Goal: Answer question/provide support: Share knowledge or assist other users

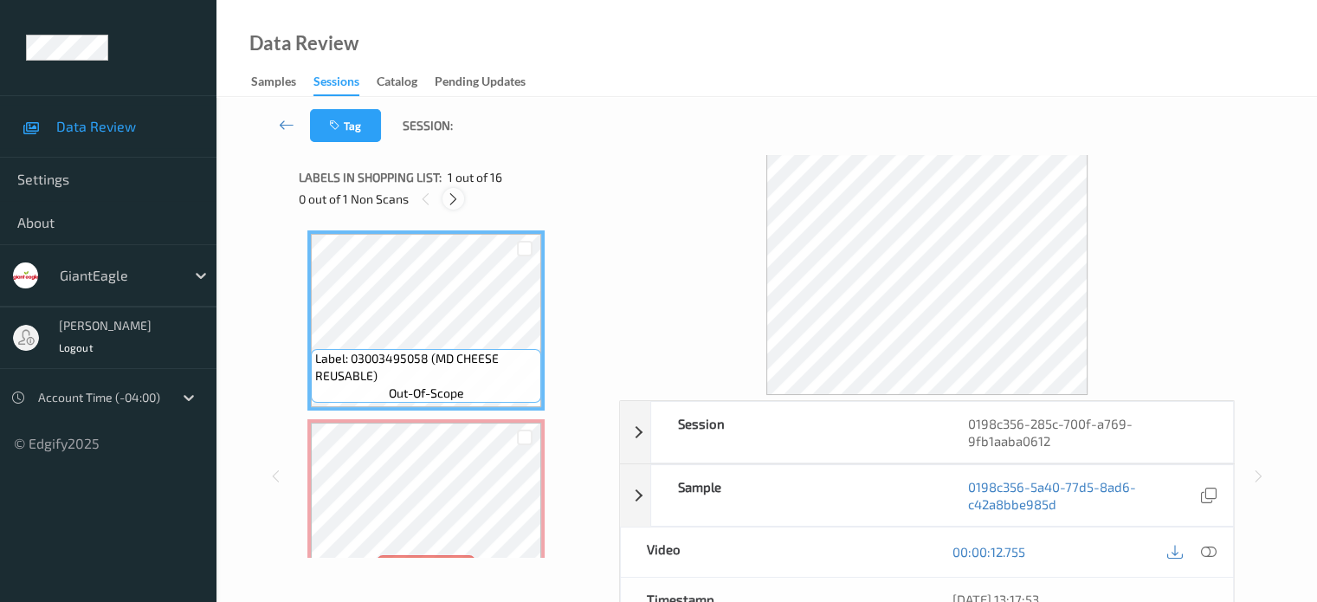
click at [450, 197] on icon at bounding box center [453, 199] width 15 height 16
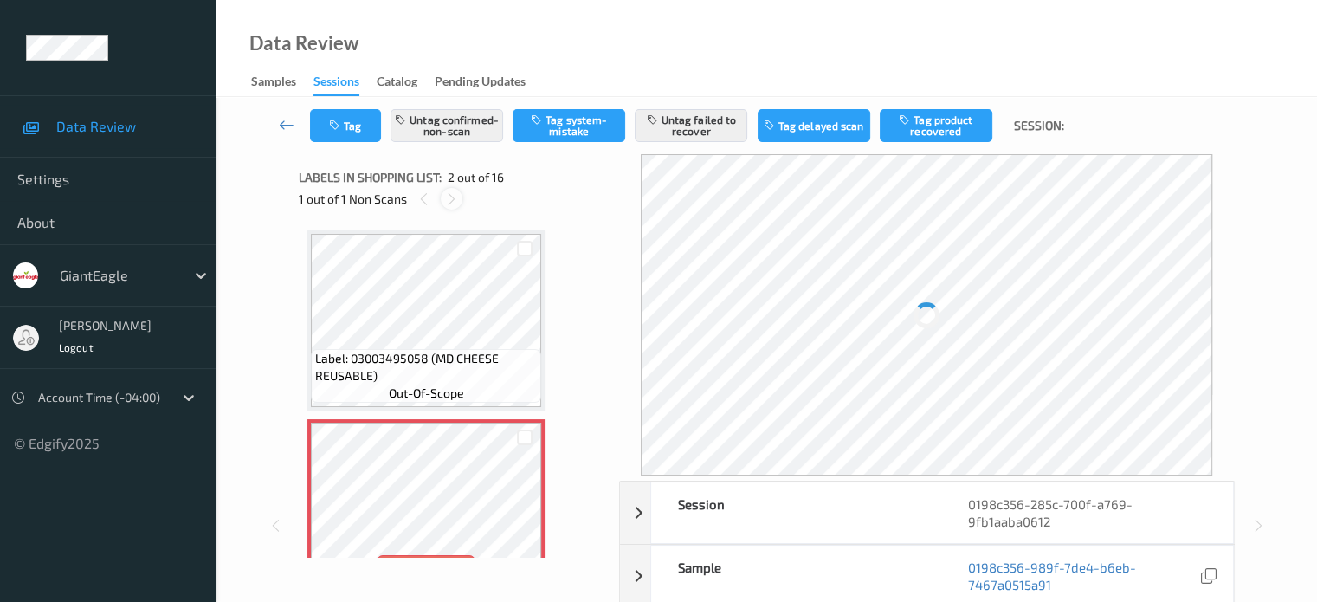
scroll to position [9, 0]
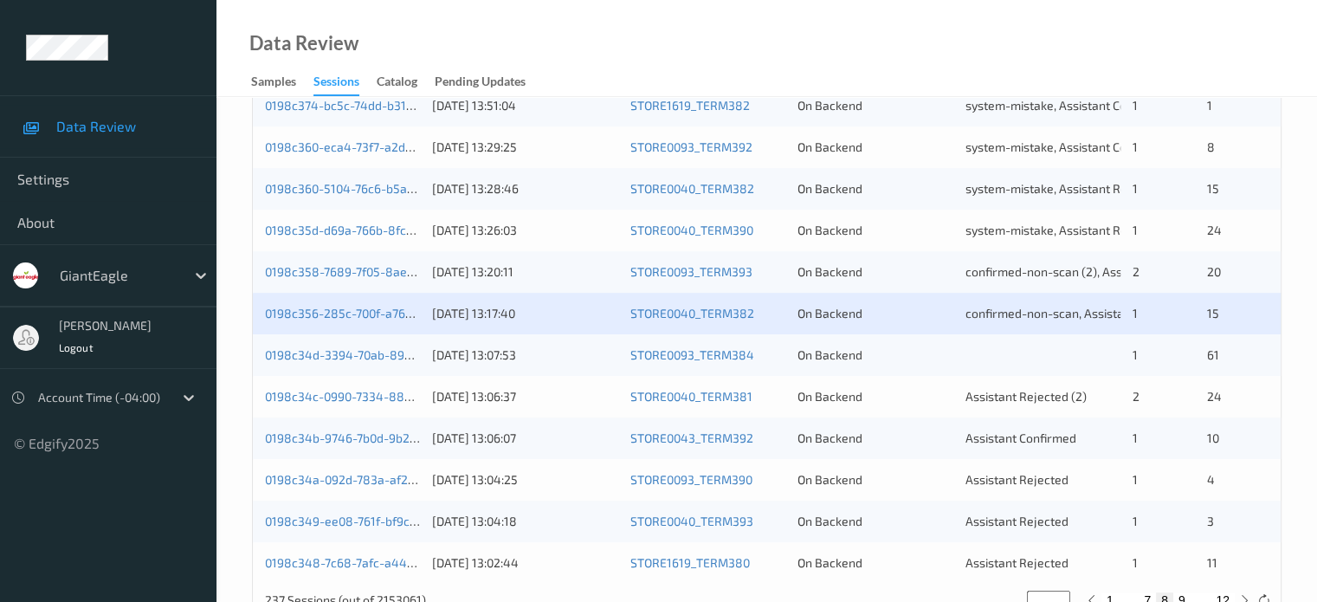
scroll to position [836, 0]
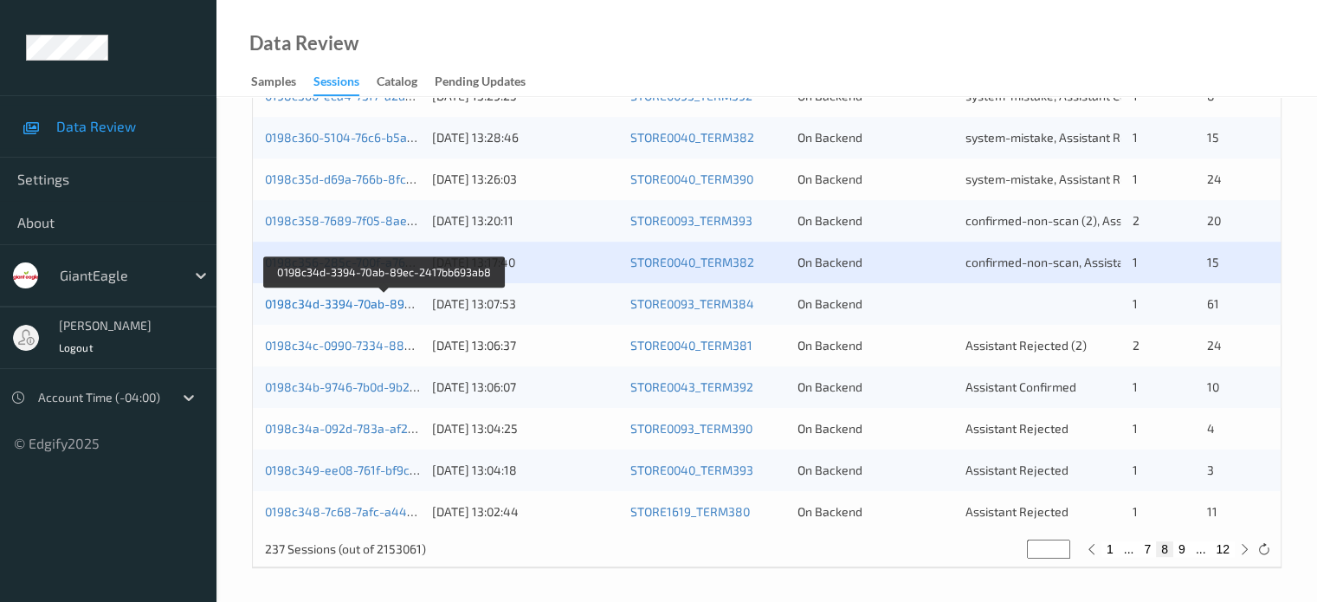
click at [354, 305] on link "0198c34d-3394-70ab-89ec-2417bb693ab8" at bounding box center [385, 303] width 240 height 15
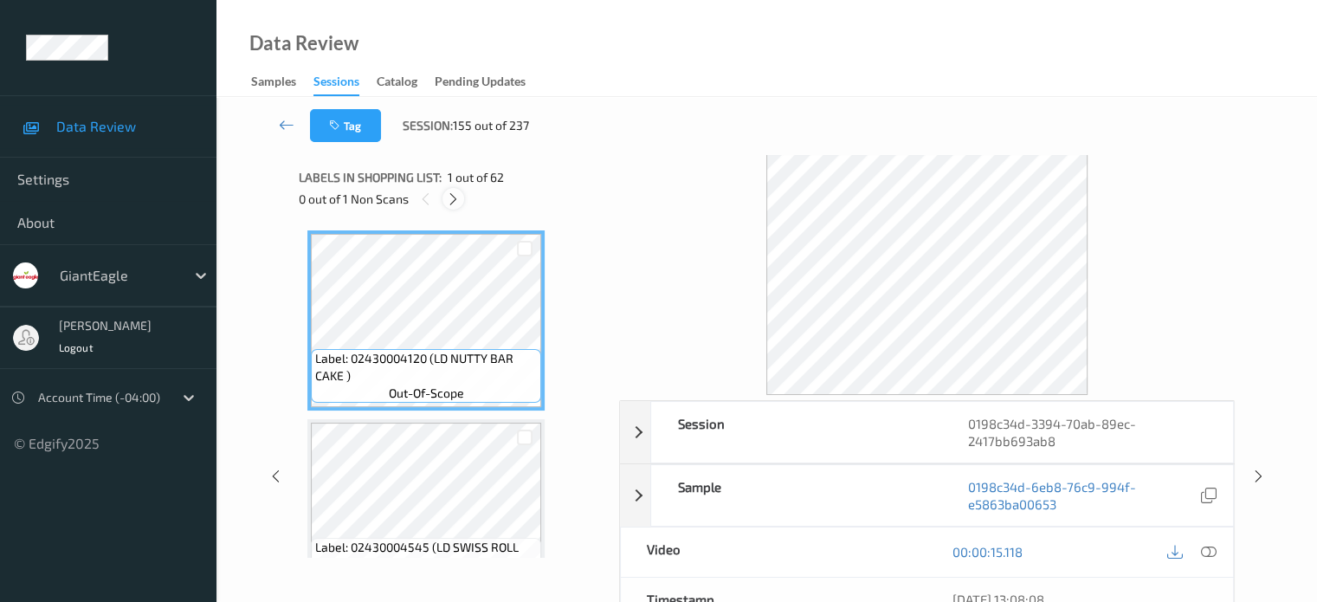
click at [457, 200] on icon at bounding box center [453, 199] width 15 height 16
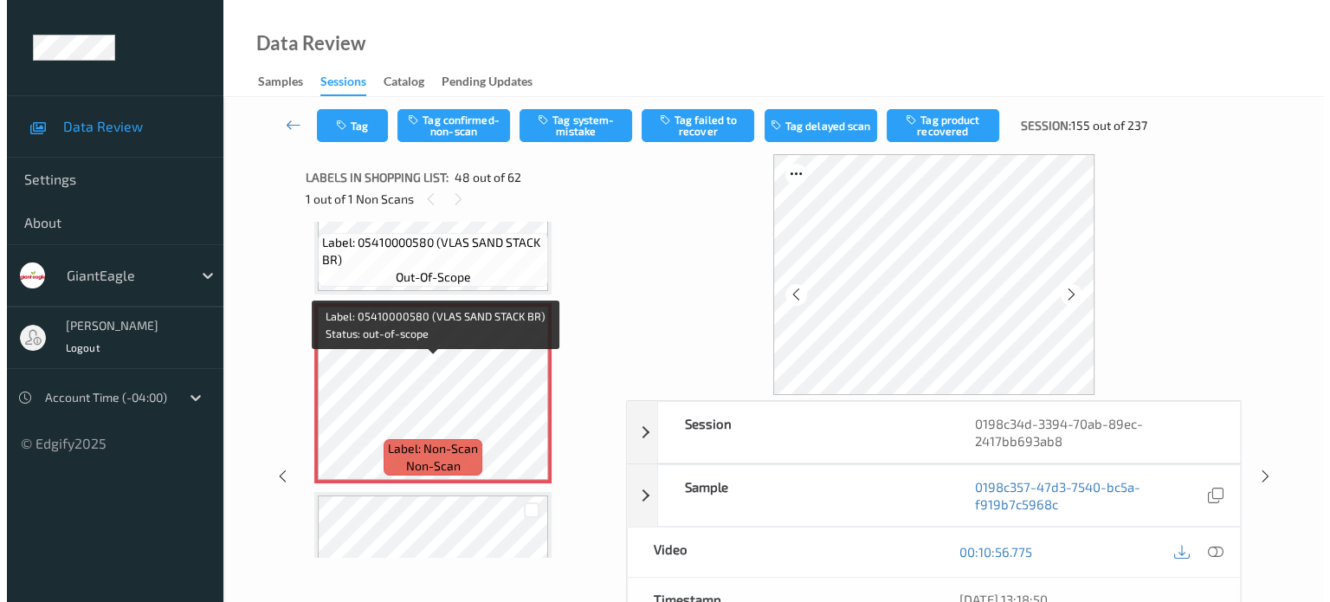
scroll to position [8798, 0]
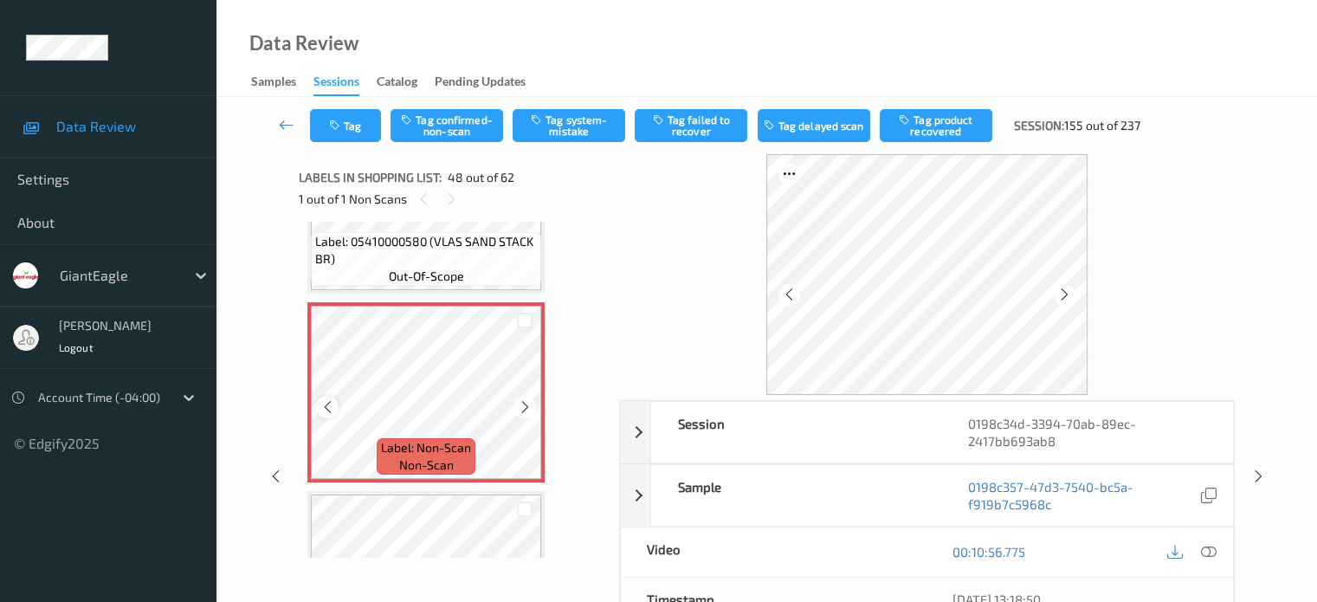
click at [328, 411] on icon at bounding box center [327, 407] width 15 height 16
click at [426, 460] on span "non-scan" at bounding box center [426, 464] width 55 height 17
click at [1209, 551] on icon at bounding box center [1208, 552] width 16 height 16
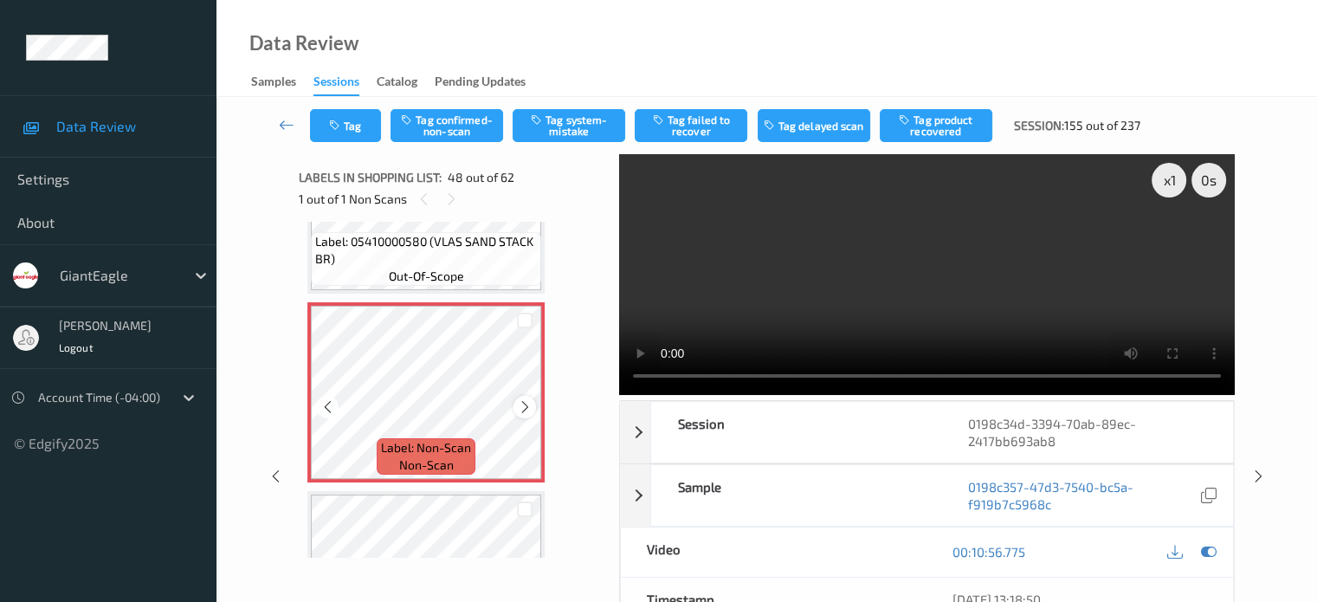
click at [523, 404] on icon at bounding box center [525, 407] width 15 height 16
click at [578, 112] on button "Tag system-mistake" at bounding box center [569, 125] width 113 height 33
click at [345, 123] on button "Tag" at bounding box center [345, 125] width 71 height 33
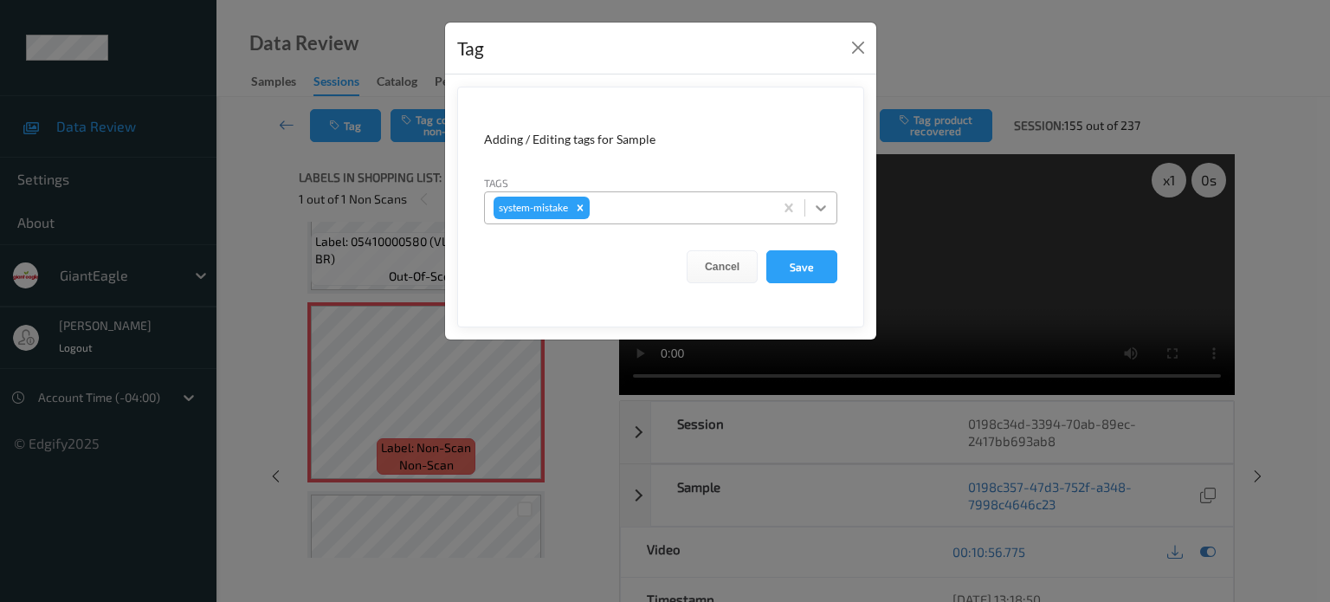
click at [823, 210] on icon at bounding box center [820, 207] width 17 height 17
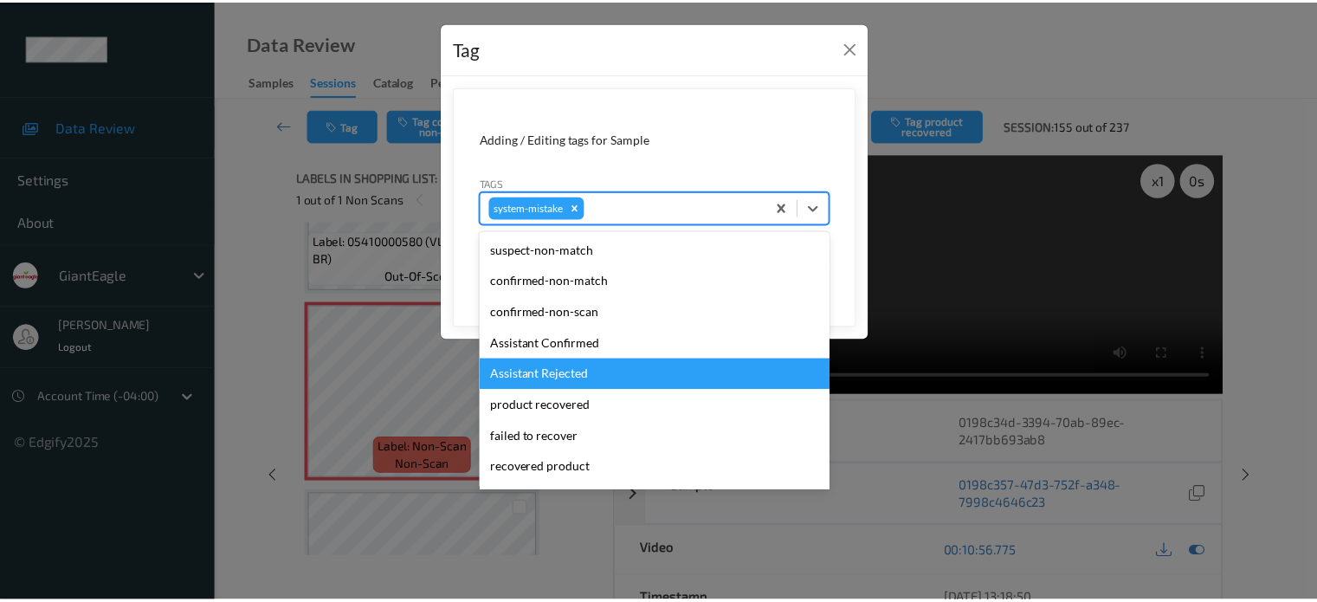
scroll to position [184, 0]
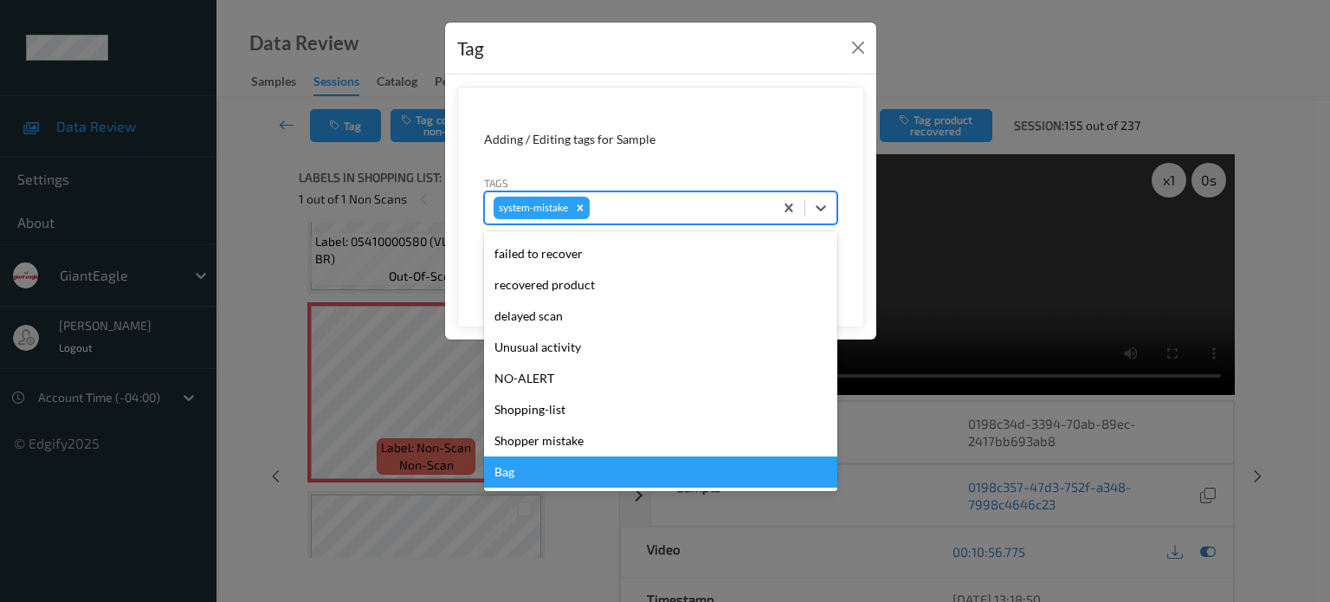
click at [505, 467] on div "Bag" at bounding box center [660, 471] width 353 height 31
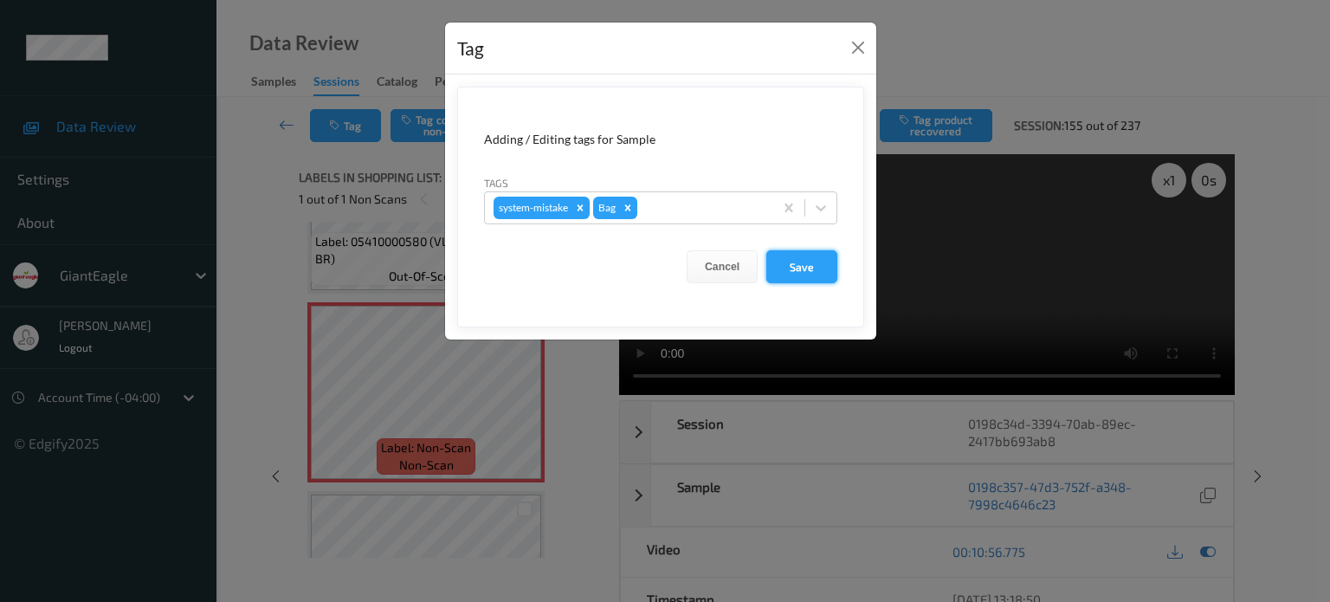
click at [793, 269] on button "Save" at bounding box center [801, 266] width 71 height 33
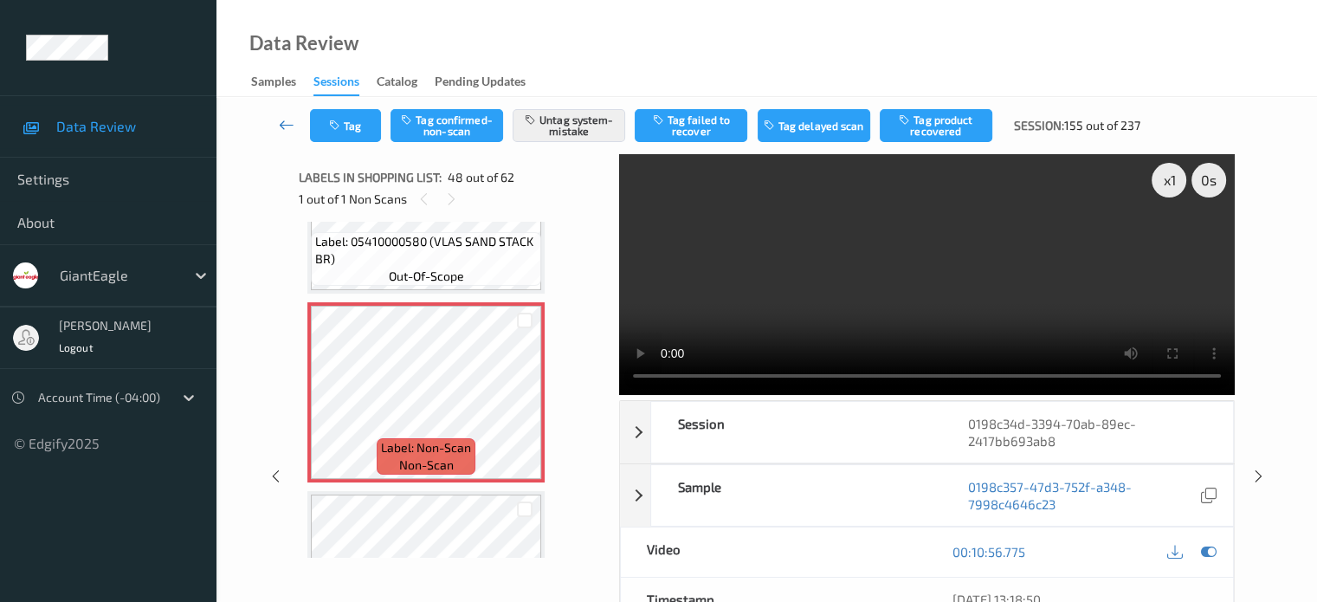
click at [288, 121] on icon at bounding box center [287, 124] width 16 height 17
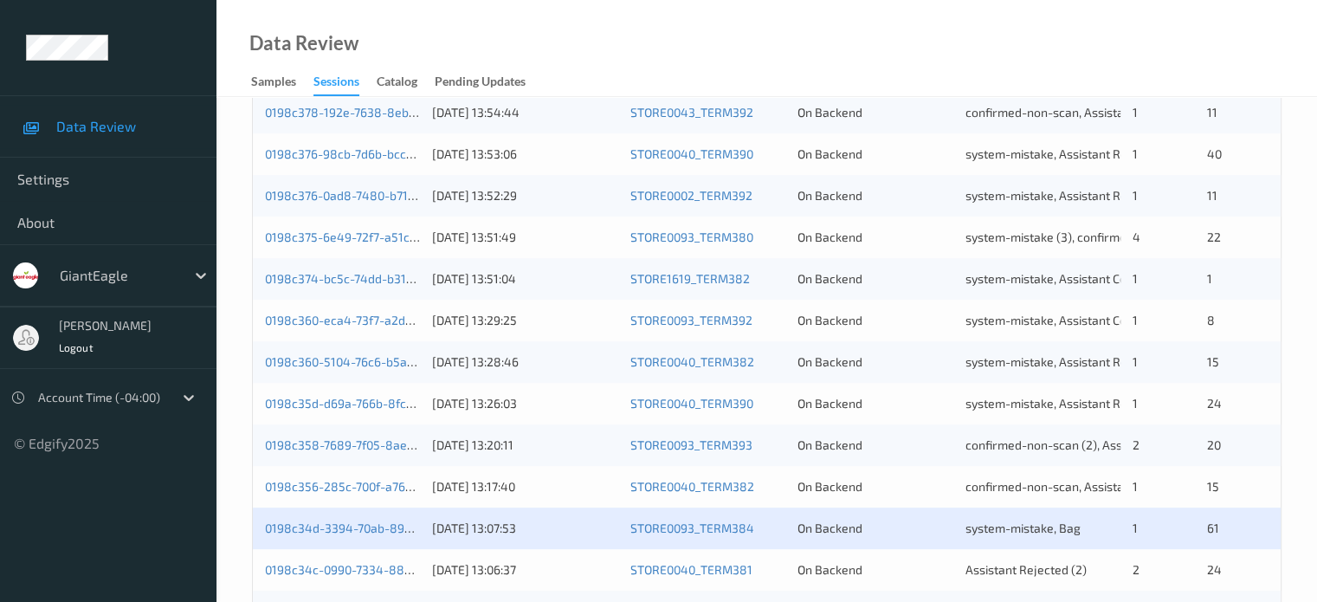
scroll to position [836, 0]
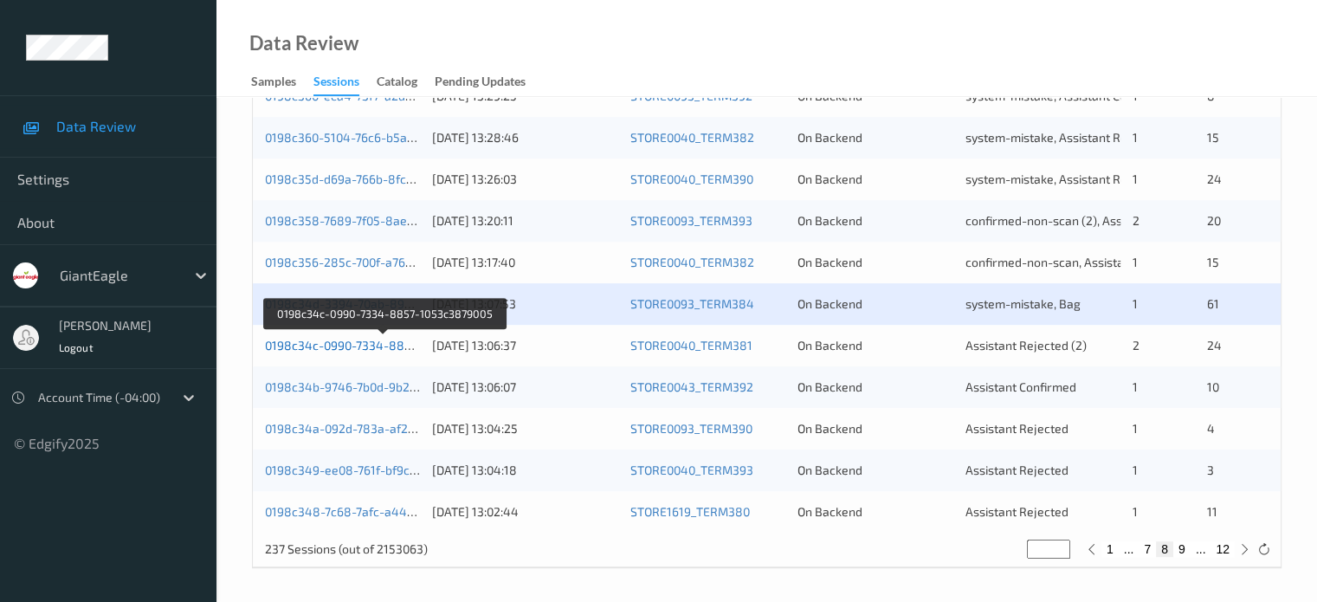
click at [369, 345] on link "0198c34c-0990-7334-8857-1053c3879005" at bounding box center [384, 345] width 238 height 15
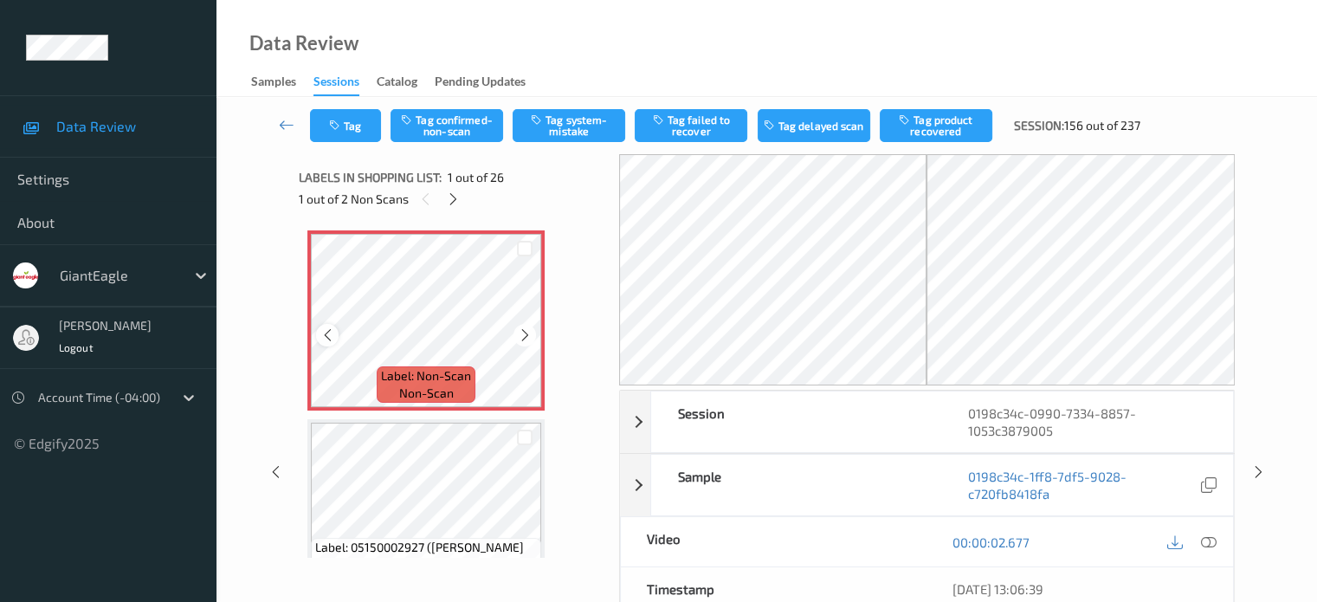
click at [326, 335] on icon at bounding box center [327, 335] width 15 height 16
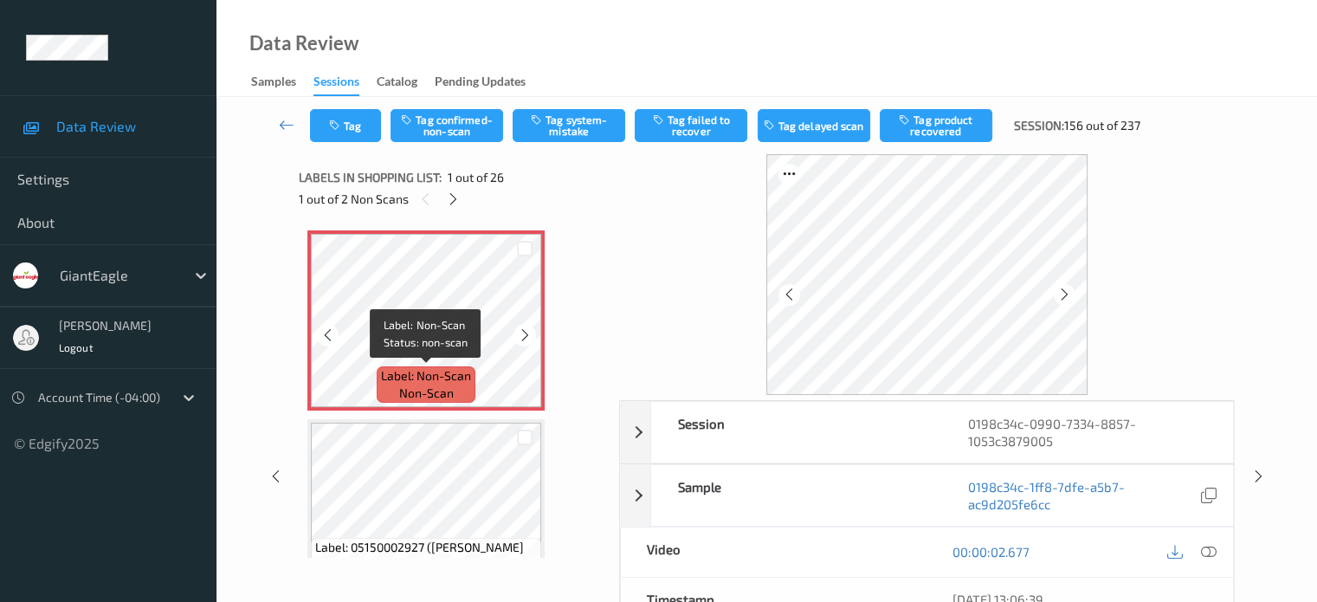
click at [435, 390] on span "non-scan" at bounding box center [426, 392] width 55 height 17
click at [1213, 555] on icon at bounding box center [1208, 552] width 16 height 16
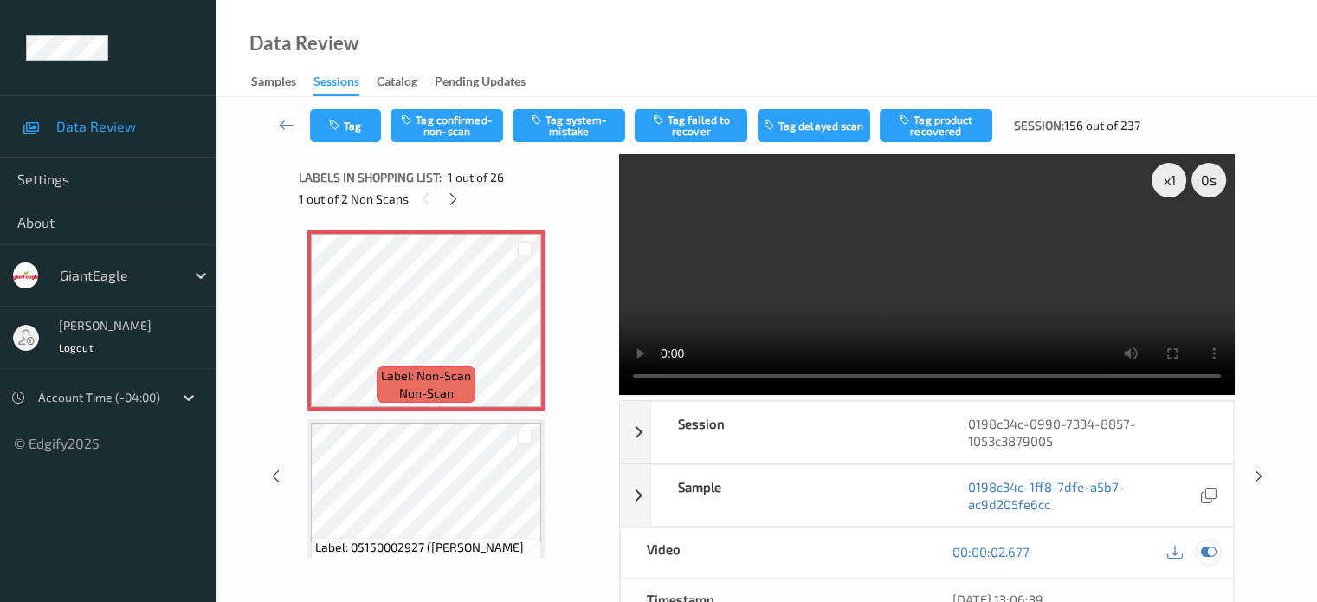
click at [1199, 546] on div at bounding box center [1207, 551] width 23 height 23
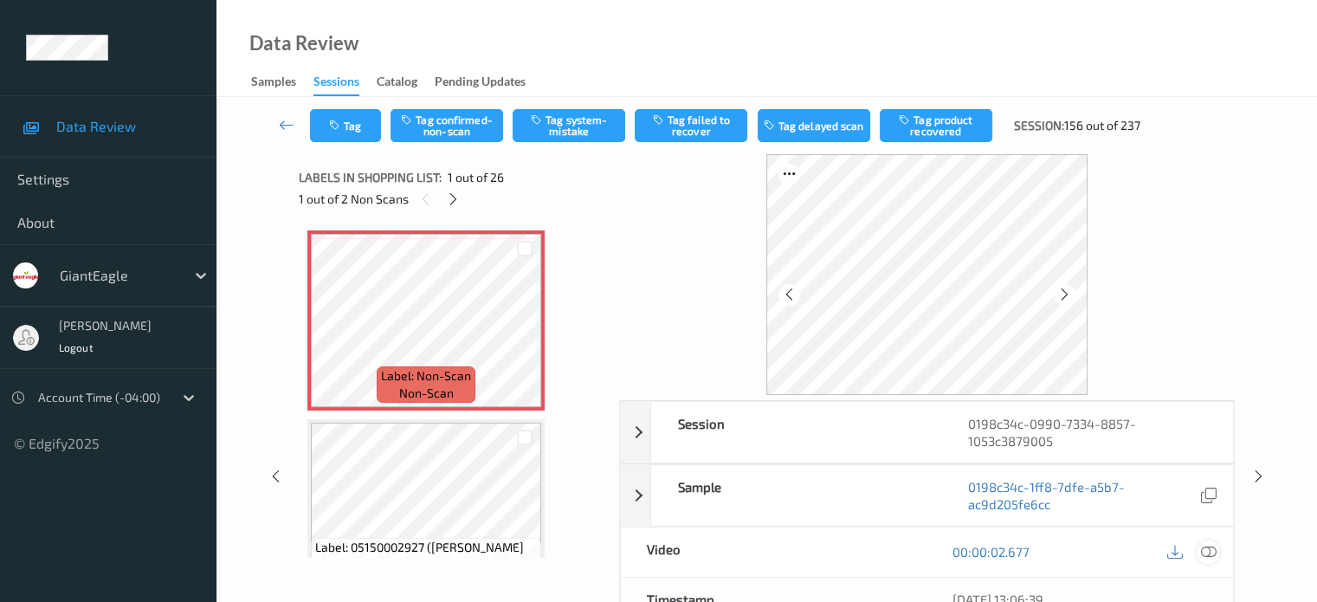
click at [1209, 548] on icon at bounding box center [1208, 552] width 16 height 16
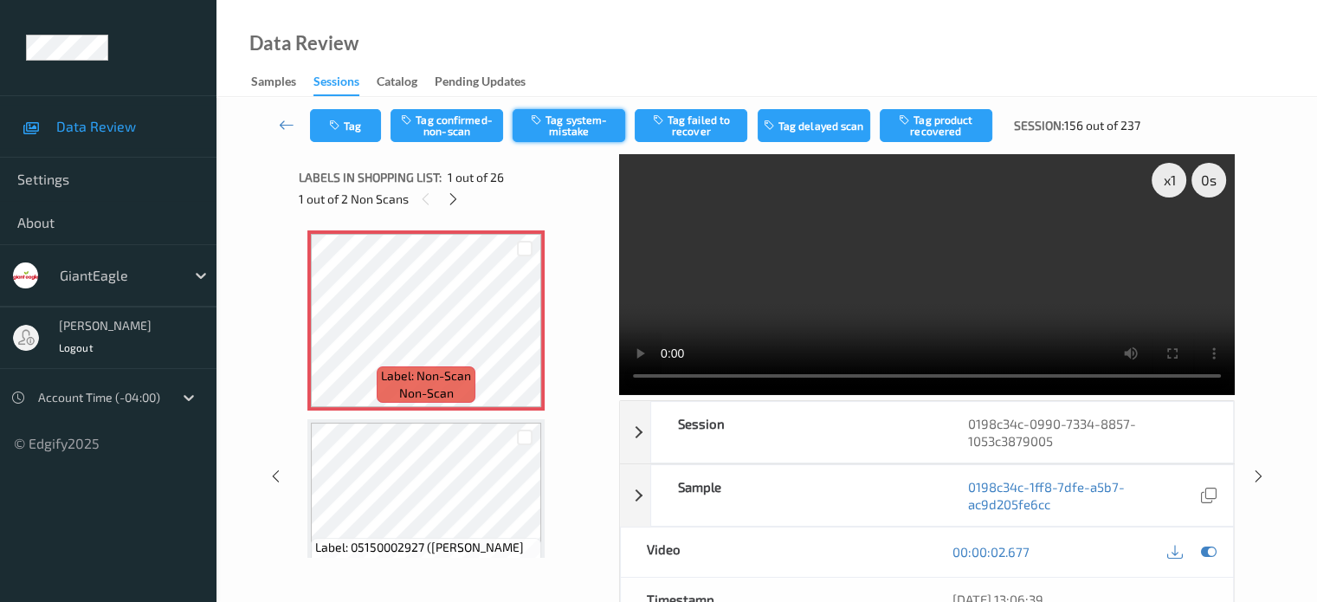
click at [572, 123] on button "Tag system-mistake" at bounding box center [569, 125] width 113 height 33
click at [346, 132] on button "Tag" at bounding box center [345, 125] width 71 height 33
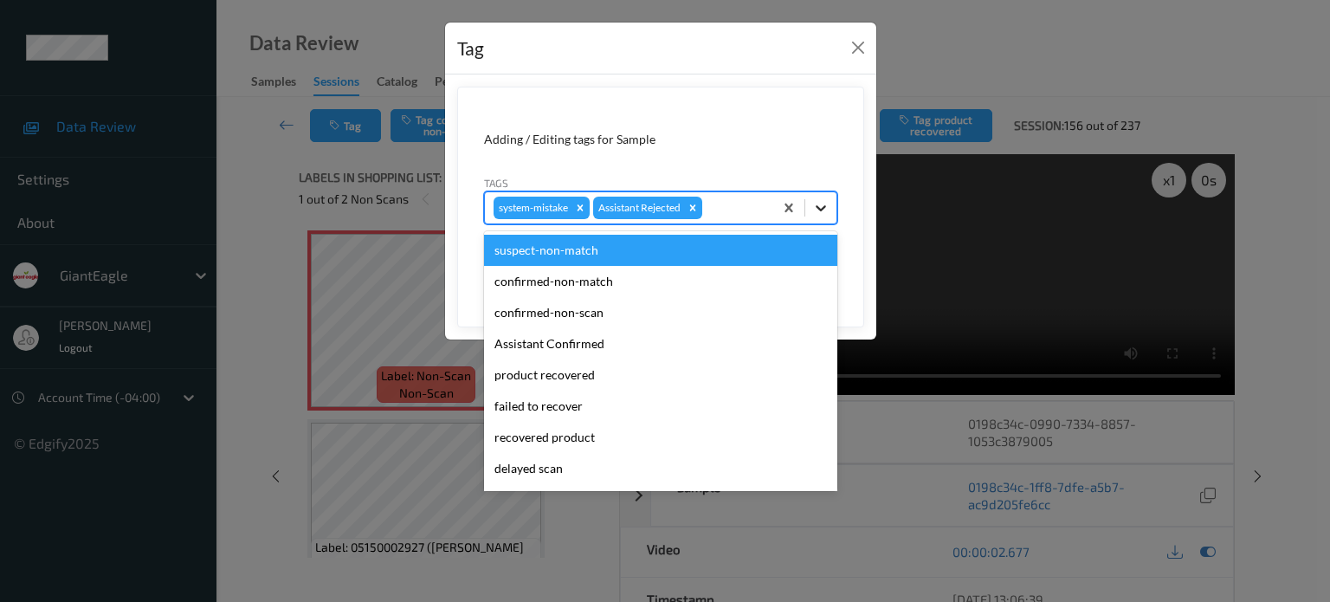
click at [822, 207] on icon at bounding box center [821, 208] width 10 height 6
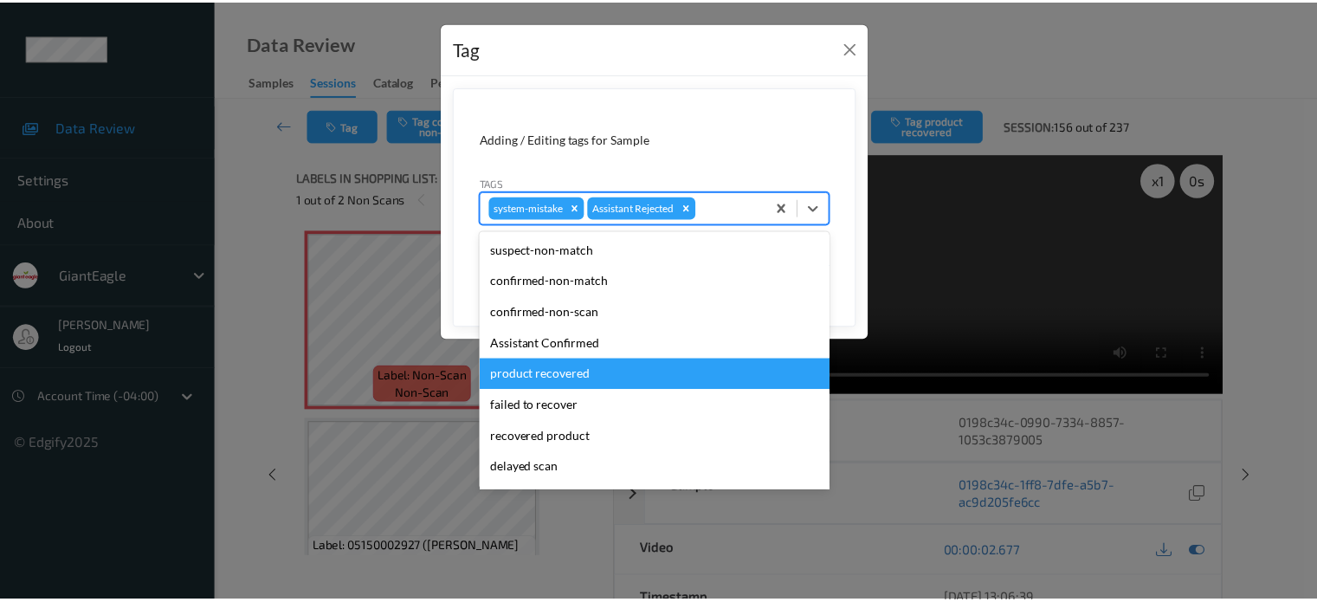
scroll to position [152, 0]
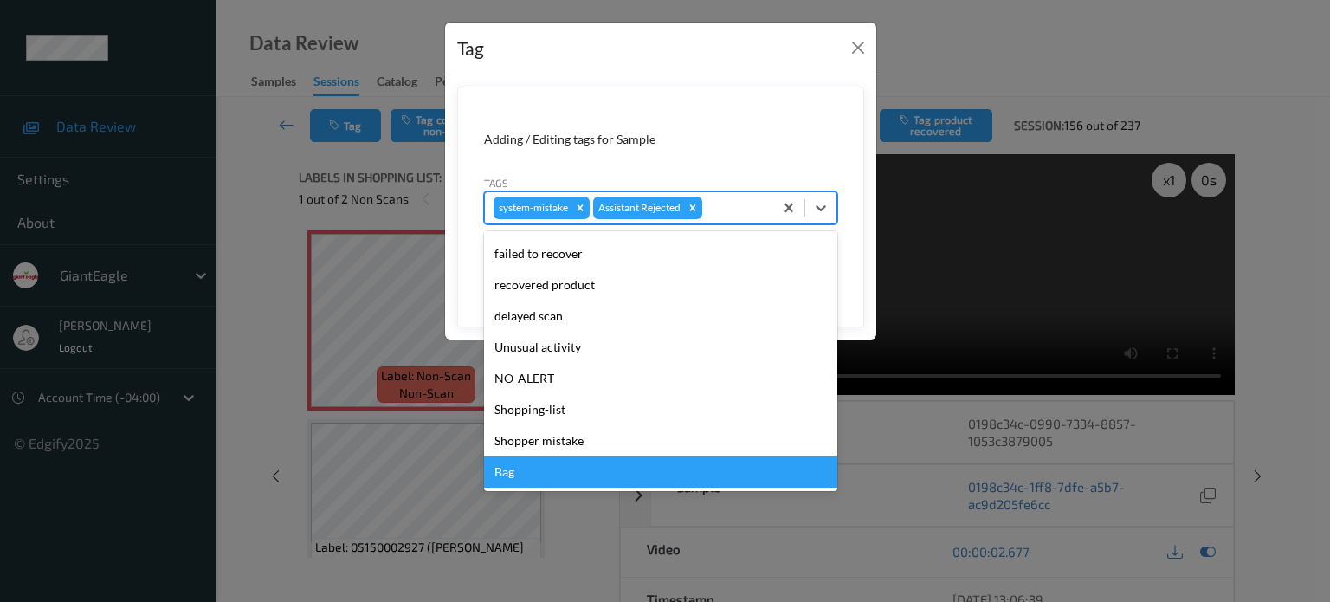
click at [498, 467] on div "Bag" at bounding box center [660, 471] width 353 height 31
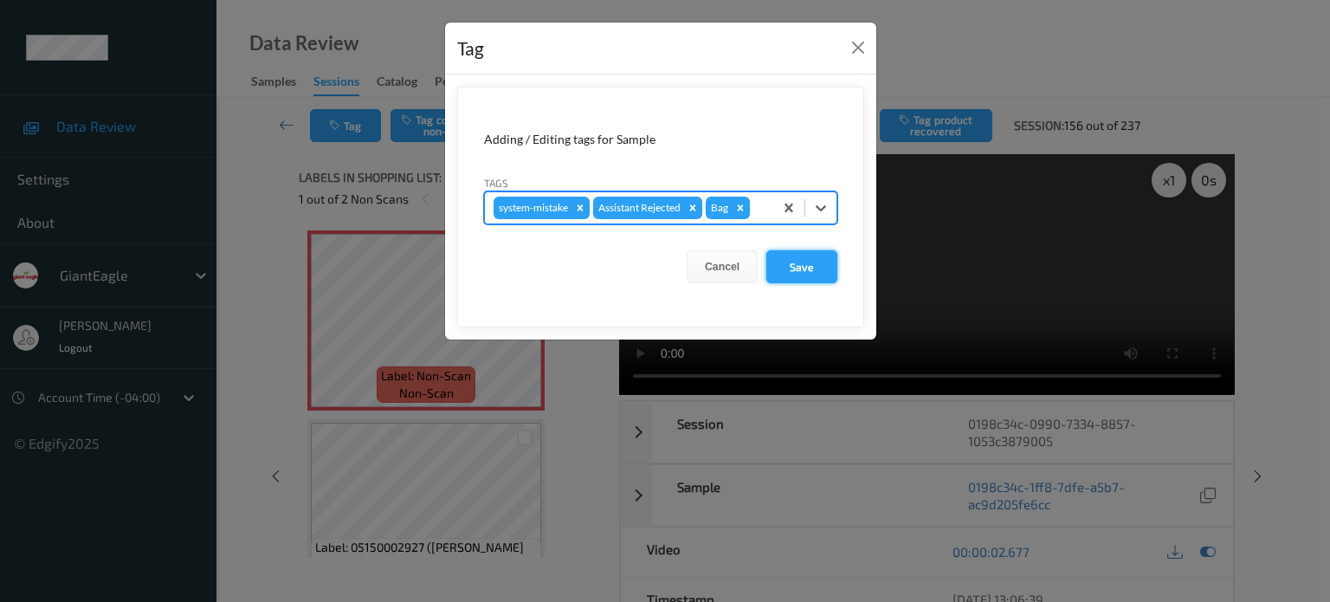
click at [800, 271] on button "Save" at bounding box center [801, 266] width 71 height 33
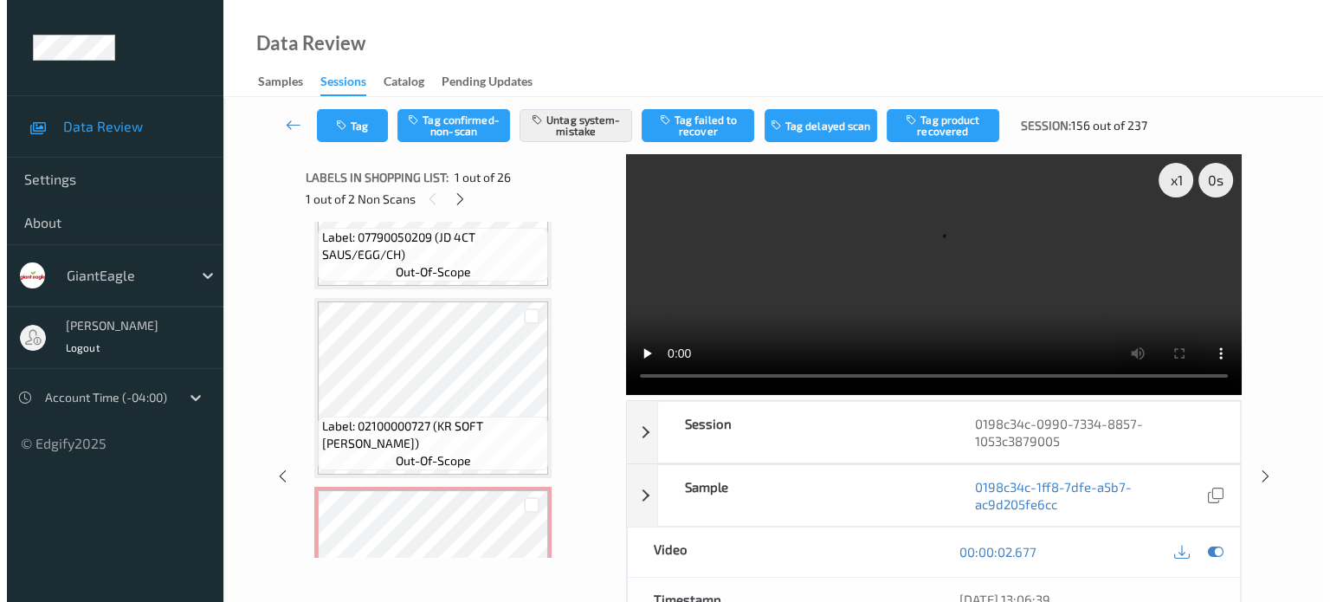
scroll to position [1731, 0]
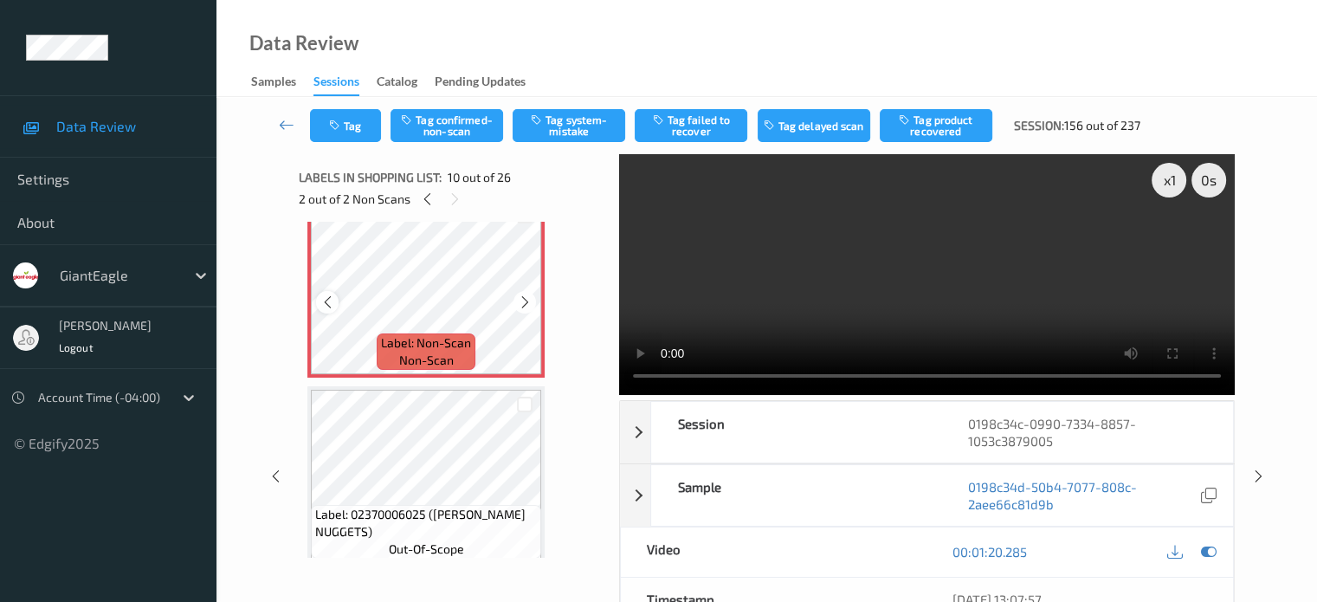
click at [331, 300] on icon at bounding box center [327, 302] width 15 height 16
click at [529, 297] on icon at bounding box center [525, 302] width 15 height 16
click at [585, 126] on button "Tag system-mistake" at bounding box center [569, 125] width 113 height 33
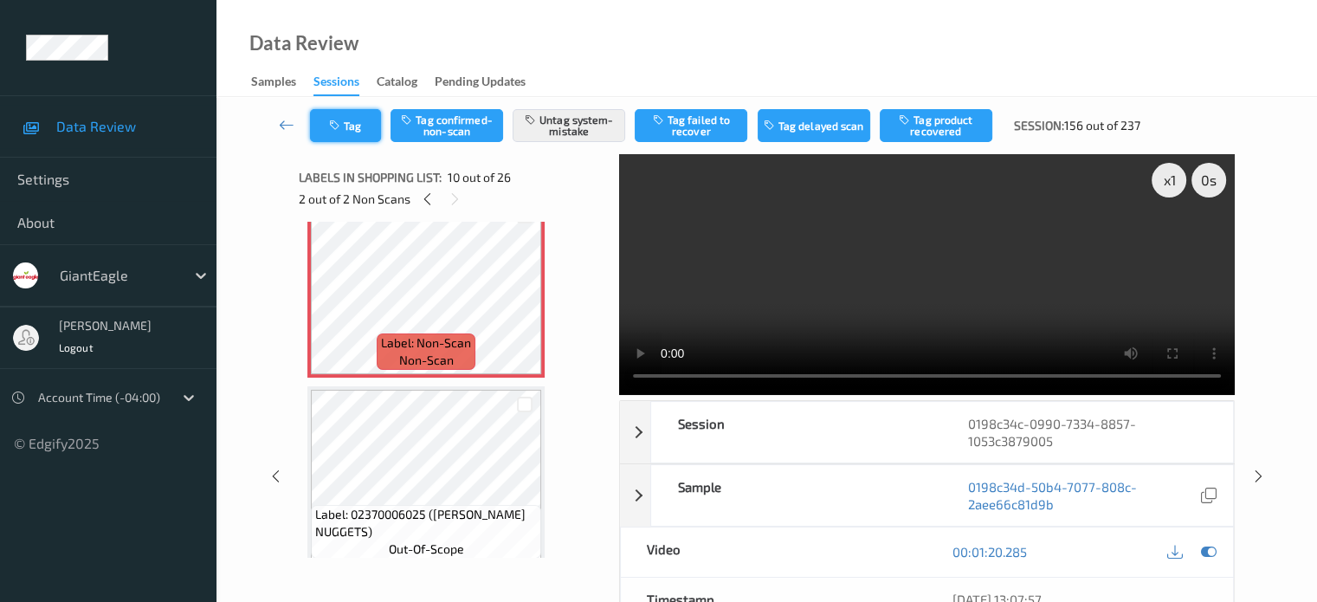
click at [349, 127] on button "Tag" at bounding box center [345, 125] width 71 height 33
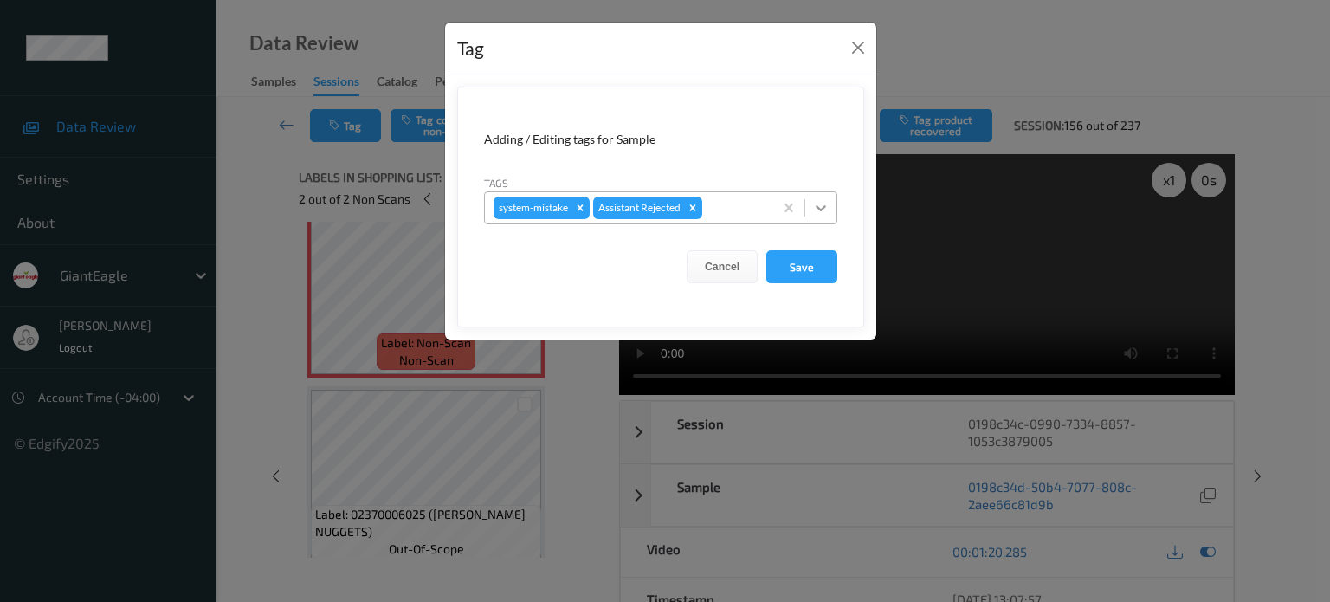
click at [822, 208] on icon at bounding box center [821, 208] width 10 height 6
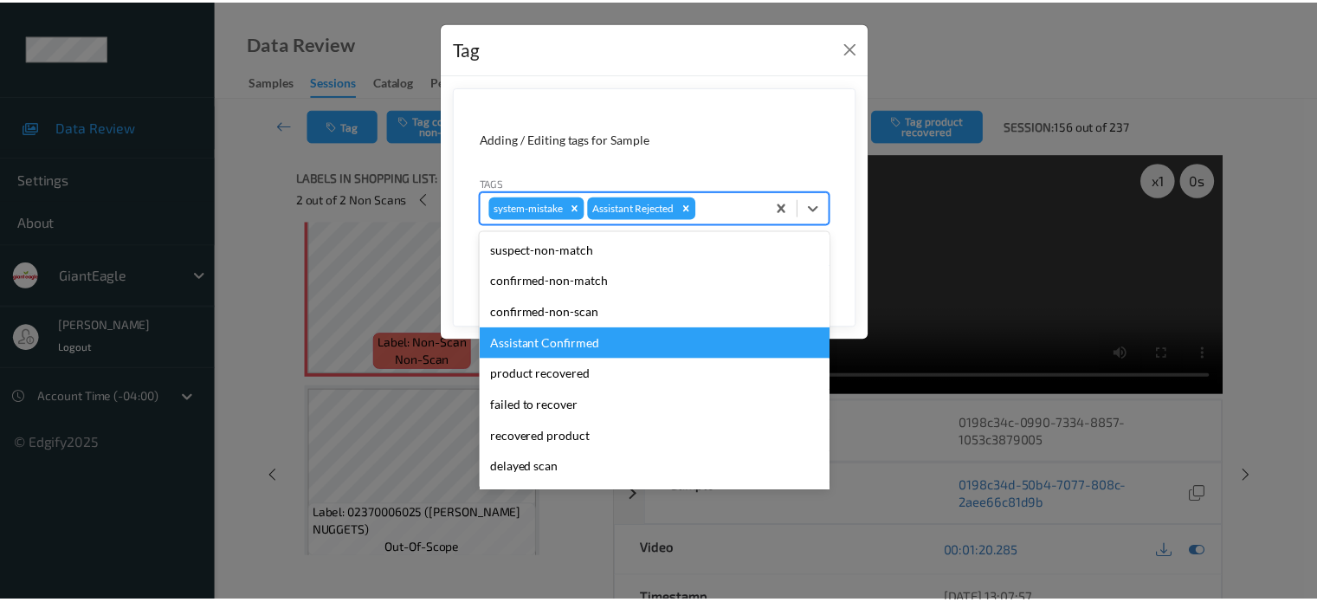
scroll to position [152, 0]
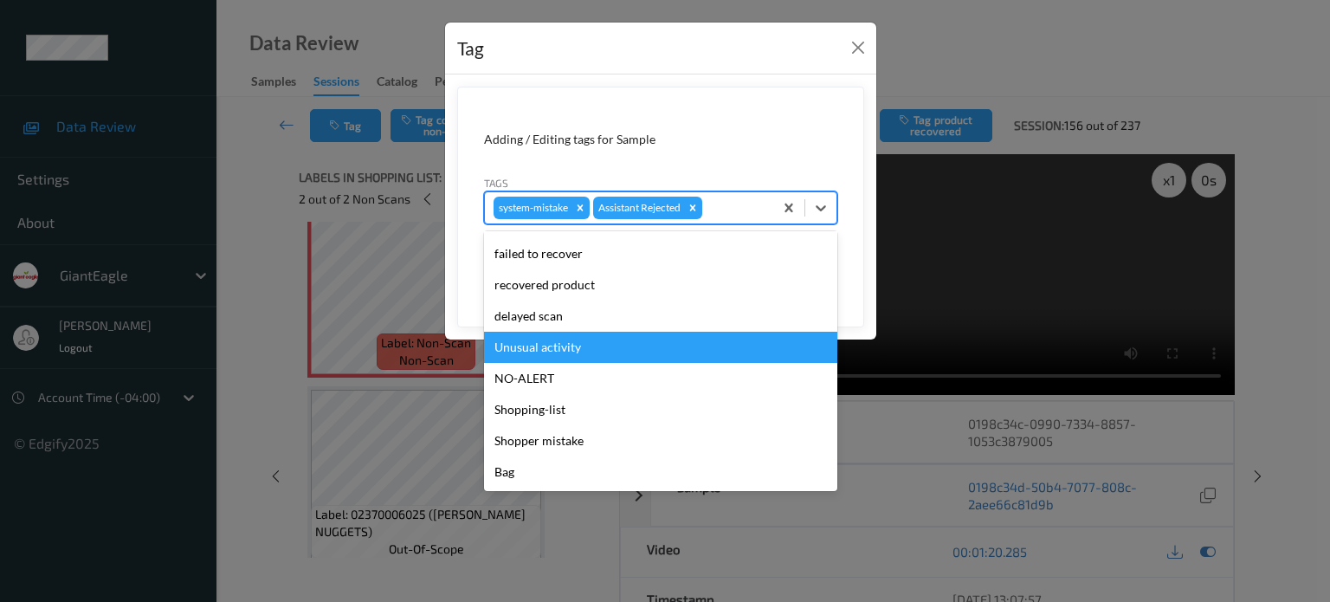
click at [563, 341] on div "Unusual activity" at bounding box center [660, 347] width 353 height 31
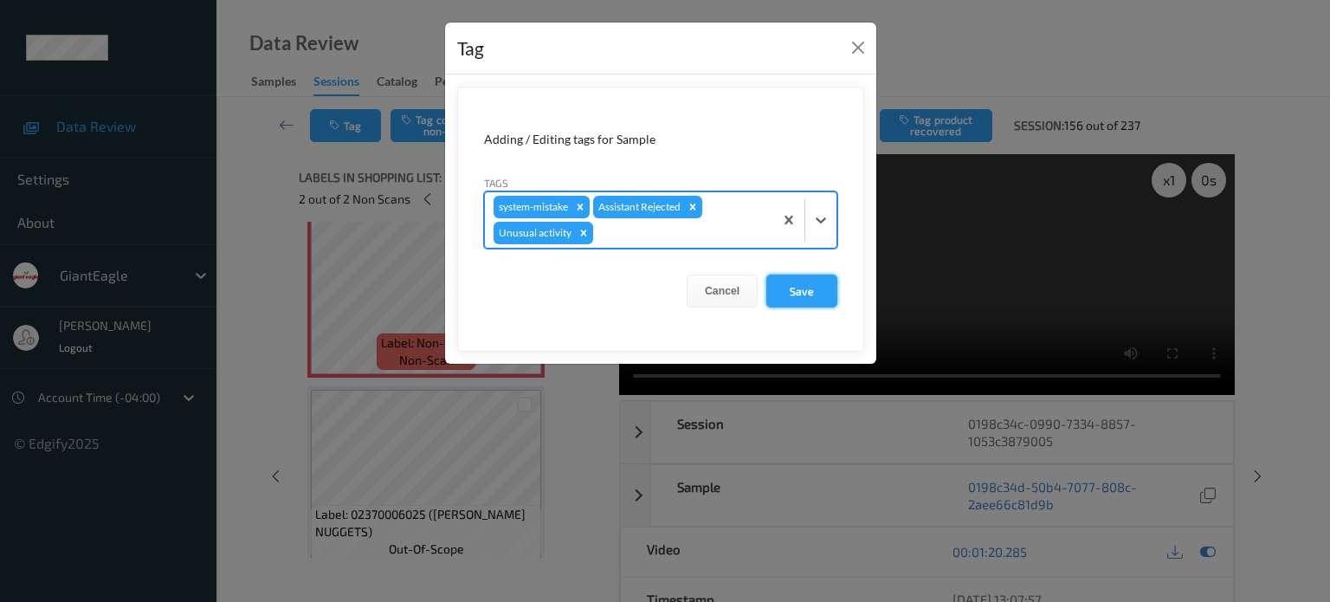
click at [805, 292] on button "Save" at bounding box center [801, 290] width 71 height 33
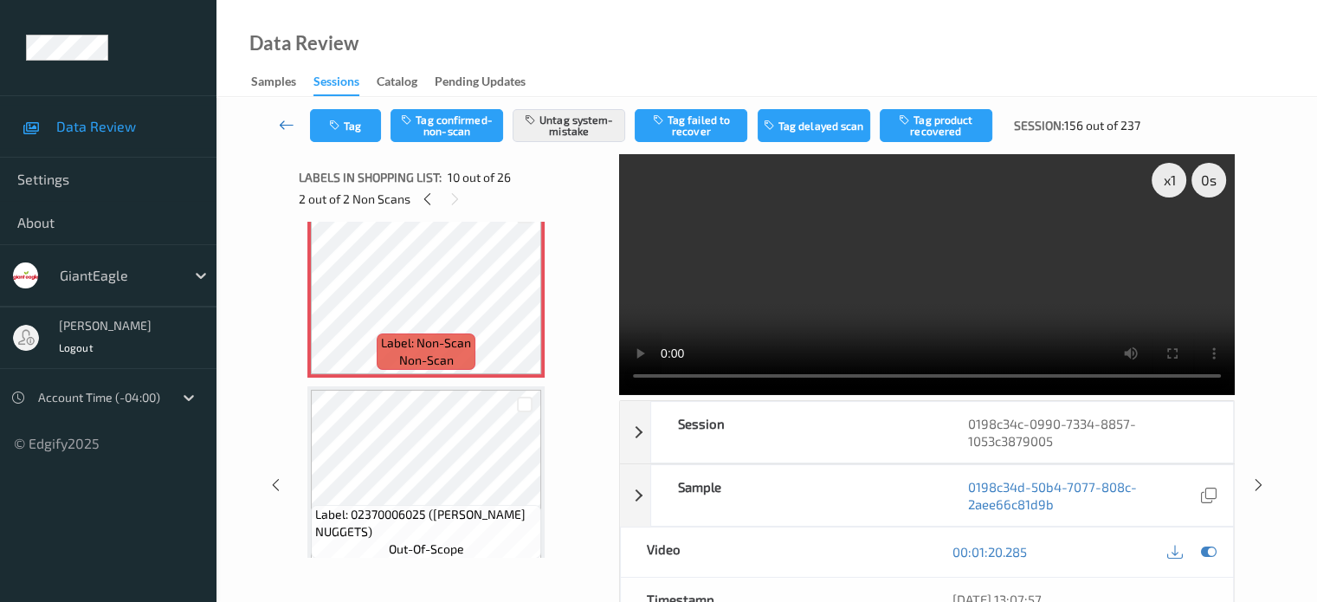
click at [280, 125] on icon at bounding box center [287, 124] width 16 height 17
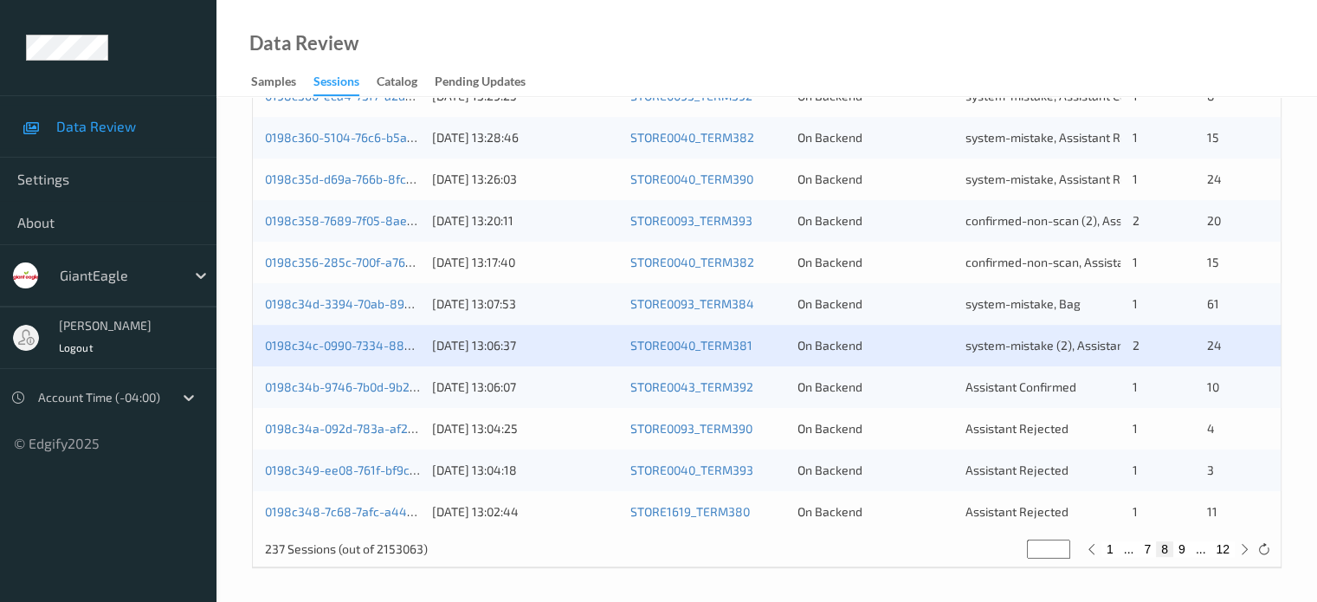
scroll to position [835, 0]
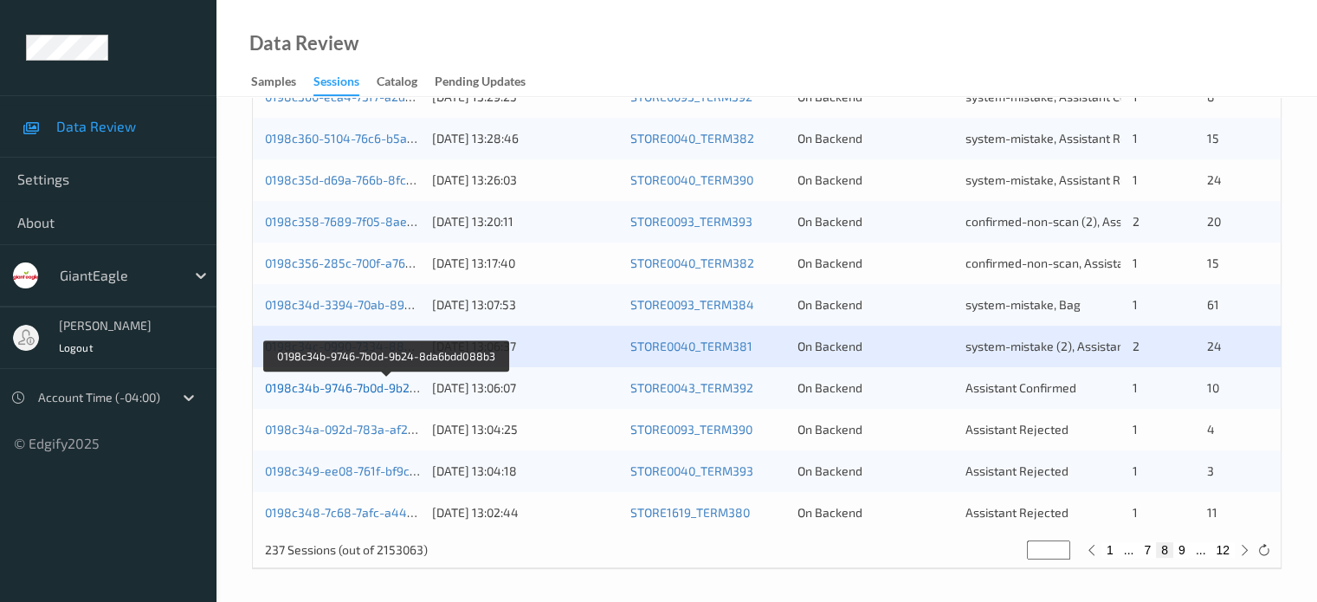
click at [351, 390] on link "0198c34b-9746-7b0d-9b24-8da6bdd088b3" at bounding box center [386, 387] width 243 height 15
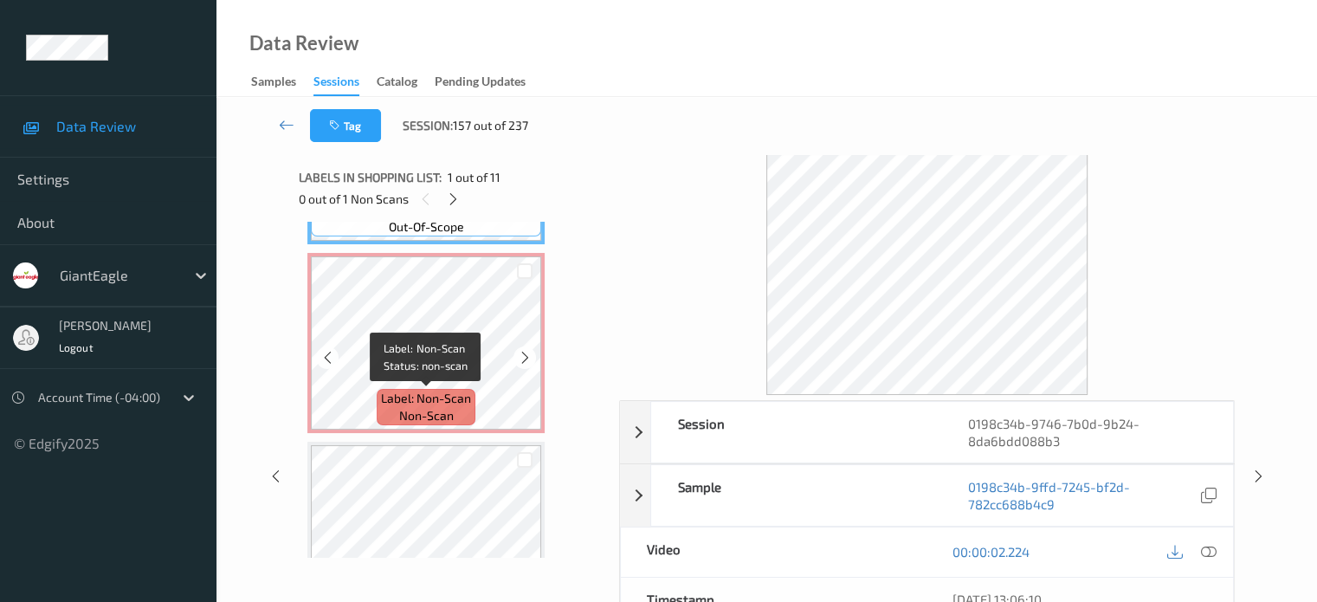
scroll to position [164, 0]
click at [322, 355] on icon at bounding box center [327, 359] width 15 height 16
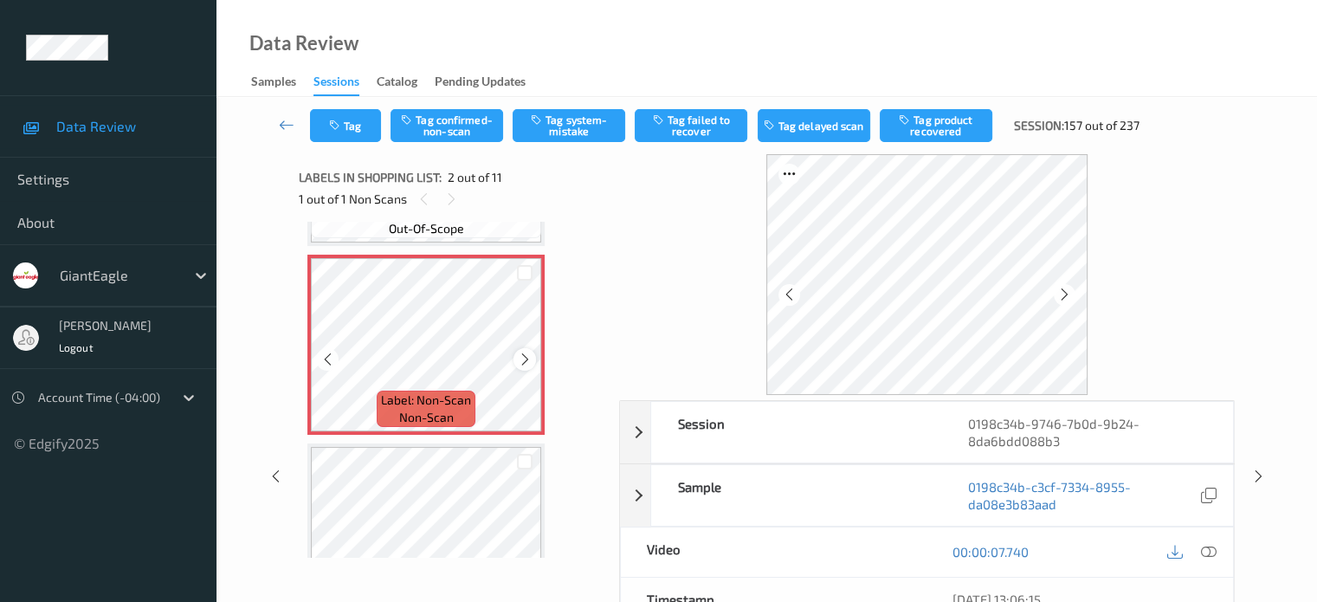
click at [519, 362] on icon at bounding box center [525, 359] width 15 height 16
click at [409, 406] on span "Label: Non-Scan" at bounding box center [426, 399] width 90 height 17
click at [1206, 551] on icon at bounding box center [1208, 552] width 16 height 16
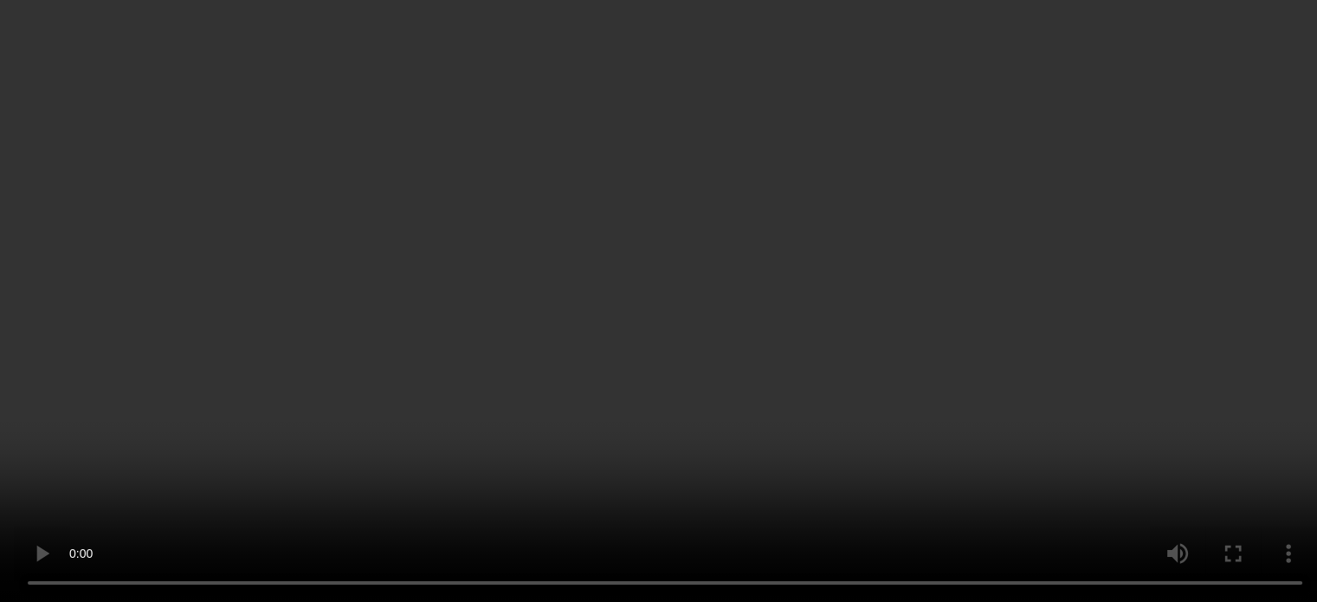
scroll to position [183, 0]
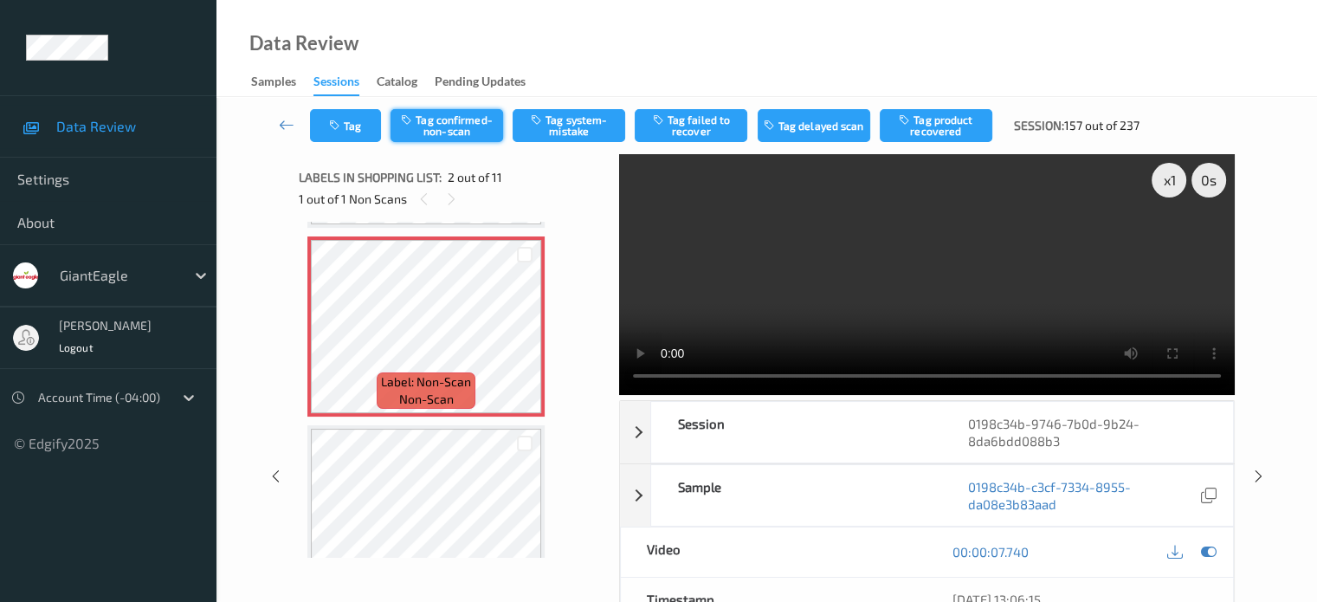
click at [443, 117] on button "Tag confirmed-non-scan" at bounding box center [446, 125] width 113 height 33
click at [949, 132] on button "Tag product recovered" at bounding box center [936, 125] width 113 height 33
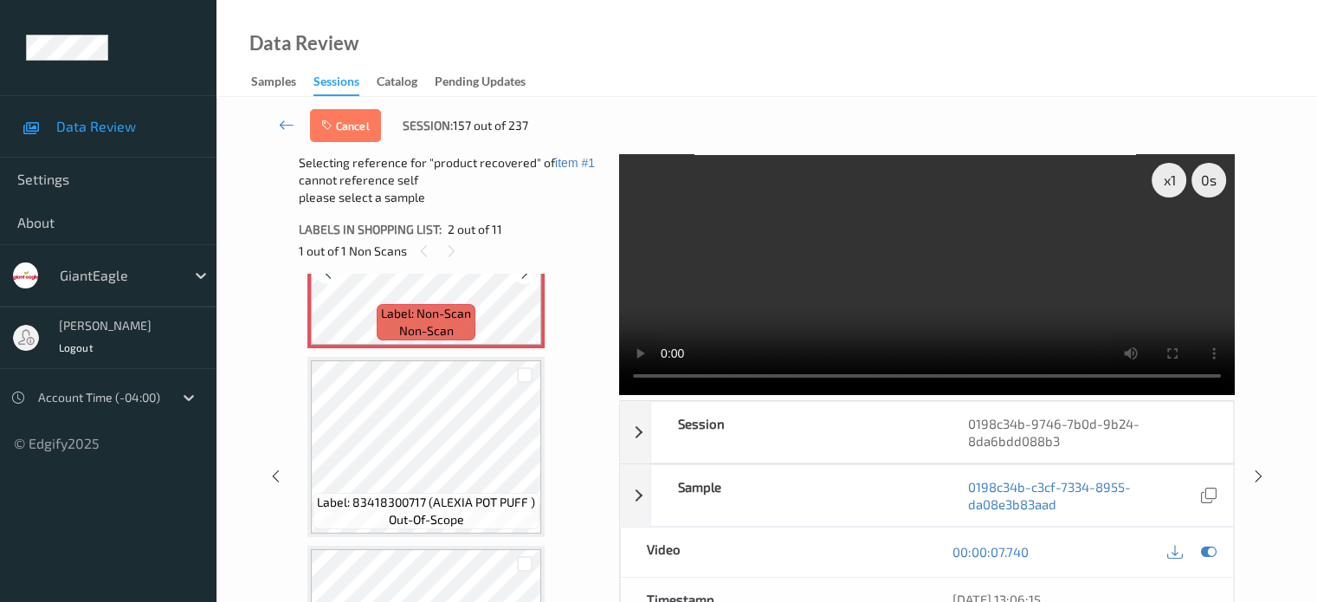
scroll to position [308, 0]
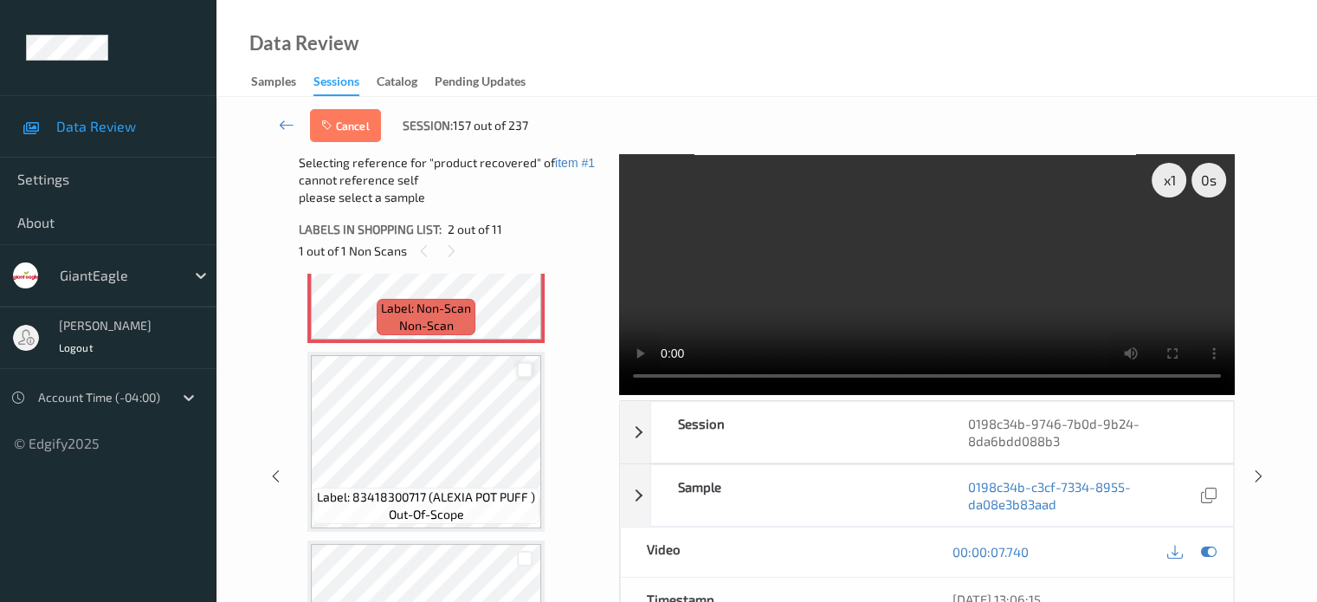
click at [523, 372] on div at bounding box center [525, 370] width 16 height 16
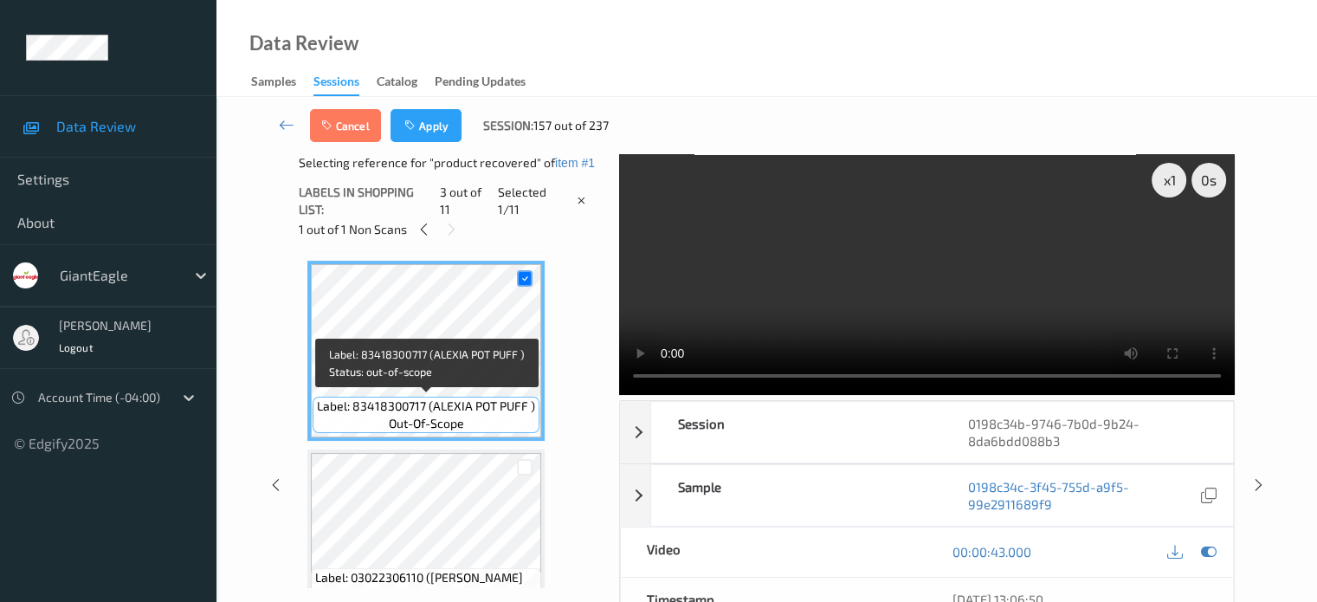
scroll to position [348, 0]
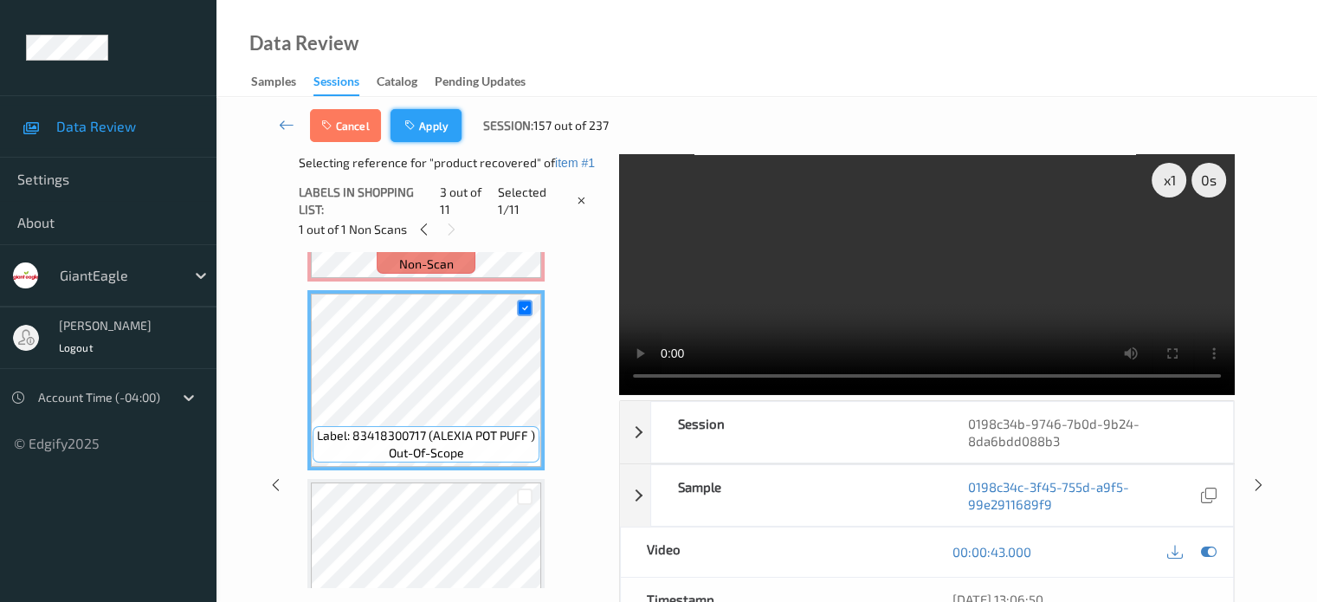
click at [437, 128] on button "Apply" at bounding box center [425, 125] width 71 height 33
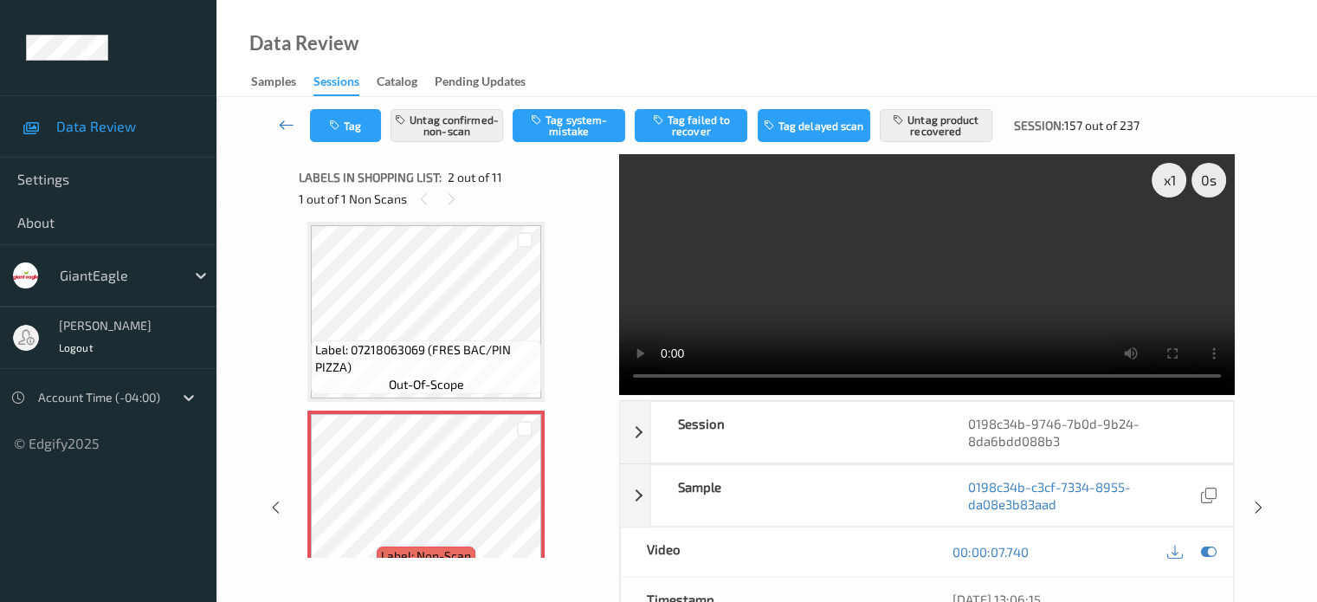
click at [280, 123] on icon at bounding box center [287, 124] width 16 height 17
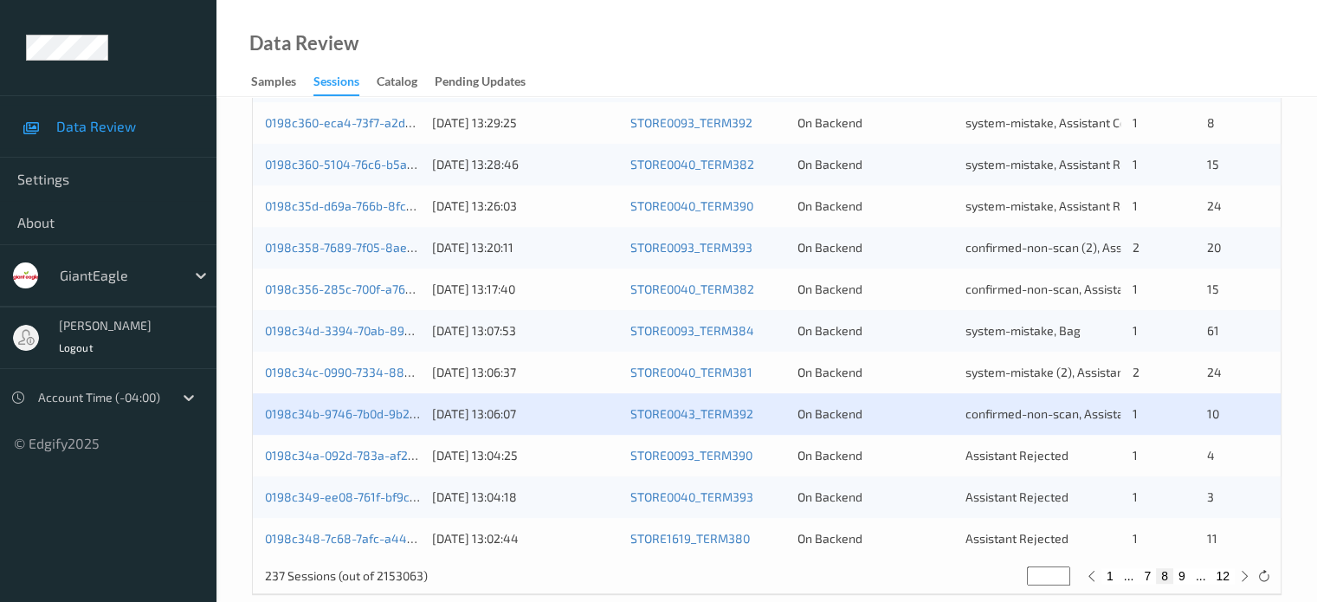
scroll to position [836, 0]
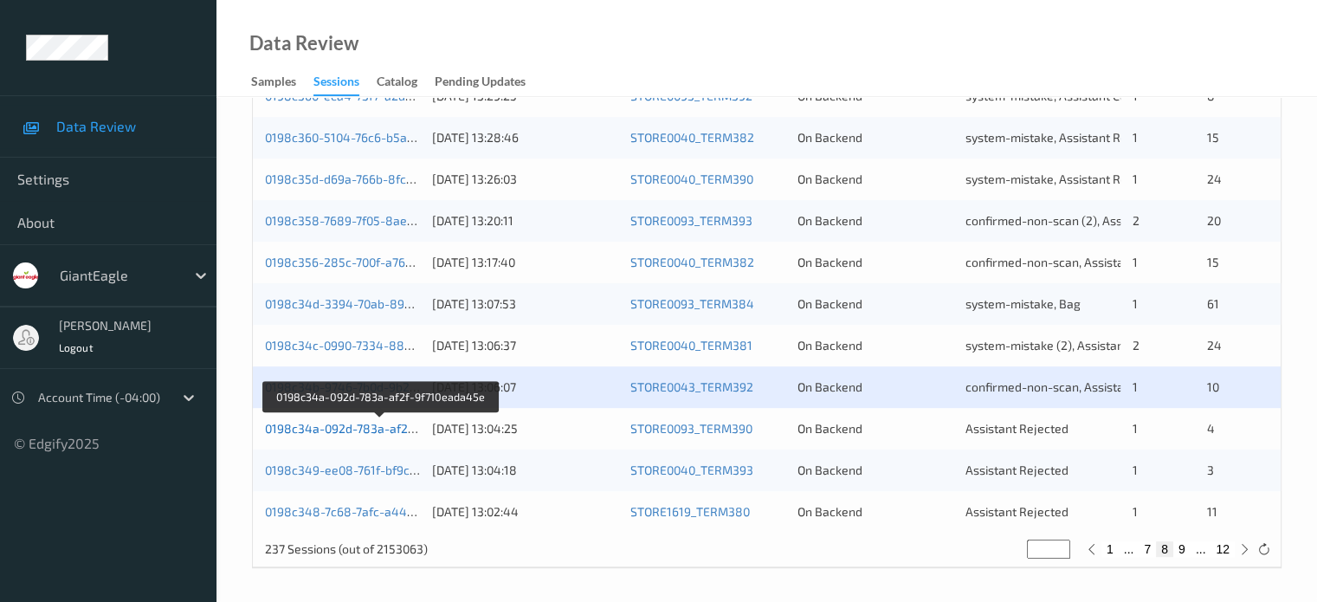
click at [367, 429] on link "0198c34a-092d-783a-af2f-9f710eada45e" at bounding box center [380, 428] width 231 height 15
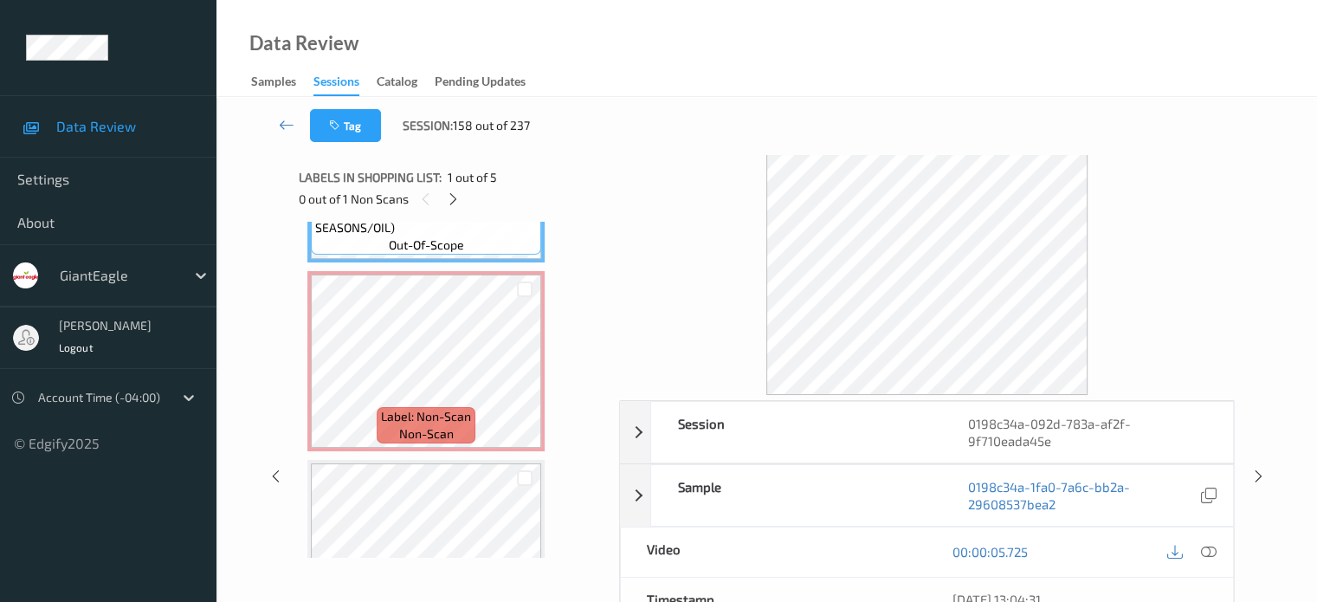
scroll to position [158, 0]
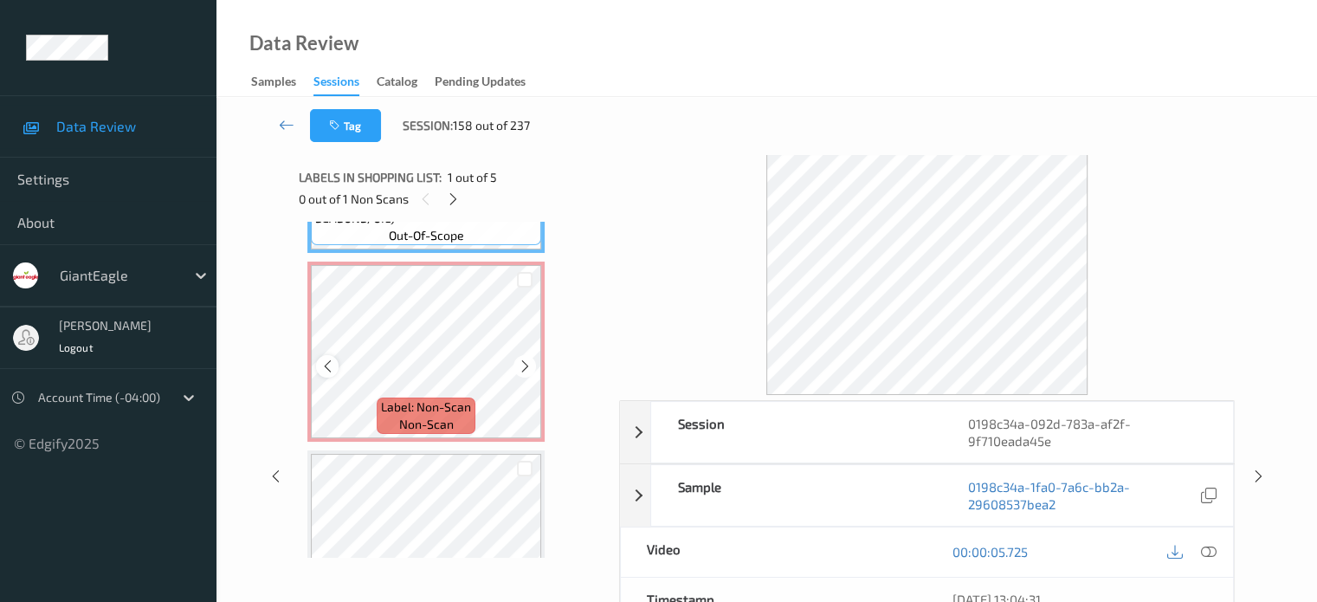
click at [330, 366] on icon at bounding box center [327, 366] width 15 height 16
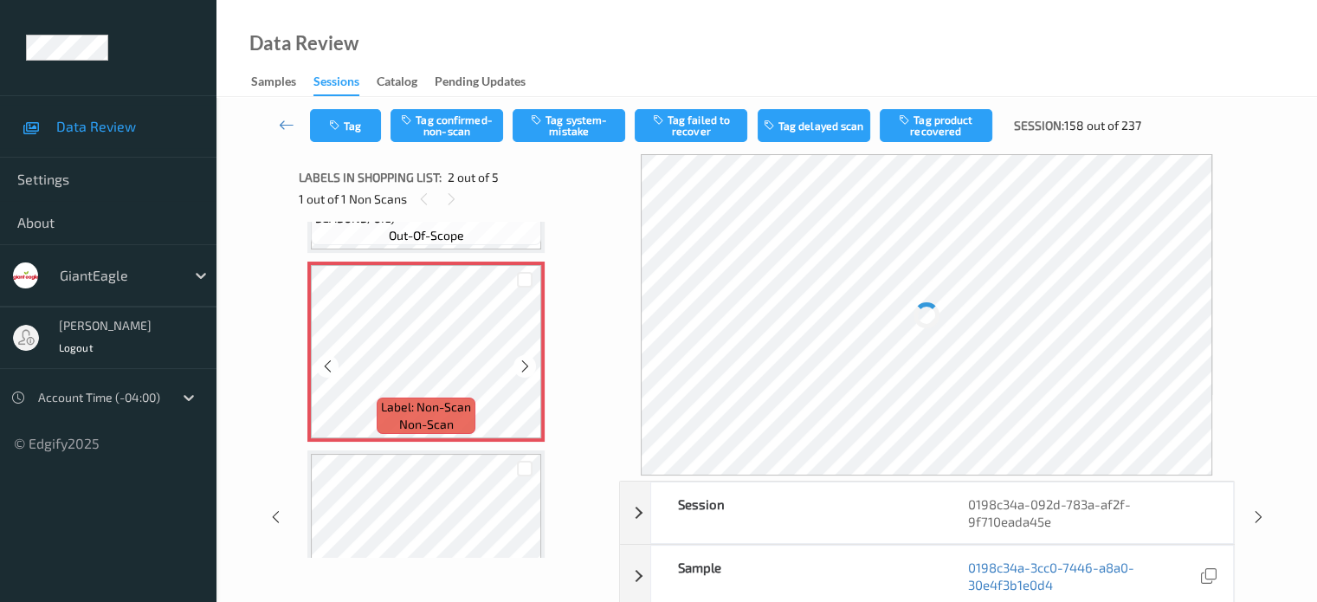
click at [330, 366] on icon at bounding box center [327, 366] width 15 height 16
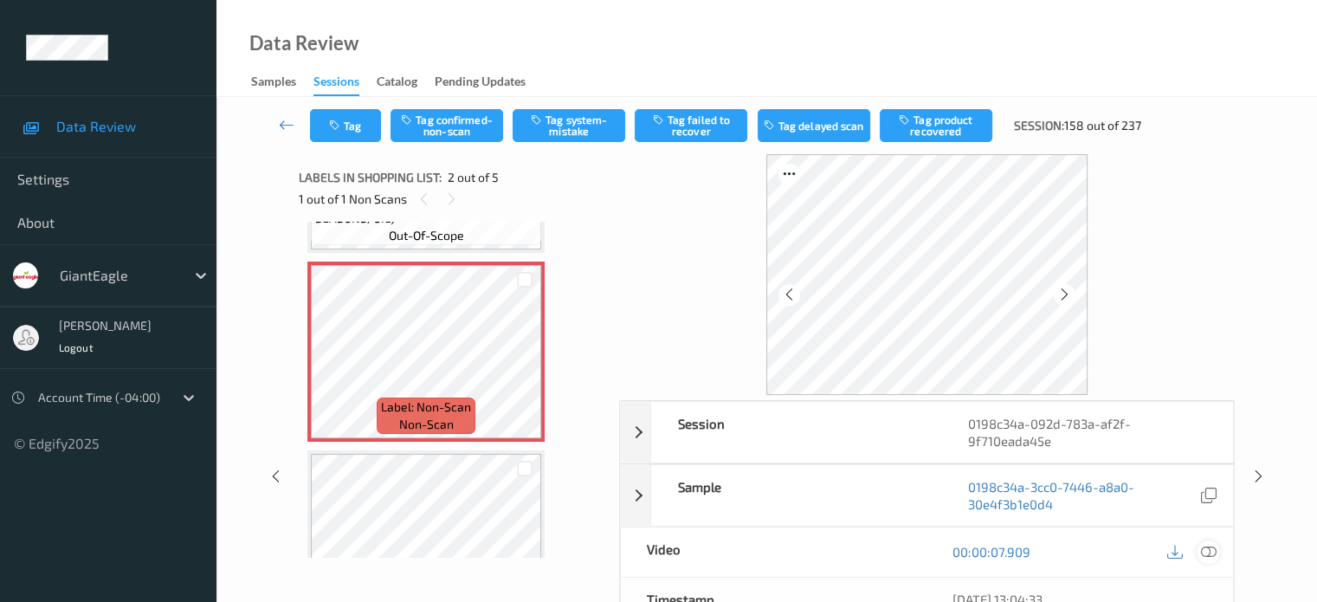
click at [1198, 551] on div at bounding box center [1207, 551] width 23 height 23
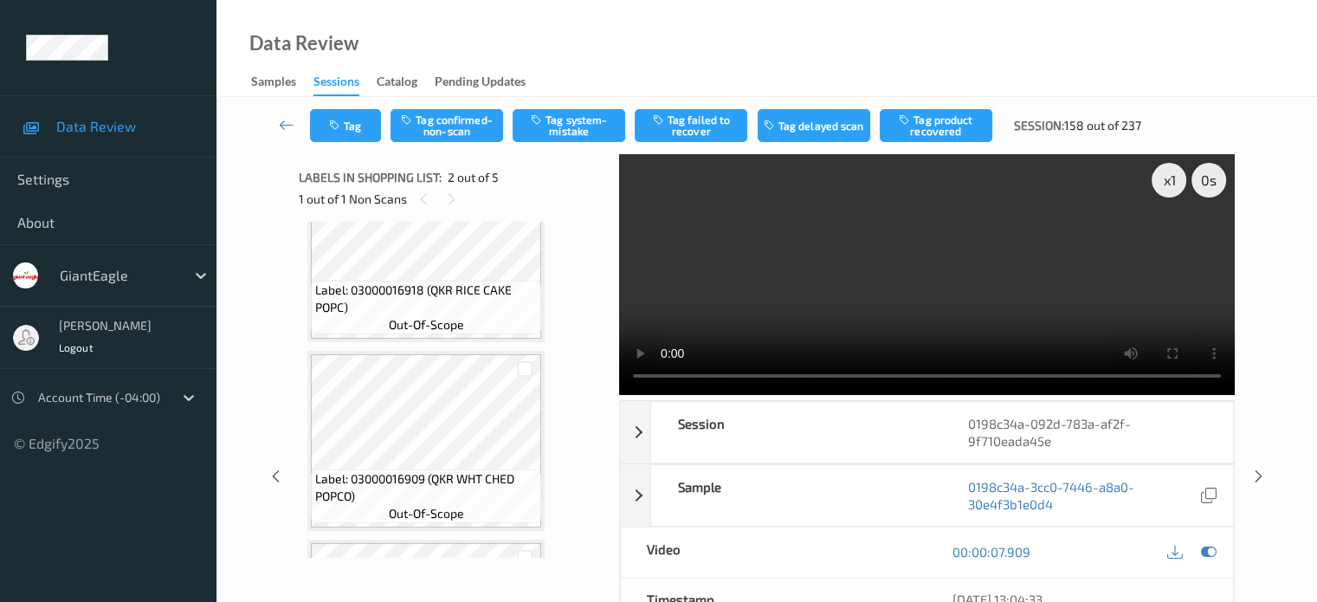
scroll to position [301, 0]
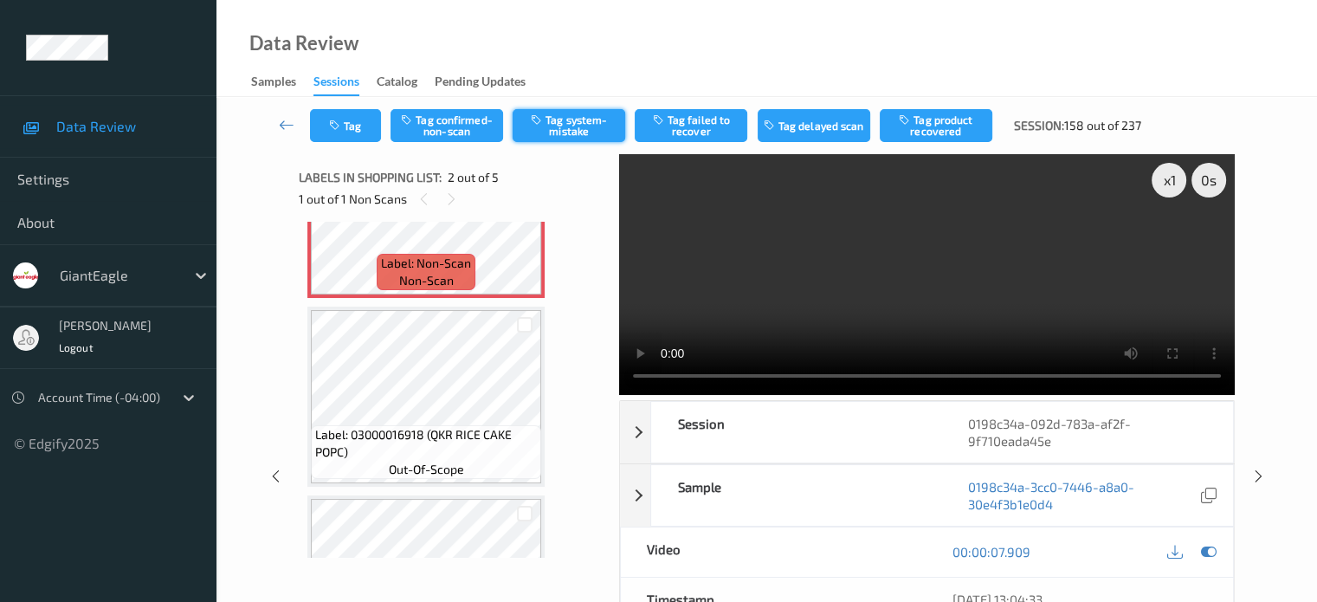
click at [568, 117] on button "Tag system-mistake" at bounding box center [569, 125] width 113 height 33
click at [343, 134] on button "Tag" at bounding box center [345, 125] width 71 height 33
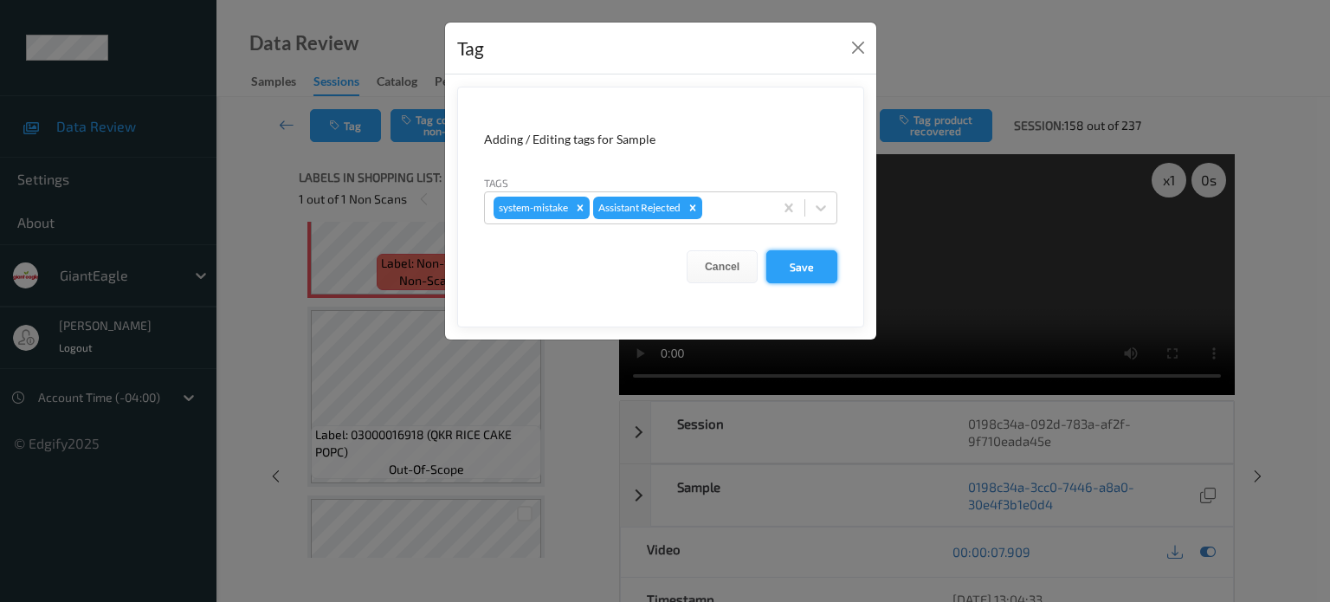
click at [802, 268] on button "Save" at bounding box center [801, 266] width 71 height 33
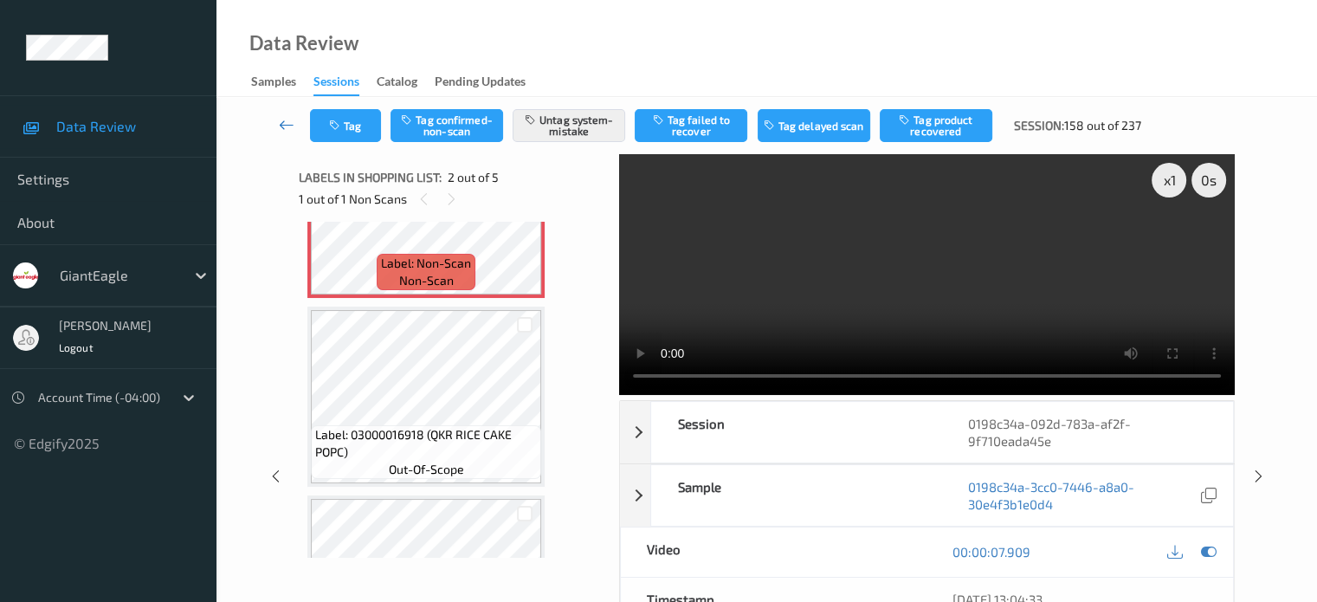
click at [276, 122] on link at bounding box center [287, 125] width 46 height 33
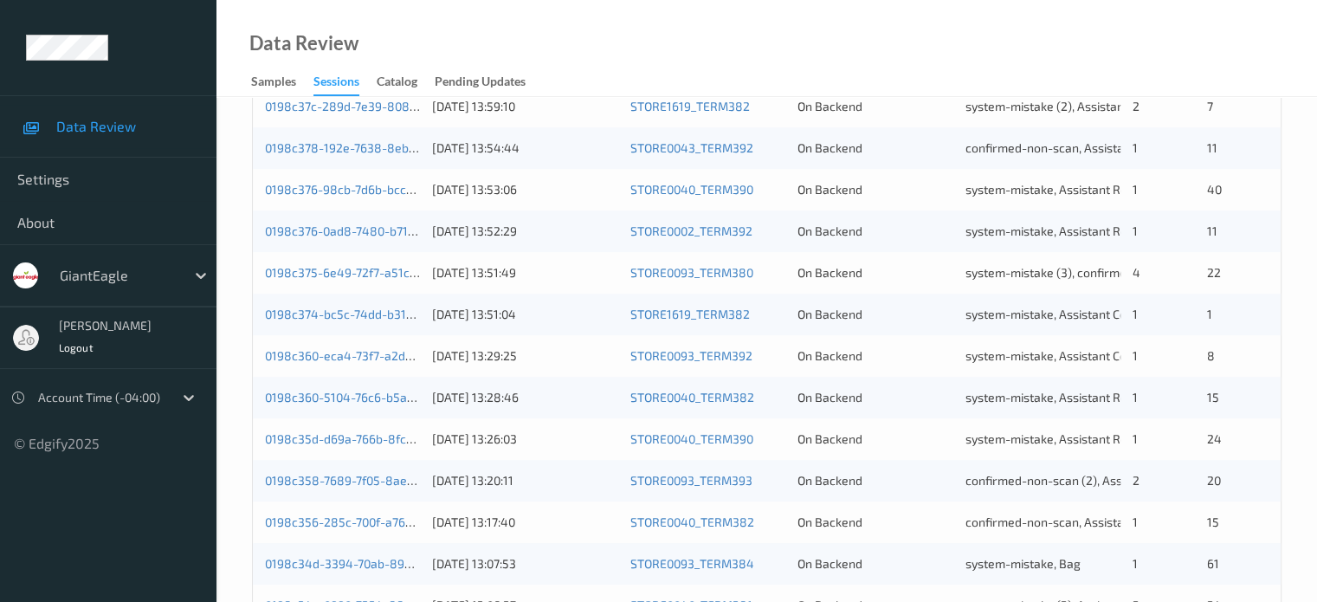
scroll to position [836, 0]
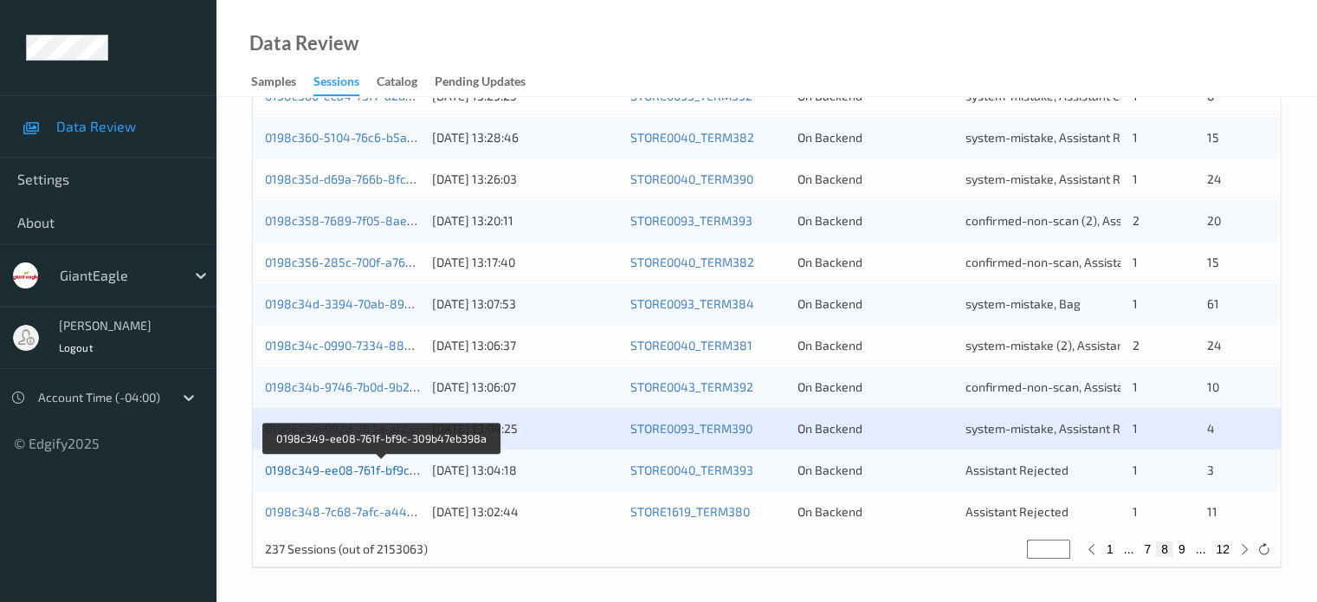
click at [378, 474] on link "0198c349-ee08-761f-bf9c-309b47eb398a" at bounding box center [382, 469] width 234 height 15
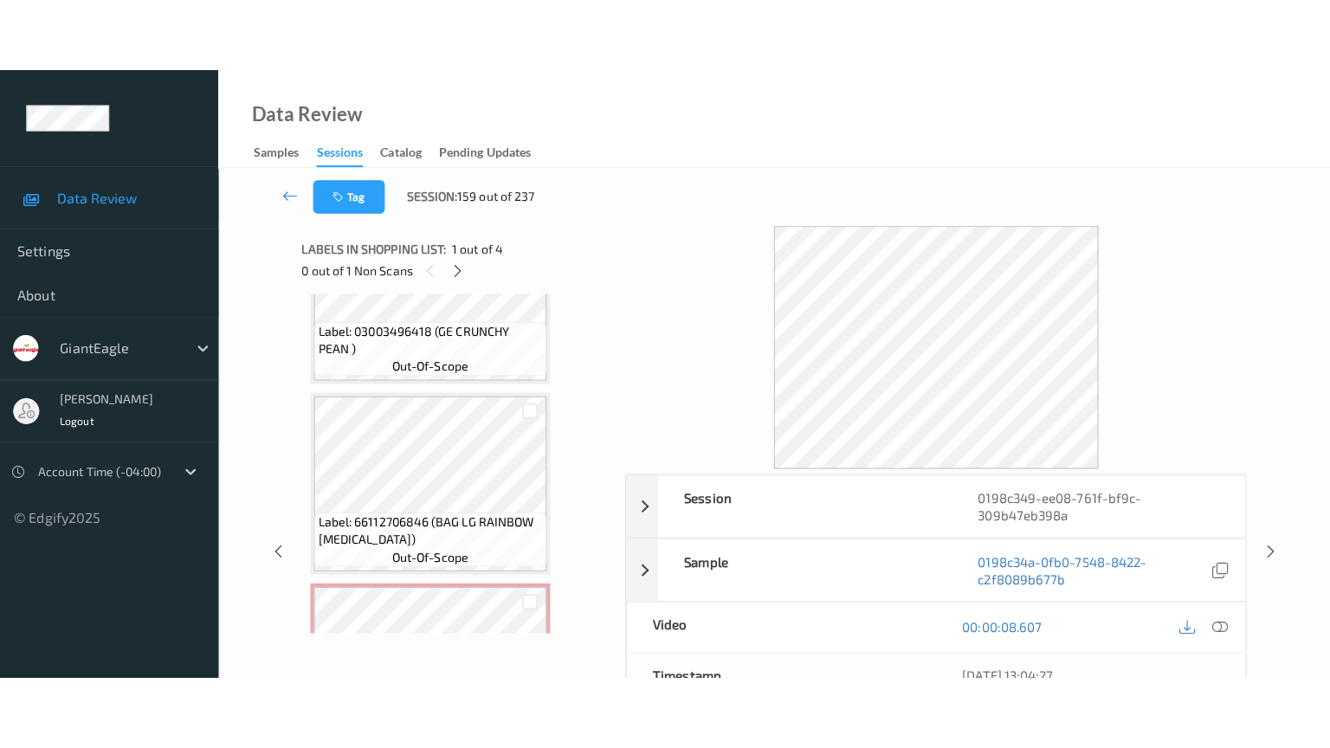
scroll to position [427, 0]
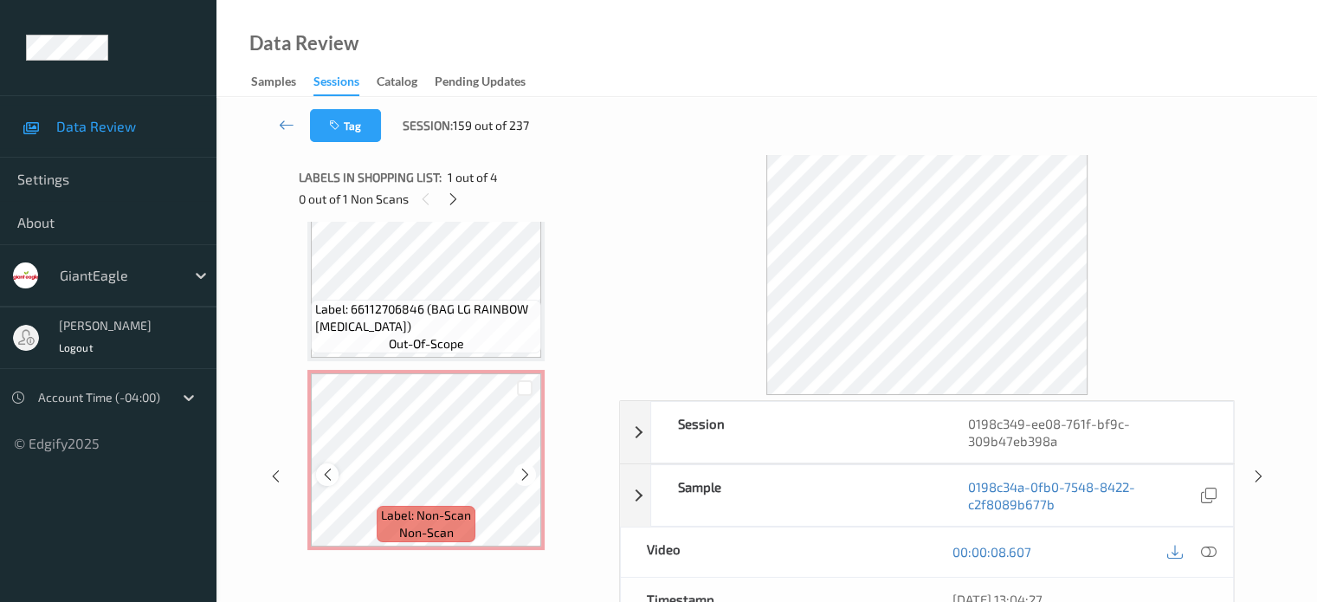
click at [326, 480] on icon at bounding box center [327, 475] width 15 height 16
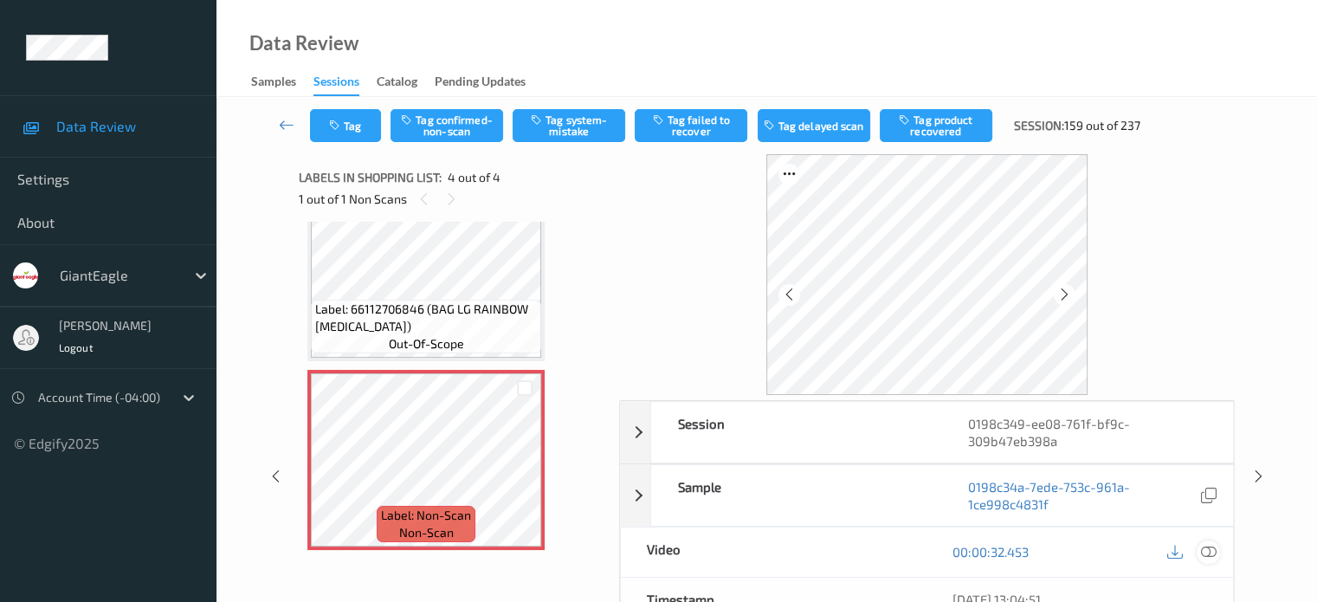
click at [1211, 553] on icon at bounding box center [1208, 552] width 16 height 16
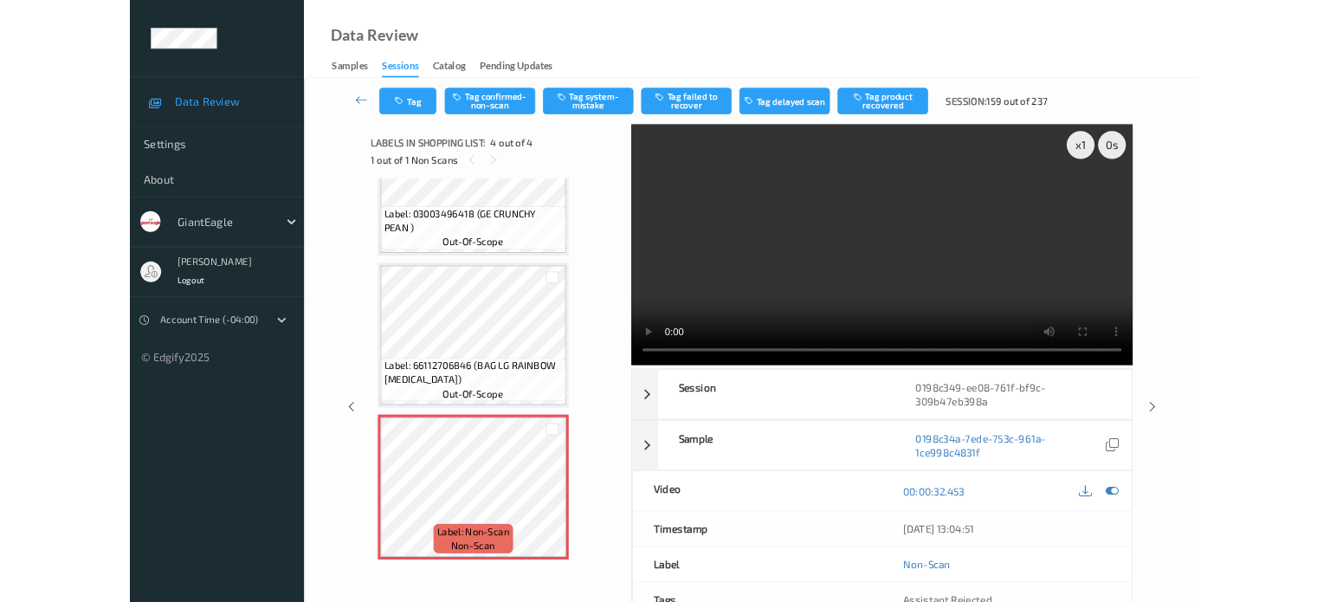
scroll to position [281, 0]
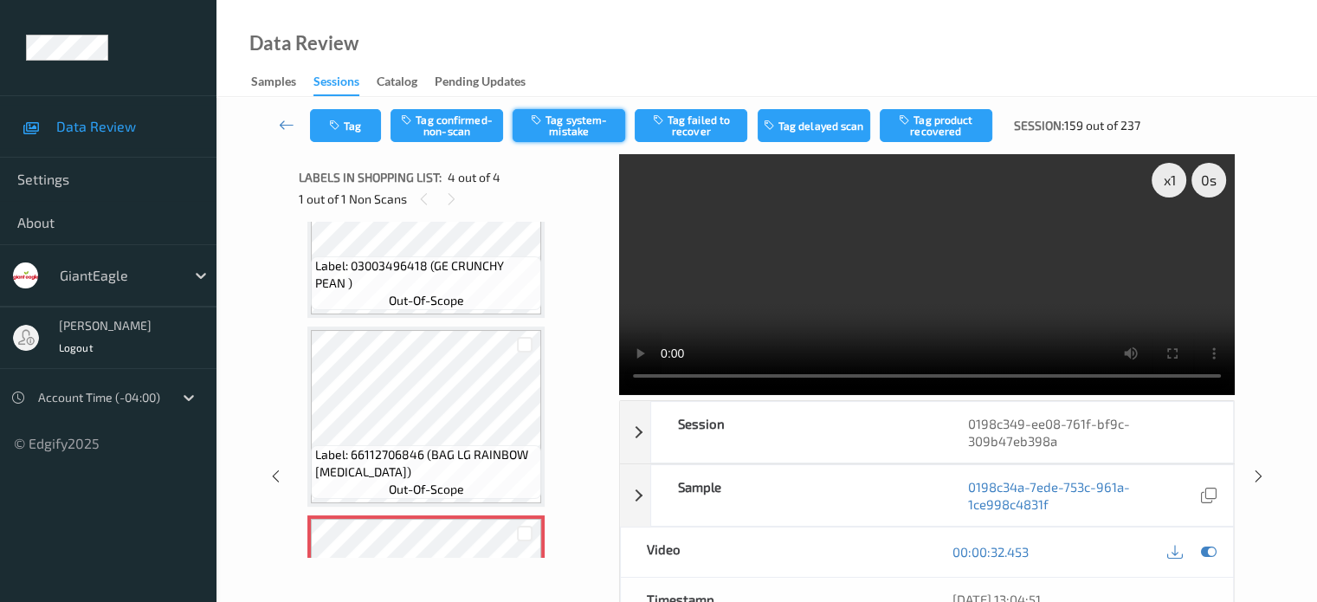
click at [560, 115] on button "Tag system-mistake" at bounding box center [569, 125] width 113 height 33
click at [340, 130] on icon "button" at bounding box center [336, 125] width 15 height 12
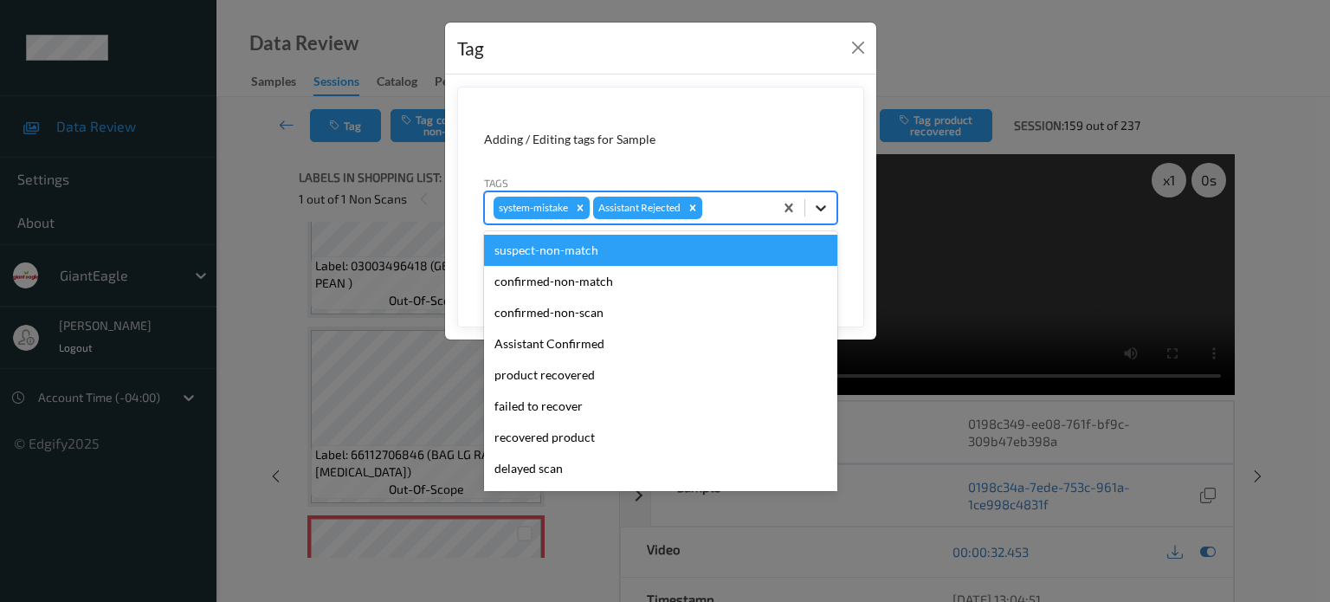
click at [822, 205] on icon at bounding box center [820, 207] width 17 height 17
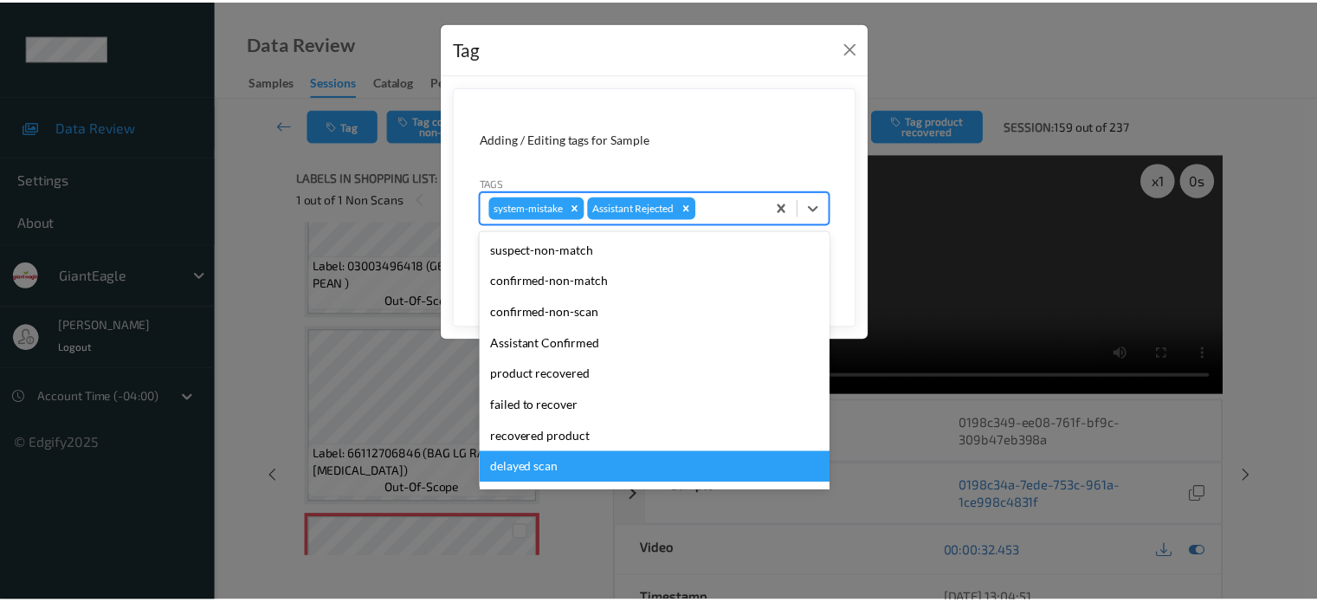
scroll to position [152, 0]
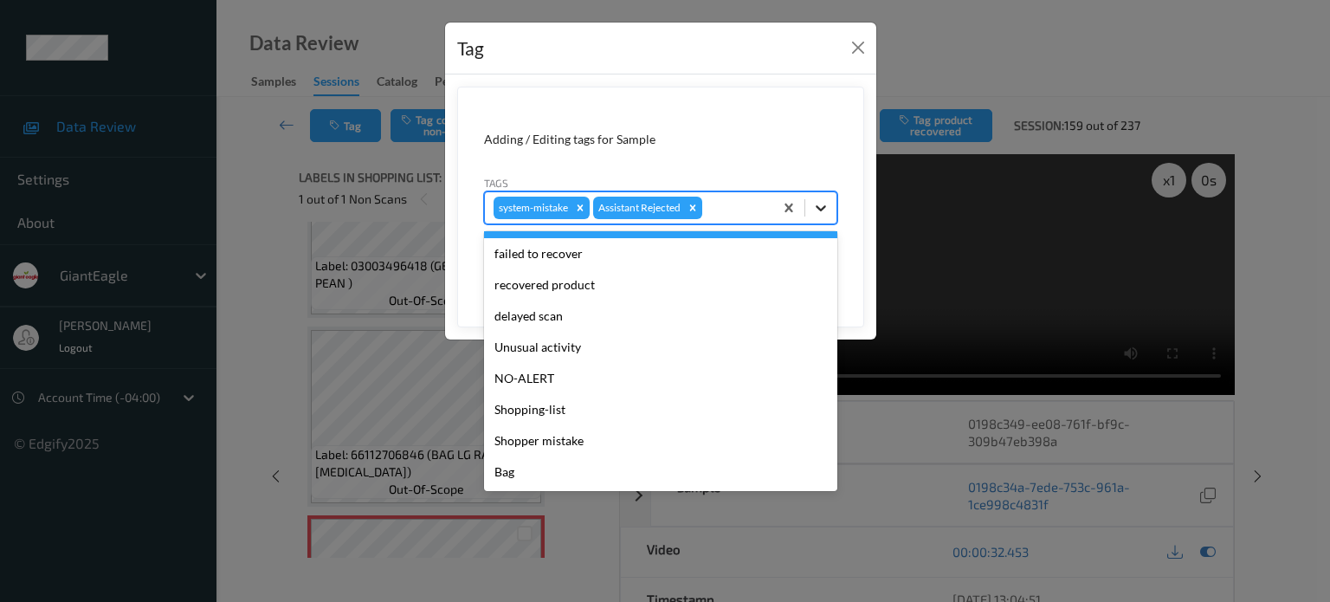
click at [822, 203] on icon at bounding box center [820, 207] width 17 height 17
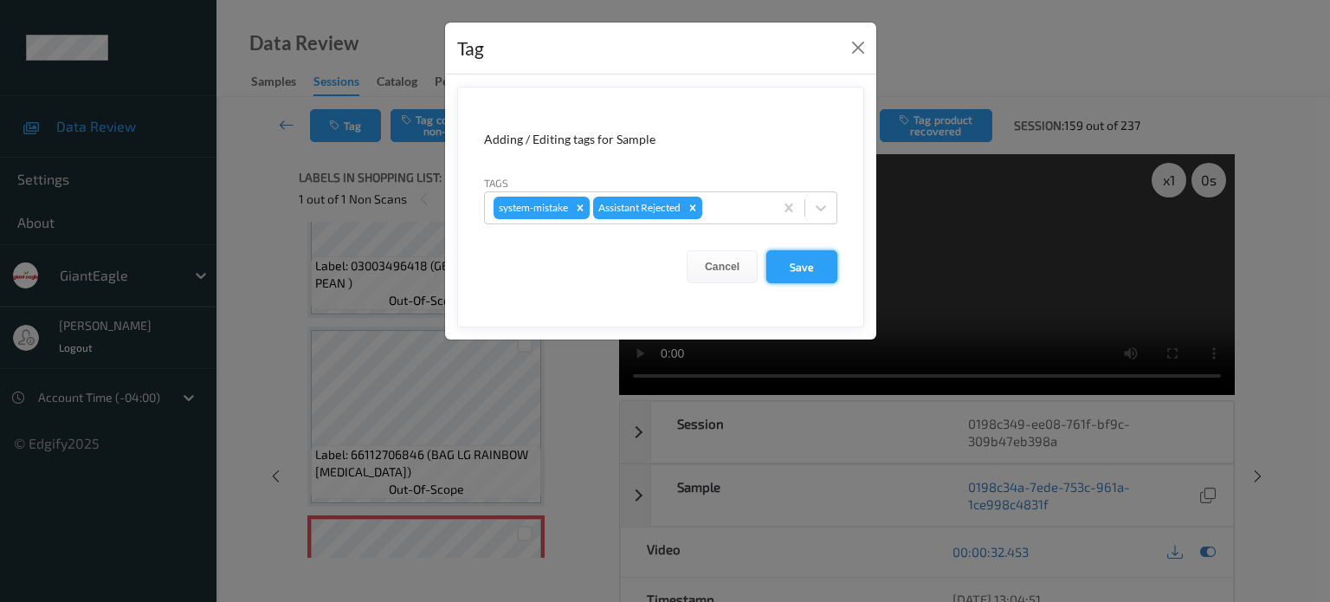
click at [807, 269] on button "Save" at bounding box center [801, 266] width 71 height 33
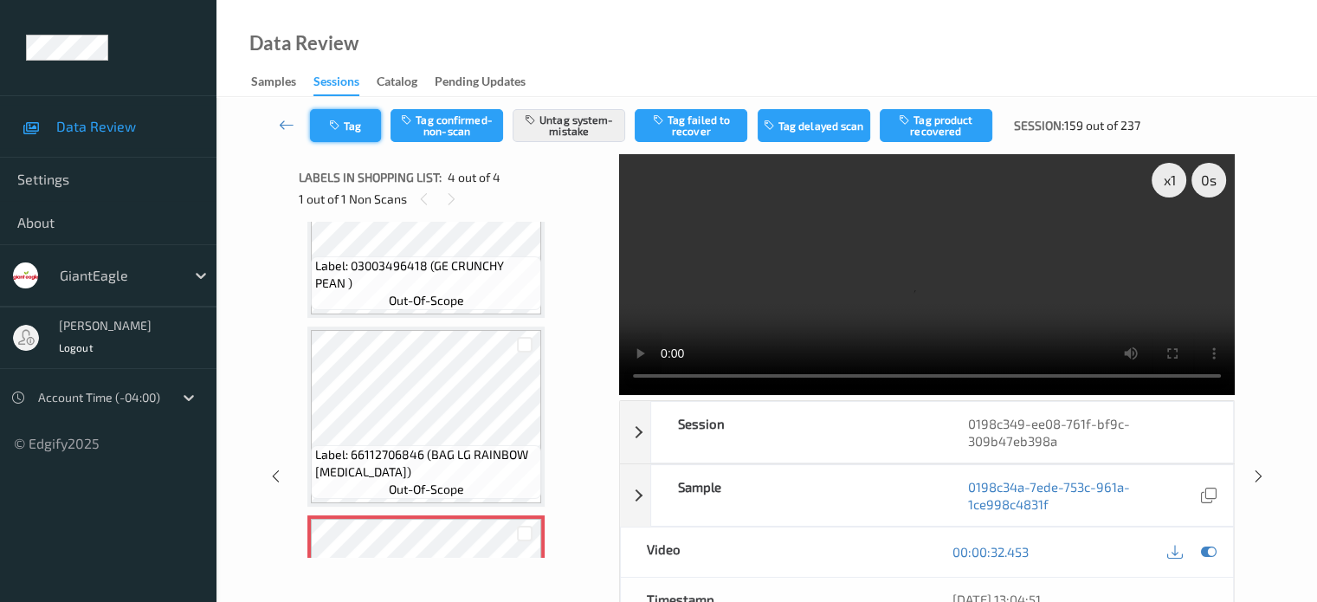
click at [356, 131] on button "Tag" at bounding box center [345, 125] width 71 height 33
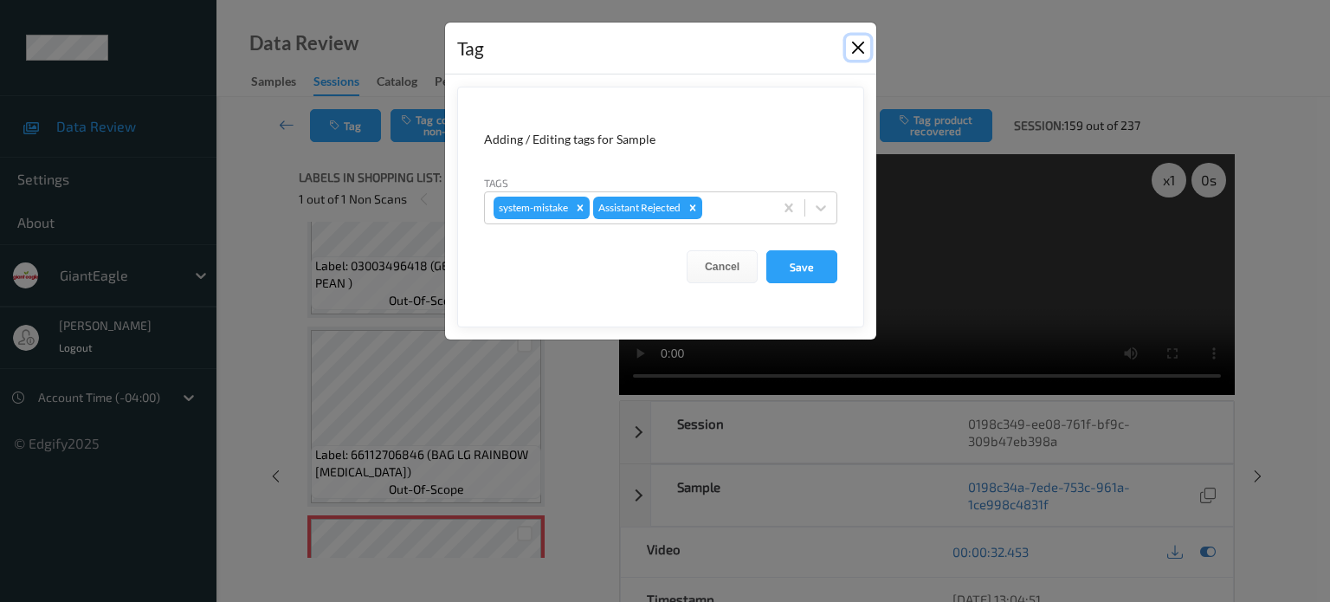
click at [856, 55] on button "Close" at bounding box center [858, 47] width 24 height 24
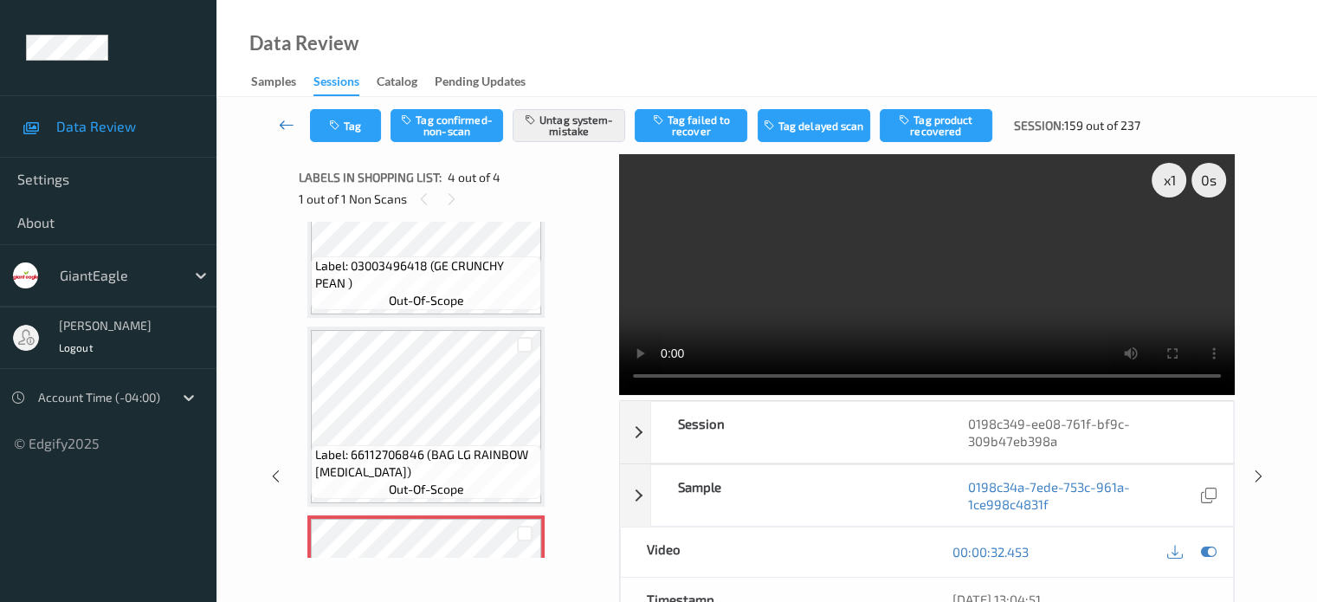
click at [290, 124] on icon at bounding box center [287, 124] width 16 height 17
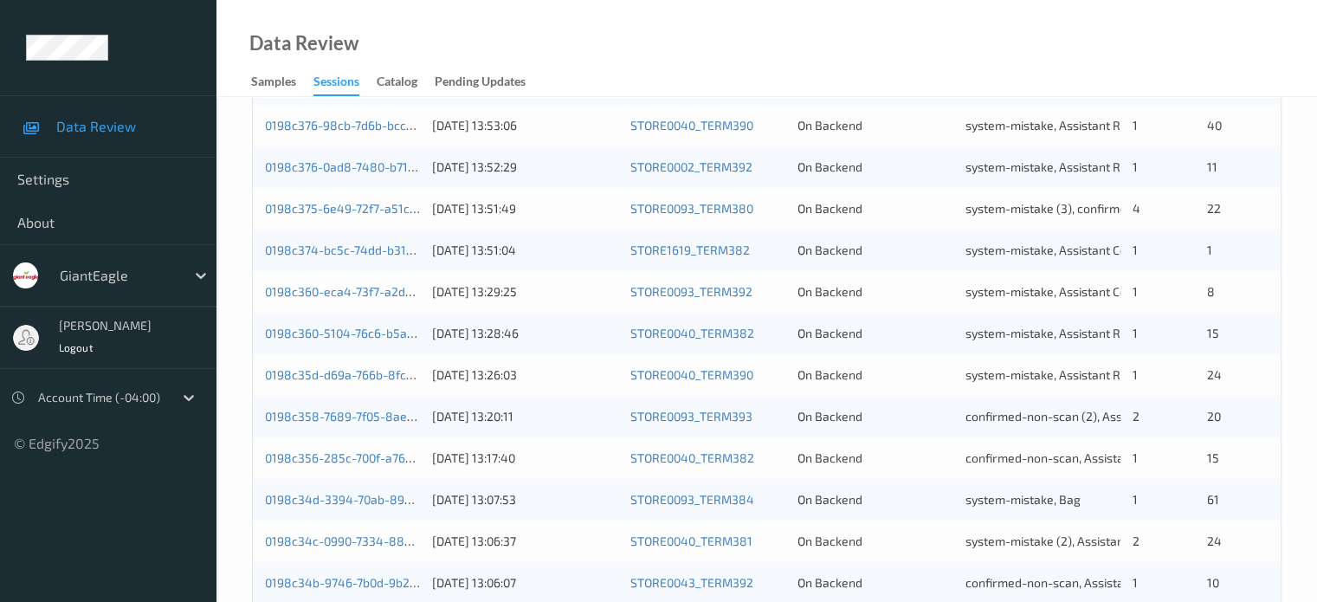
scroll to position [836, 0]
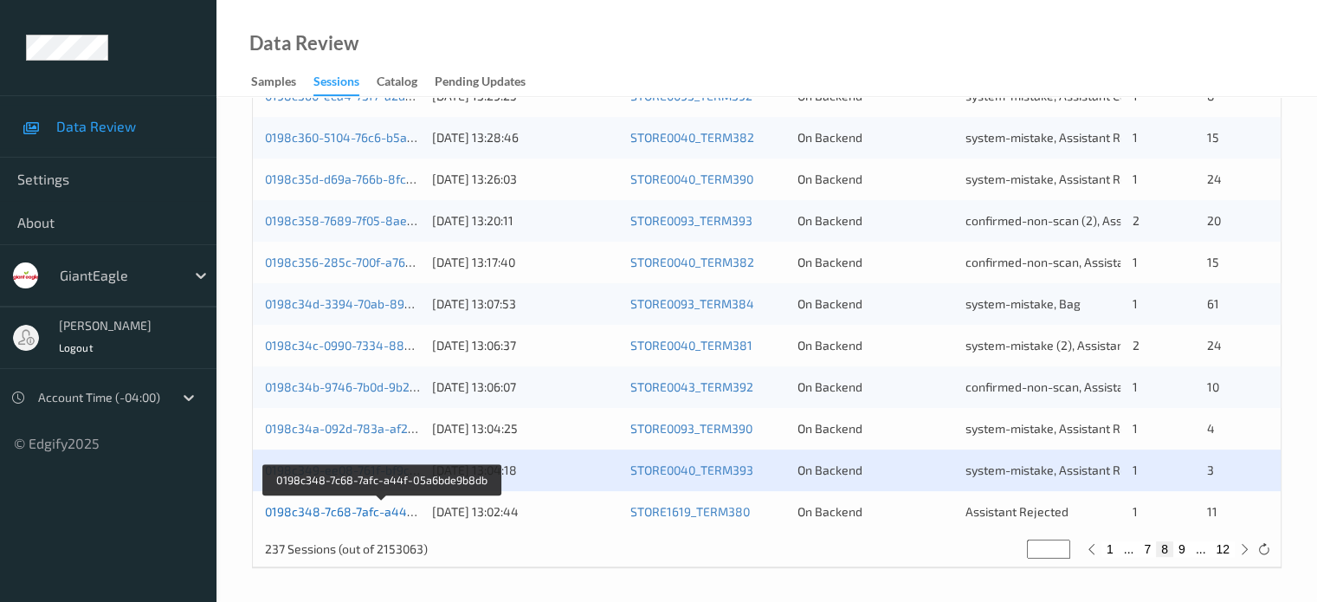
click at [360, 513] on link "0198c348-7c68-7afc-a44f-05a6bde9b8db" at bounding box center [382, 511] width 235 height 15
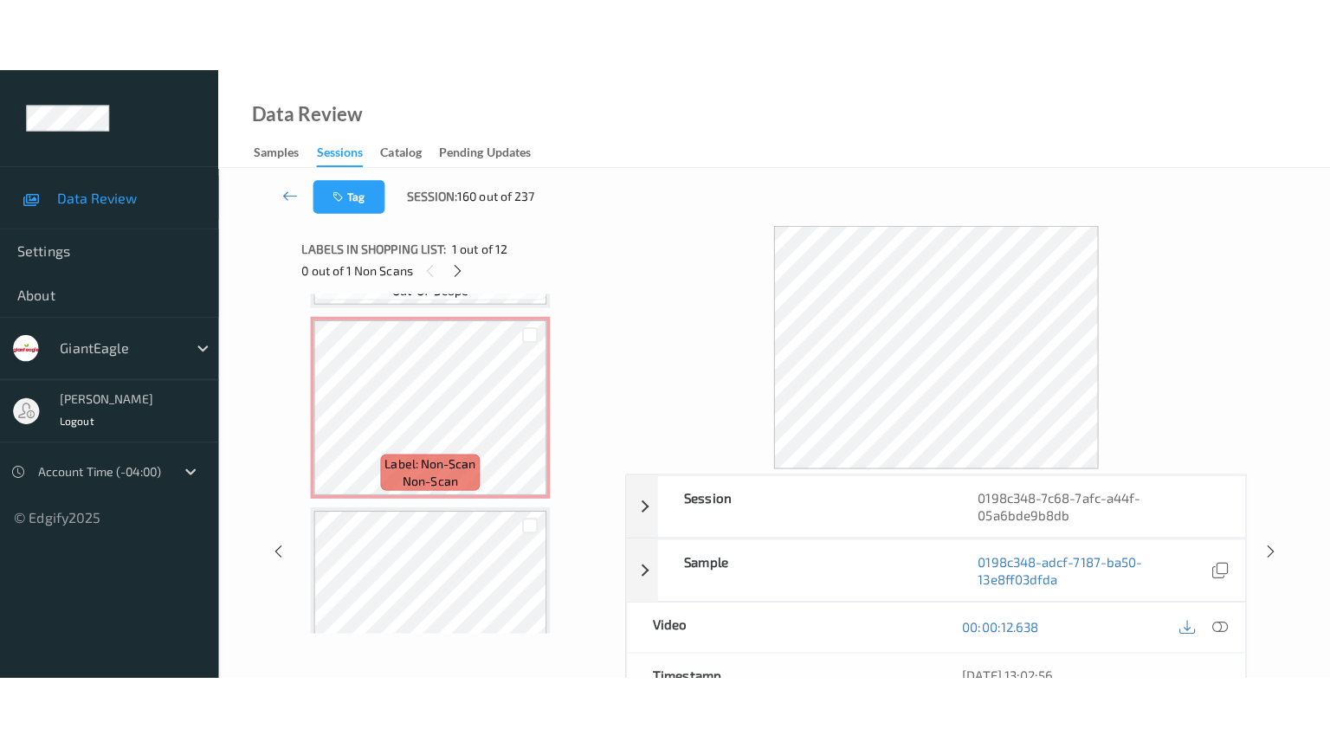
scroll to position [1873, 0]
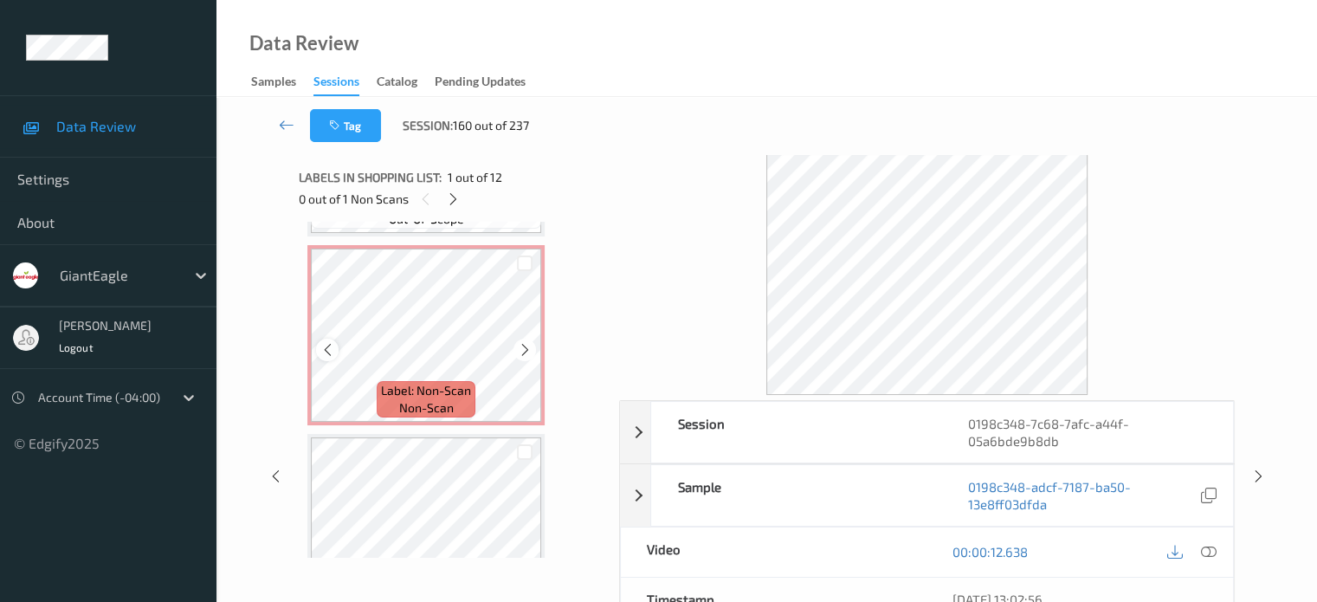
click at [329, 356] on icon at bounding box center [327, 350] width 15 height 16
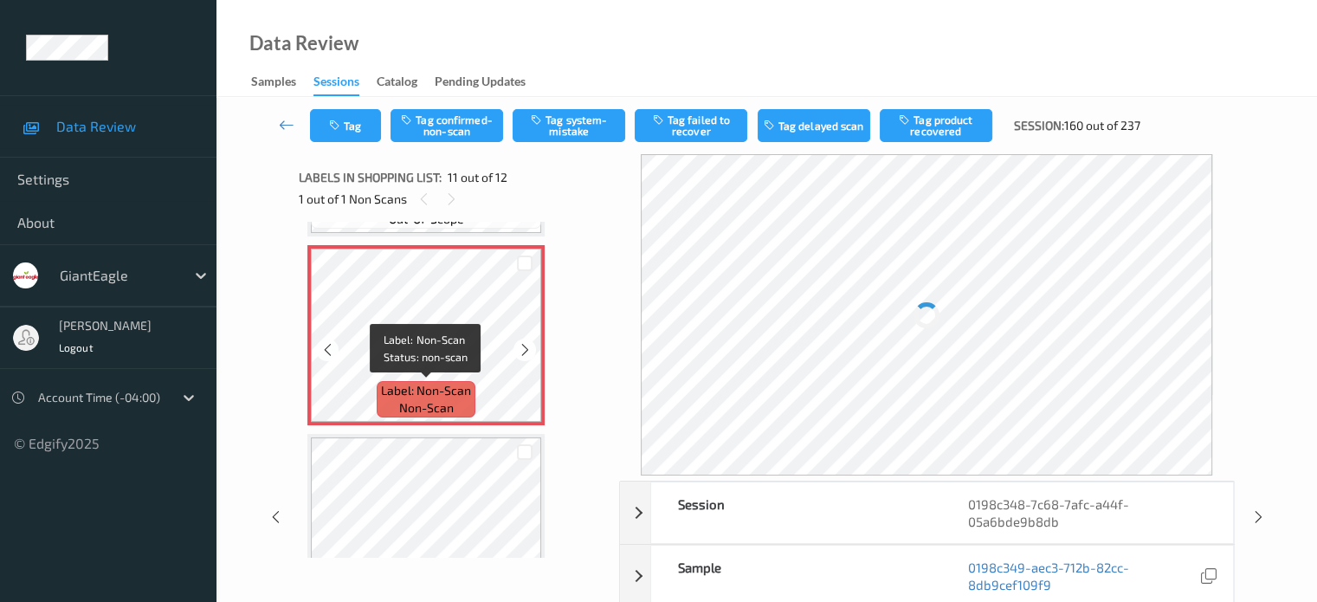
click at [444, 404] on span "non-scan" at bounding box center [426, 407] width 55 height 17
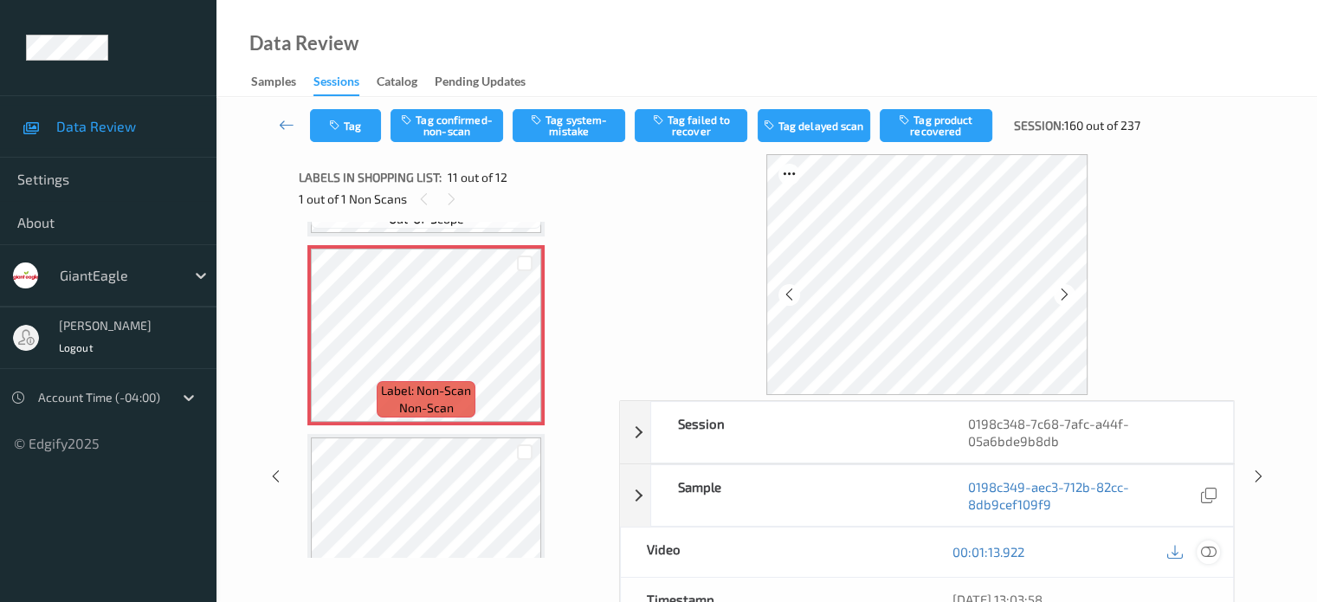
click at [1212, 551] on icon at bounding box center [1208, 552] width 16 height 16
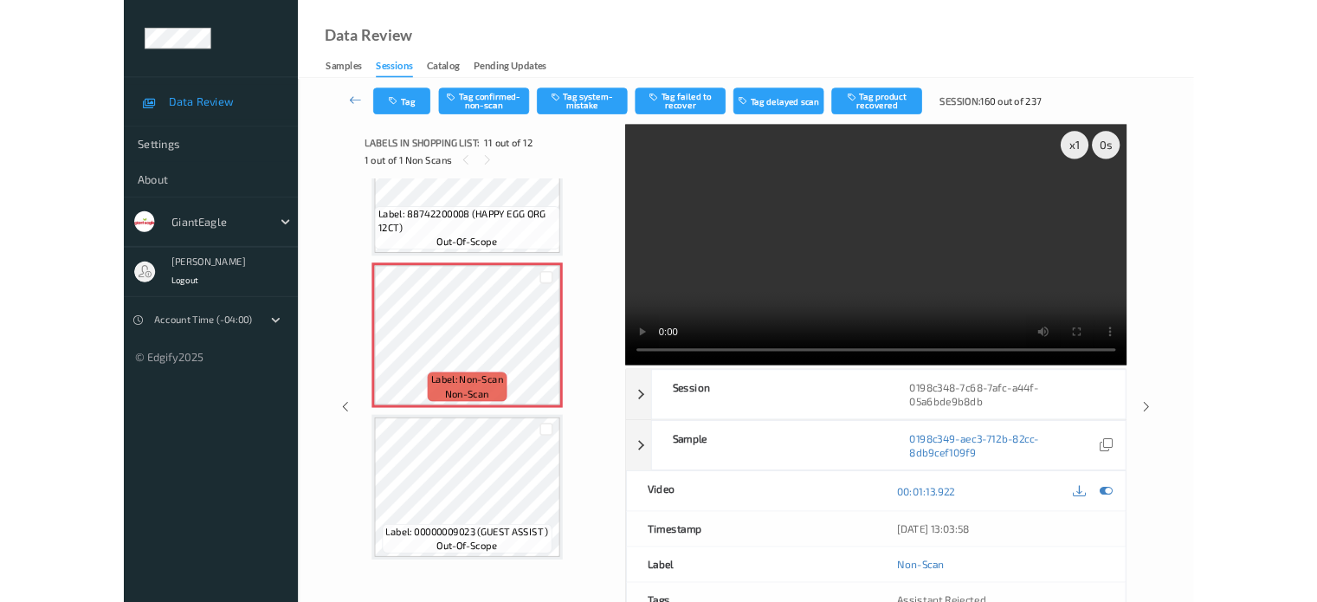
scroll to position [1791, 0]
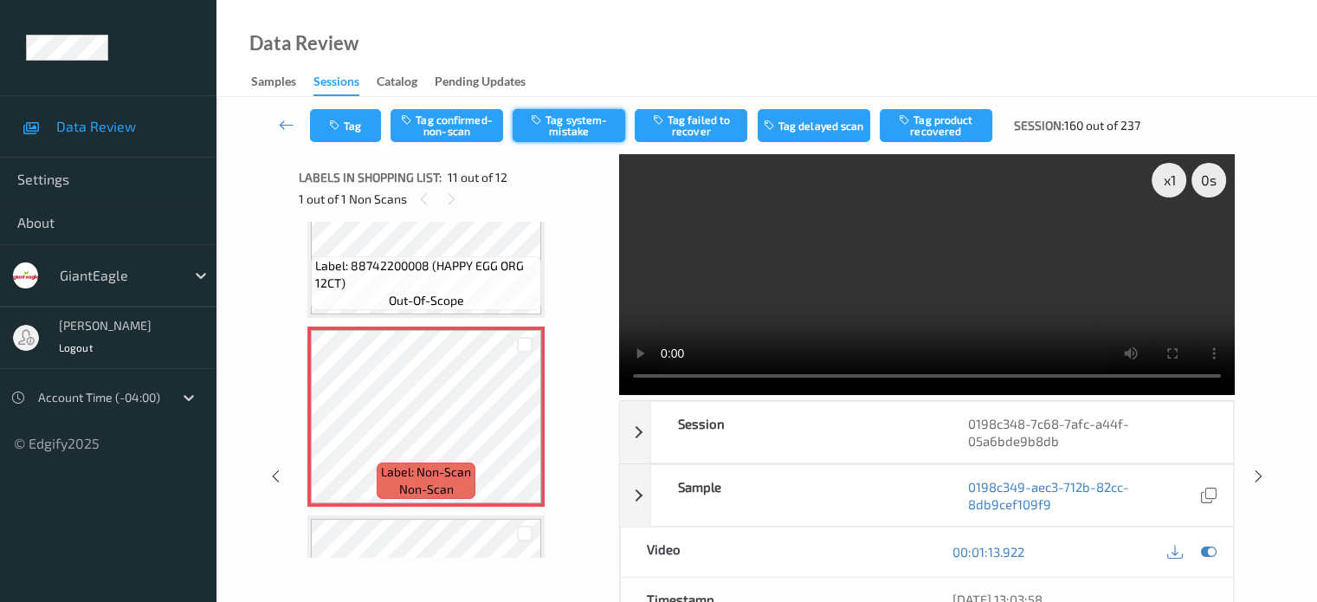
click at [565, 116] on button "Tag system-mistake" at bounding box center [569, 125] width 113 height 33
click at [351, 132] on button "Tag" at bounding box center [345, 125] width 71 height 33
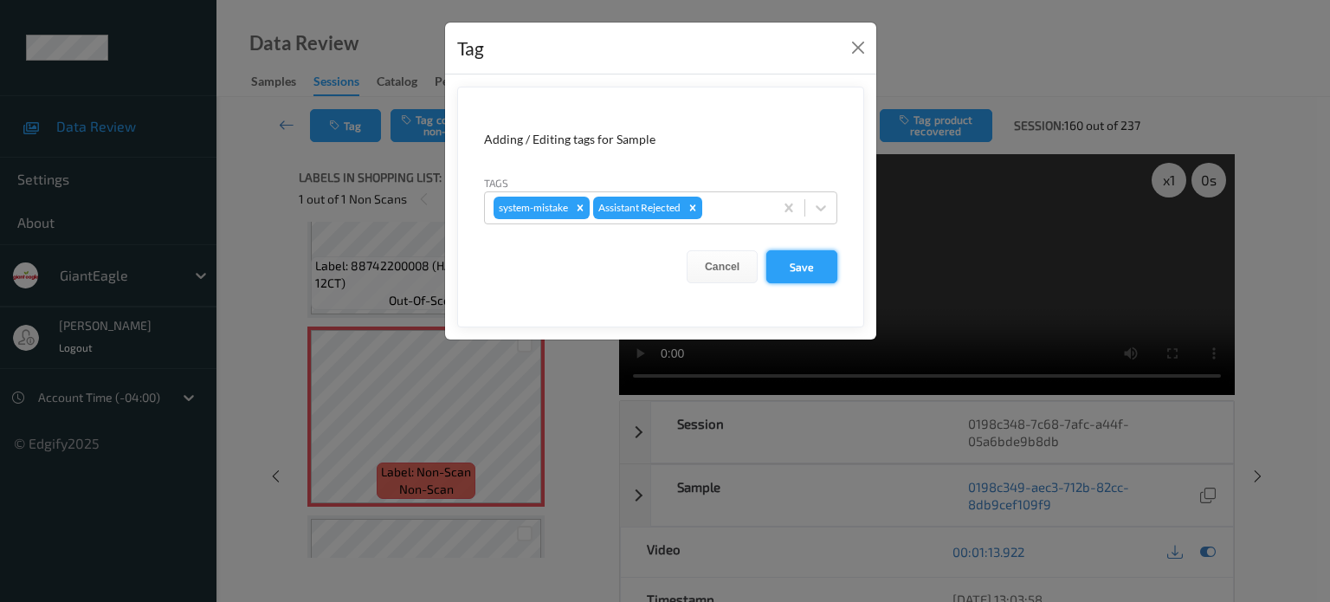
click at [790, 275] on button "Save" at bounding box center [801, 266] width 71 height 33
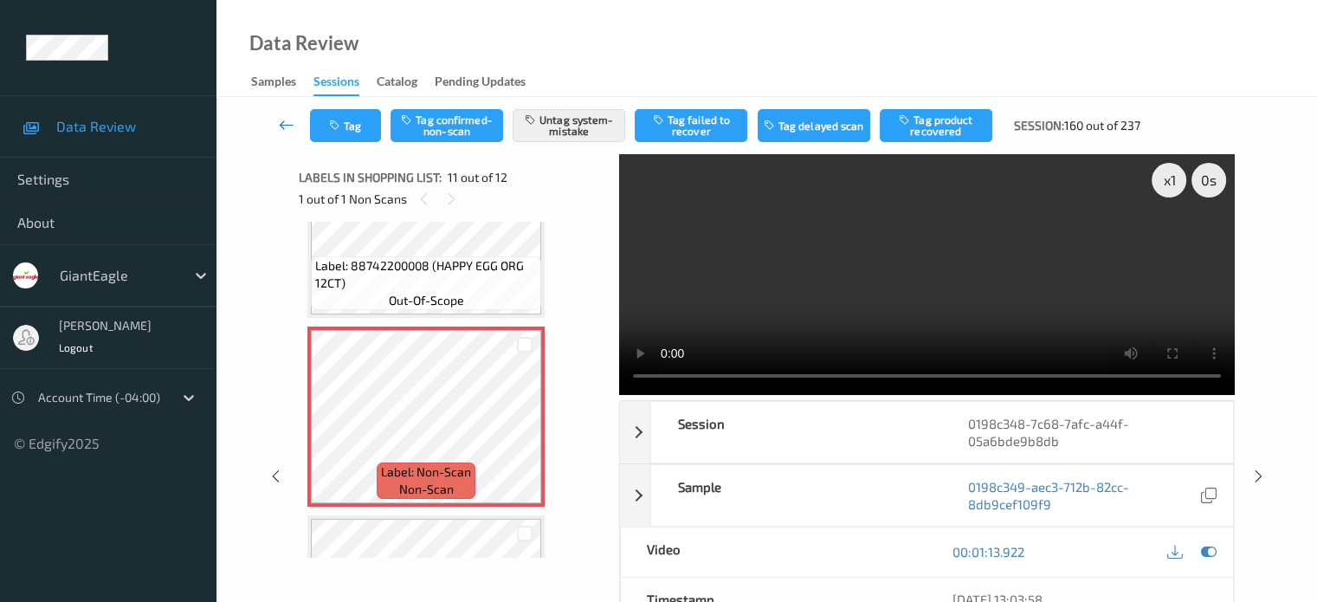
click at [279, 127] on icon at bounding box center [287, 124] width 16 height 17
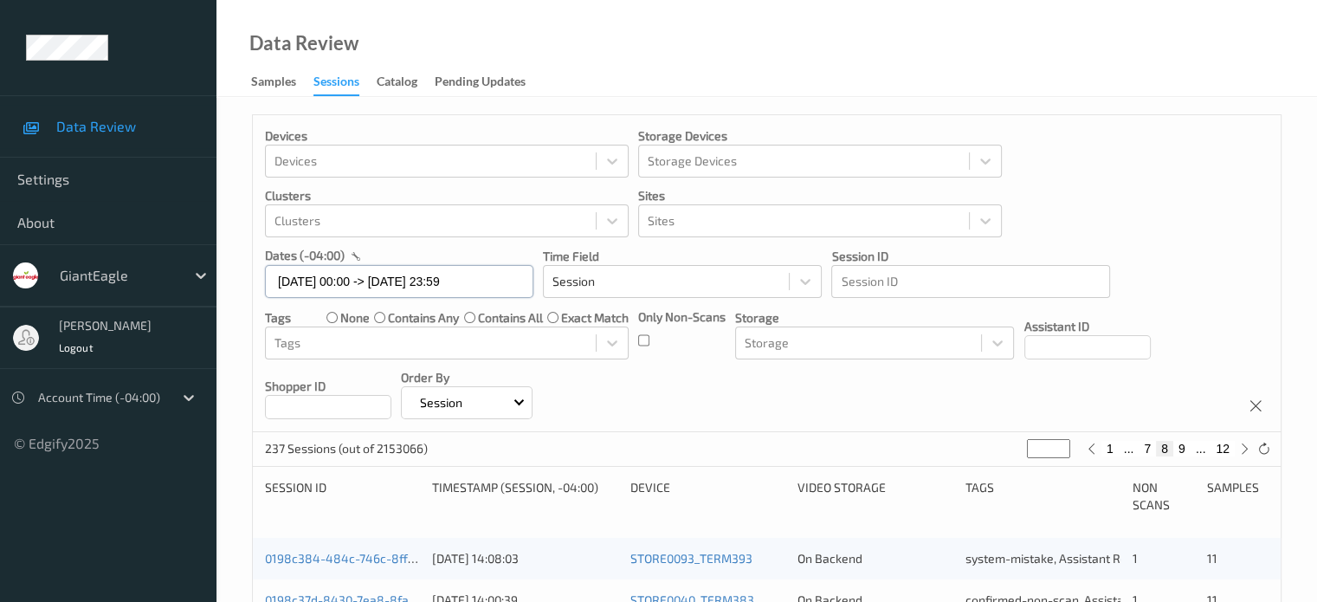
click at [317, 280] on input "[DATE] 00:00 -> [DATE] 23:59" at bounding box center [399, 281] width 268 height 33
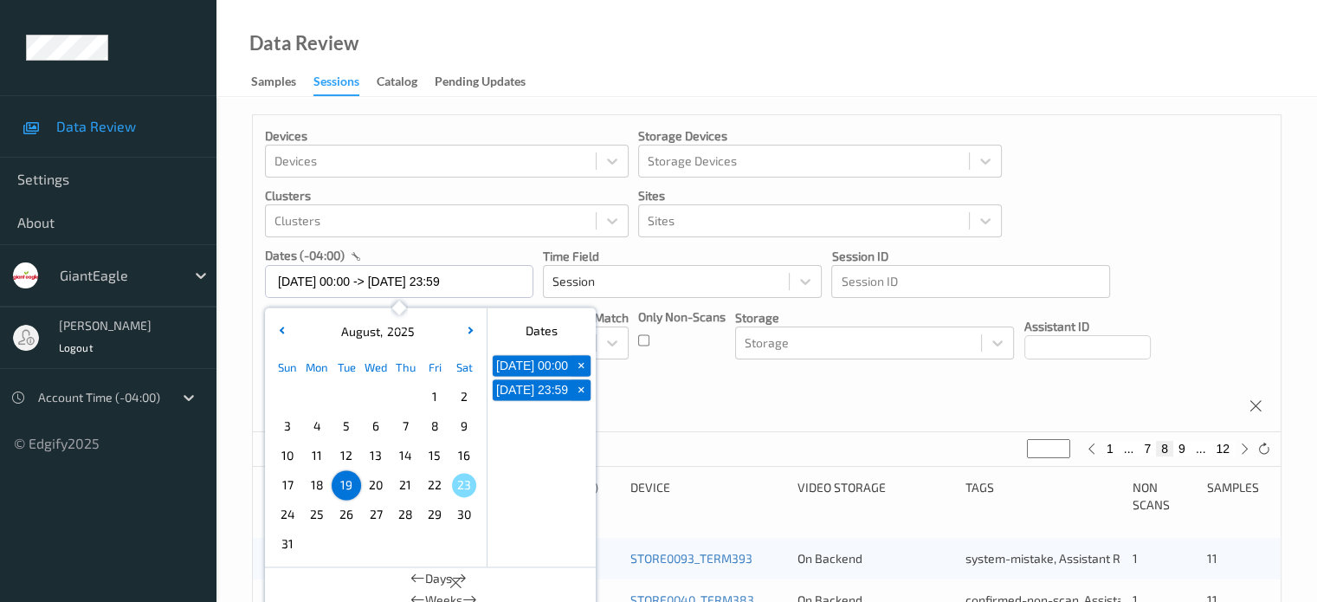
click at [376, 492] on span "20" at bounding box center [376, 485] width 24 height 24
type input "[DATE] 00:00"
type input "*"
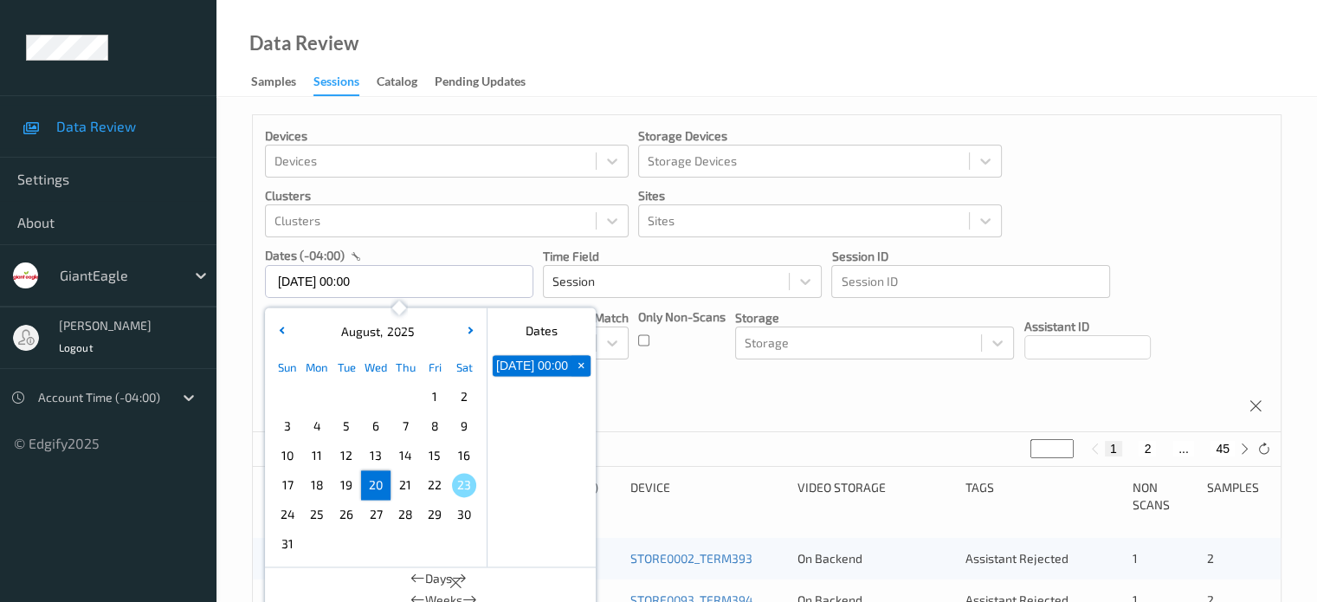
click at [376, 490] on span "20" at bounding box center [376, 485] width 24 height 24
type input "[DATE] 00:00 -> [DATE] 23:59"
click at [869, 390] on div "Devices Devices Storage Devices Storage Devices Clusters Clusters Sites Sites d…" at bounding box center [767, 273] width 1028 height 317
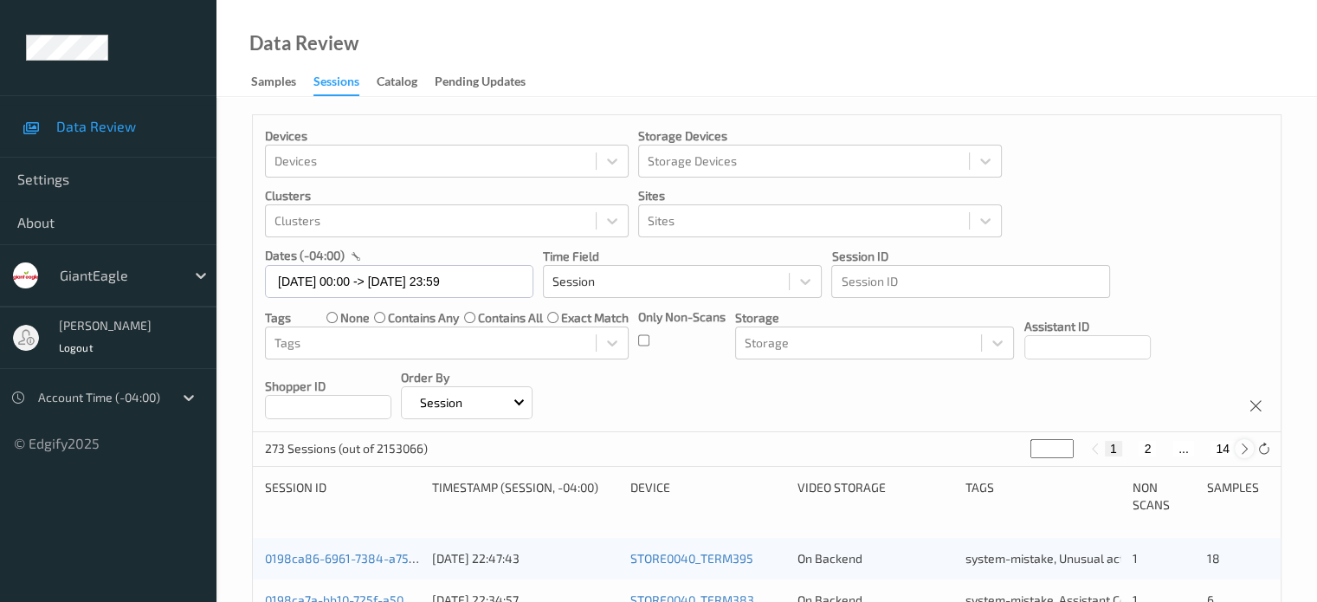
click at [1243, 446] on icon at bounding box center [1244, 448] width 13 height 13
type input "*"
click at [1243, 446] on icon at bounding box center [1244, 448] width 13 height 13
type input "*"
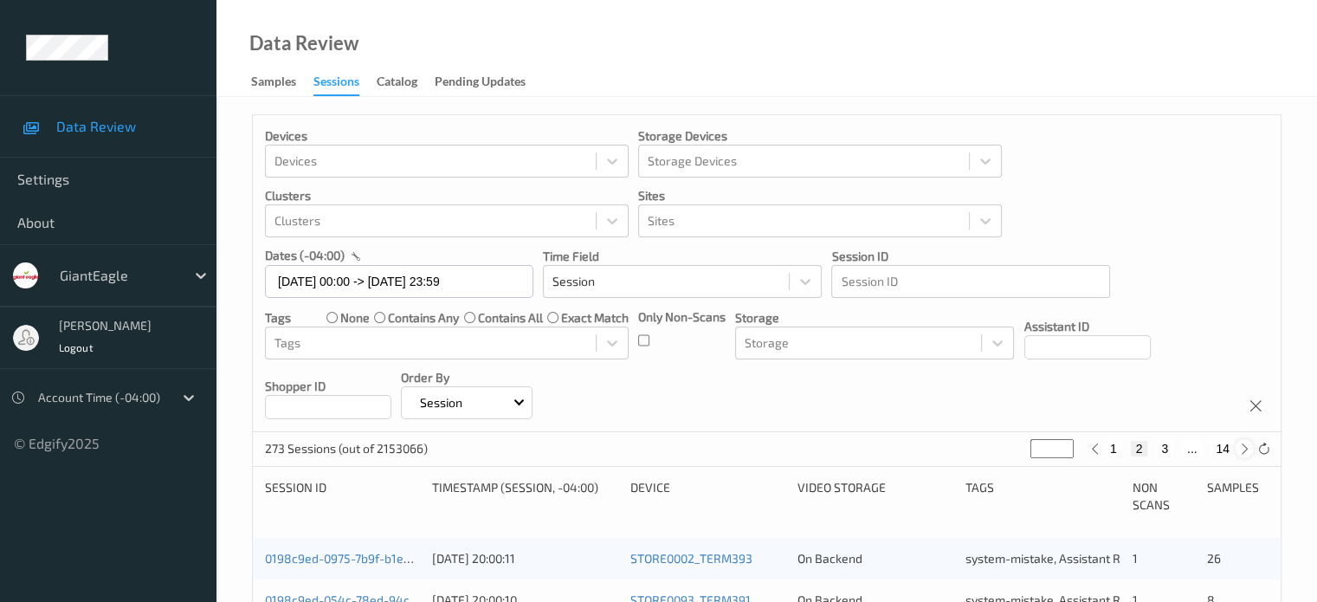
type input "*"
click at [1243, 446] on icon at bounding box center [1244, 448] width 13 height 13
type input "*"
click at [1243, 446] on icon at bounding box center [1244, 448] width 13 height 13
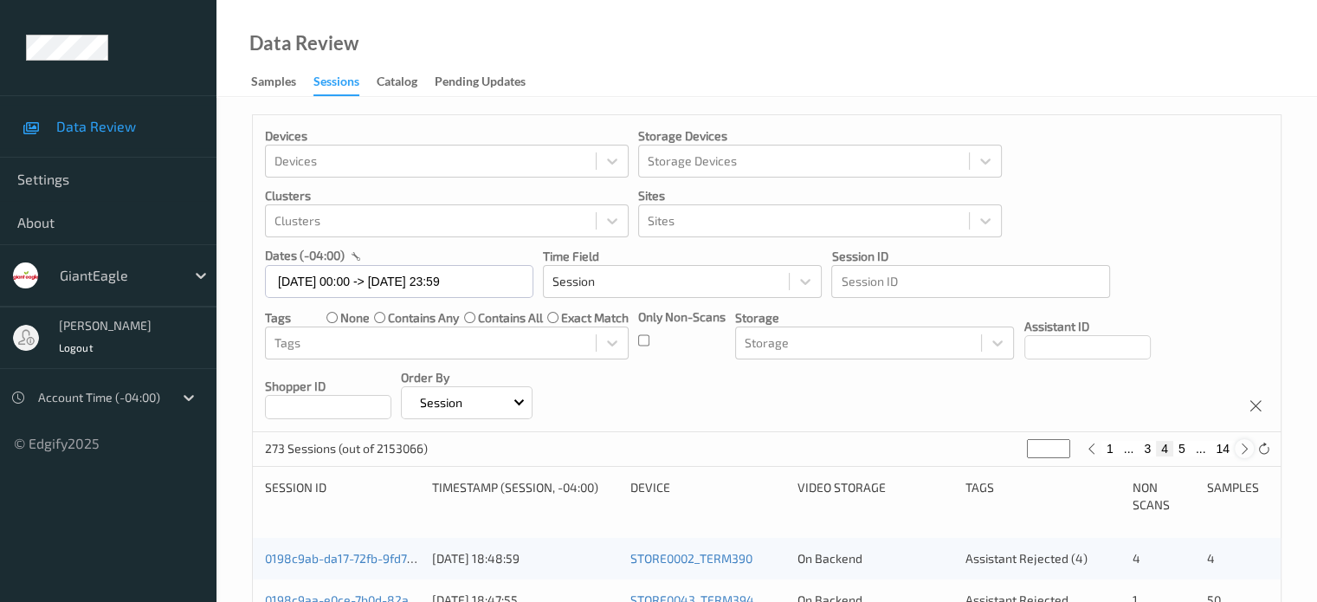
type input "*"
click at [1087, 448] on icon at bounding box center [1091, 448] width 13 height 13
type input "*"
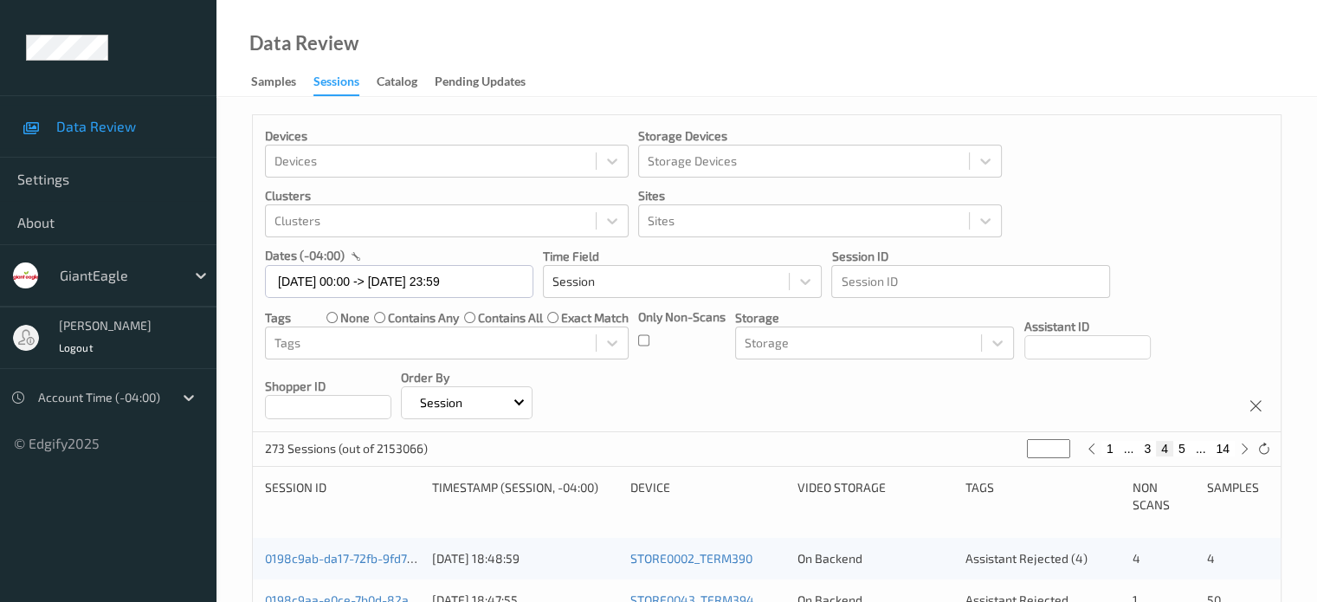
scroll to position [140, 0]
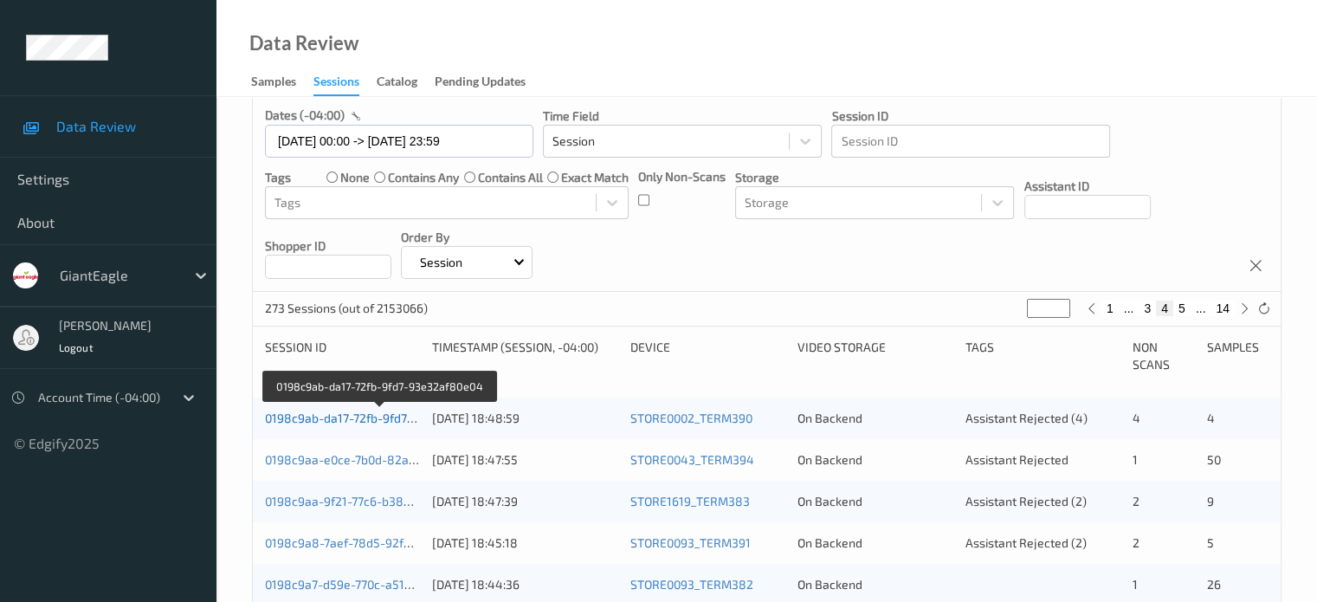
click at [329, 419] on link "0198c9ab-da17-72fb-9fd7-93e32af80e04" at bounding box center [379, 417] width 229 height 15
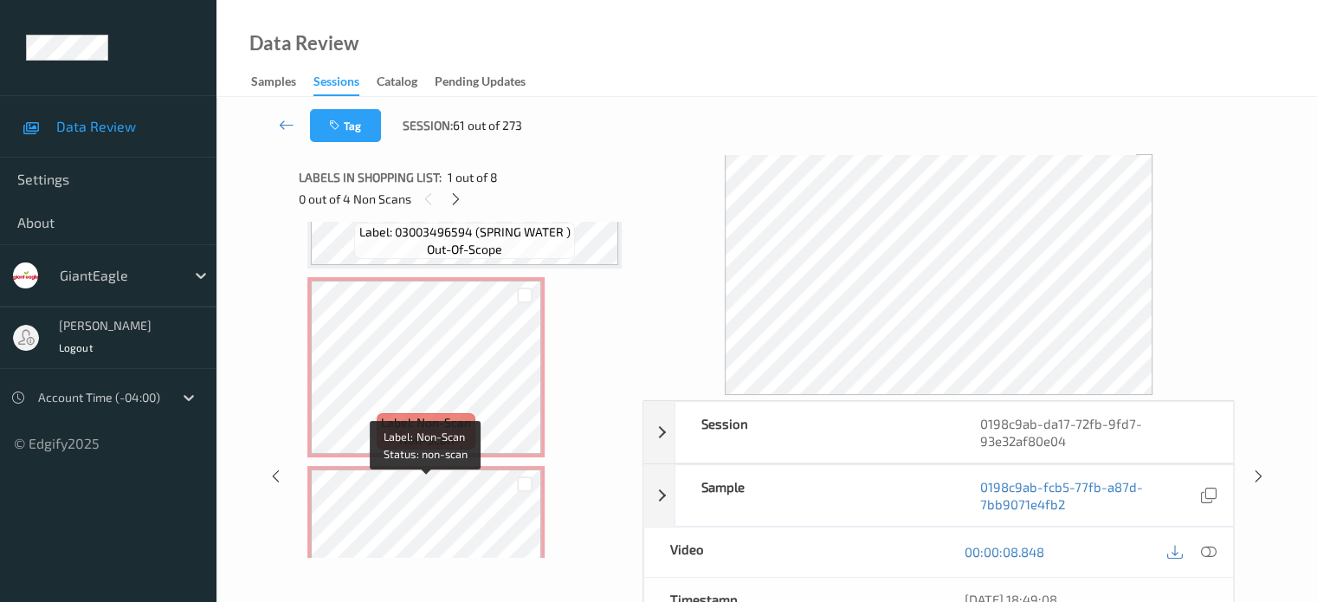
scroll to position [703, 0]
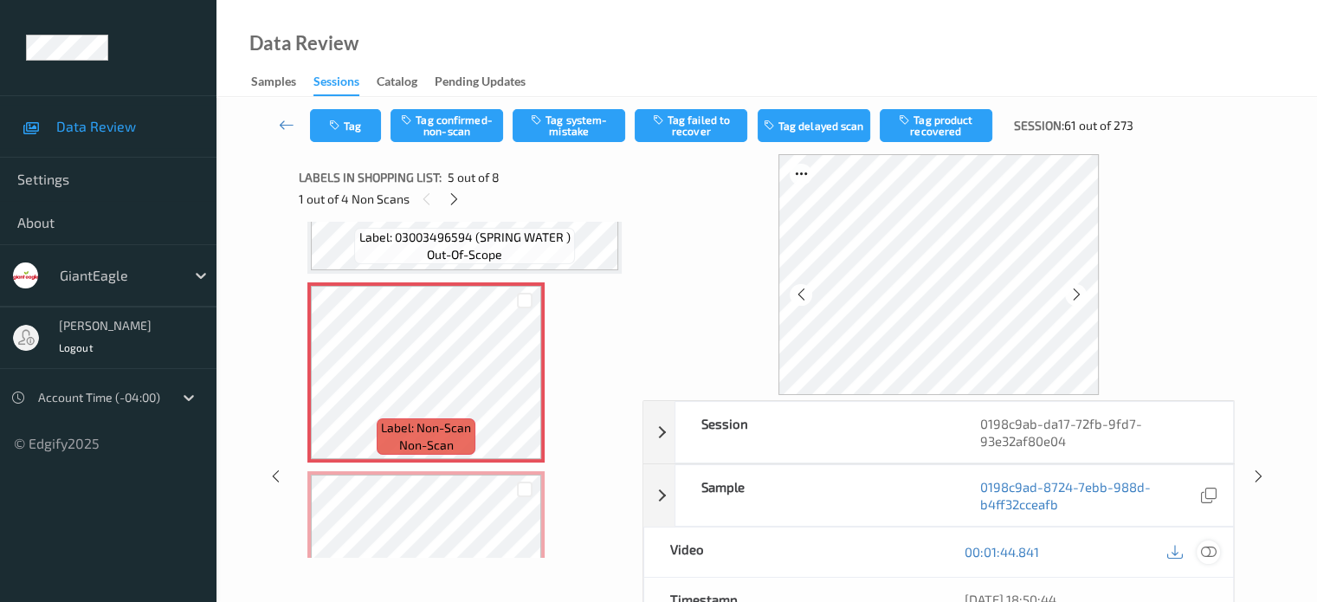
click at [1209, 545] on icon at bounding box center [1208, 552] width 16 height 16
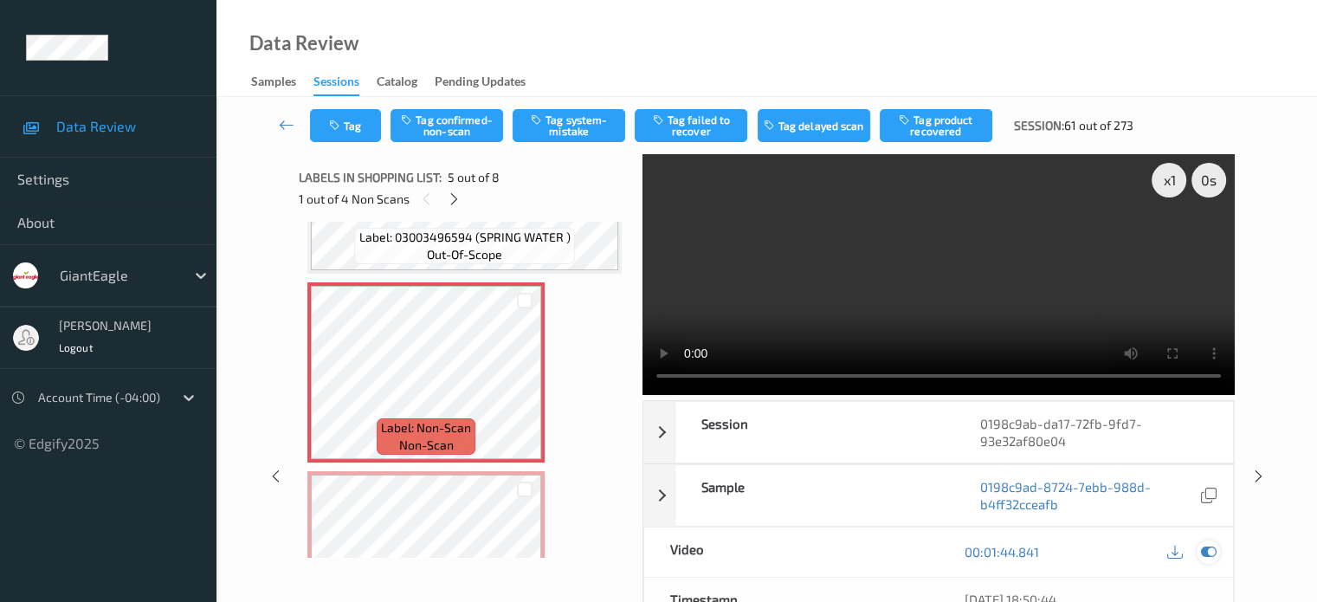
click at [1201, 553] on icon at bounding box center [1208, 552] width 16 height 16
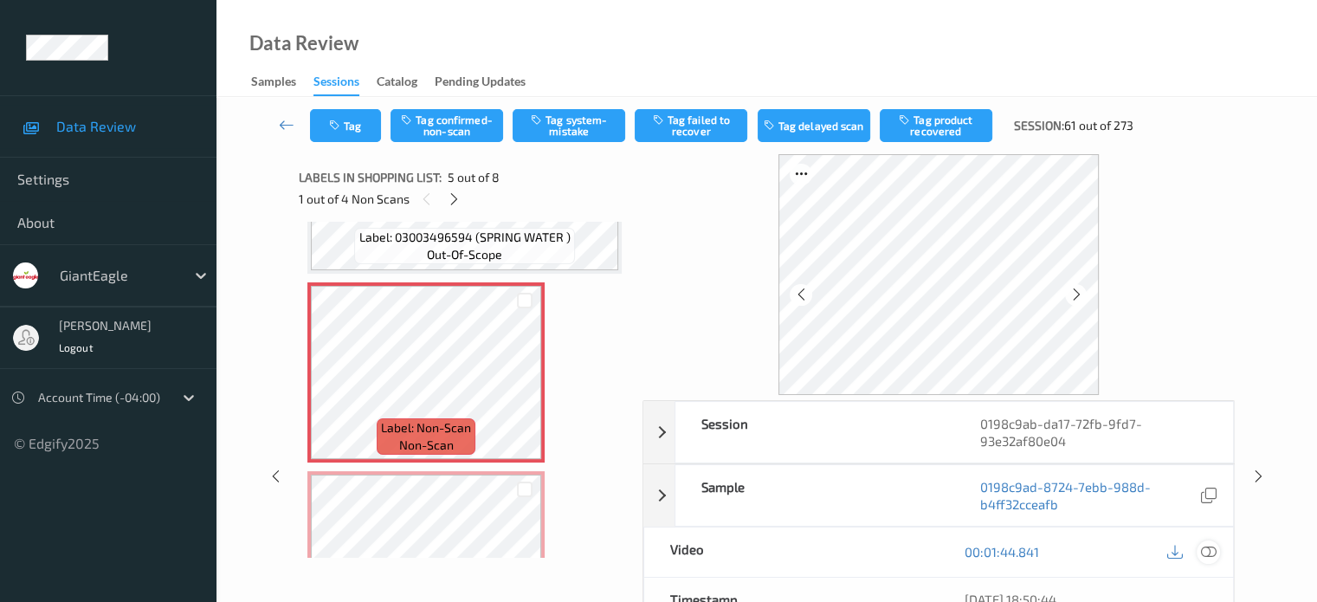
click at [1209, 555] on icon at bounding box center [1208, 552] width 16 height 16
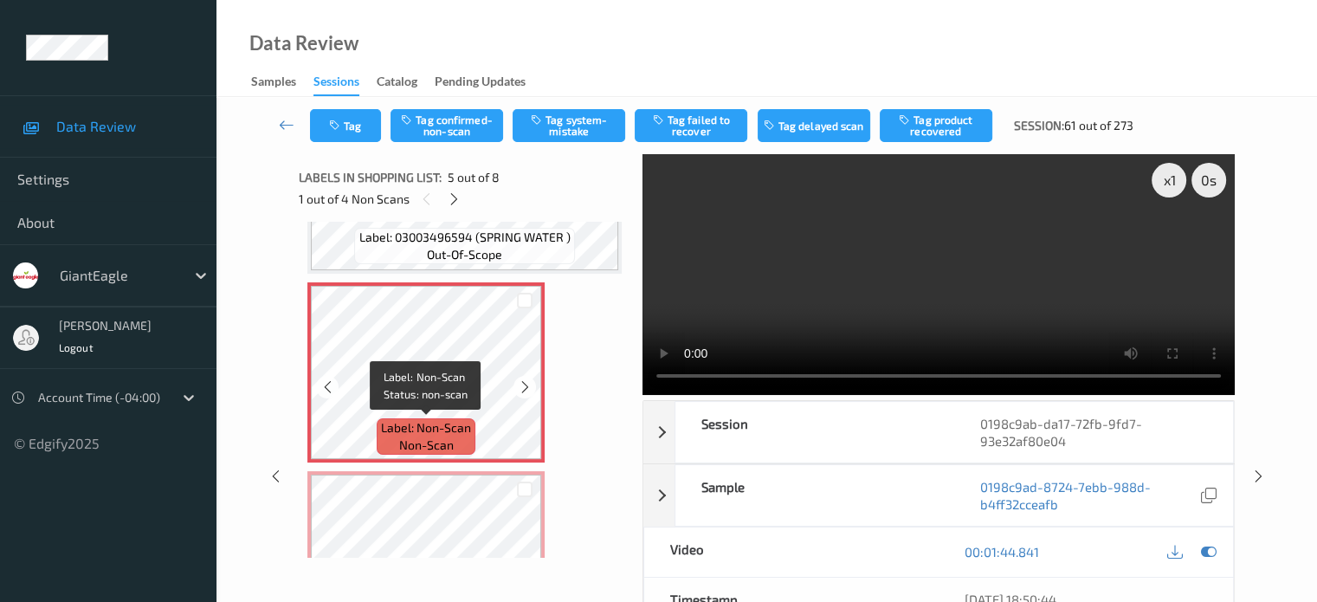
click at [409, 422] on span "Label: Non-Scan" at bounding box center [426, 427] width 90 height 17
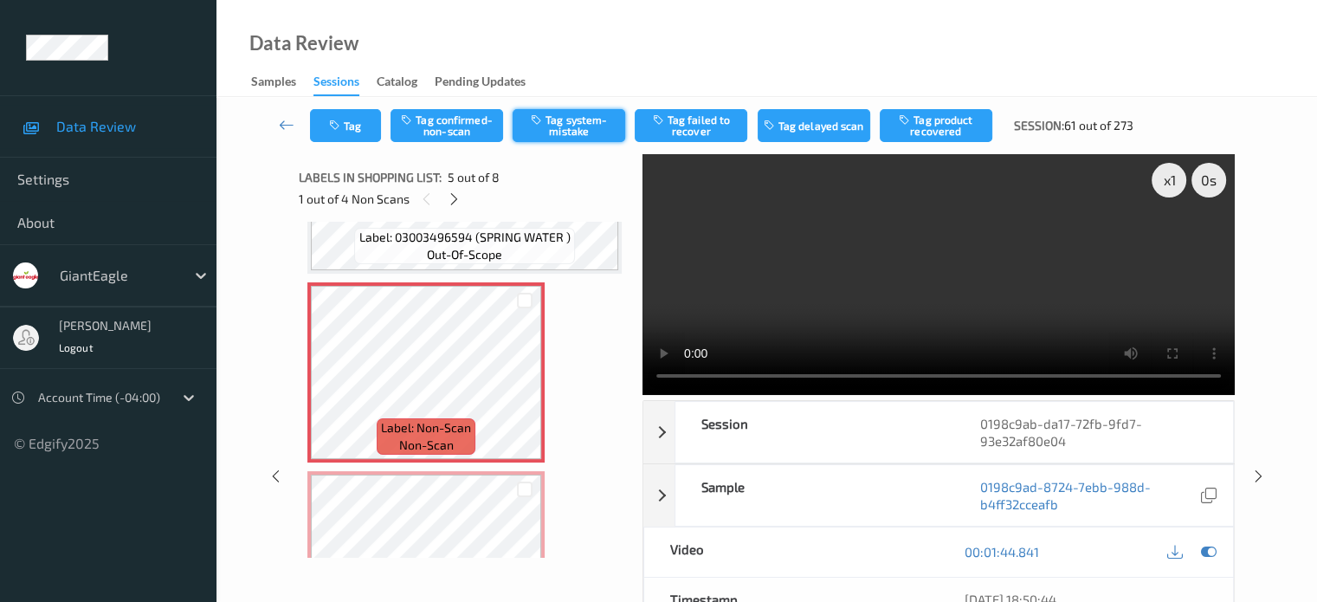
click at [577, 131] on button "Tag system-mistake" at bounding box center [569, 125] width 113 height 33
click at [350, 126] on button "Tag" at bounding box center [345, 125] width 71 height 33
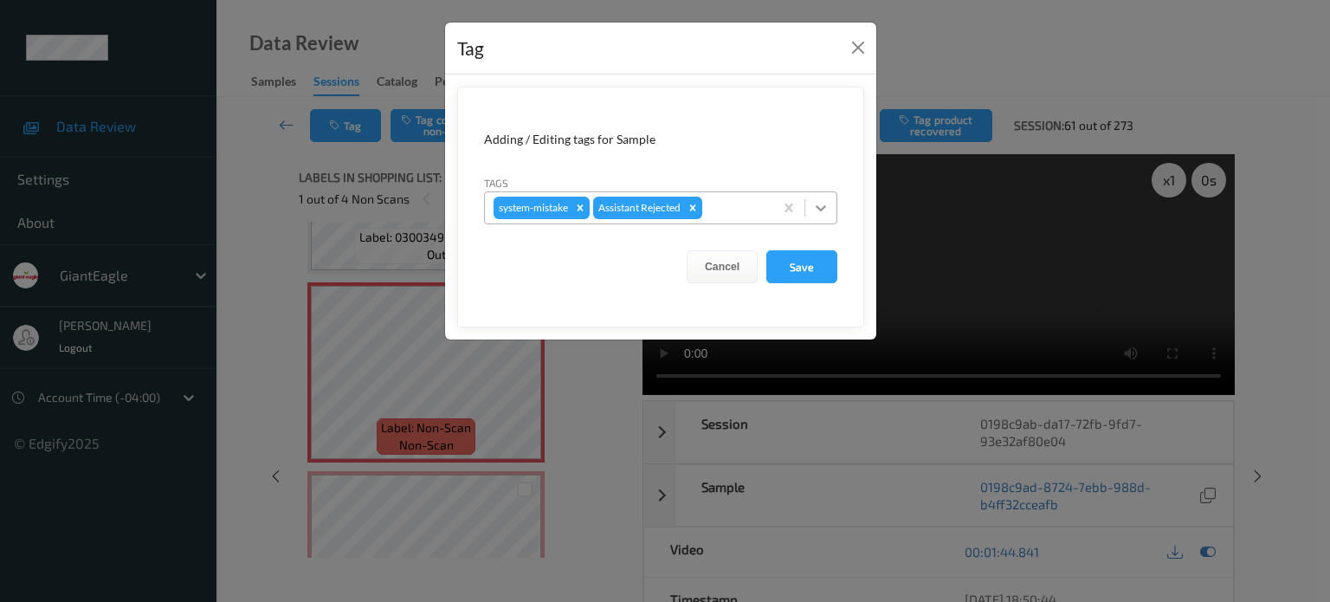
click at [819, 209] on icon at bounding box center [821, 208] width 10 height 6
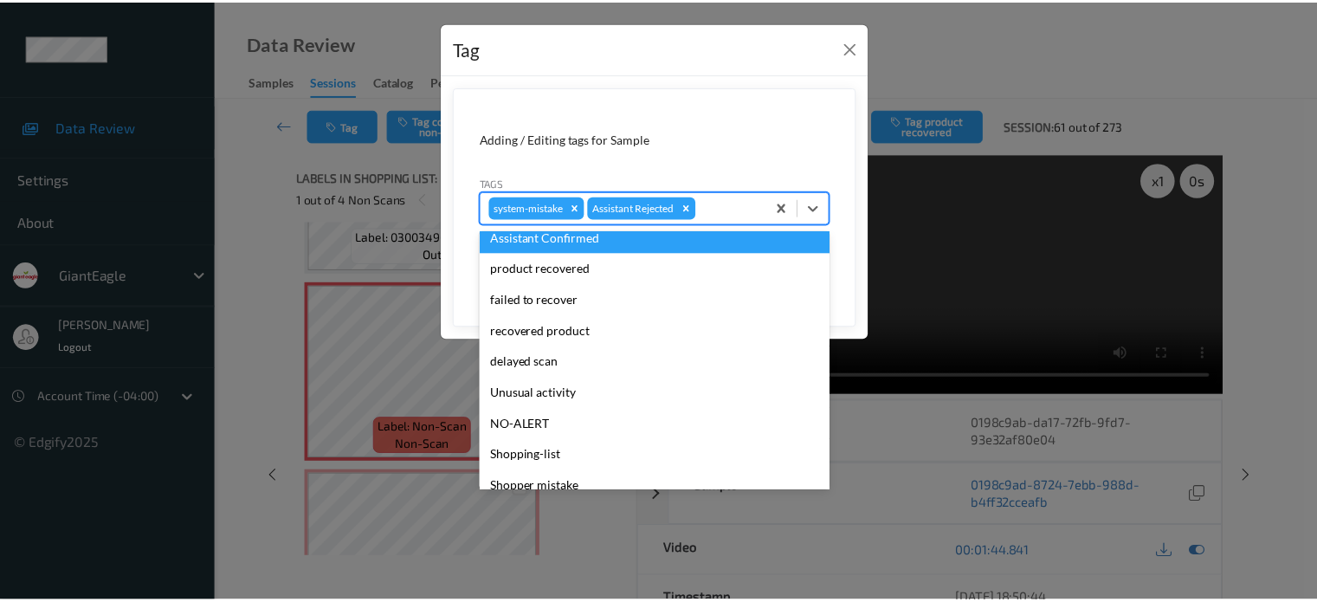
scroll to position [152, 0]
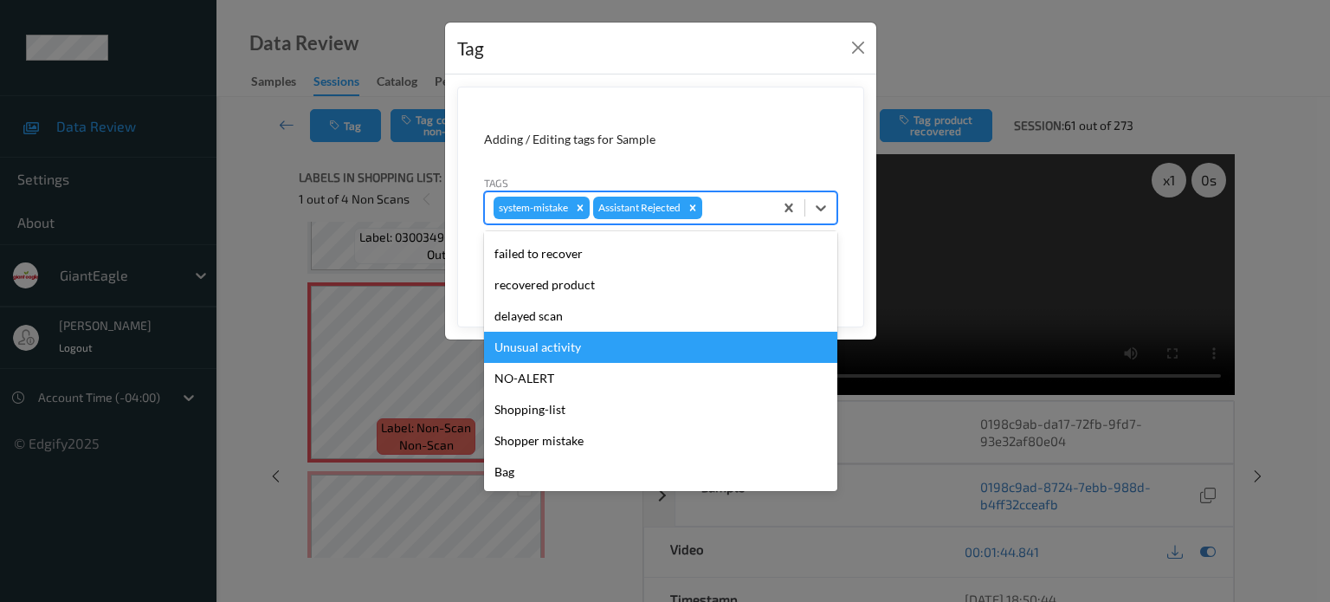
click at [544, 341] on div "Unusual activity" at bounding box center [660, 347] width 353 height 31
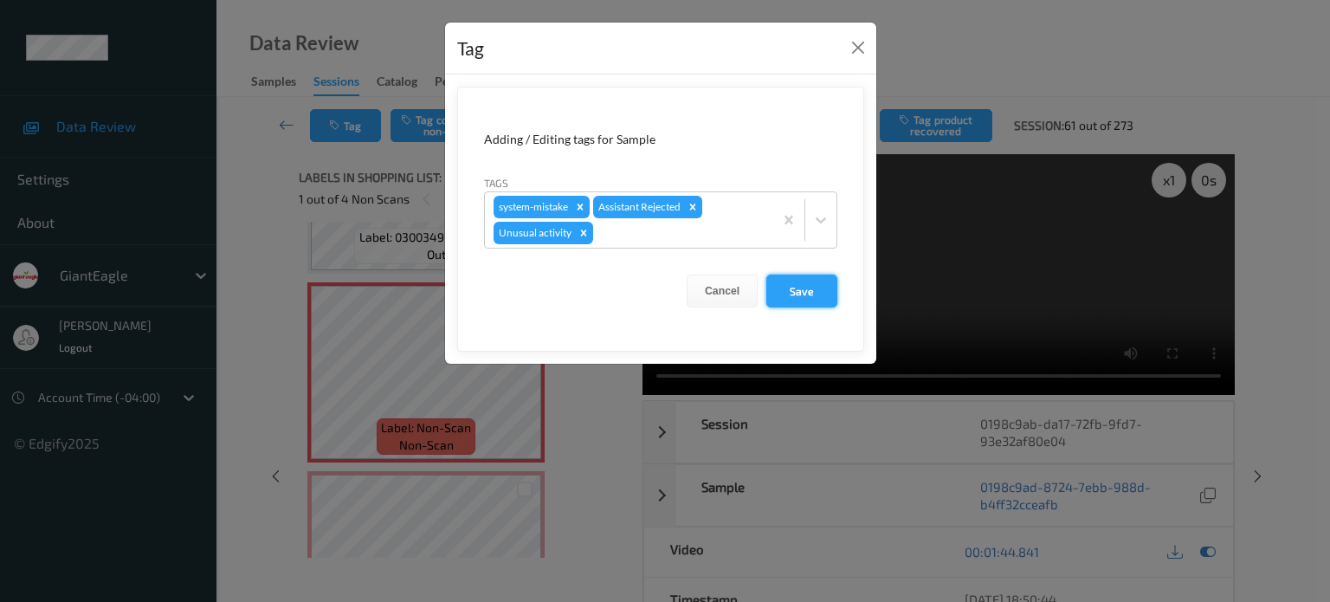
click at [810, 301] on button "Save" at bounding box center [801, 290] width 71 height 33
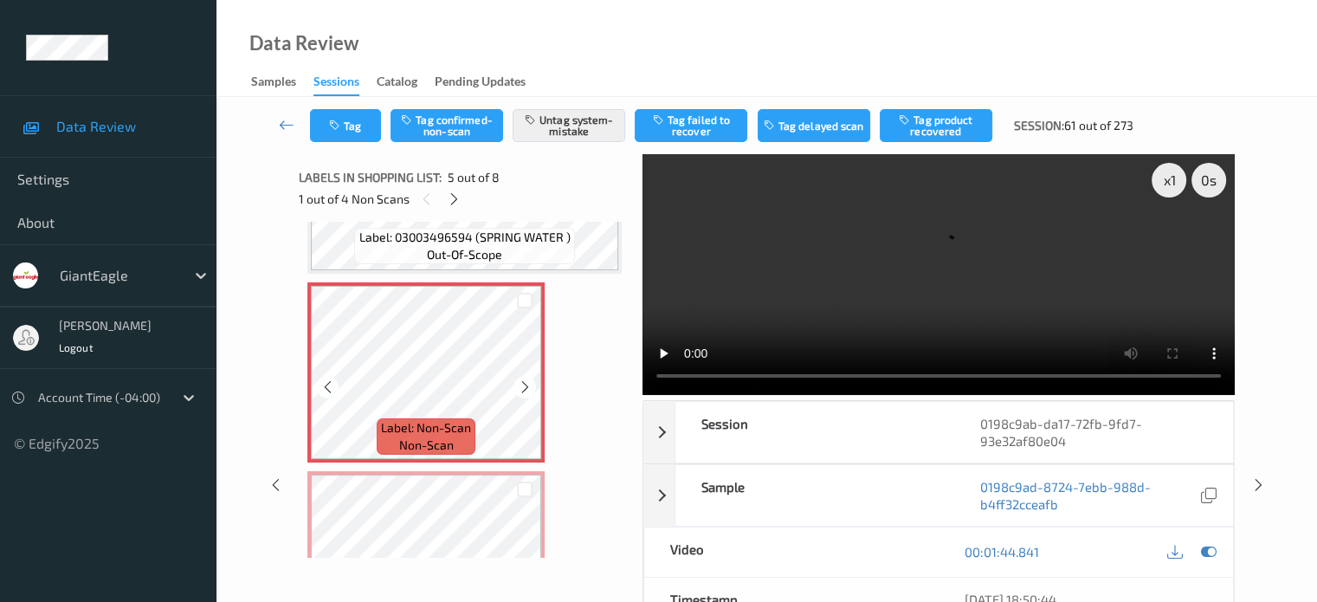
scroll to position [847, 0]
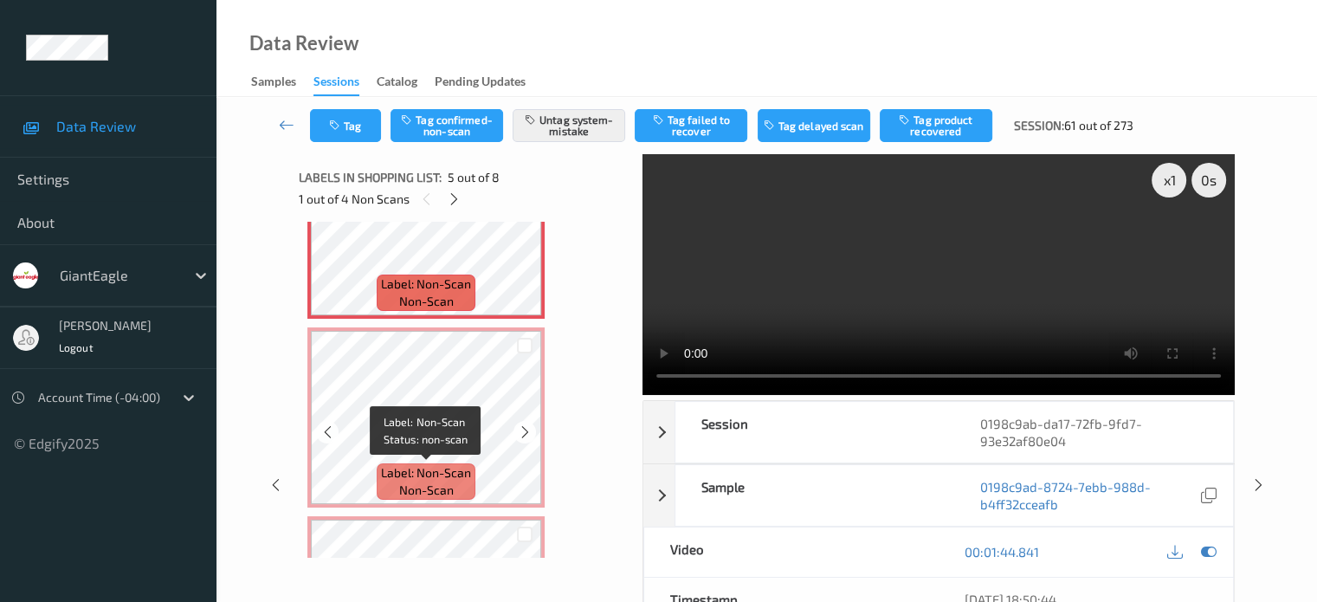
click at [395, 473] on span "Label: Non-Scan" at bounding box center [426, 472] width 90 height 17
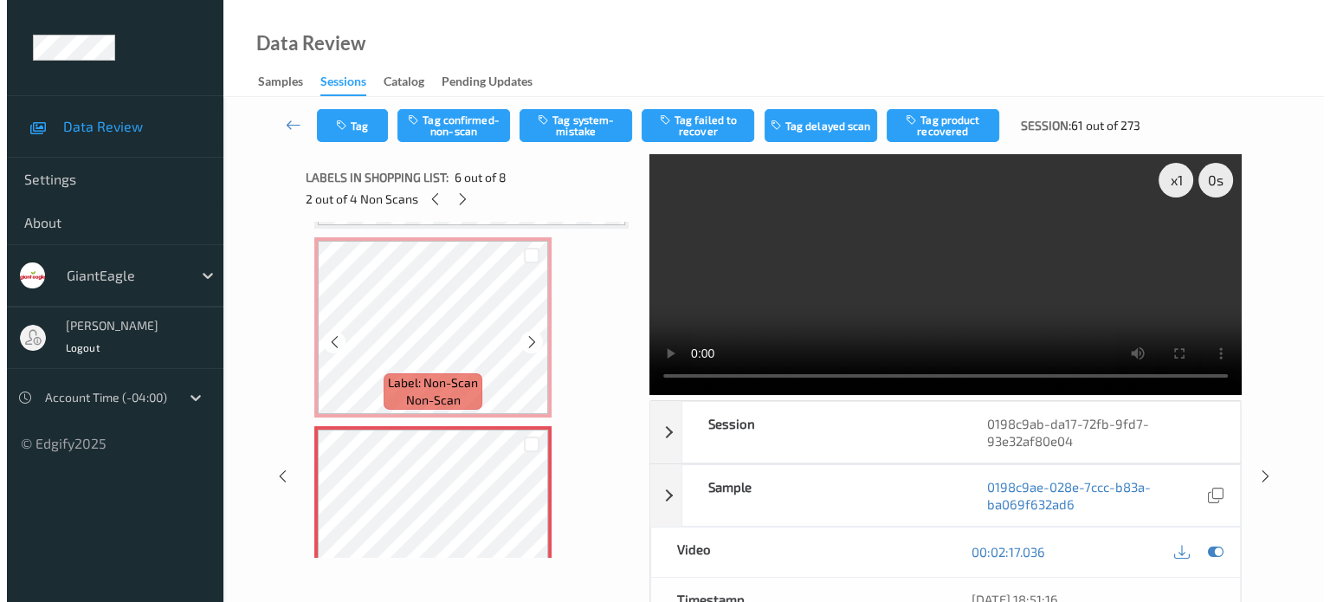
scroll to position [892, 0]
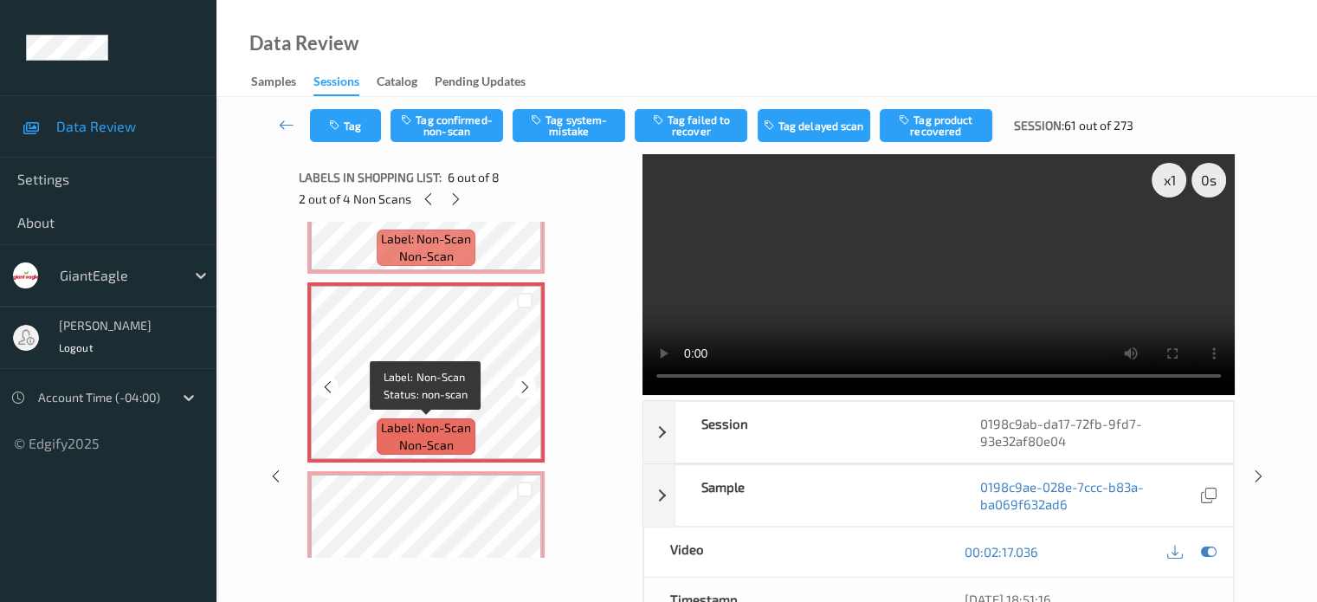
click at [428, 438] on span "non-scan" at bounding box center [426, 444] width 55 height 17
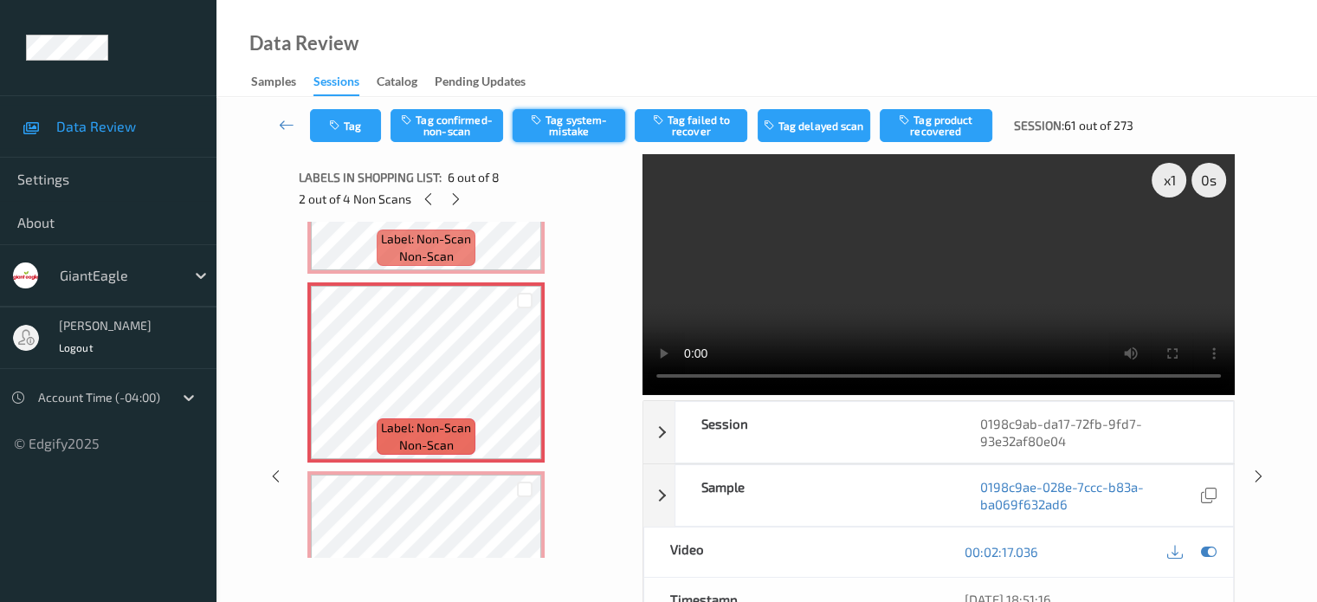
click at [558, 131] on button "Tag system-mistake" at bounding box center [569, 125] width 113 height 33
click at [366, 122] on button "Tag" at bounding box center [345, 125] width 71 height 33
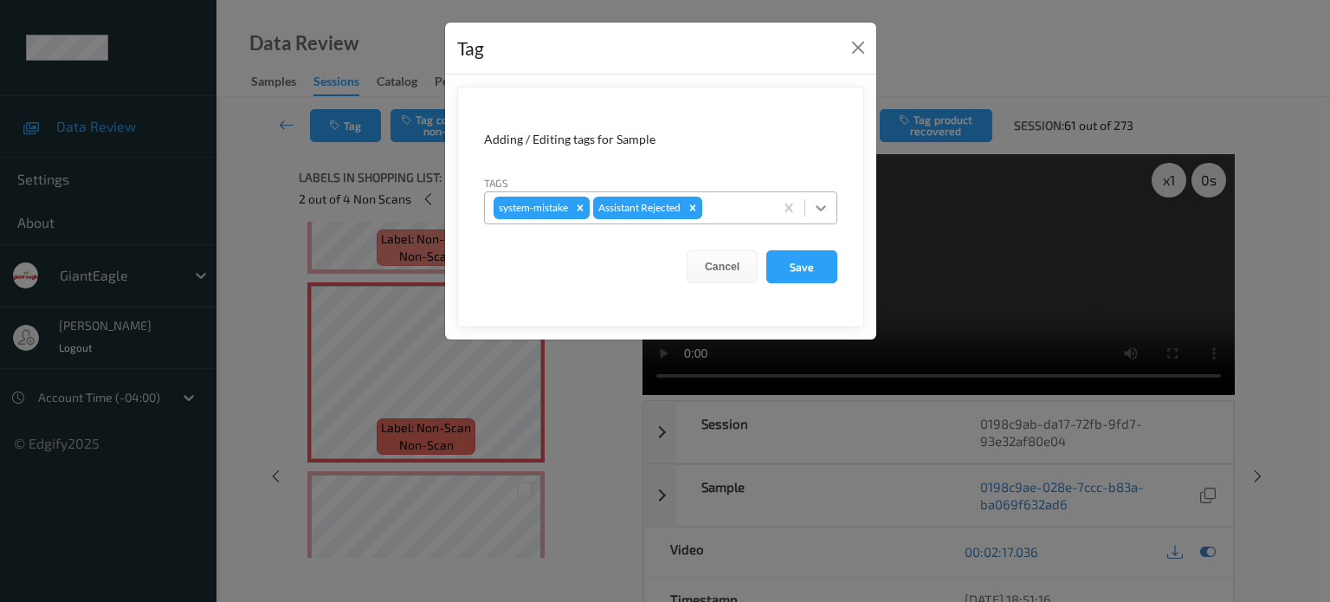
click at [824, 207] on icon at bounding box center [821, 208] width 10 height 6
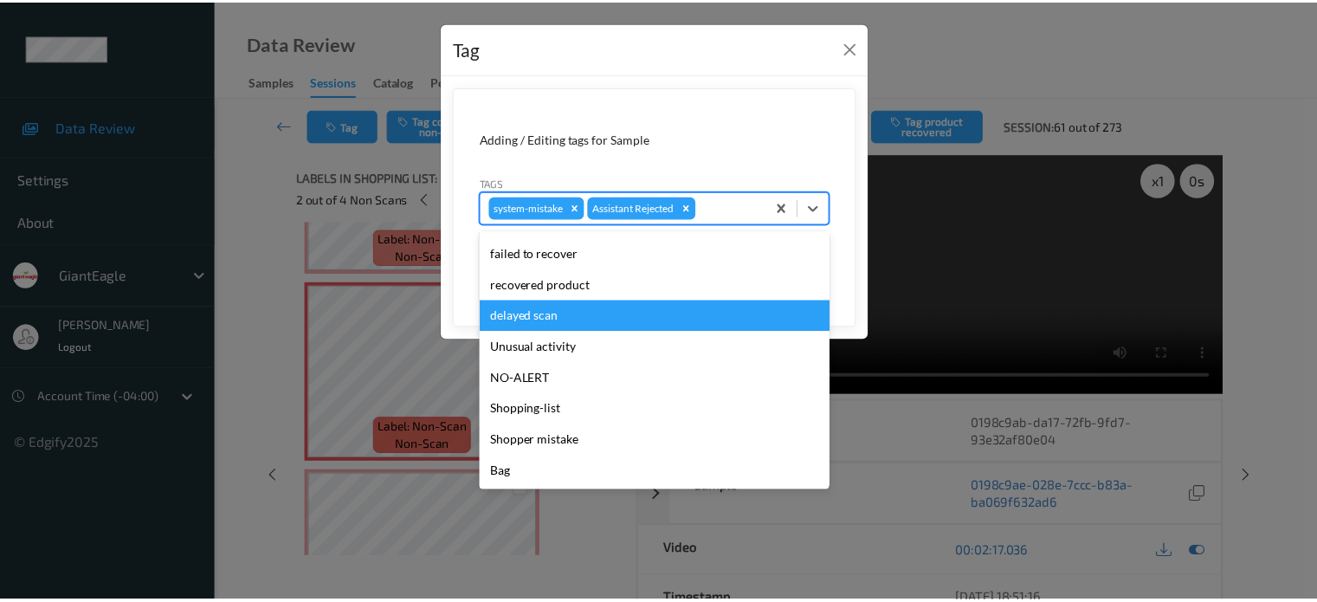
scroll to position [0, 0]
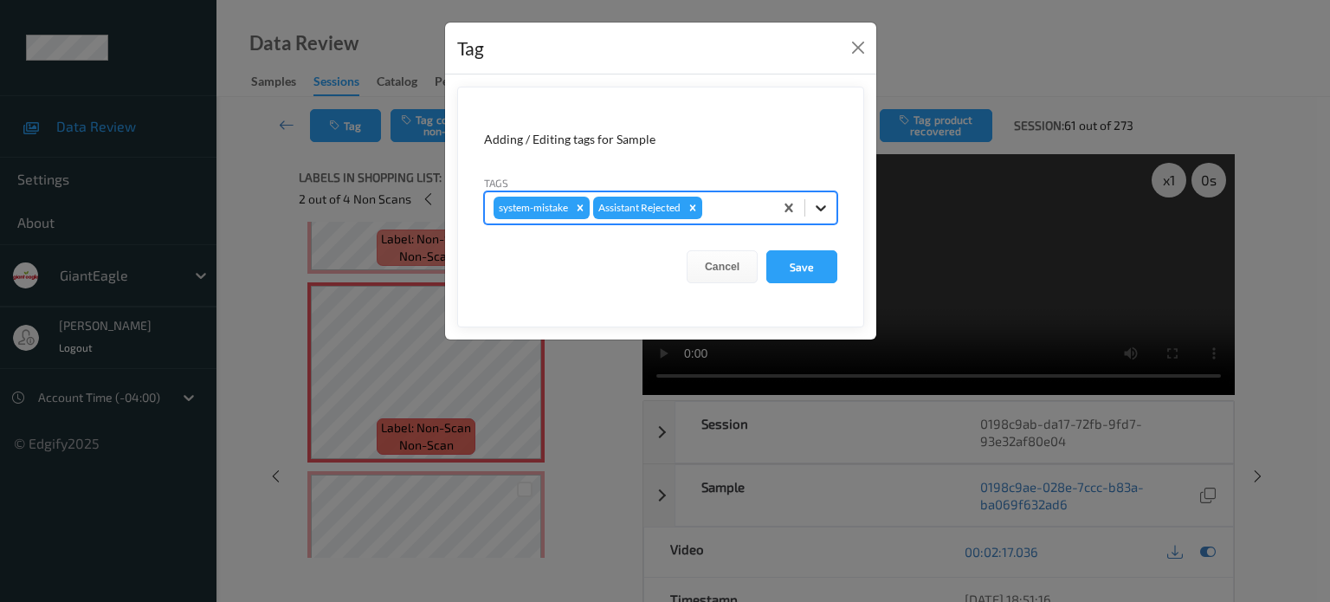
click at [824, 202] on icon at bounding box center [820, 207] width 17 height 17
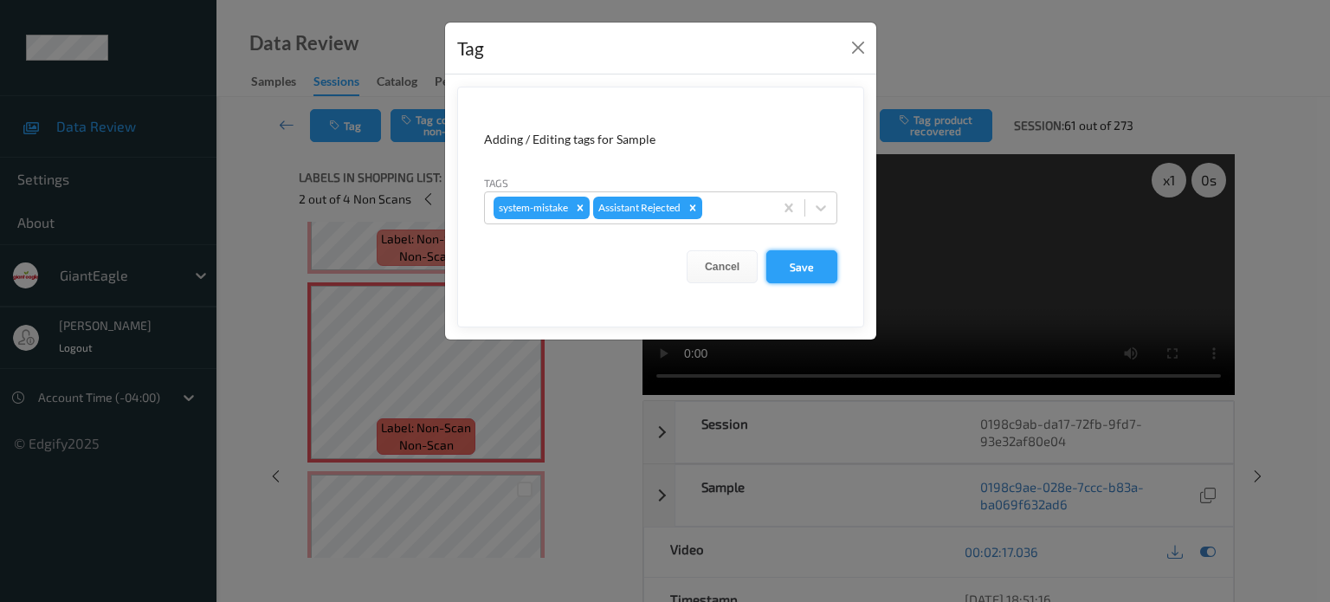
click at [807, 269] on button "Save" at bounding box center [801, 266] width 71 height 33
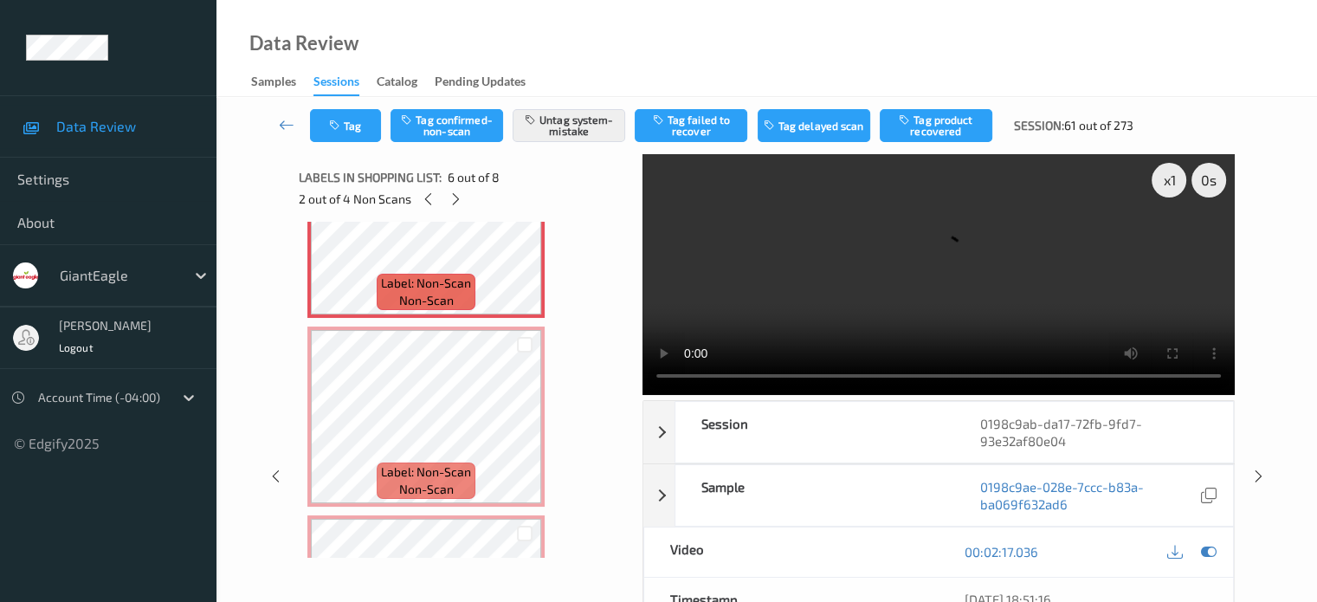
scroll to position [1181, 0]
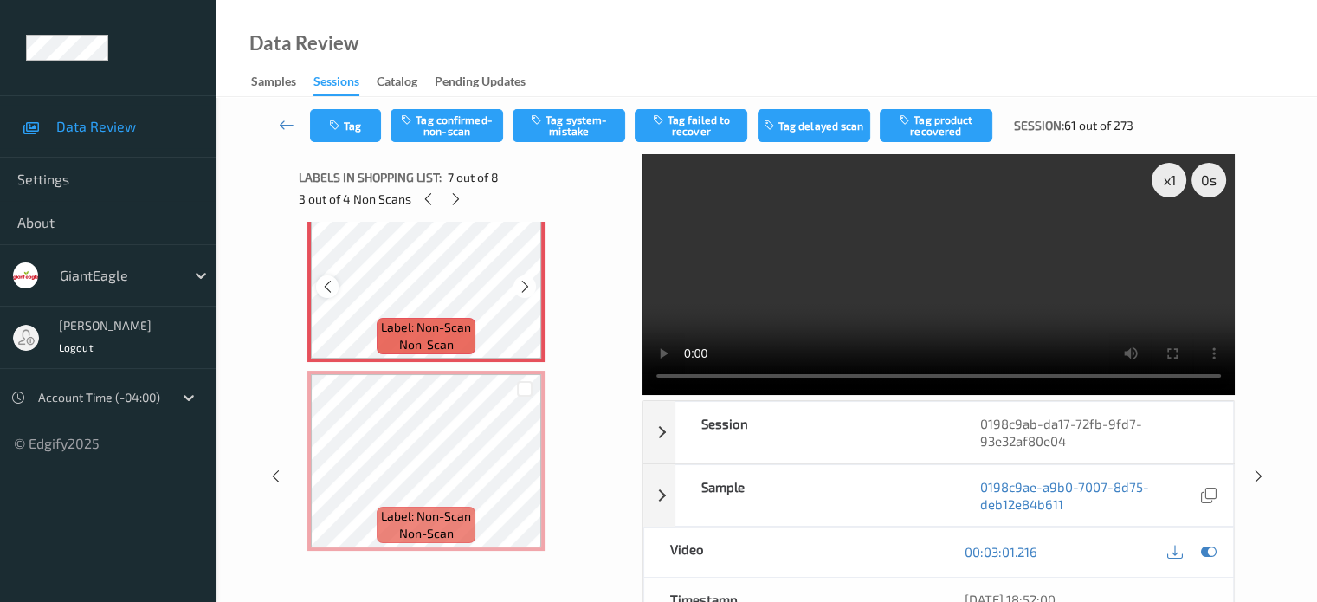
click at [326, 290] on icon at bounding box center [327, 287] width 15 height 16
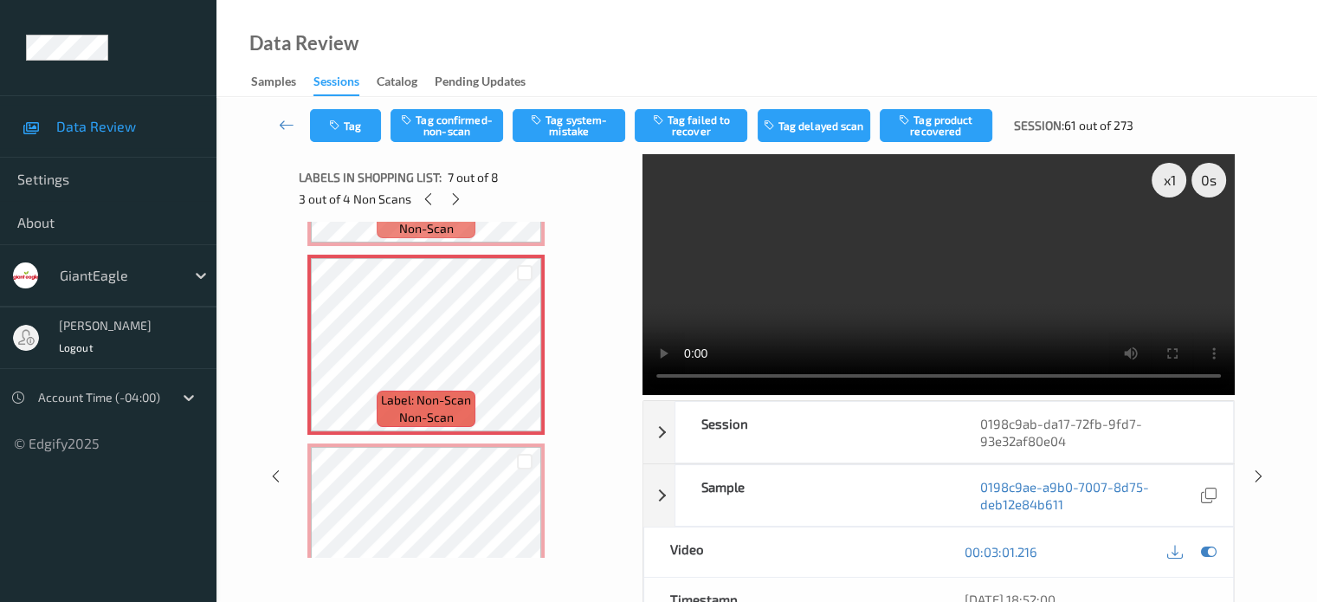
scroll to position [1107, 0]
click at [427, 413] on span "non-scan" at bounding box center [426, 417] width 55 height 17
click at [571, 123] on button "Tag system-mistake" at bounding box center [569, 125] width 113 height 33
click at [333, 132] on button "Tag" at bounding box center [345, 125] width 71 height 33
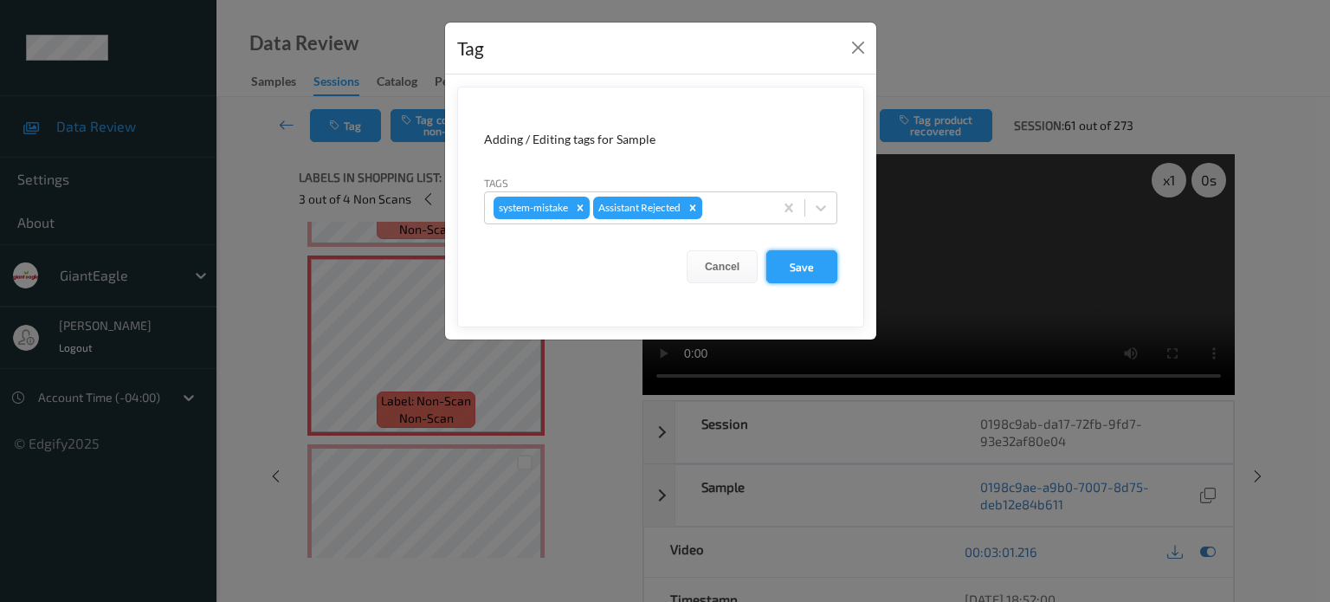
click at [795, 265] on button "Save" at bounding box center [801, 266] width 71 height 33
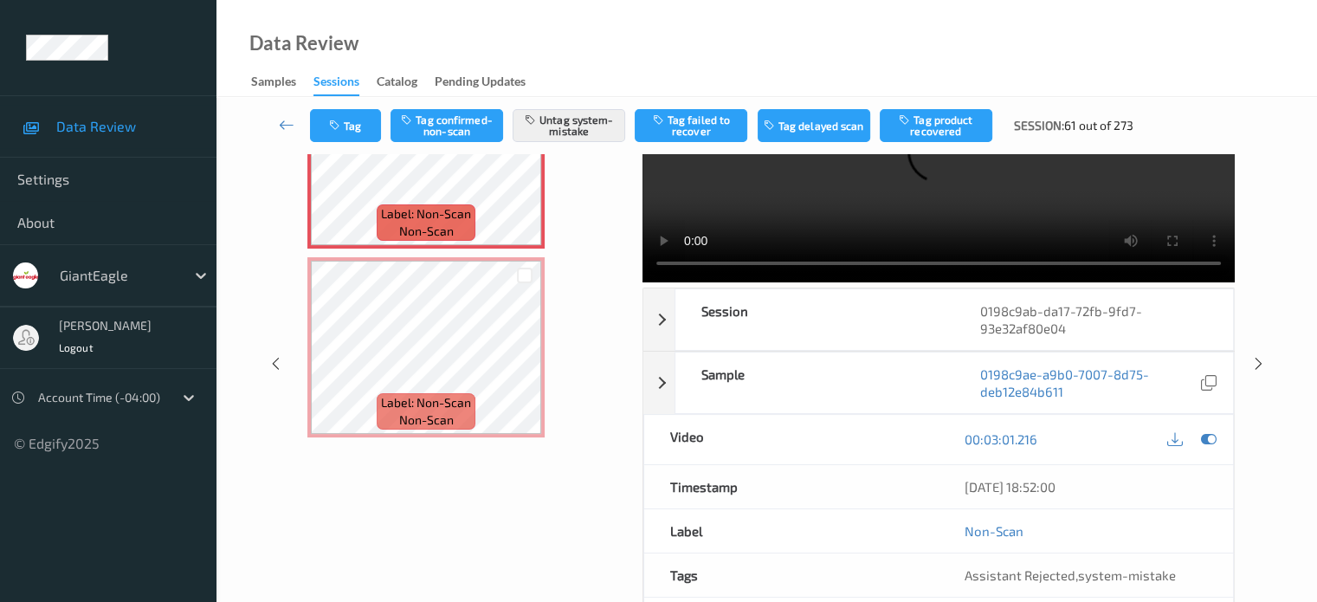
scroll to position [144, 0]
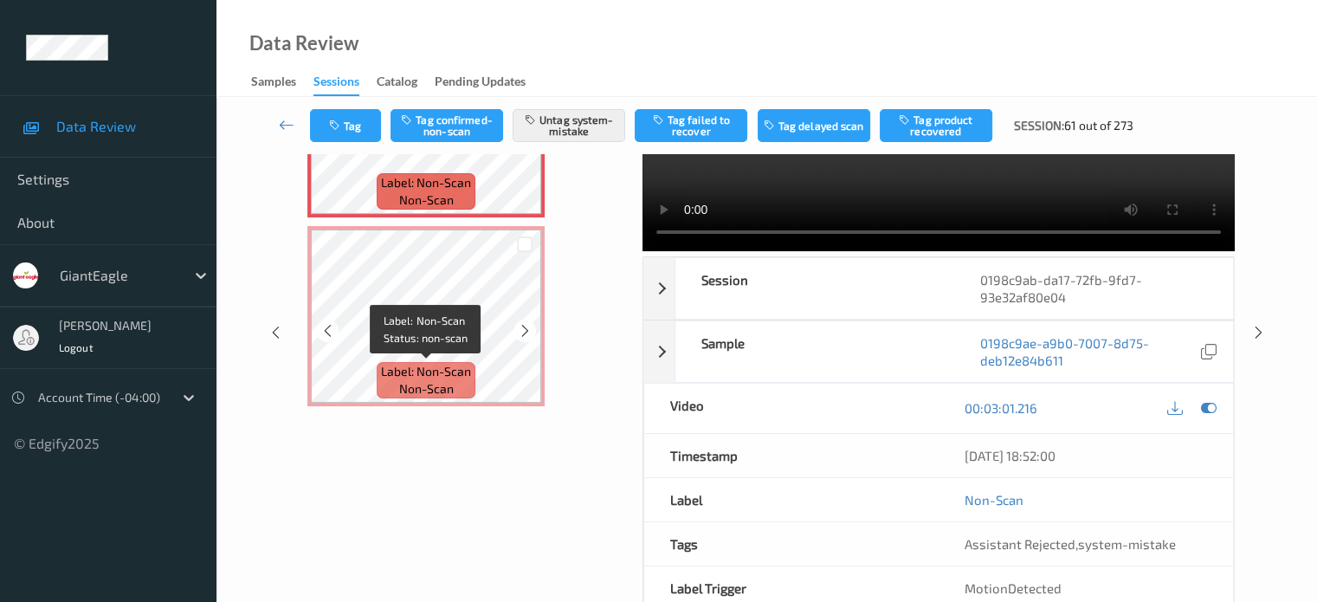
click at [447, 373] on span "Label: Non-Scan" at bounding box center [426, 371] width 90 height 17
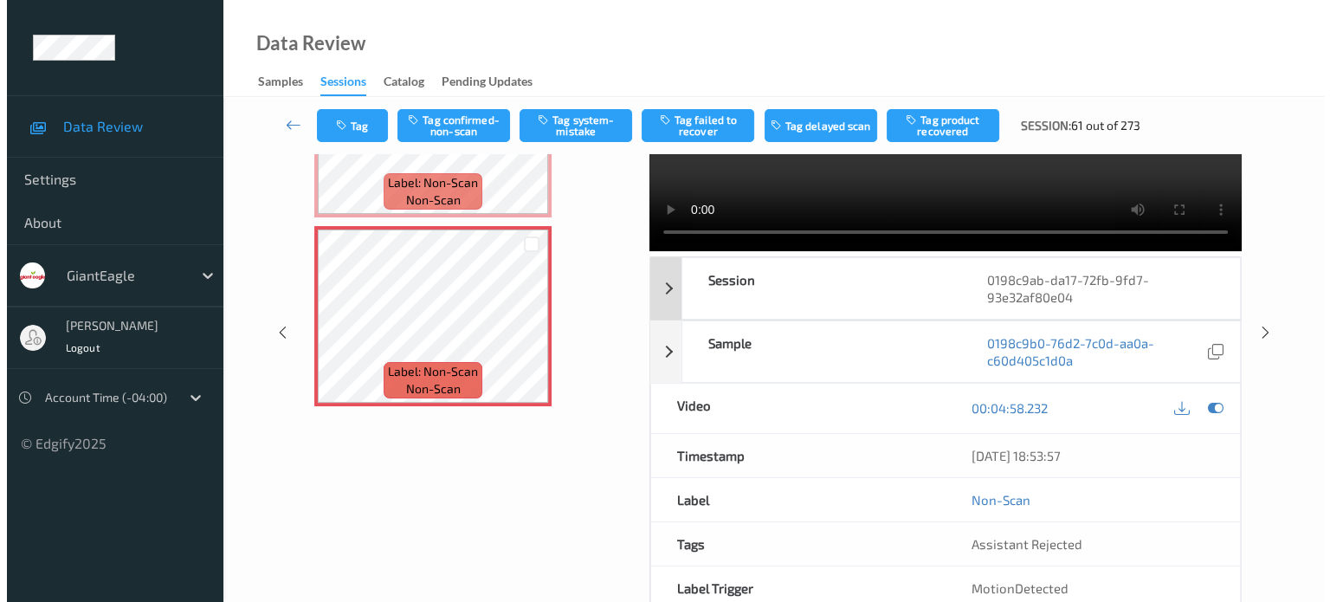
scroll to position [0, 0]
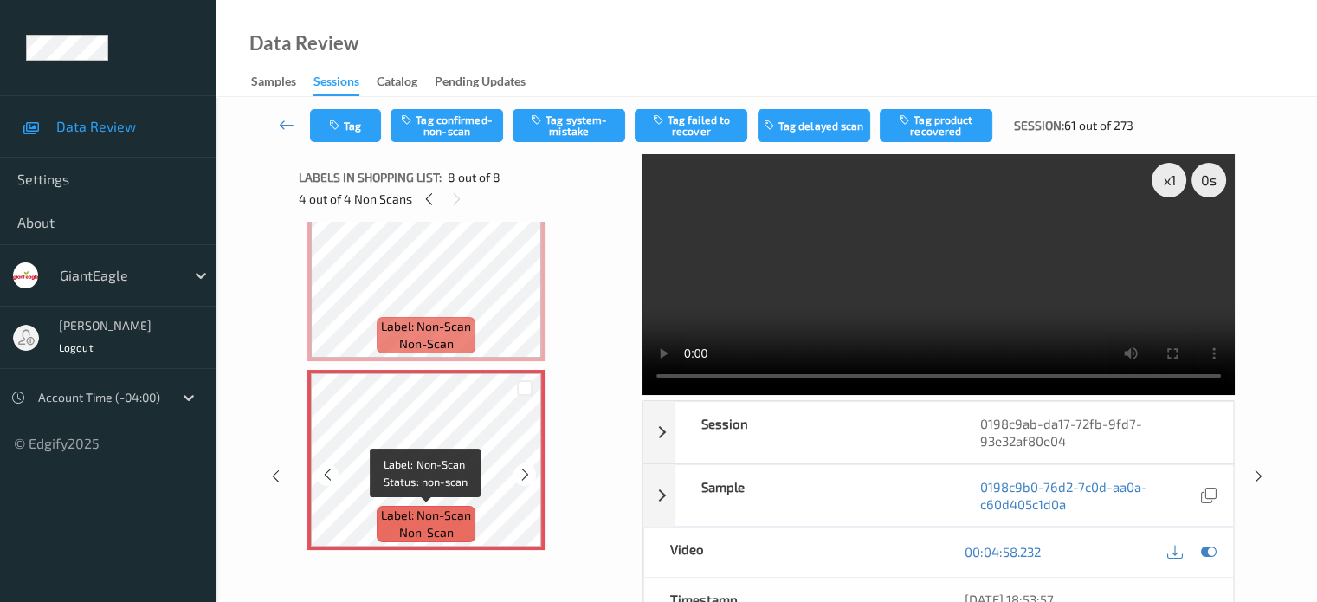
click at [409, 532] on span "non-scan" at bounding box center [426, 532] width 55 height 17
click at [323, 464] on div at bounding box center [327, 474] width 22 height 22
click at [524, 476] on icon at bounding box center [525, 475] width 15 height 16
click at [330, 470] on icon at bounding box center [327, 475] width 15 height 16
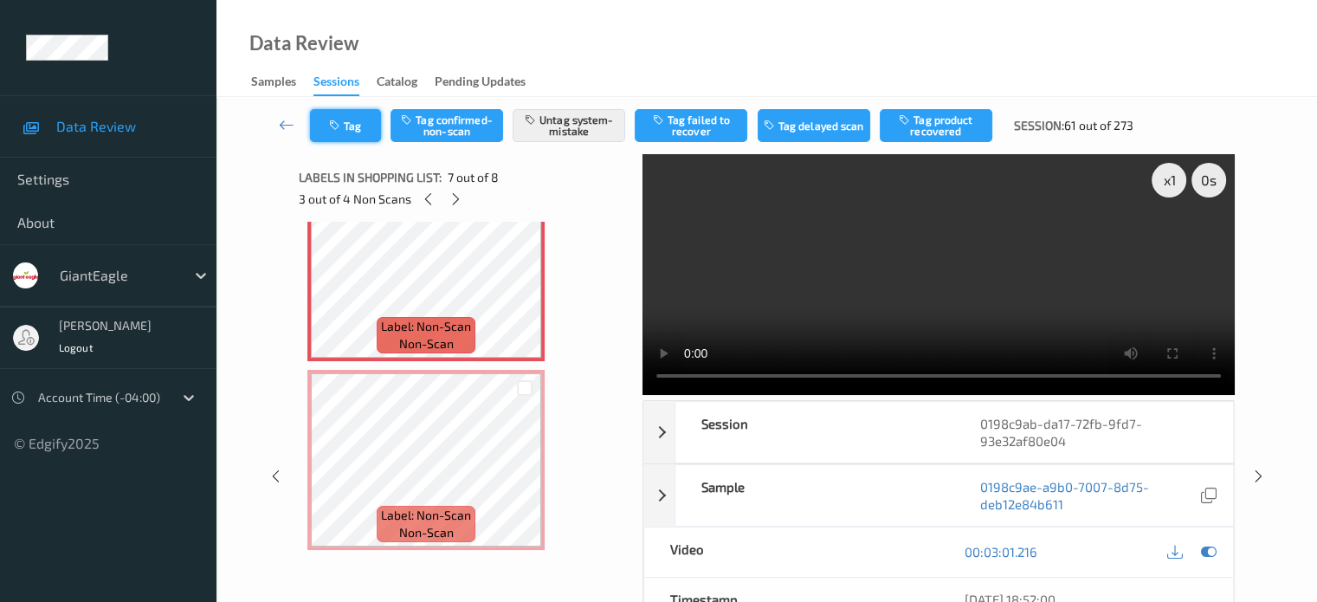
click at [346, 116] on button "Tag" at bounding box center [345, 125] width 71 height 33
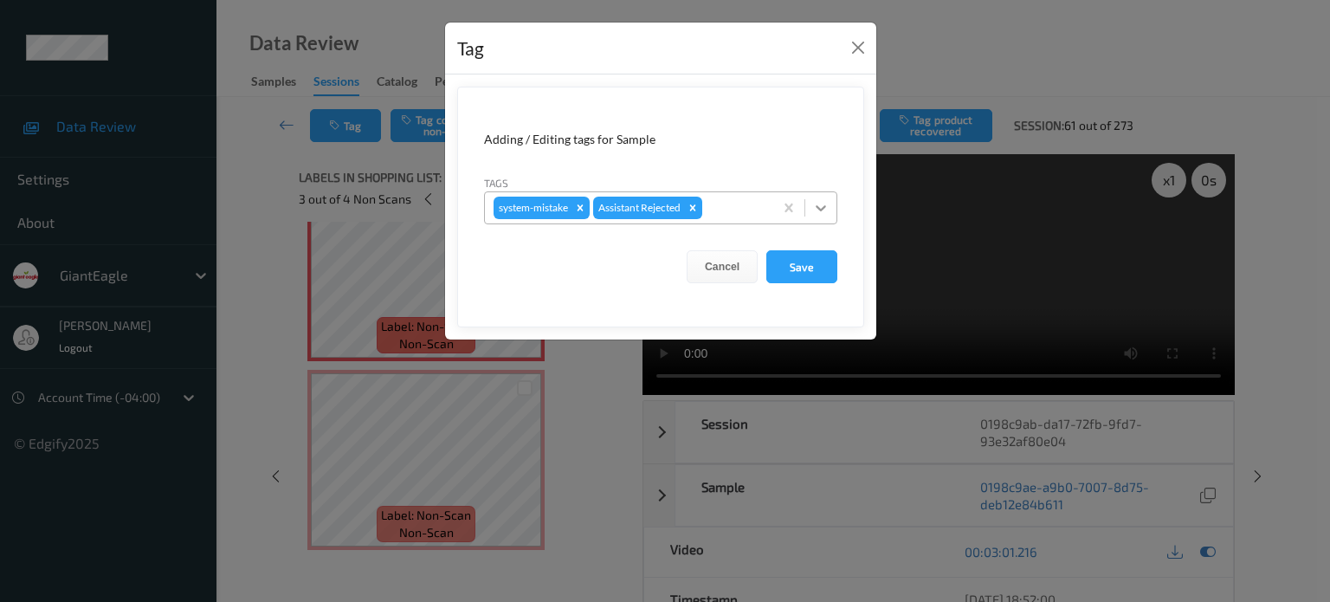
click at [821, 214] on icon at bounding box center [820, 207] width 17 height 17
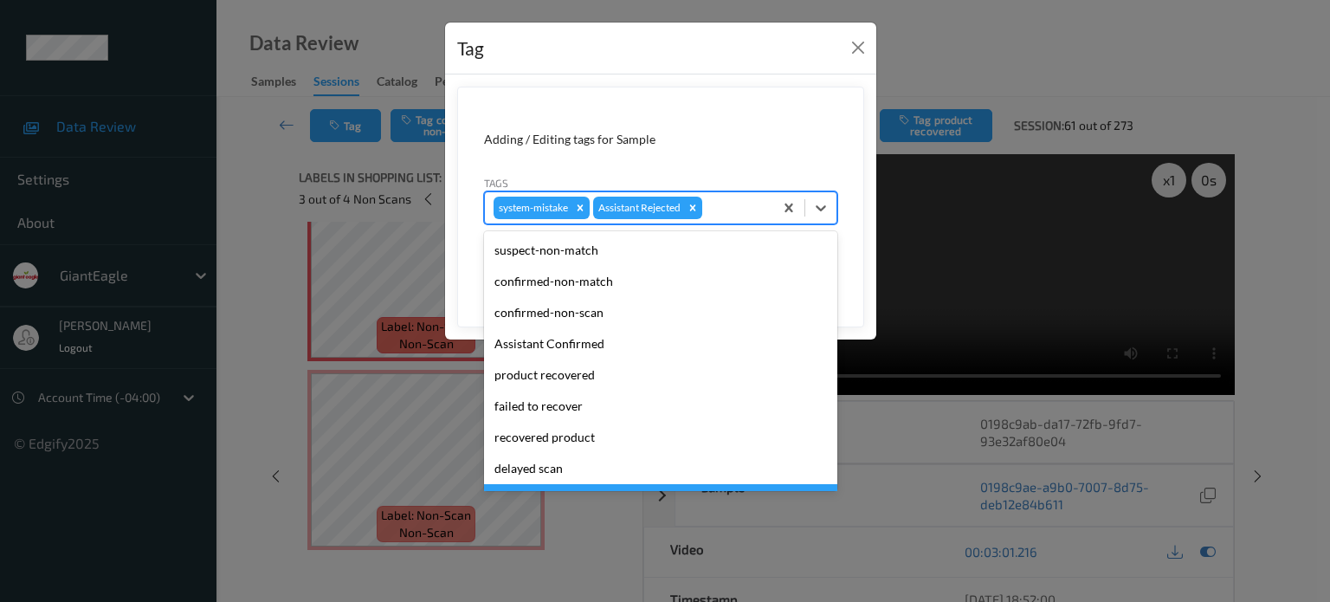
scroll to position [152, 0]
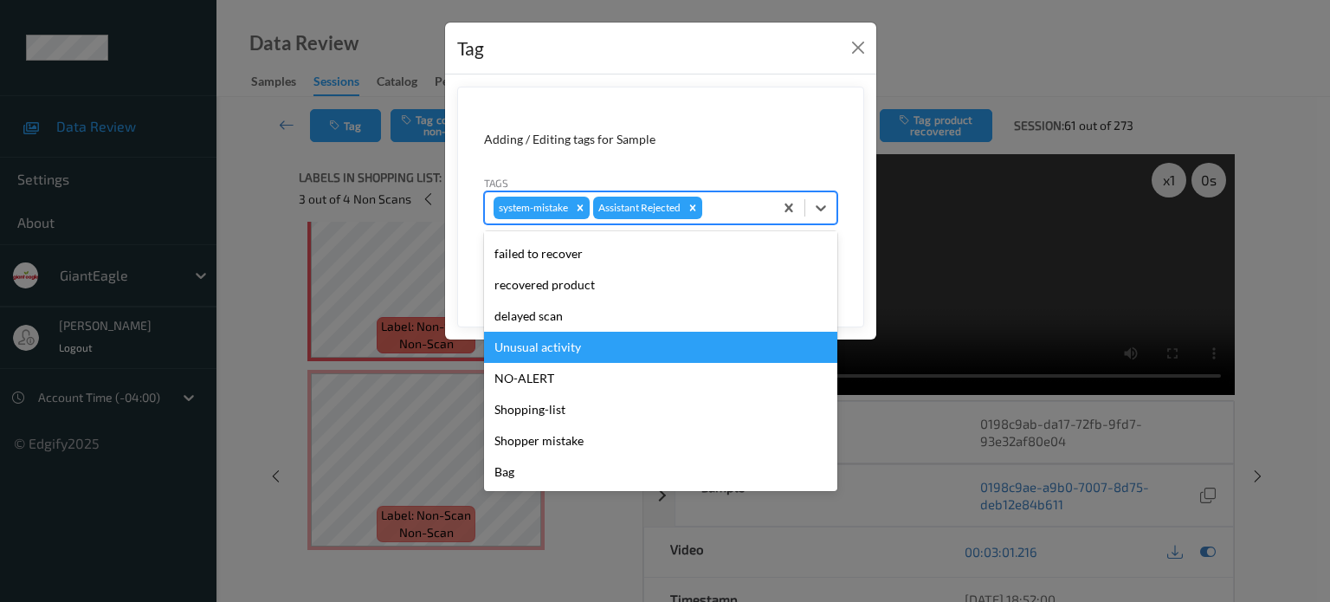
click at [530, 358] on div "Unusual activity" at bounding box center [660, 347] width 353 height 31
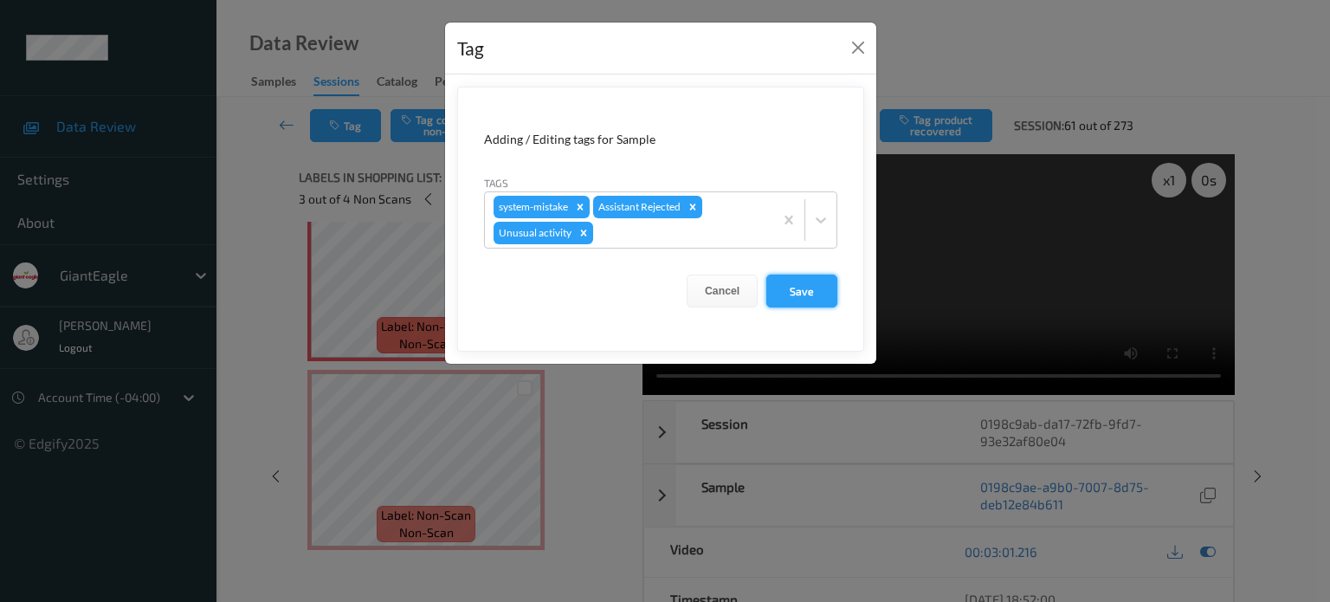
click at [820, 288] on button "Save" at bounding box center [801, 290] width 71 height 33
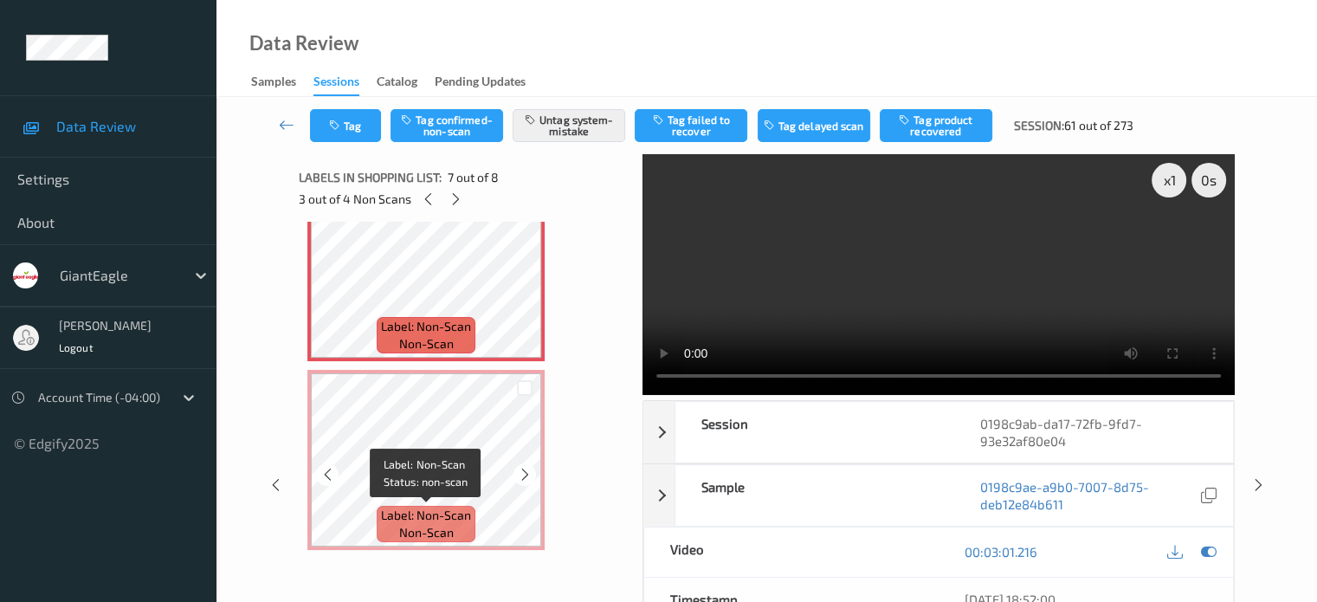
click at [408, 526] on span "non-scan" at bounding box center [426, 532] width 55 height 17
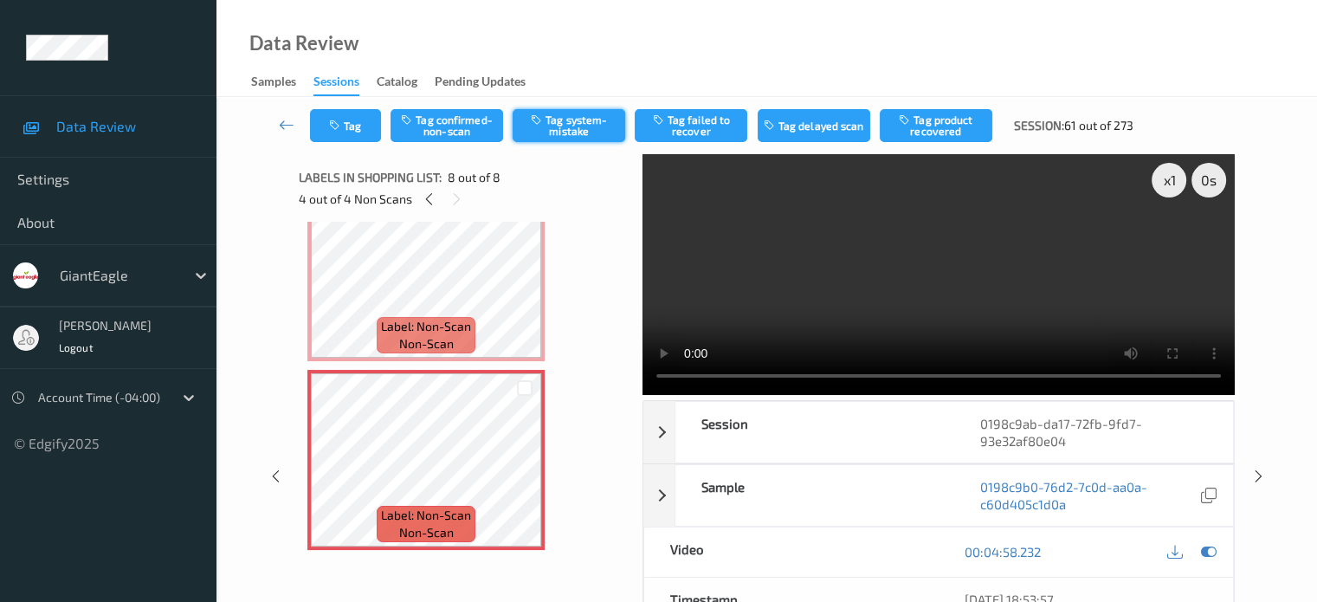
click at [563, 125] on button "Tag system-mistake" at bounding box center [569, 125] width 113 height 33
click at [354, 129] on button "Tag" at bounding box center [345, 125] width 71 height 33
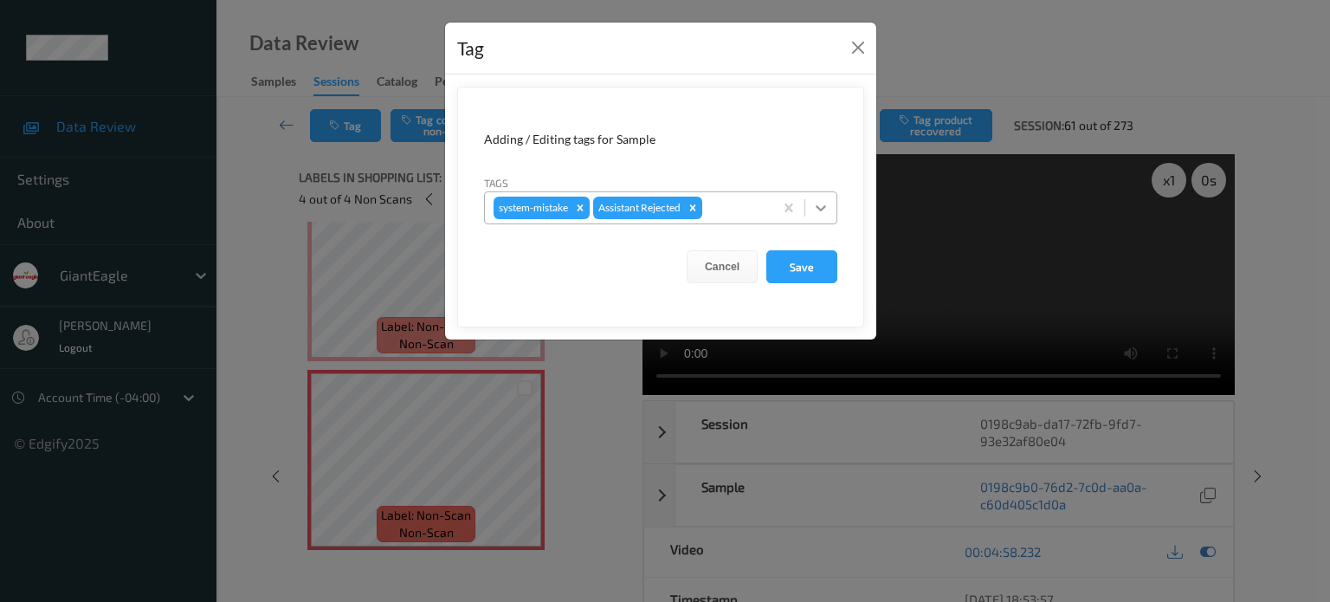
click at [826, 209] on icon at bounding box center [820, 207] width 17 height 17
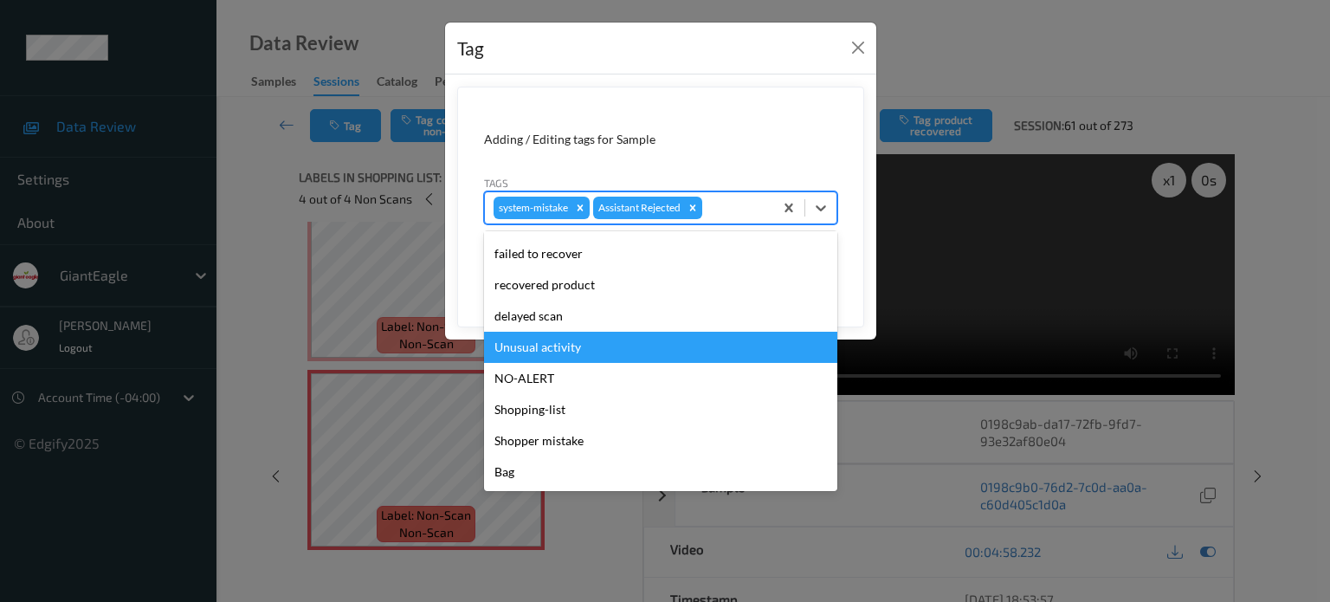
click at [513, 349] on div "Unusual activity" at bounding box center [660, 347] width 353 height 31
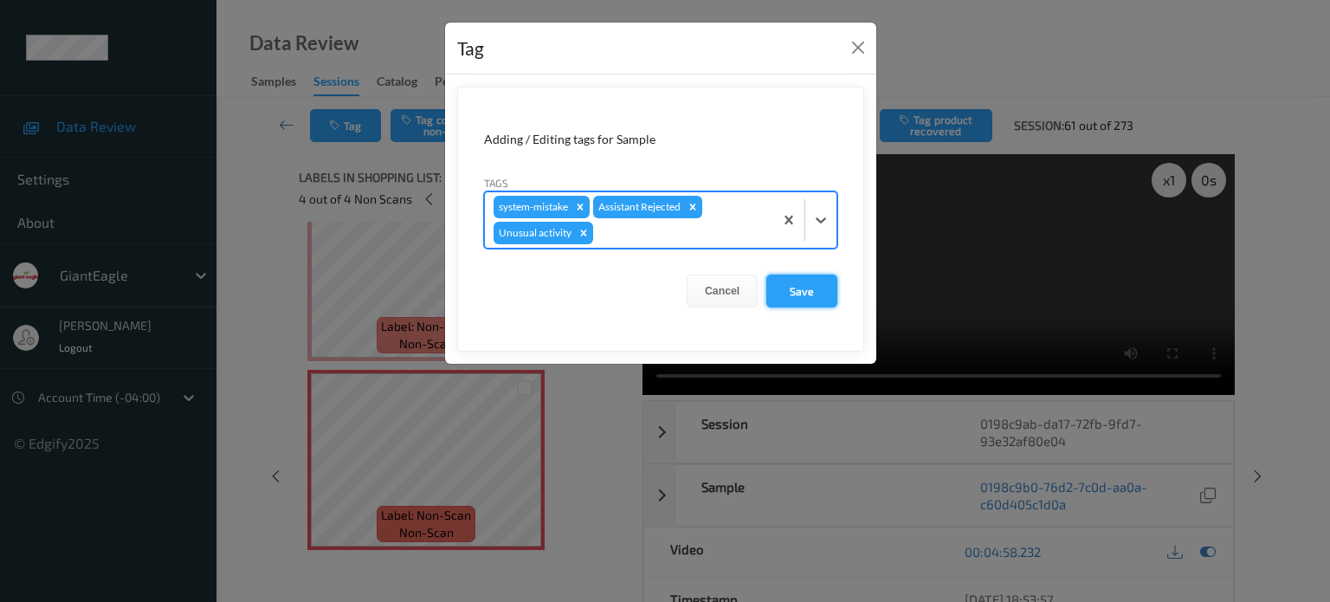
click at [790, 293] on button "Save" at bounding box center [801, 290] width 71 height 33
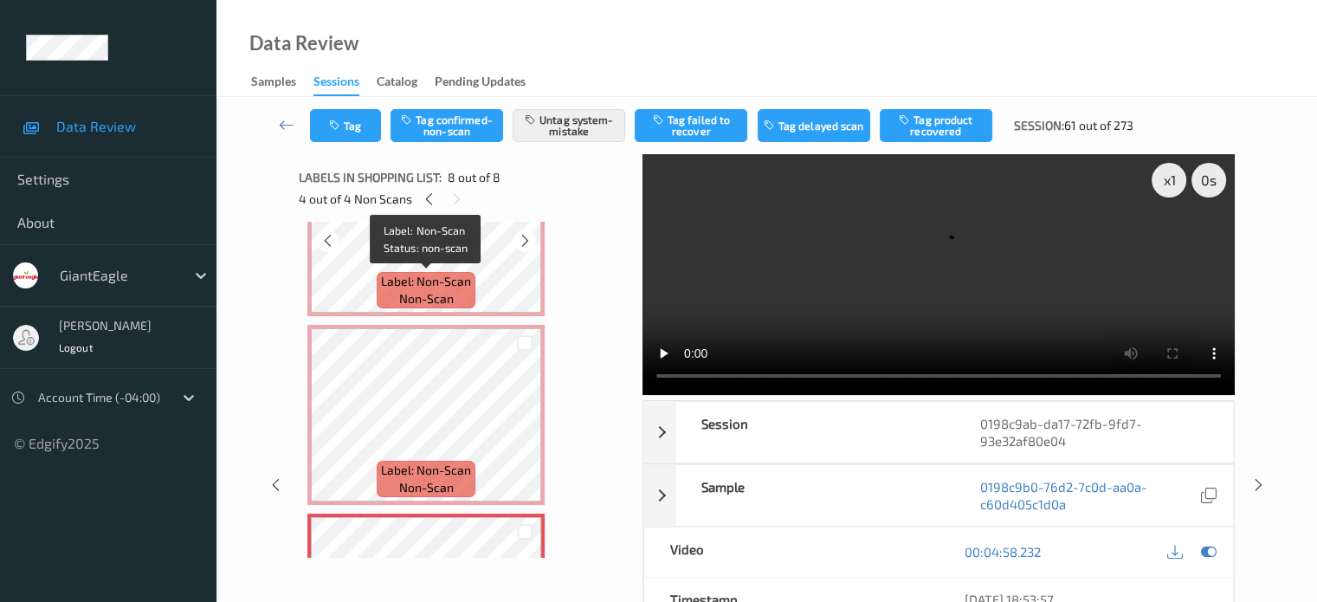
scroll to position [749, 0]
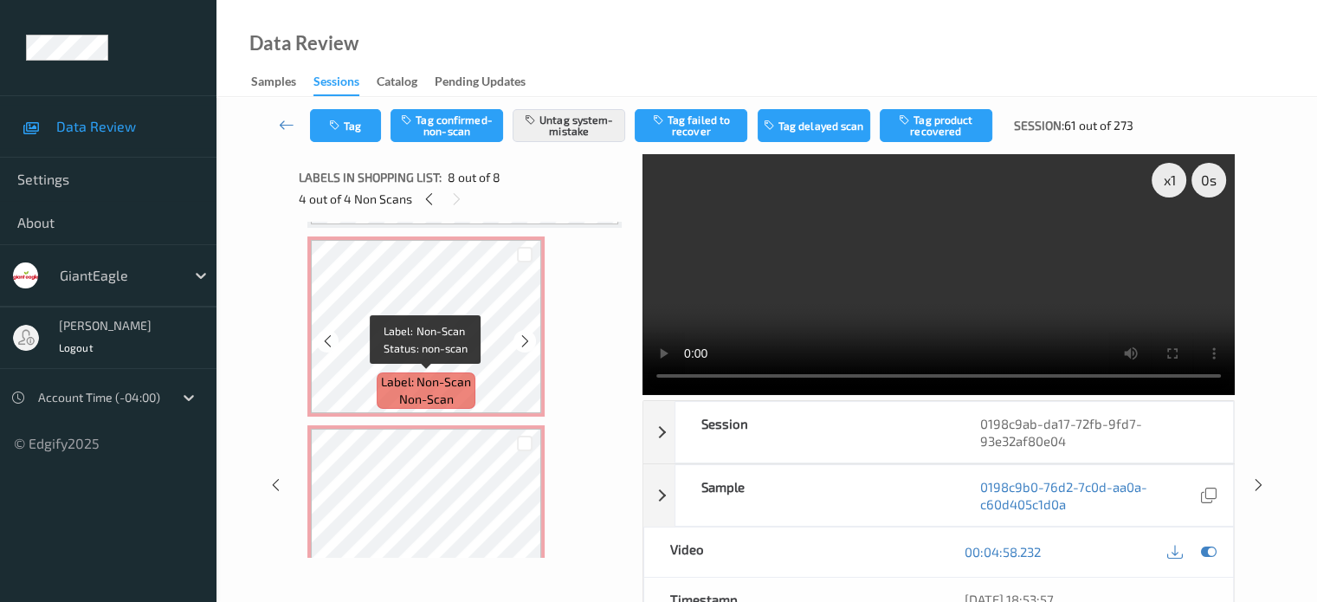
click at [416, 377] on span "Label: Non-Scan" at bounding box center [426, 381] width 90 height 17
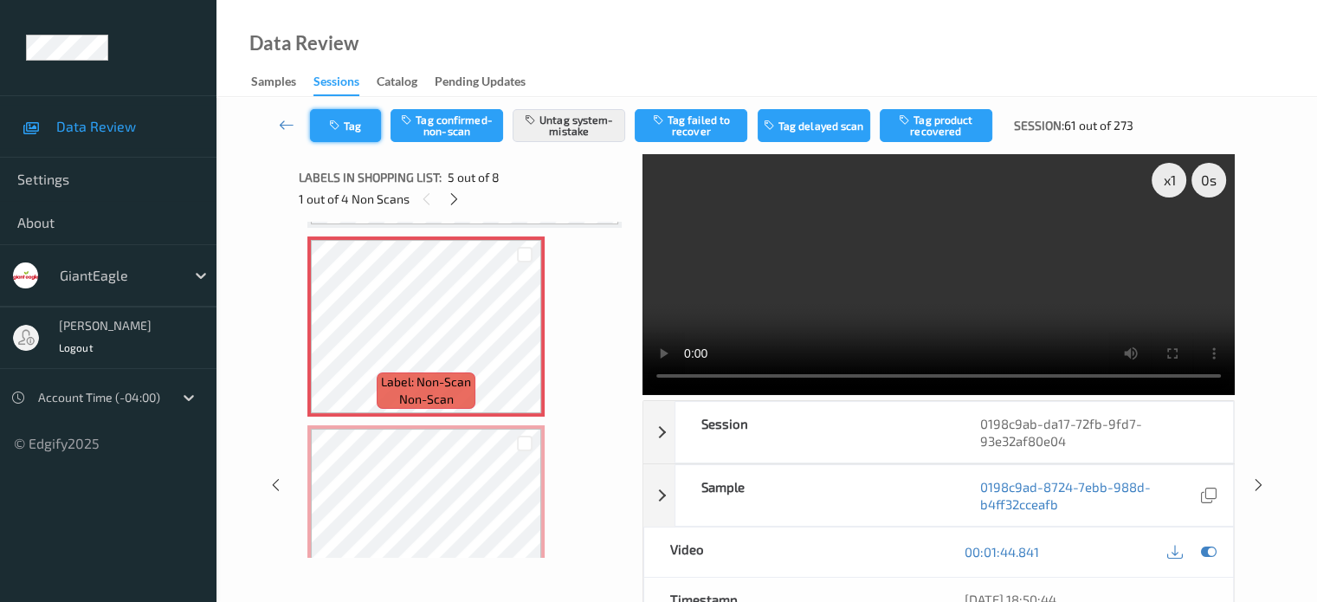
click at [352, 132] on button "Tag" at bounding box center [345, 125] width 71 height 33
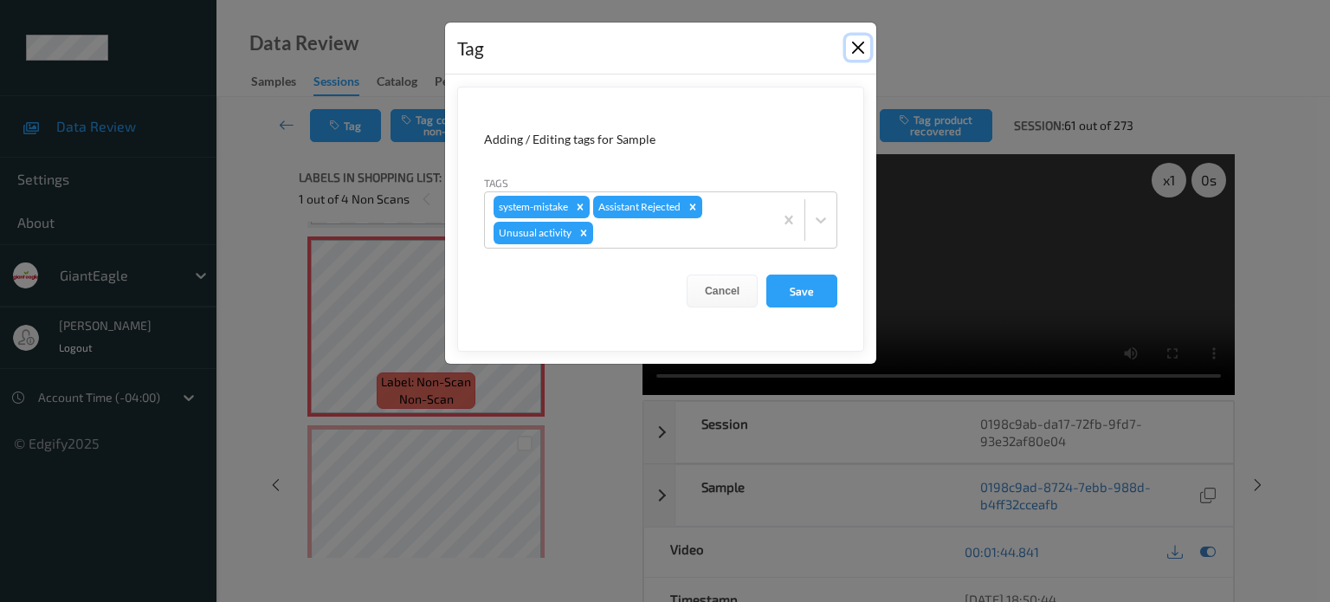
click at [861, 55] on button "Close" at bounding box center [858, 47] width 24 height 24
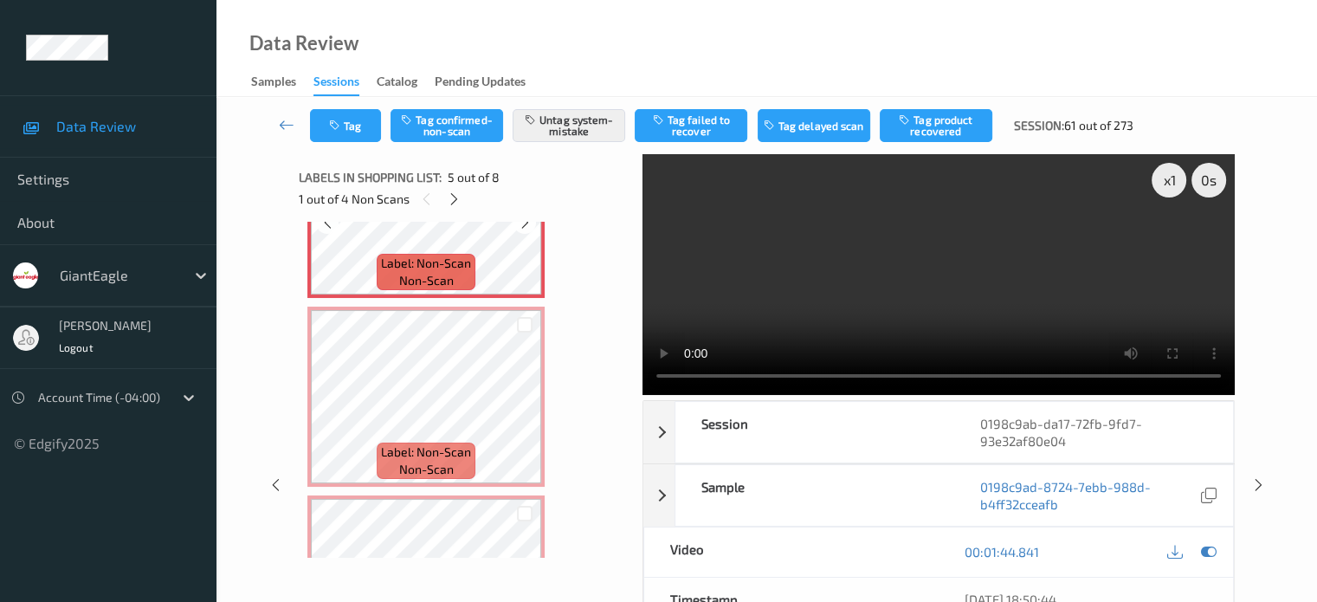
scroll to position [893, 0]
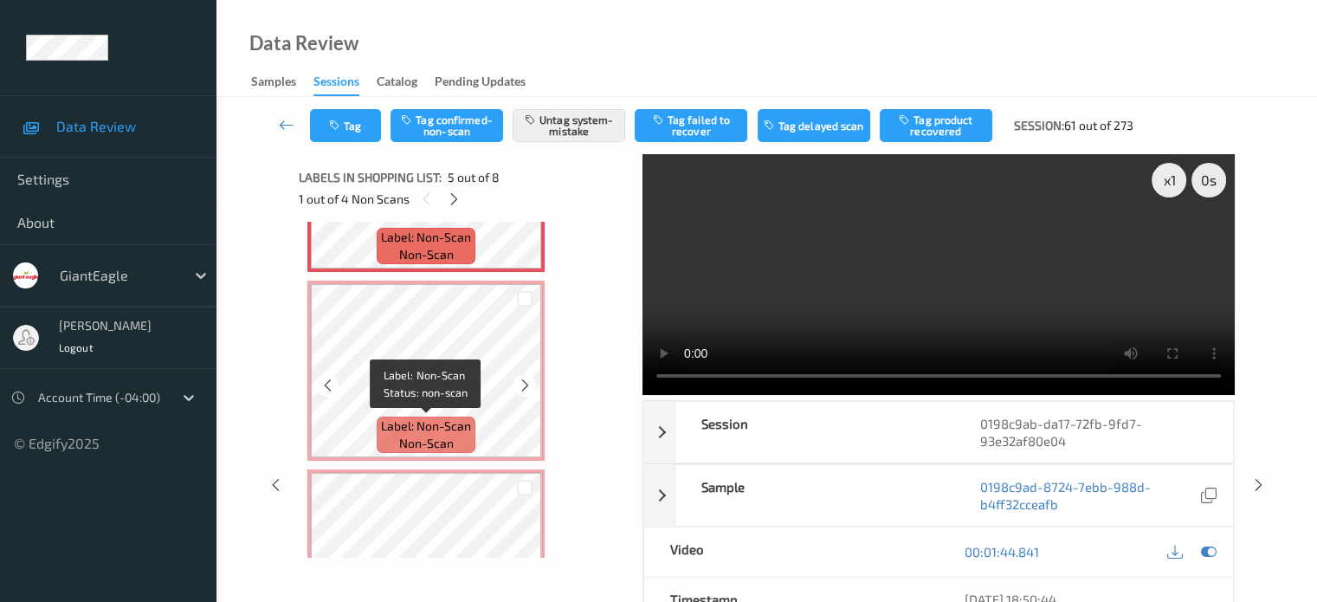
click at [419, 422] on span "Label: Non-Scan" at bounding box center [426, 425] width 90 height 17
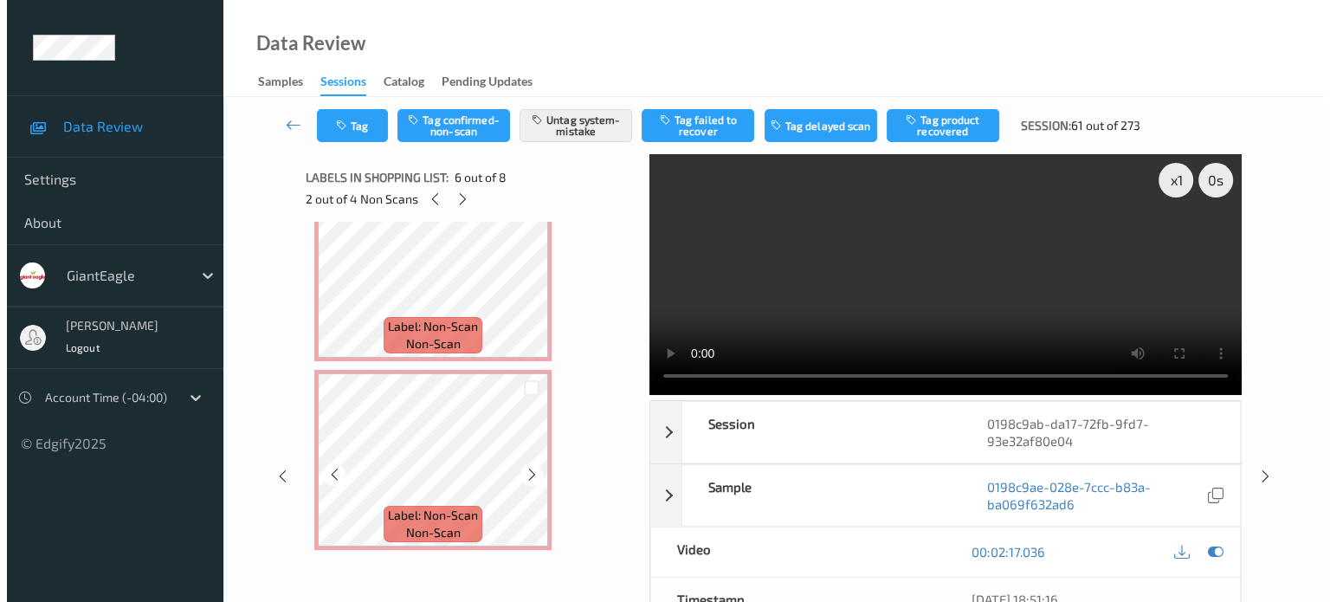
scroll to position [144, 0]
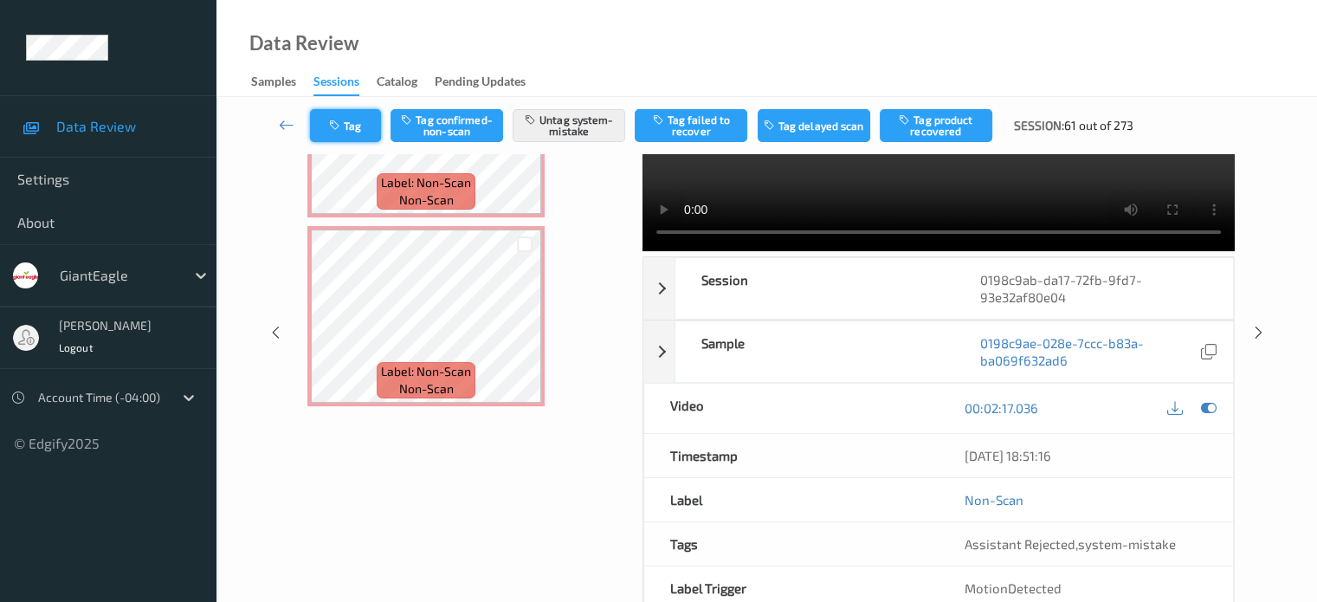
click at [356, 132] on button "Tag" at bounding box center [345, 125] width 71 height 33
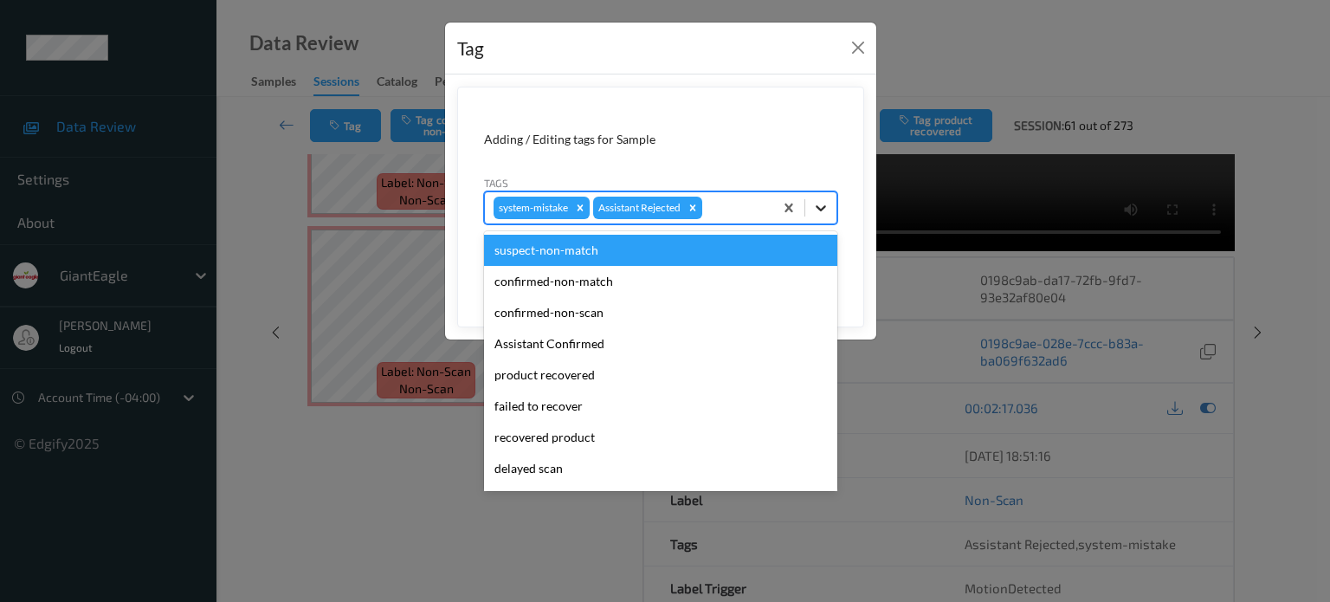
click at [828, 208] on icon at bounding box center [820, 207] width 17 height 17
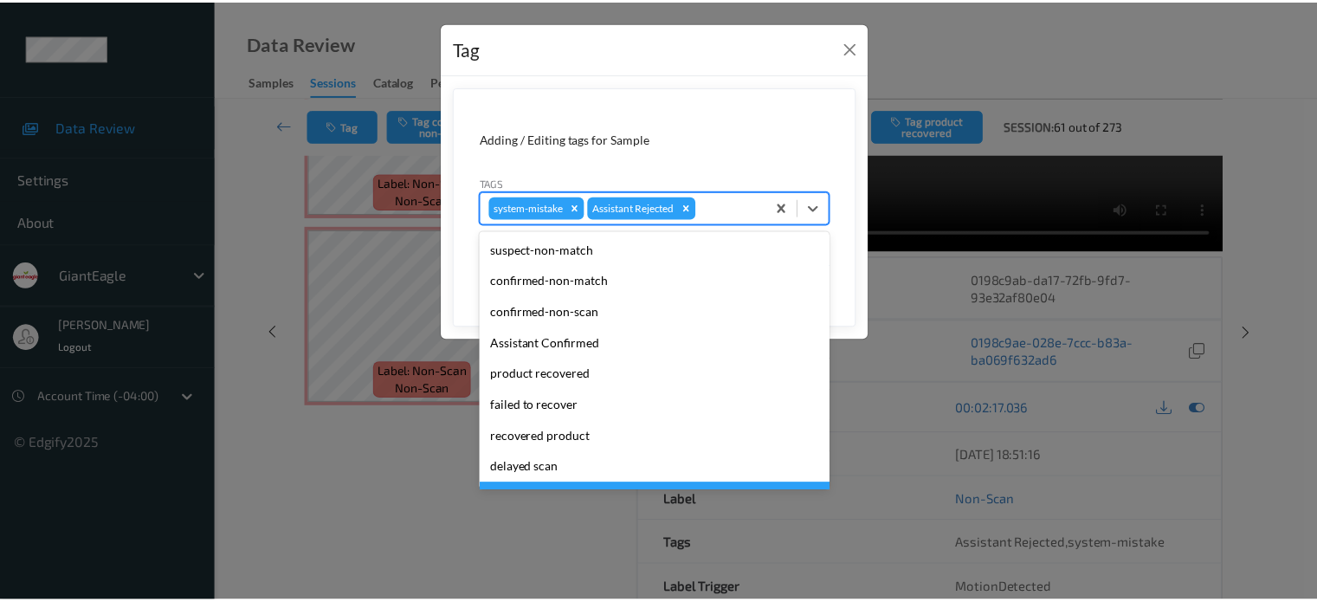
scroll to position [152, 0]
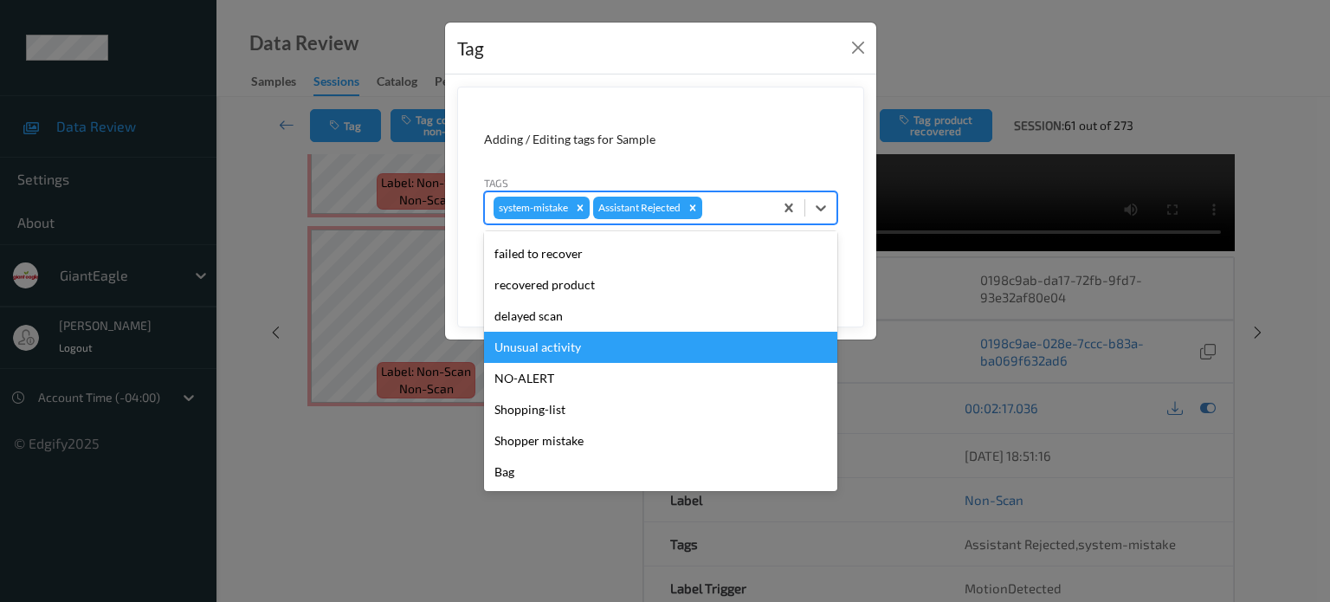
click at [546, 349] on div "Unusual activity" at bounding box center [660, 347] width 353 height 31
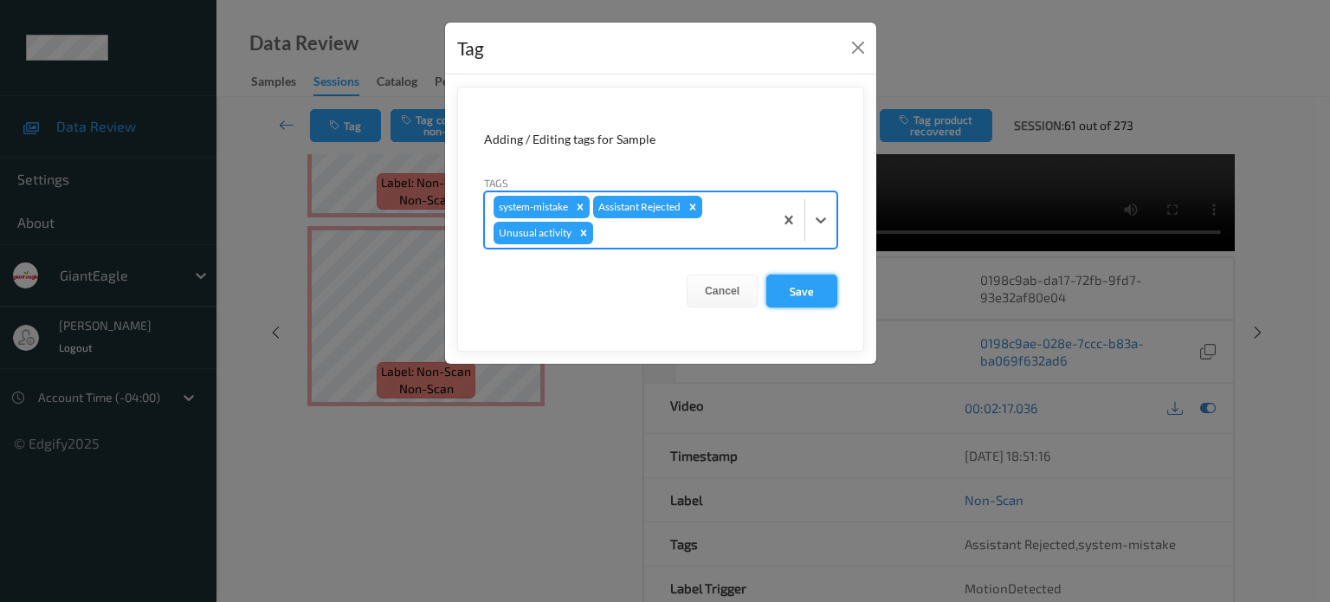
click at [783, 290] on button "Save" at bounding box center [801, 290] width 71 height 33
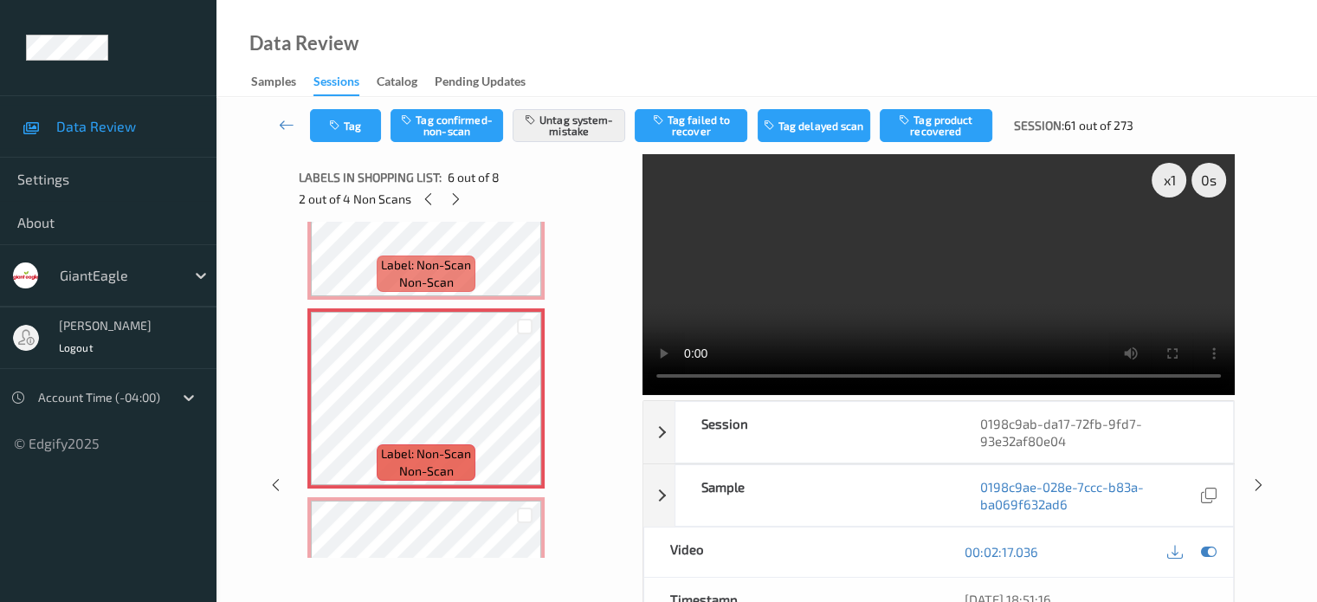
scroll to position [1182, 0]
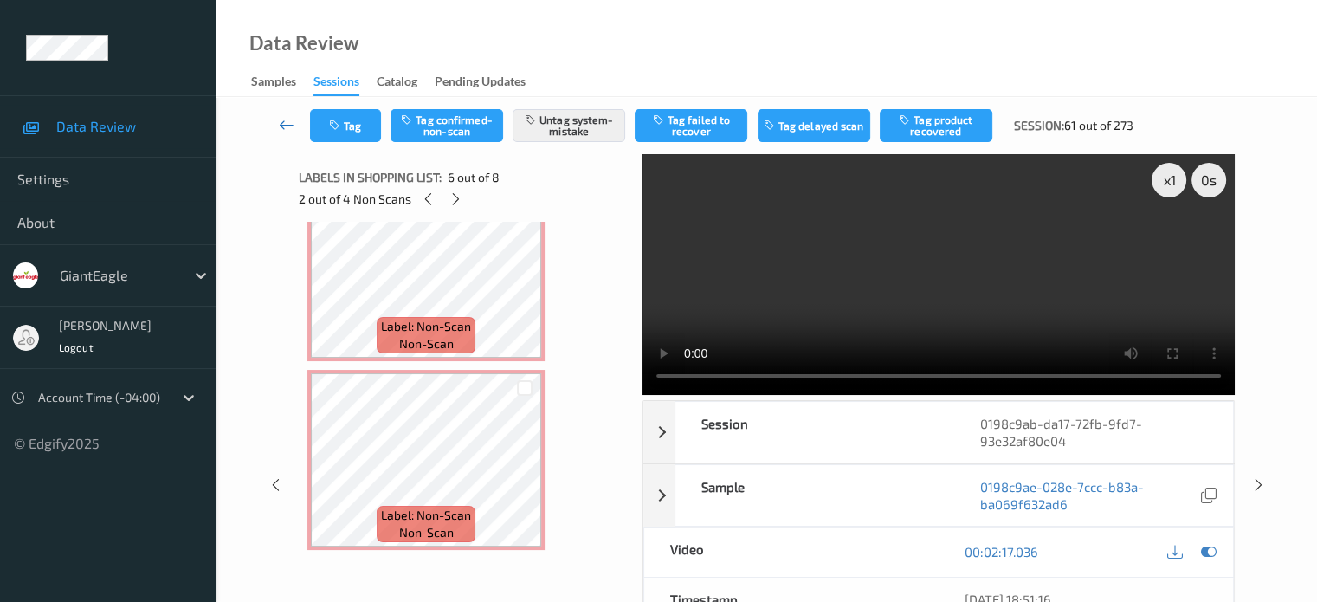
click at [287, 126] on icon at bounding box center [287, 124] width 16 height 17
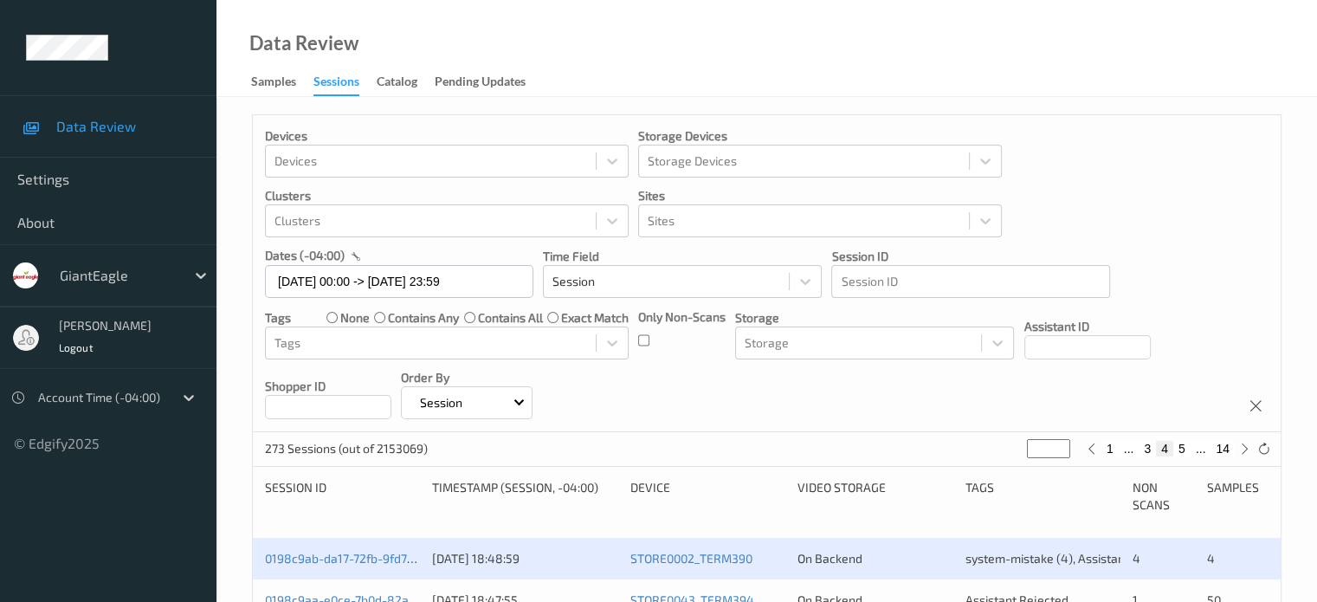
scroll to position [144, 0]
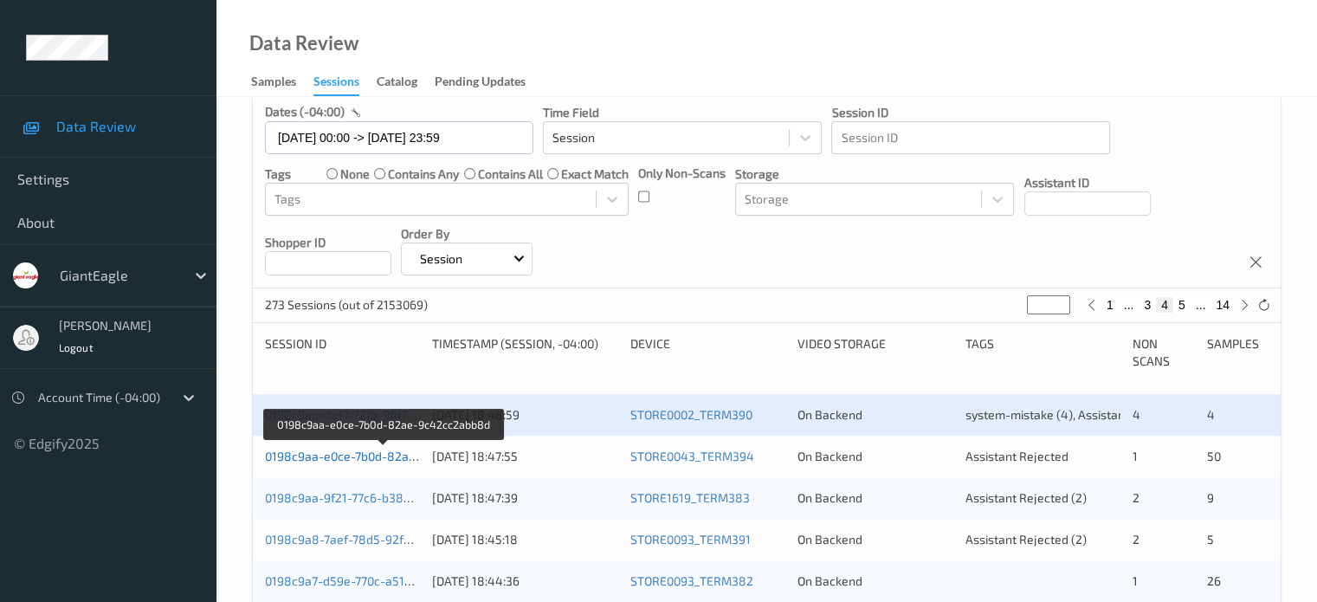
click at [378, 449] on link "0198c9aa-e0ce-7b0d-82ae-9c42cc2abb8d" at bounding box center [384, 455] width 238 height 15
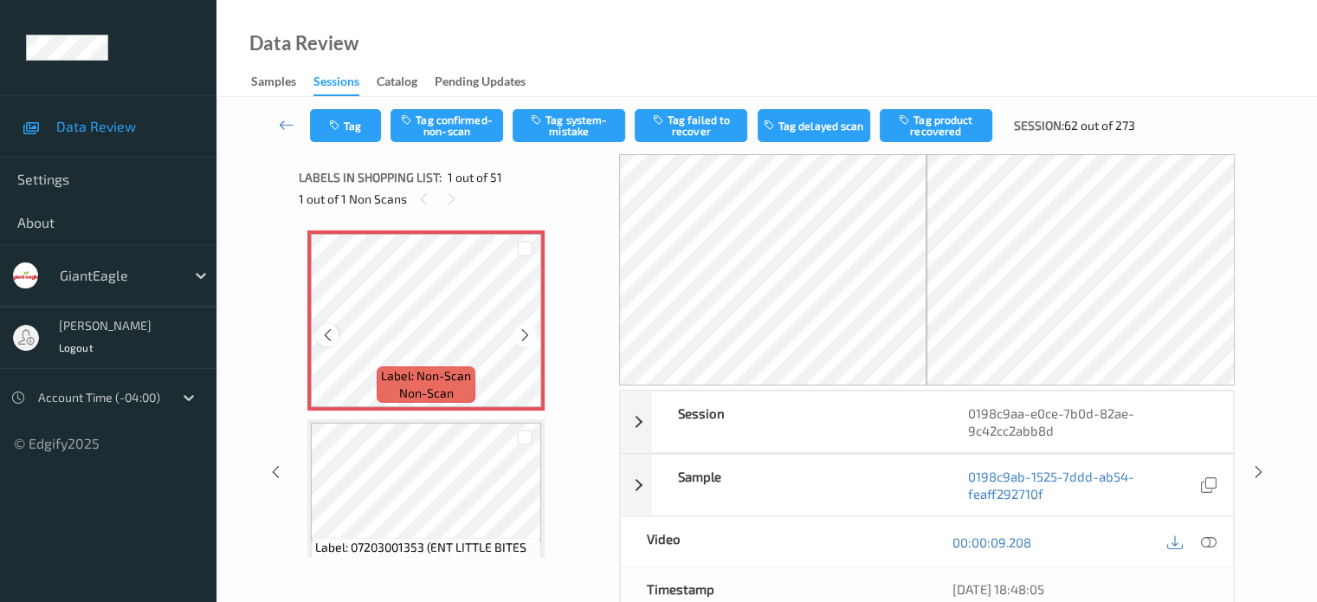
click at [331, 336] on icon at bounding box center [327, 335] width 15 height 16
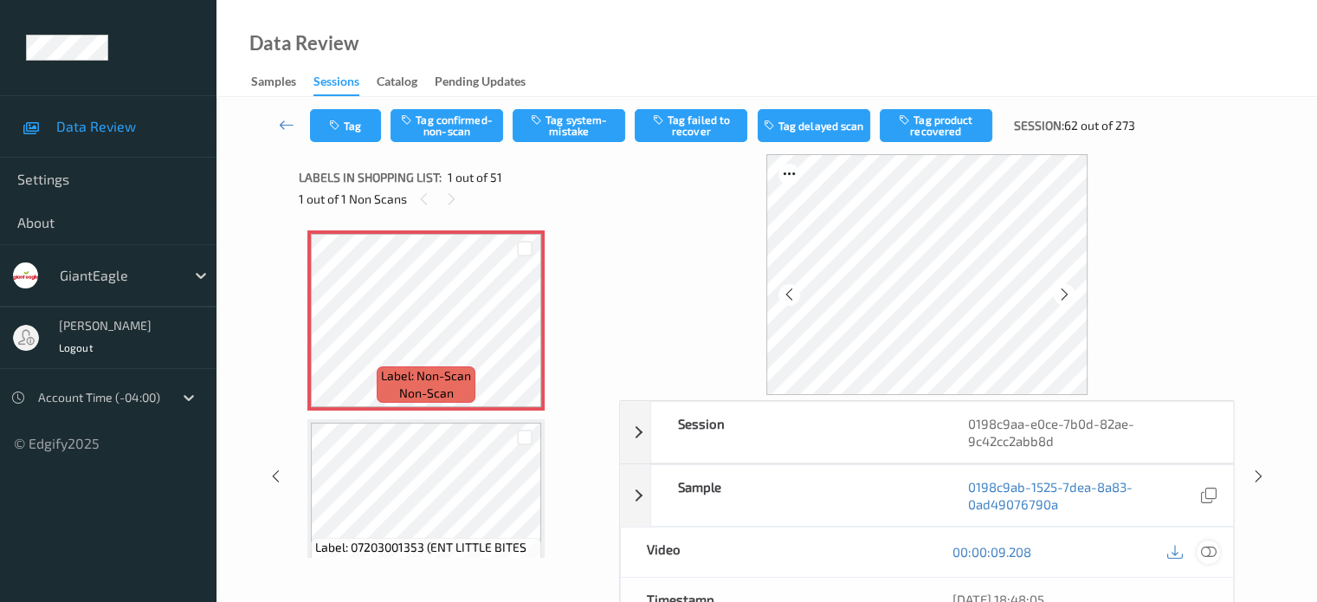
click at [1212, 550] on icon at bounding box center [1208, 552] width 16 height 16
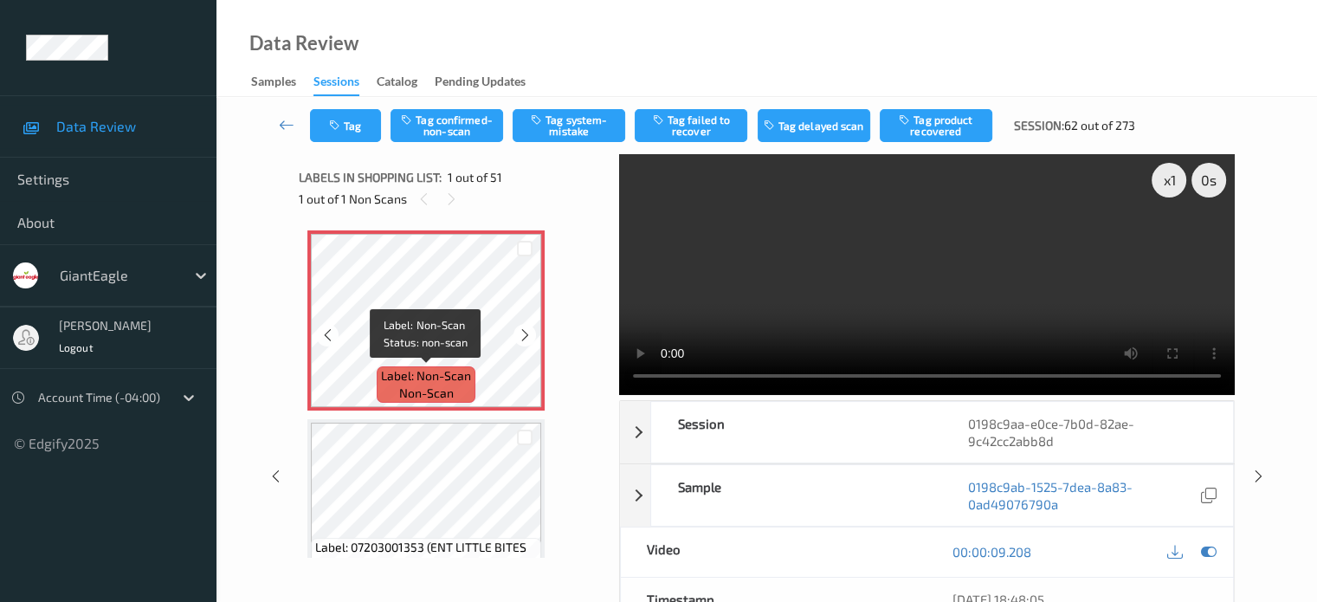
click at [417, 380] on span "Label: Non-Scan" at bounding box center [426, 375] width 90 height 17
click at [284, 131] on icon at bounding box center [287, 124] width 16 height 17
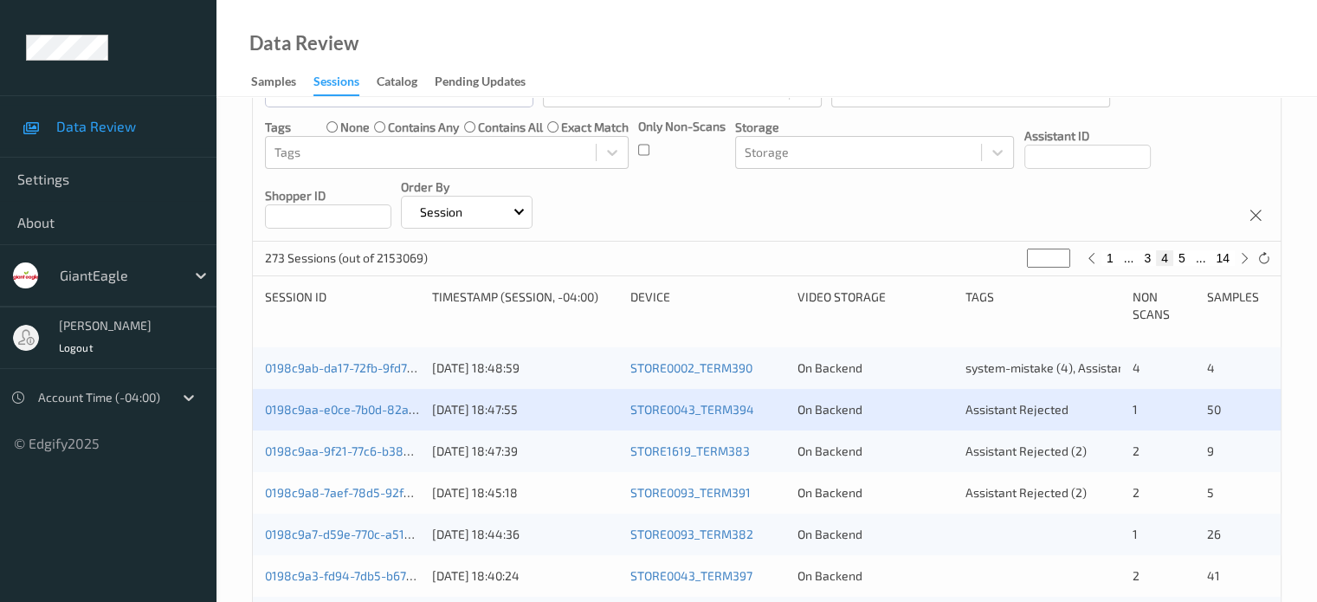
scroll to position [288, 0]
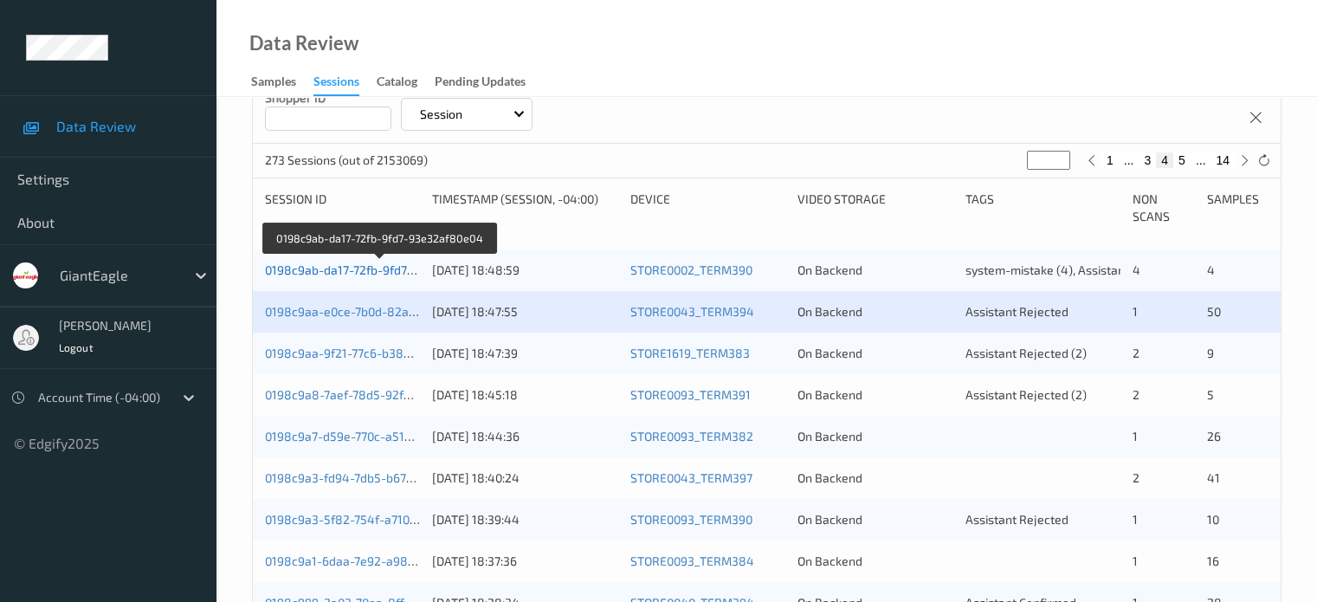
click at [364, 268] on link "0198c9ab-da17-72fb-9fd7-93e32af80e04" at bounding box center [379, 269] width 229 height 15
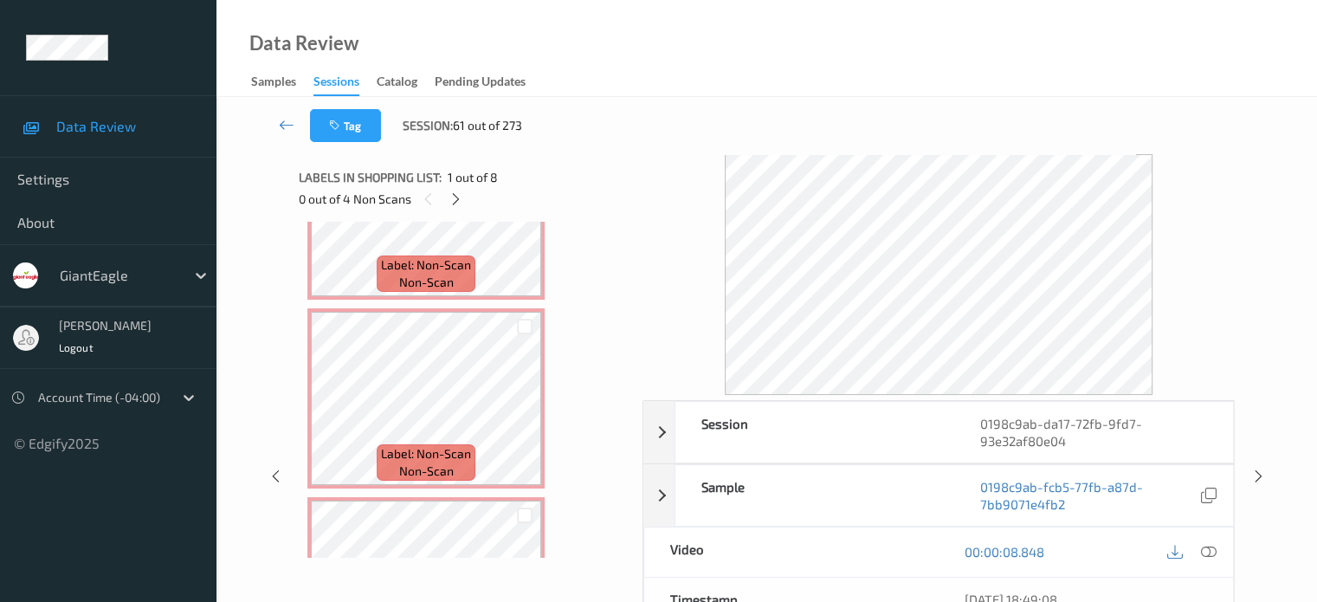
scroll to position [721, 0]
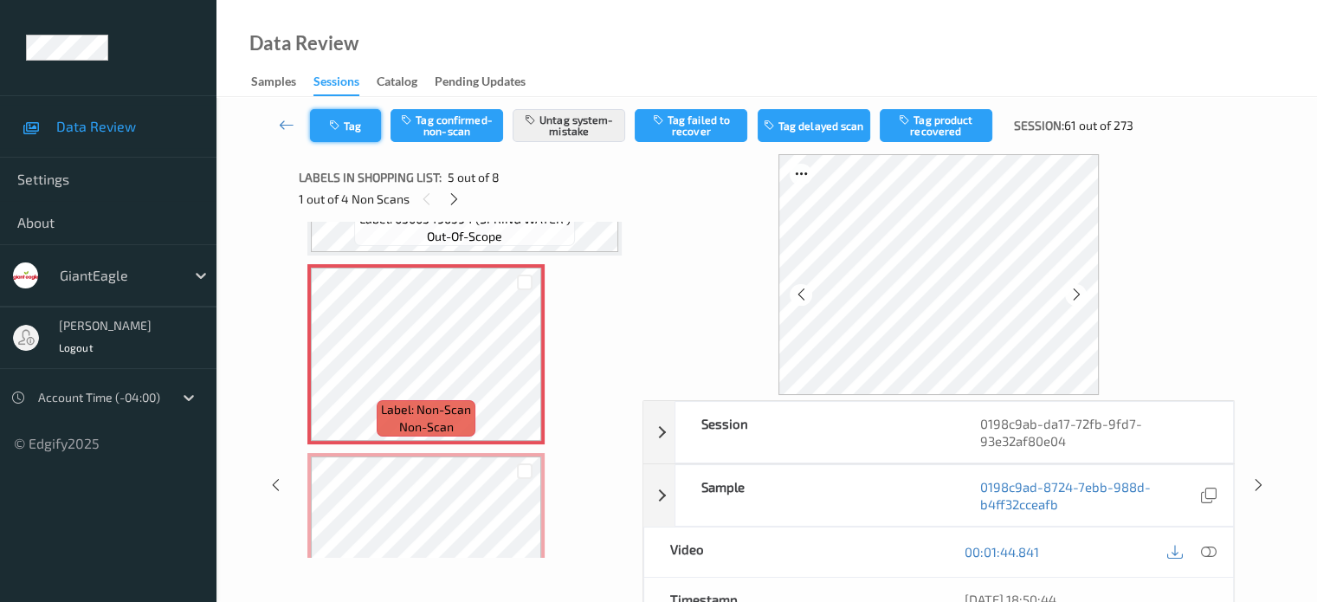
click at [357, 125] on button "Tag" at bounding box center [345, 125] width 71 height 33
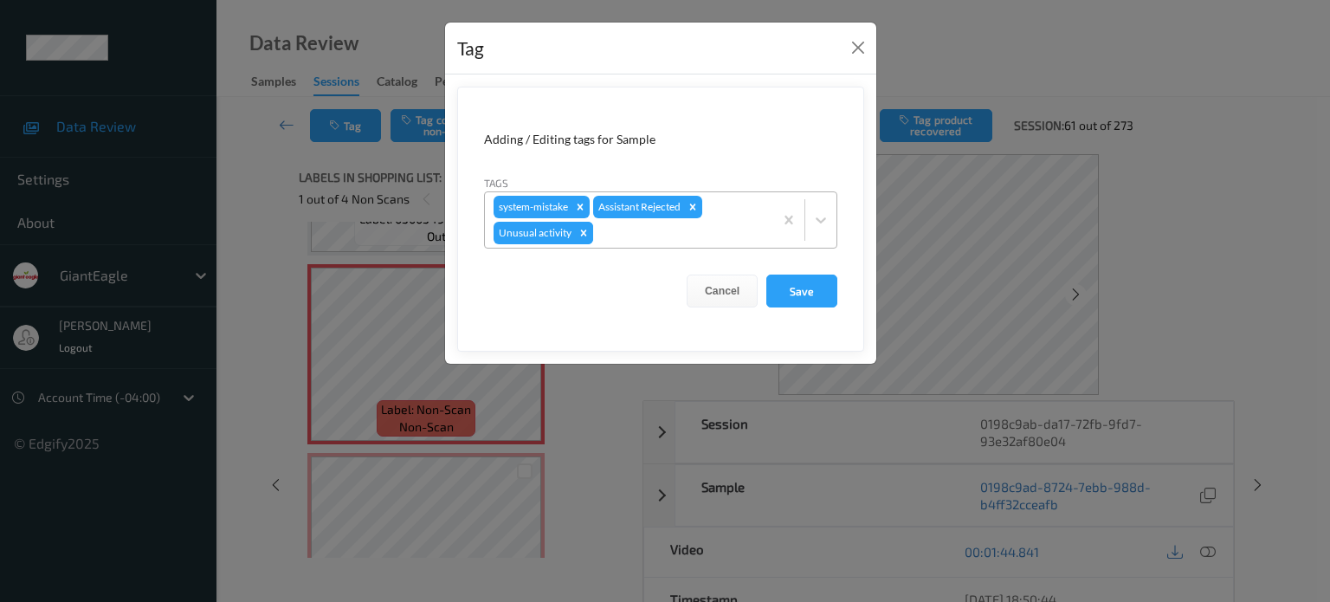
click at [583, 235] on icon "Remove Unusual activity" at bounding box center [583, 233] width 12 height 12
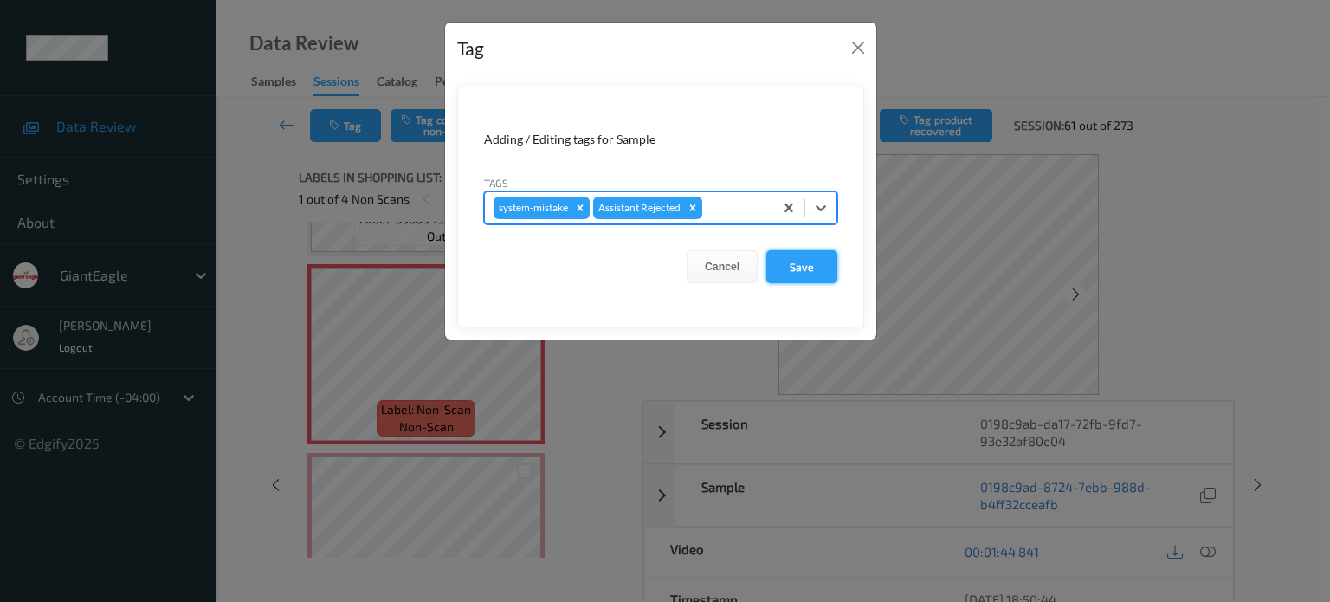
click at [808, 276] on button "Save" at bounding box center [801, 266] width 71 height 33
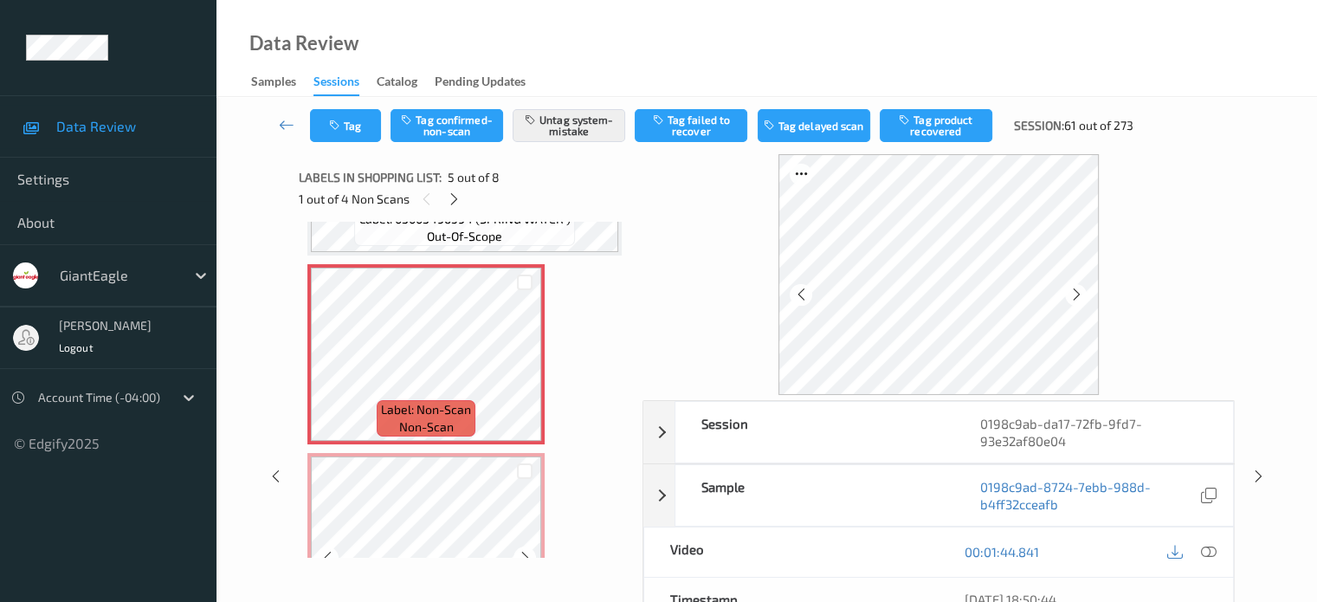
scroll to position [866, 0]
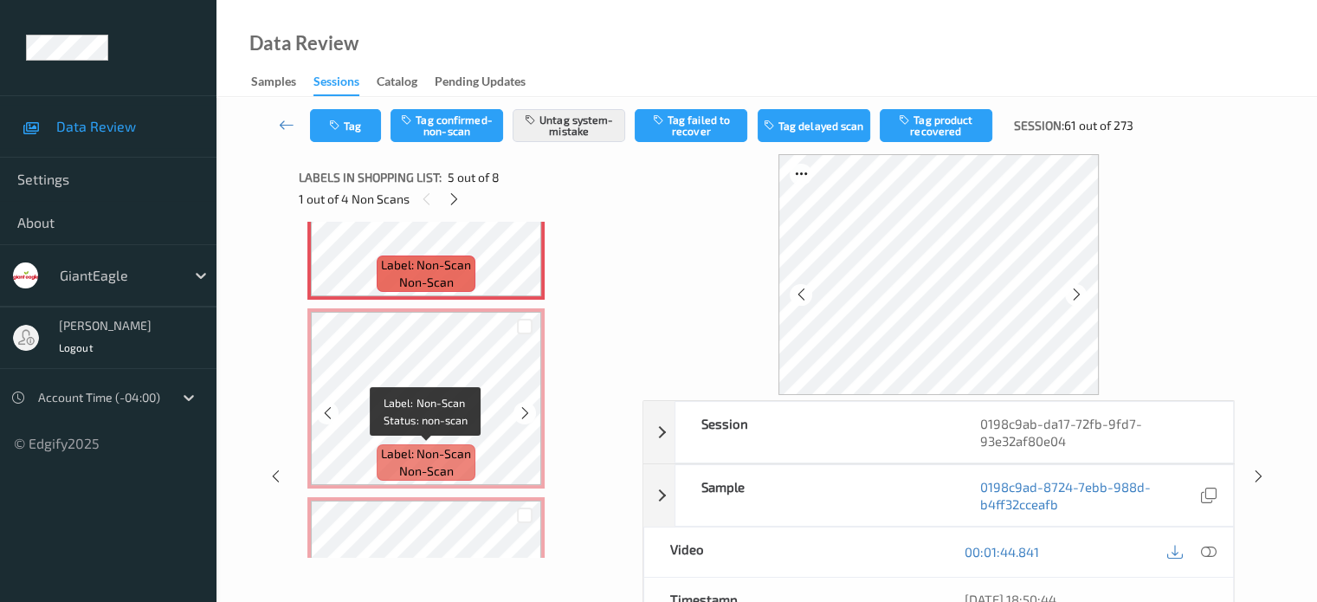
click at [416, 452] on span "Label: Non-Scan" at bounding box center [426, 453] width 90 height 17
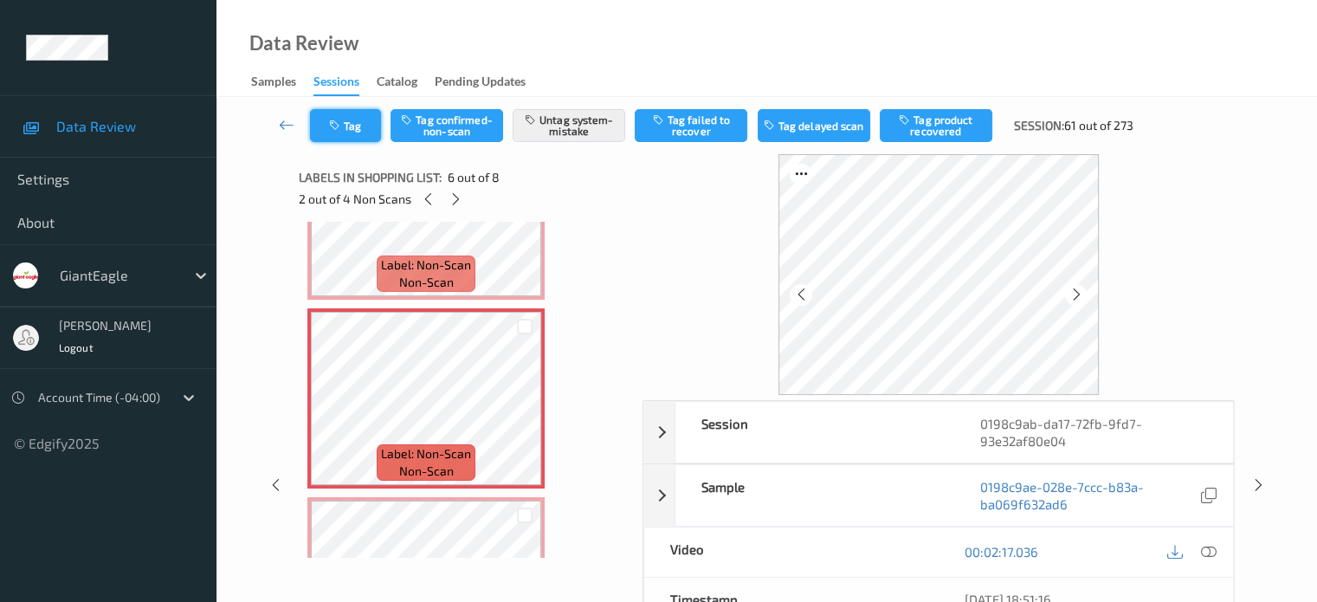
click at [364, 126] on button "Tag" at bounding box center [345, 125] width 71 height 33
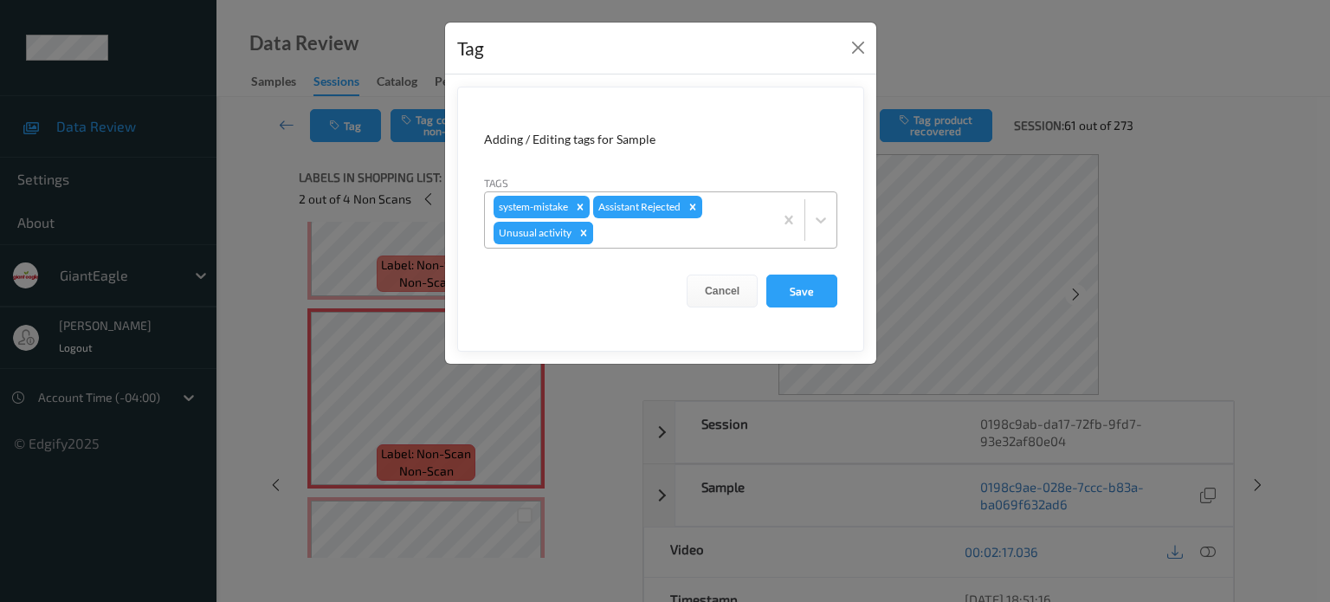
click at [584, 235] on icon "Remove Unusual activity" at bounding box center [583, 233] width 12 height 12
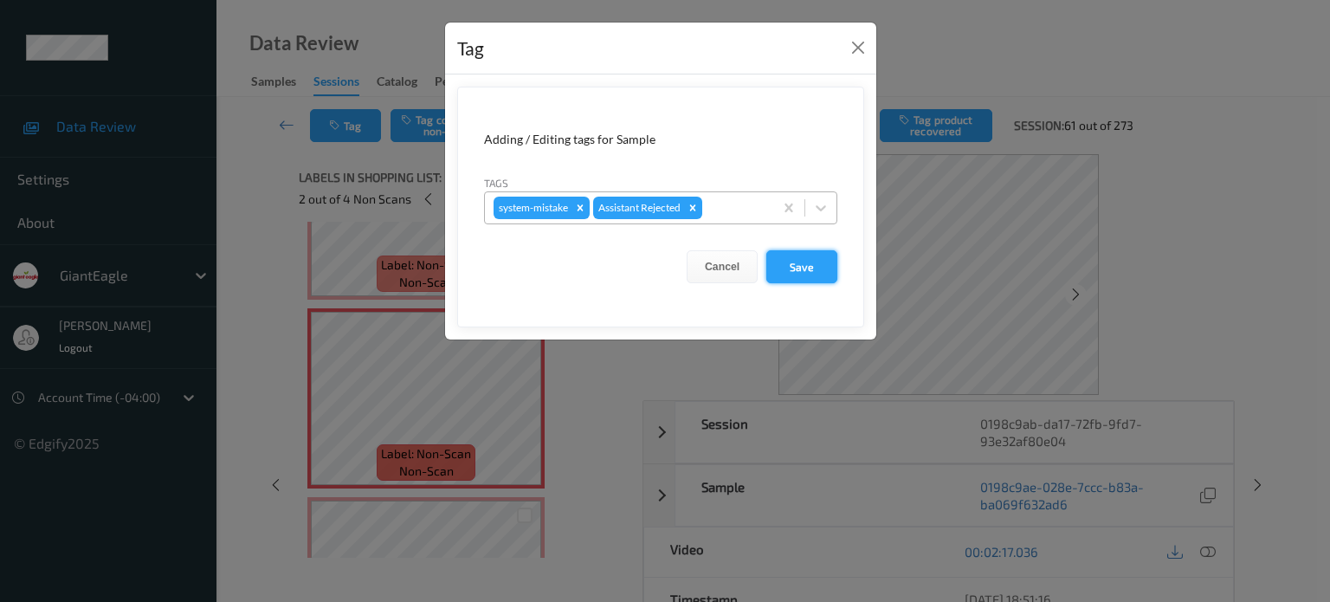
click at [810, 269] on button "Save" at bounding box center [801, 266] width 71 height 33
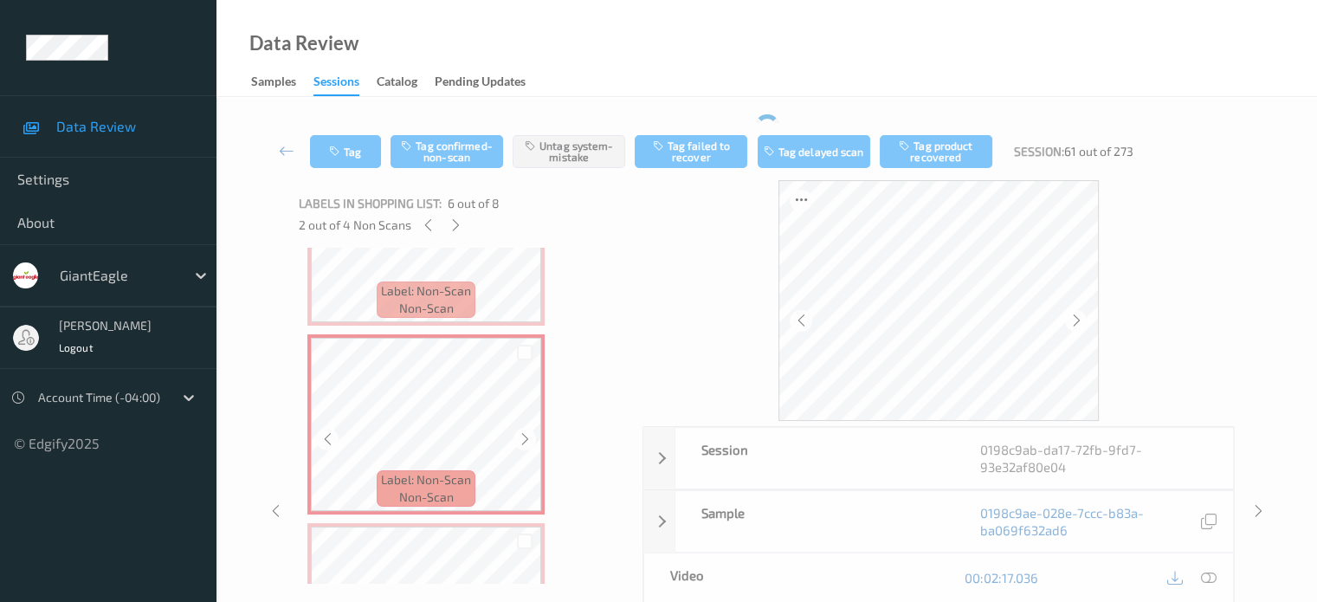
scroll to position [1009, 0]
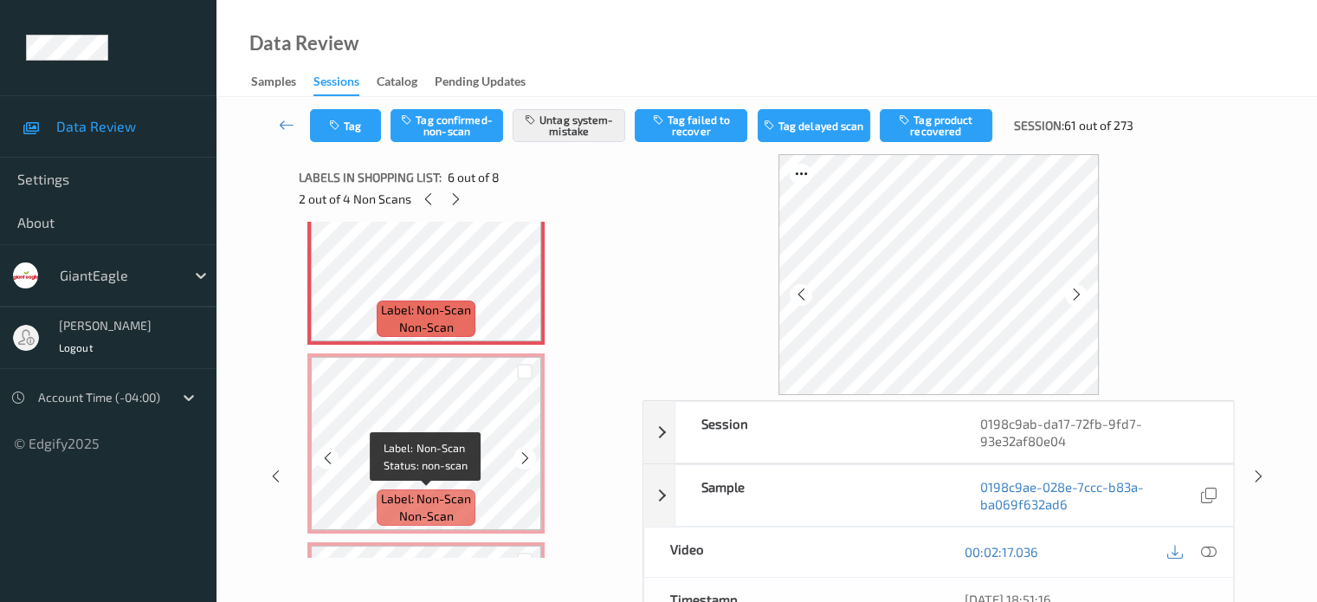
click at [440, 505] on span "Label: Non-Scan" at bounding box center [426, 498] width 90 height 17
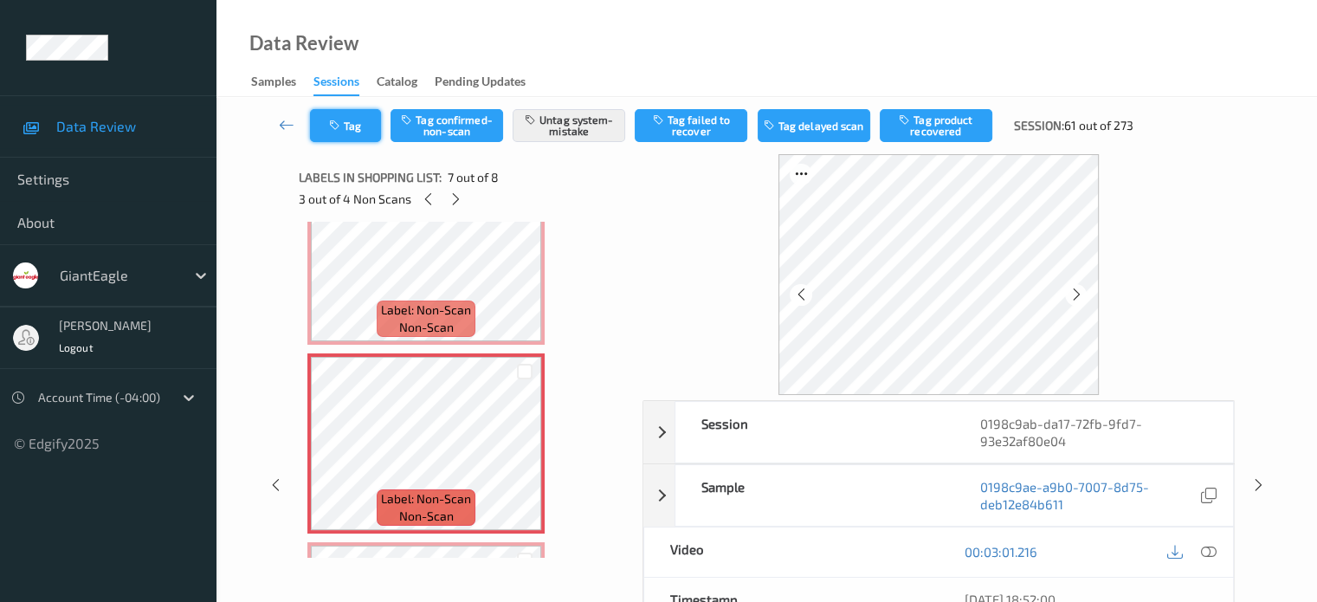
click at [360, 115] on button "Tag" at bounding box center [345, 125] width 71 height 33
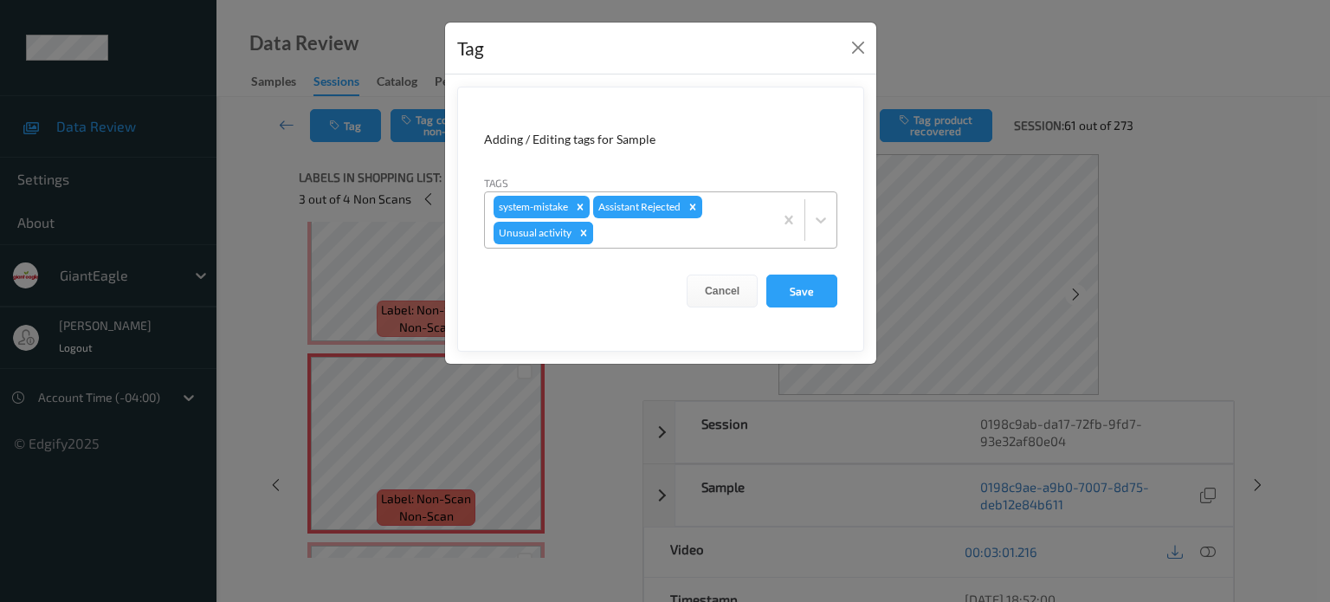
click at [585, 233] on icon "Remove Unusual activity" at bounding box center [583, 233] width 12 height 12
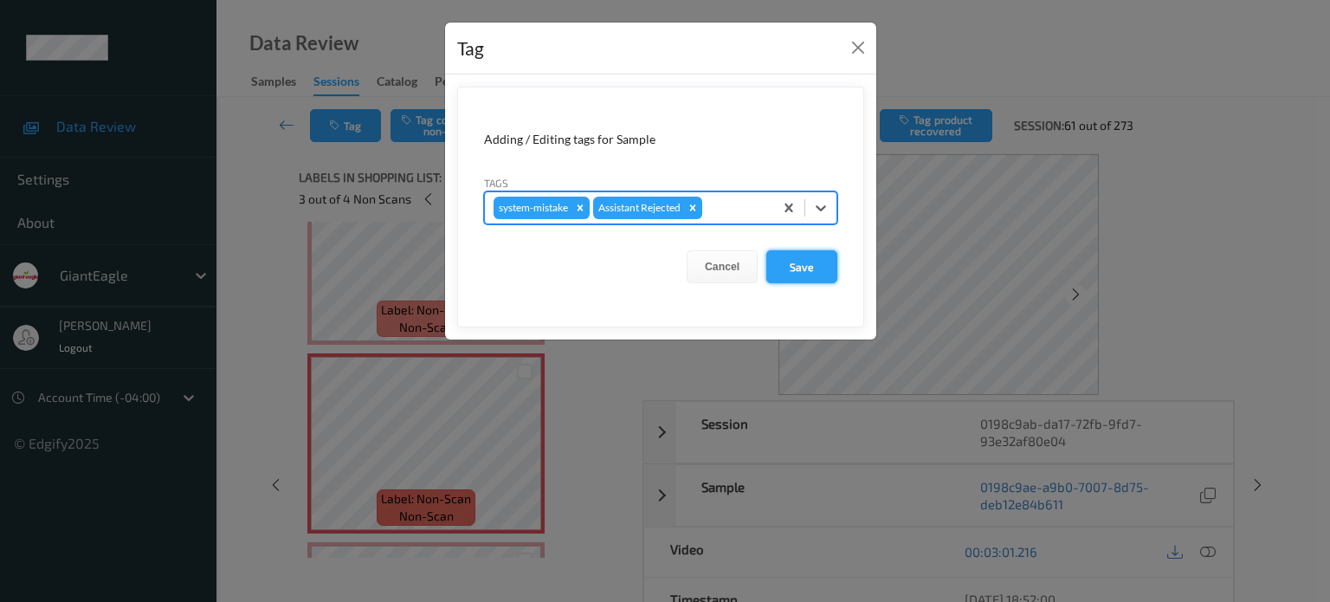
click at [793, 260] on button "Save" at bounding box center [801, 266] width 71 height 33
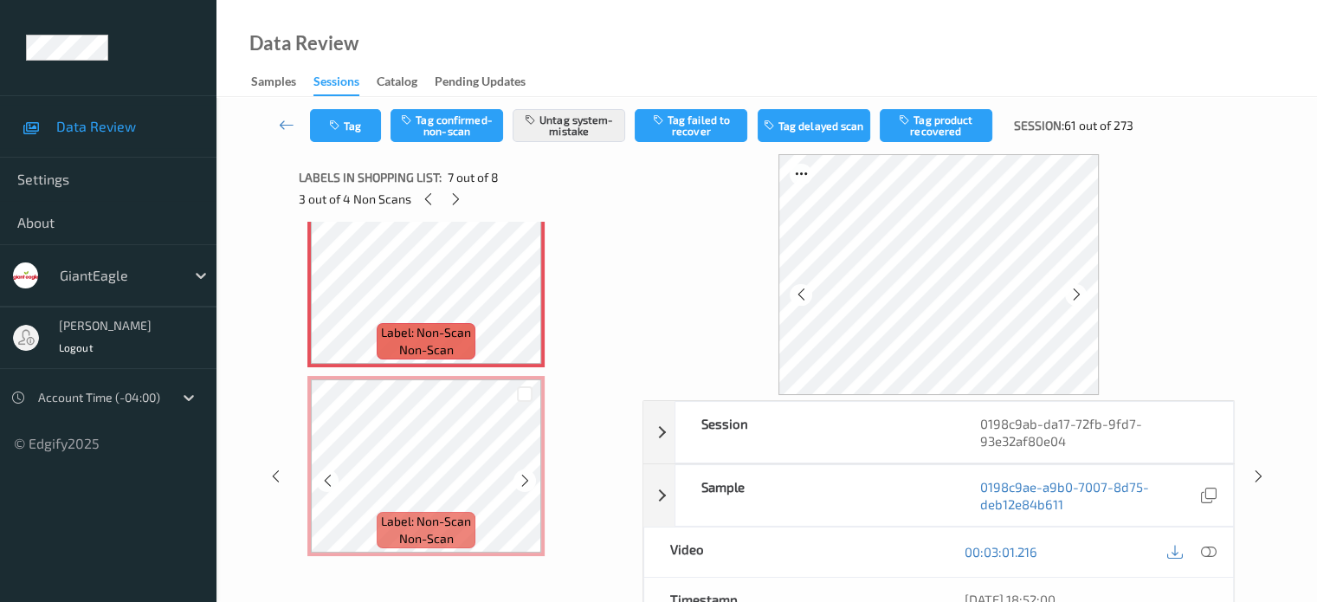
scroll to position [1182, 0]
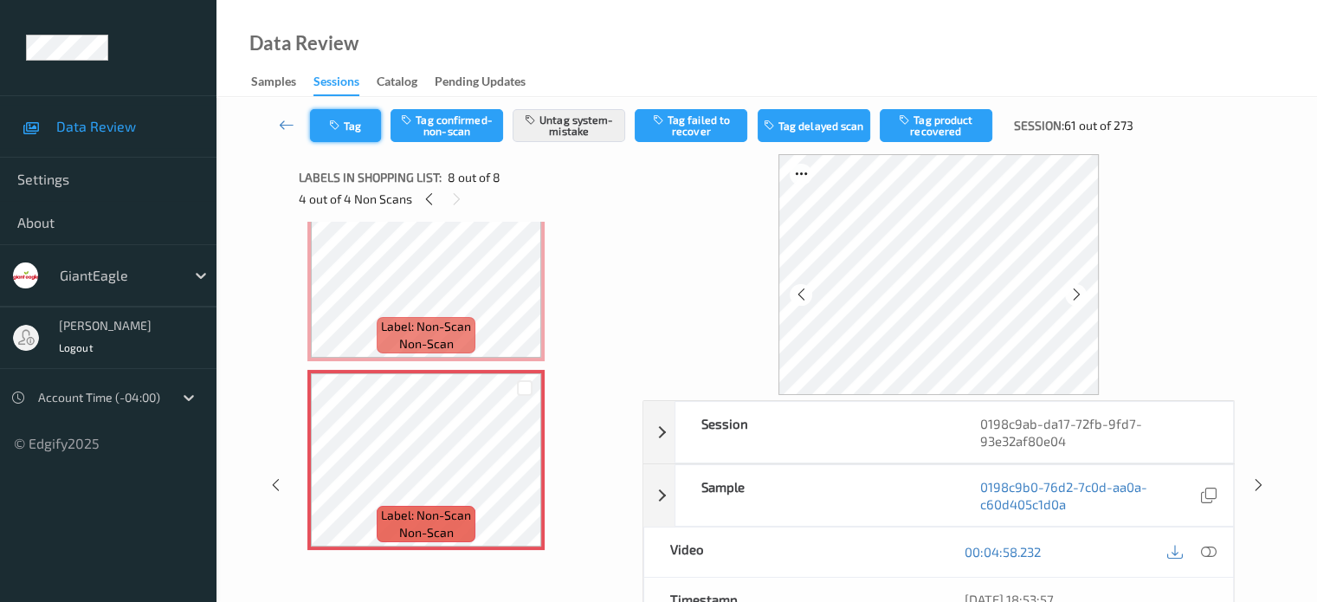
click at [360, 137] on button "Tag" at bounding box center [345, 125] width 71 height 33
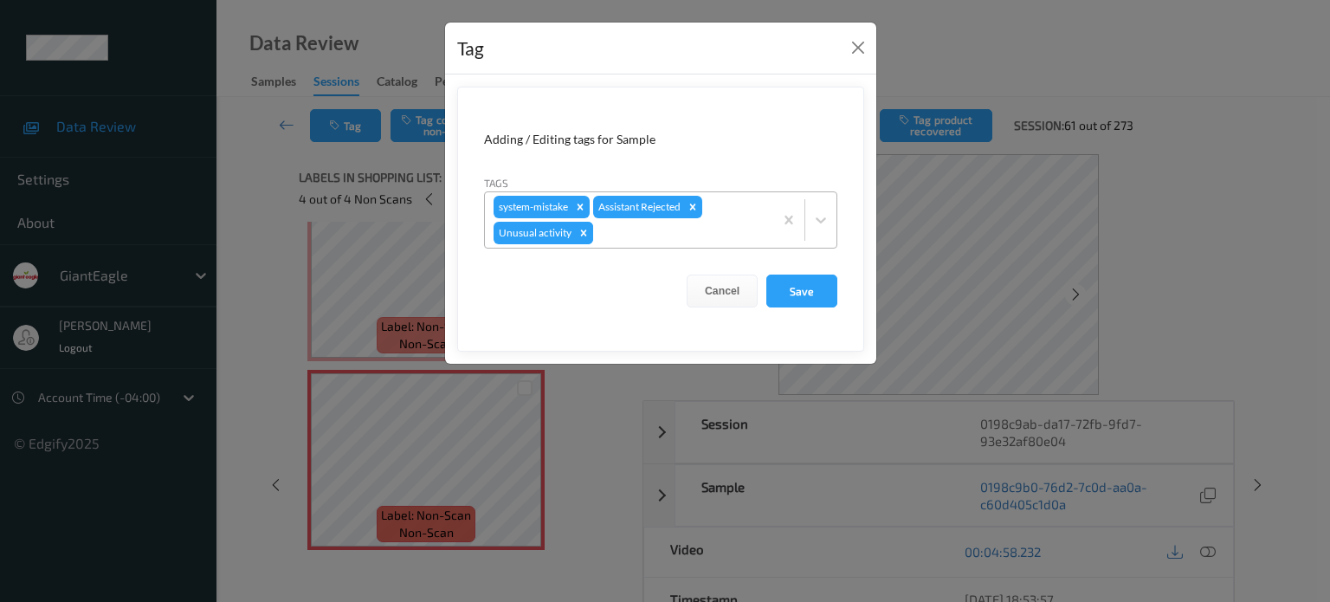
click at [585, 236] on icon "Remove Unusual activity" at bounding box center [583, 233] width 12 height 12
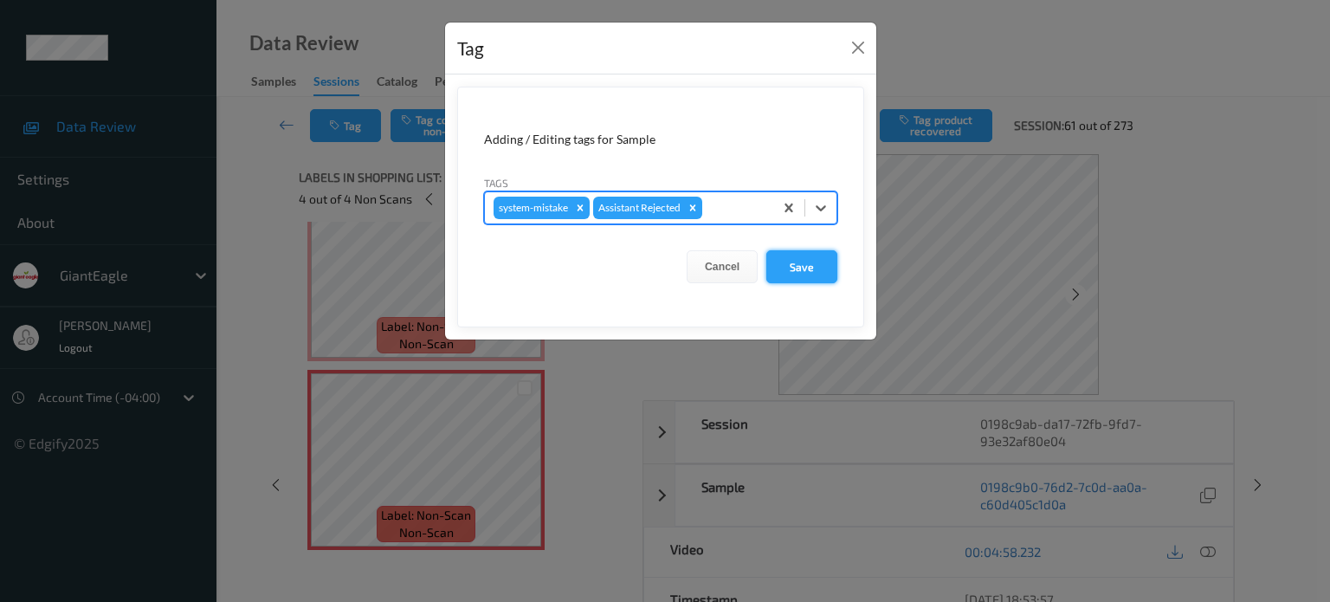
click at [810, 273] on button "Save" at bounding box center [801, 266] width 71 height 33
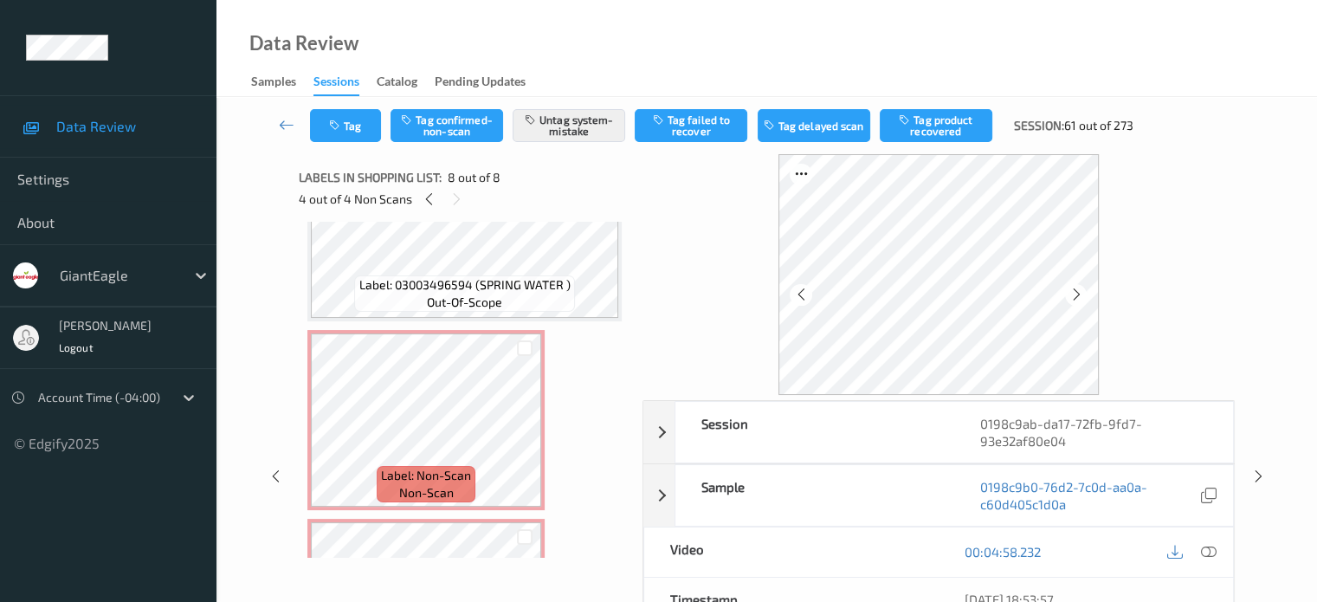
scroll to position [605, 0]
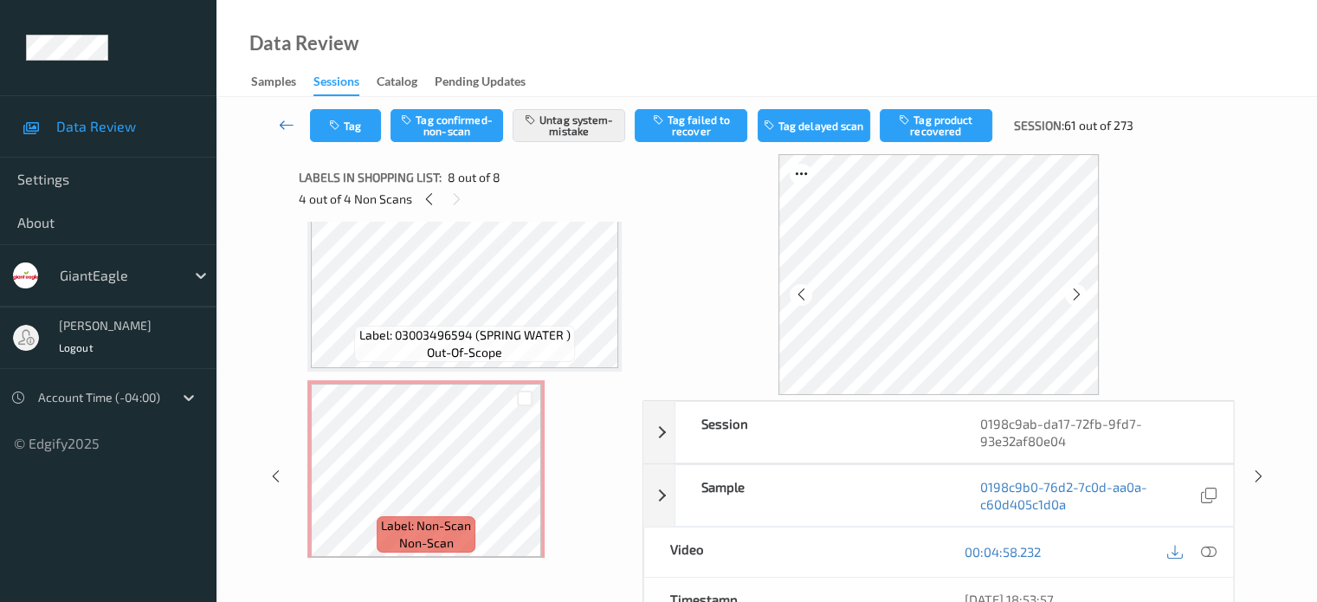
click at [284, 134] on link at bounding box center [287, 125] width 46 height 33
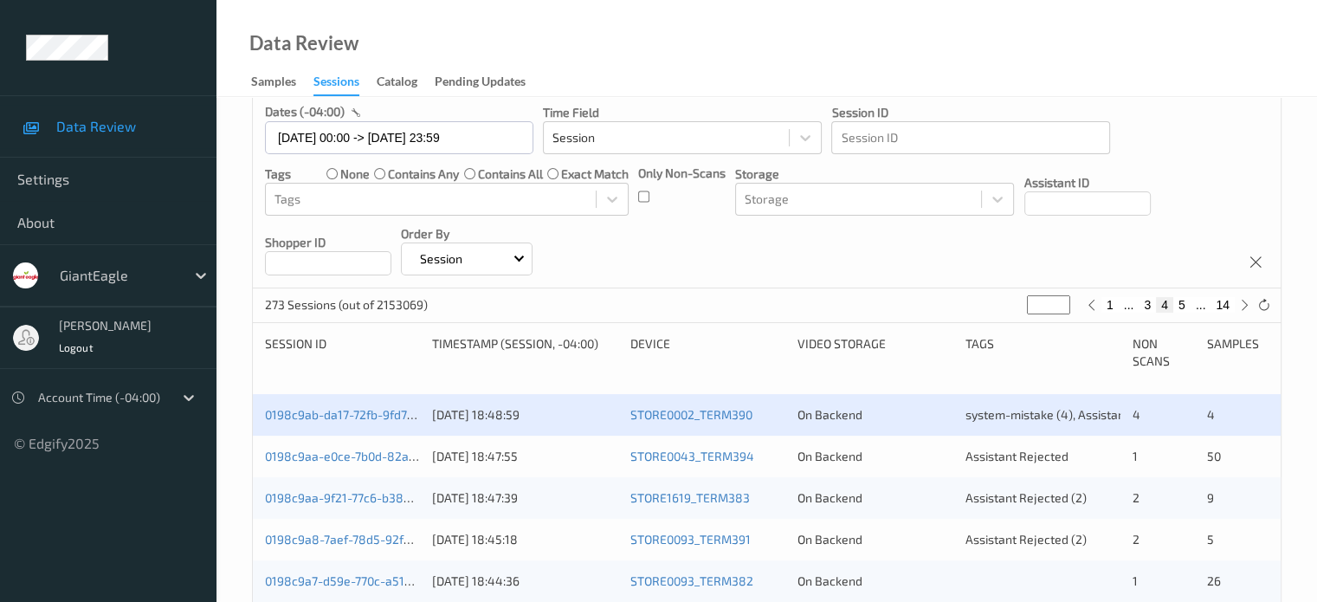
scroll to position [288, 0]
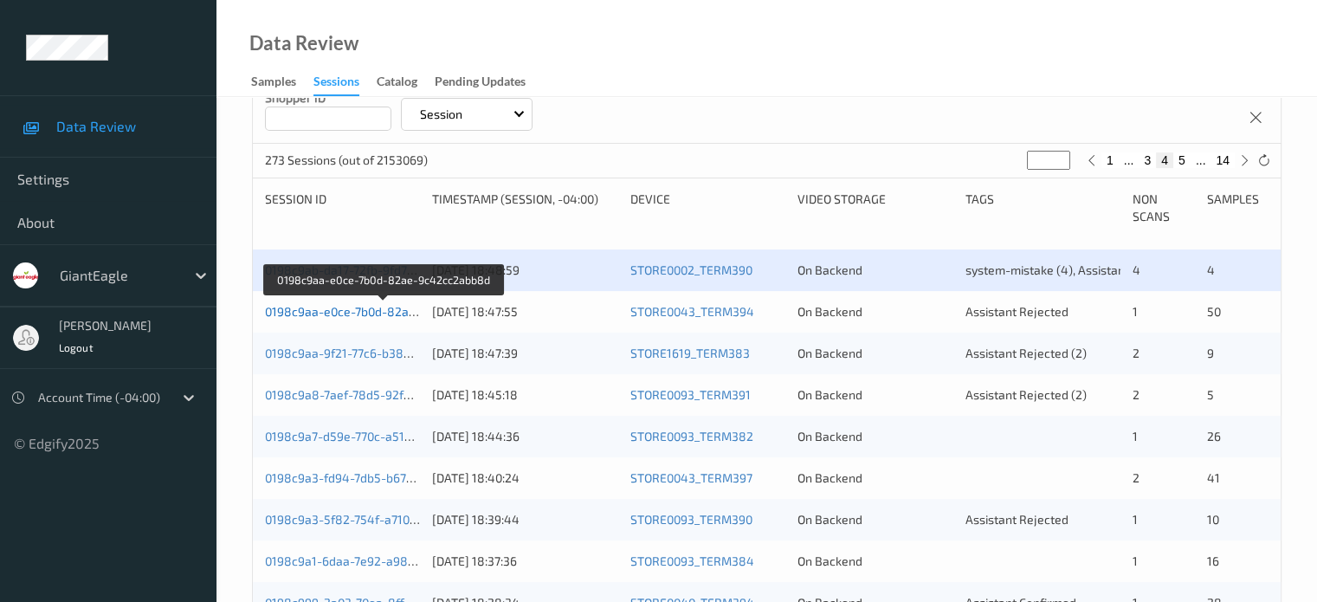
click at [338, 313] on link "0198c9aa-e0ce-7b0d-82ae-9c42cc2abb8d" at bounding box center [384, 311] width 238 height 15
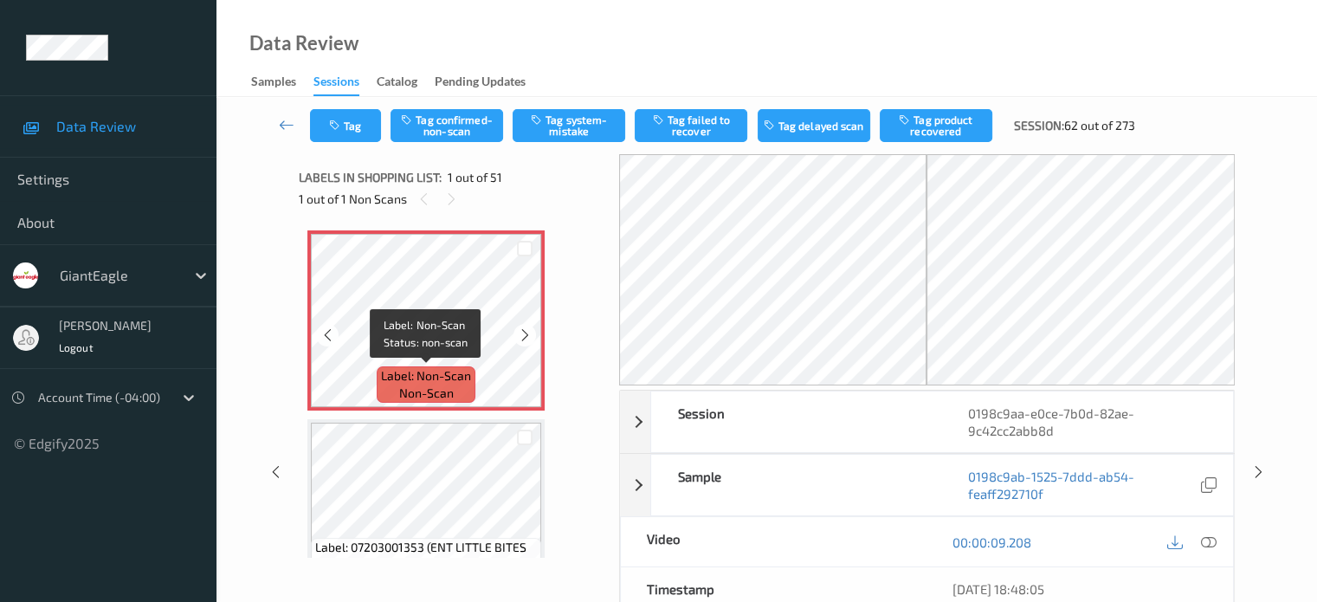
click at [426, 380] on span "Label: Non-Scan" at bounding box center [426, 375] width 90 height 17
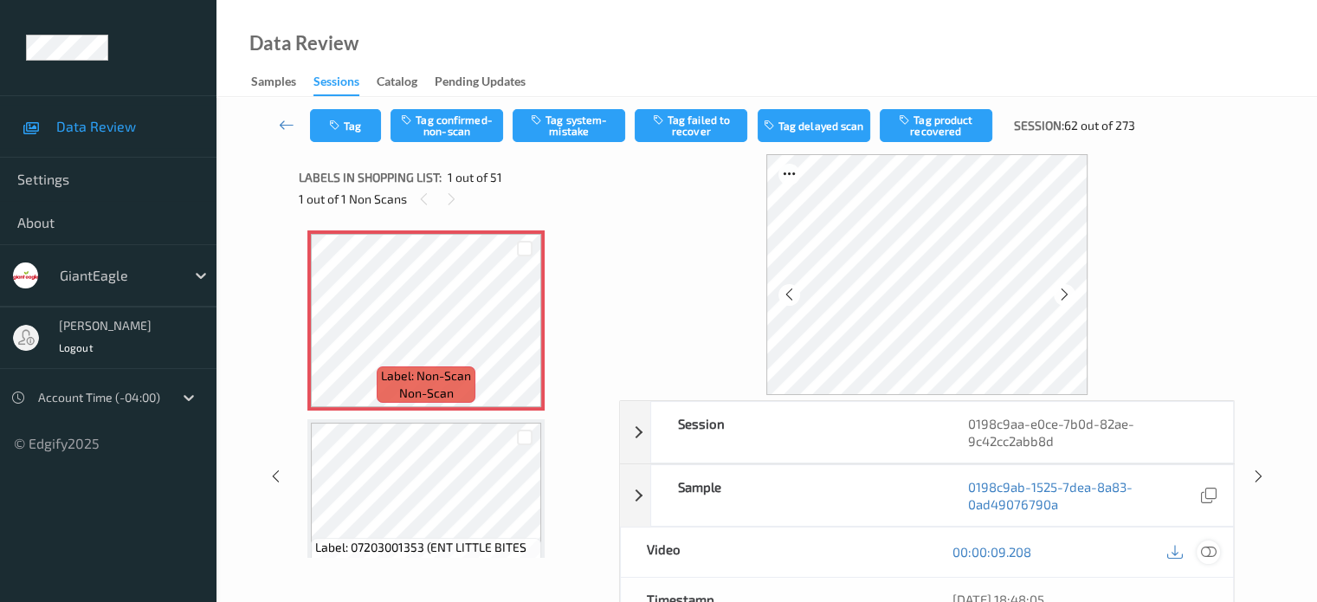
click at [1216, 547] on div at bounding box center [1207, 551] width 23 height 23
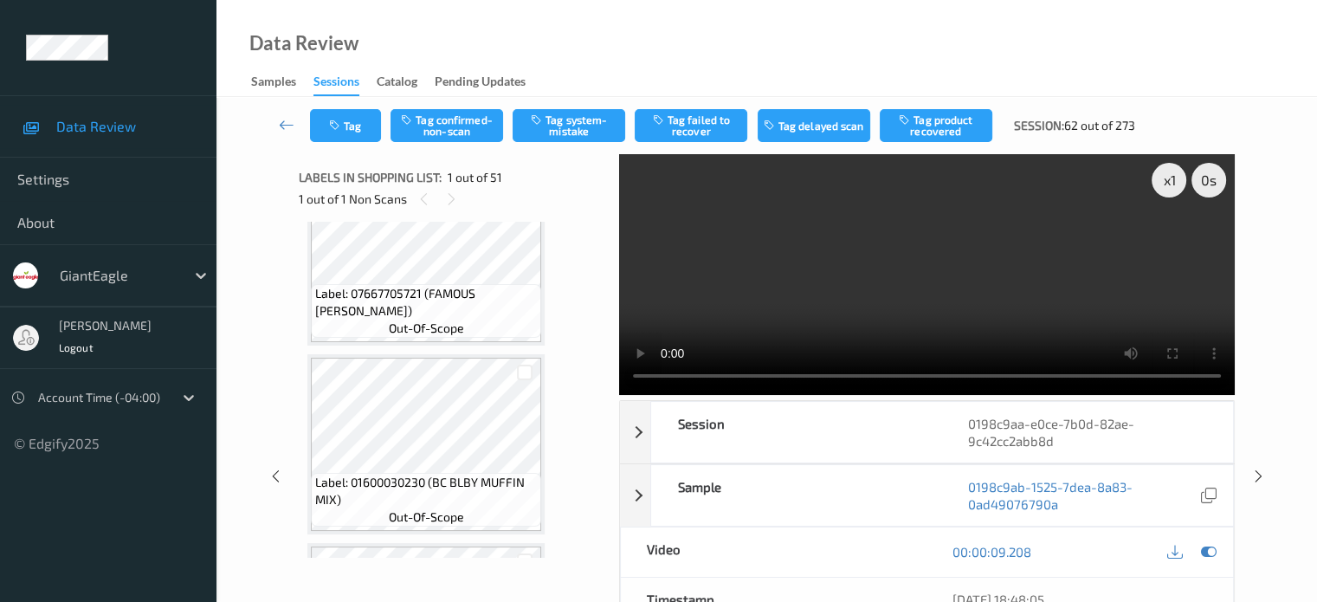
scroll to position [866, 0]
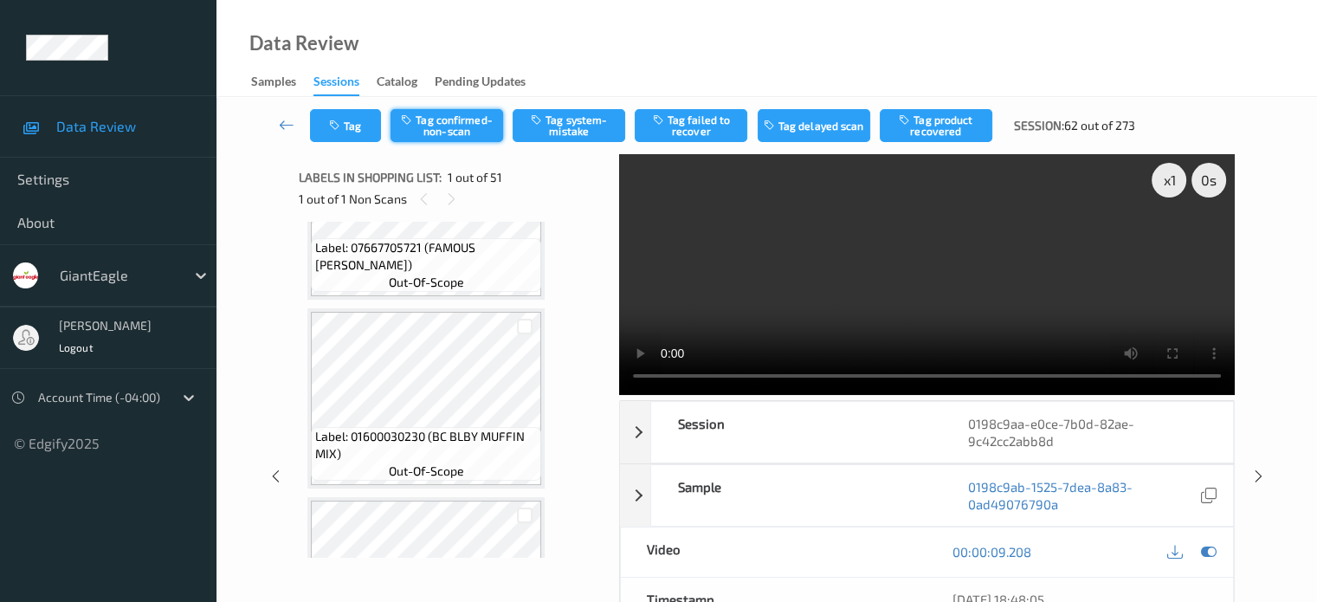
click at [469, 127] on button "Tag confirmed-non-scan" at bounding box center [446, 125] width 113 height 33
click at [706, 125] on button "Tag failed to recover" at bounding box center [691, 125] width 113 height 33
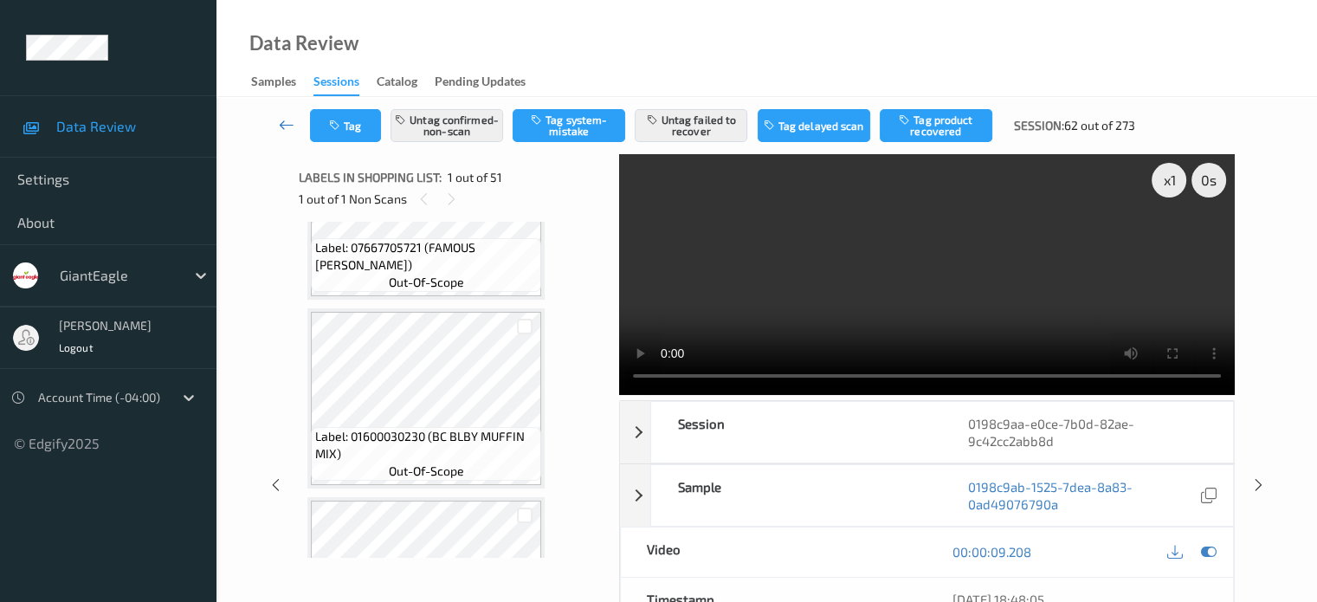
click at [291, 130] on icon at bounding box center [287, 124] width 16 height 17
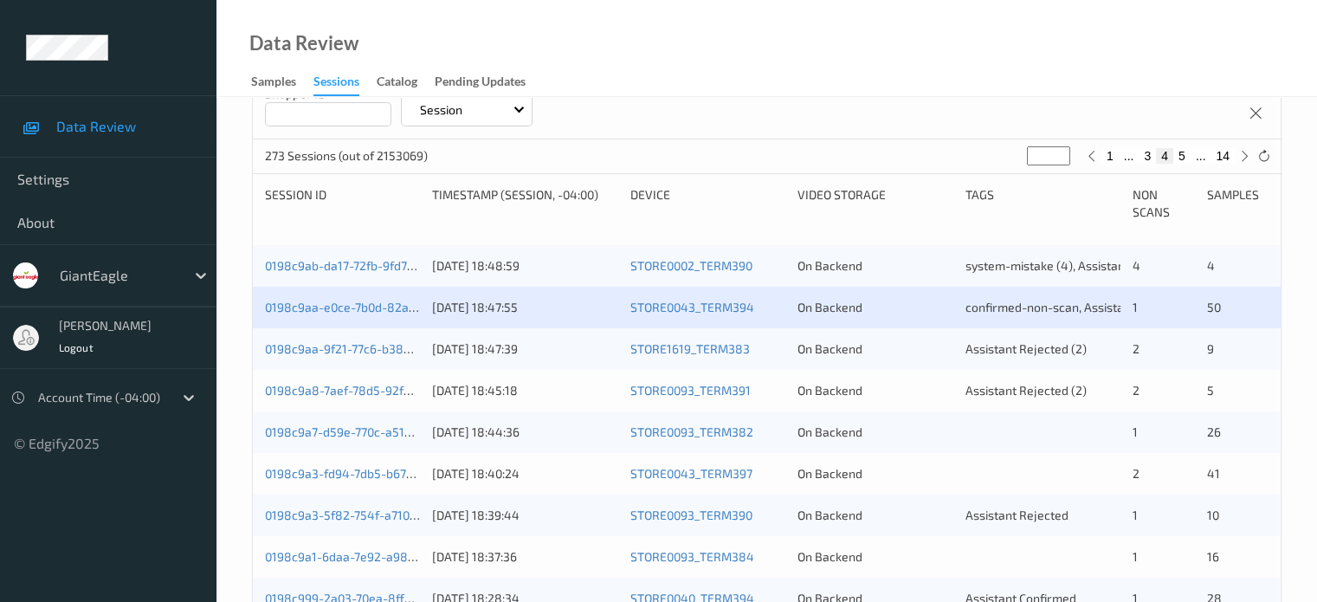
scroll to position [260, 0]
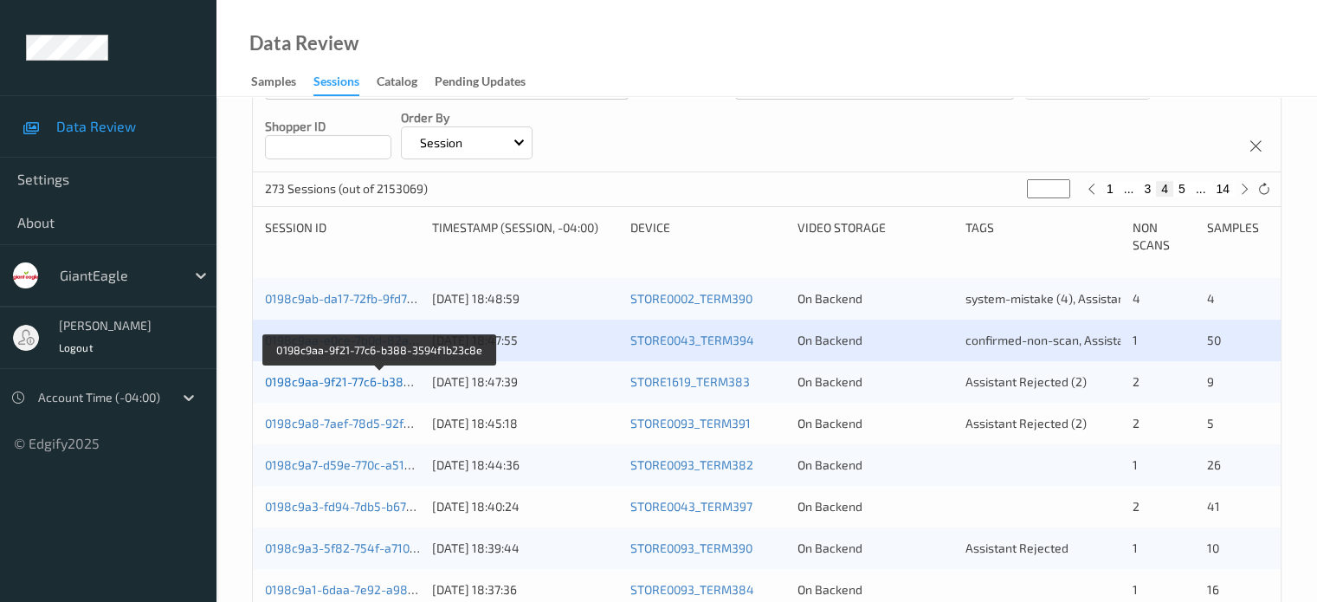
click at [347, 380] on link "0198c9aa-9f21-77c6-b388-3594f1b23c8e" at bounding box center [380, 381] width 231 height 15
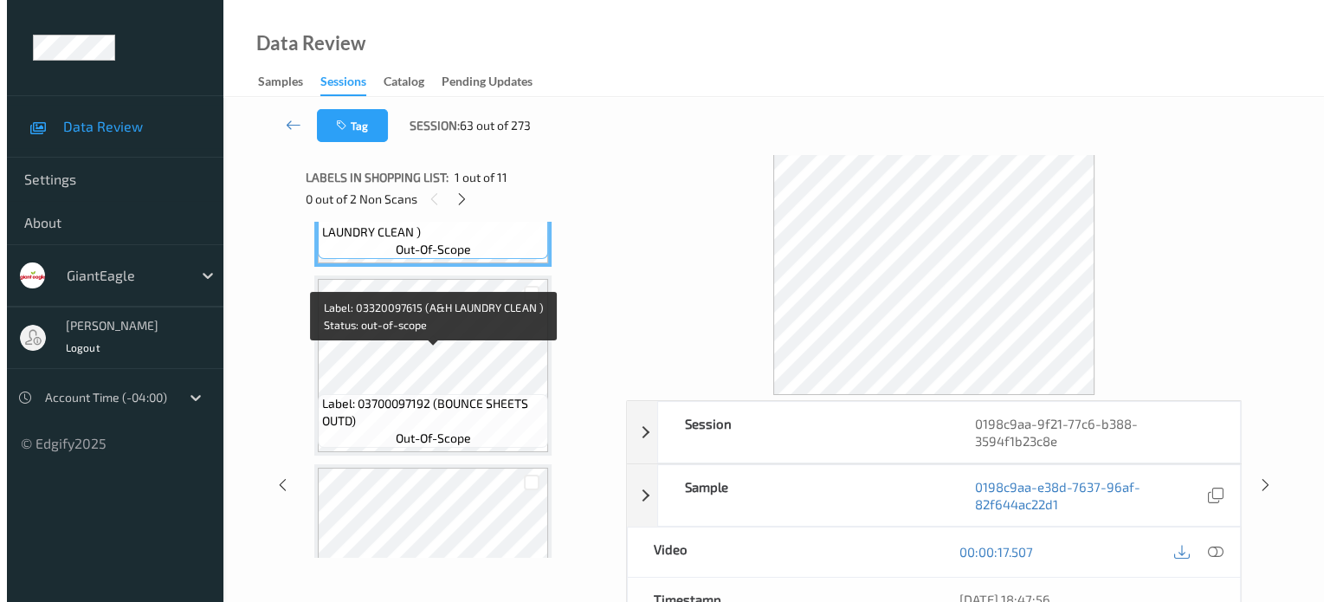
scroll to position [433, 0]
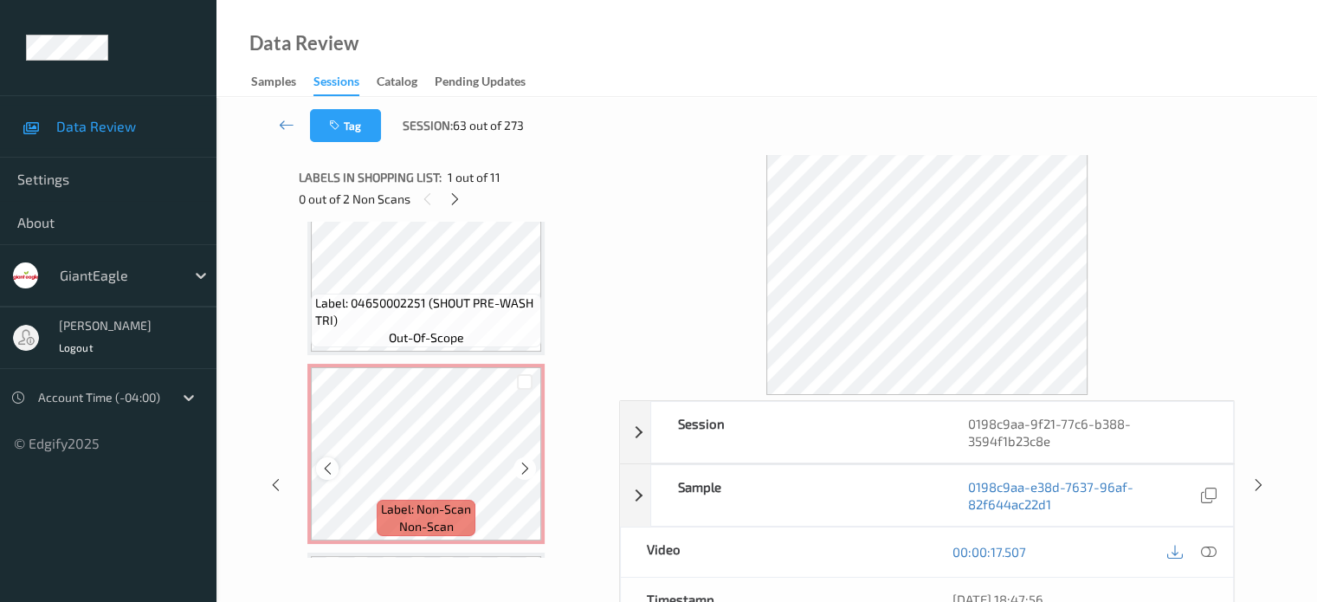
click at [332, 464] on icon at bounding box center [327, 469] width 15 height 16
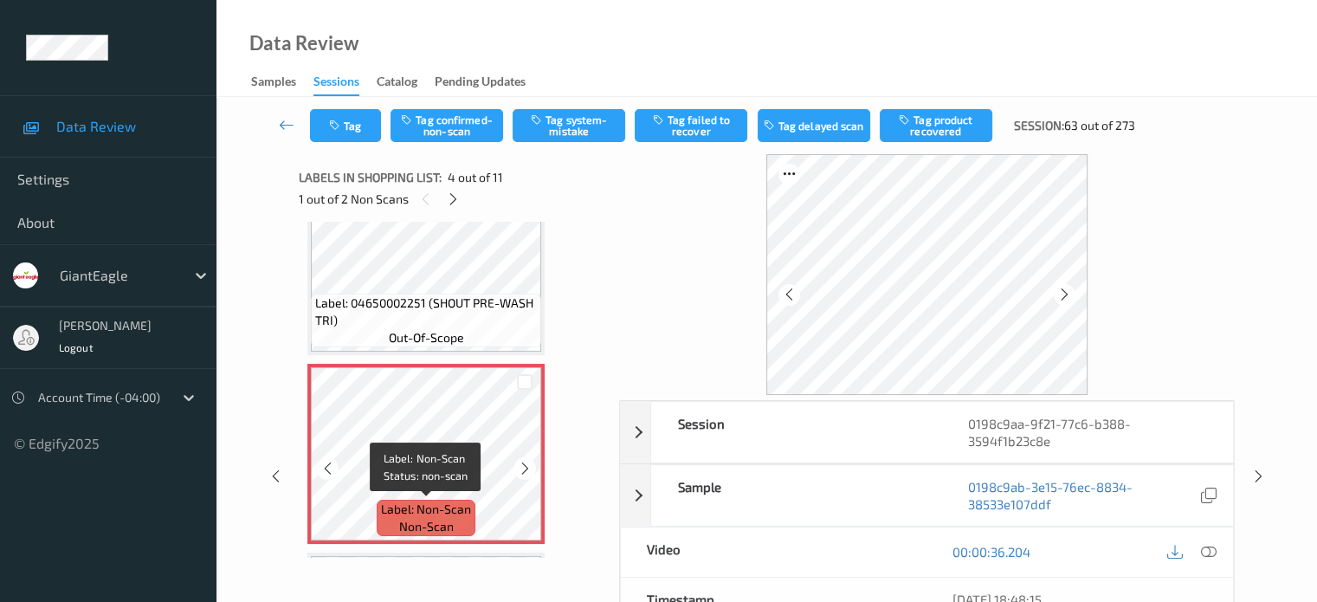
click at [424, 512] on span "Label: Non-Scan" at bounding box center [426, 508] width 90 height 17
click at [1215, 550] on icon at bounding box center [1208, 552] width 16 height 16
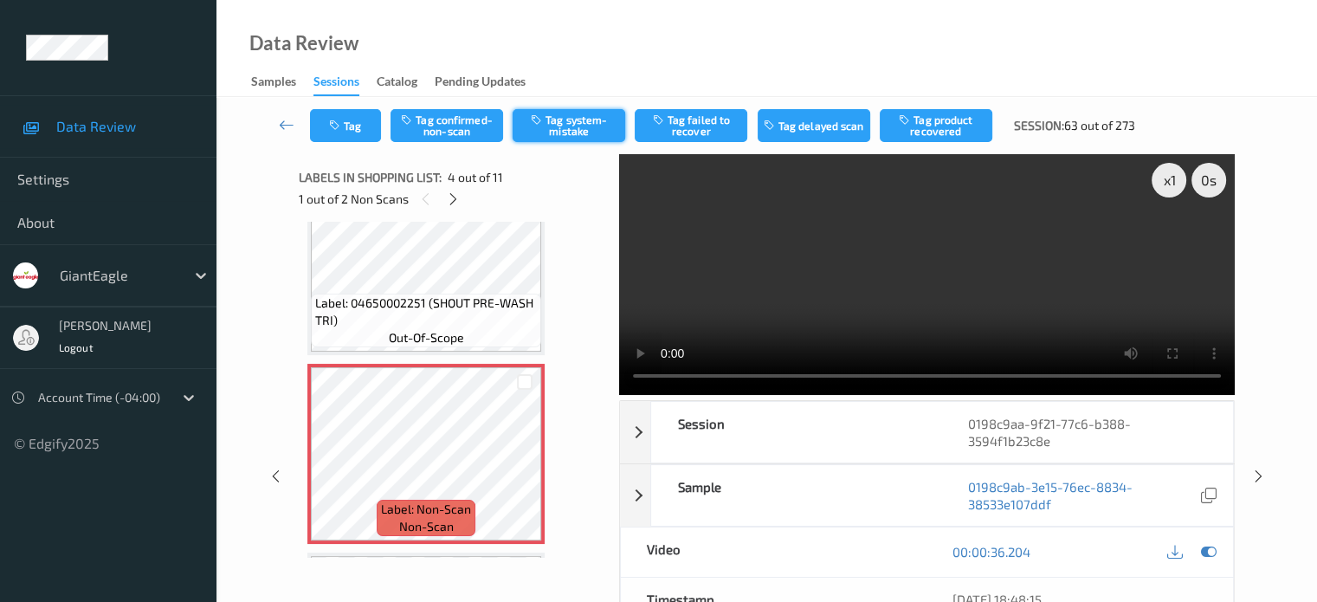
click at [583, 129] on button "Tag system-mistake" at bounding box center [569, 125] width 113 height 33
click at [357, 119] on button "Tag" at bounding box center [345, 125] width 71 height 33
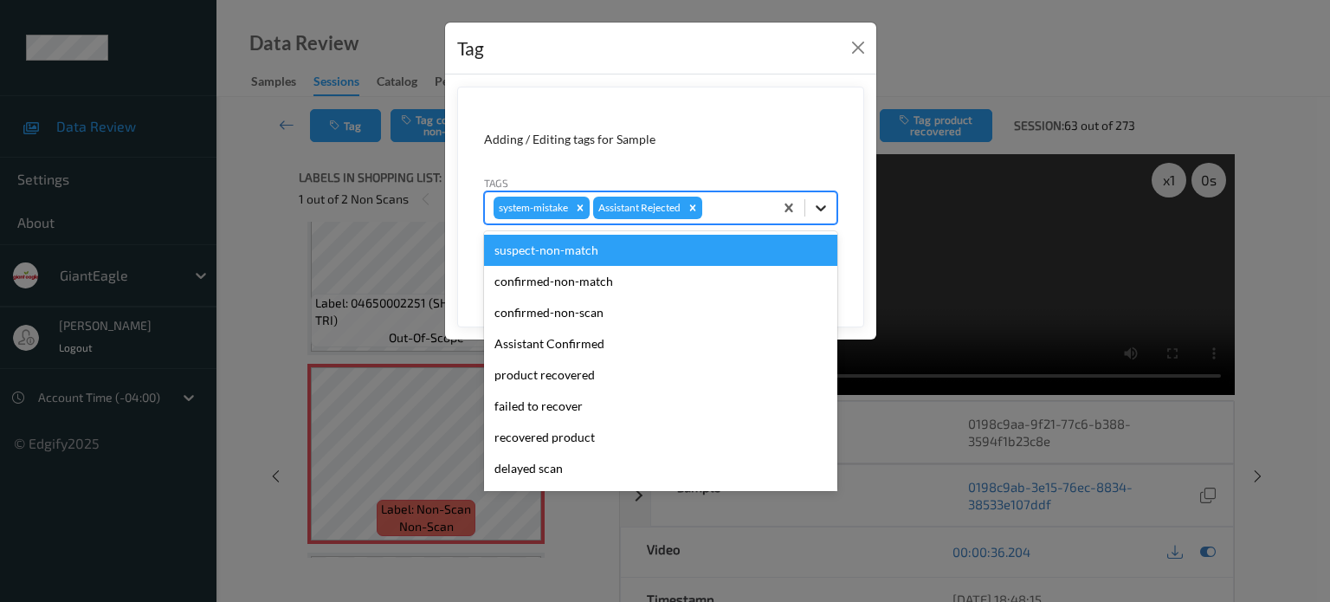
click at [823, 212] on icon at bounding box center [820, 207] width 17 height 17
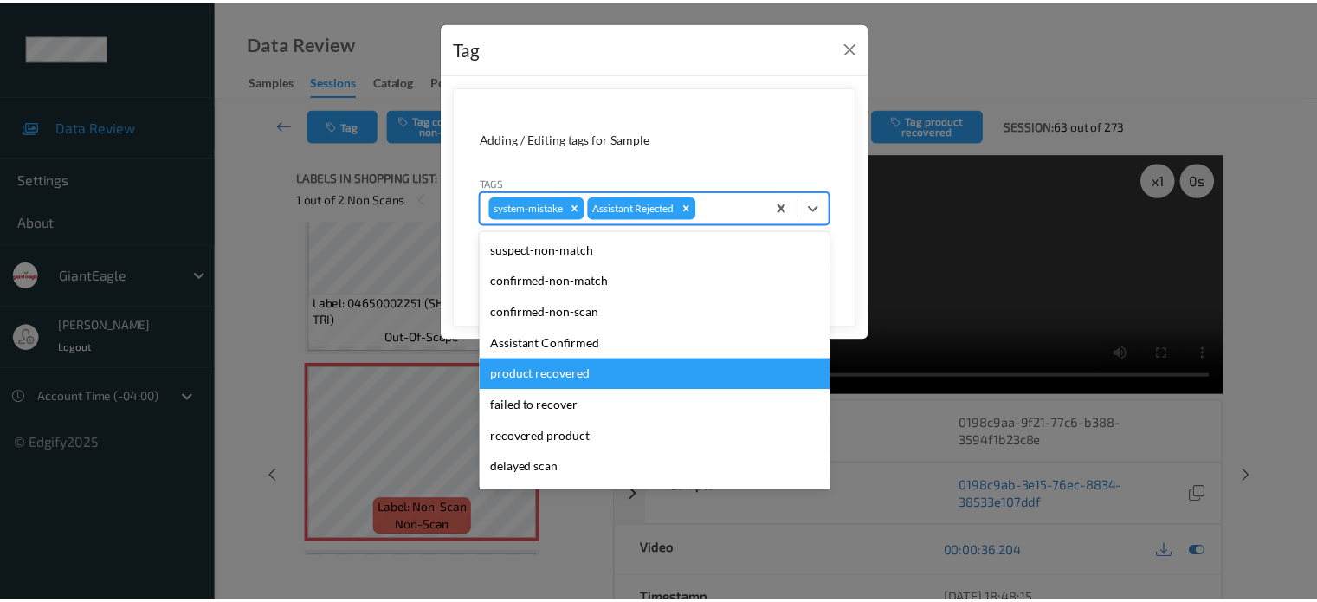
scroll to position [152, 0]
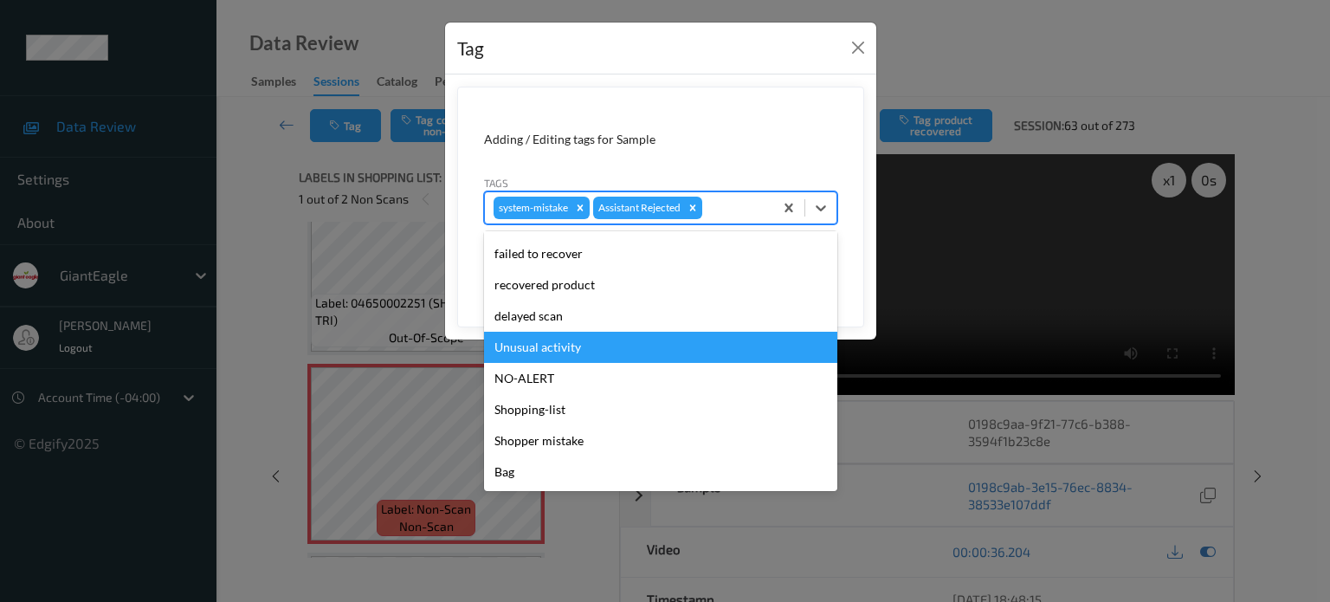
click at [544, 344] on div "Unusual activity" at bounding box center [660, 347] width 353 height 31
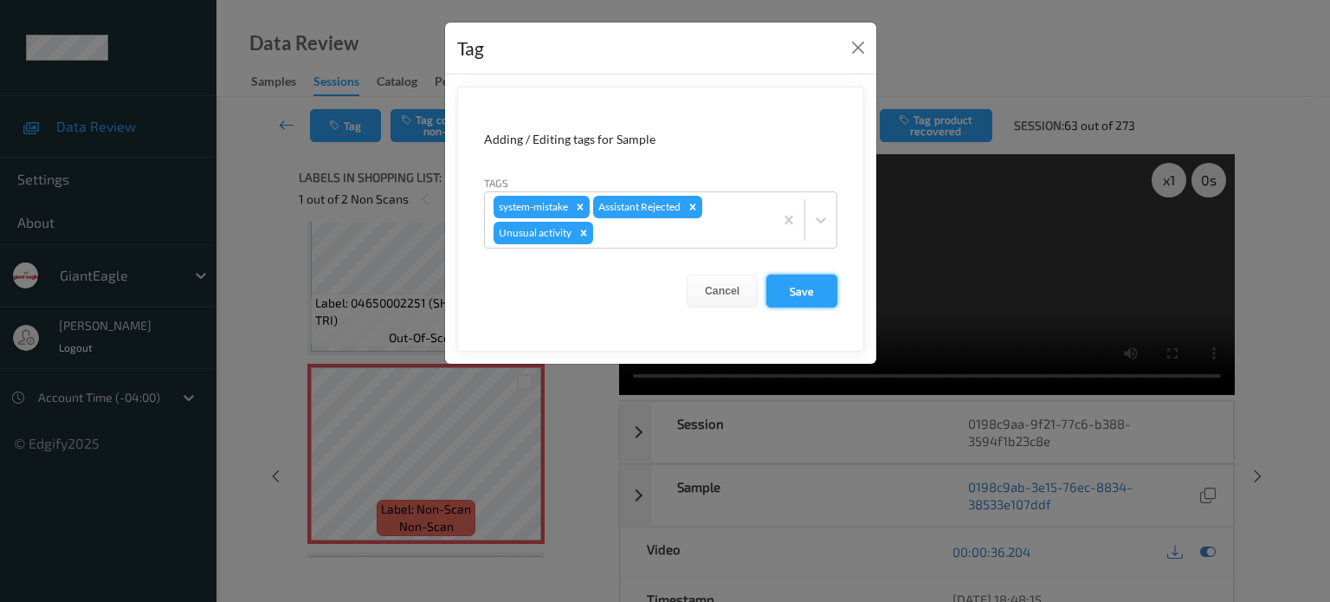
click at [796, 293] on button "Save" at bounding box center [801, 290] width 71 height 33
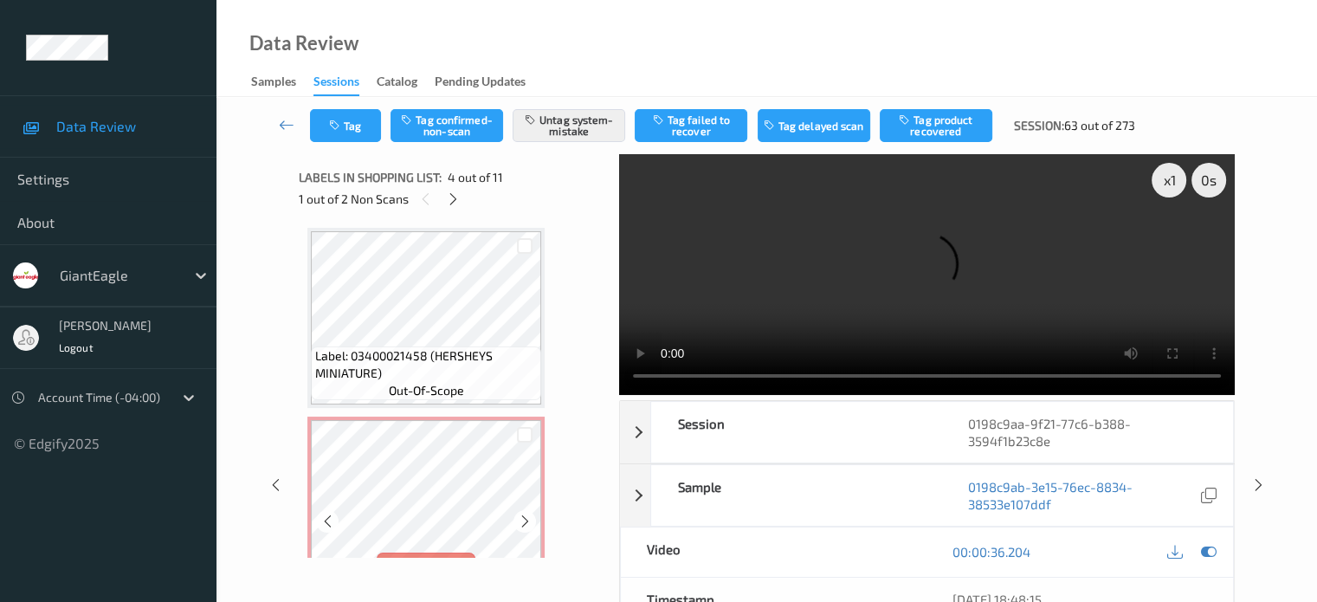
scroll to position [917, 0]
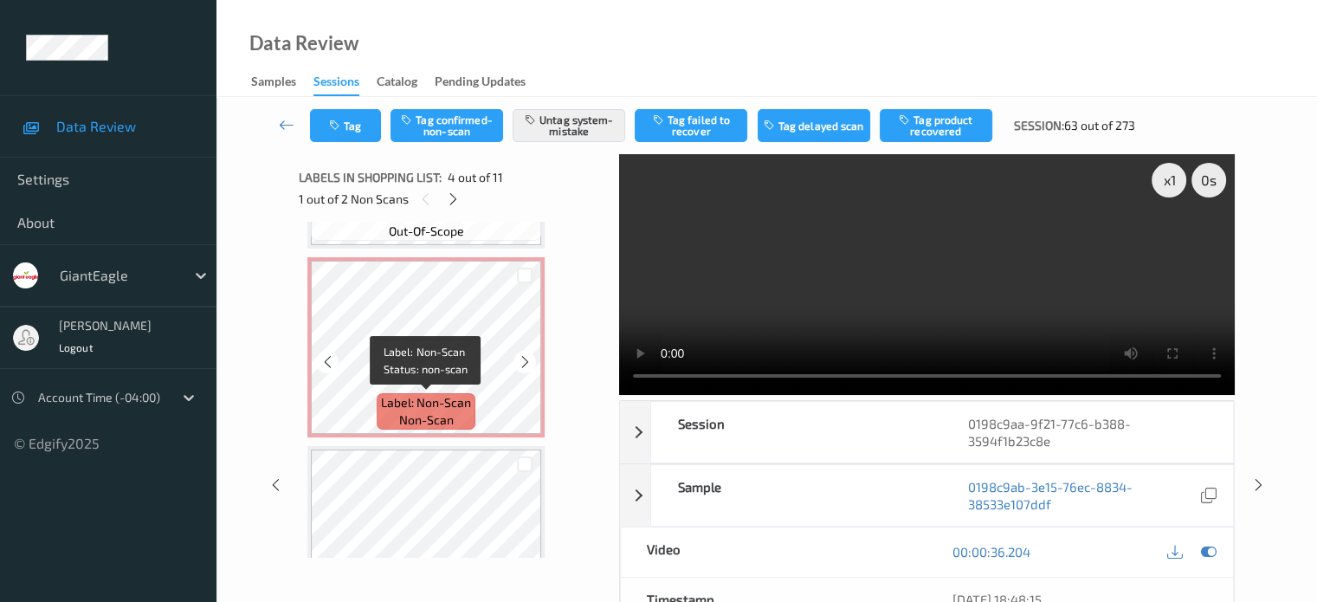
click at [436, 415] on span "non-scan" at bounding box center [426, 419] width 55 height 17
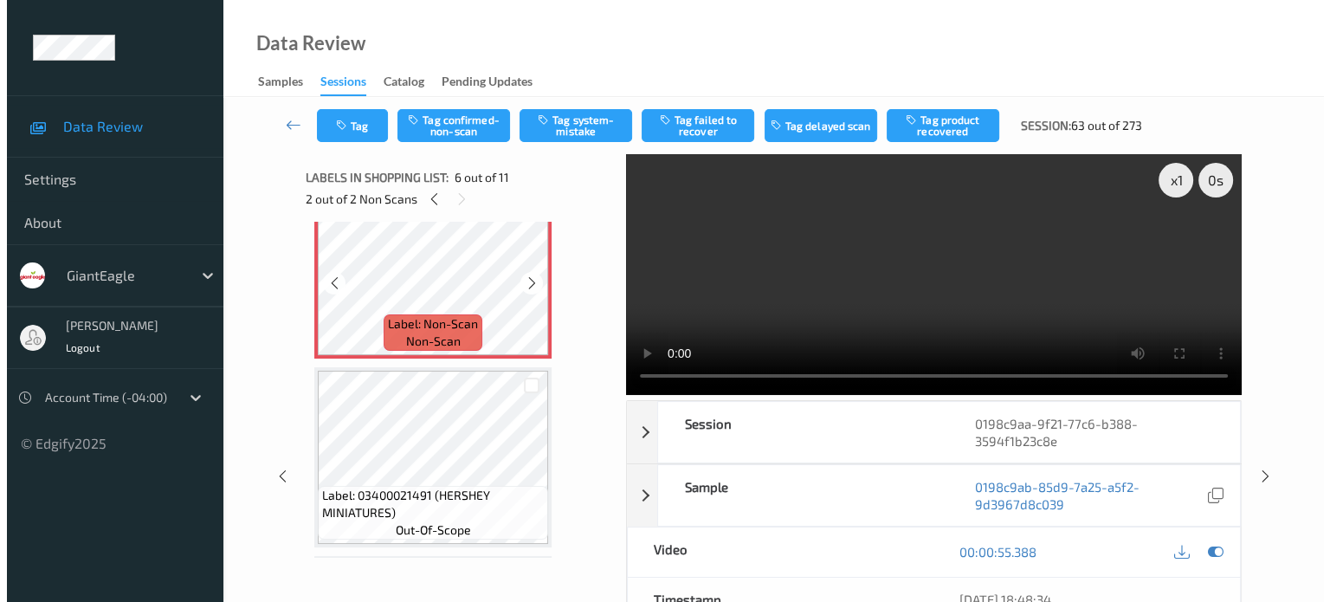
scroll to position [964, 0]
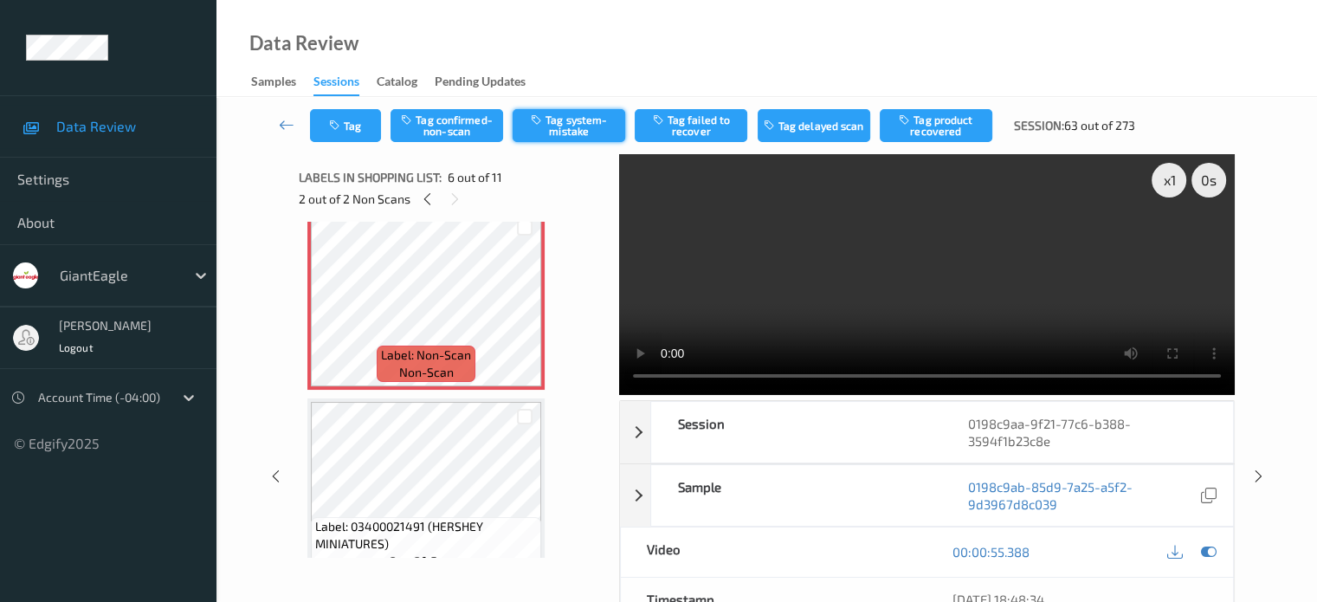
click at [564, 124] on button "Tag system-mistake" at bounding box center [569, 125] width 113 height 33
click at [351, 130] on button "Tag" at bounding box center [345, 125] width 71 height 33
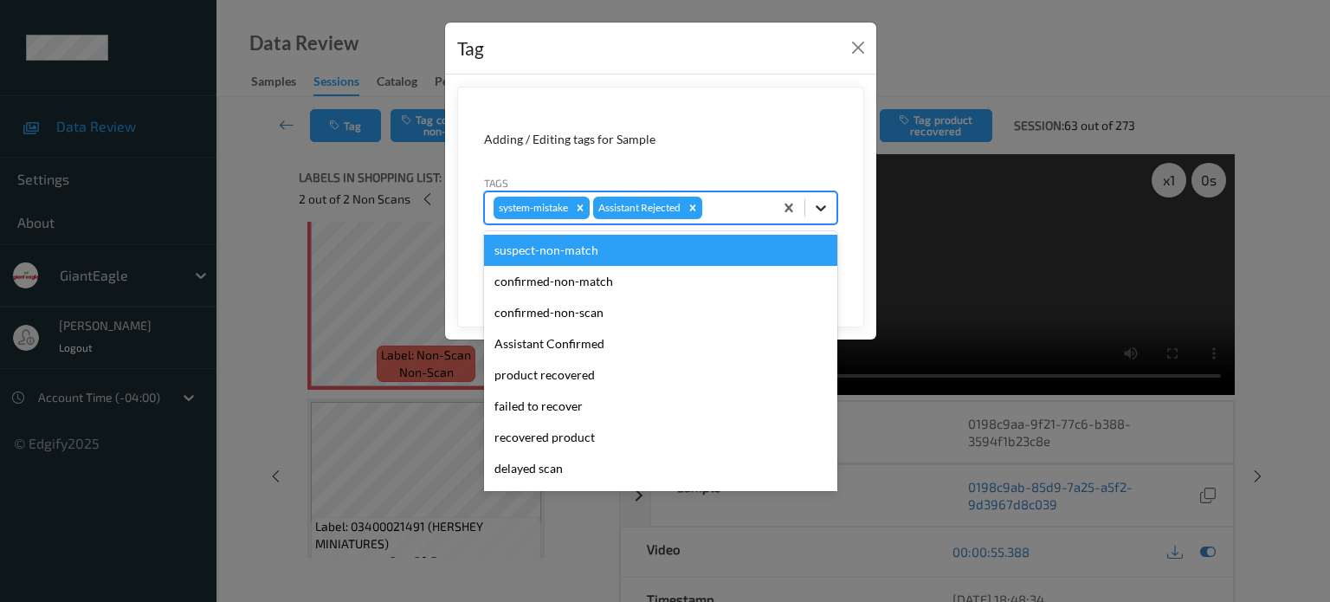
click at [815, 206] on icon at bounding box center [820, 207] width 17 height 17
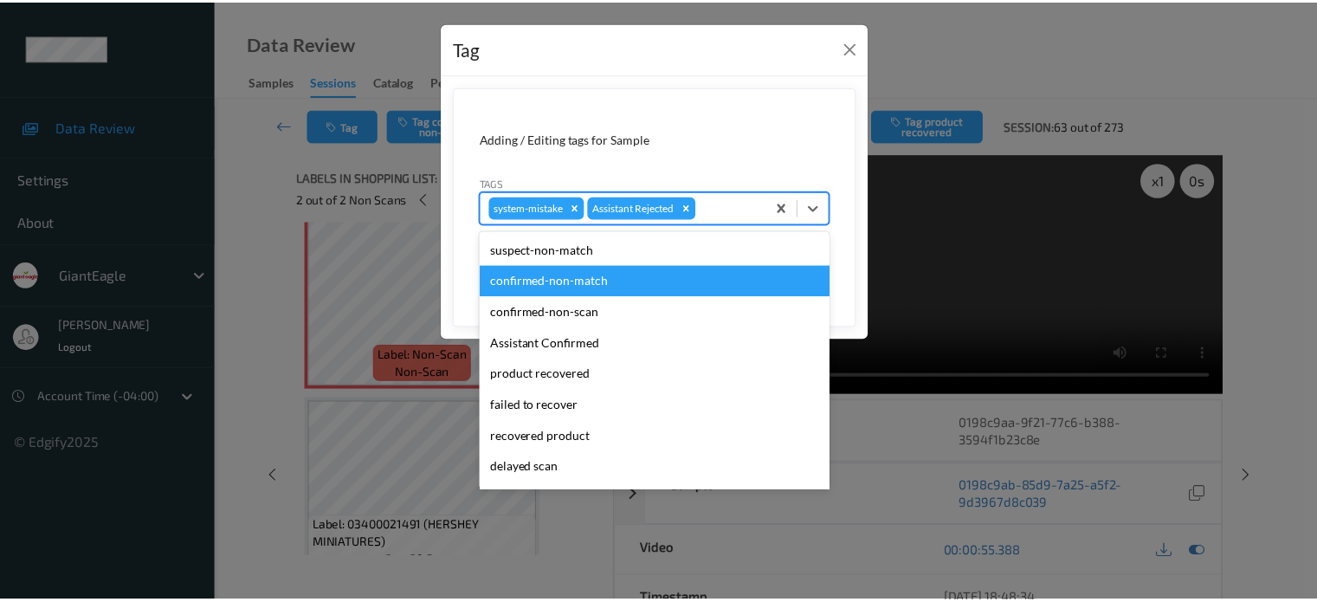
scroll to position [152, 0]
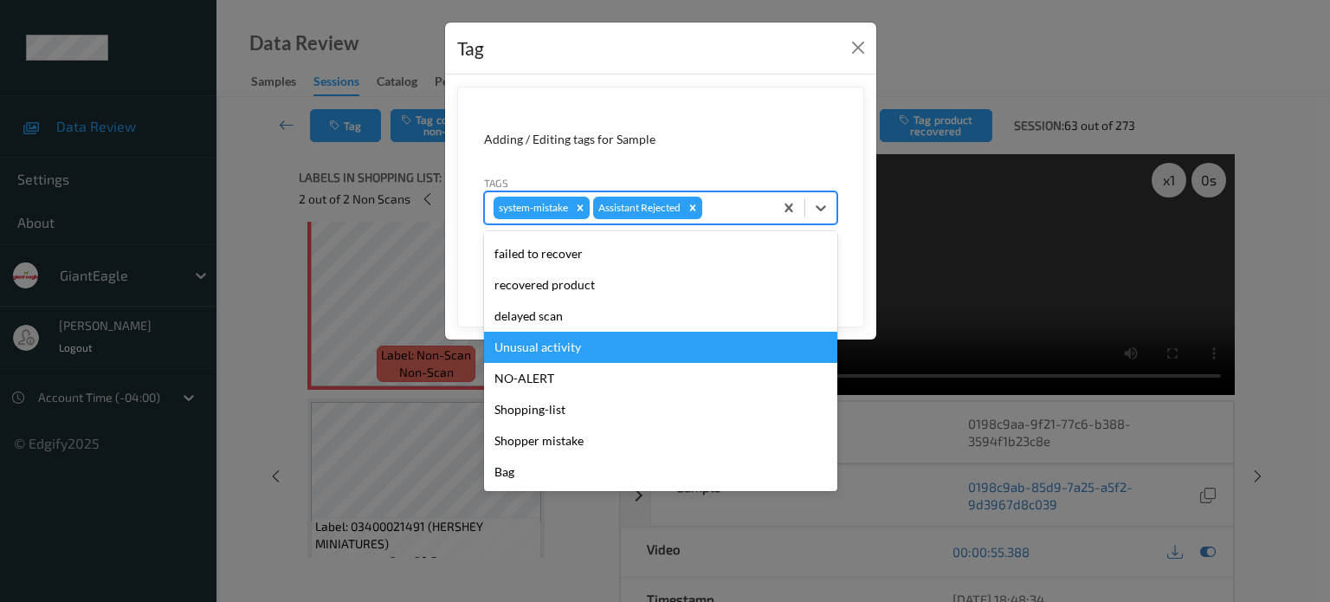
click at [547, 351] on div "Unusual activity" at bounding box center [660, 347] width 353 height 31
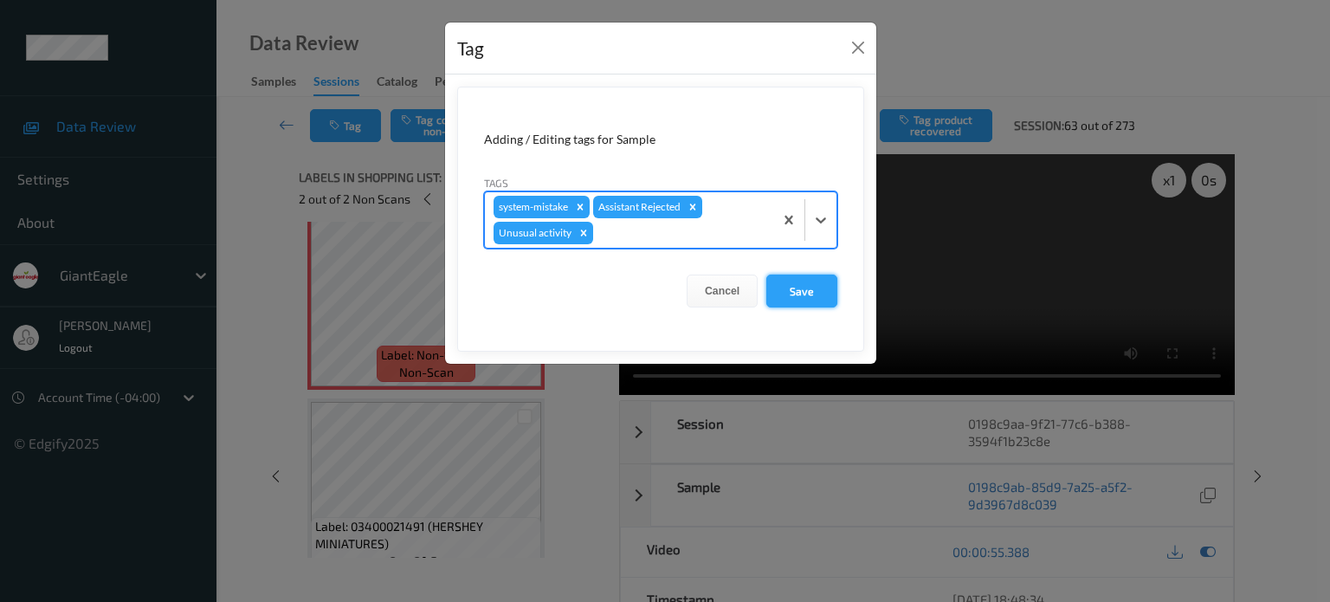
click at [803, 296] on button "Save" at bounding box center [801, 290] width 71 height 33
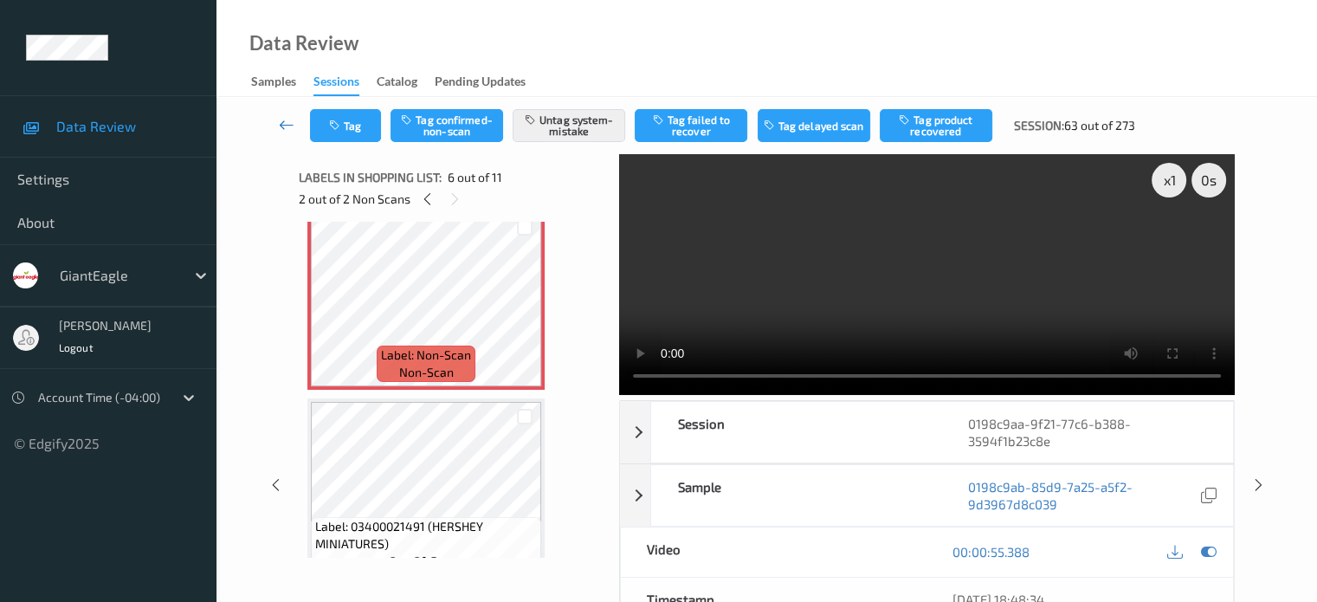
click at [292, 126] on icon at bounding box center [287, 124] width 16 height 17
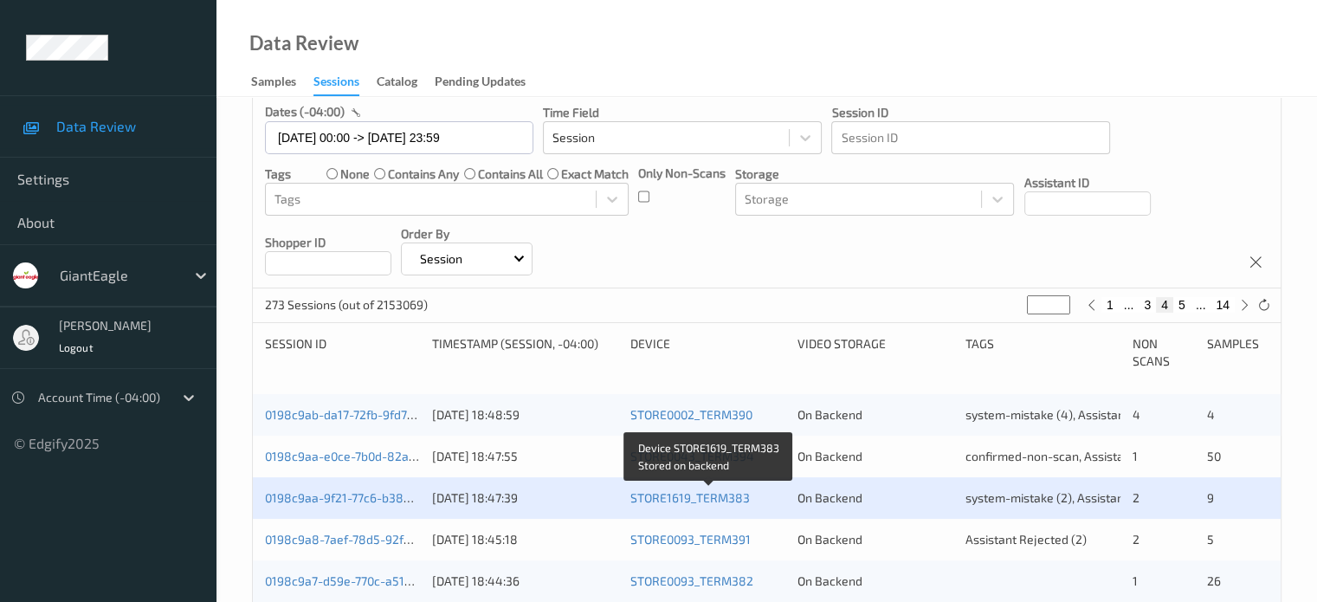
scroll to position [288, 0]
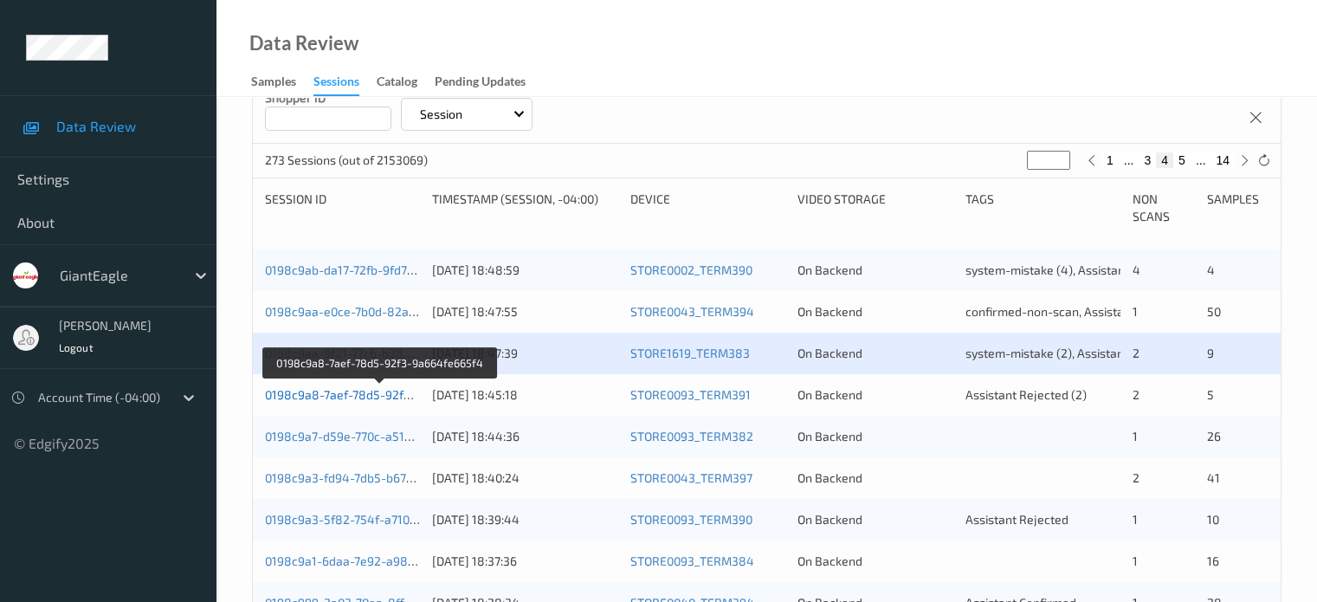
click at [368, 397] on link "0198c9a8-7aef-78d5-92f3-9a664fe665f4" at bounding box center [380, 394] width 230 height 15
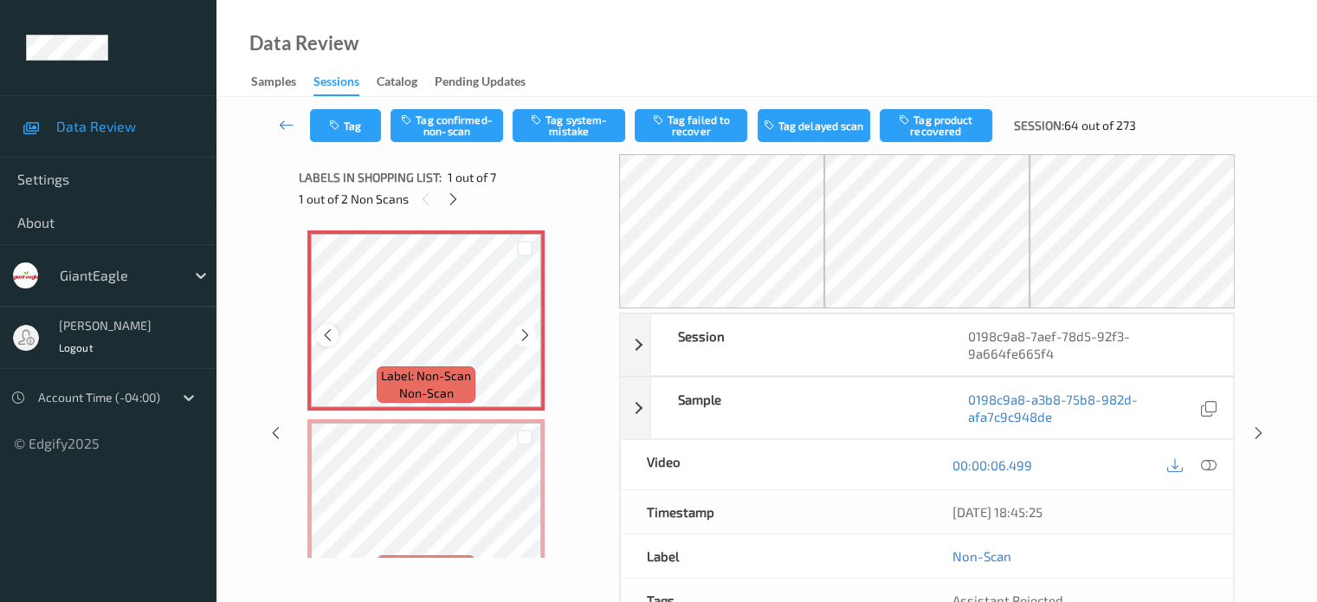
click at [329, 332] on icon at bounding box center [327, 335] width 15 height 16
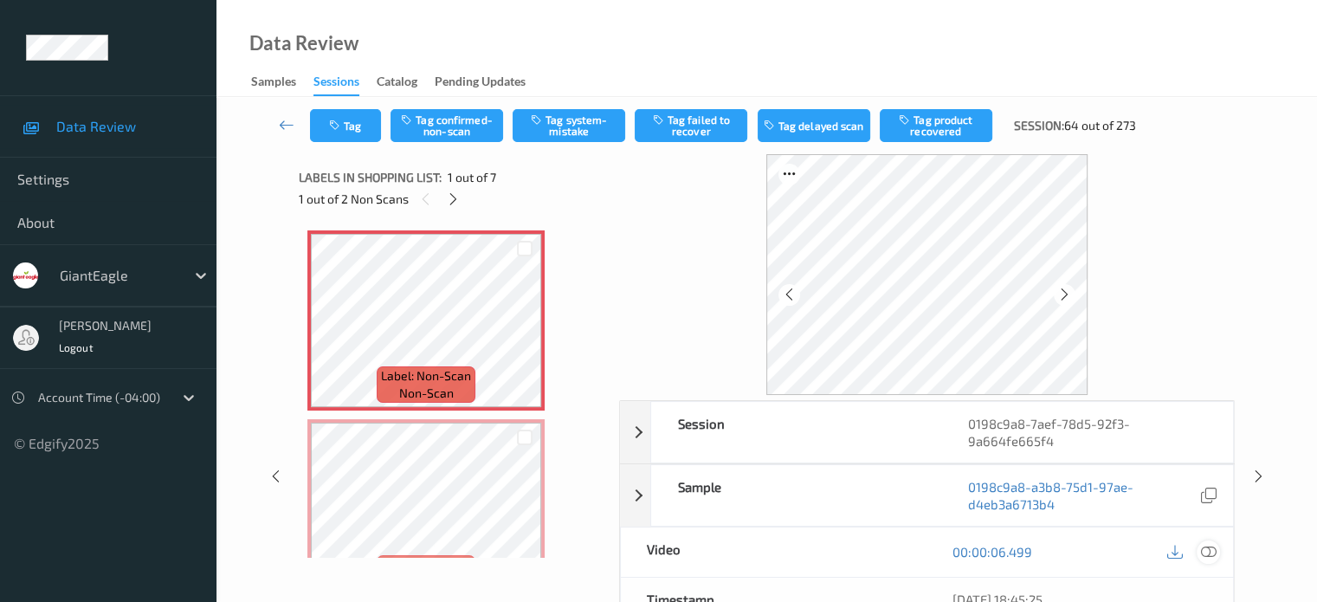
click at [1213, 550] on icon at bounding box center [1208, 552] width 16 height 16
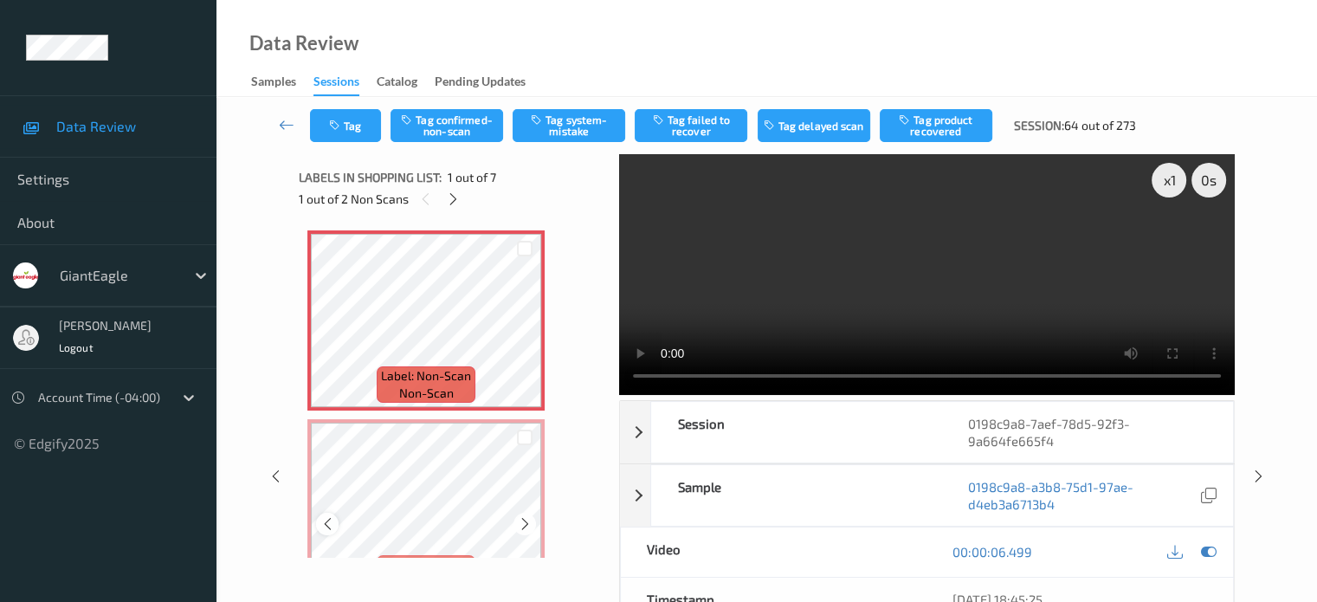
click at [319, 525] on div at bounding box center [327, 524] width 22 height 22
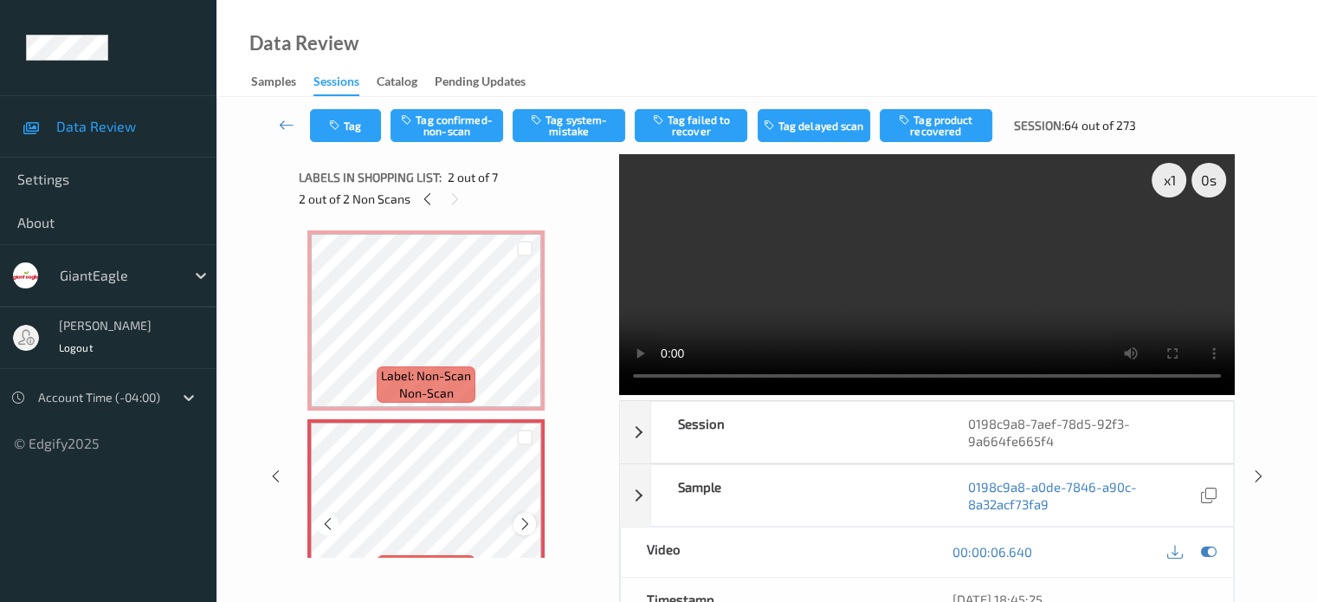
click at [518, 525] on icon at bounding box center [525, 524] width 15 height 16
click at [575, 124] on button "Tag system-mistake" at bounding box center [569, 125] width 113 height 33
click at [360, 123] on button "Tag" at bounding box center [345, 125] width 71 height 33
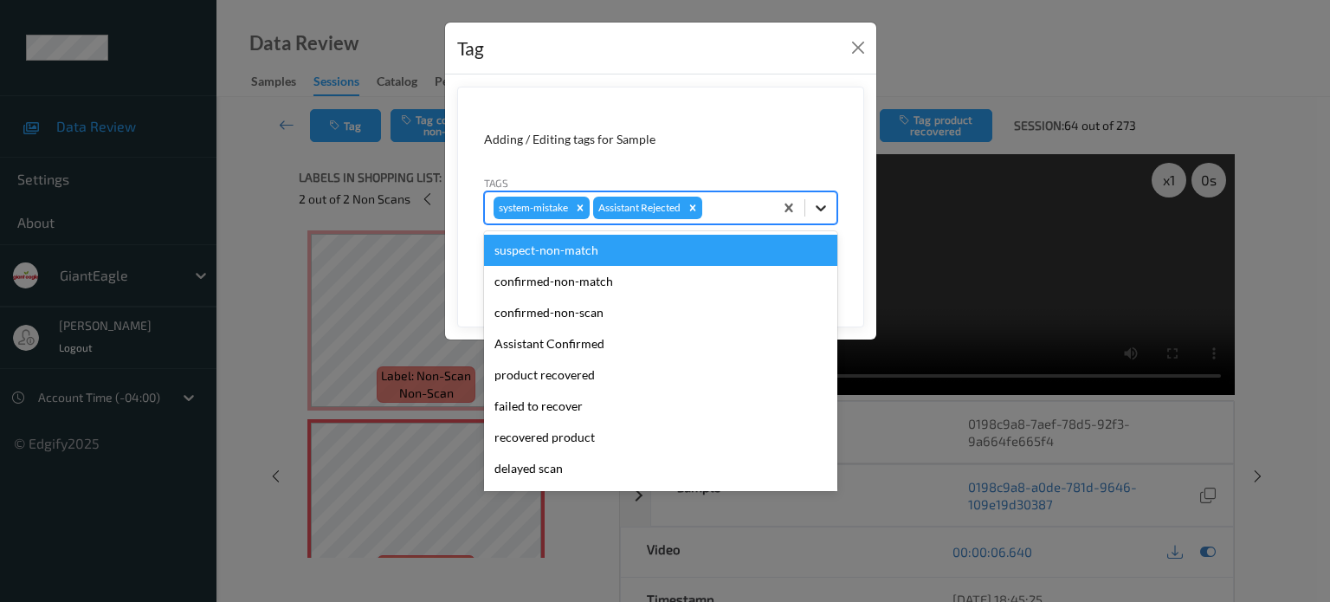
click at [824, 207] on icon at bounding box center [821, 208] width 10 height 6
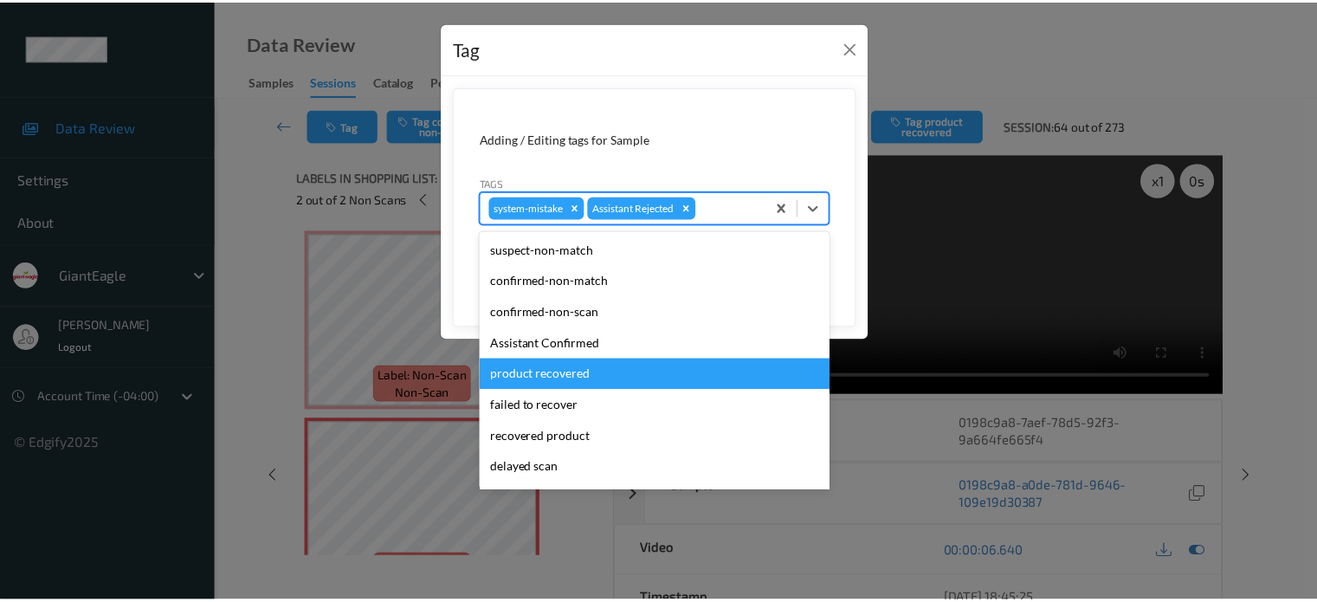
scroll to position [152, 0]
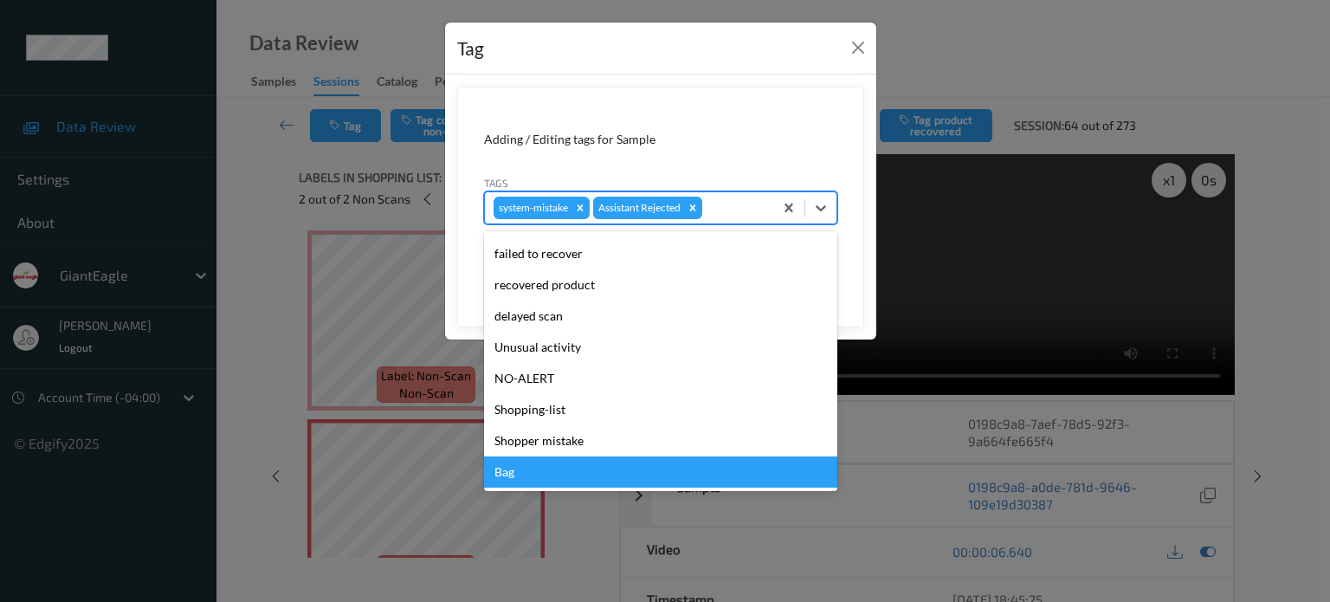
click at [520, 474] on div "Bag" at bounding box center [660, 471] width 353 height 31
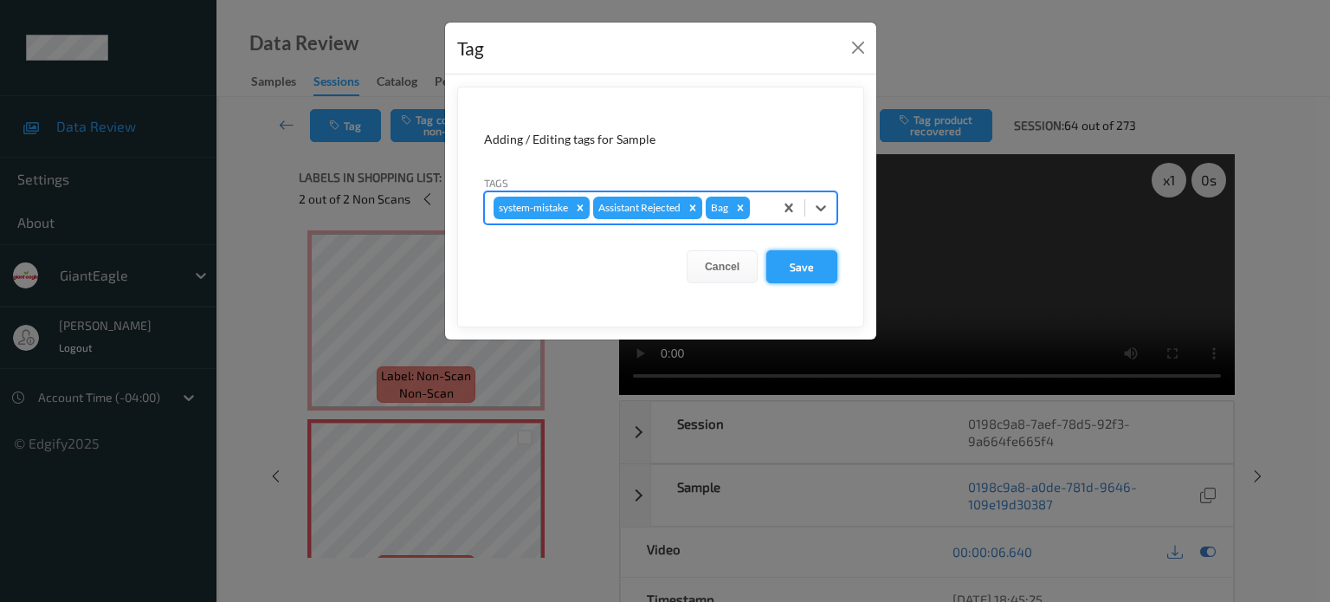
click at [798, 264] on button "Save" at bounding box center [801, 266] width 71 height 33
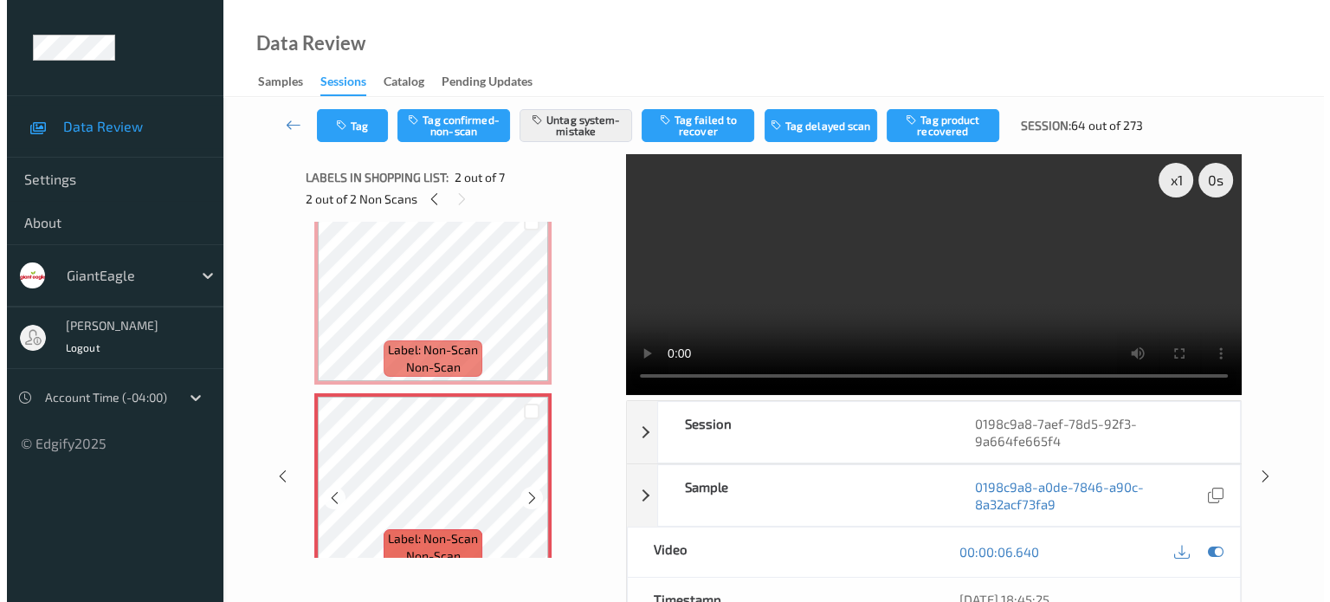
scroll to position [0, 0]
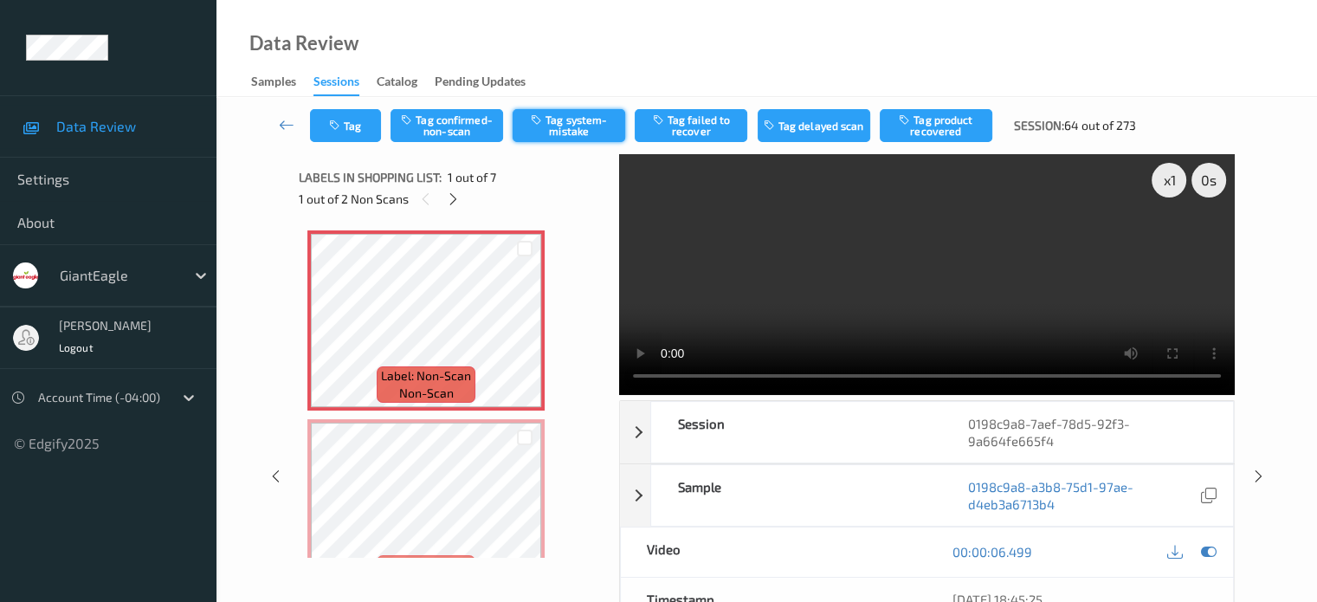
click at [558, 124] on button "Tag system-mistake" at bounding box center [569, 125] width 113 height 33
click at [356, 130] on button "Tag" at bounding box center [345, 125] width 71 height 33
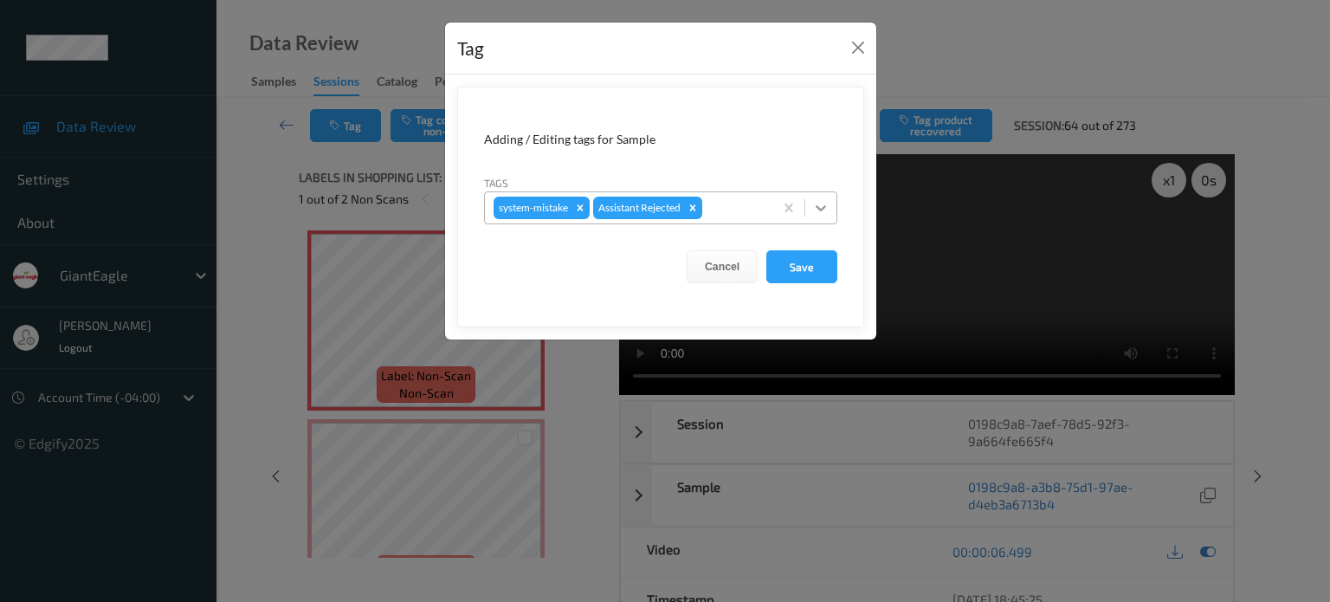
click at [826, 207] on icon at bounding box center [820, 207] width 17 height 17
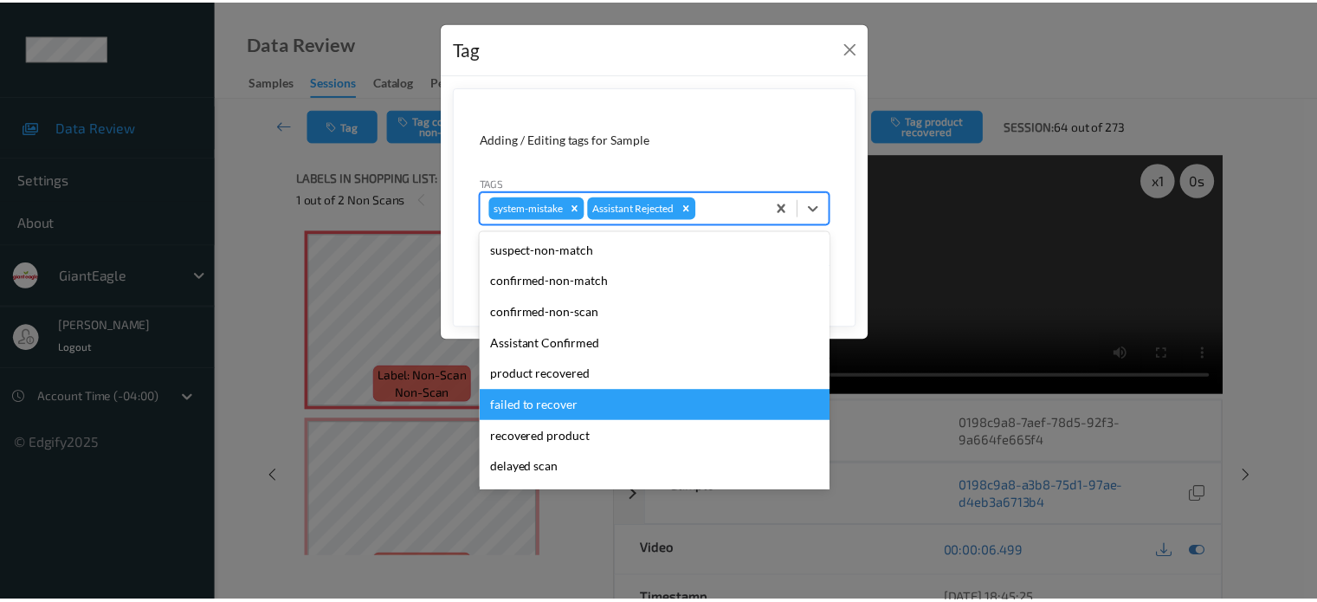
scroll to position [152, 0]
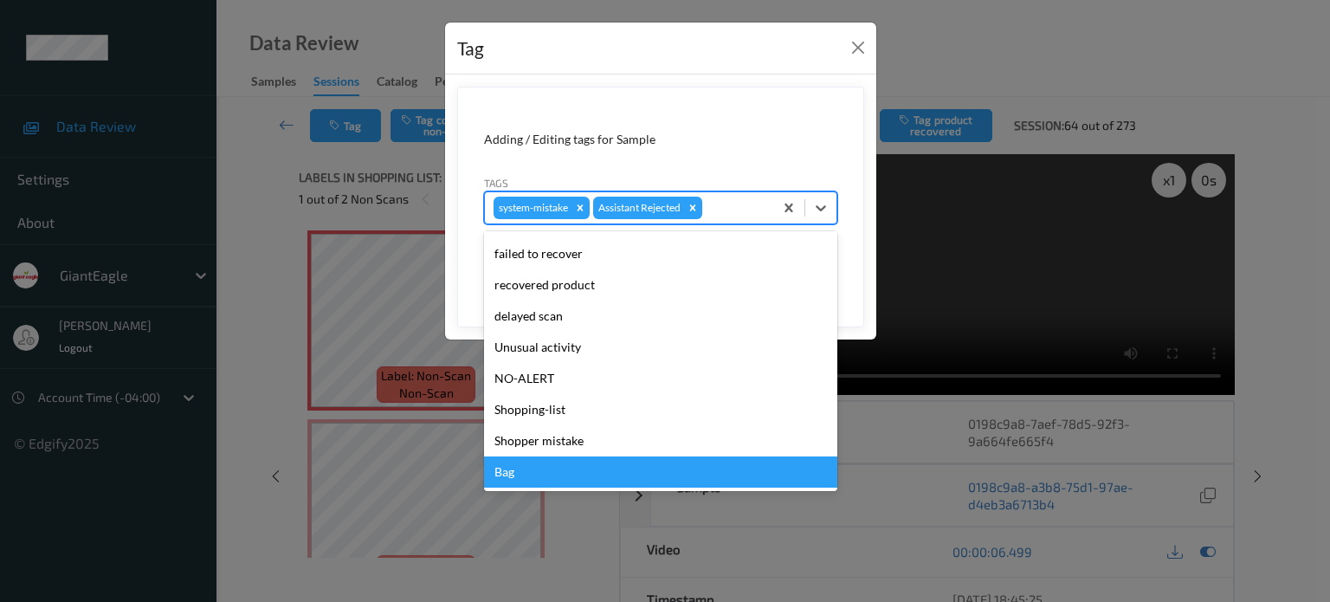
click at [507, 477] on div "Bag" at bounding box center [660, 471] width 353 height 31
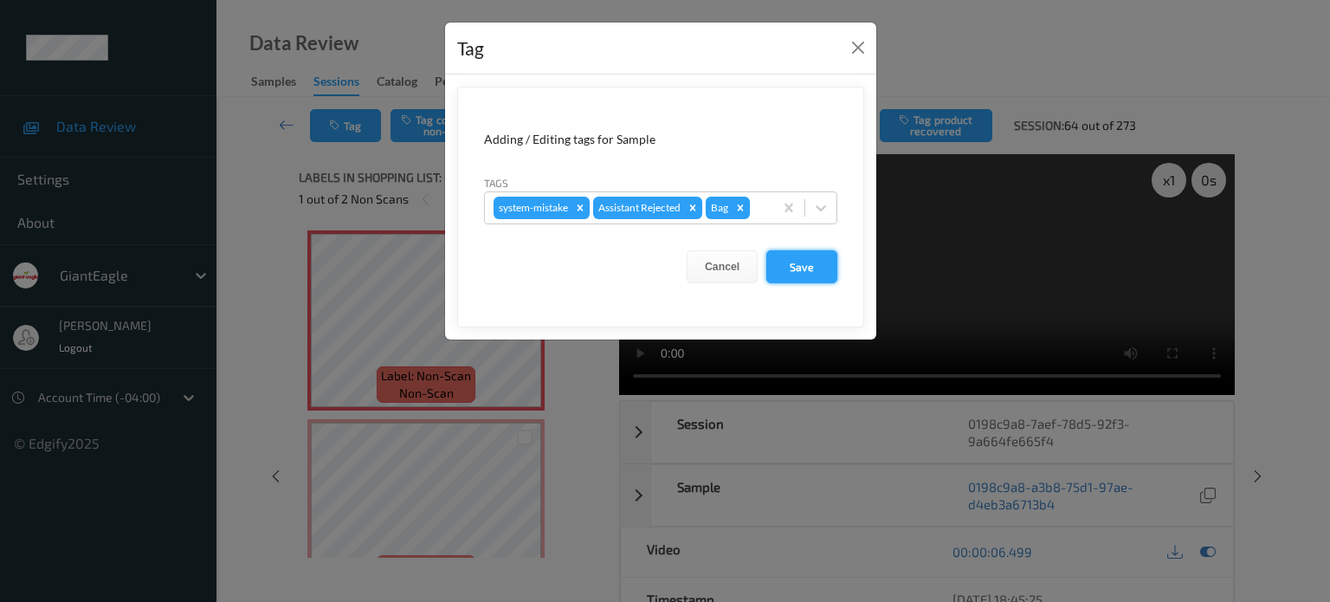
click at [803, 269] on button "Save" at bounding box center [801, 266] width 71 height 33
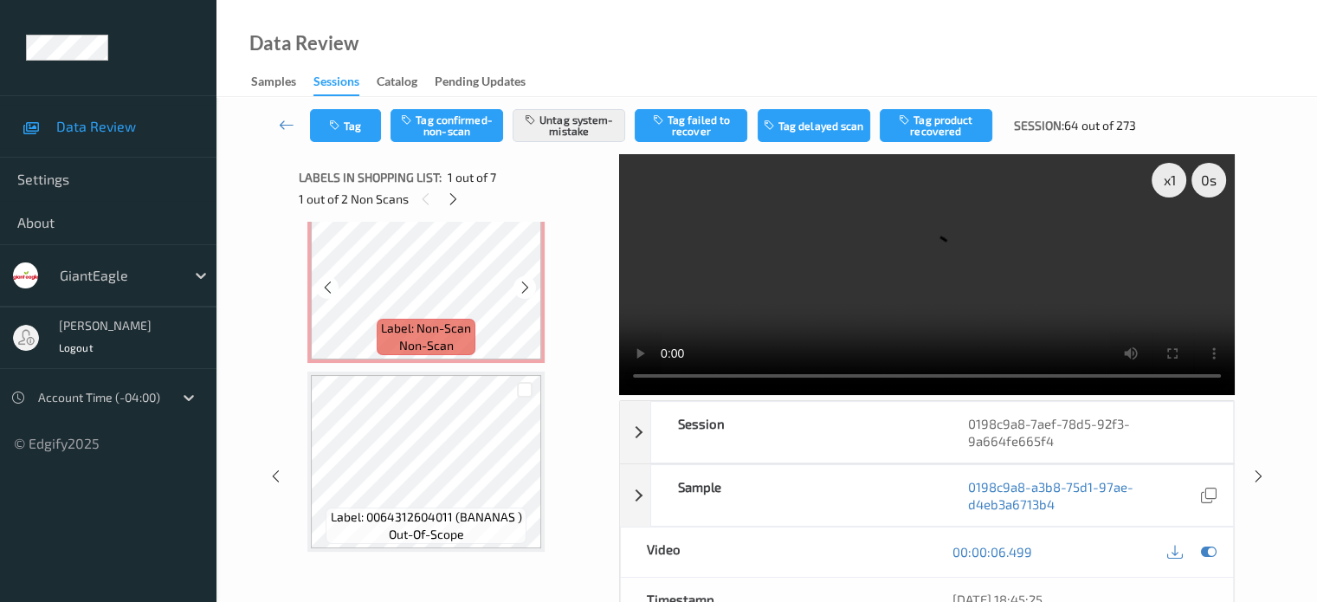
scroll to position [288, 0]
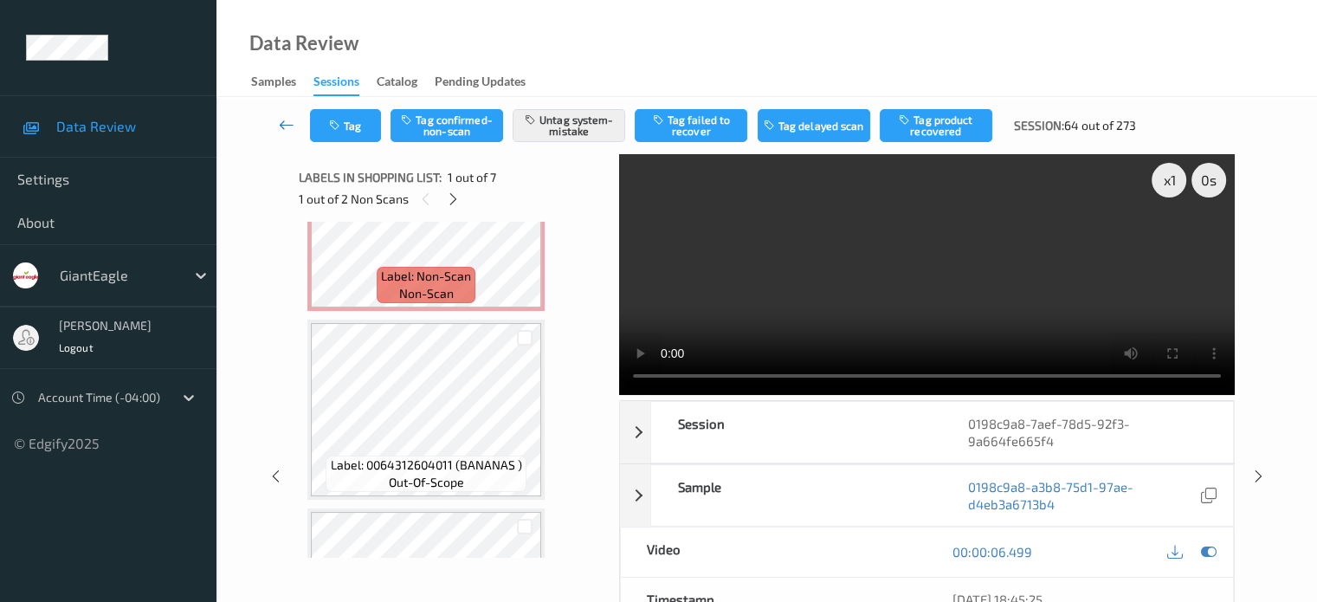
click at [280, 124] on icon at bounding box center [287, 124] width 16 height 17
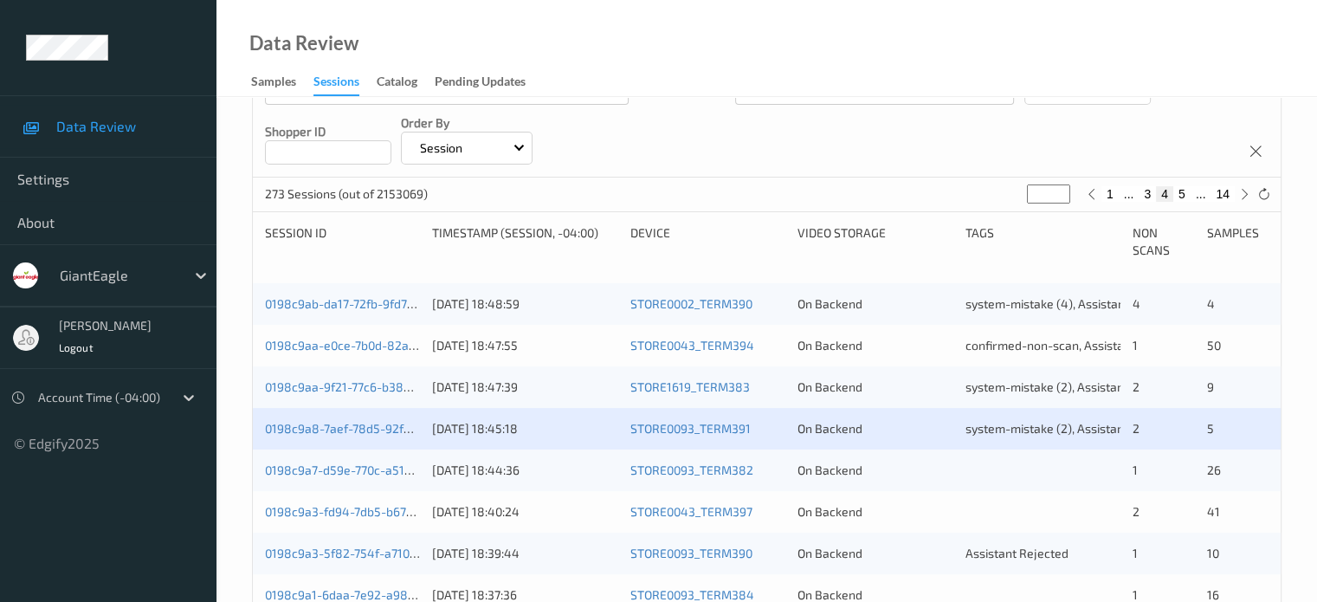
scroll to position [288, 0]
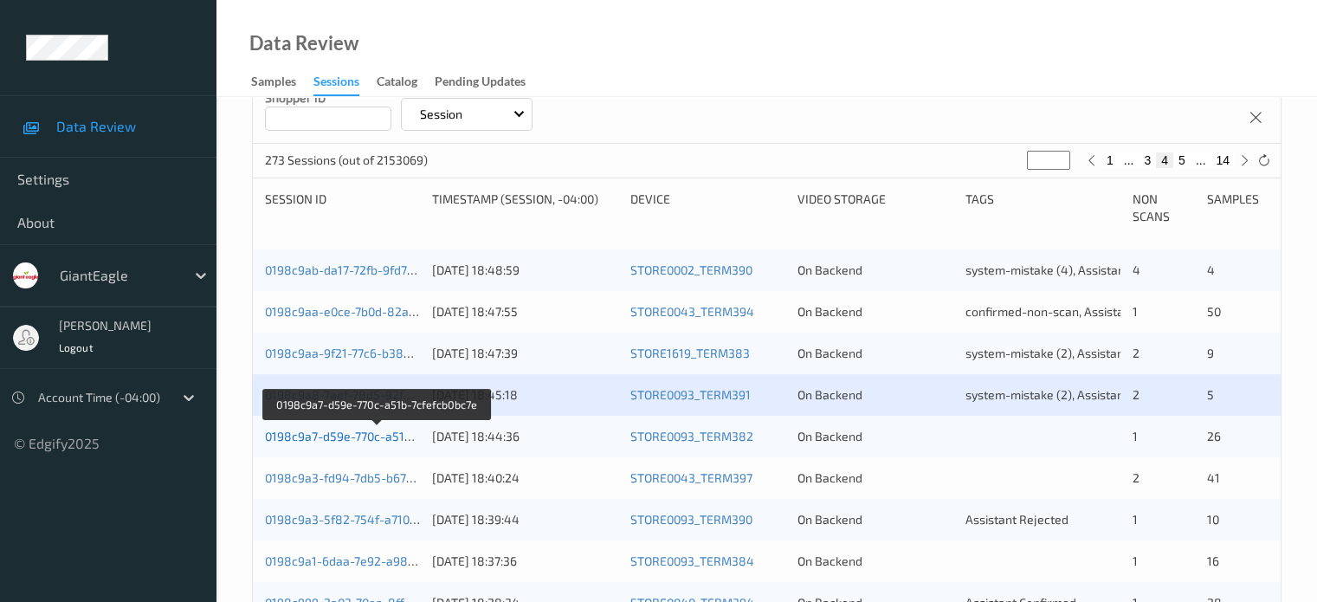
click at [337, 436] on link "0198c9a7-d59e-770c-a51b-7cfefcb0bc7e" at bounding box center [377, 436] width 224 height 15
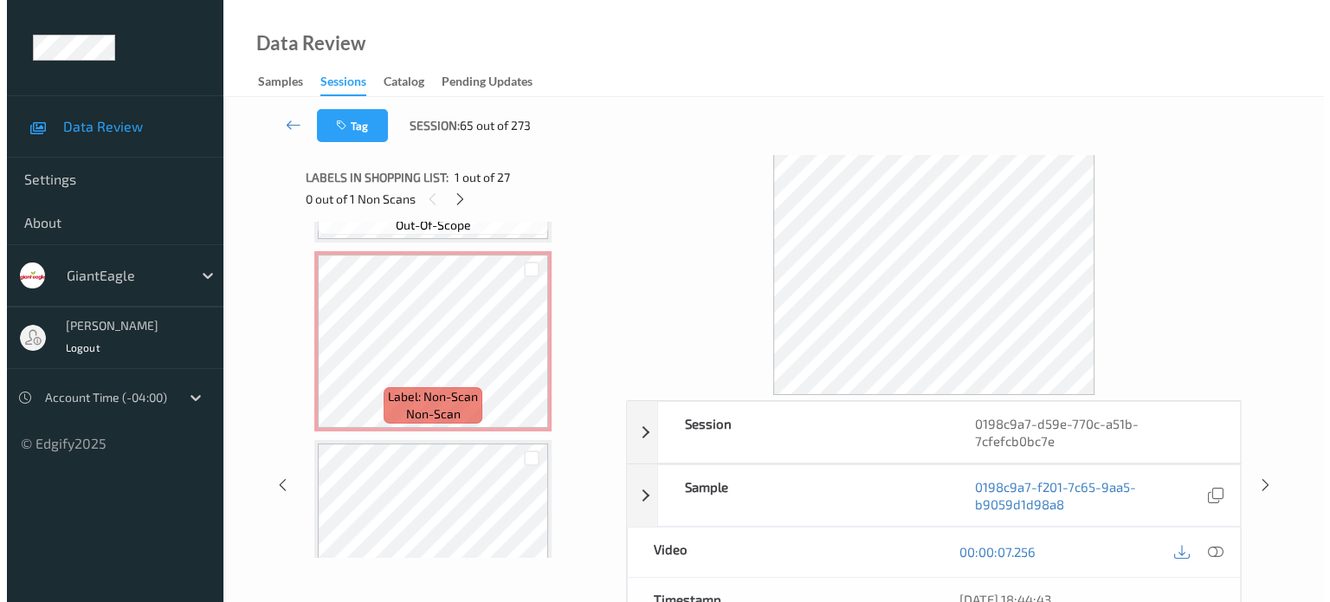
scroll to position [4321, 0]
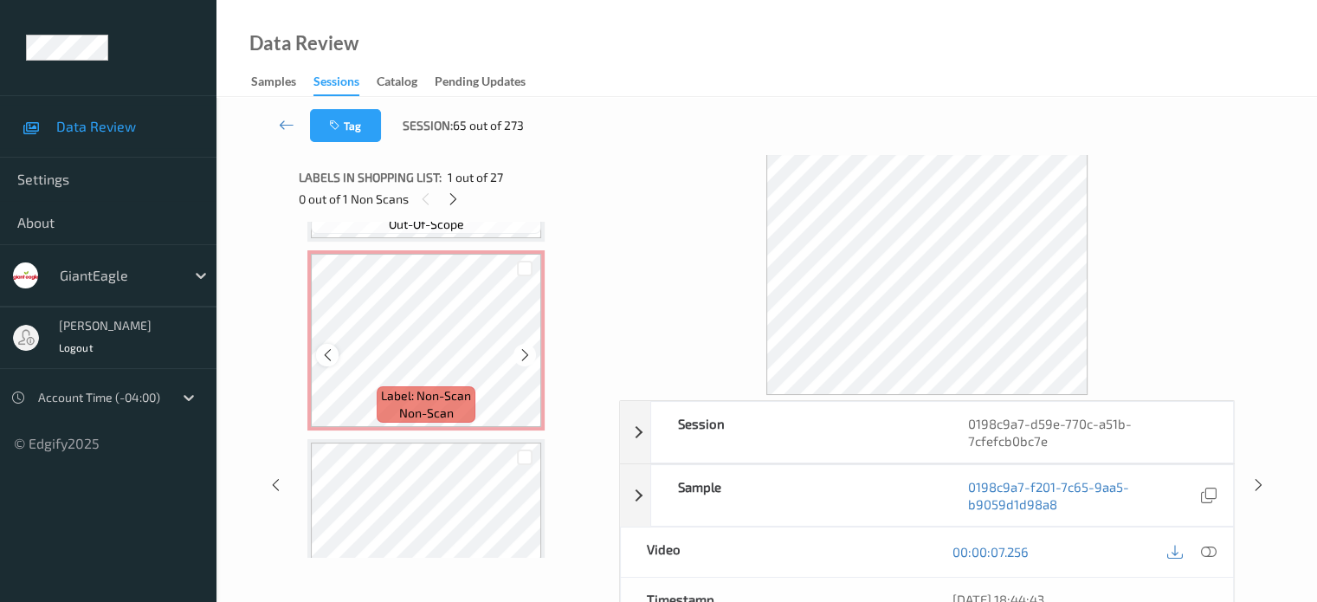
click at [318, 351] on div at bounding box center [327, 355] width 22 height 22
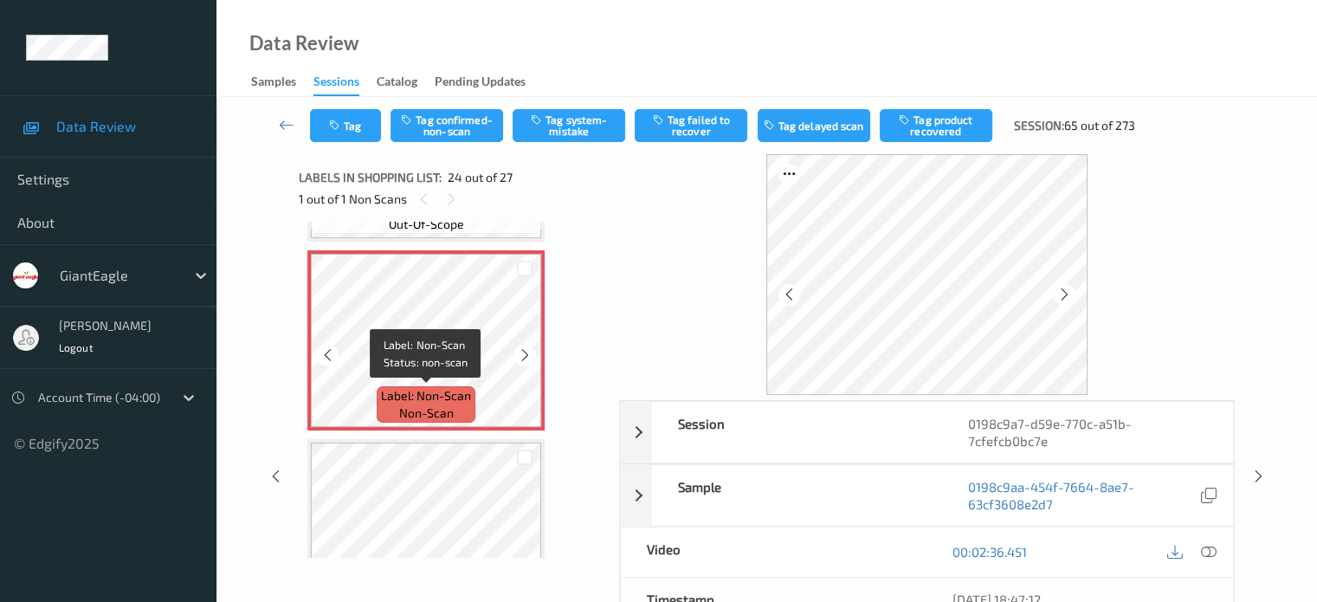
click at [436, 404] on span "non-scan" at bounding box center [426, 412] width 55 height 17
click at [1209, 544] on icon at bounding box center [1208, 552] width 16 height 16
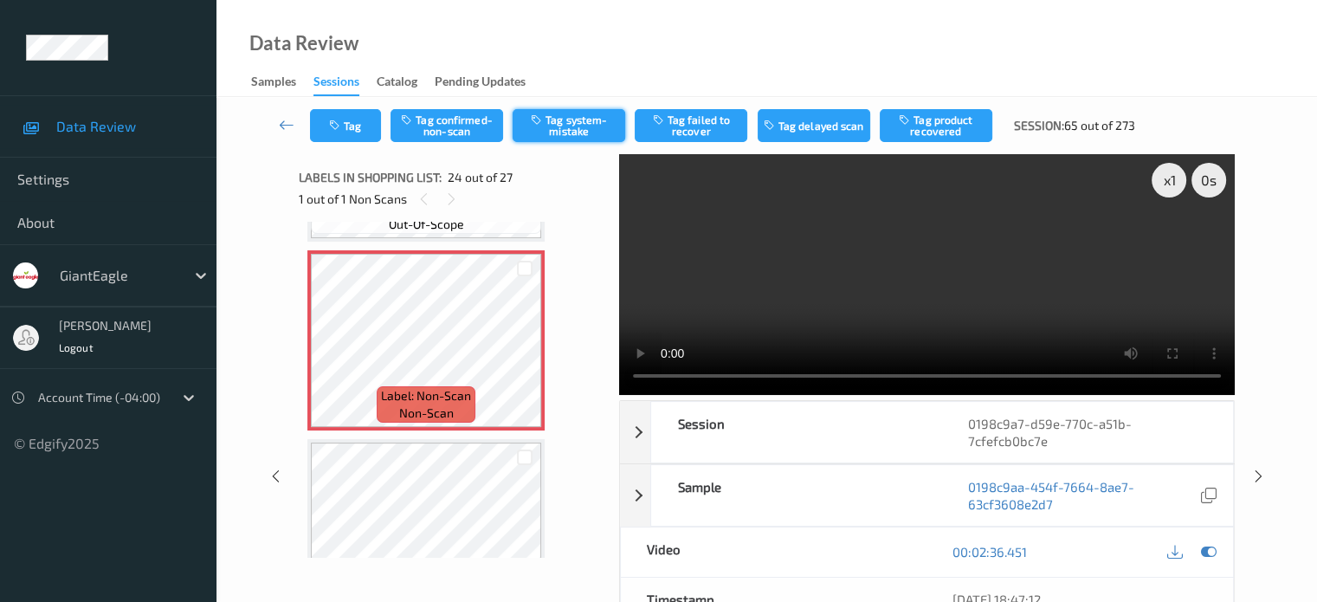
click at [565, 133] on button "Tag system-mistake" at bounding box center [569, 125] width 113 height 33
click at [358, 135] on button "Tag" at bounding box center [345, 125] width 71 height 33
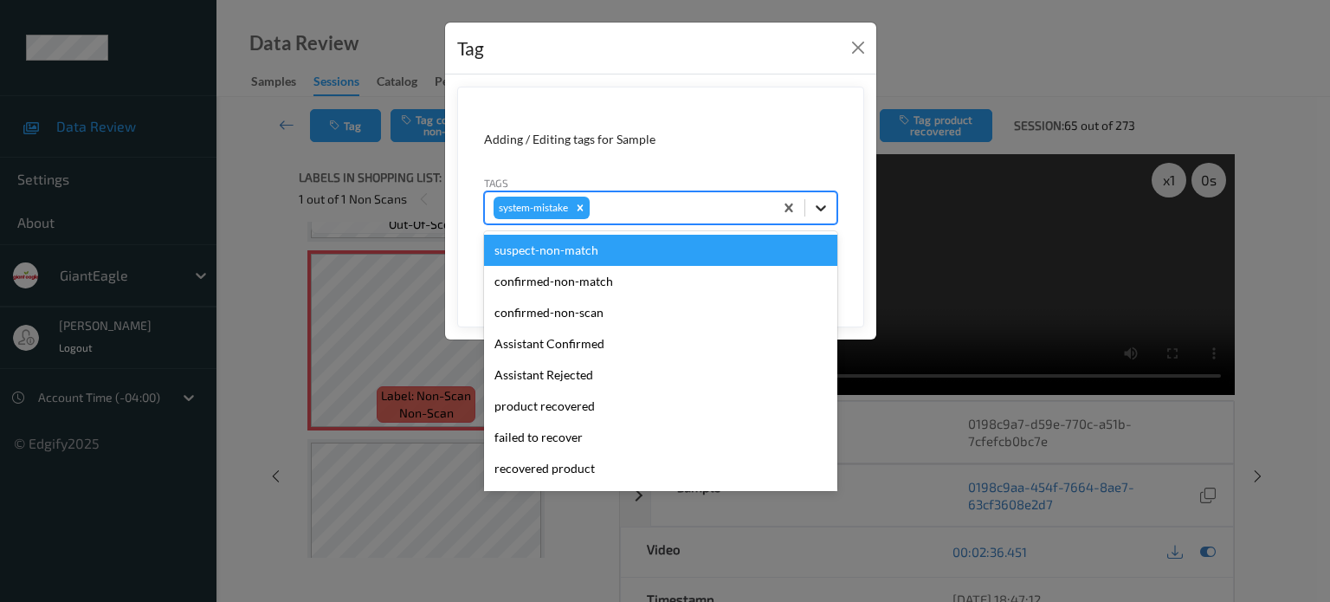
click at [819, 207] on icon at bounding box center [821, 208] width 10 height 6
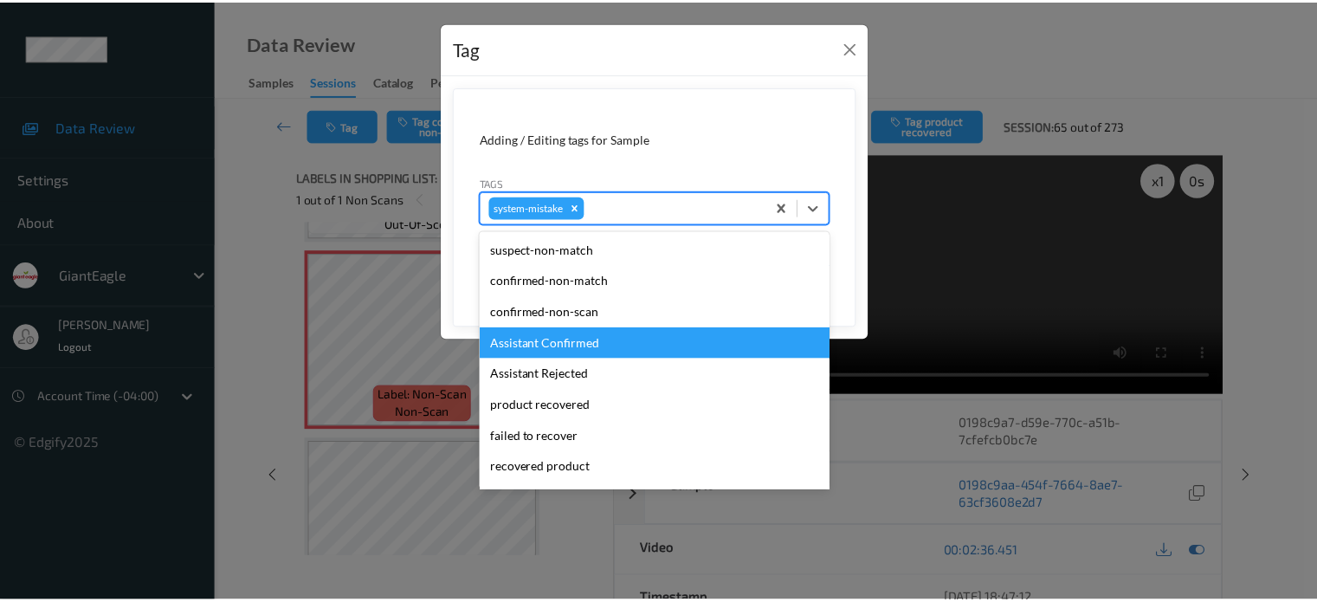
scroll to position [184, 0]
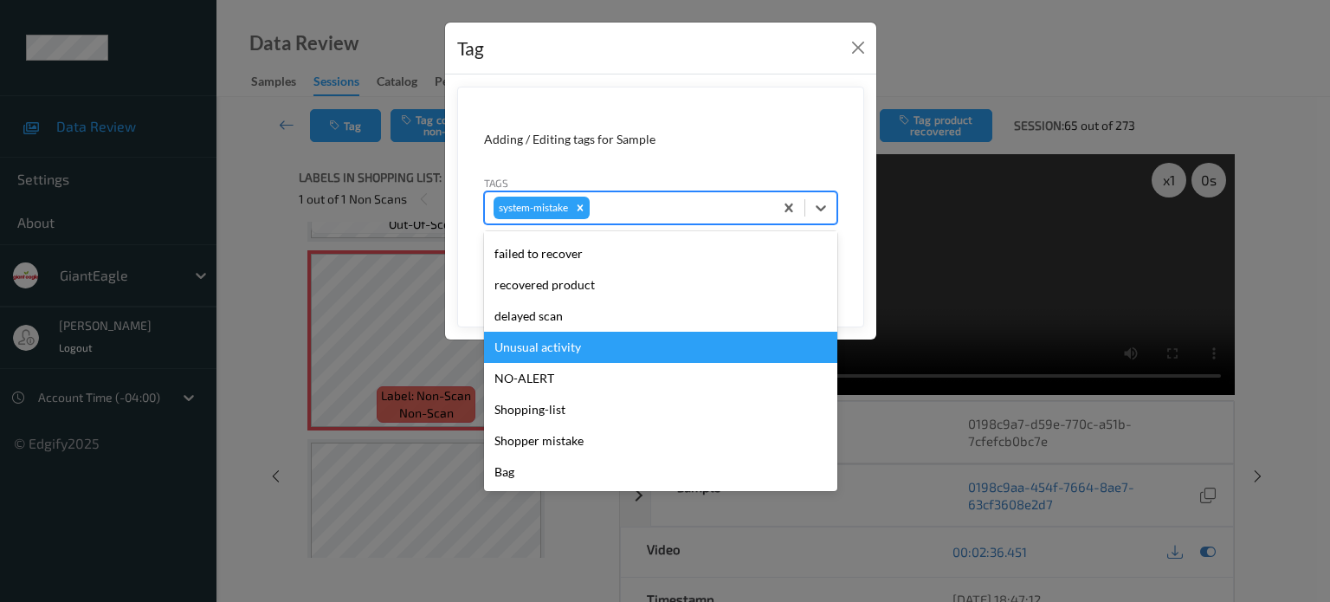
click at [541, 345] on div "Unusual activity" at bounding box center [660, 347] width 353 height 31
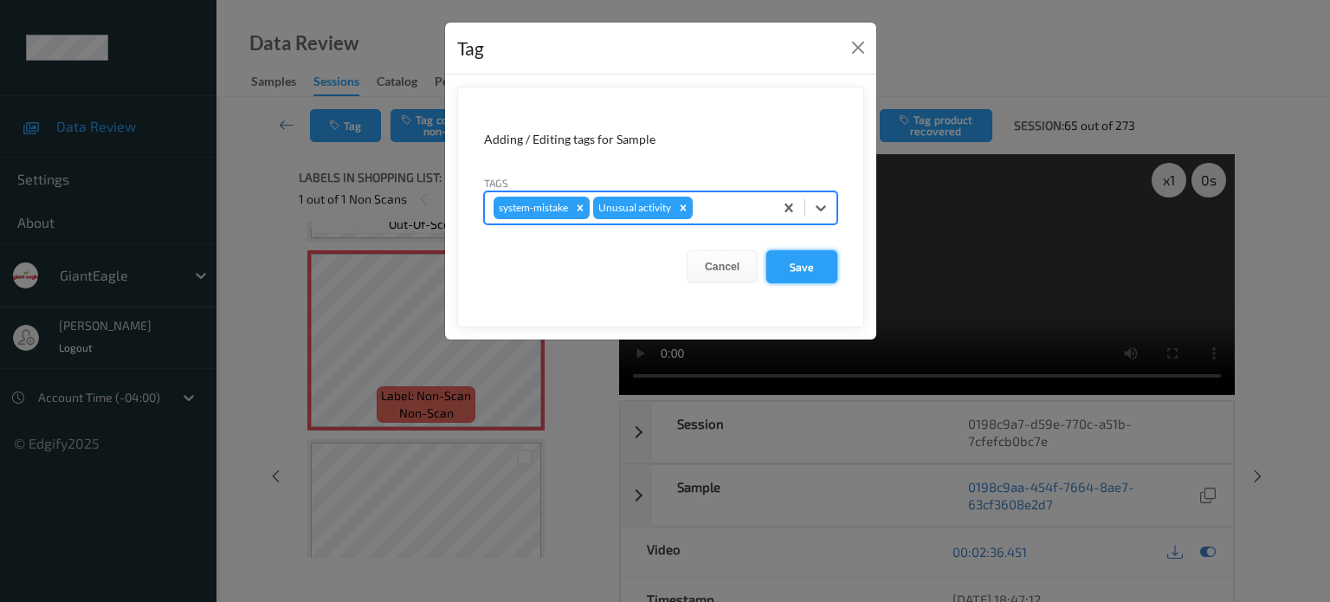
click at [795, 273] on button "Save" at bounding box center [801, 266] width 71 height 33
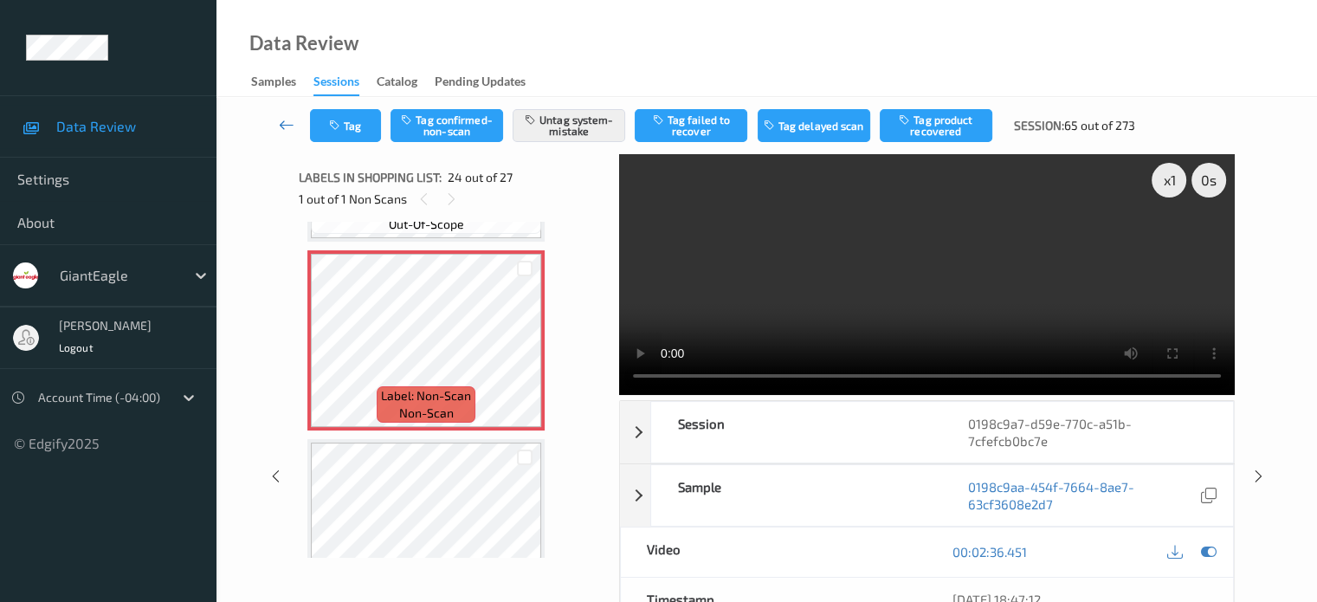
click at [286, 129] on icon at bounding box center [287, 124] width 16 height 17
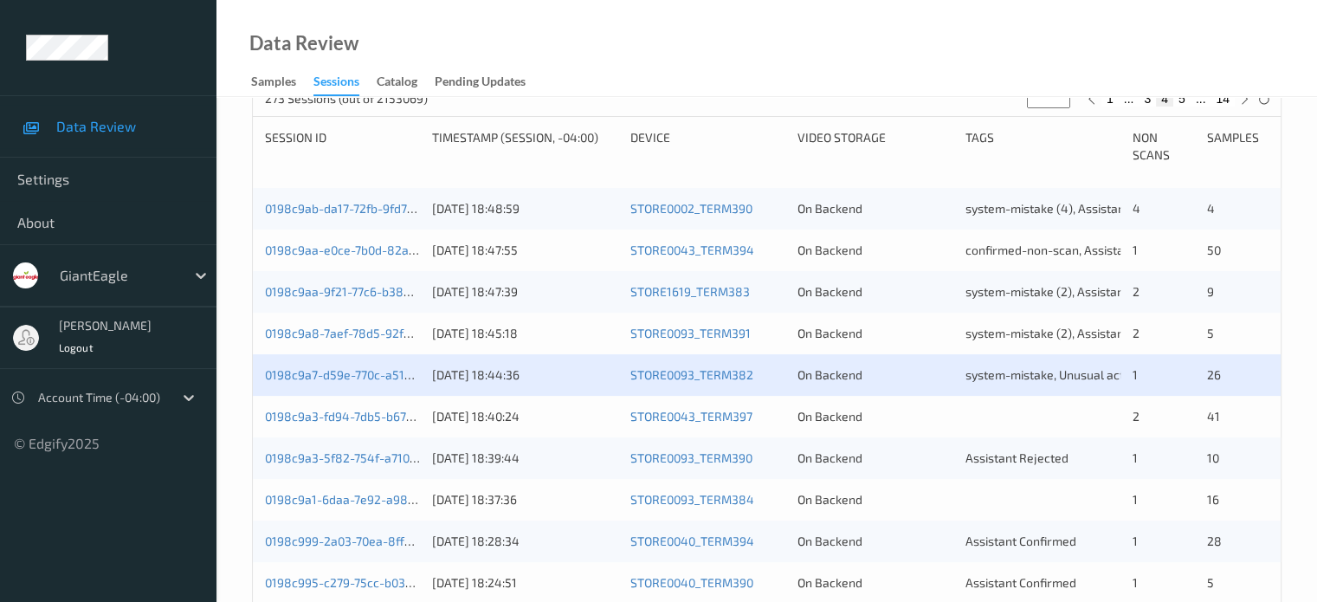
scroll to position [350, 0]
click at [355, 426] on div "0198c9a3-fd94-7db5-b672-030e833707cb [DATE] 18:40:24 STORE0043_TERM397 On Backe…" at bounding box center [767, 417] width 1028 height 42
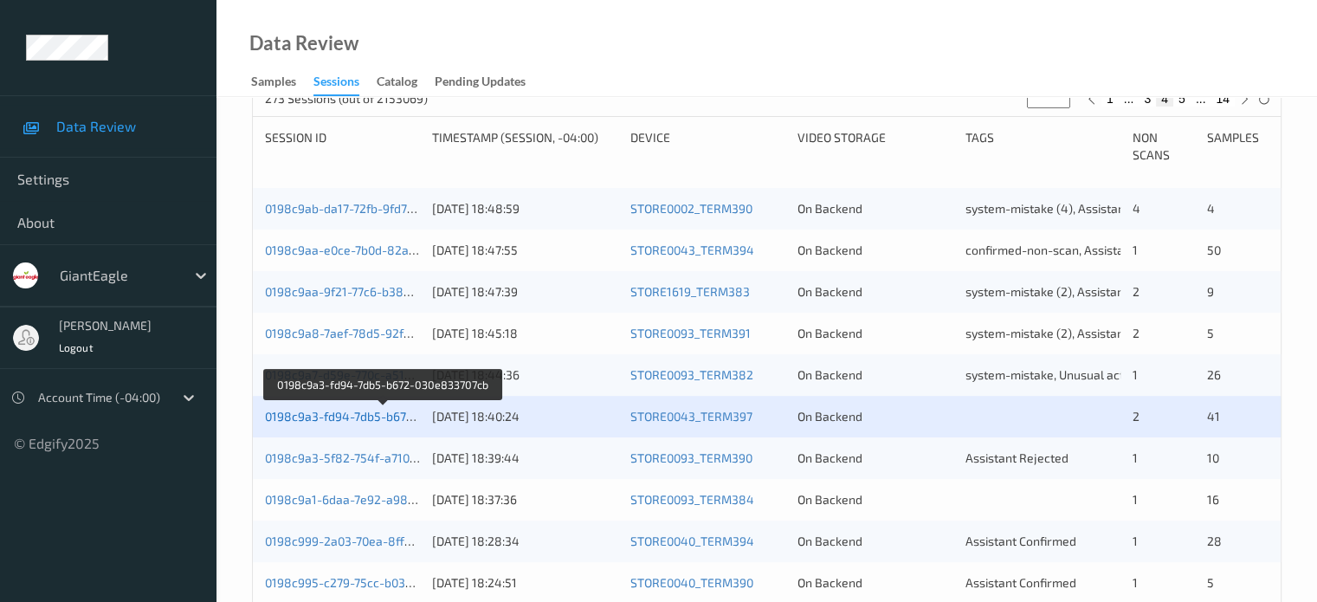
click at [363, 411] on link "0198c9a3-fd94-7db5-b672-030e833707cb" at bounding box center [382, 416] width 235 height 15
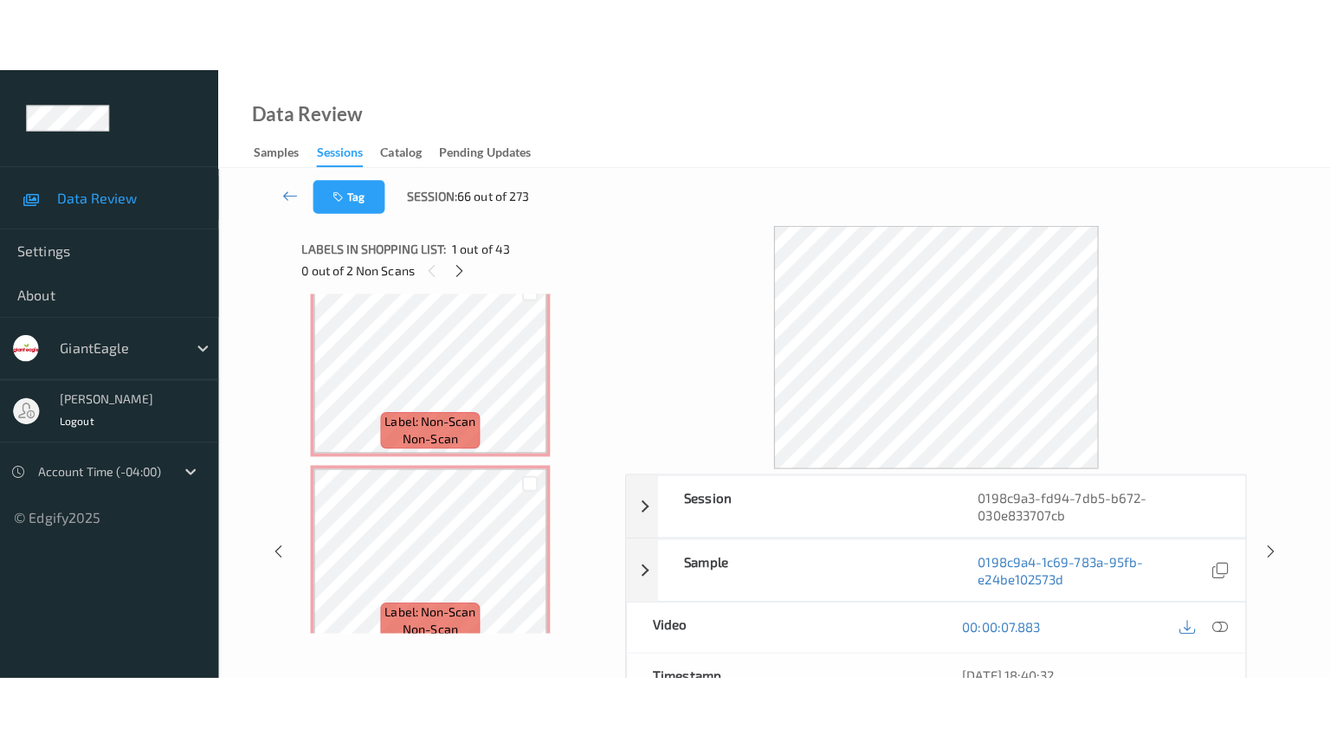
scroll to position [7788, 0]
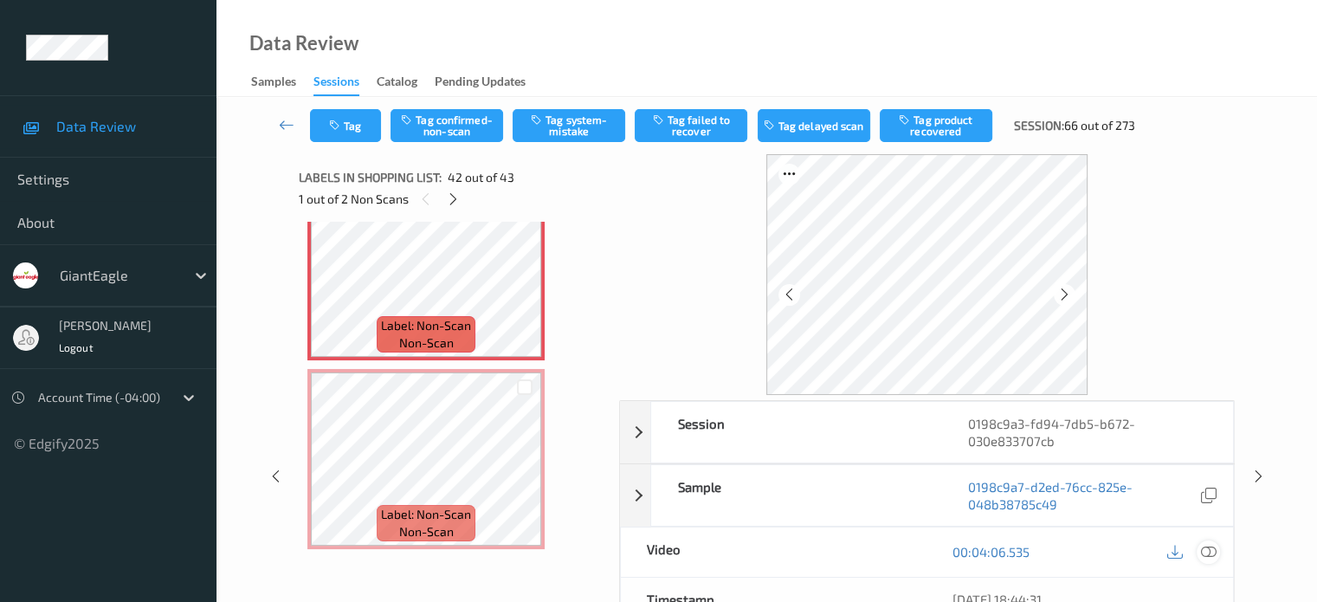
click at [1212, 558] on icon at bounding box center [1208, 552] width 16 height 16
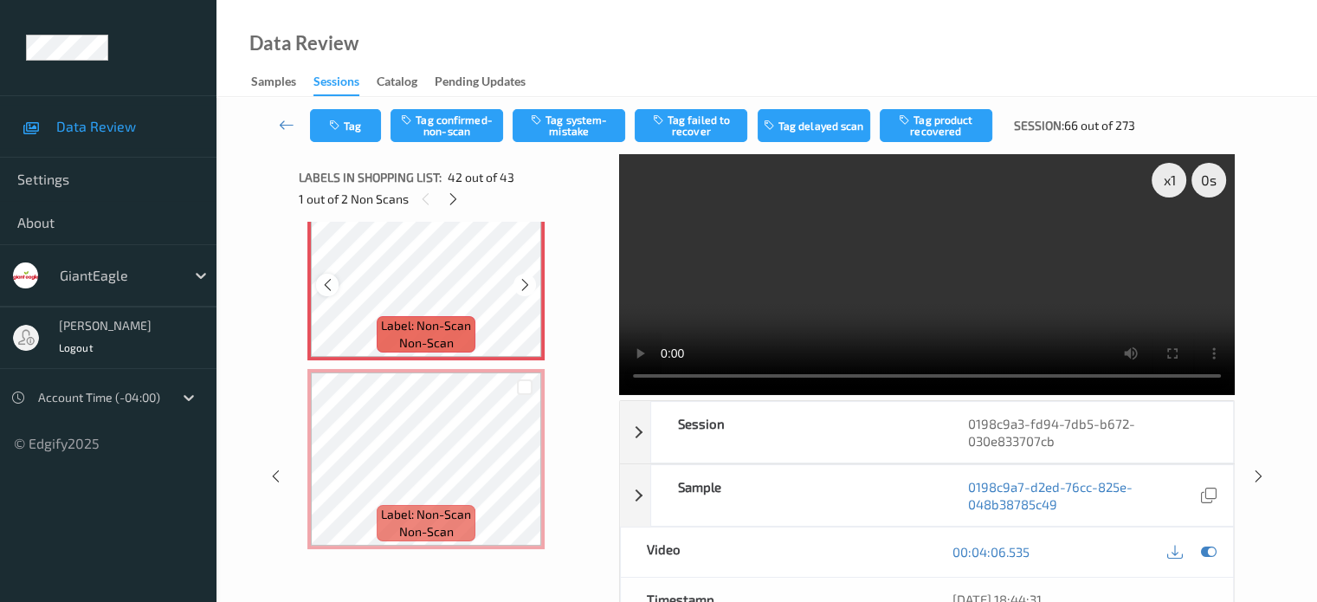
click at [329, 284] on icon at bounding box center [327, 285] width 15 height 16
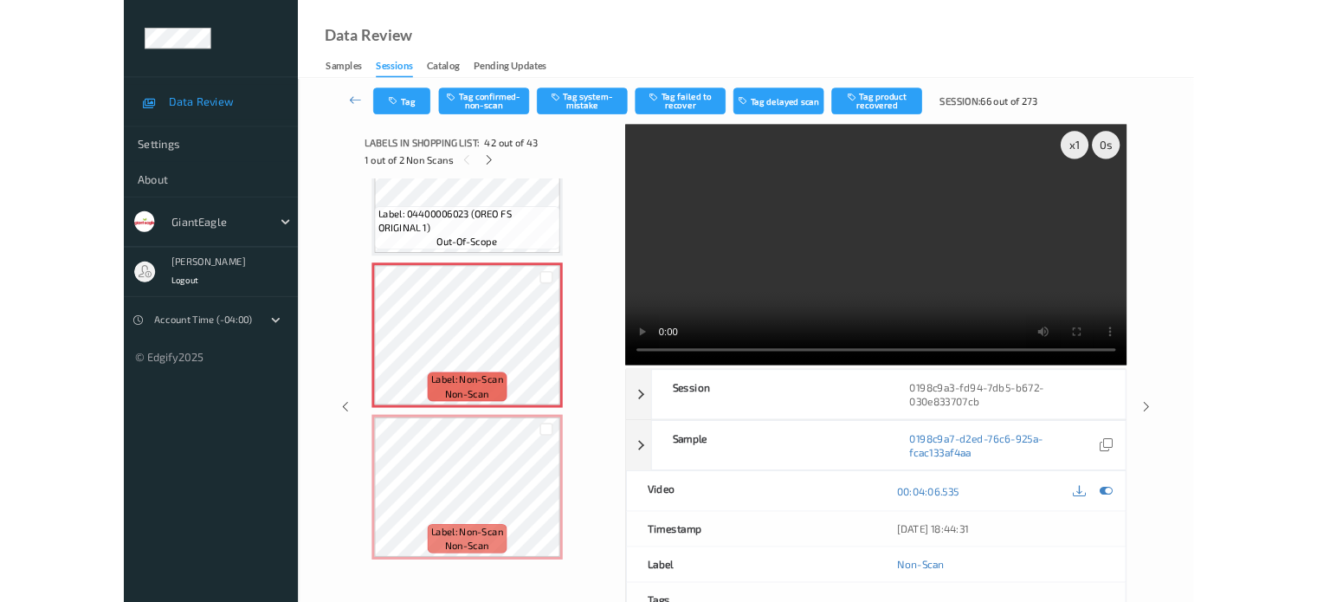
scroll to position [7642, 0]
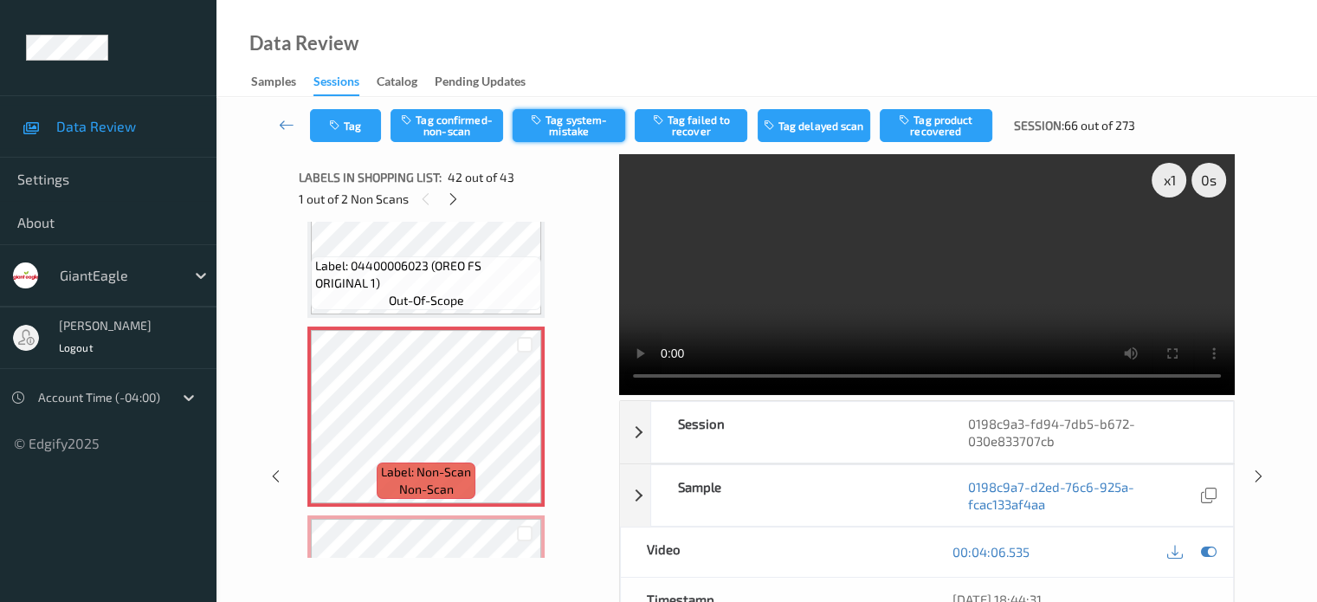
click at [584, 128] on button "Tag system-mistake" at bounding box center [569, 125] width 113 height 33
click at [358, 120] on button "Tag" at bounding box center [345, 125] width 71 height 33
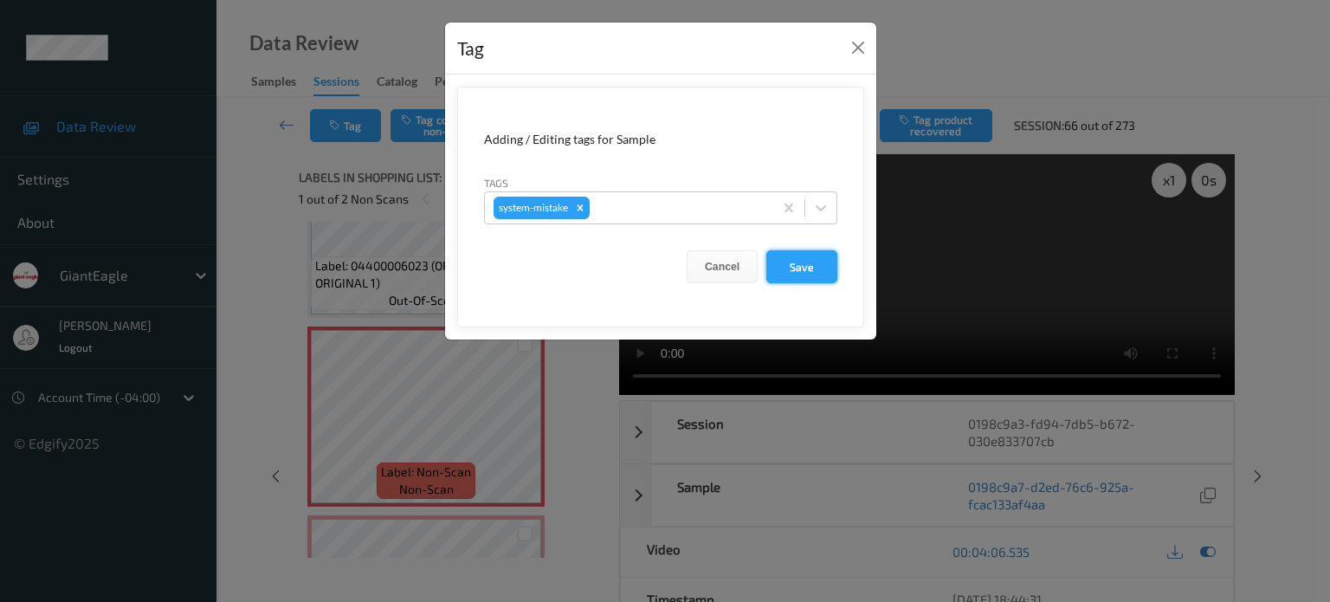
click at [799, 270] on button "Save" at bounding box center [801, 266] width 71 height 33
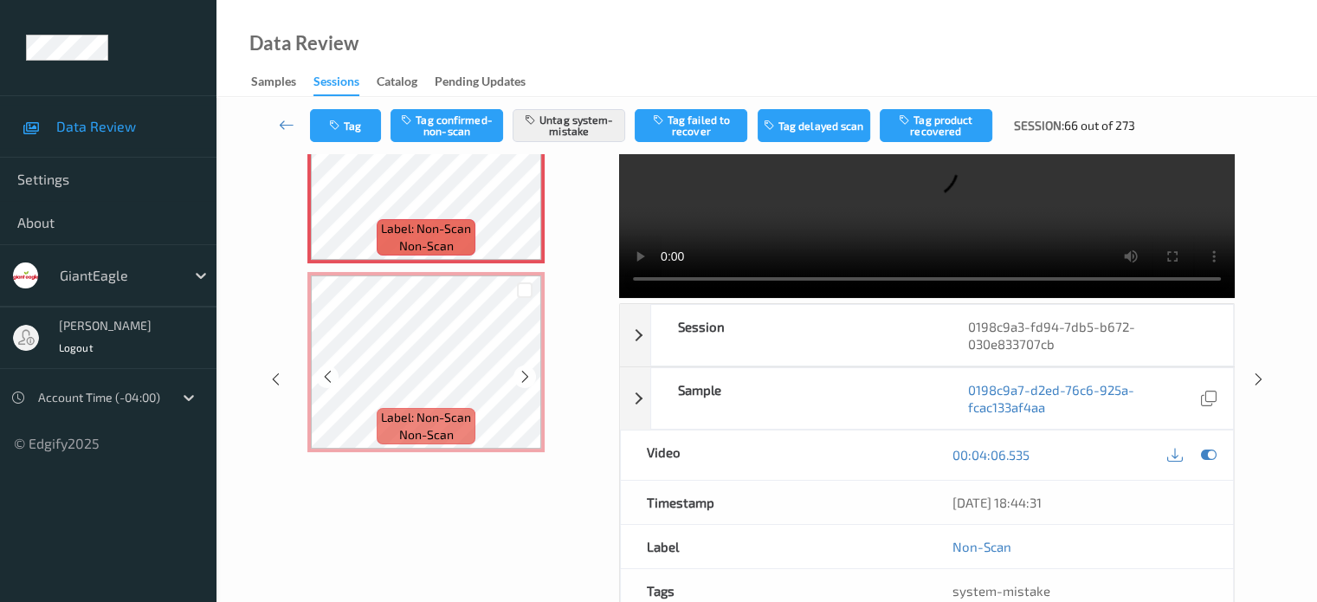
scroll to position [144, 0]
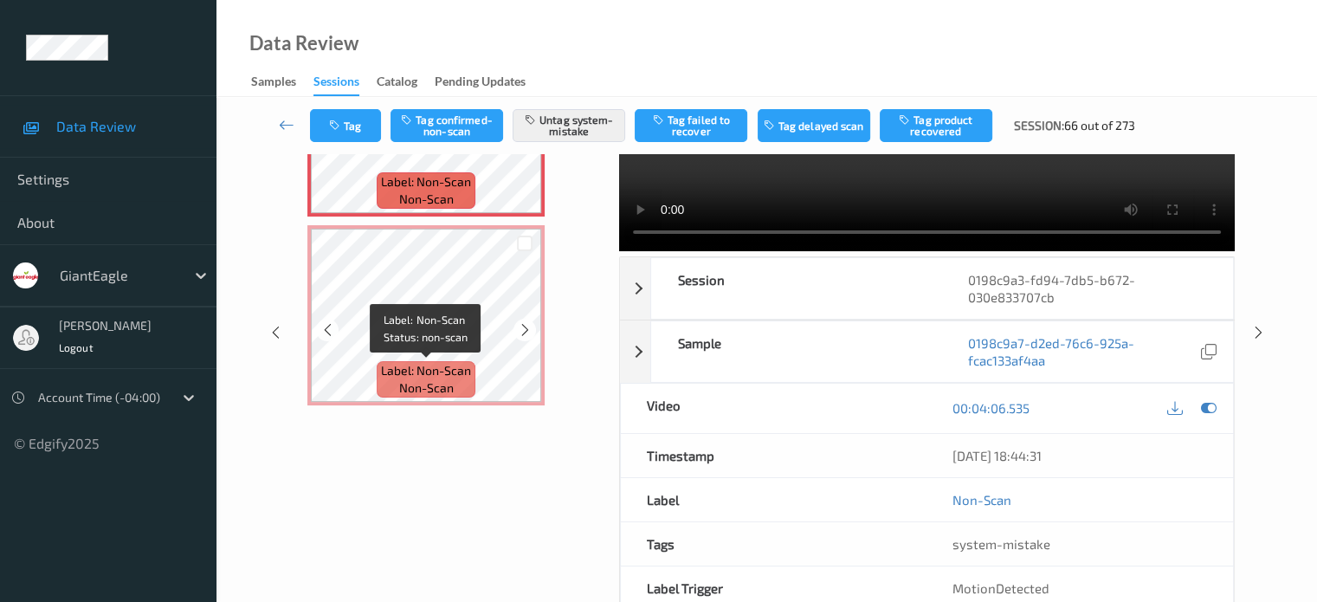
click at [447, 380] on span "non-scan" at bounding box center [426, 387] width 55 height 17
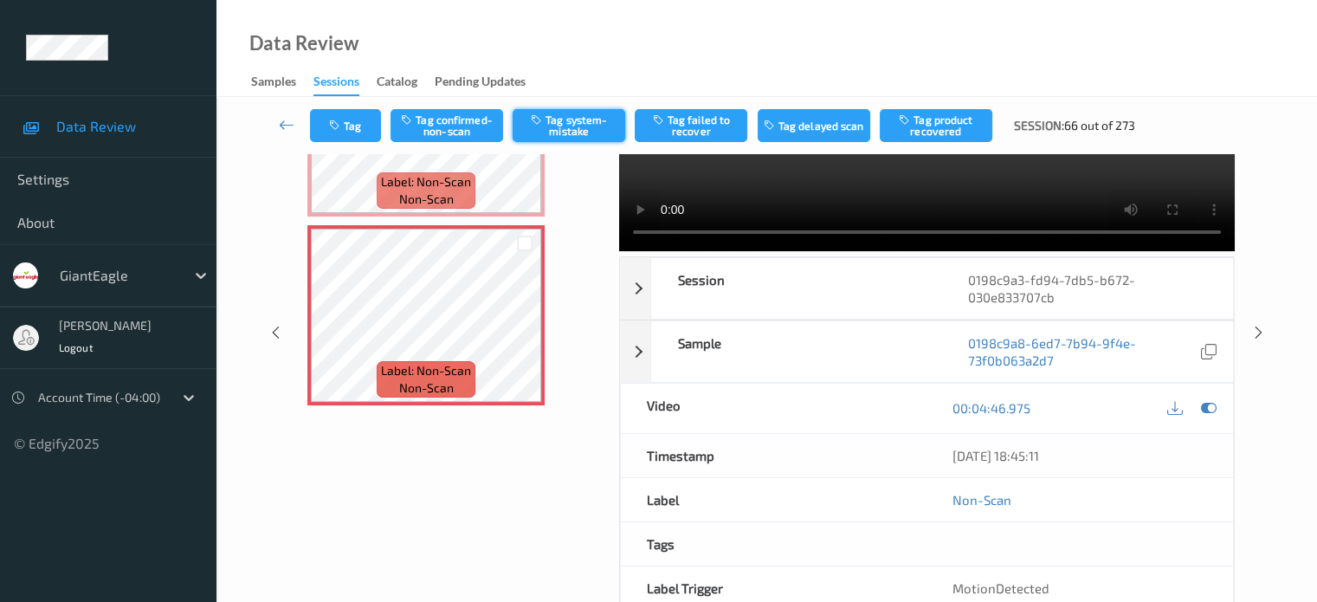
click at [554, 127] on button "Tag system-mistake" at bounding box center [569, 125] width 113 height 33
click at [351, 124] on button "Tag" at bounding box center [345, 125] width 71 height 33
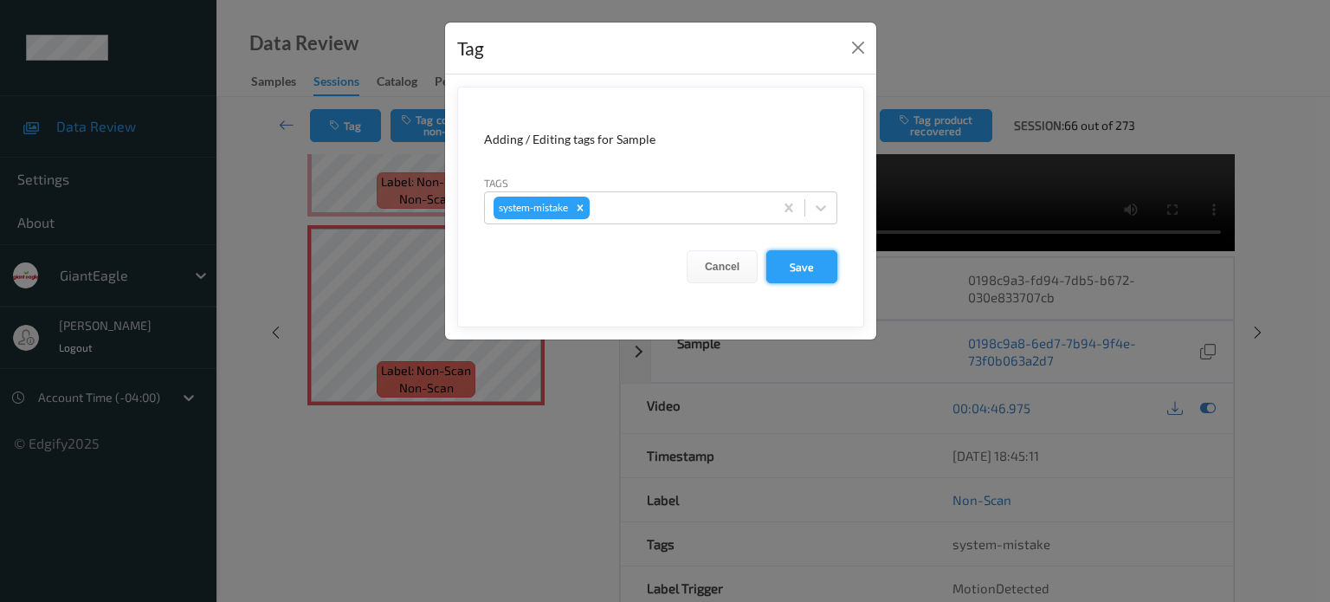
click at [811, 272] on button "Save" at bounding box center [801, 266] width 71 height 33
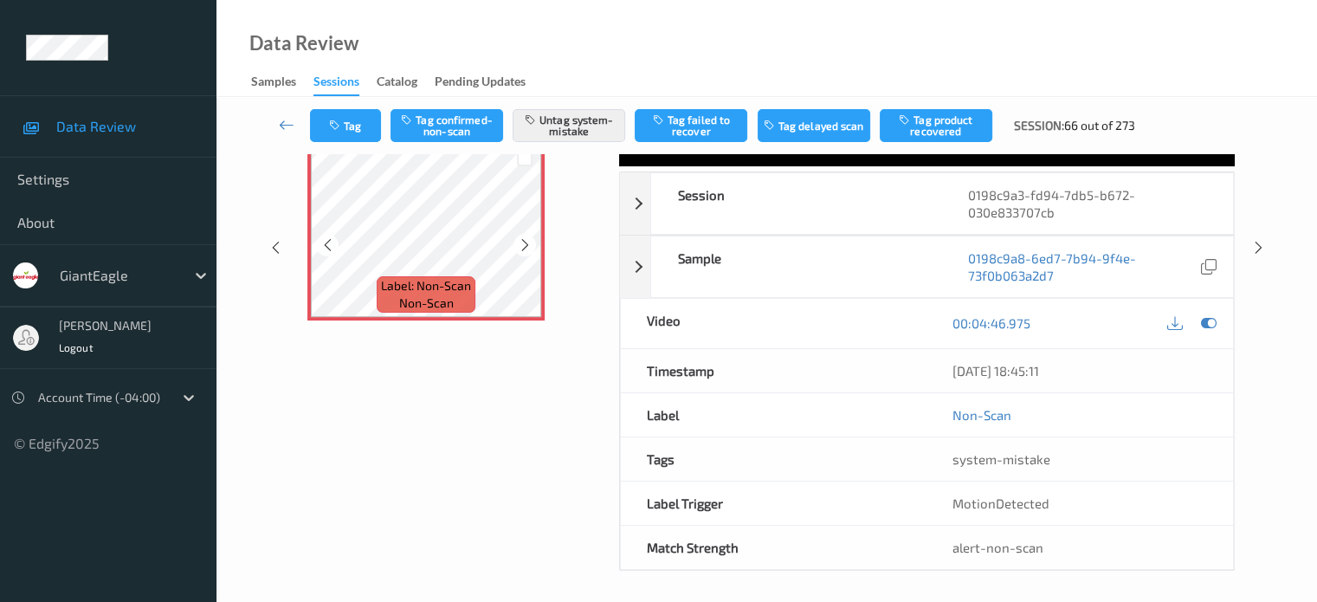
scroll to position [229, 0]
click at [288, 117] on icon at bounding box center [287, 124] width 16 height 17
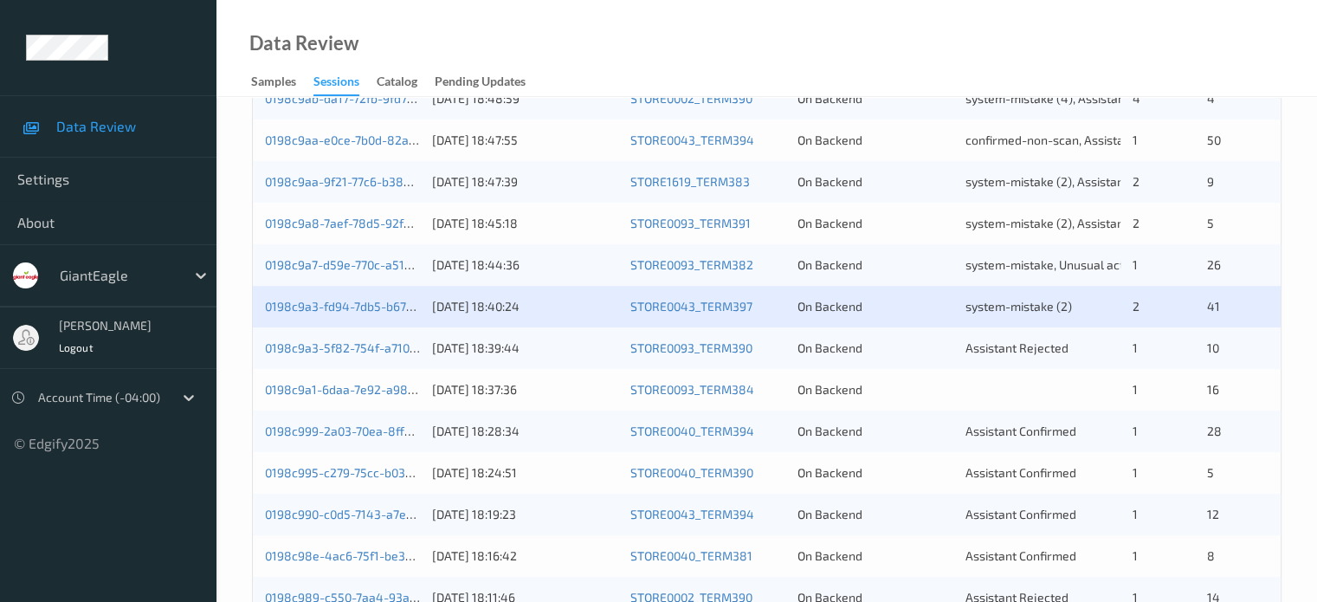
scroll to position [464, 0]
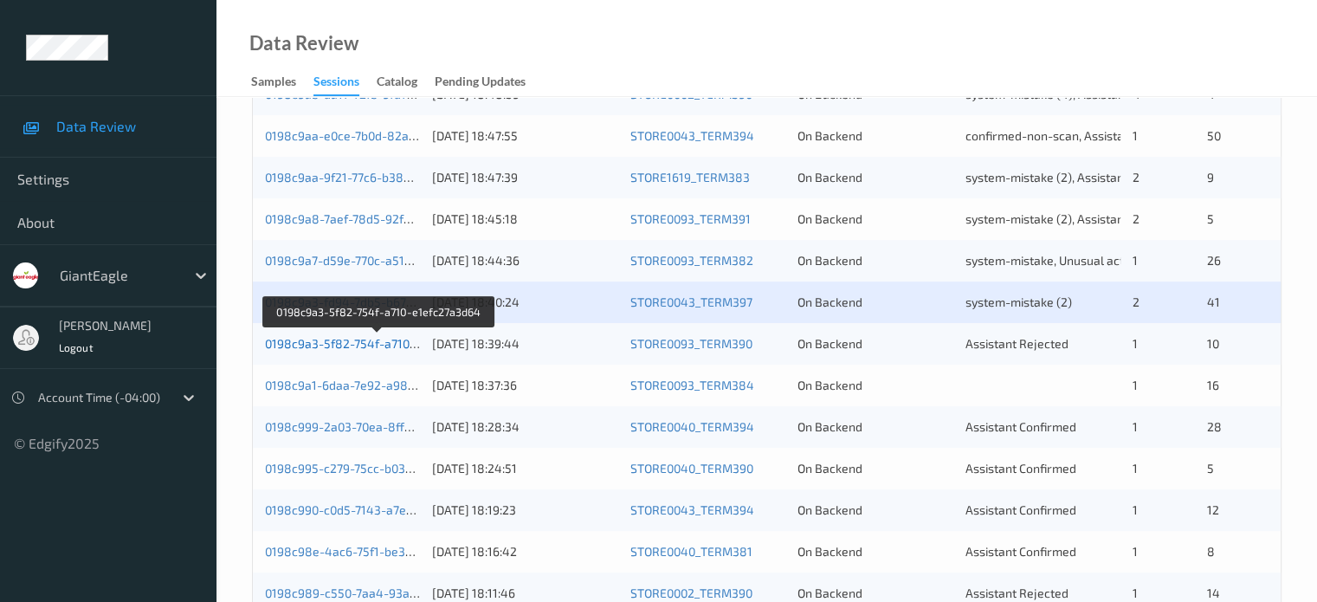
click at [374, 345] on link "0198c9a3-5f82-754f-a710-e1efc27a3d64" at bounding box center [379, 343] width 228 height 15
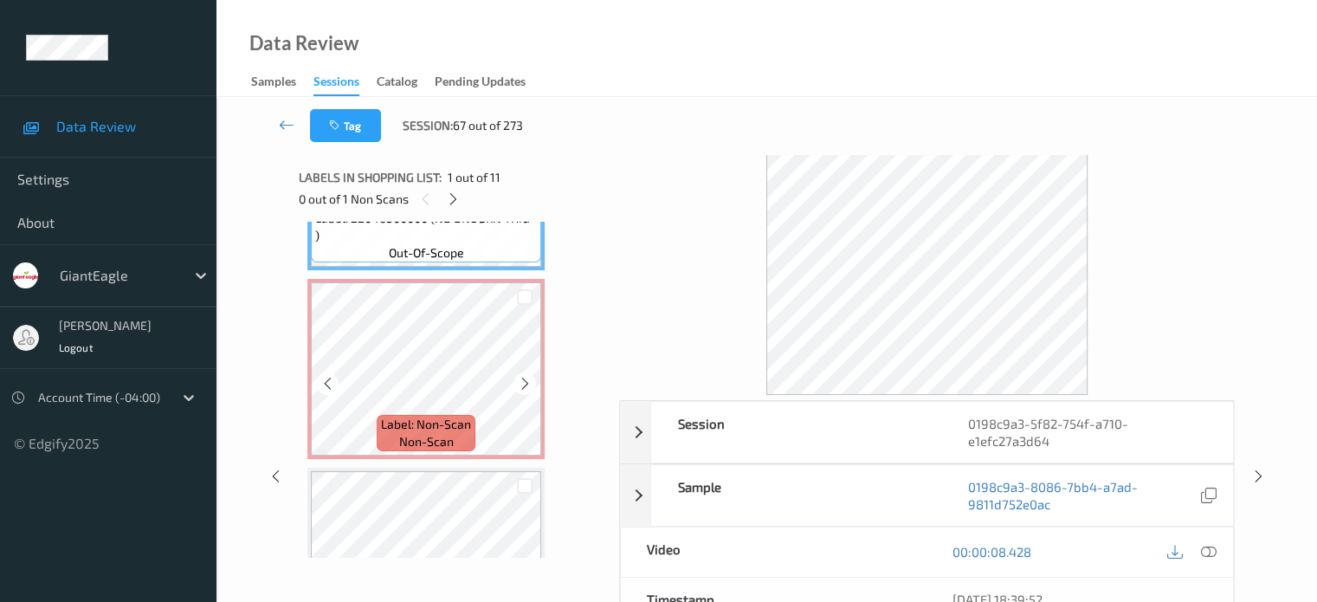
scroll to position [141, 0]
click at [423, 426] on span "Label: Non-Scan" at bounding box center [426, 423] width 90 height 17
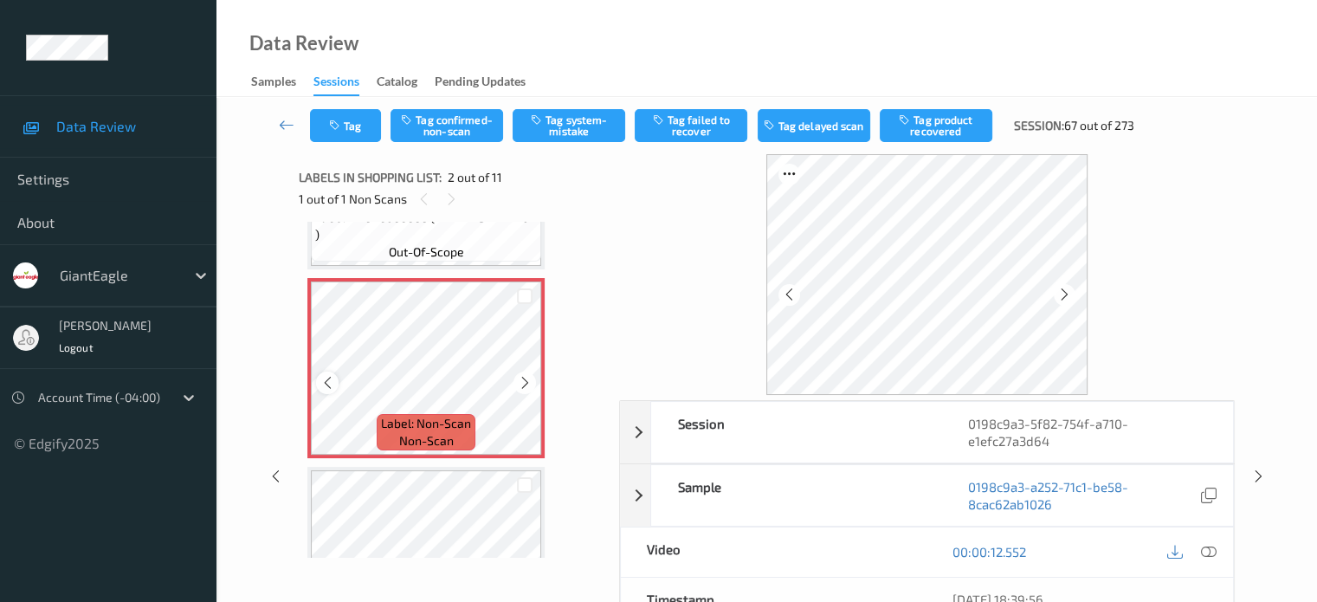
click at [322, 390] on div at bounding box center [327, 382] width 22 height 22
click at [1212, 549] on icon at bounding box center [1208, 552] width 16 height 16
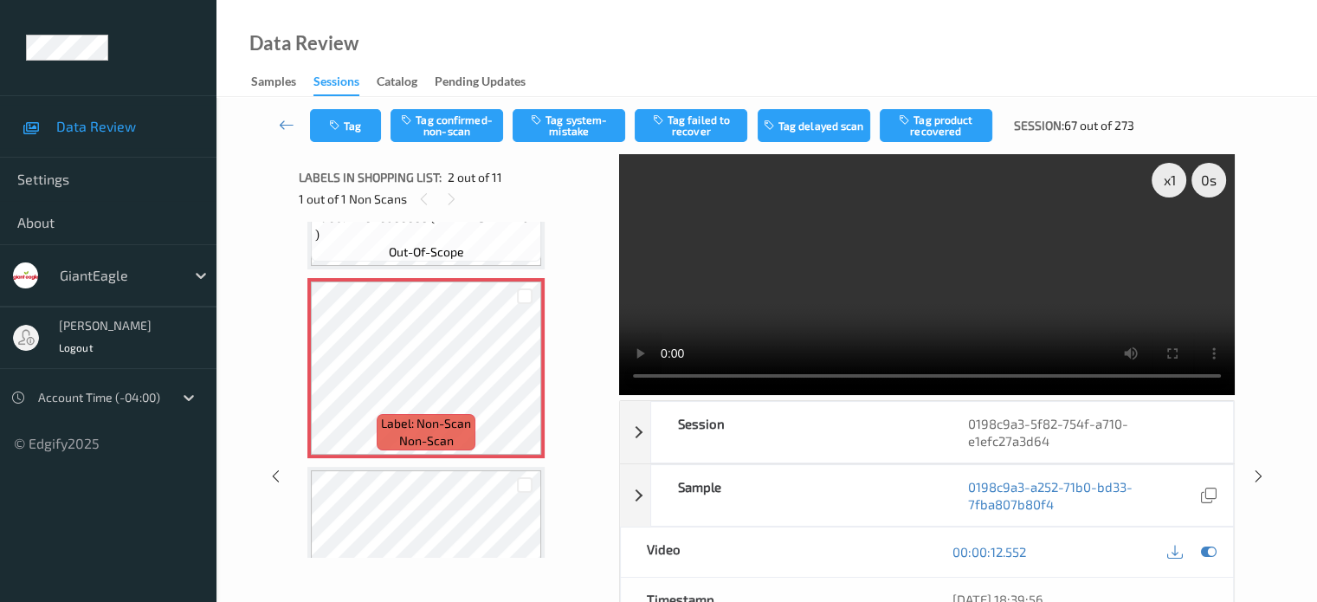
scroll to position [0, 0]
click at [564, 121] on button "Tag system-mistake" at bounding box center [569, 125] width 113 height 33
click at [364, 134] on button "Tag" at bounding box center [345, 125] width 71 height 33
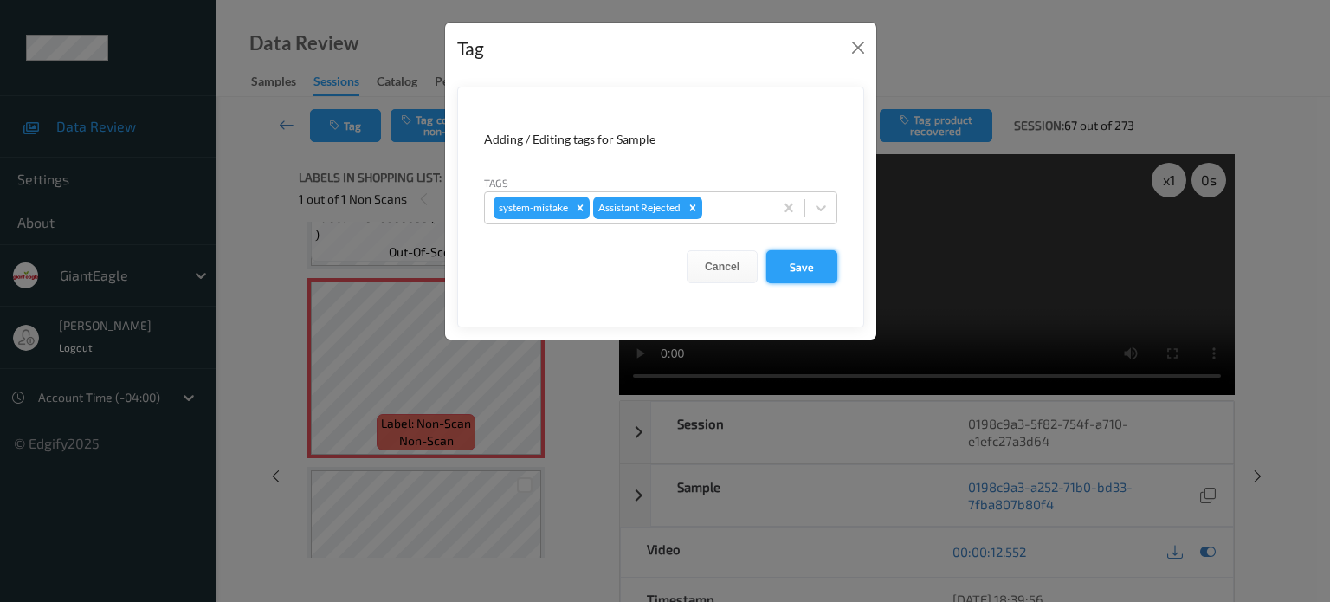
click at [791, 268] on button "Save" at bounding box center [801, 266] width 71 height 33
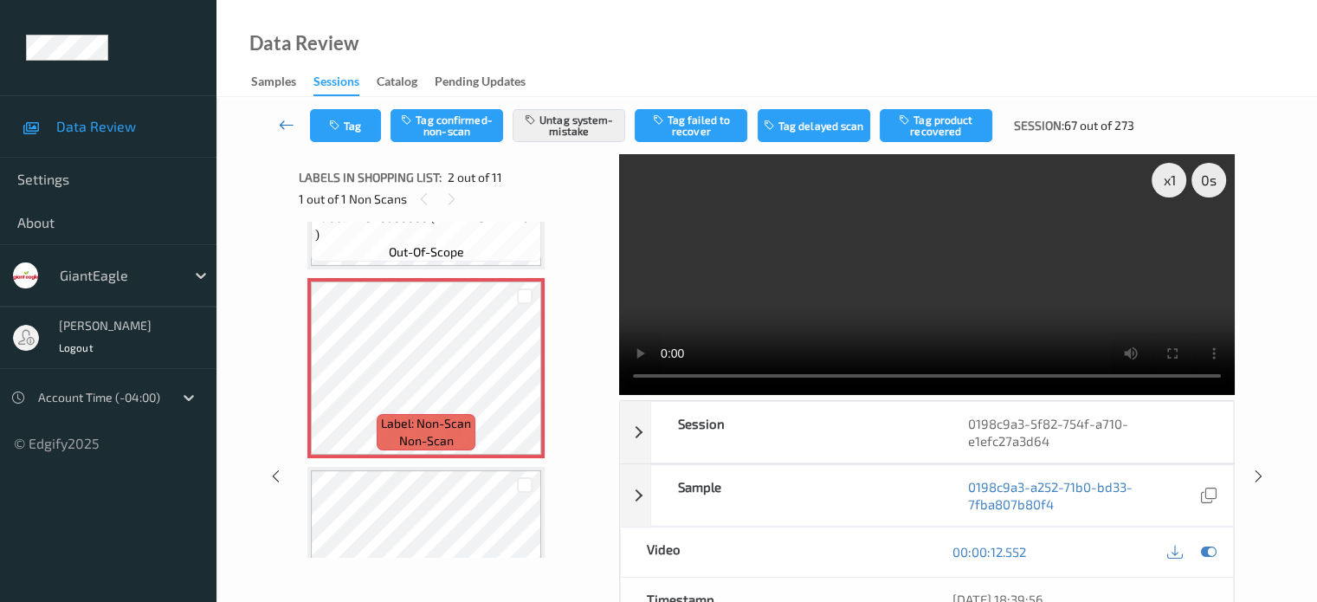
click at [280, 123] on icon at bounding box center [287, 124] width 16 height 17
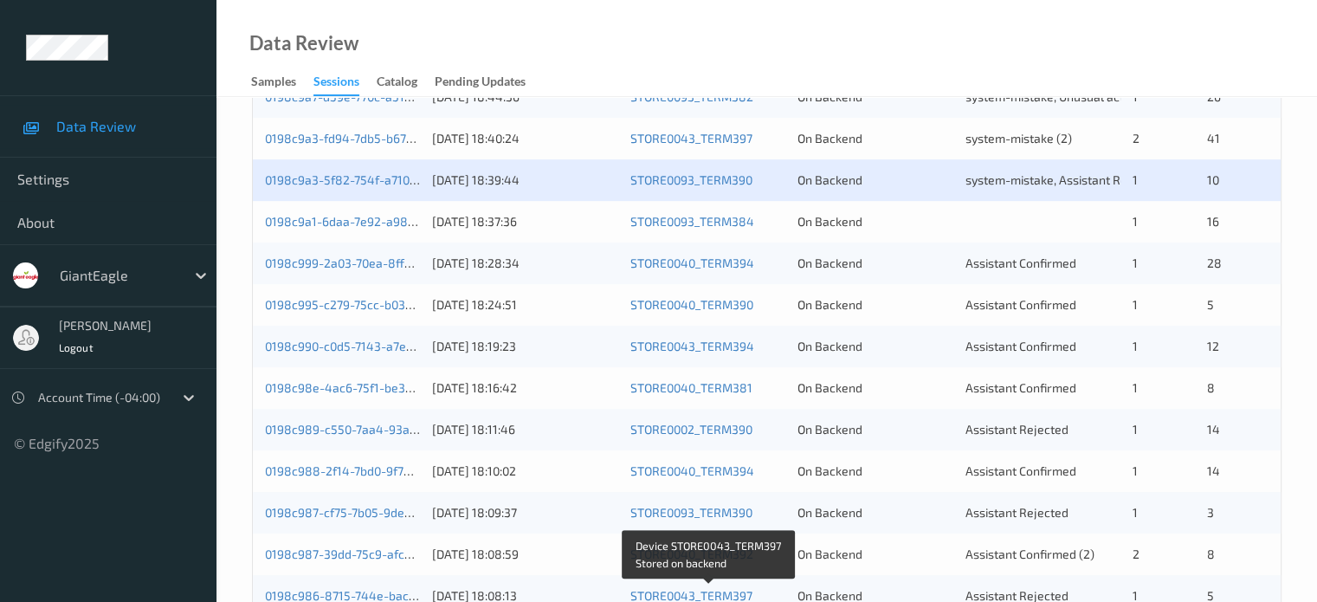
scroll to position [613, 0]
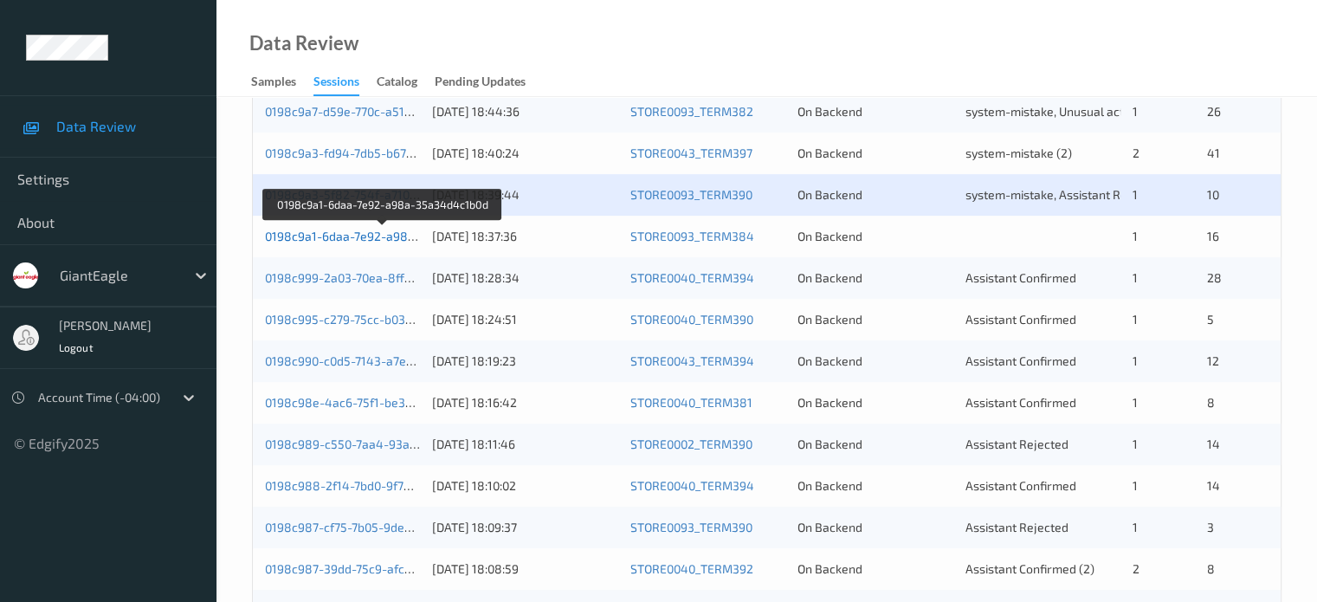
click at [355, 232] on link "0198c9a1-6daa-7e92-a98a-35a34d4c1b0d" at bounding box center [383, 236] width 237 height 15
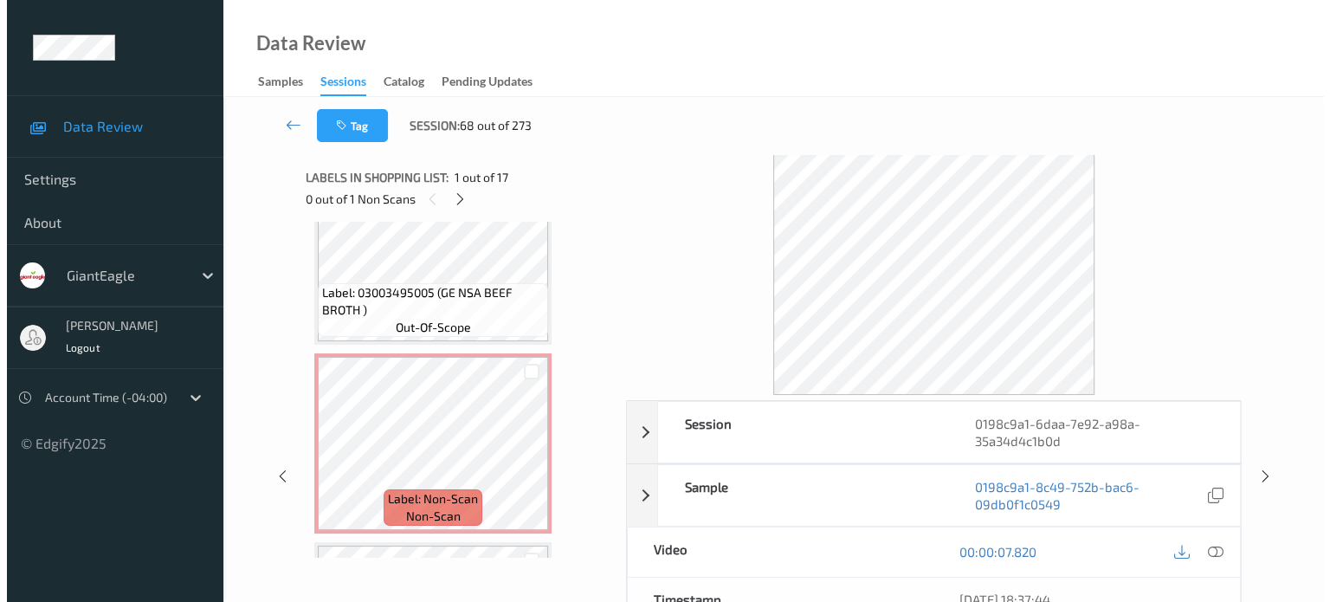
scroll to position [1154, 0]
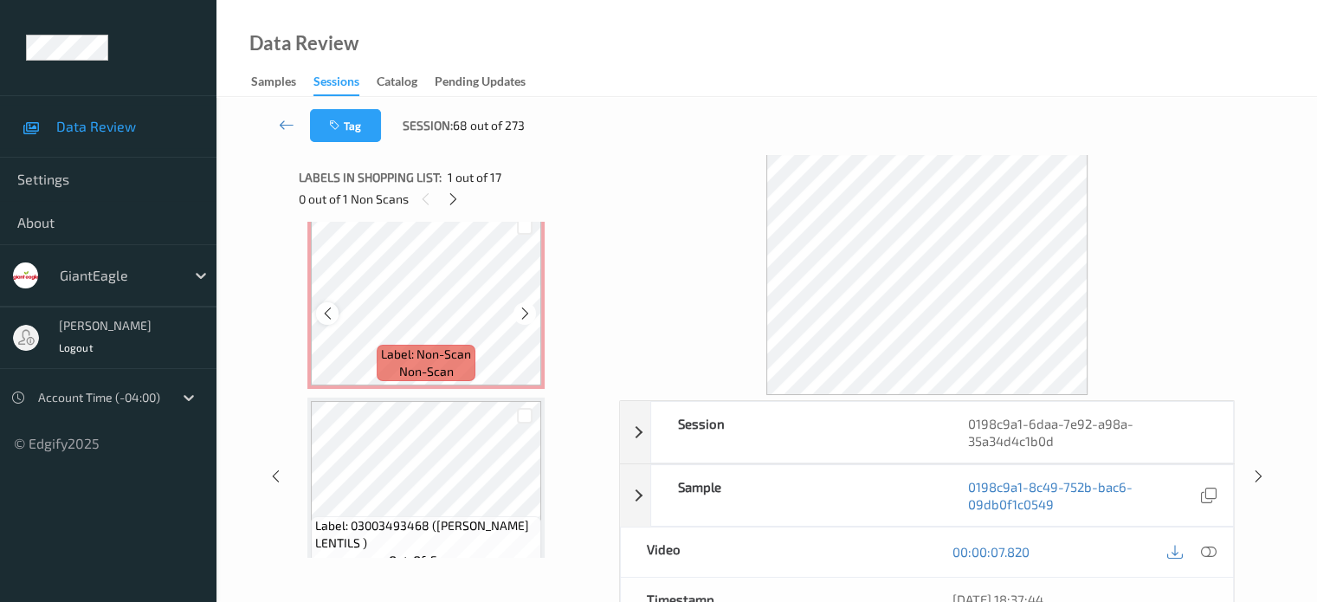
click at [333, 314] on icon at bounding box center [327, 314] width 15 height 16
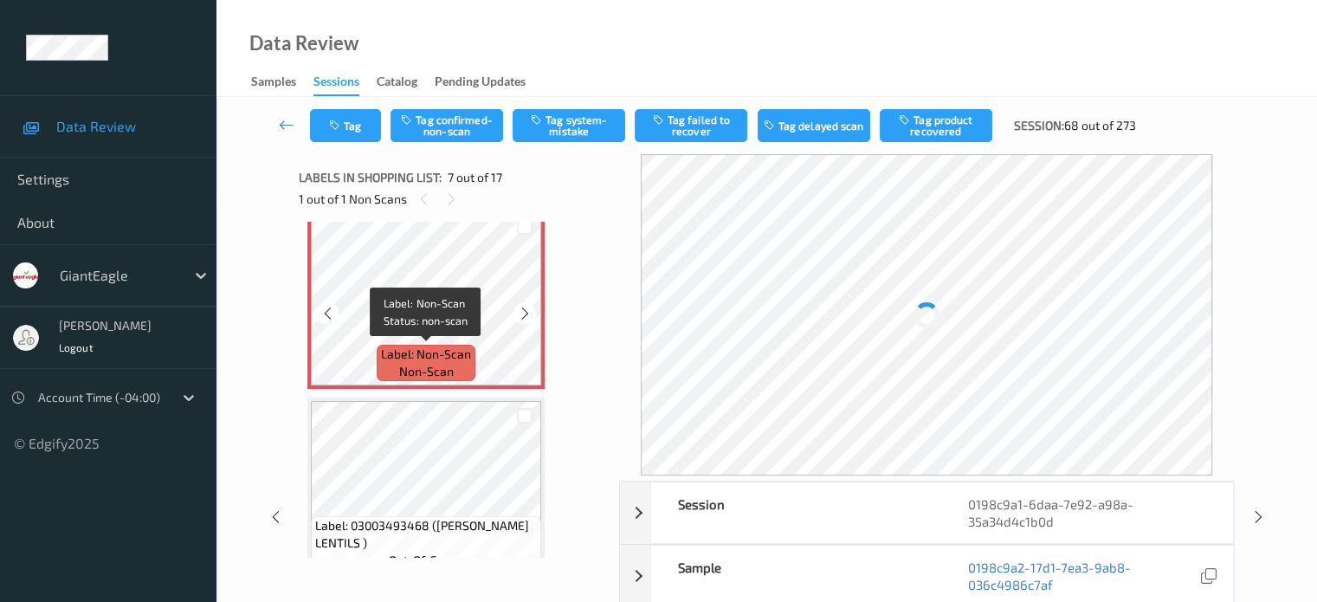
click at [440, 373] on span "non-scan" at bounding box center [426, 371] width 55 height 17
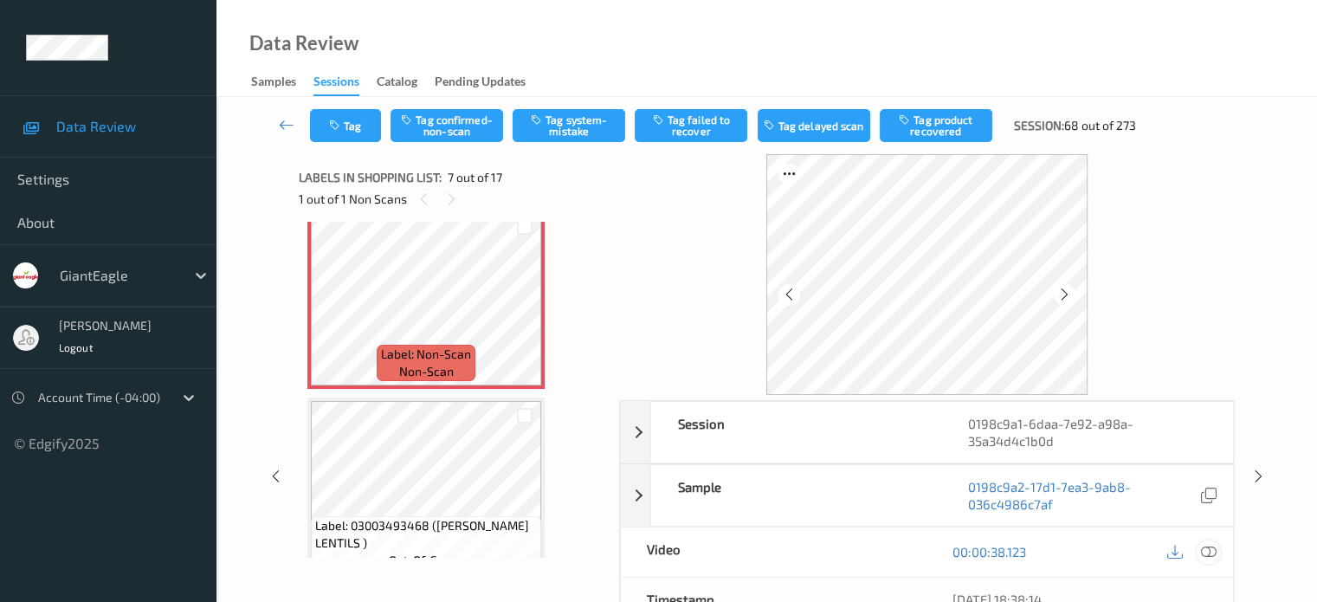
click at [1208, 552] on icon at bounding box center [1208, 552] width 16 height 16
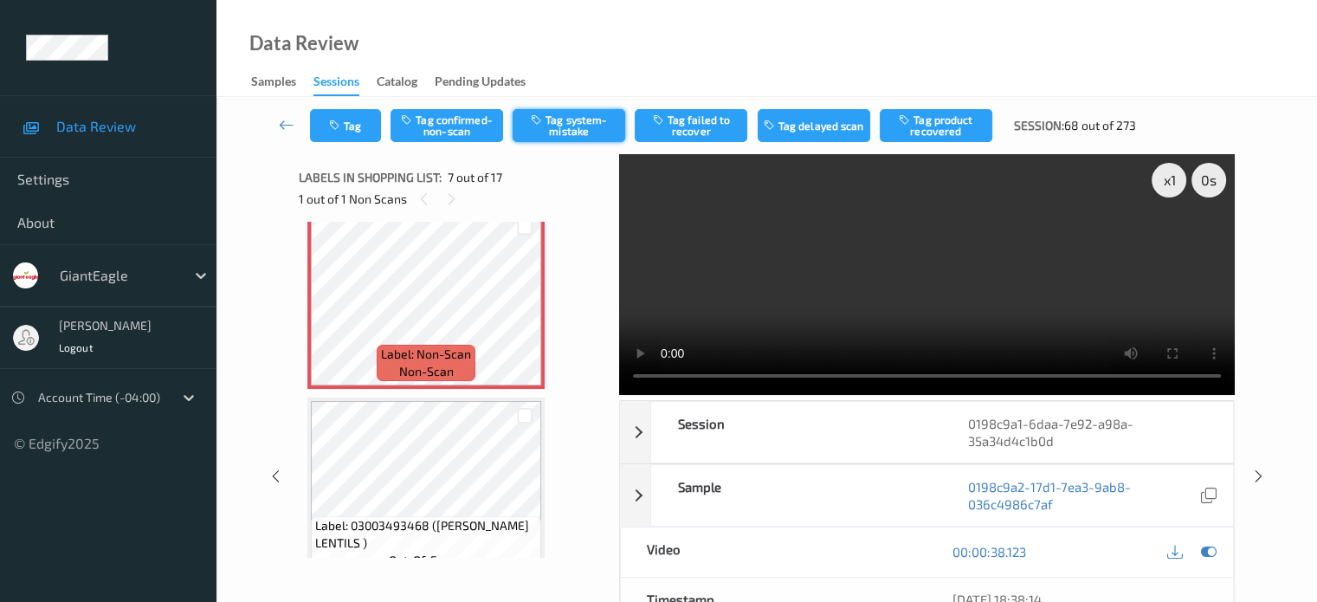
click at [571, 126] on button "Tag system-mistake" at bounding box center [569, 125] width 113 height 33
click at [361, 109] on div "Tag Tag confirmed-non-scan Untag system-mistake Tag failed to recover Tag delay…" at bounding box center [729, 125] width 838 height 33
click at [352, 127] on button "Tag" at bounding box center [345, 125] width 71 height 33
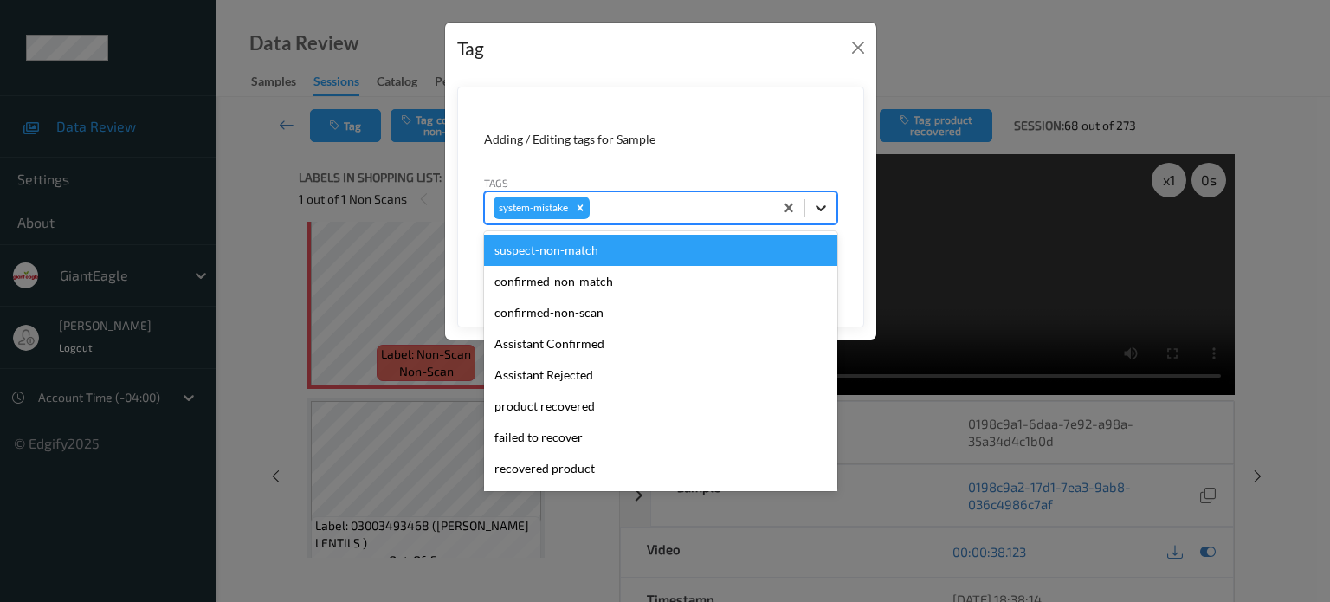
click at [819, 210] on icon at bounding box center [820, 207] width 17 height 17
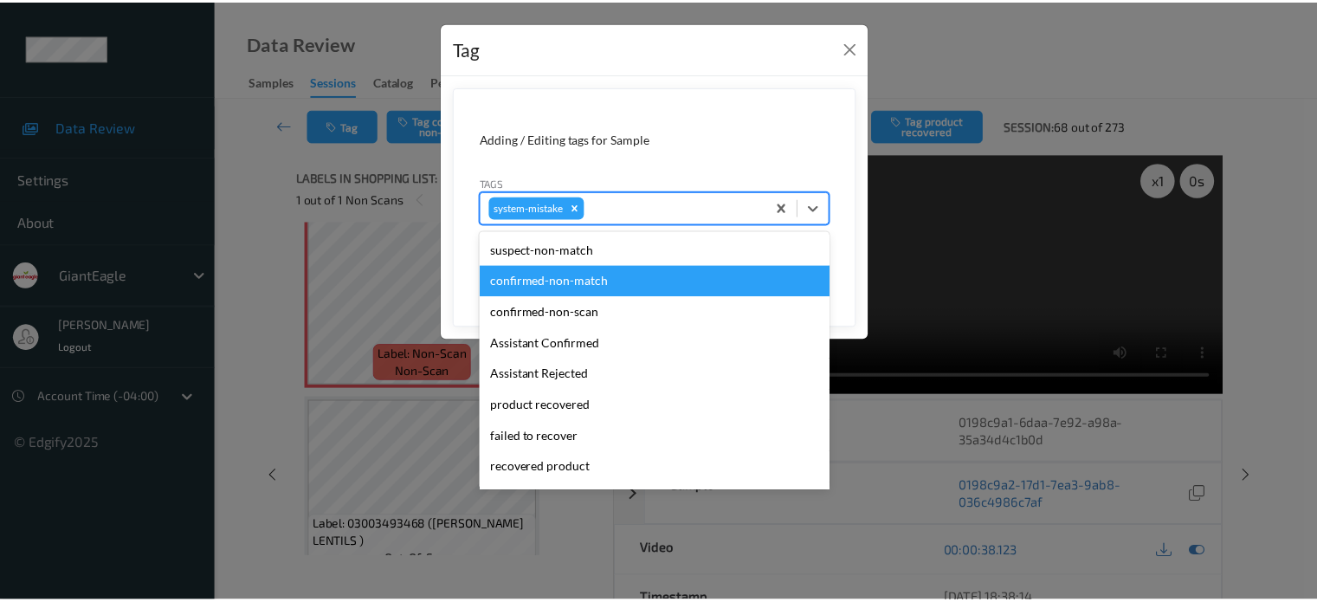
scroll to position [184, 0]
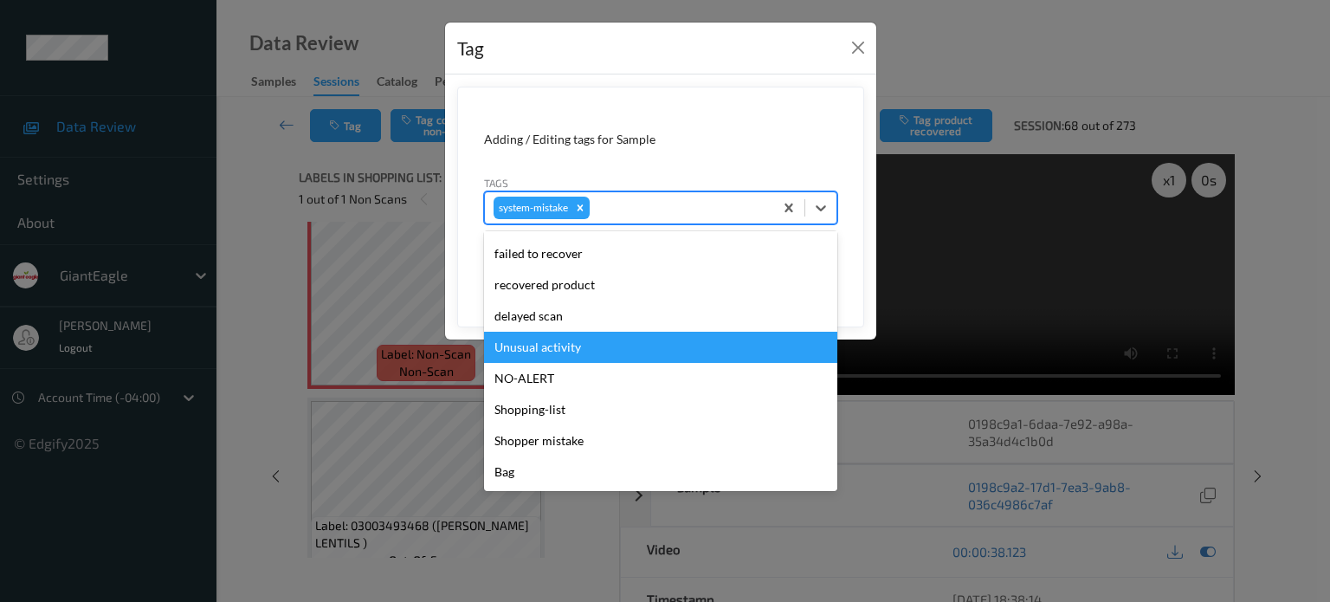
click at [529, 345] on div "Unusual activity" at bounding box center [660, 347] width 353 height 31
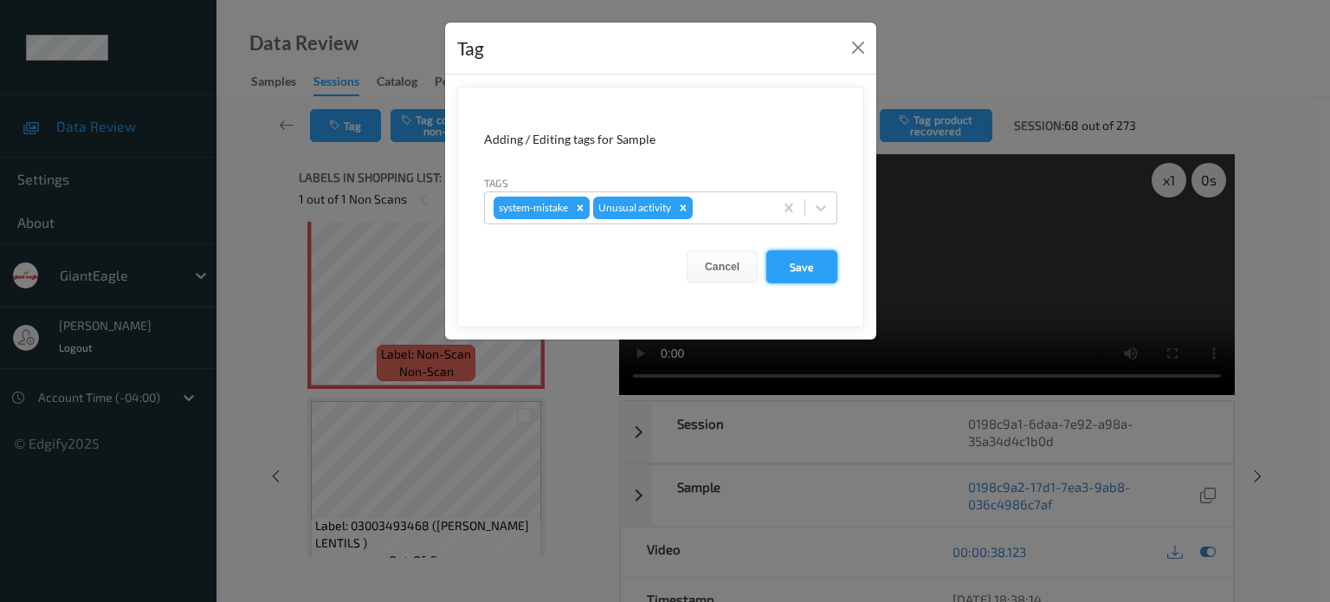
click at [807, 259] on button "Save" at bounding box center [801, 266] width 71 height 33
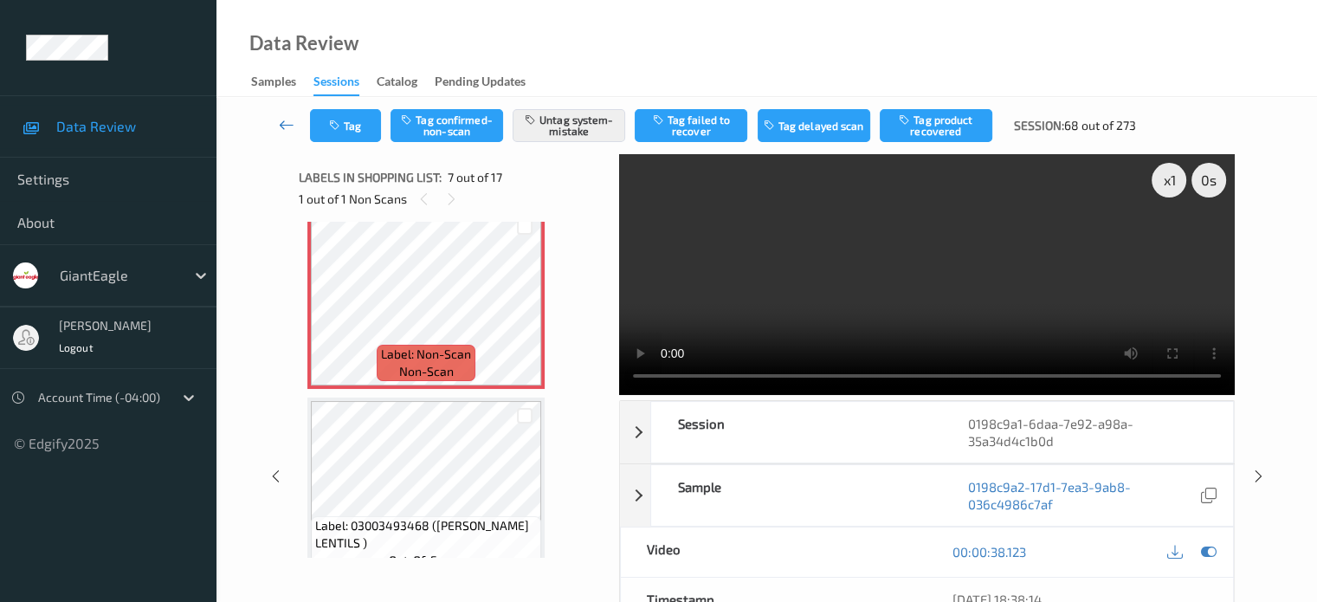
click at [287, 124] on icon at bounding box center [287, 124] width 16 height 17
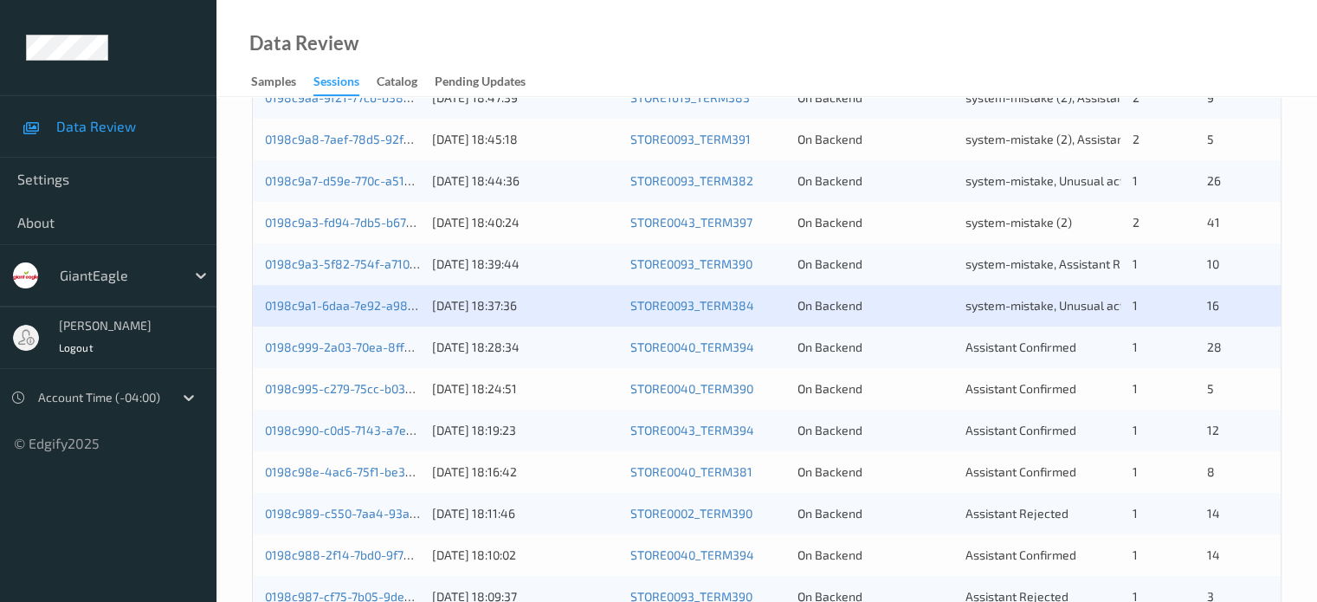
scroll to position [577, 0]
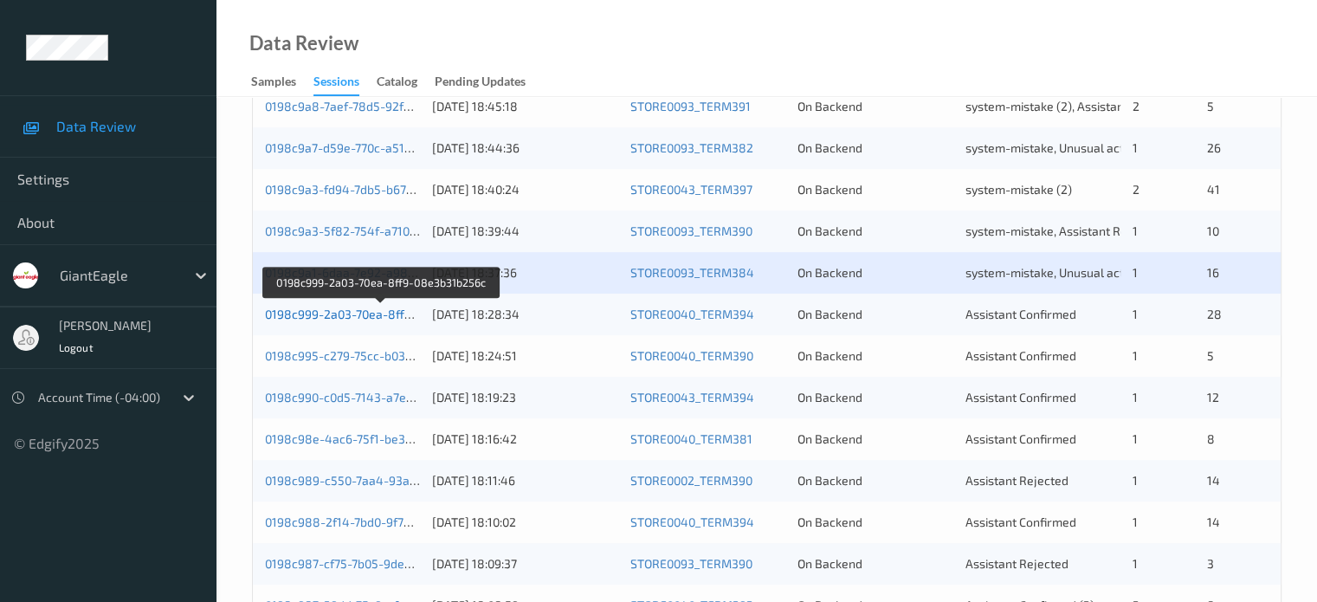
click at [364, 319] on link "0198c999-2a03-70ea-8ff9-08e3b31b256c" at bounding box center [381, 313] width 233 height 15
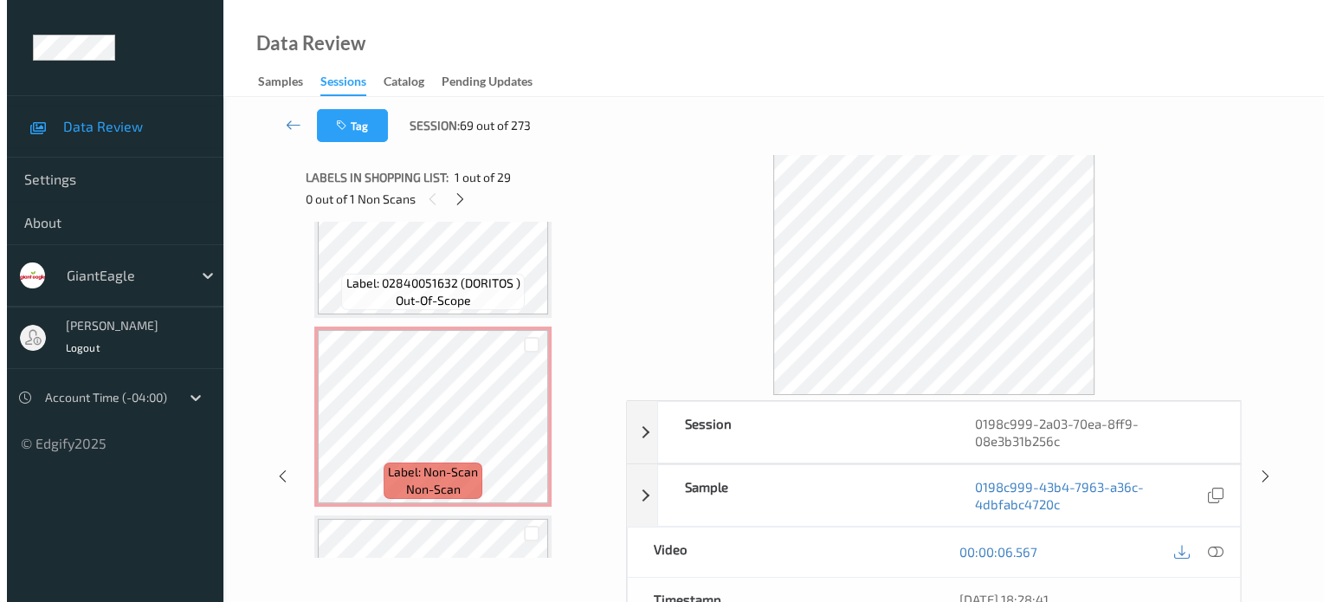
scroll to position [2735, 0]
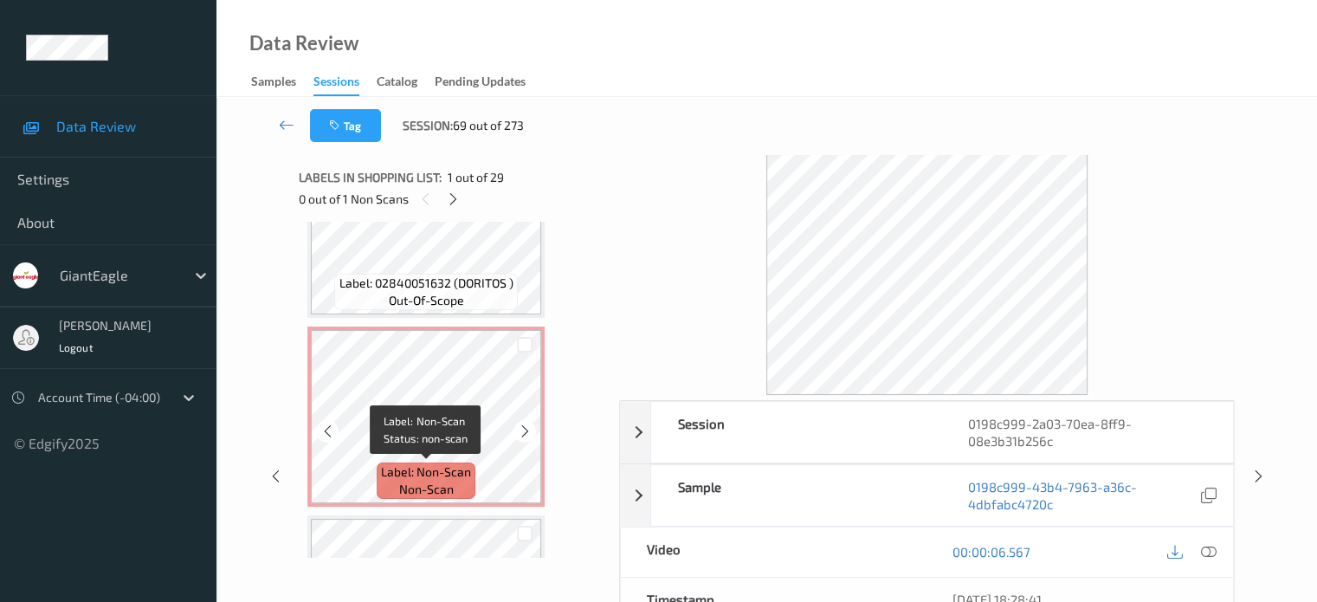
click at [440, 480] on span "Label: Non-Scan" at bounding box center [426, 471] width 90 height 17
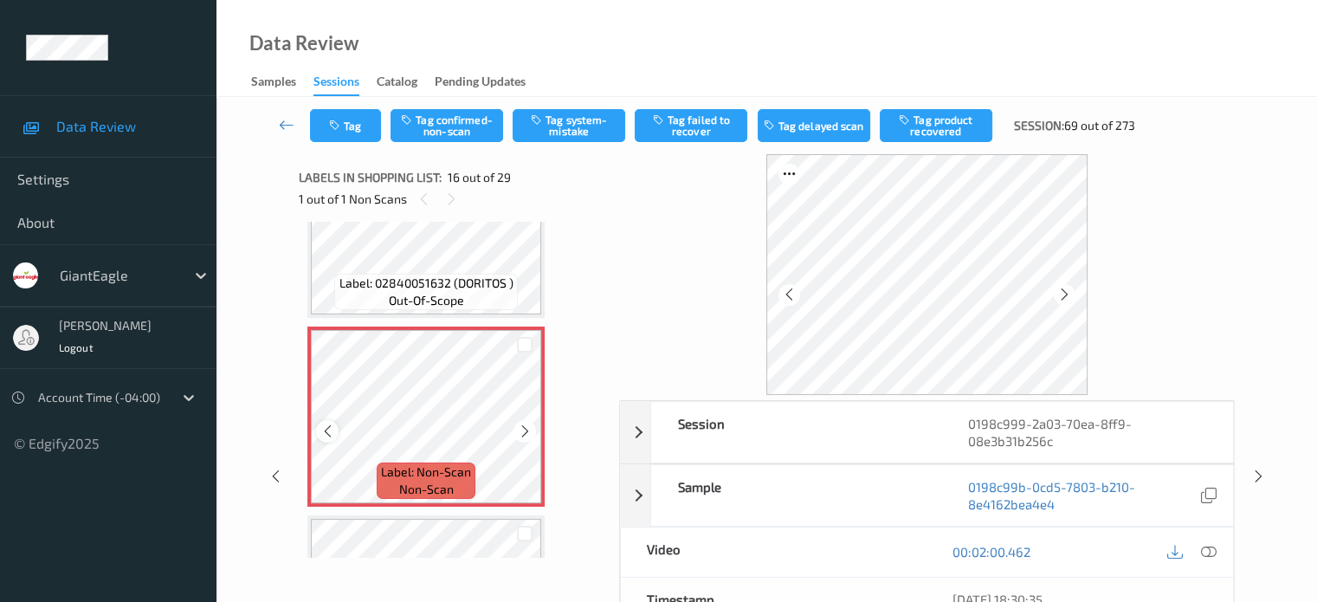
click at [331, 430] on icon at bounding box center [327, 431] width 15 height 16
click at [1210, 551] on icon at bounding box center [1208, 552] width 16 height 16
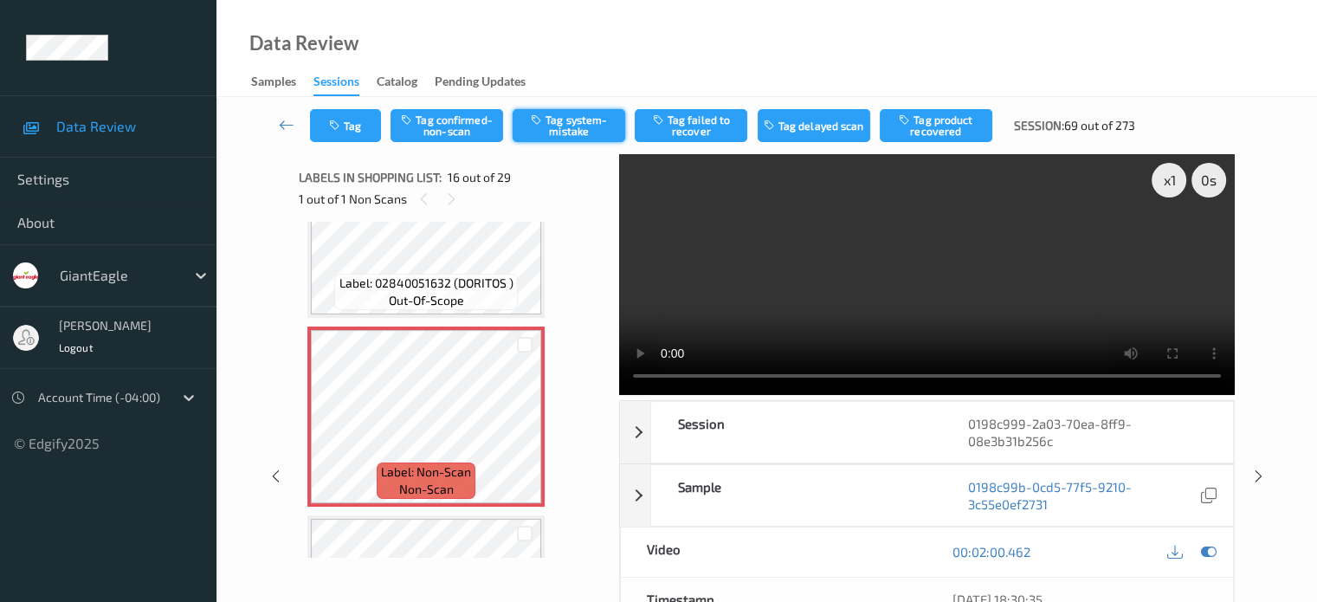
click at [572, 126] on button "Tag system-mistake" at bounding box center [569, 125] width 113 height 33
click at [332, 130] on icon "button" at bounding box center [336, 125] width 15 height 12
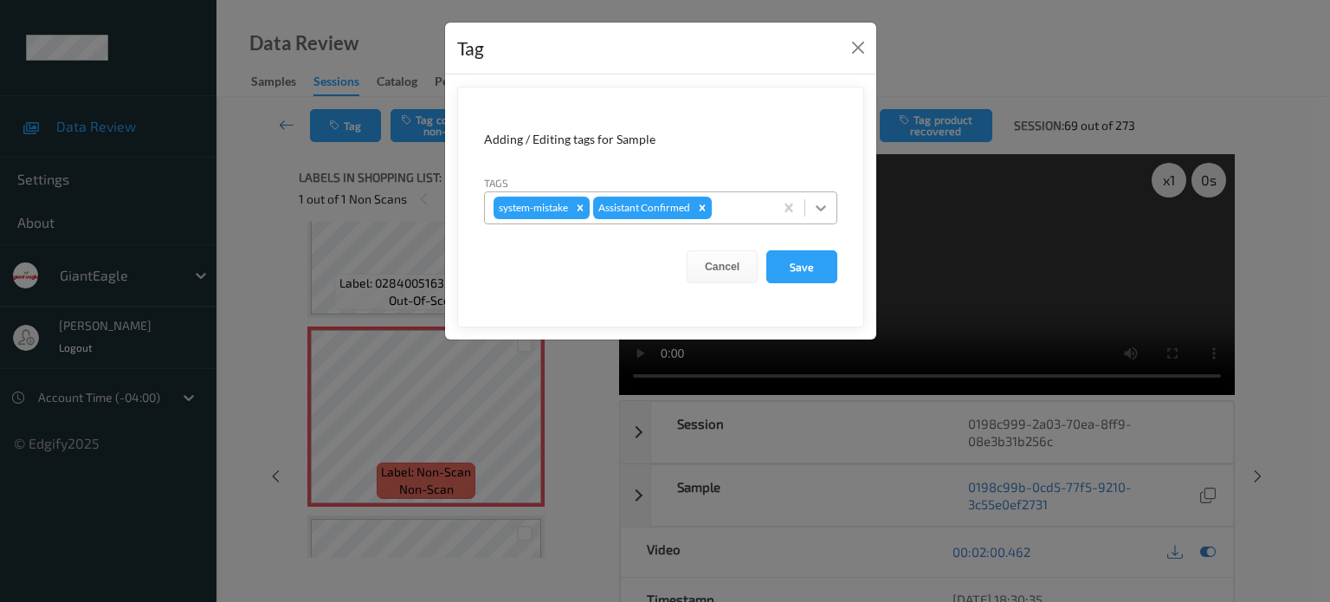
click at [817, 210] on icon at bounding box center [820, 207] width 17 height 17
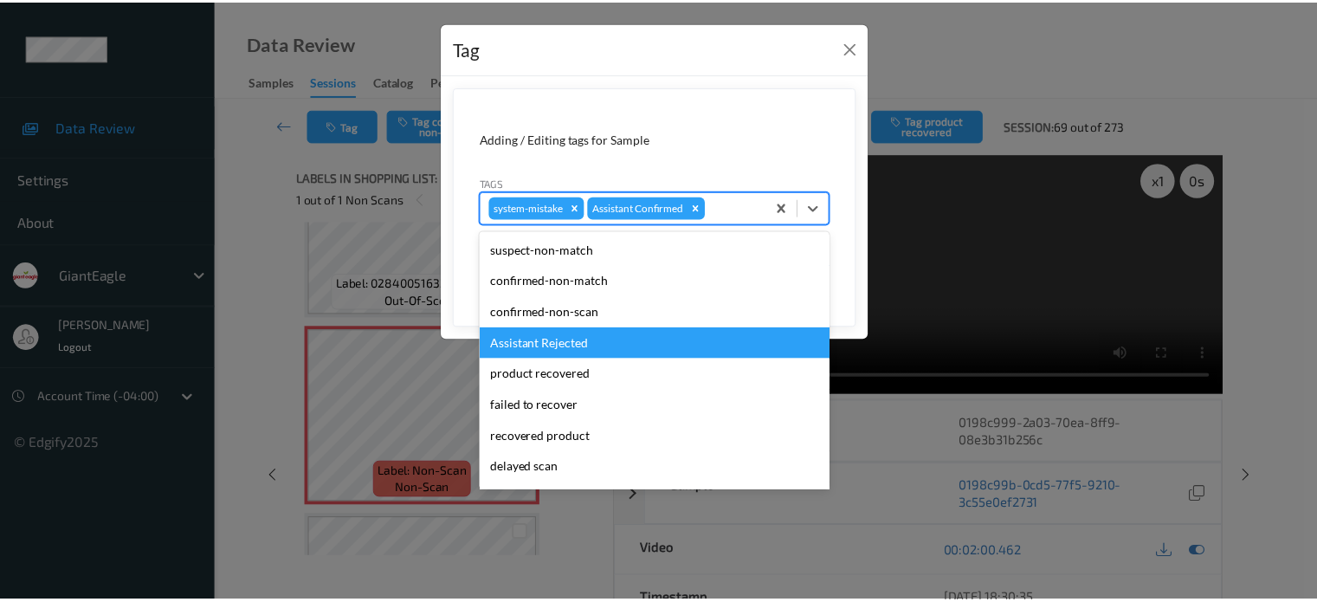
scroll to position [152, 0]
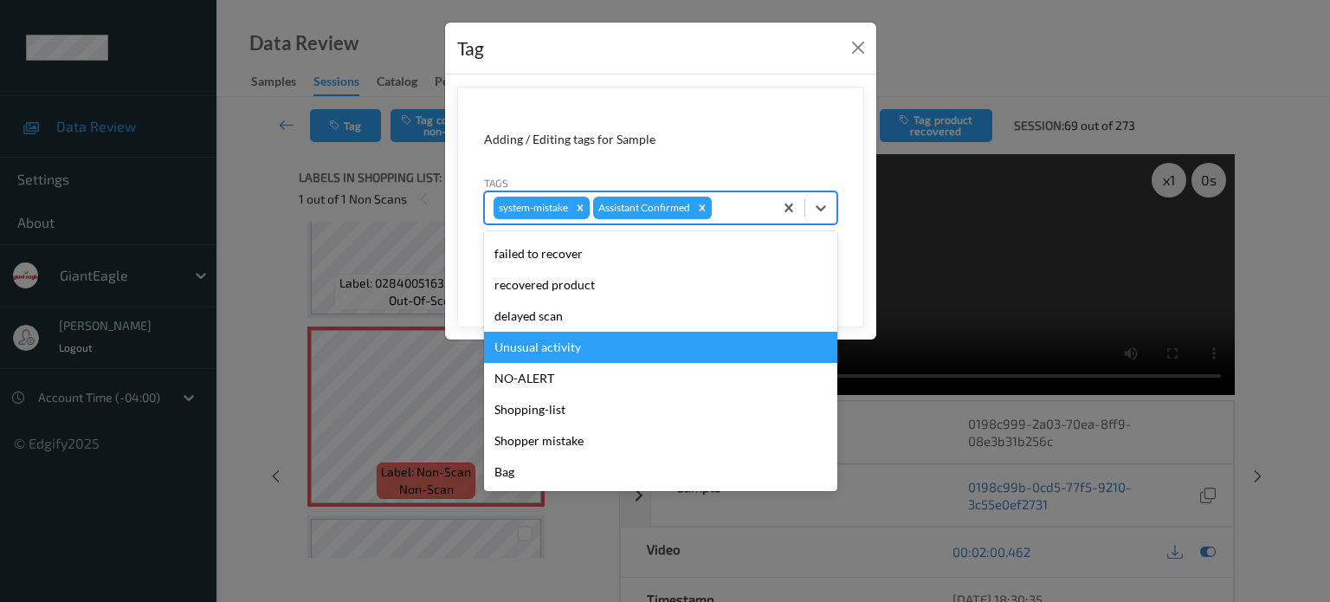
click at [516, 355] on div "Unusual activity" at bounding box center [660, 347] width 353 height 31
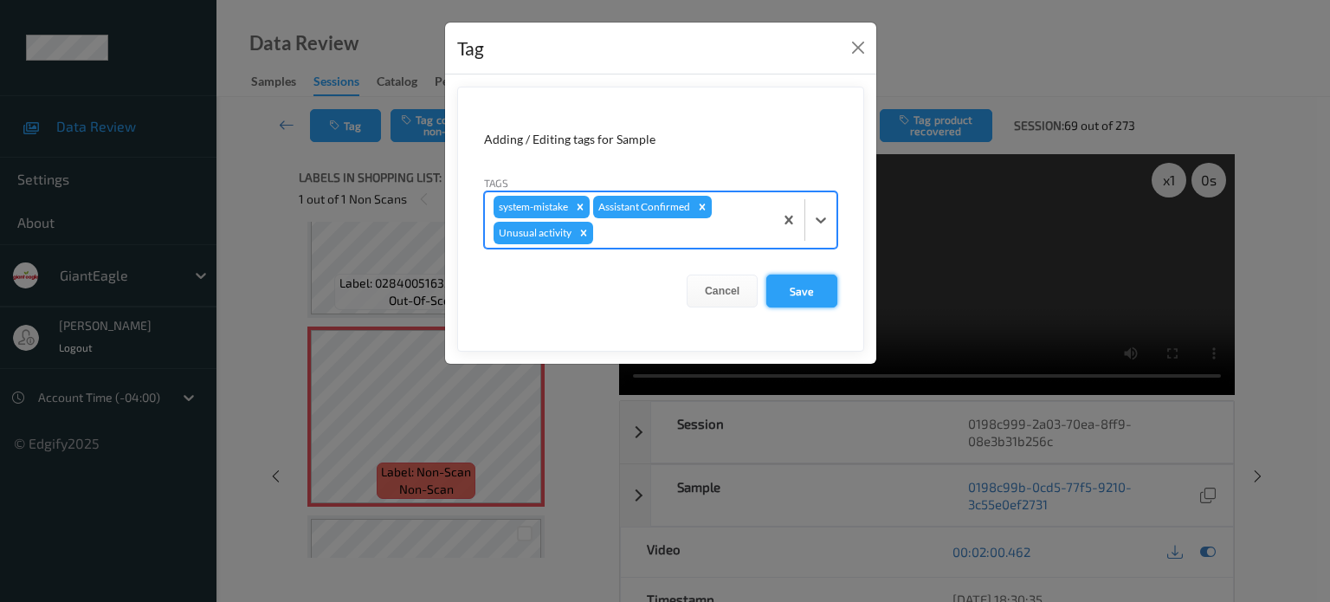
click at [794, 293] on button "Save" at bounding box center [801, 290] width 71 height 33
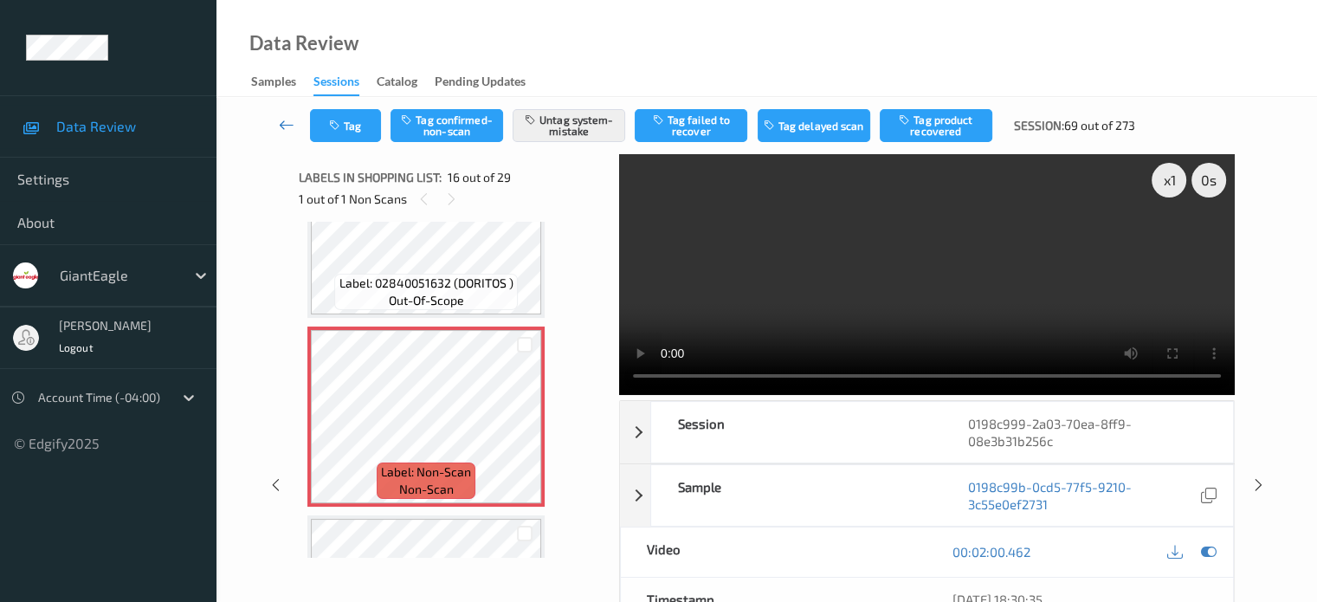
click at [280, 121] on icon at bounding box center [287, 124] width 16 height 17
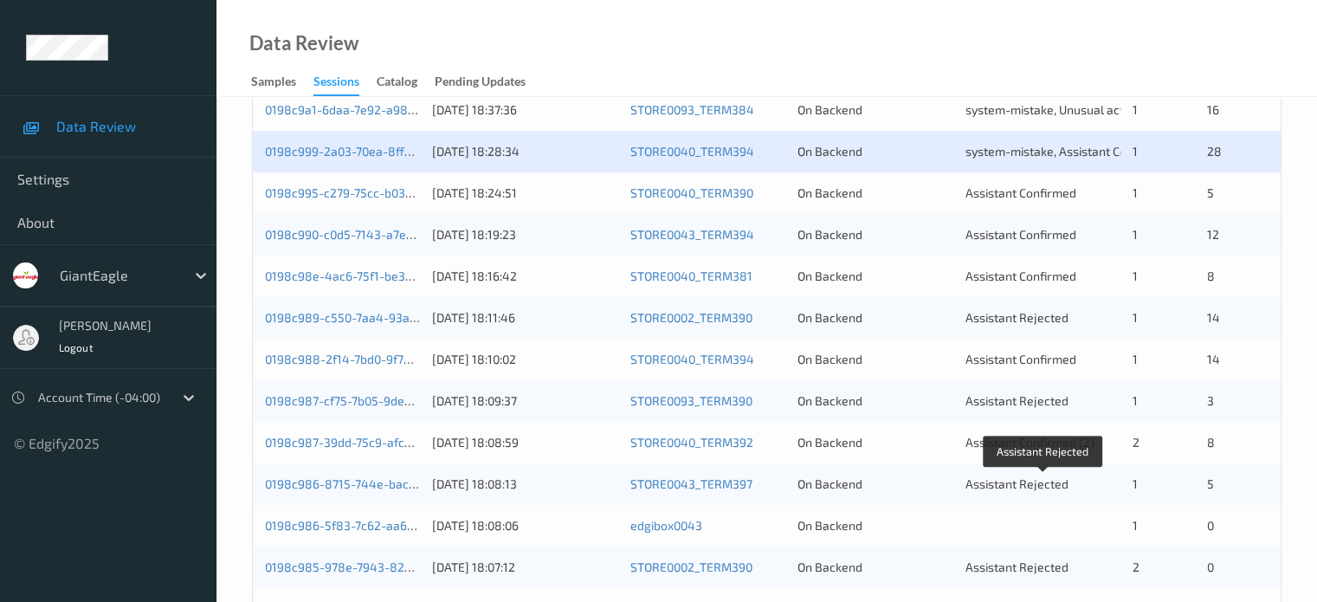
scroll to position [732, 0]
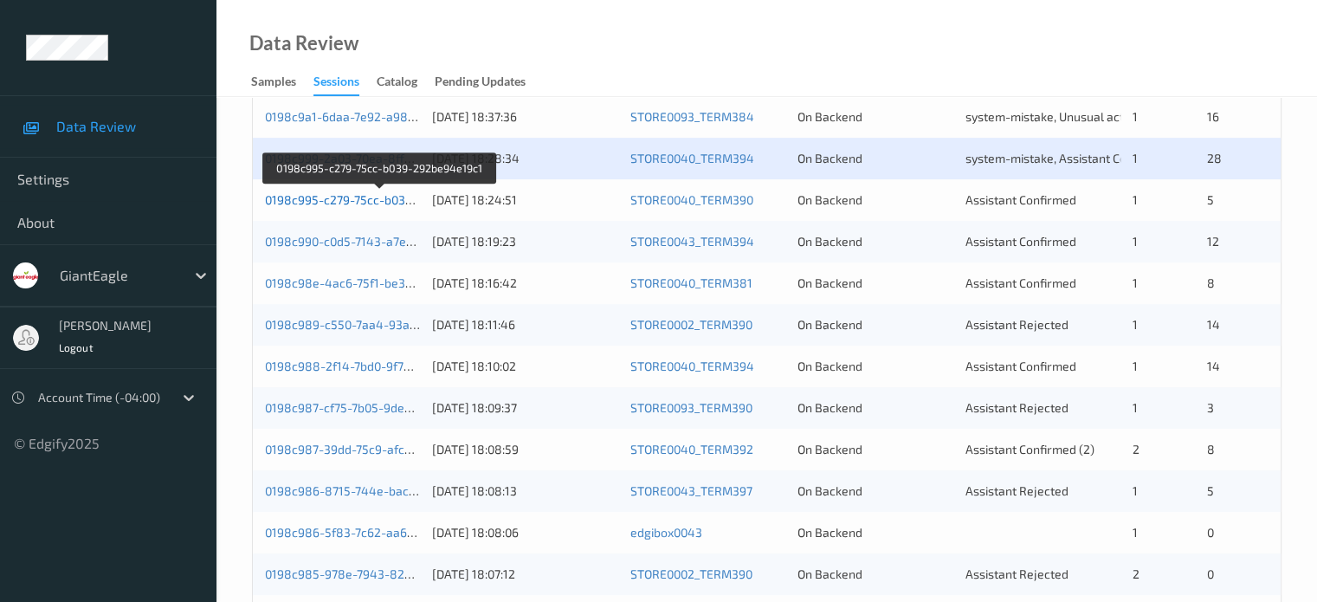
click at [364, 202] on link "0198c995-c279-75cc-b039-292be94e19c1" at bounding box center [381, 199] width 232 height 15
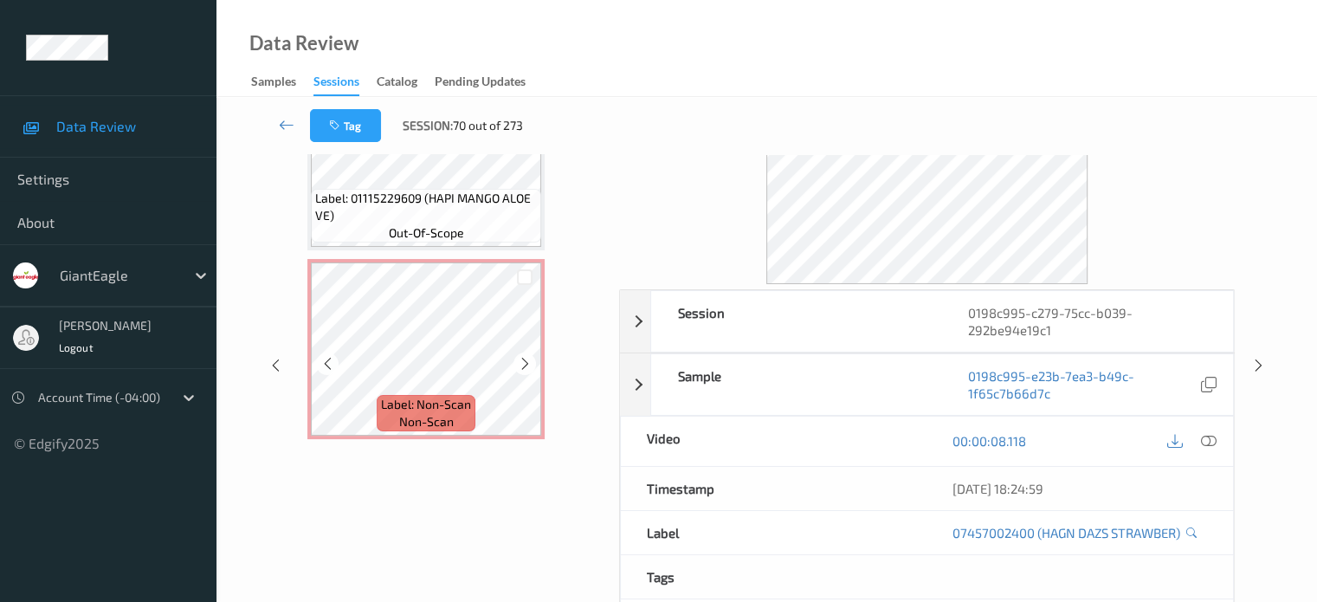
scroll to position [144, 0]
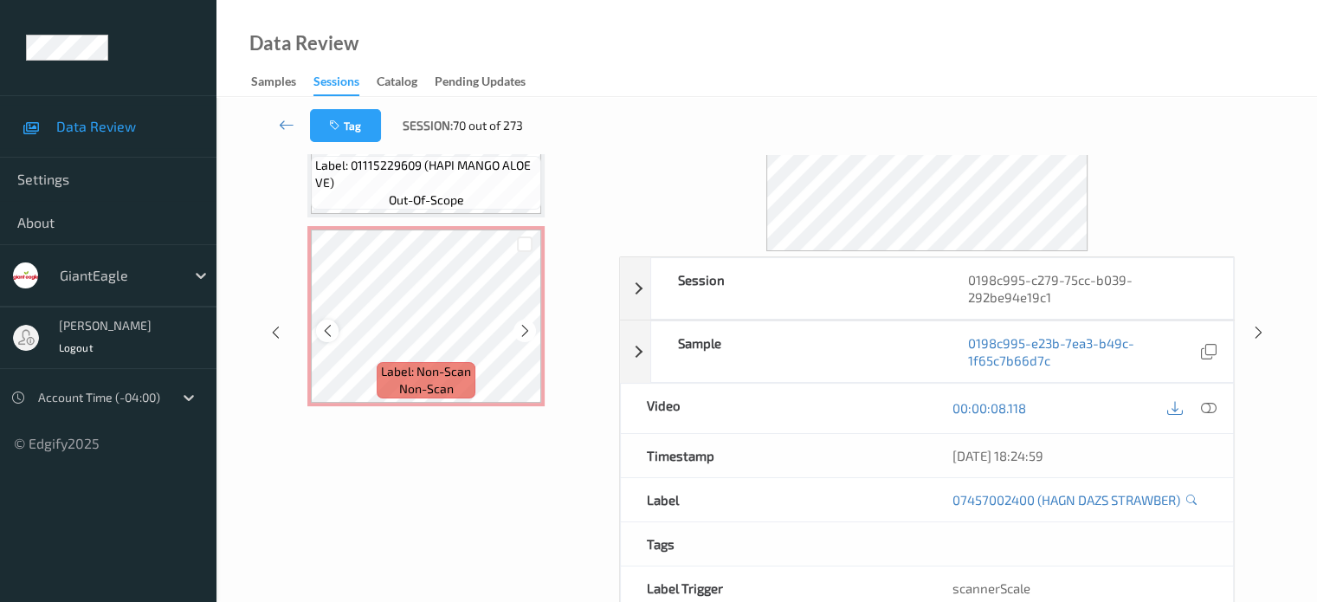
click at [327, 336] on icon at bounding box center [327, 331] width 15 height 16
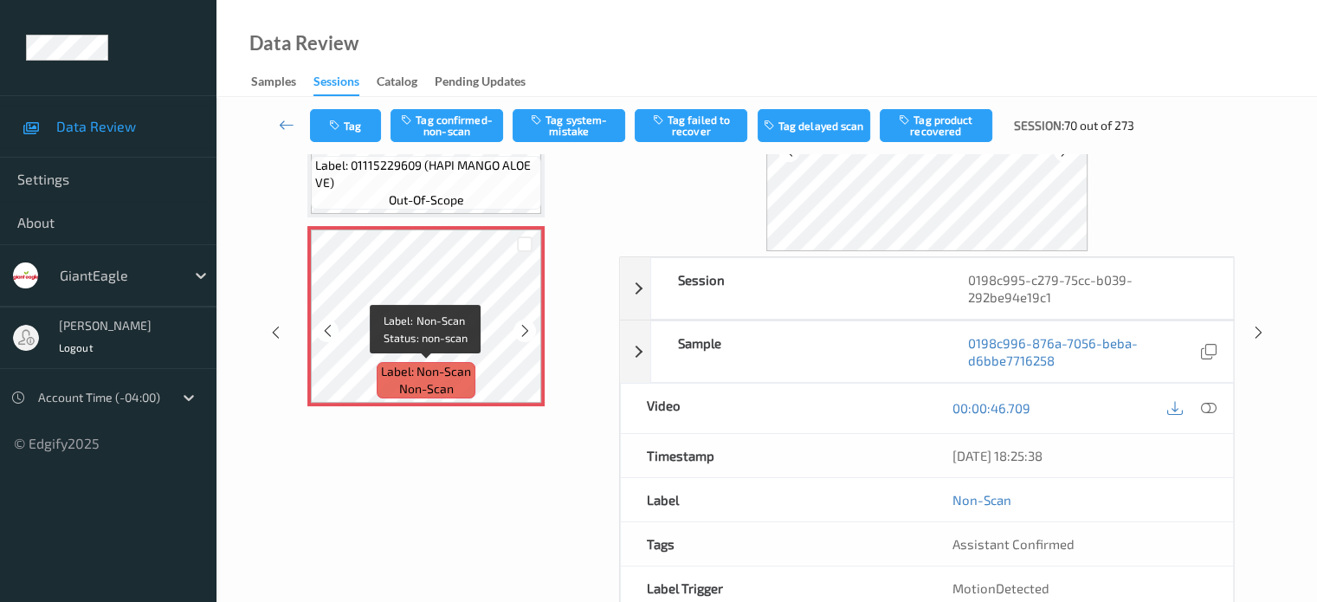
click at [448, 384] on span "non-scan" at bounding box center [426, 388] width 55 height 17
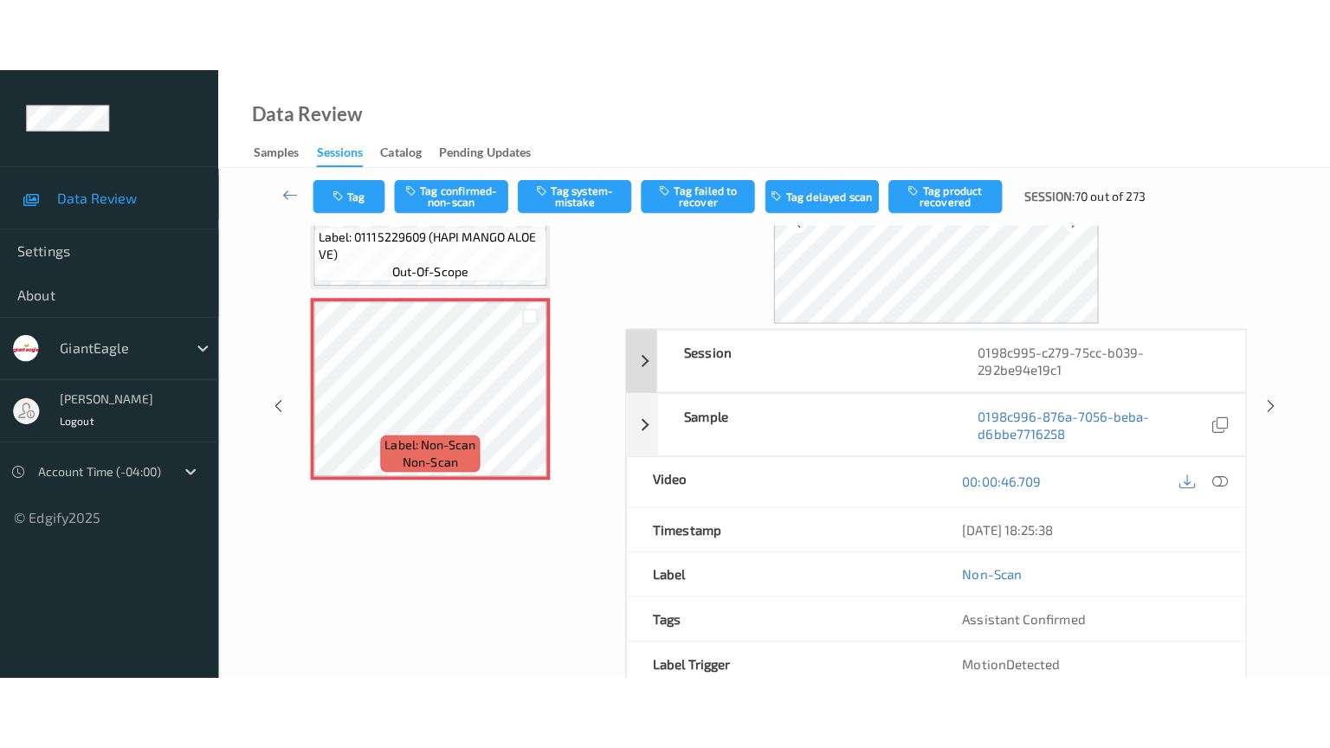
scroll to position [0, 0]
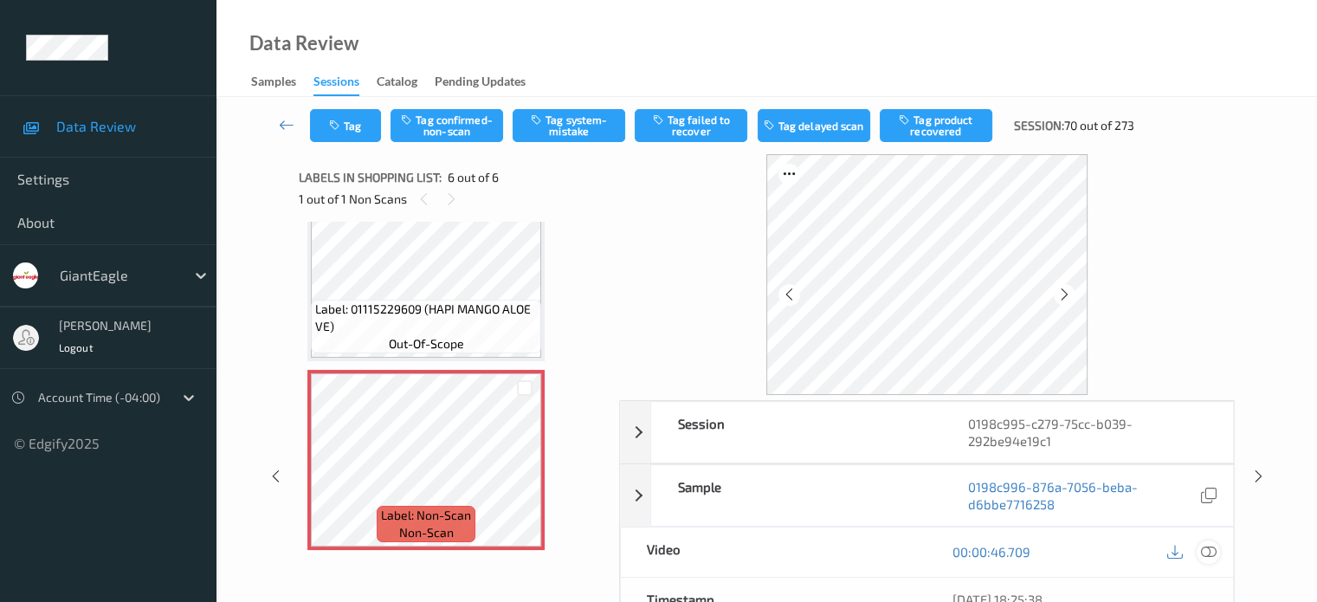
click at [1209, 558] on div at bounding box center [1207, 551] width 23 height 23
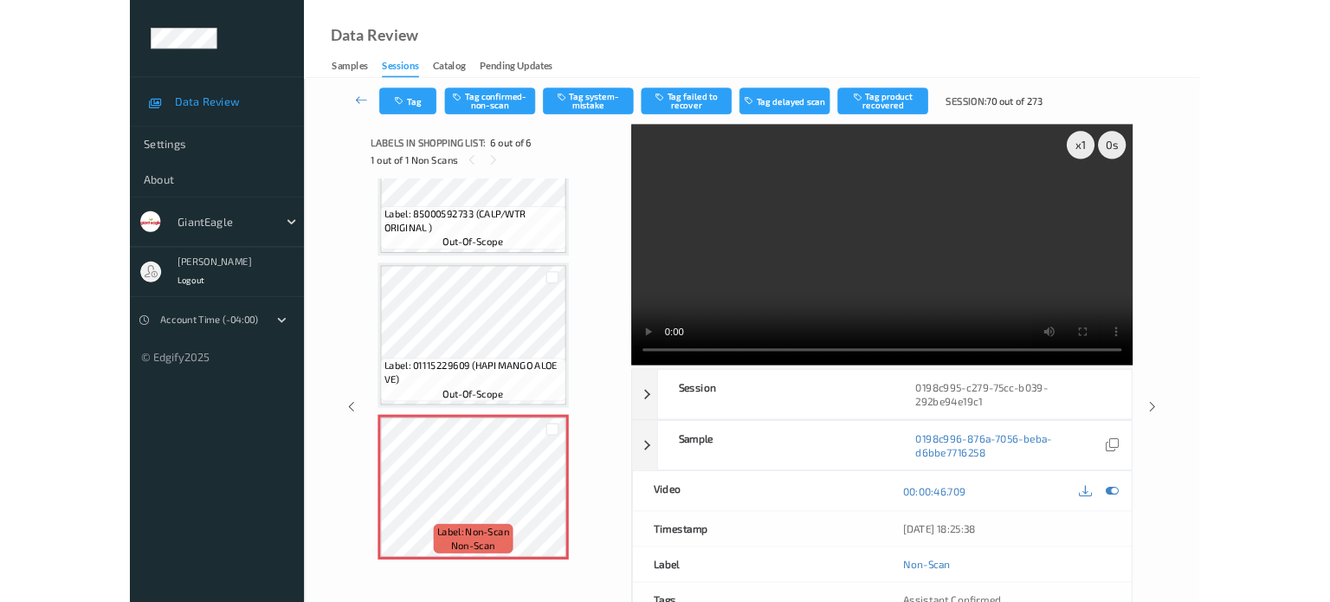
scroll to position [659, 0]
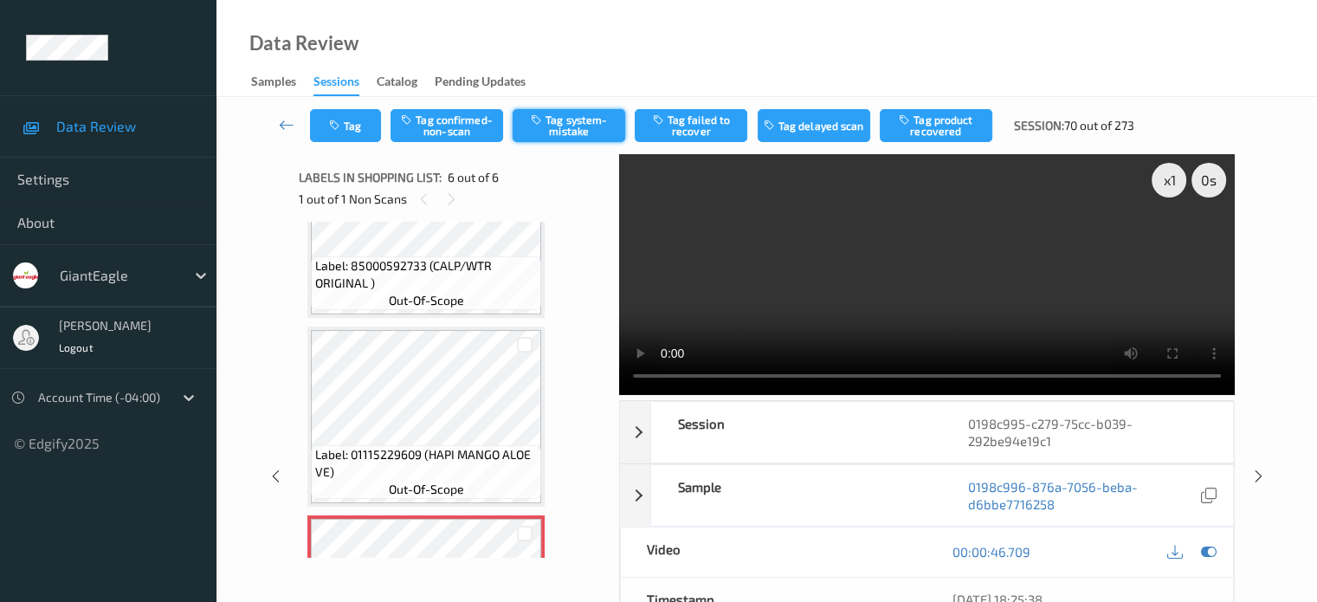
click at [570, 131] on button "Tag system-mistake" at bounding box center [569, 125] width 113 height 33
click at [353, 122] on button "Tag" at bounding box center [345, 125] width 71 height 33
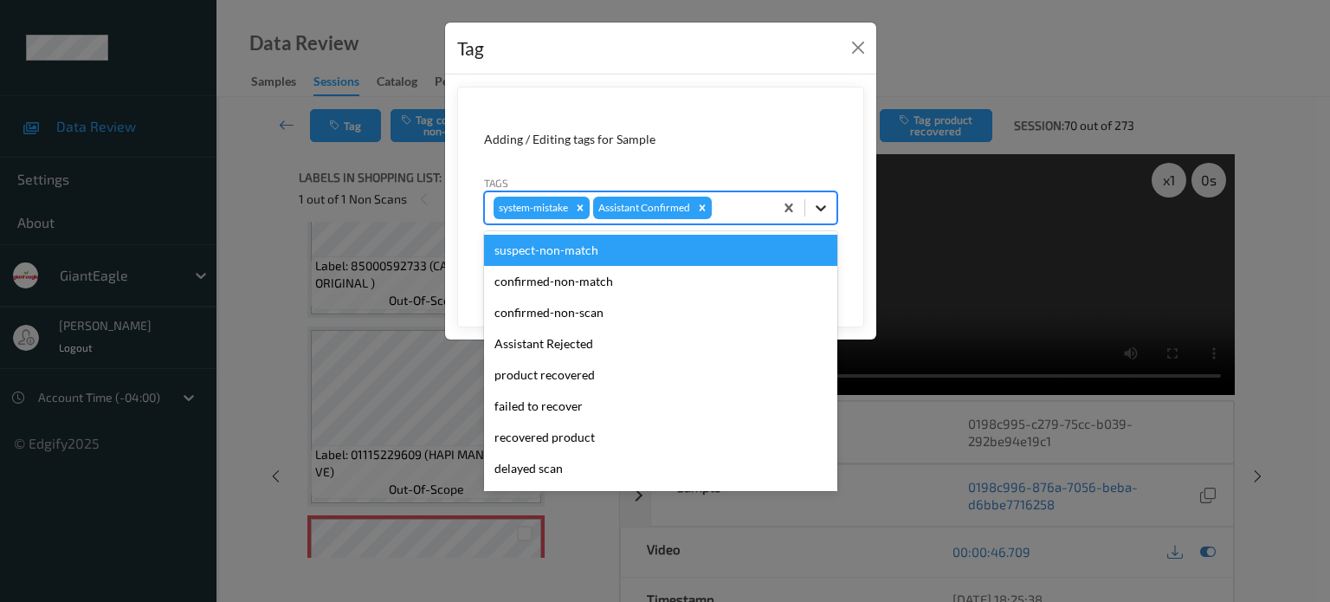
click at [823, 207] on icon at bounding box center [821, 208] width 10 height 6
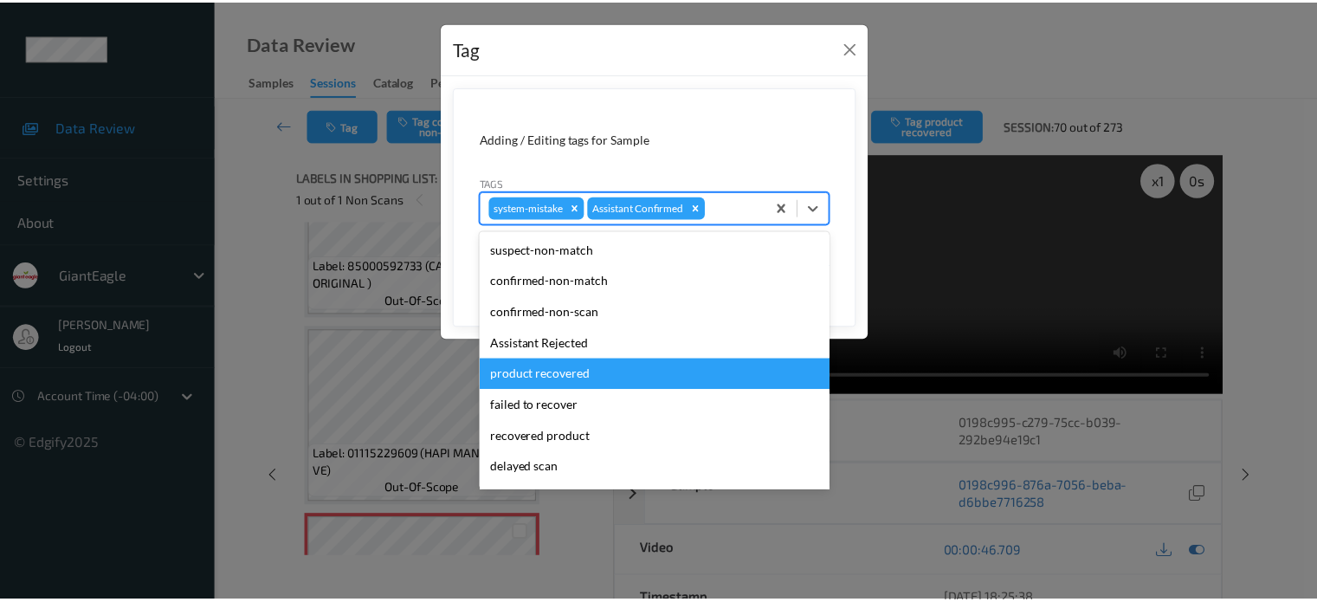
scroll to position [152, 0]
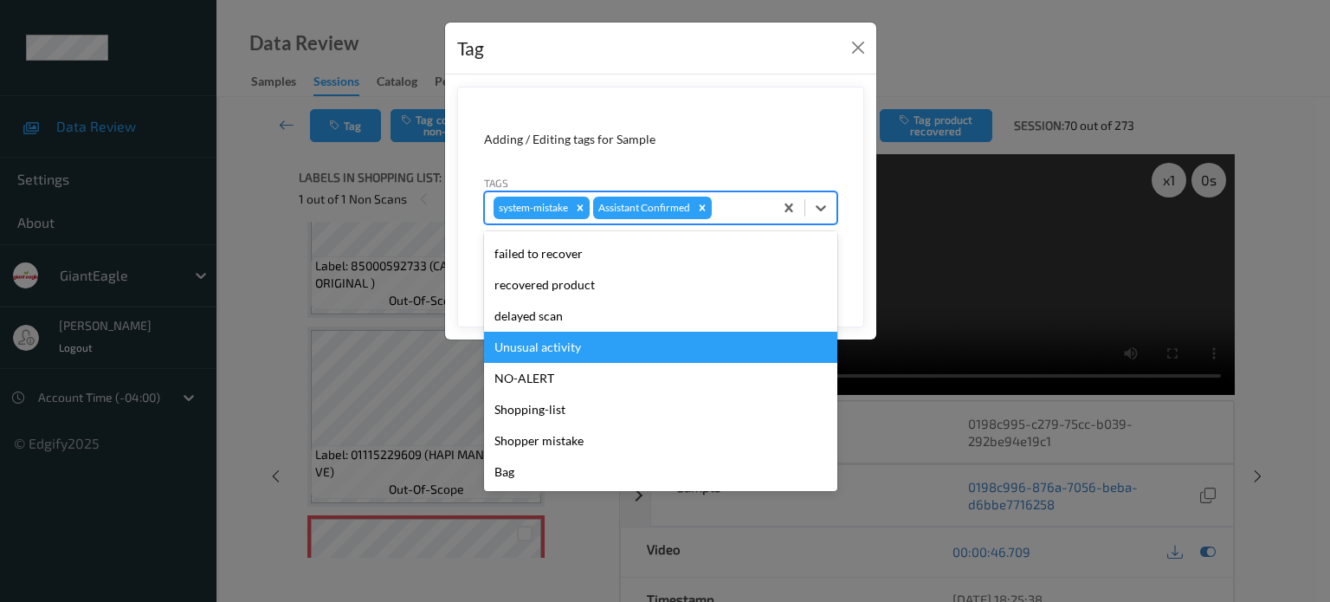
click at [571, 353] on div "Unusual activity" at bounding box center [660, 347] width 353 height 31
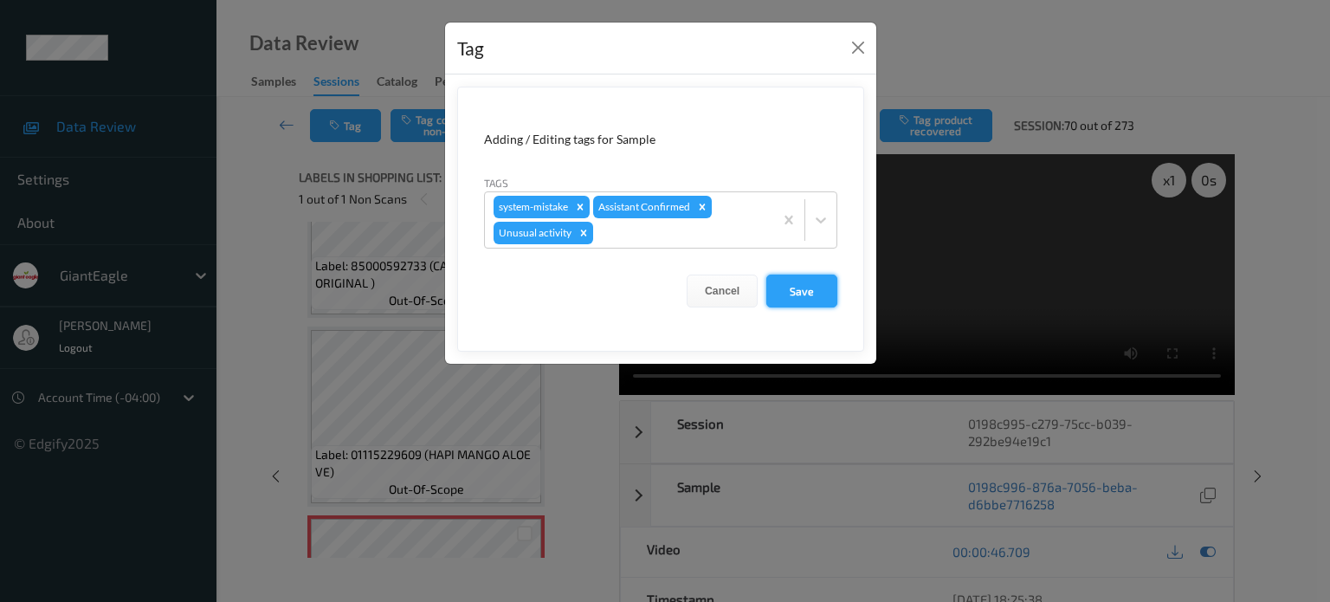
click at [806, 290] on button "Save" at bounding box center [801, 290] width 71 height 33
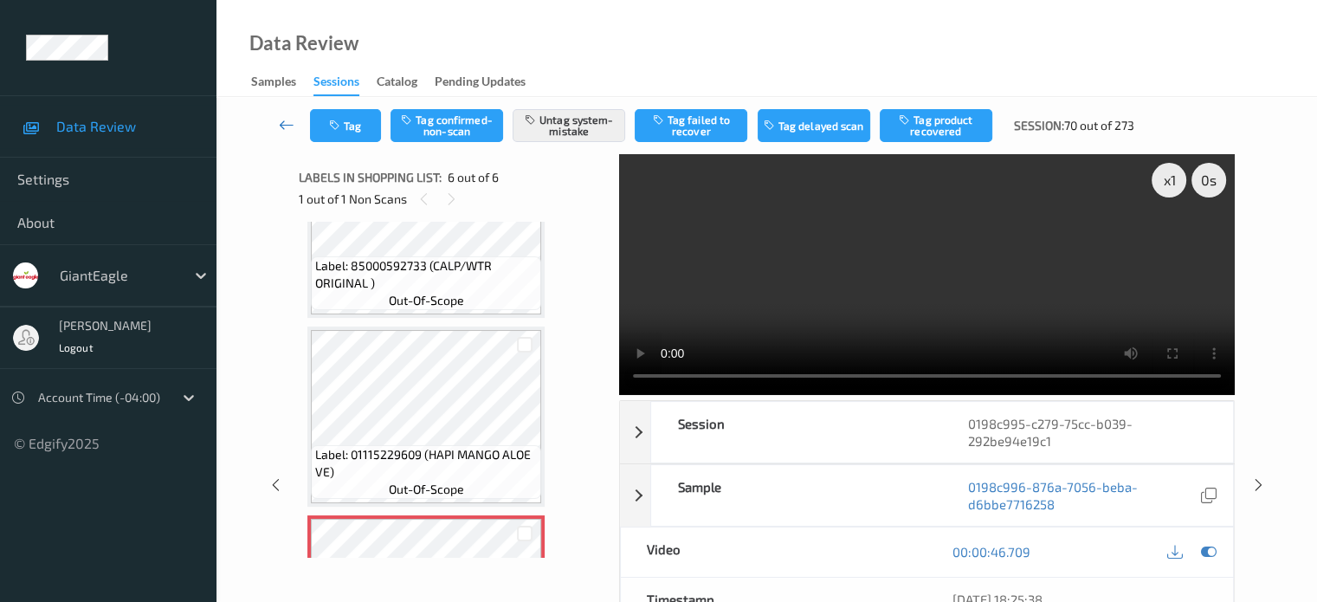
click at [281, 125] on icon at bounding box center [287, 124] width 16 height 17
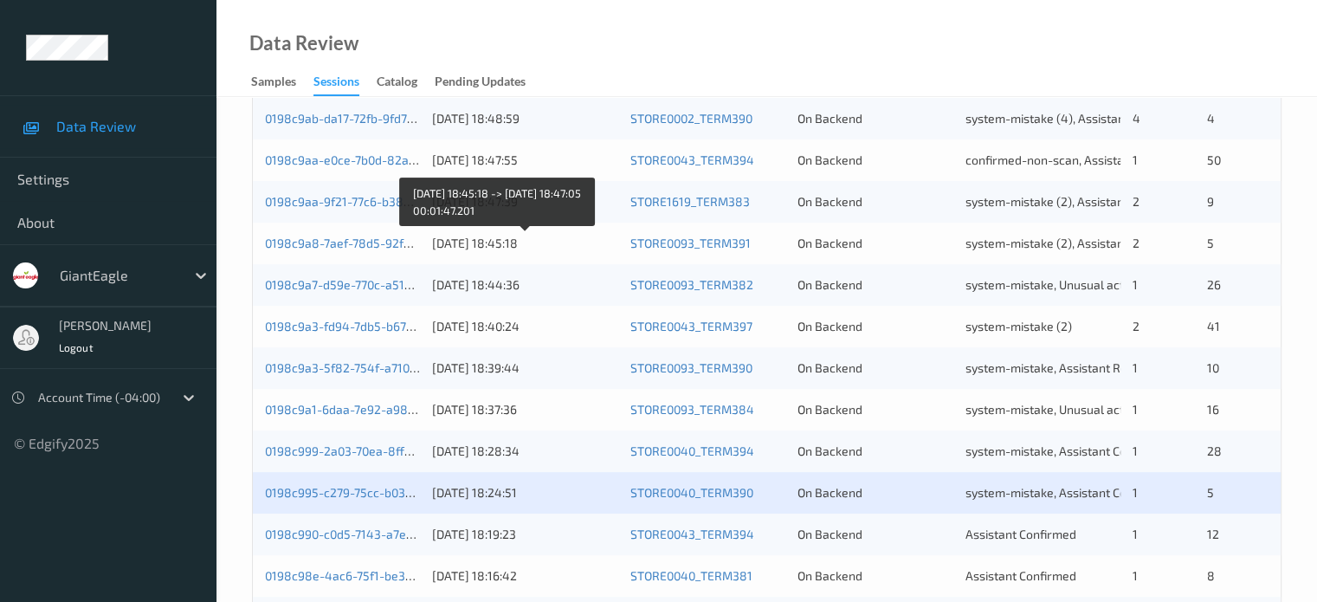
scroll to position [577, 0]
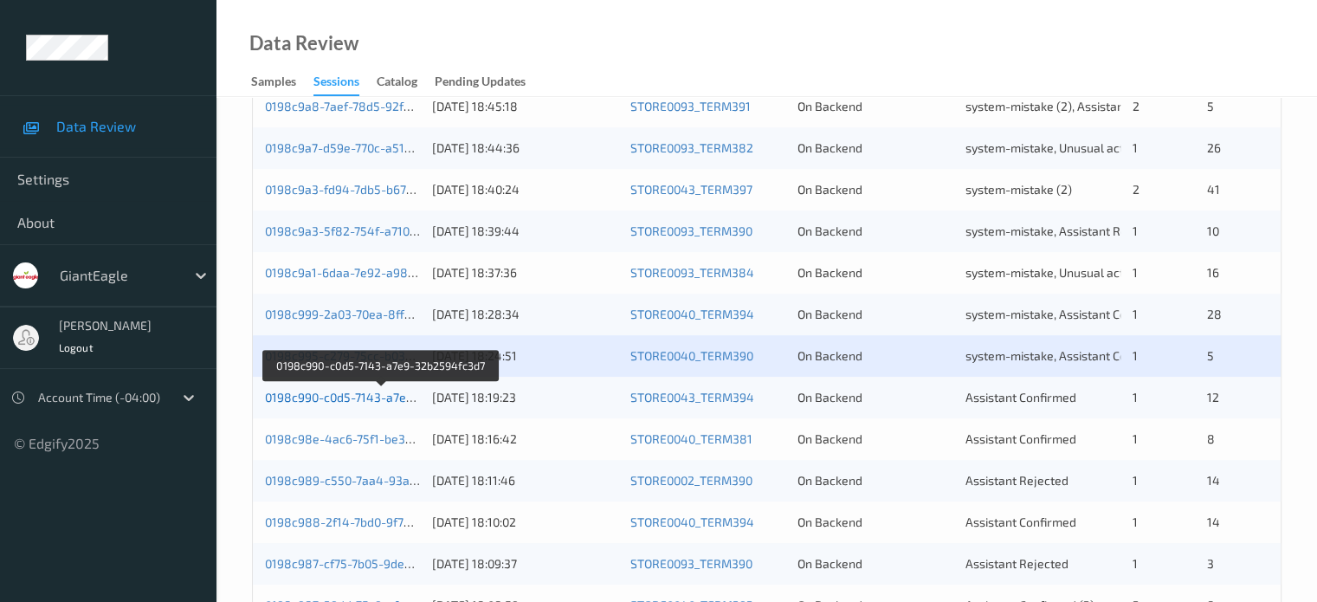
click at [330, 397] on link "0198c990-c0d5-7143-a7e9-32b2594fc3d7" at bounding box center [381, 397] width 233 height 15
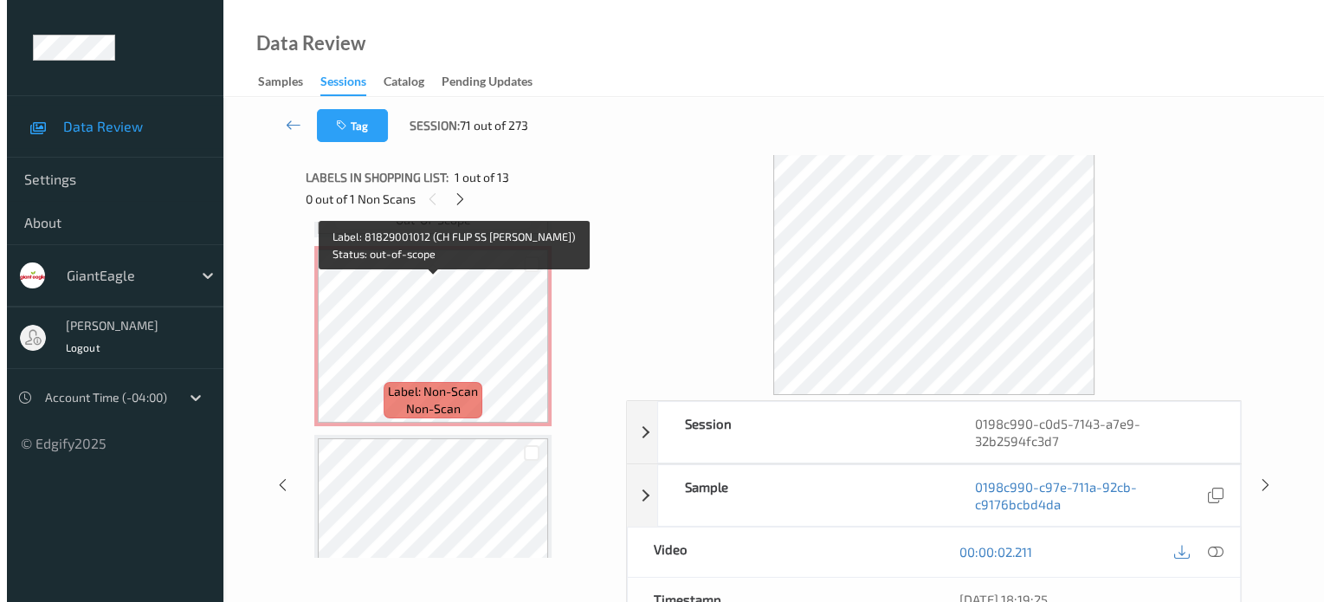
scroll to position [1681, 0]
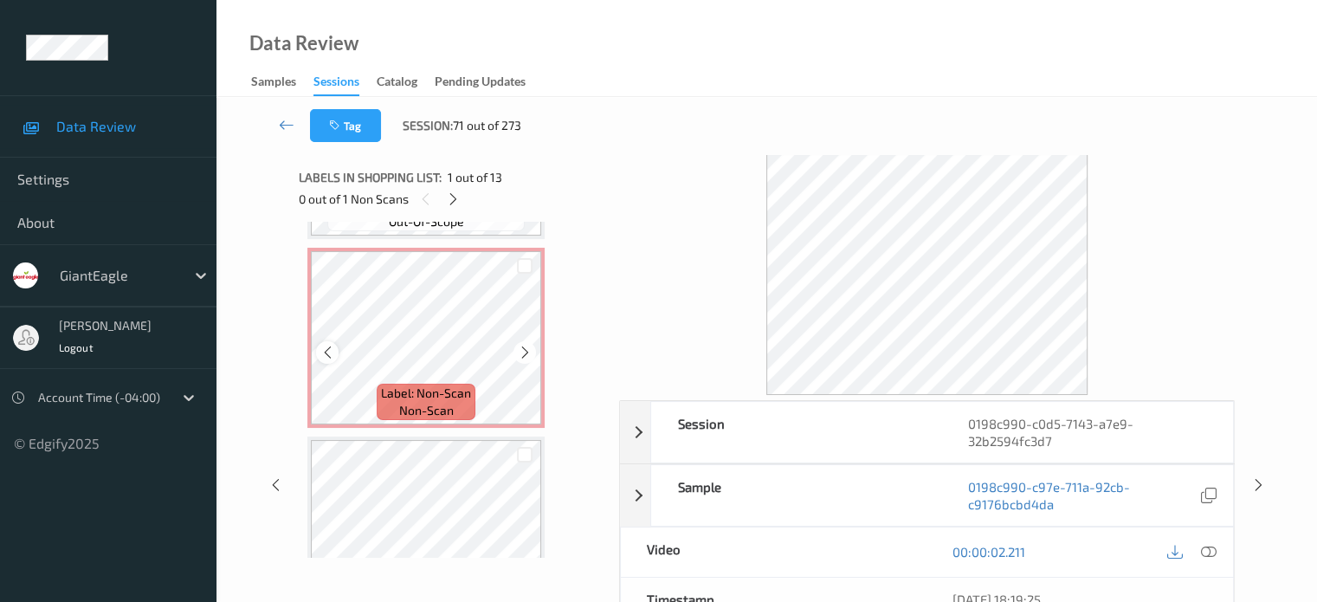
click at [326, 358] on icon at bounding box center [327, 353] width 15 height 16
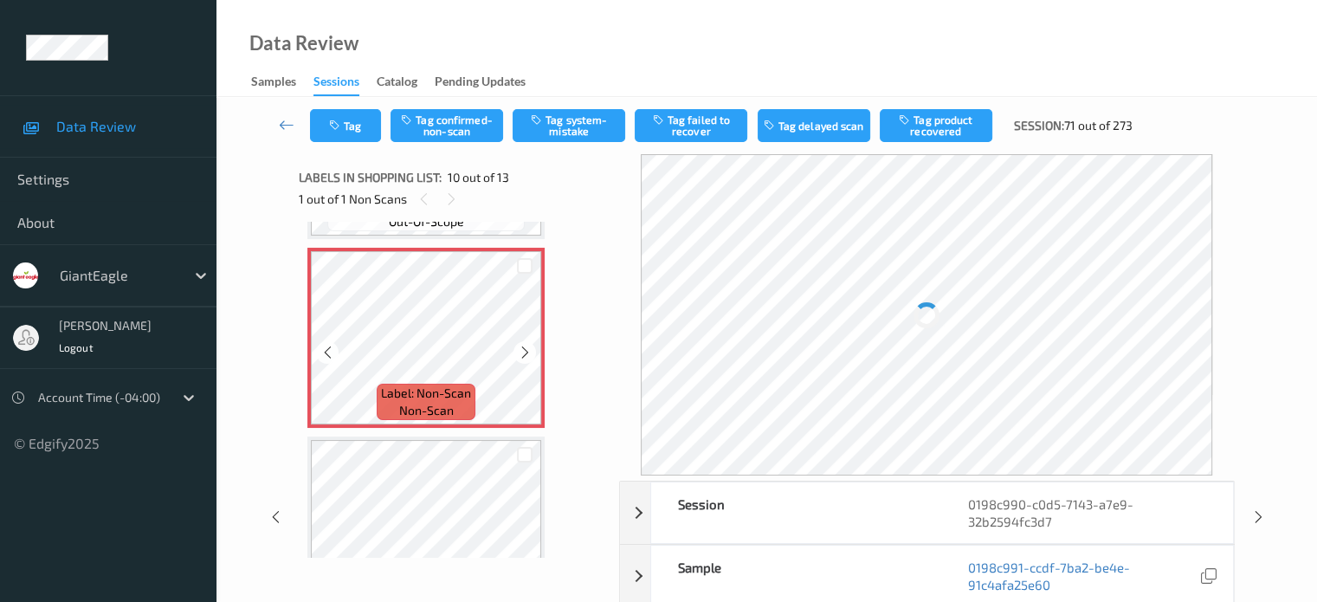
click at [326, 358] on icon at bounding box center [327, 353] width 15 height 16
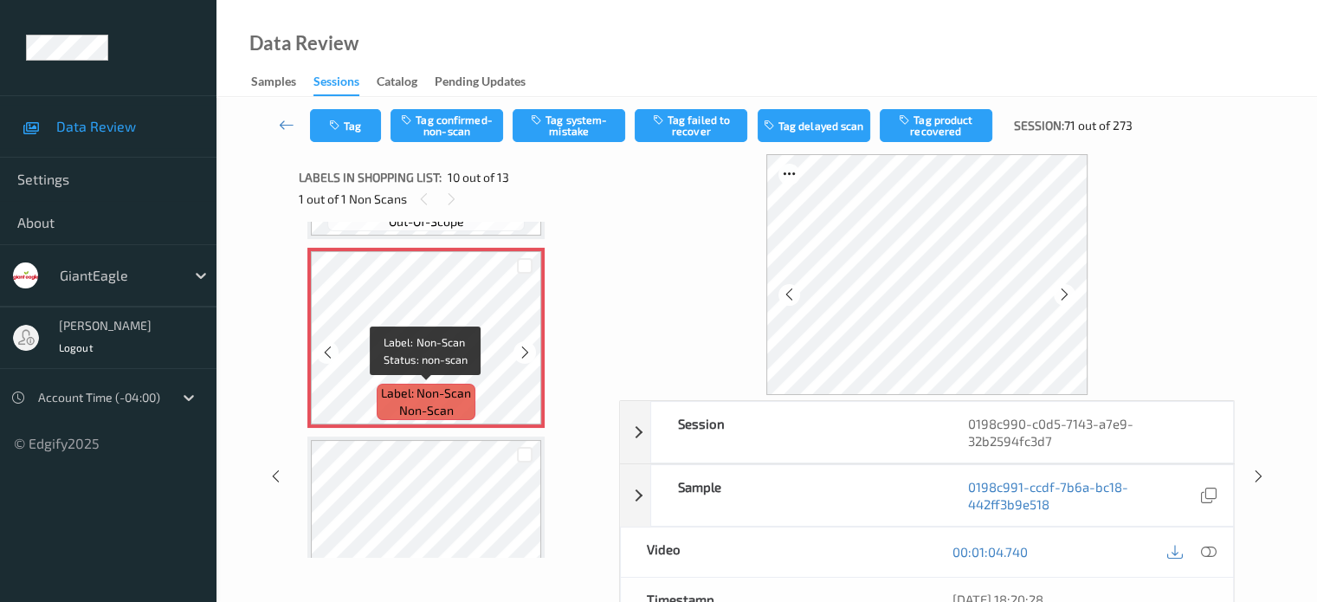
click at [433, 412] on span "non-scan" at bounding box center [426, 410] width 55 height 17
click at [1207, 550] on icon at bounding box center [1208, 552] width 16 height 16
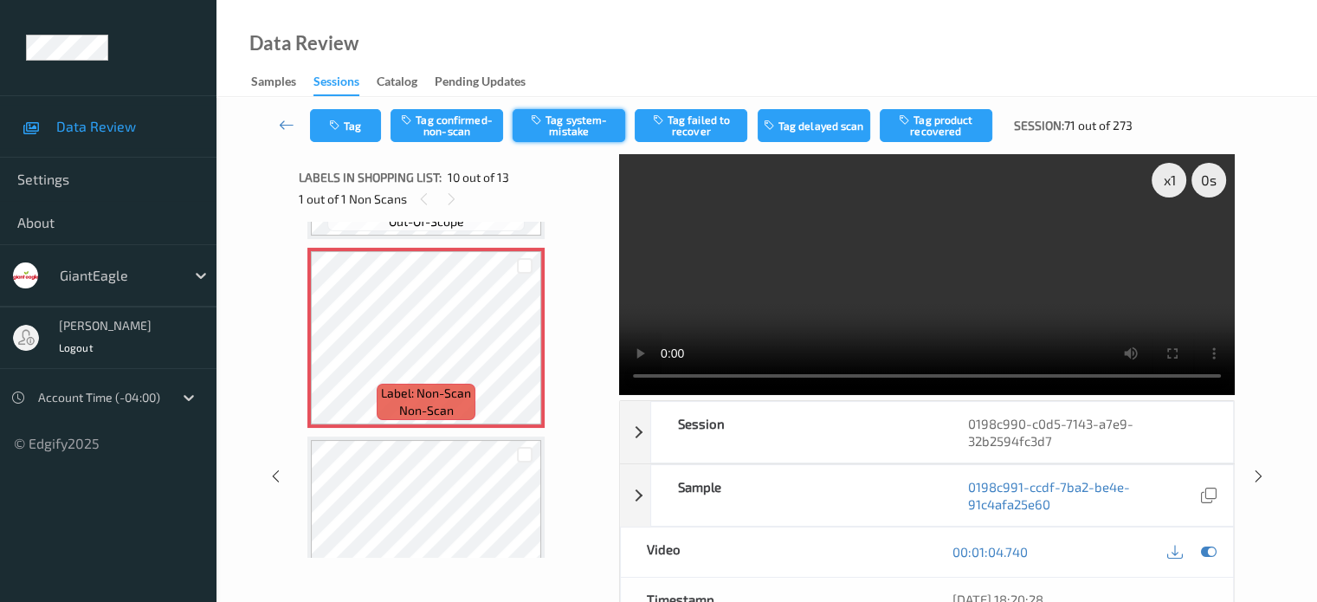
click at [568, 131] on button "Tag system-mistake" at bounding box center [569, 125] width 113 height 33
click at [339, 119] on icon "button" at bounding box center [336, 125] width 15 height 12
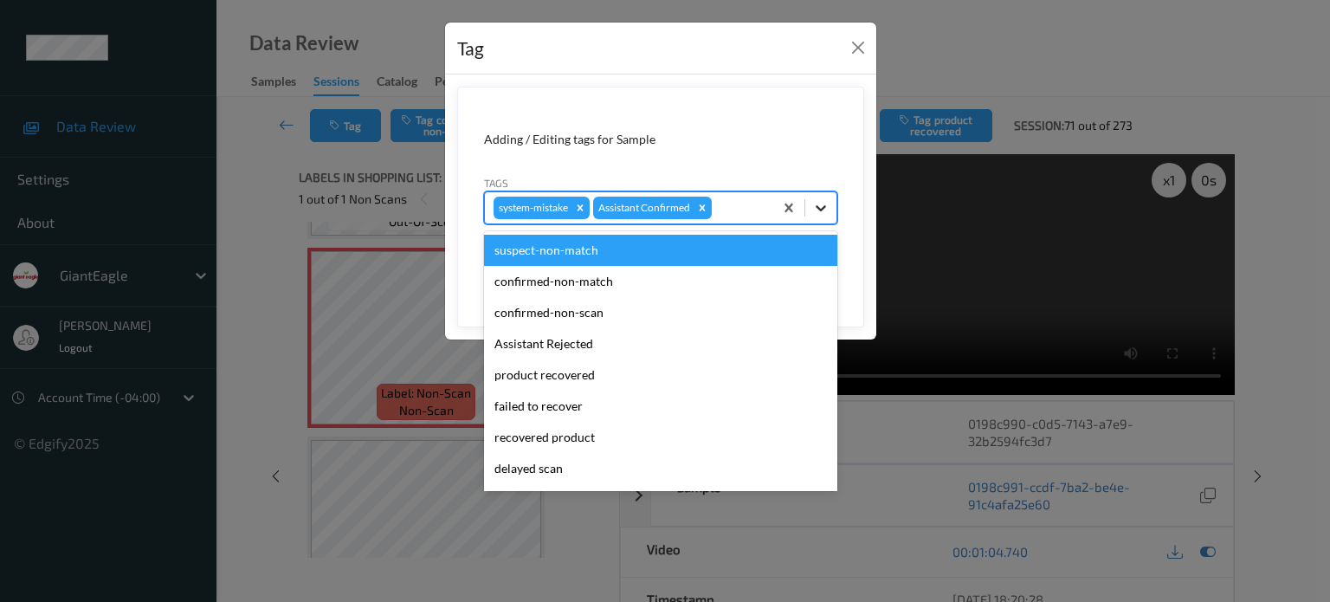
click at [825, 207] on icon at bounding box center [820, 207] width 17 height 17
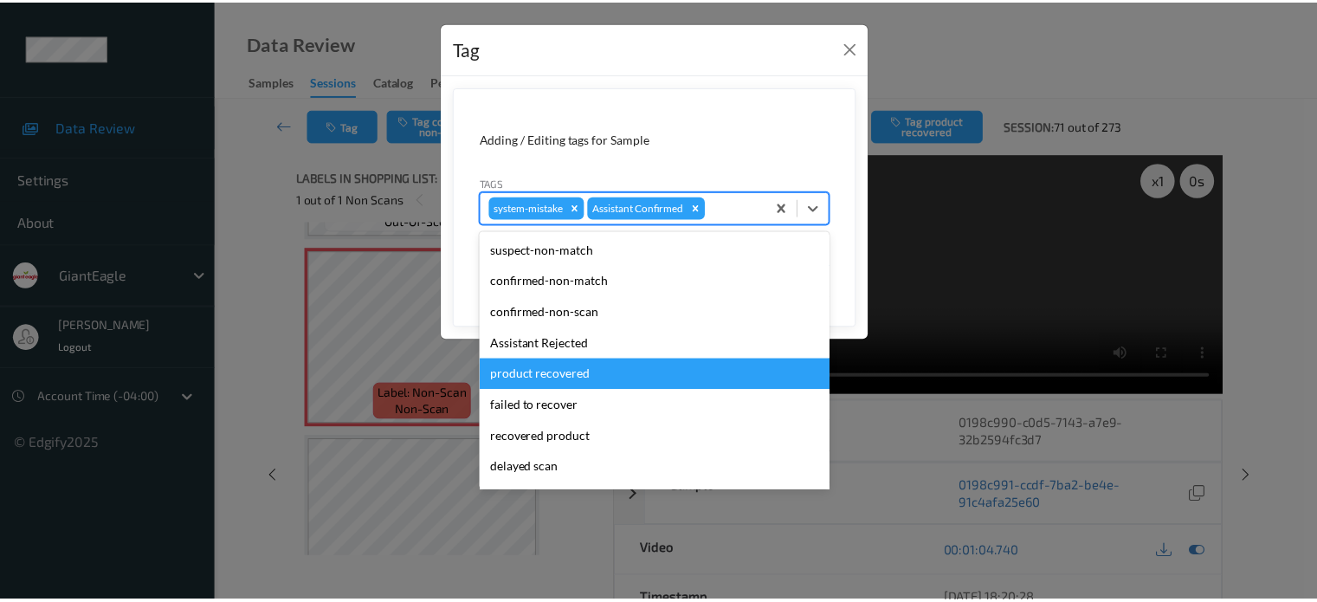
scroll to position [152, 0]
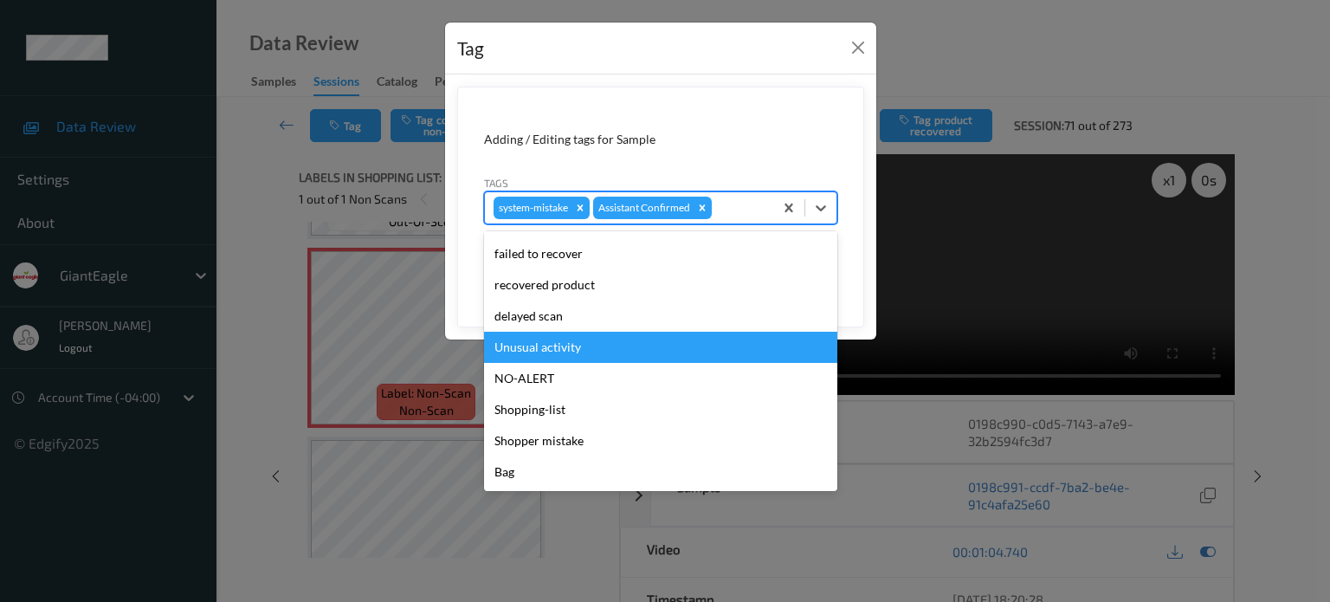
click at [526, 347] on div "Unusual activity" at bounding box center [660, 347] width 353 height 31
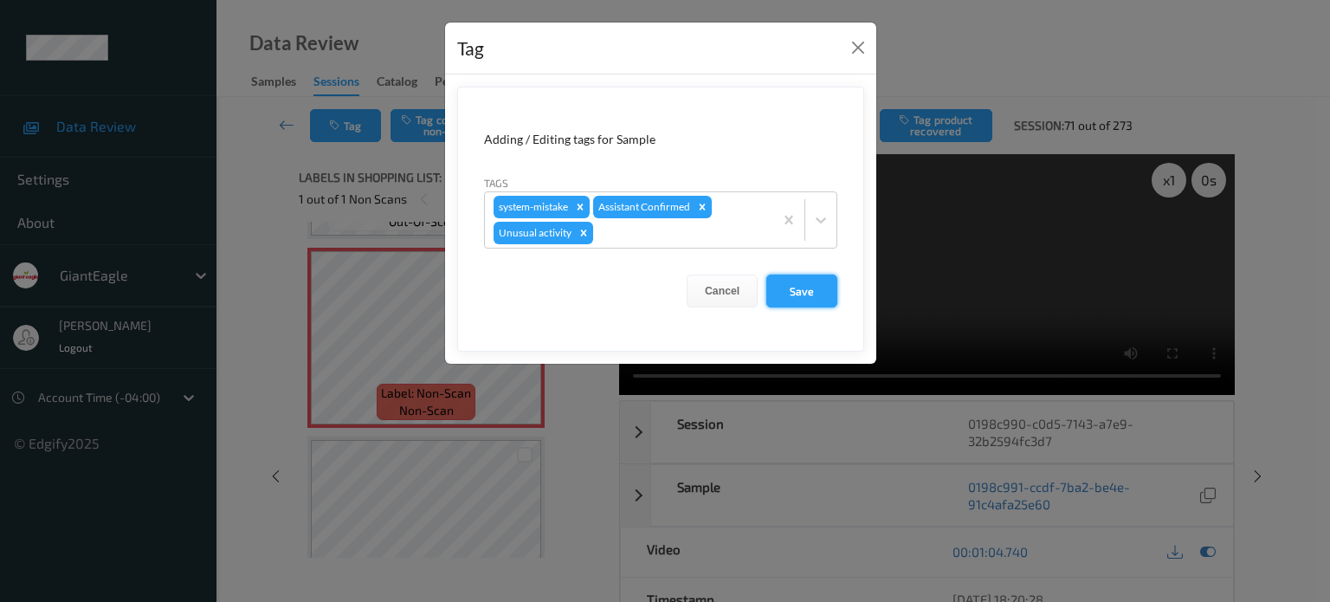
click at [803, 297] on button "Save" at bounding box center [801, 290] width 71 height 33
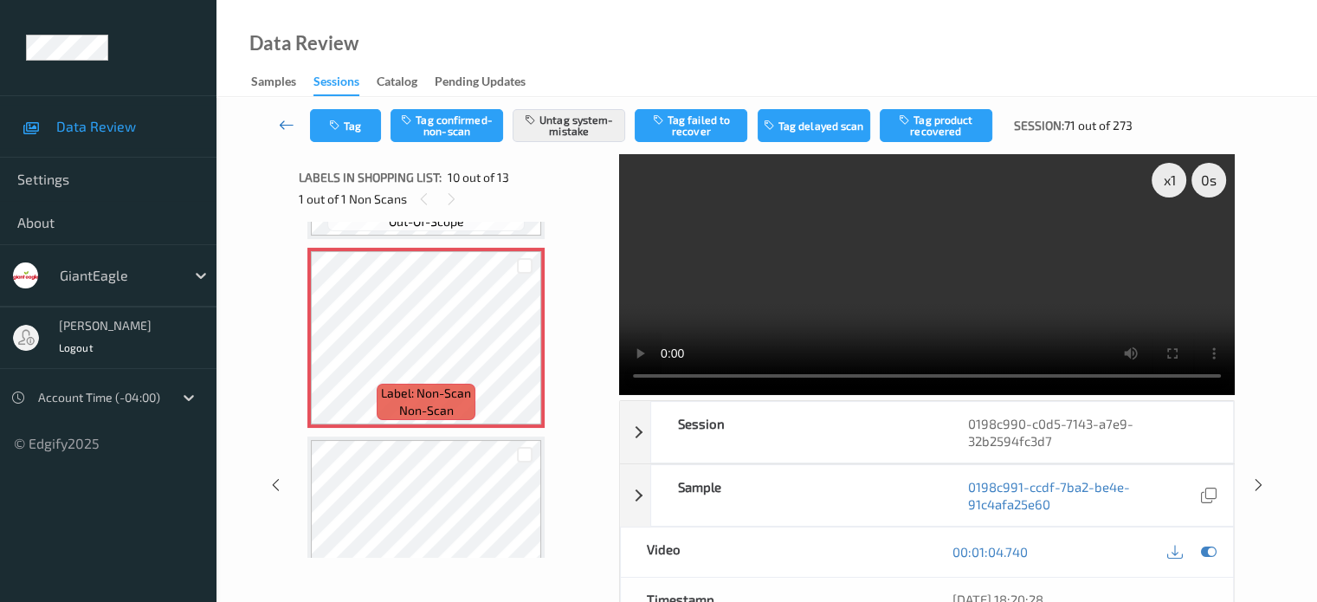
click at [287, 127] on icon at bounding box center [287, 124] width 16 height 17
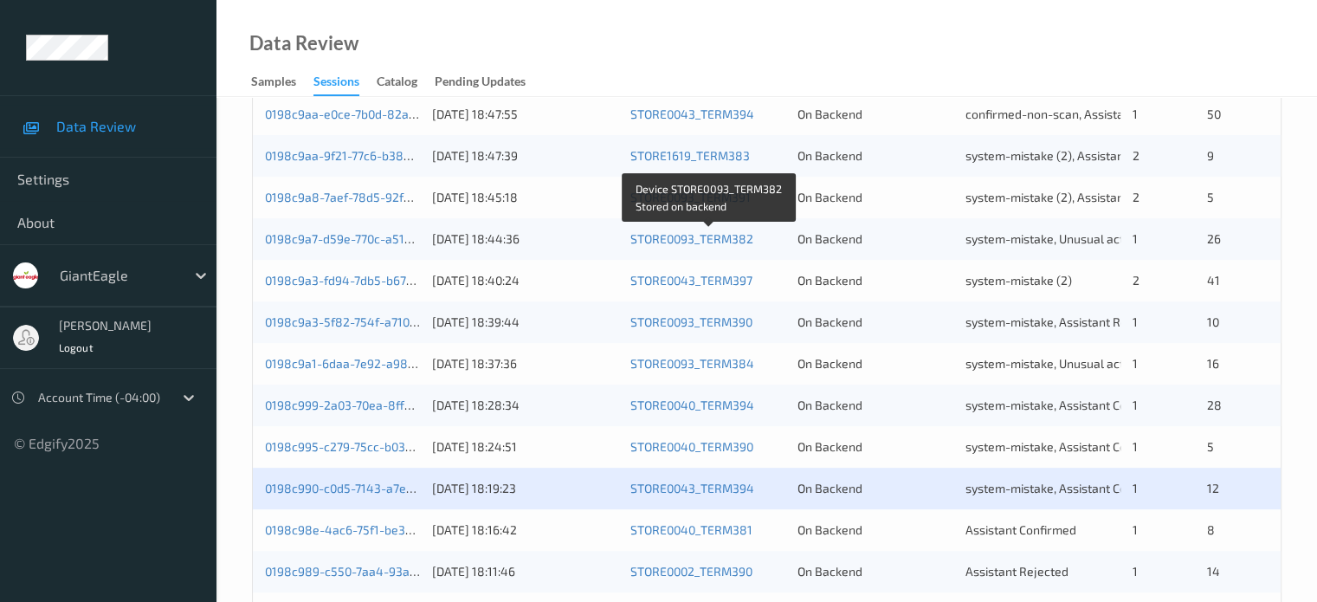
scroll to position [577, 0]
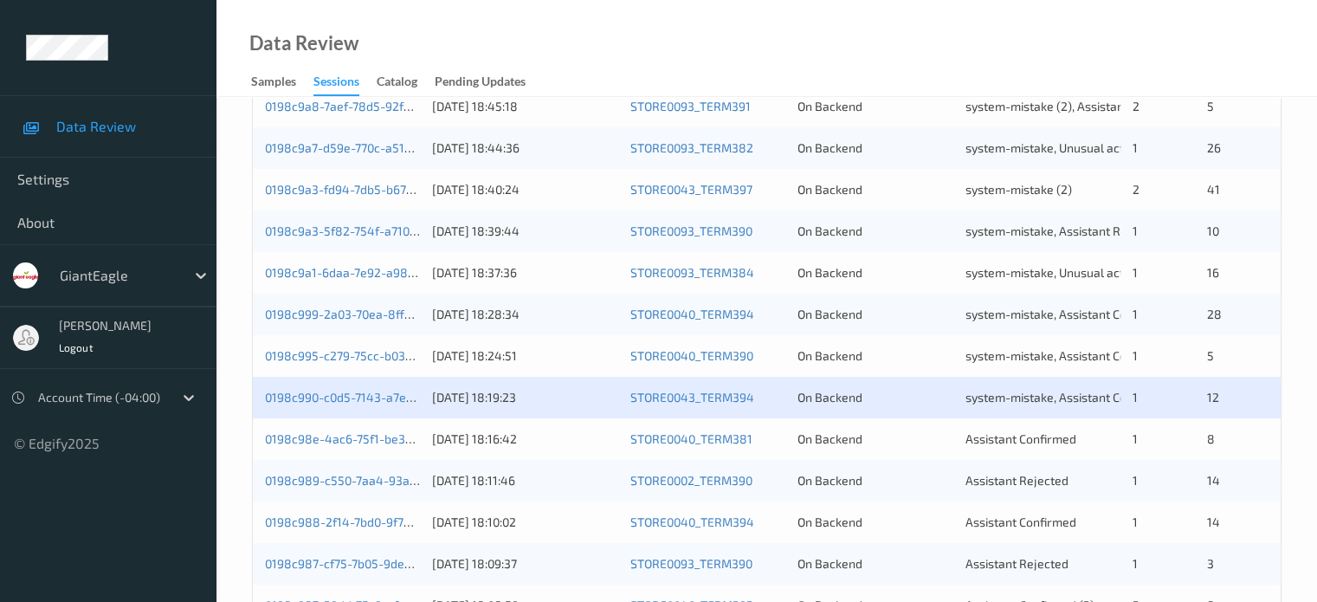
click at [367, 446] on div "0198c98e-4ac6-75f1-be3e-e11f7508333e" at bounding box center [342, 438] width 155 height 17
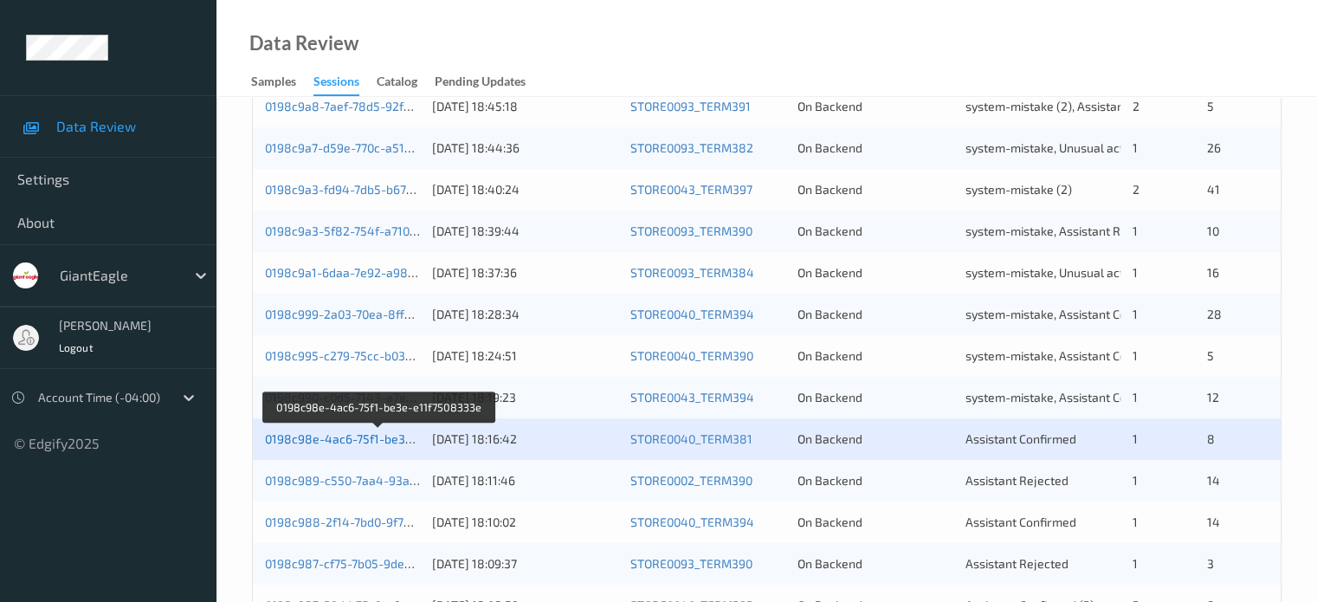
click at [315, 439] on link "0198c98e-4ac6-75f1-be3e-e11f7508333e" at bounding box center [379, 438] width 229 height 15
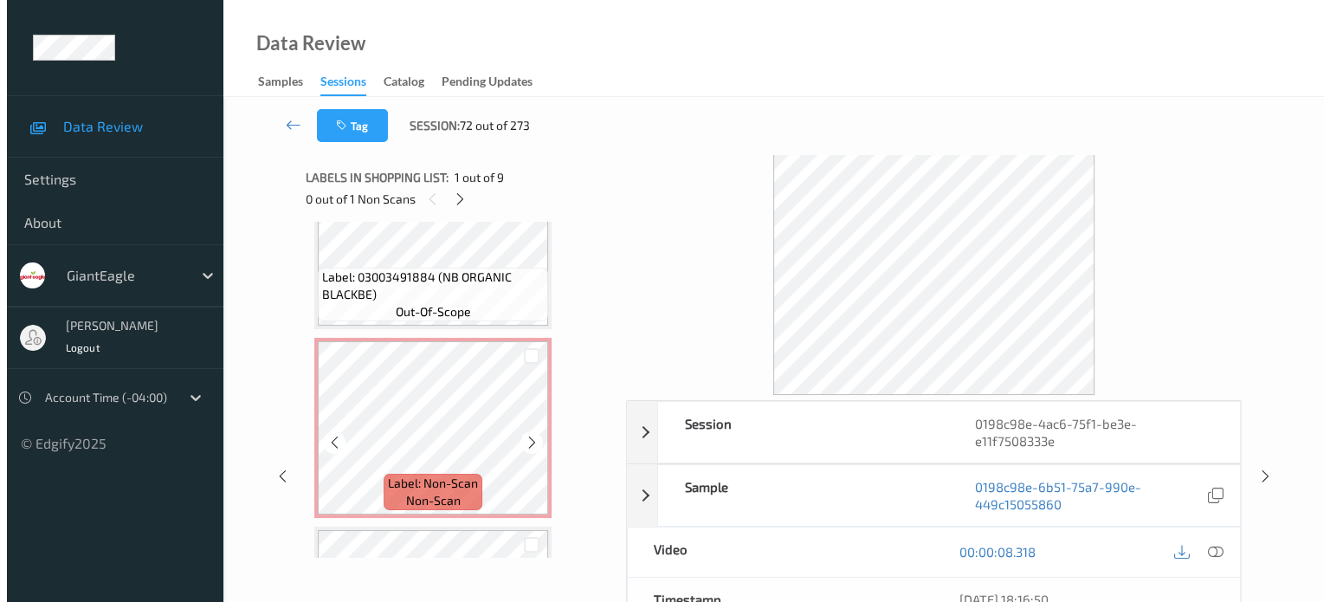
scroll to position [603, 0]
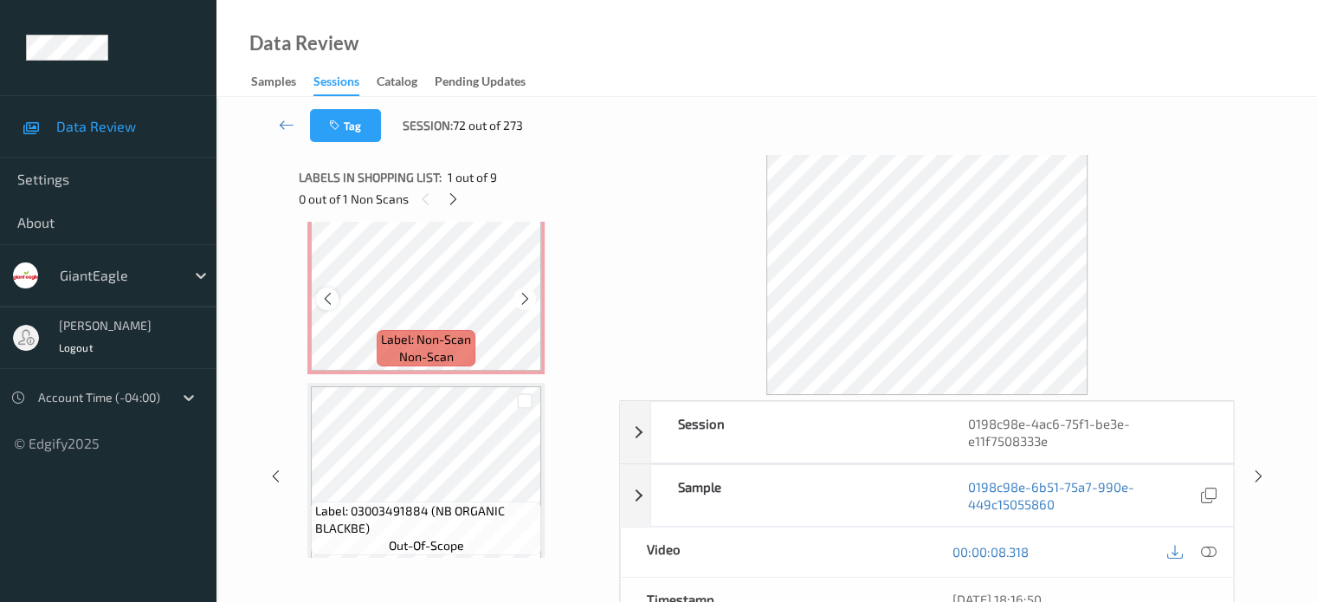
click at [323, 300] on icon at bounding box center [327, 299] width 15 height 16
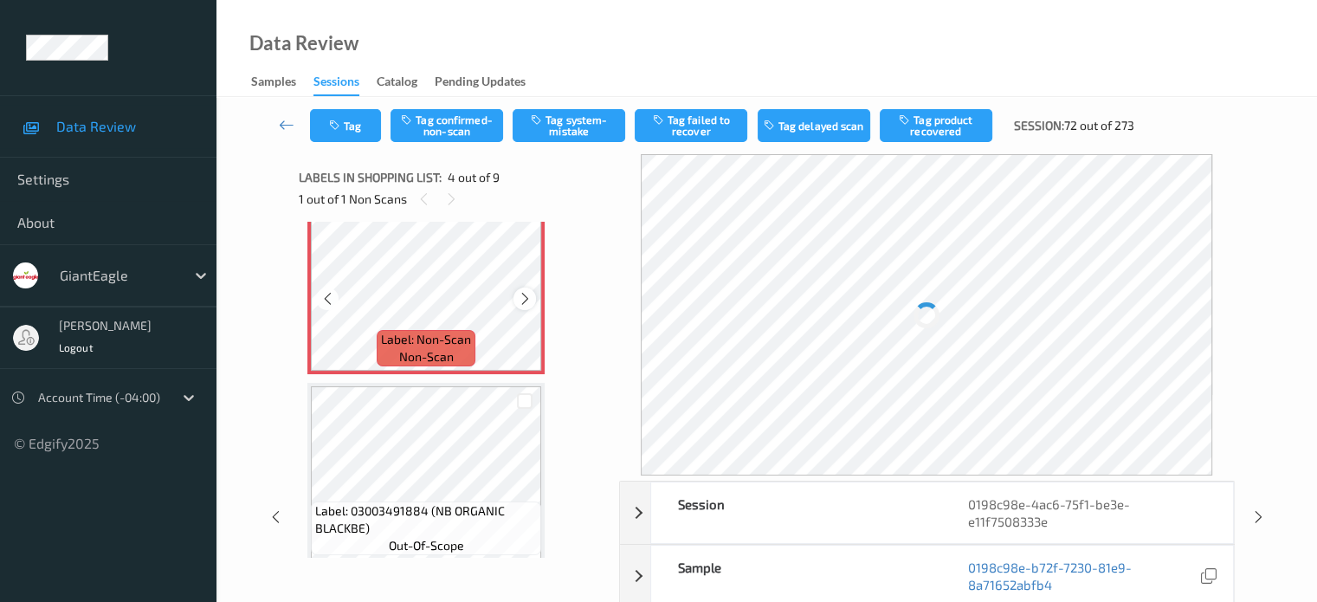
click at [524, 293] on icon at bounding box center [525, 299] width 15 height 16
click at [435, 346] on span "Label: Non-Scan" at bounding box center [426, 339] width 90 height 17
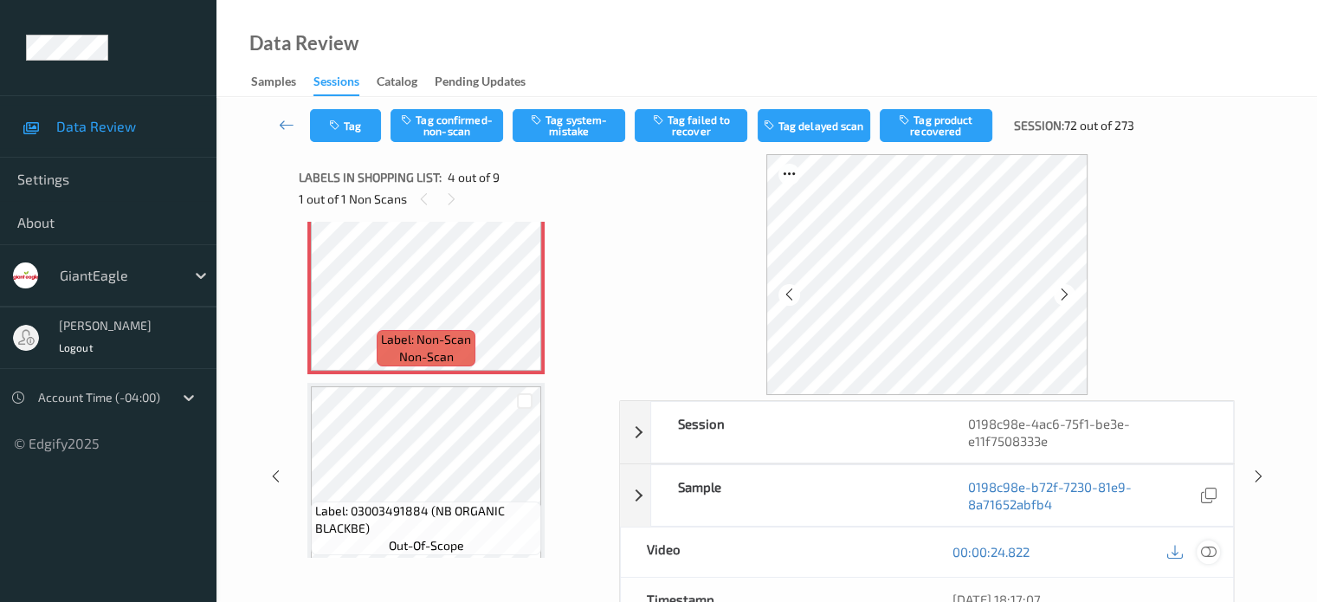
click at [1212, 550] on icon at bounding box center [1208, 552] width 16 height 16
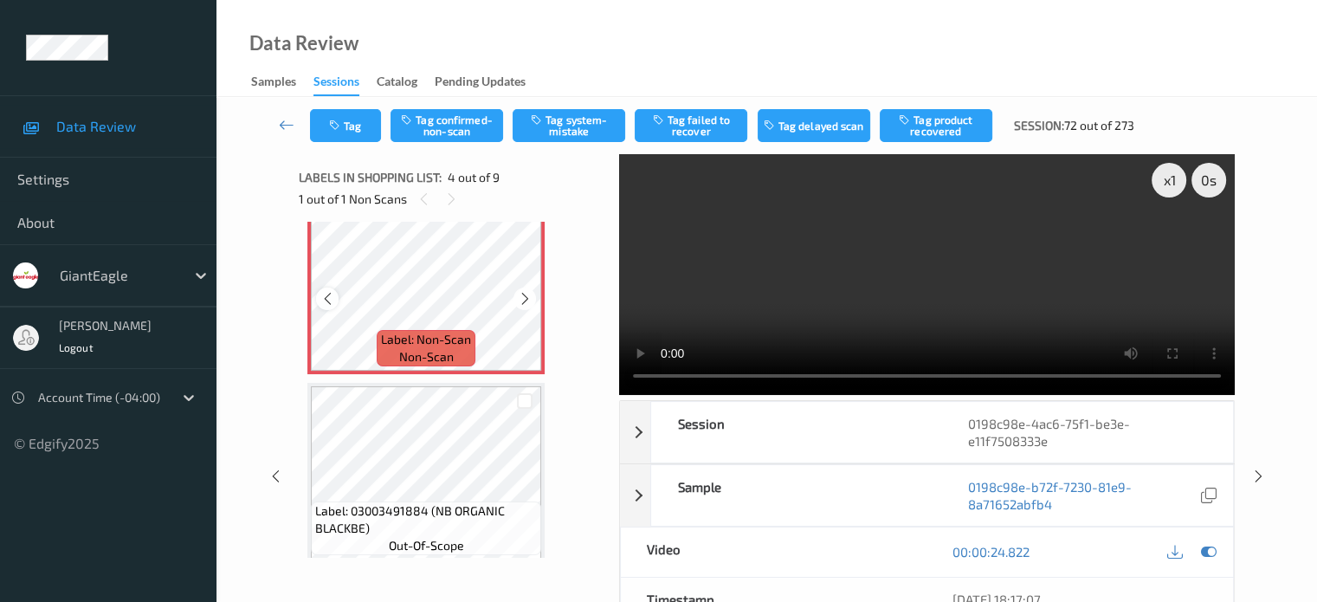
click at [328, 300] on icon at bounding box center [327, 299] width 15 height 16
click at [569, 129] on button "Tag system-mistake" at bounding box center [569, 125] width 113 height 33
click at [347, 129] on button "Tag" at bounding box center [345, 125] width 71 height 33
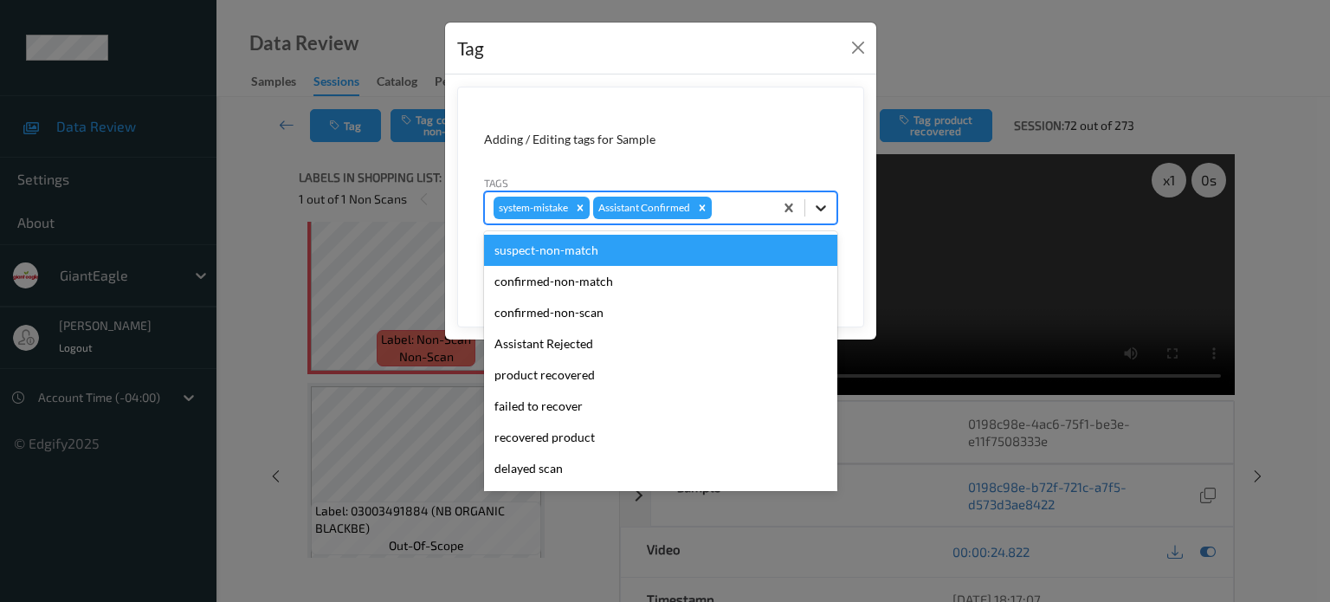
click at [826, 210] on icon at bounding box center [820, 207] width 17 height 17
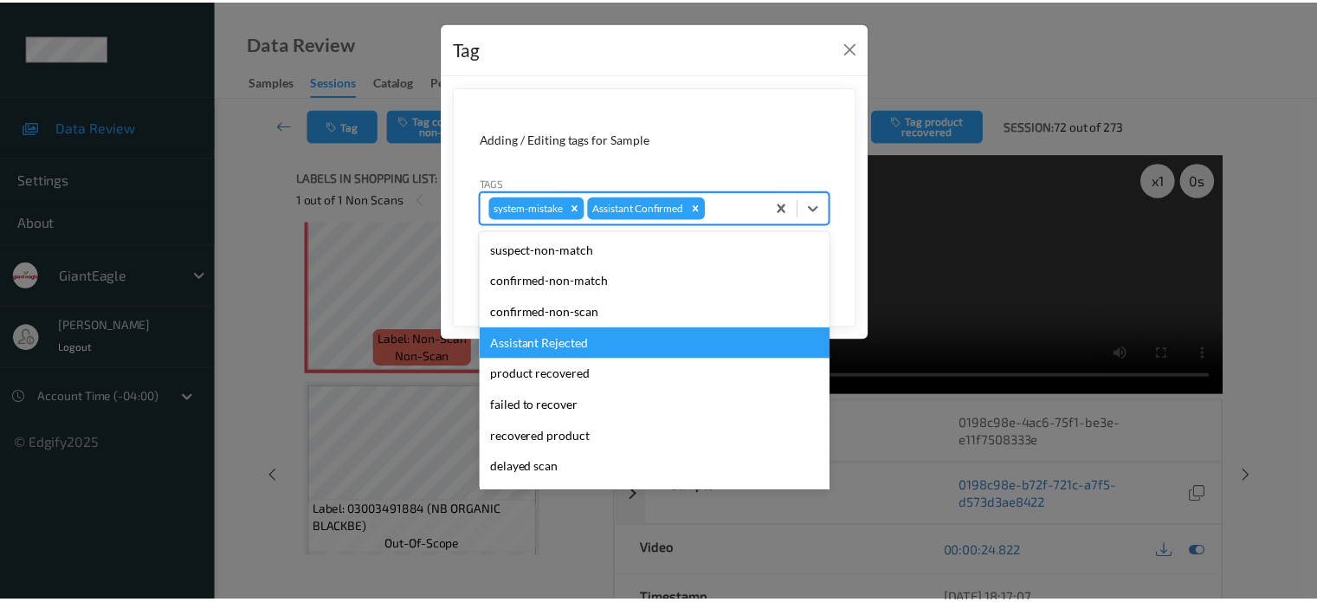
scroll to position [144, 0]
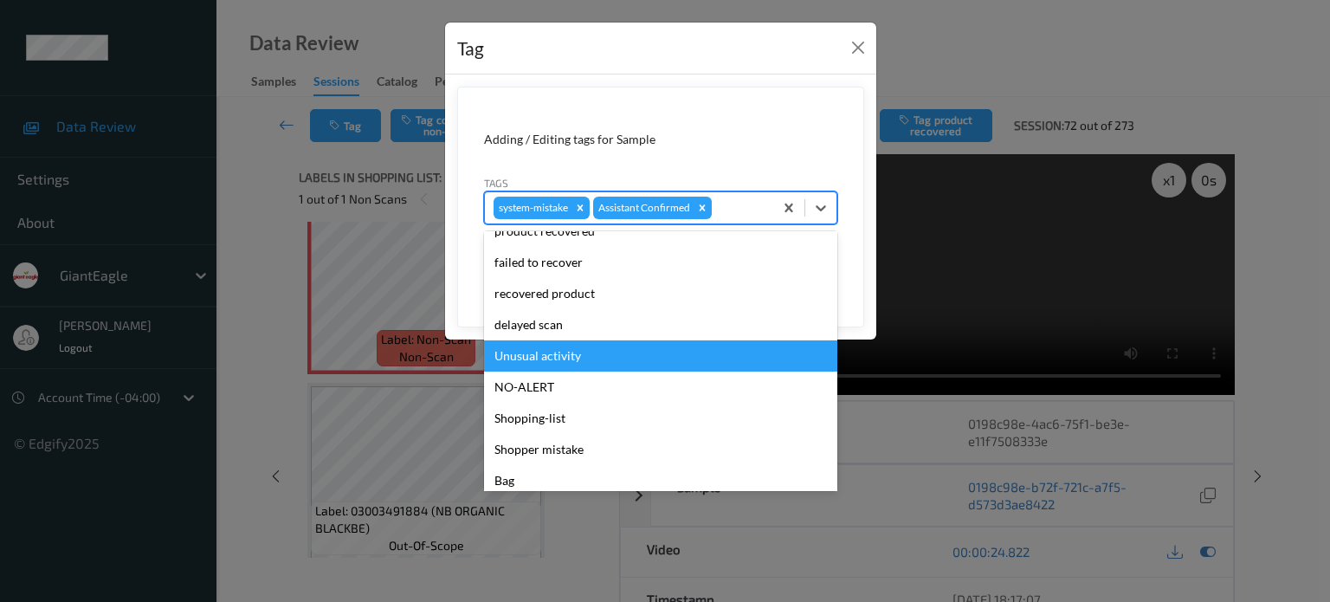
click at [533, 352] on div "Unusual activity" at bounding box center [660, 355] width 353 height 31
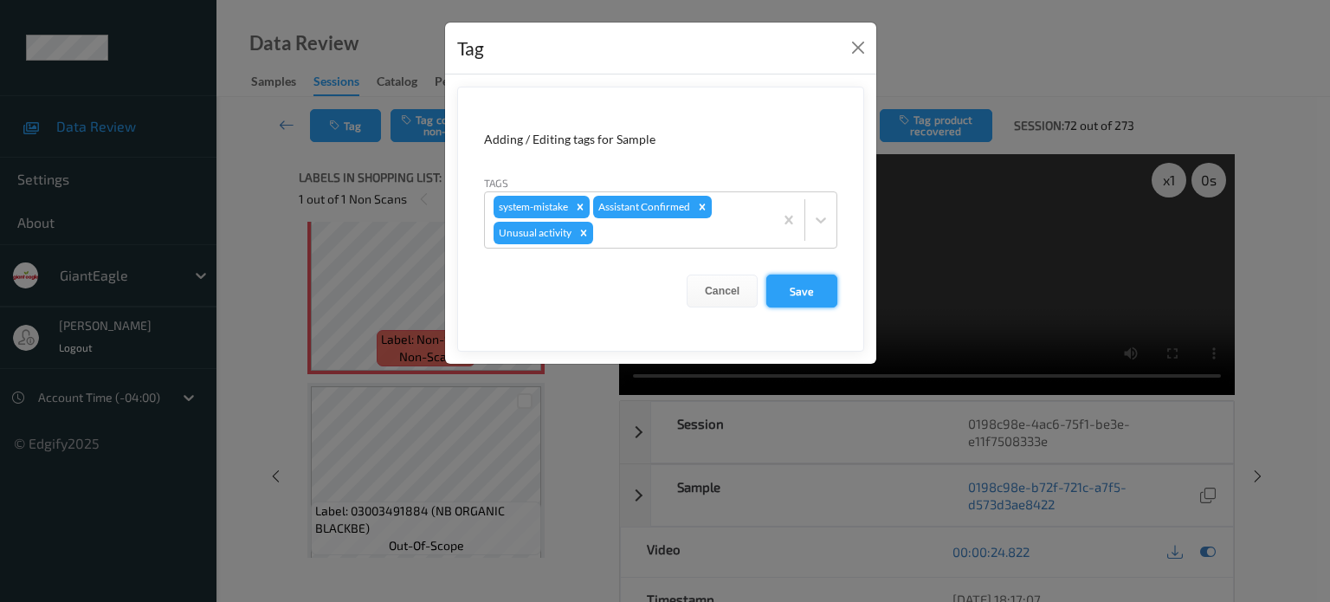
click at [801, 297] on button "Save" at bounding box center [801, 290] width 71 height 33
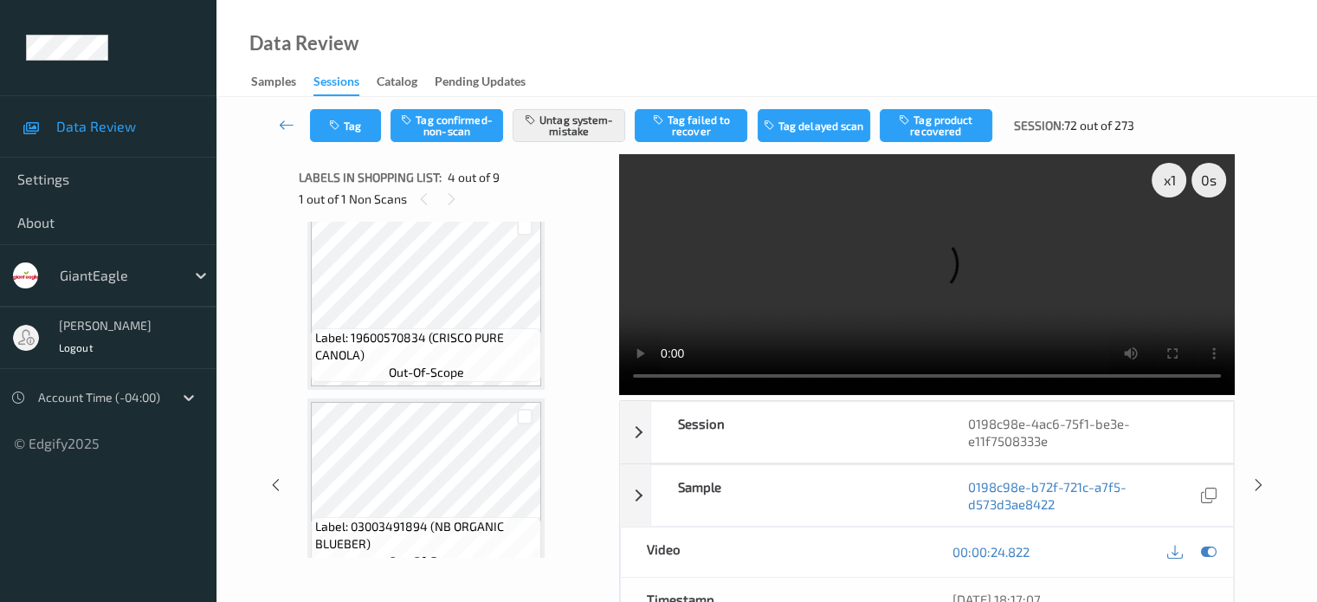
scroll to position [0, 0]
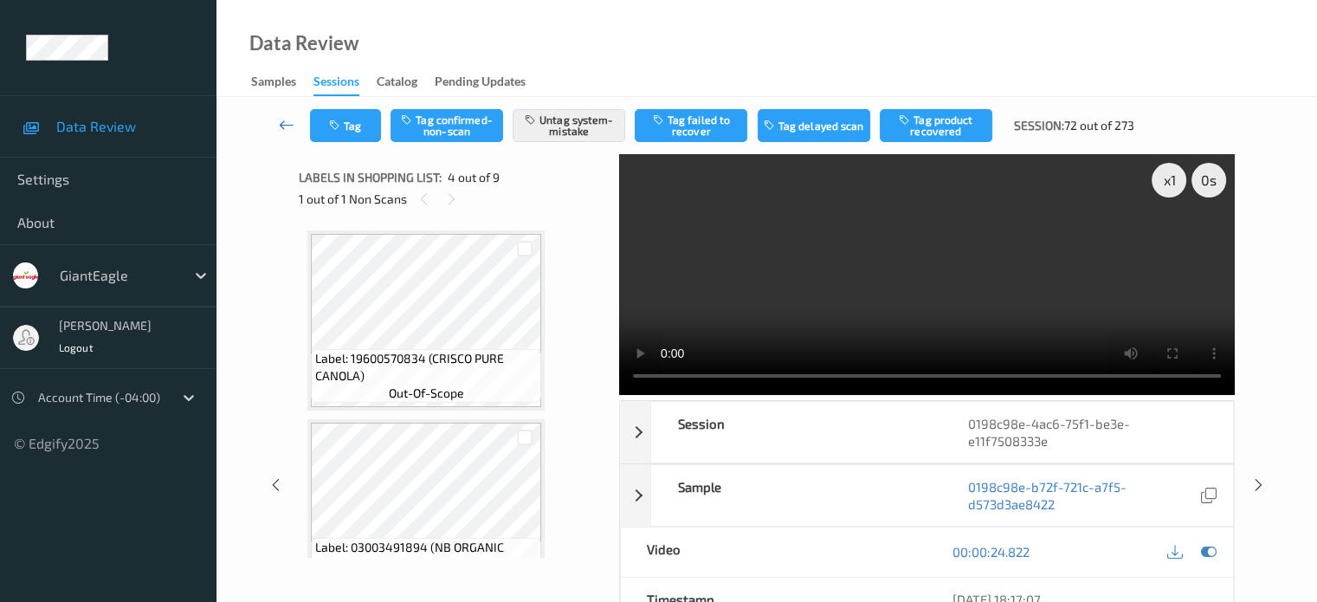
click at [289, 121] on icon at bounding box center [287, 124] width 16 height 17
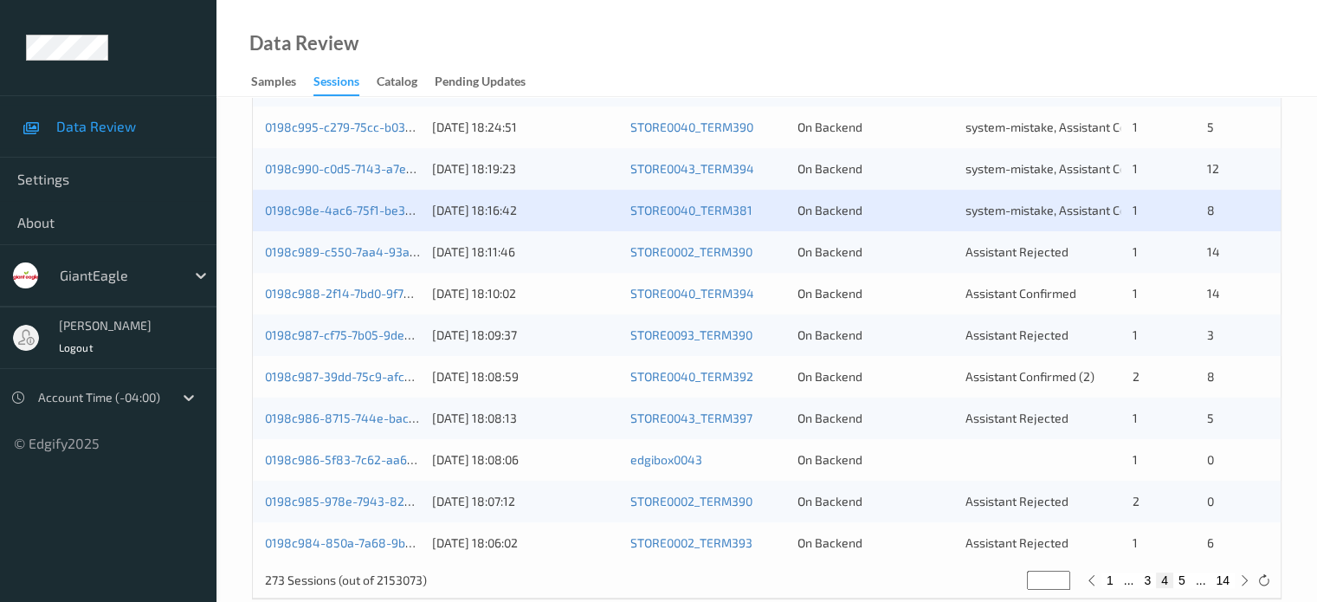
scroll to position [836, 0]
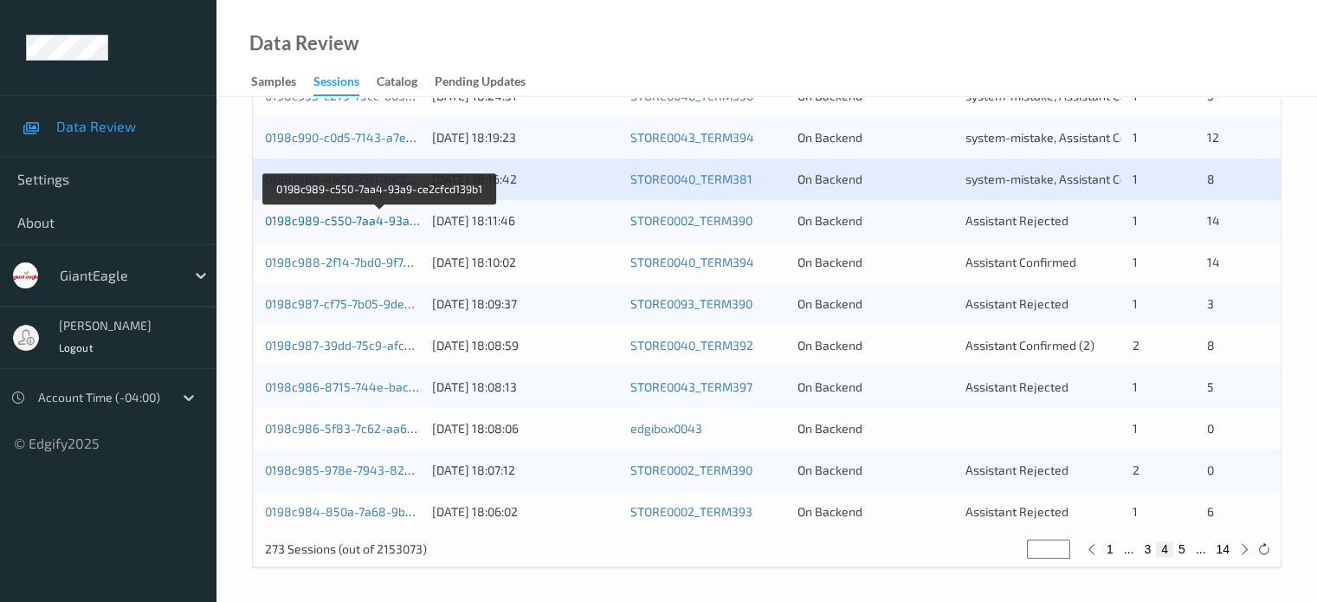
click at [333, 219] on link "0198c989-c550-7aa4-93a9-ce2cfcd139b1" at bounding box center [380, 220] width 231 height 15
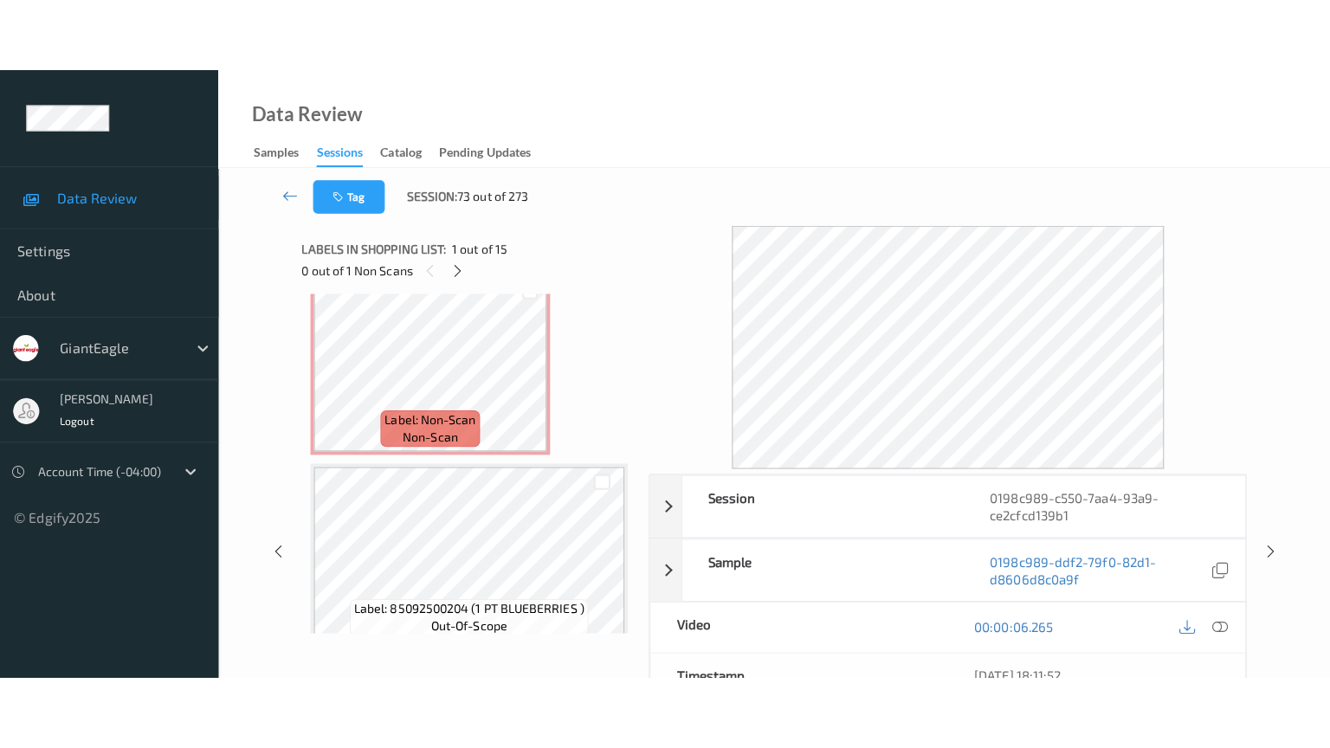
scroll to position [2427, 0]
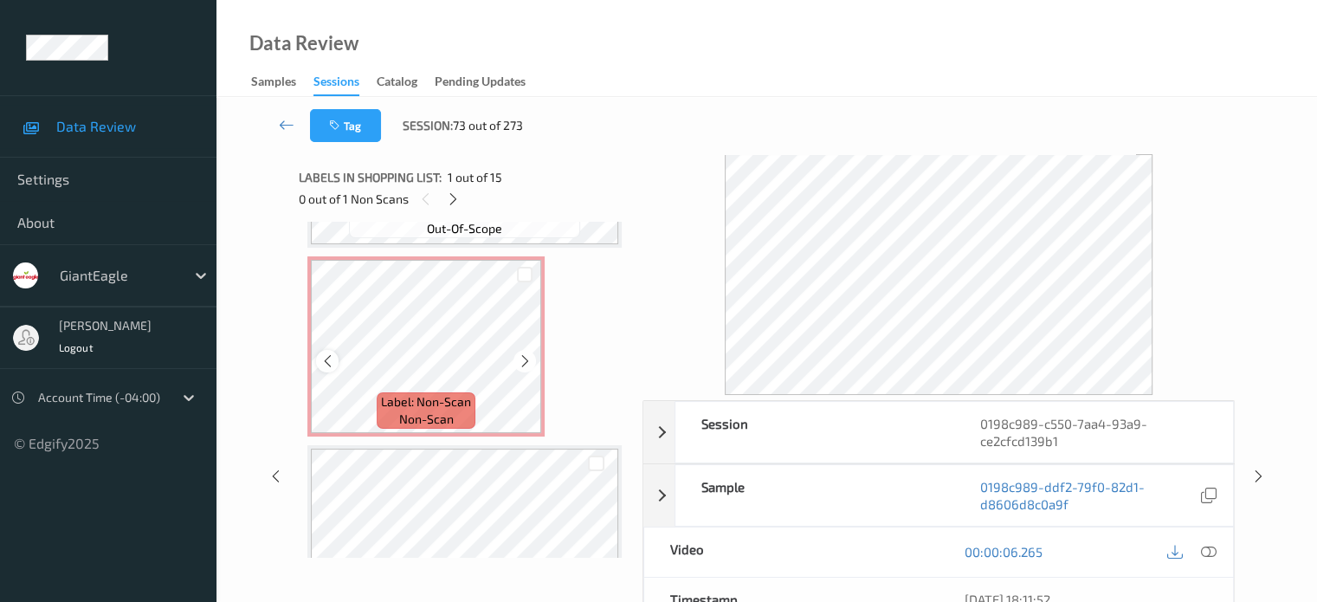
click at [320, 356] on icon at bounding box center [327, 361] width 15 height 16
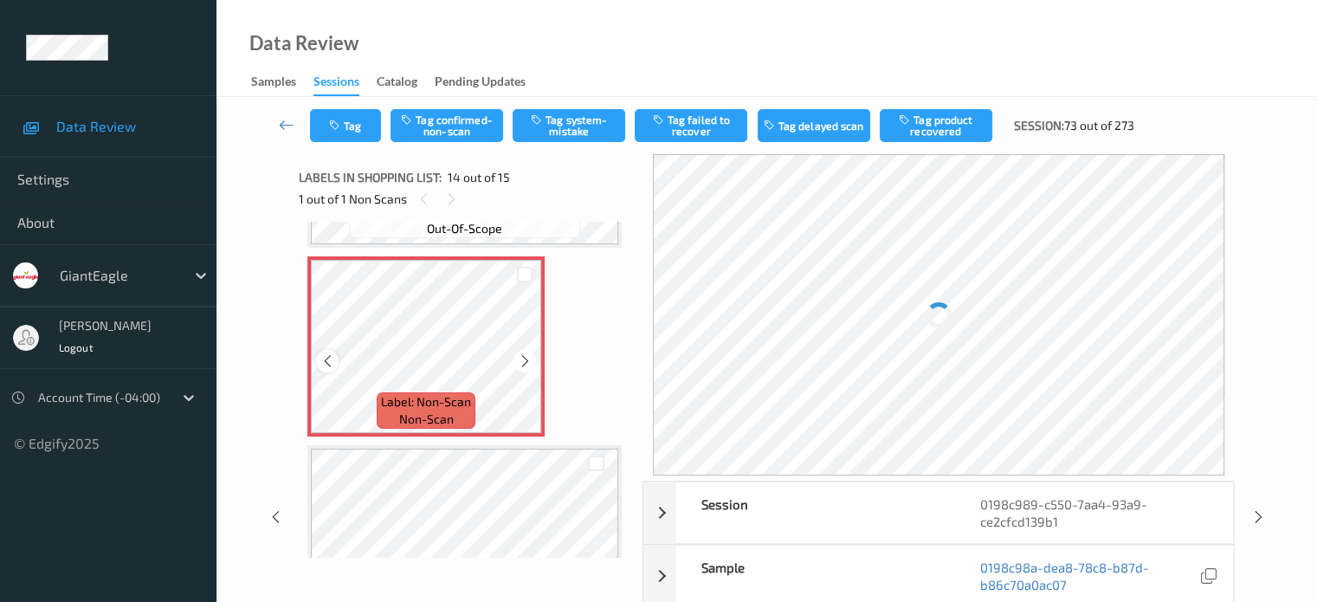
click at [332, 358] on icon at bounding box center [327, 361] width 15 height 16
click at [464, 410] on div "Label: Non-Scan non-scan" at bounding box center [426, 410] width 99 height 36
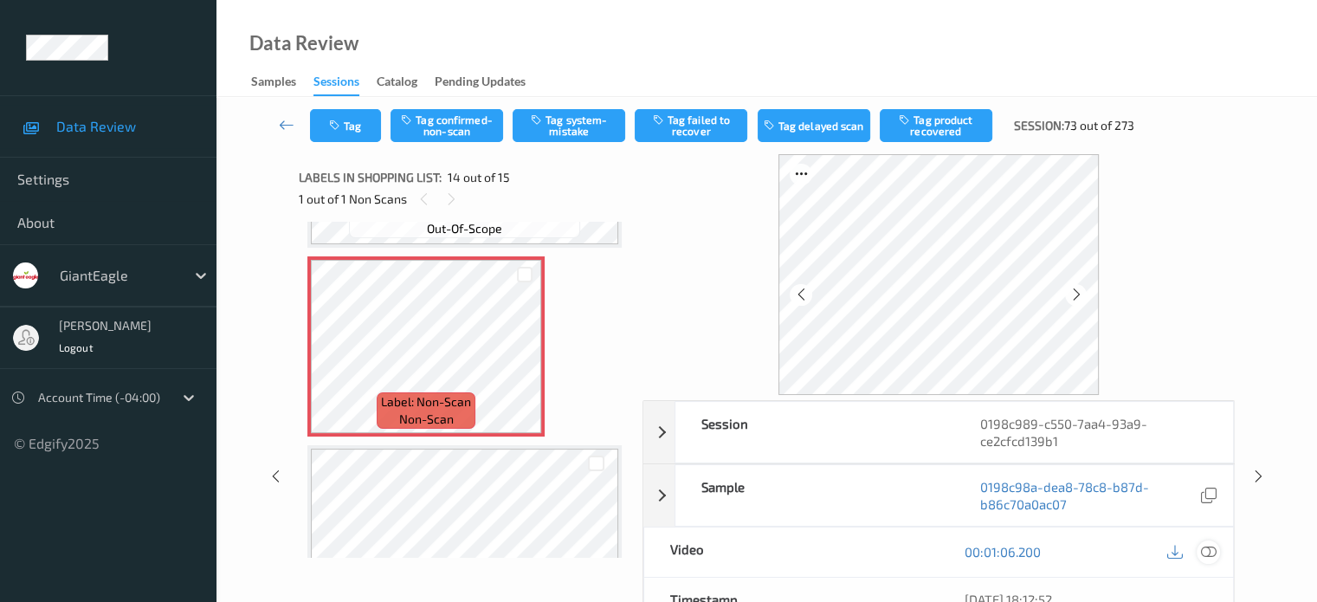
click at [1203, 547] on icon at bounding box center [1208, 552] width 16 height 16
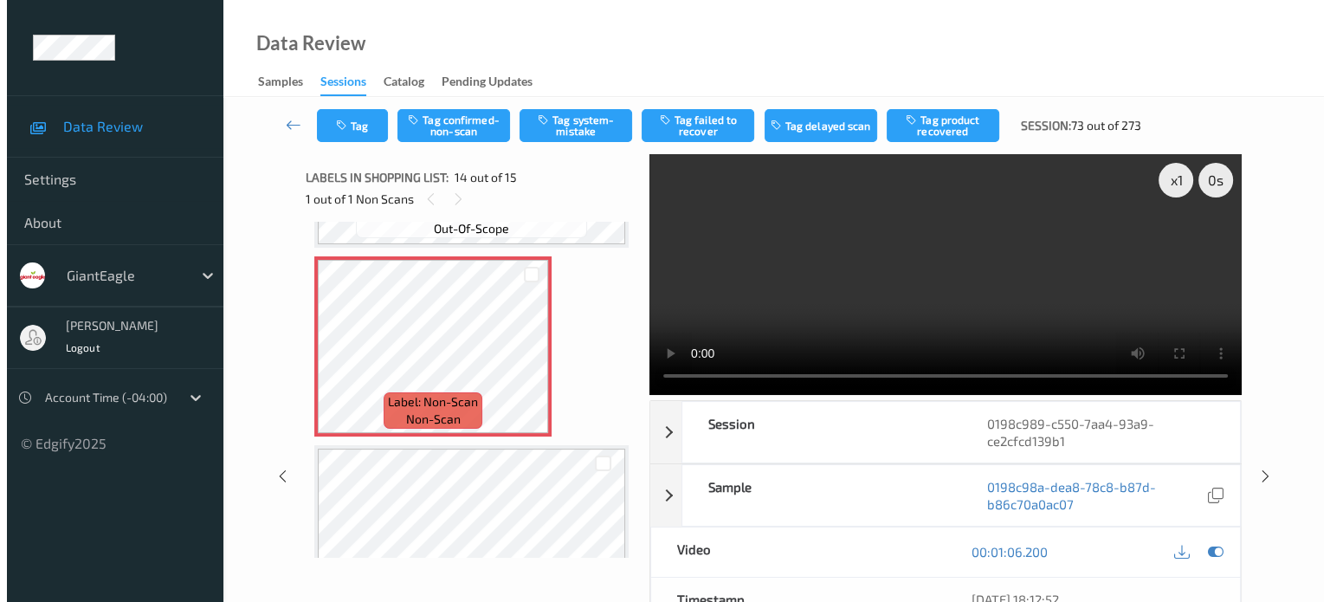
scroll to position [2357, 0]
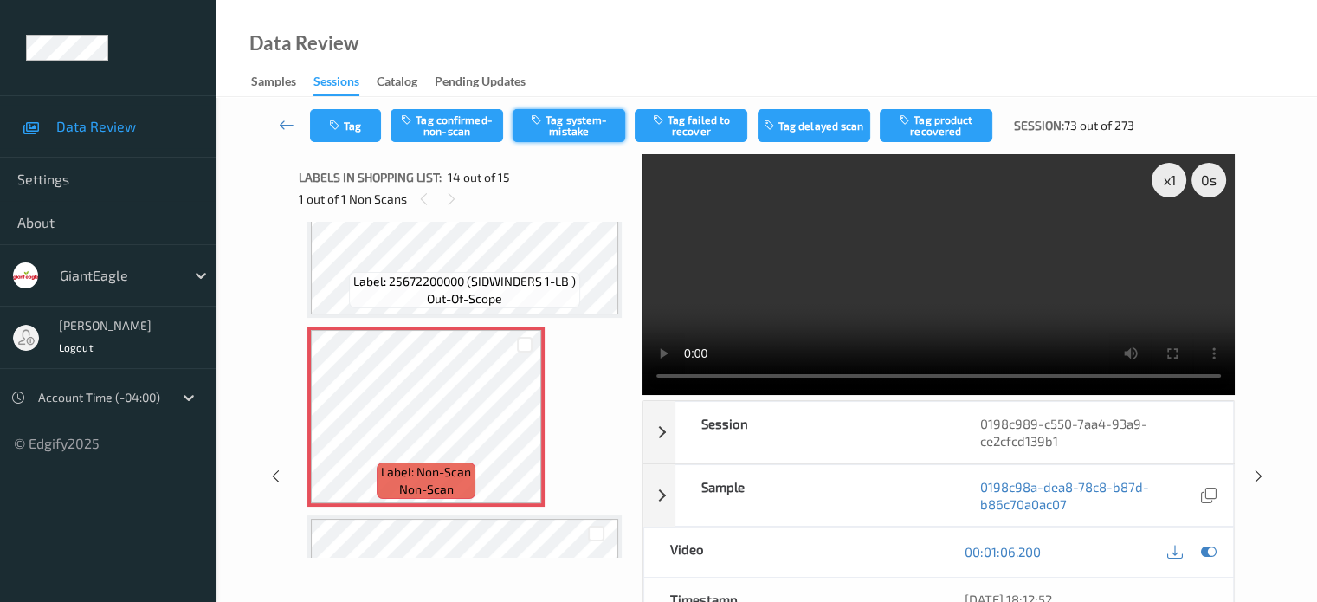
click at [573, 132] on button "Tag system-mistake" at bounding box center [569, 125] width 113 height 33
click at [350, 122] on button "Tag" at bounding box center [345, 125] width 71 height 33
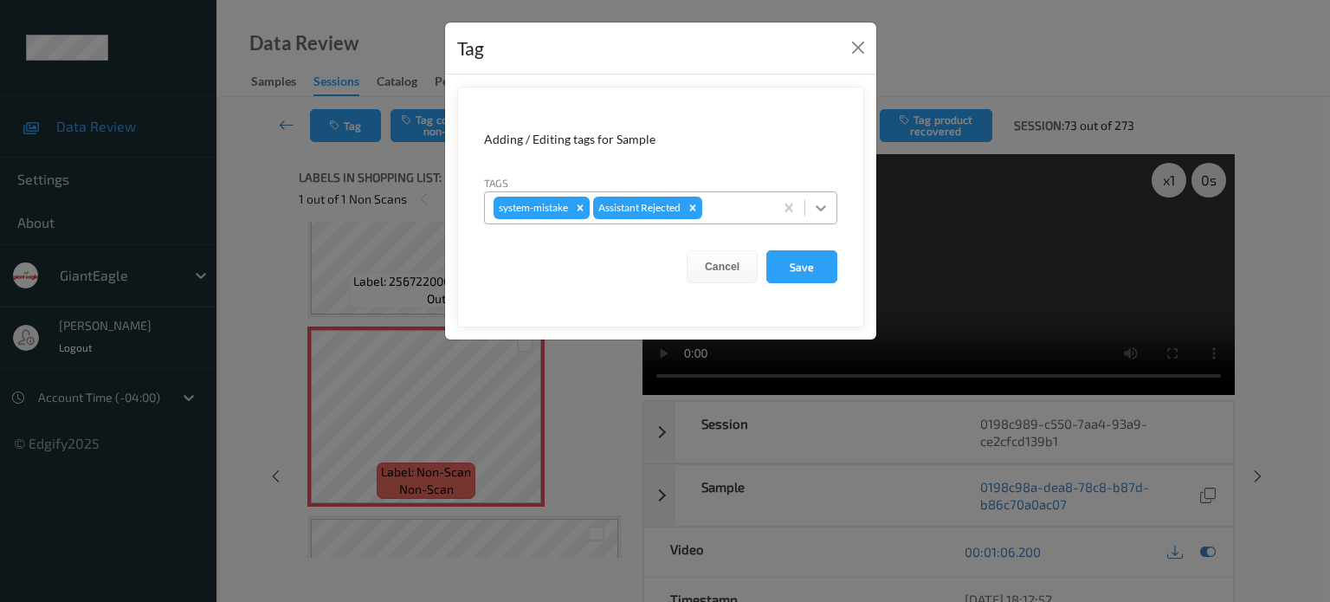
click at [832, 202] on div at bounding box center [820, 207] width 31 height 31
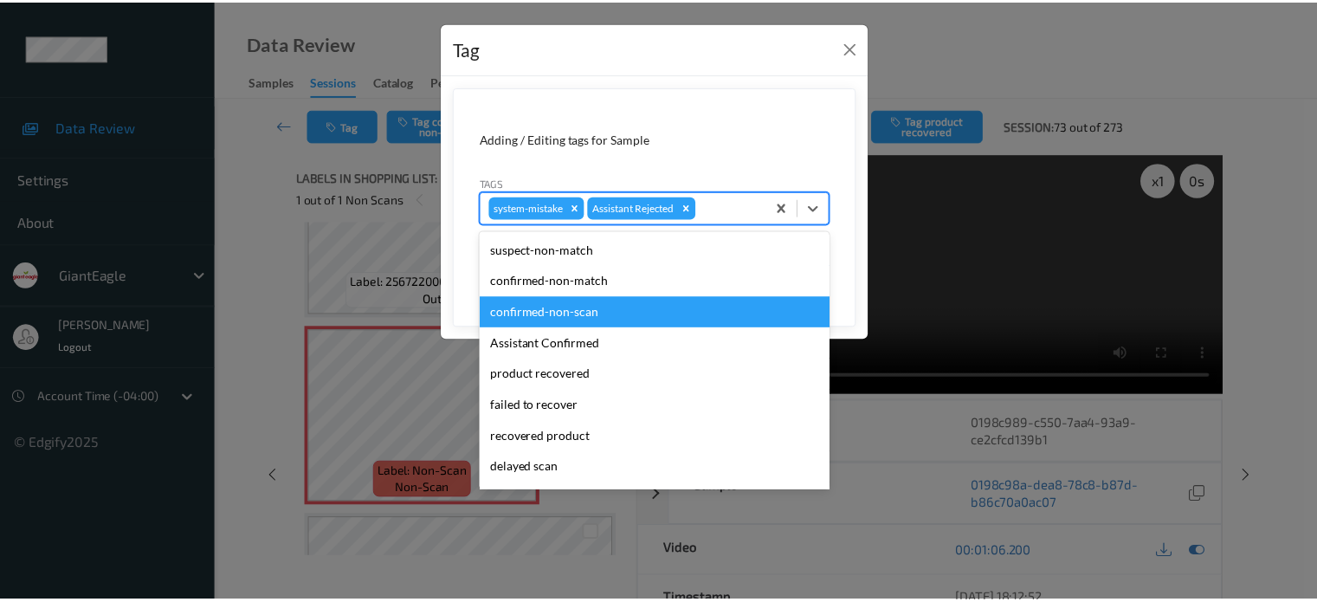
scroll to position [152, 0]
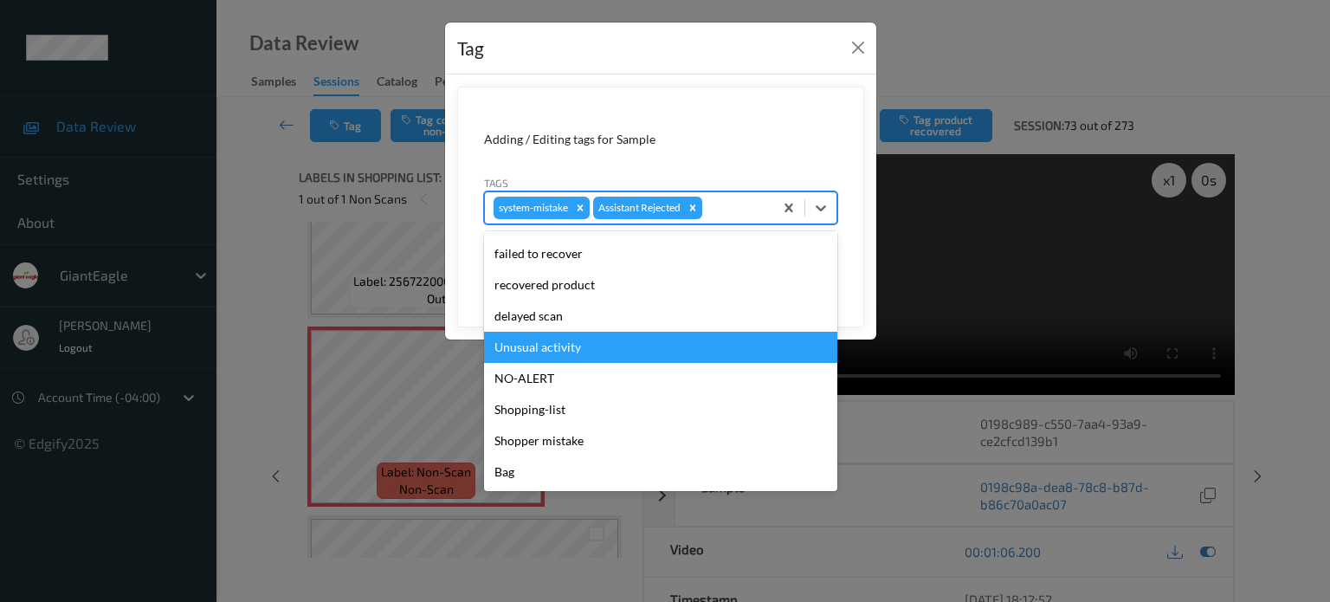
click at [547, 350] on div "Unusual activity" at bounding box center [660, 347] width 353 height 31
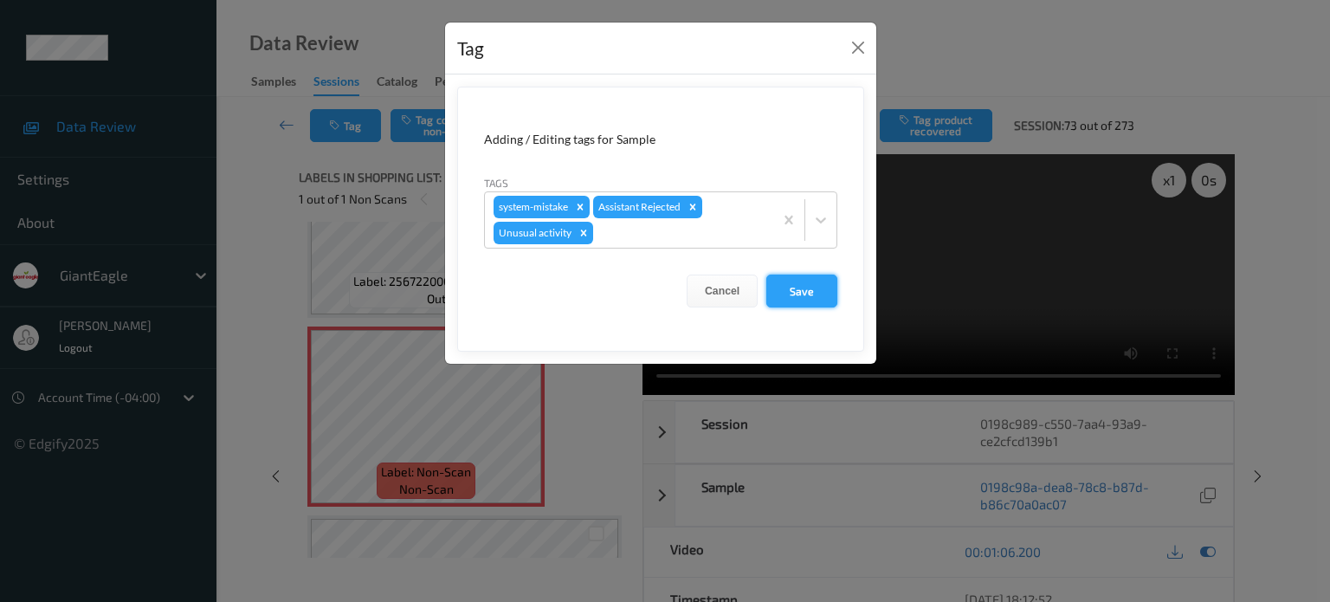
click at [796, 291] on button "Save" at bounding box center [801, 290] width 71 height 33
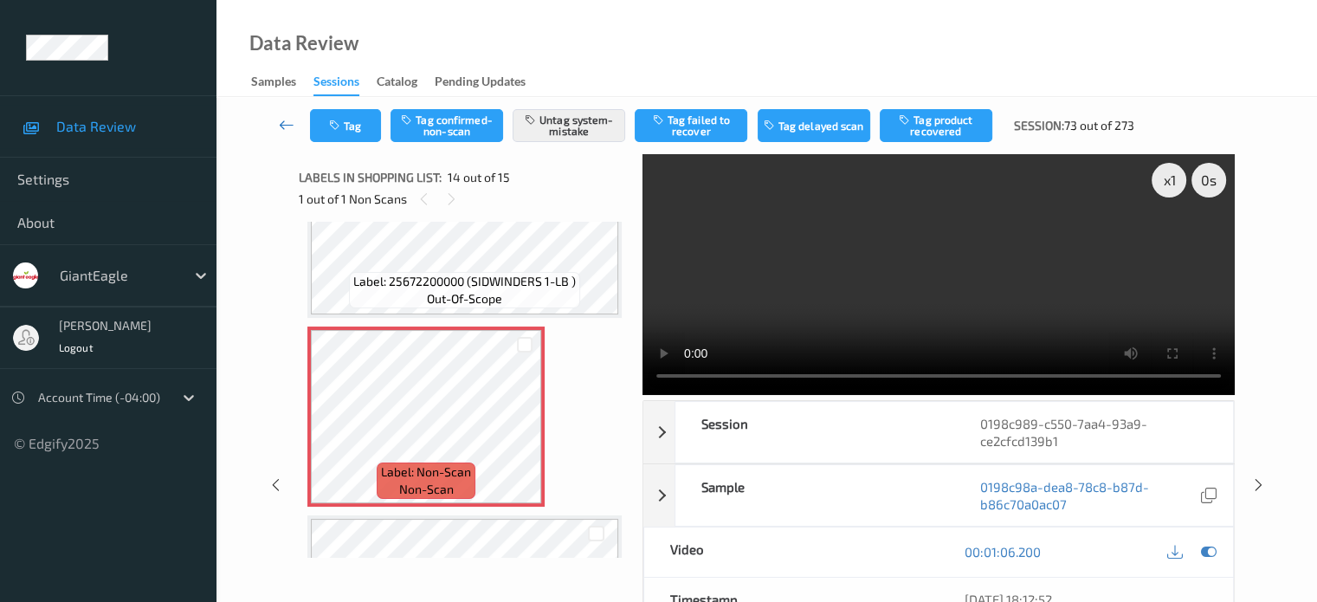
click at [285, 117] on icon at bounding box center [287, 124] width 16 height 17
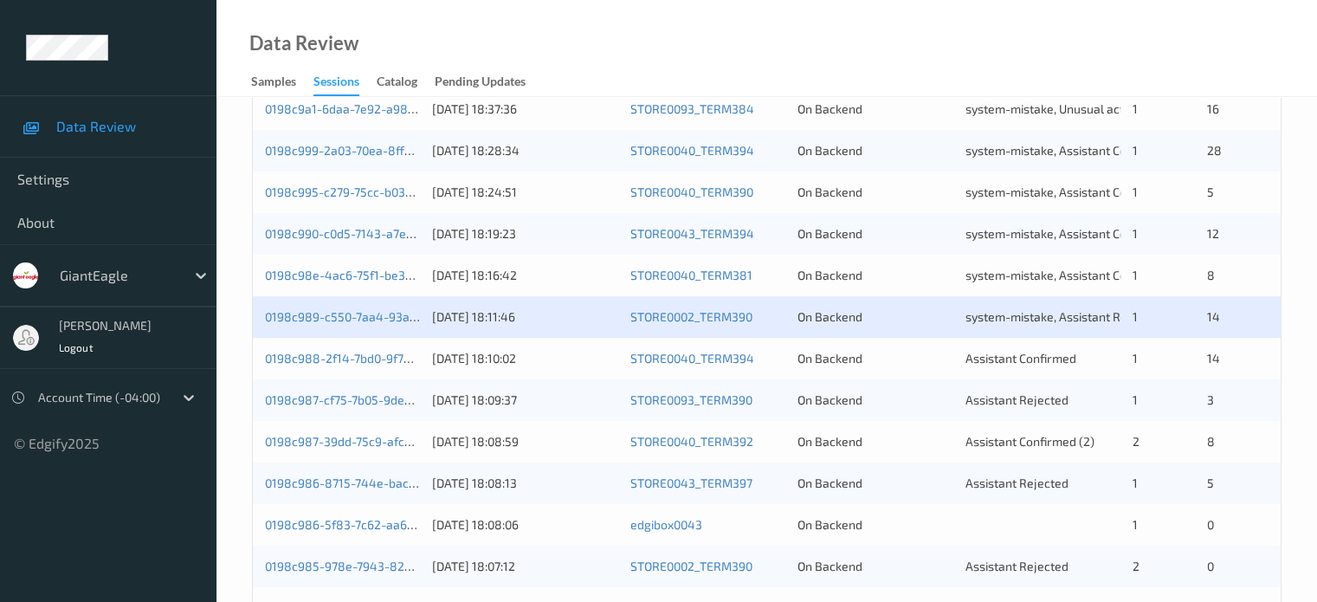
scroll to position [741, 0]
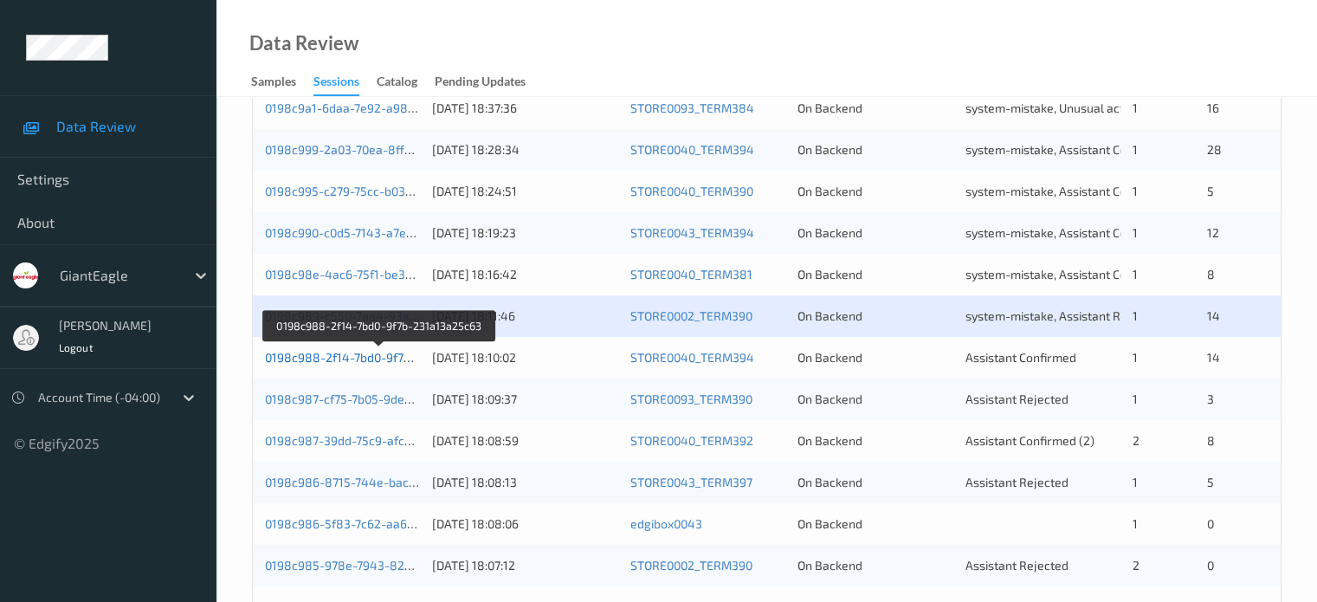
click at [384, 357] on link "0198c988-2f14-7bd0-9f7b-231a13a25c63" at bounding box center [379, 357] width 229 height 15
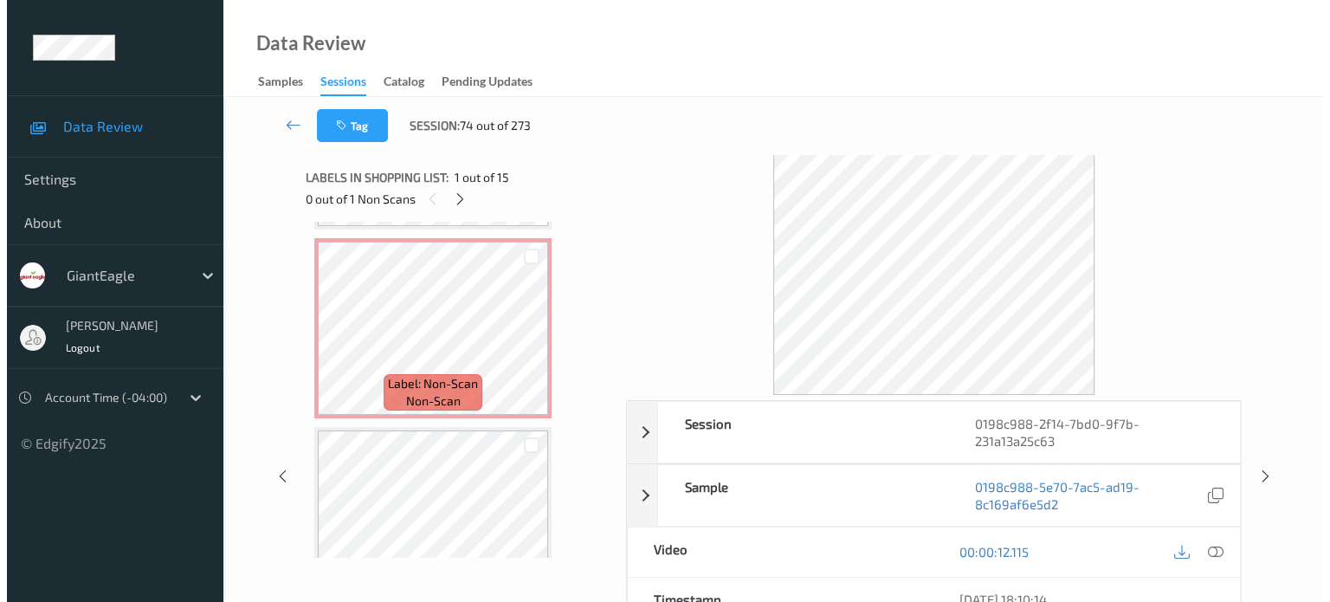
scroll to position [2020, 0]
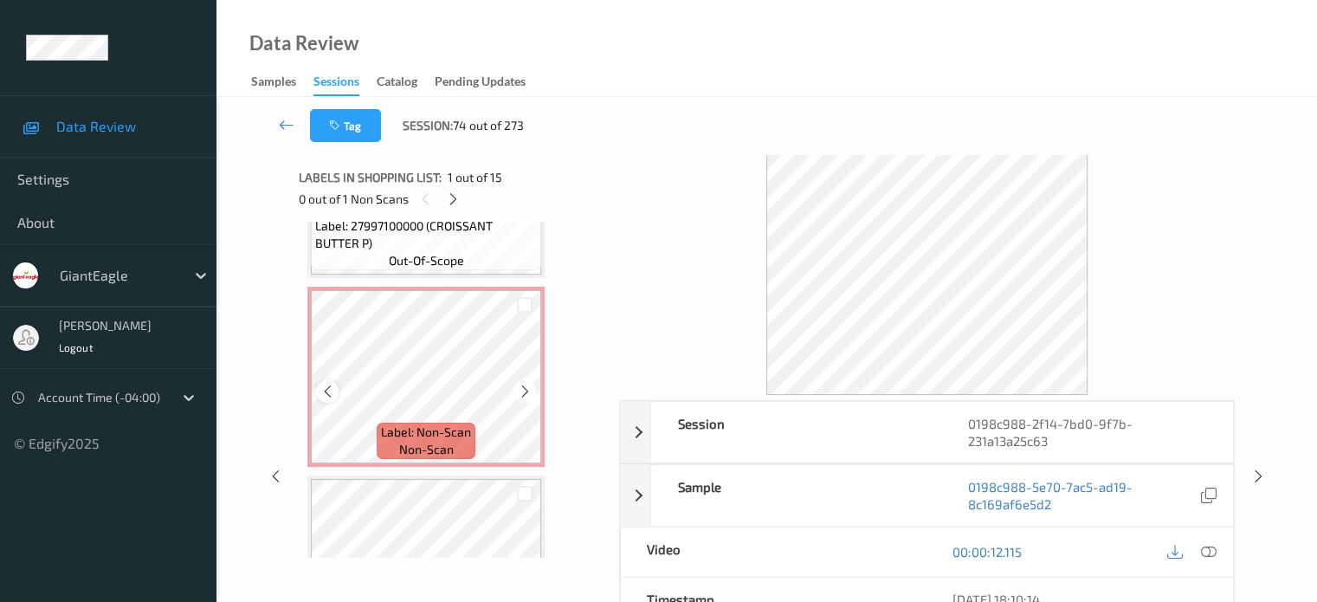
click at [328, 391] on icon at bounding box center [327, 392] width 15 height 16
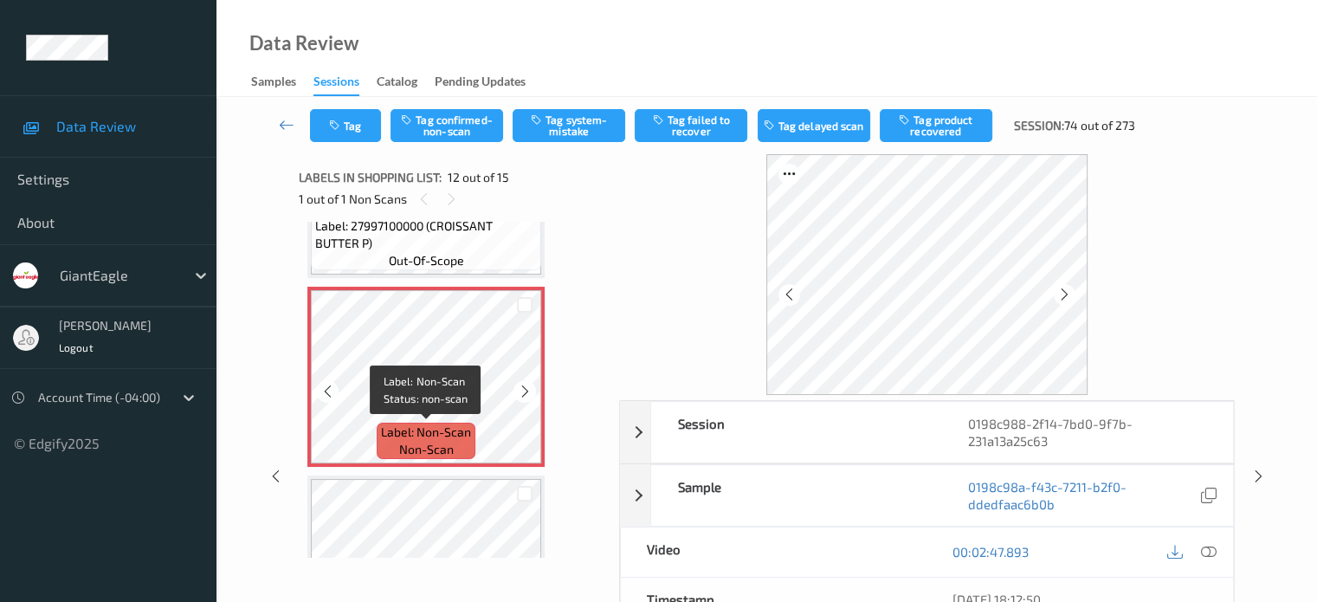
click at [467, 446] on div "Label: Non-Scan non-scan" at bounding box center [426, 440] width 99 height 36
click at [1202, 550] on icon at bounding box center [1208, 552] width 16 height 16
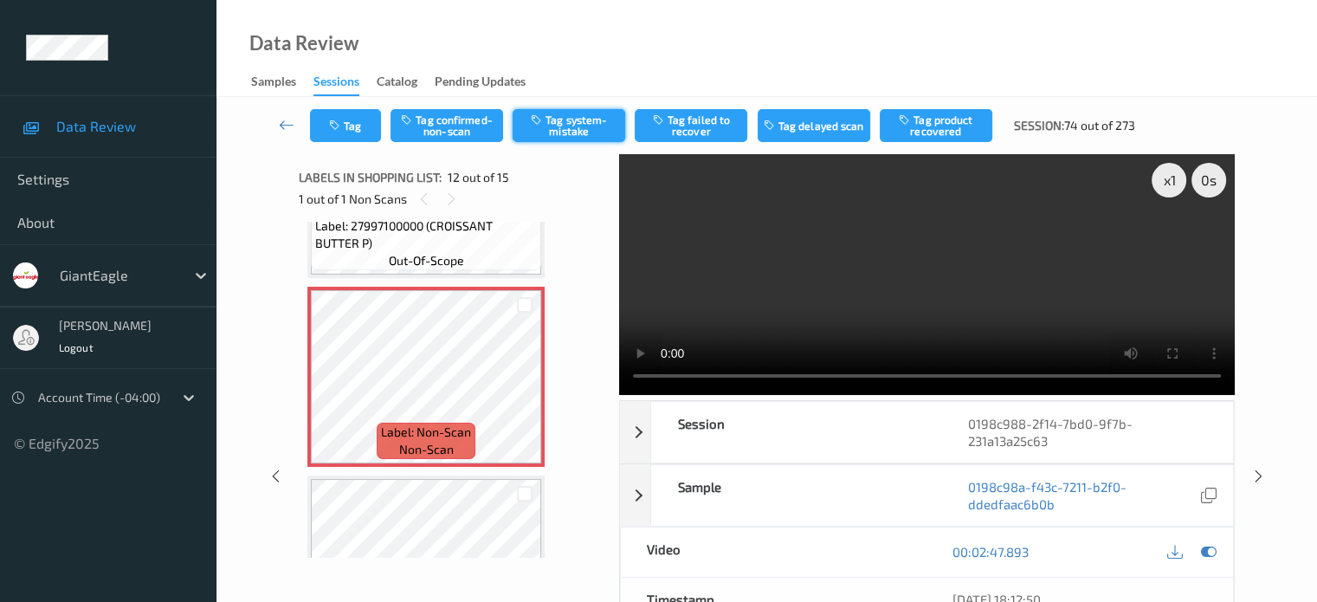
click at [560, 118] on button "Tag system-mistake" at bounding box center [569, 125] width 113 height 33
click at [345, 128] on button "Tag" at bounding box center [345, 125] width 71 height 33
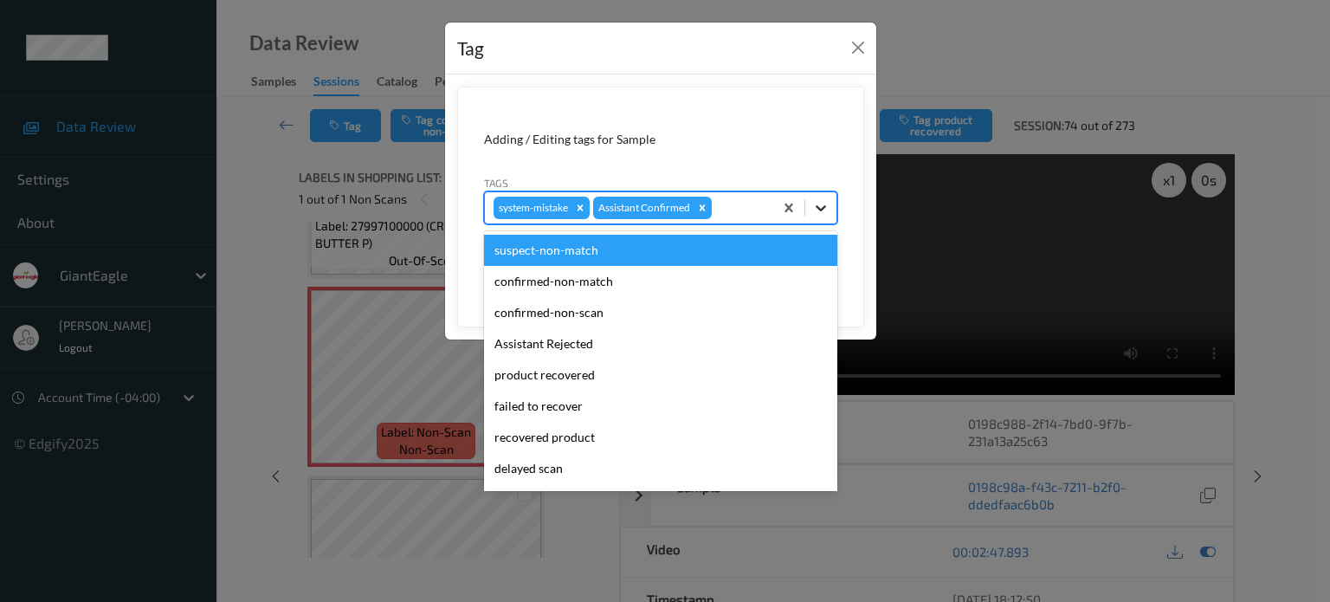
click at [822, 207] on icon at bounding box center [821, 208] width 10 height 6
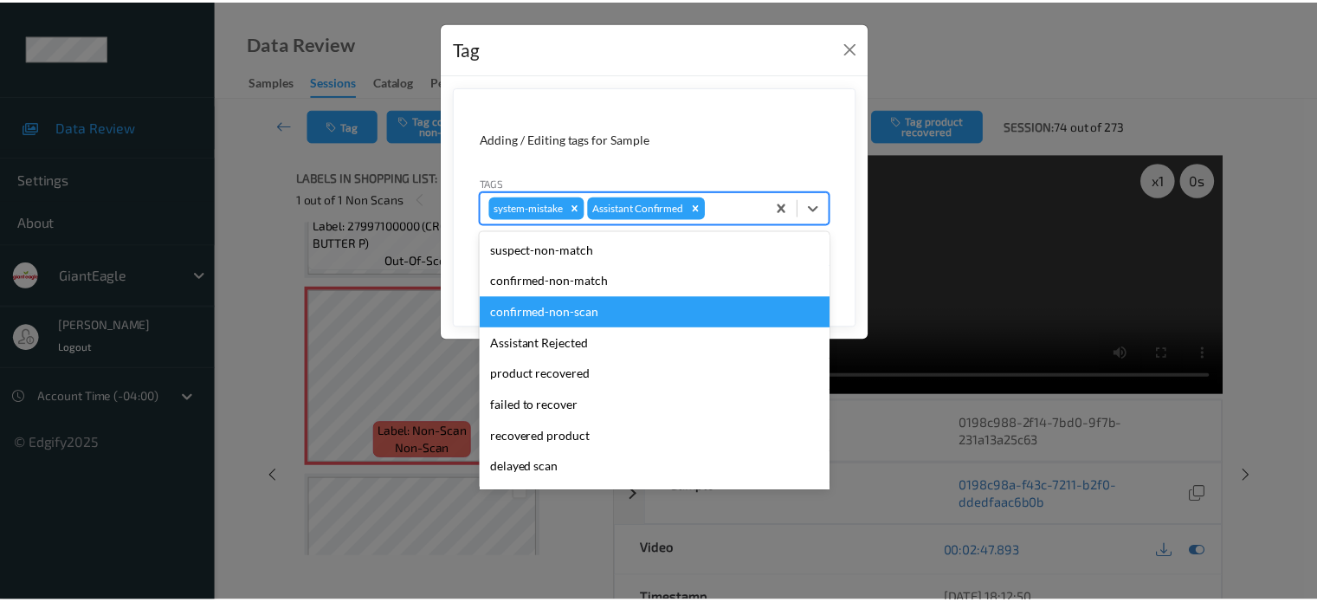
scroll to position [152, 0]
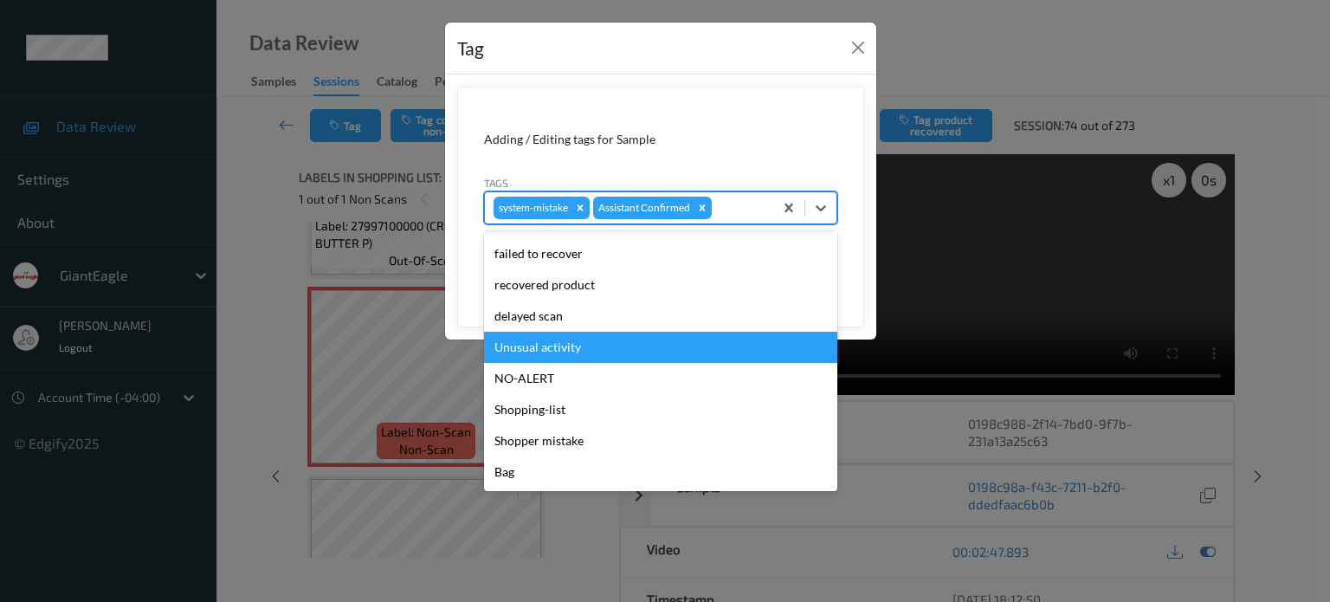
click at [551, 344] on div "Unusual activity" at bounding box center [660, 347] width 353 height 31
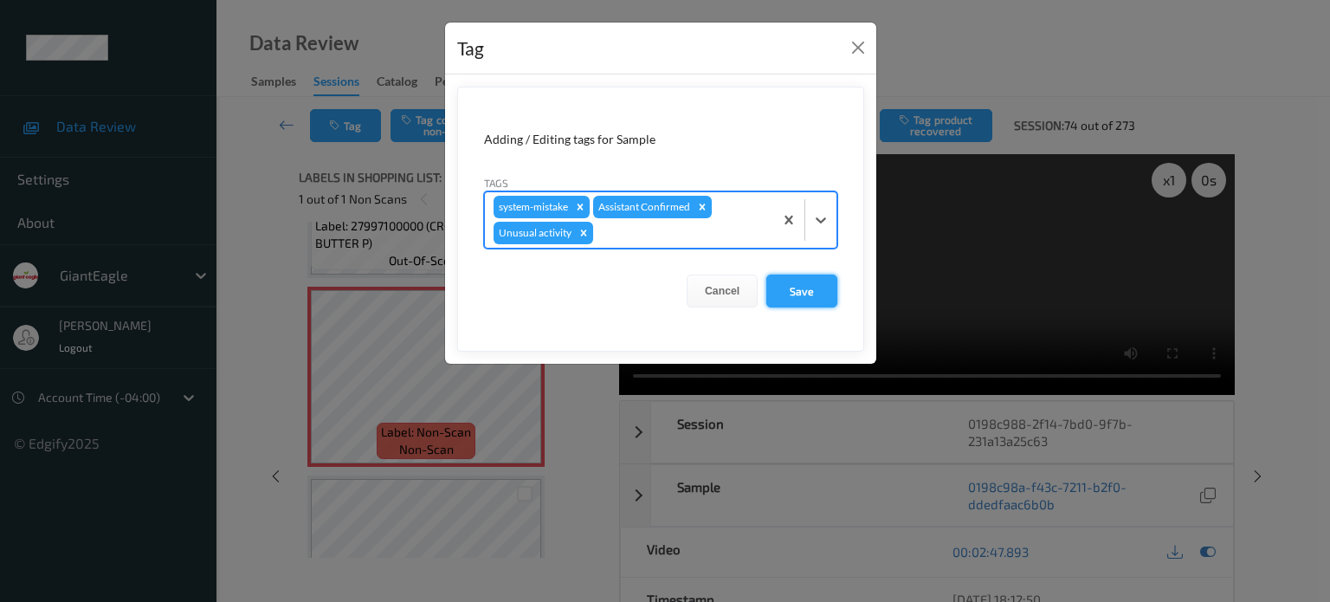
click at [807, 293] on button "Save" at bounding box center [801, 290] width 71 height 33
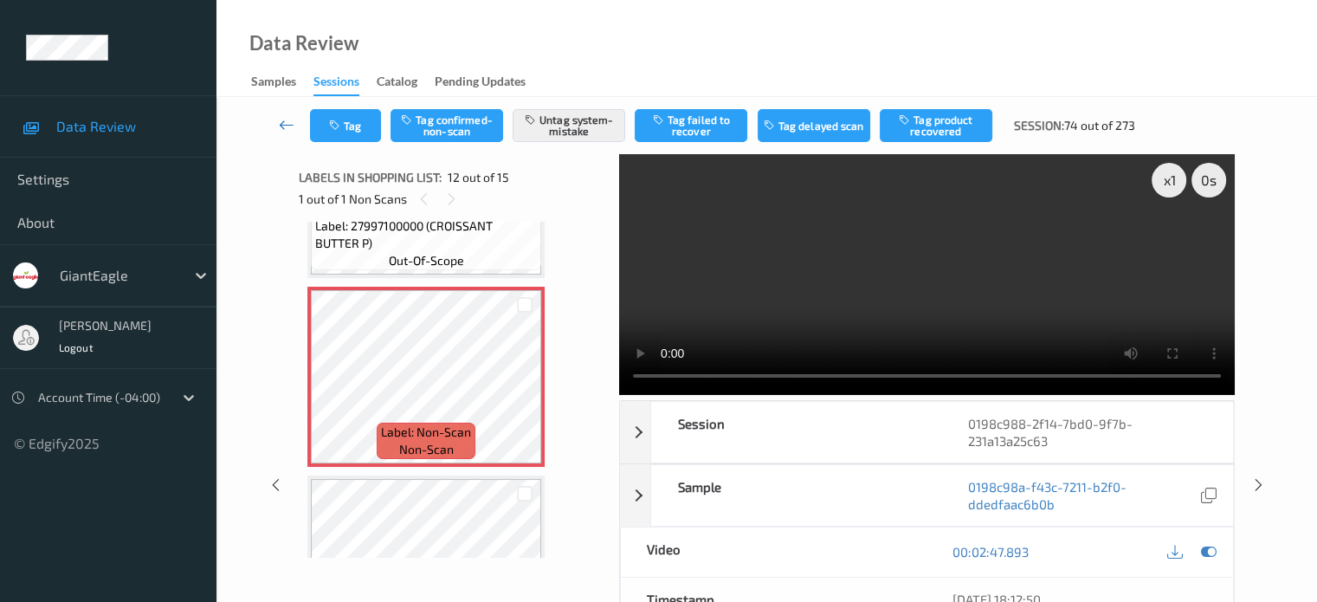
click at [284, 131] on icon at bounding box center [287, 124] width 16 height 17
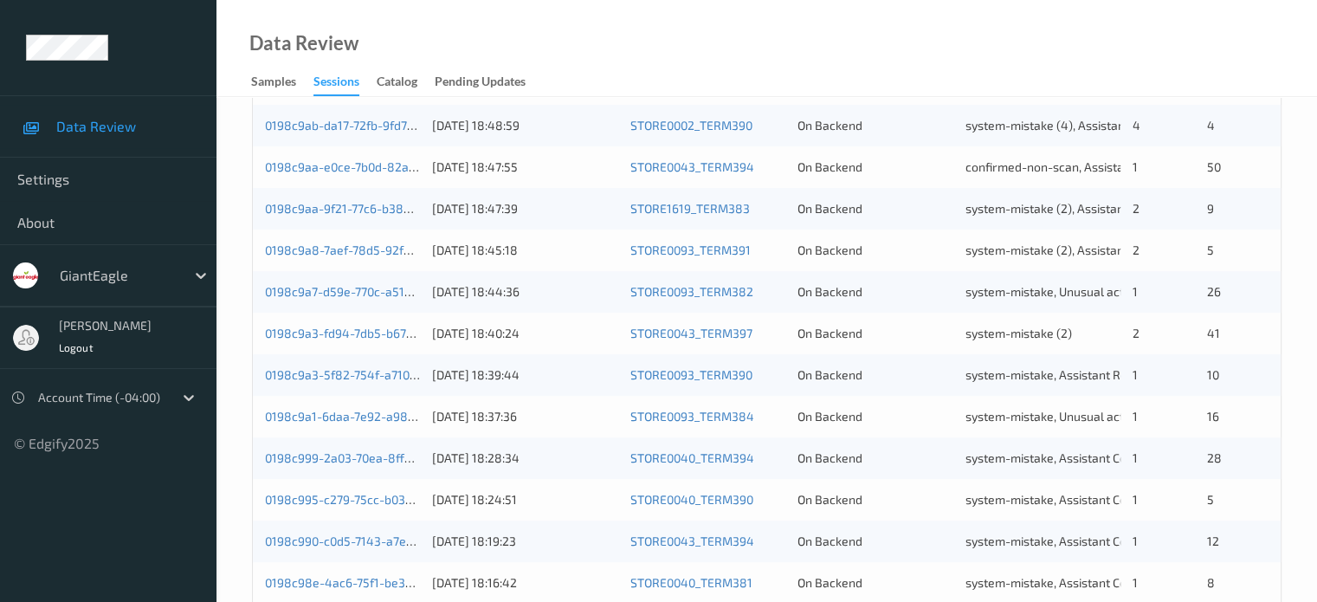
scroll to position [836, 0]
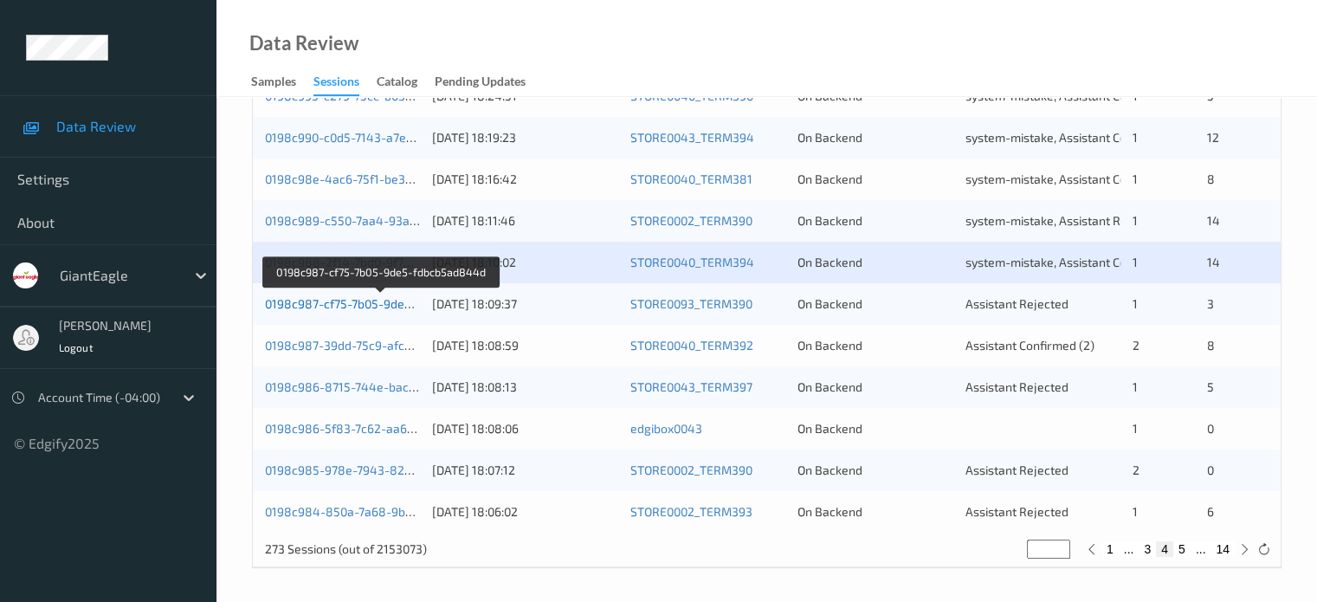
click at [381, 304] on link "0198c987-cf75-7b05-9de5-fdbcb5ad844d" at bounding box center [382, 303] width 234 height 15
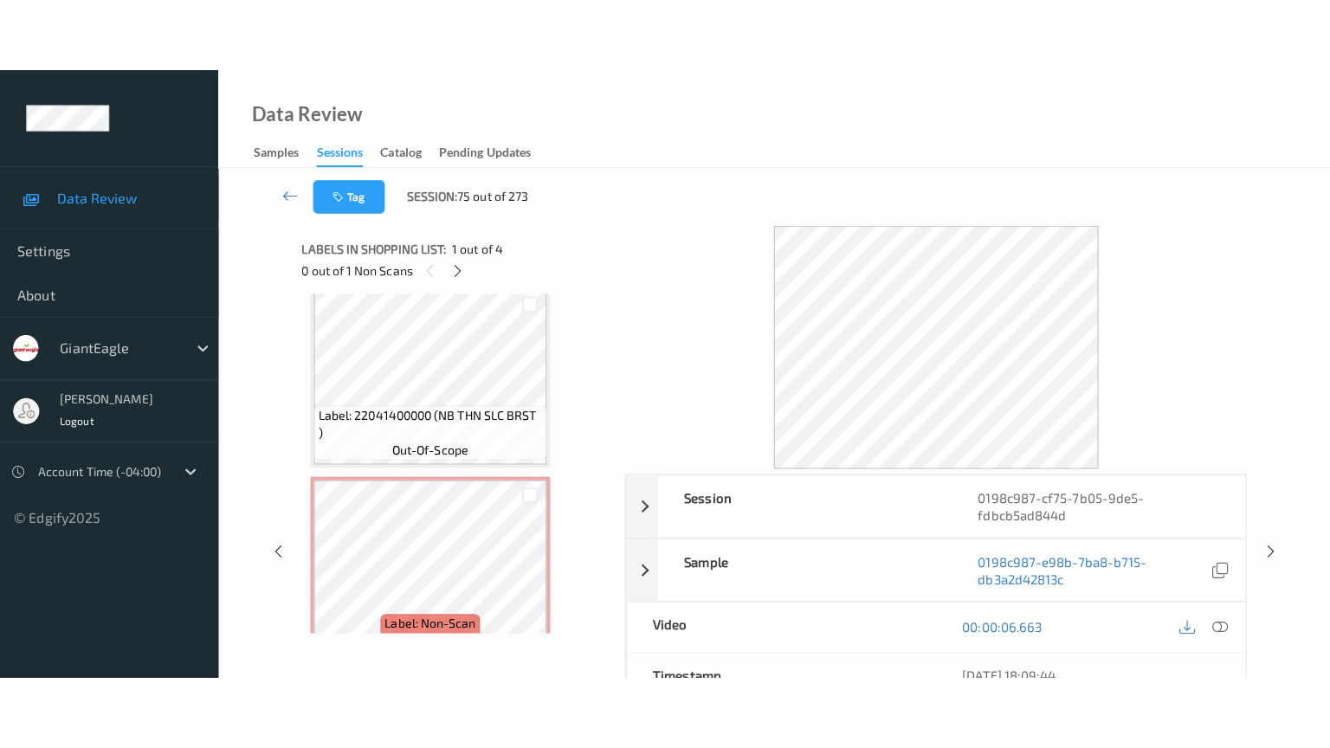
scroll to position [427, 0]
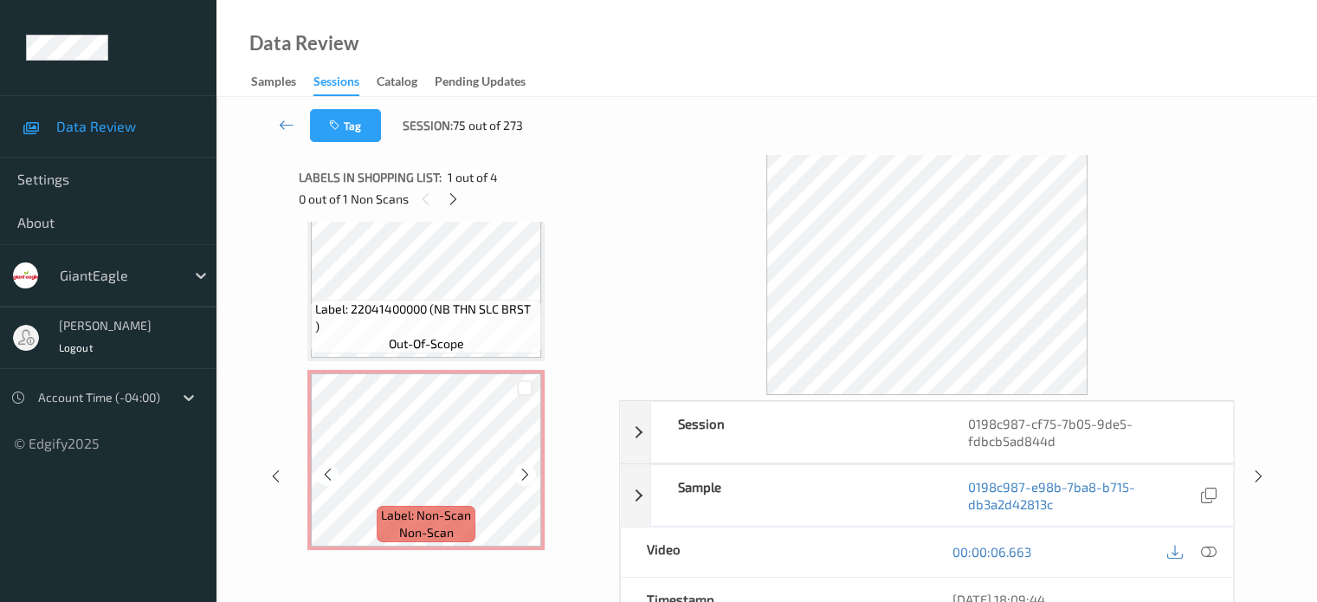
click at [326, 475] on icon at bounding box center [327, 475] width 15 height 16
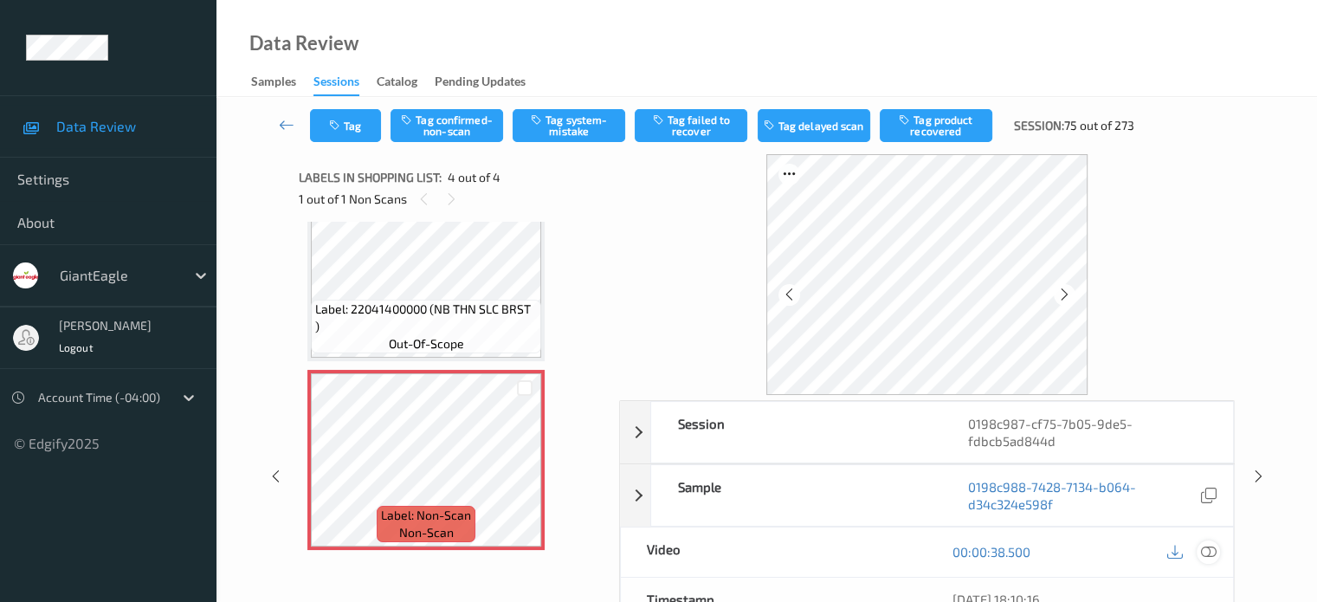
click at [1215, 553] on icon at bounding box center [1208, 552] width 16 height 16
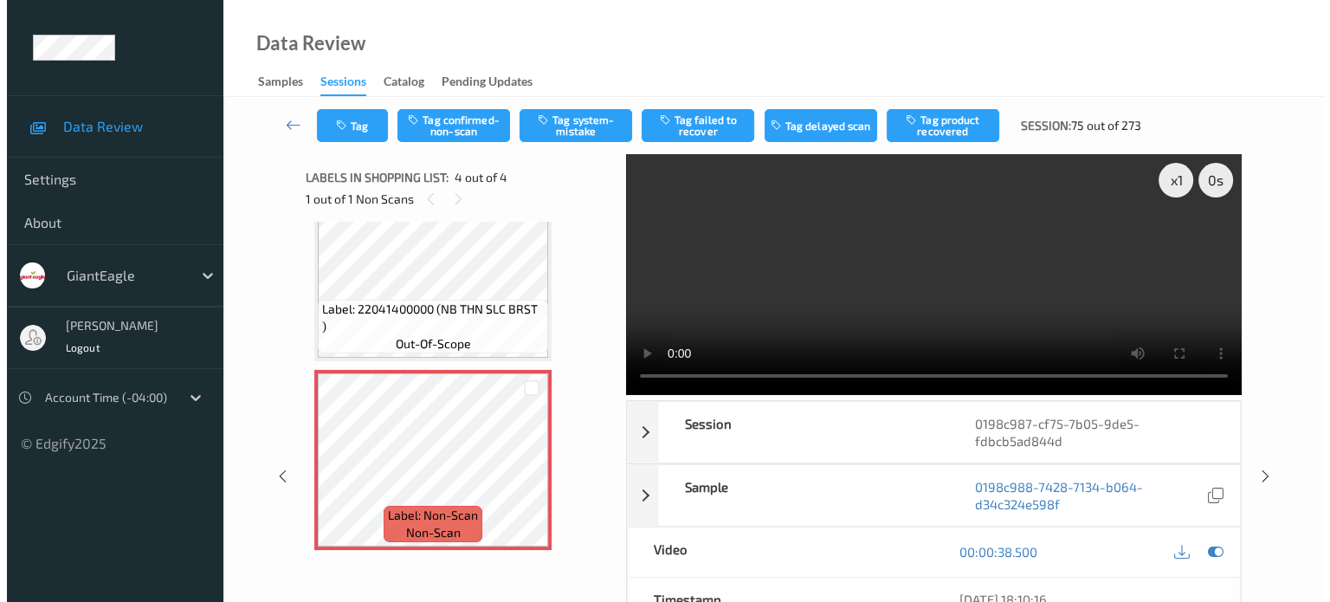
scroll to position [281, 0]
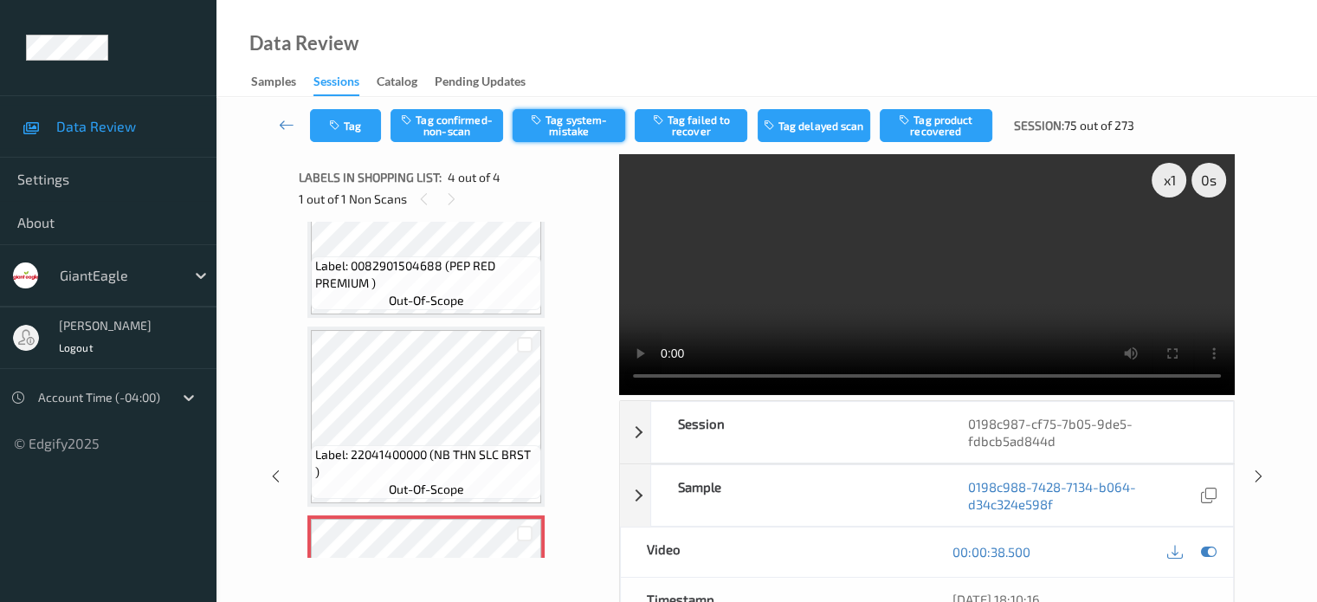
click at [577, 127] on button "Tag system-mistake" at bounding box center [569, 125] width 113 height 33
click at [350, 126] on button "Tag" at bounding box center [345, 125] width 71 height 33
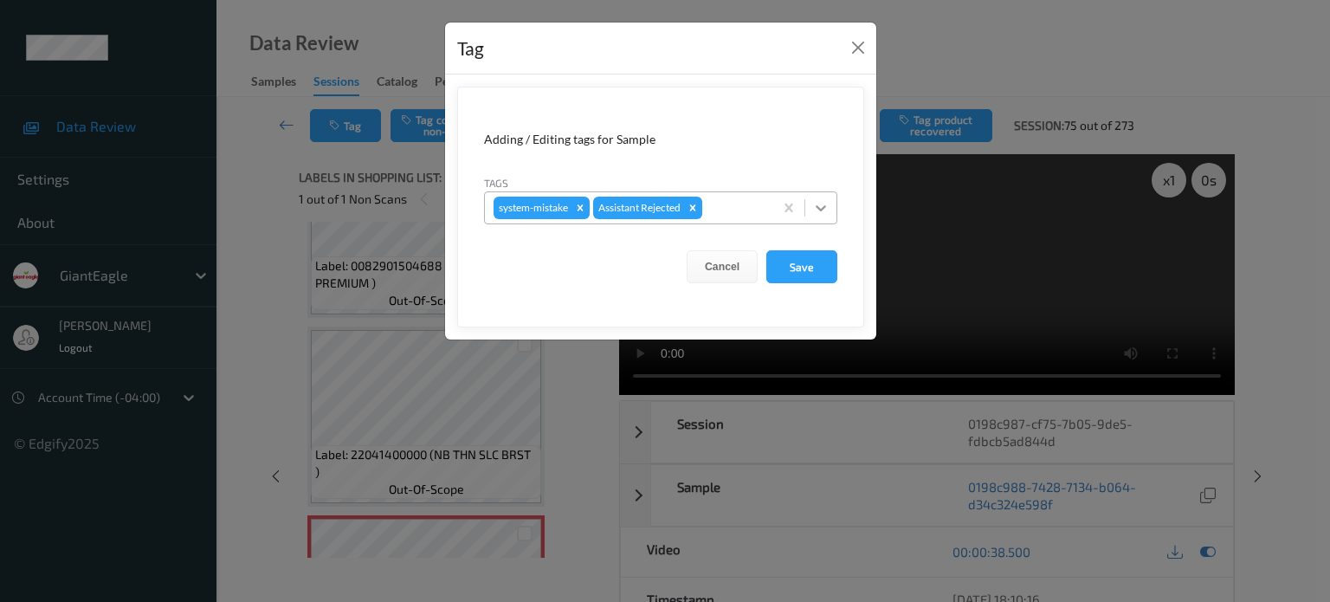
click at [821, 214] on icon at bounding box center [820, 207] width 17 height 17
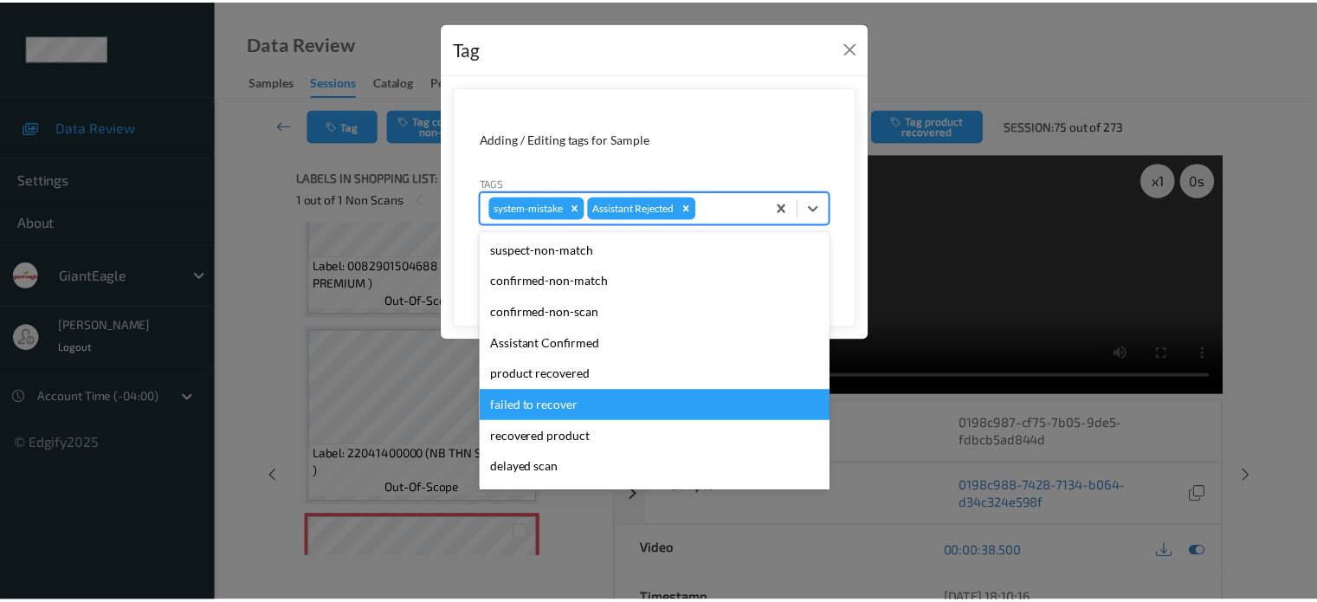
scroll to position [152, 0]
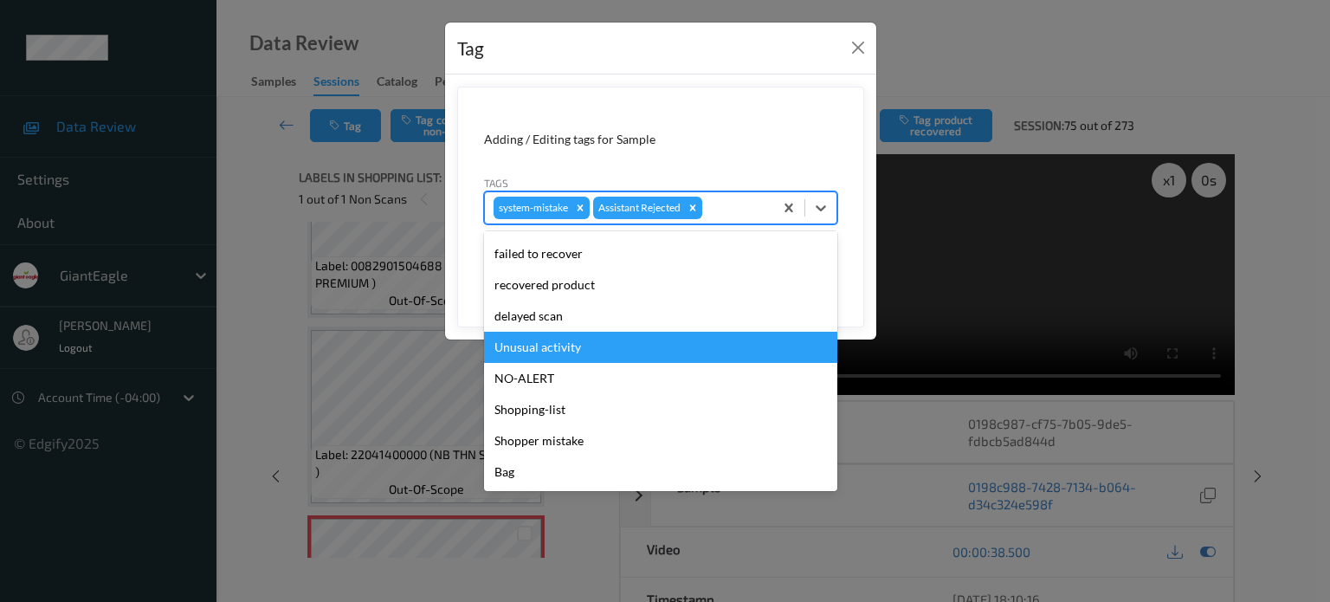
click at [537, 350] on div "Unusual activity" at bounding box center [660, 347] width 353 height 31
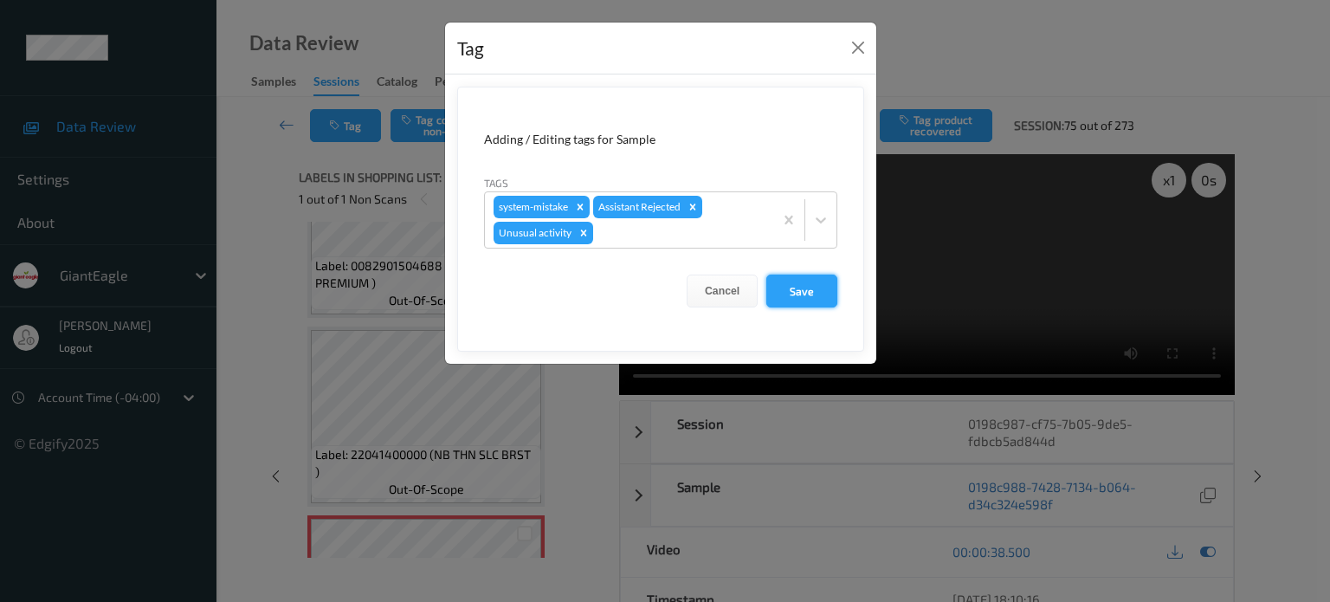
click at [797, 293] on button "Save" at bounding box center [801, 290] width 71 height 33
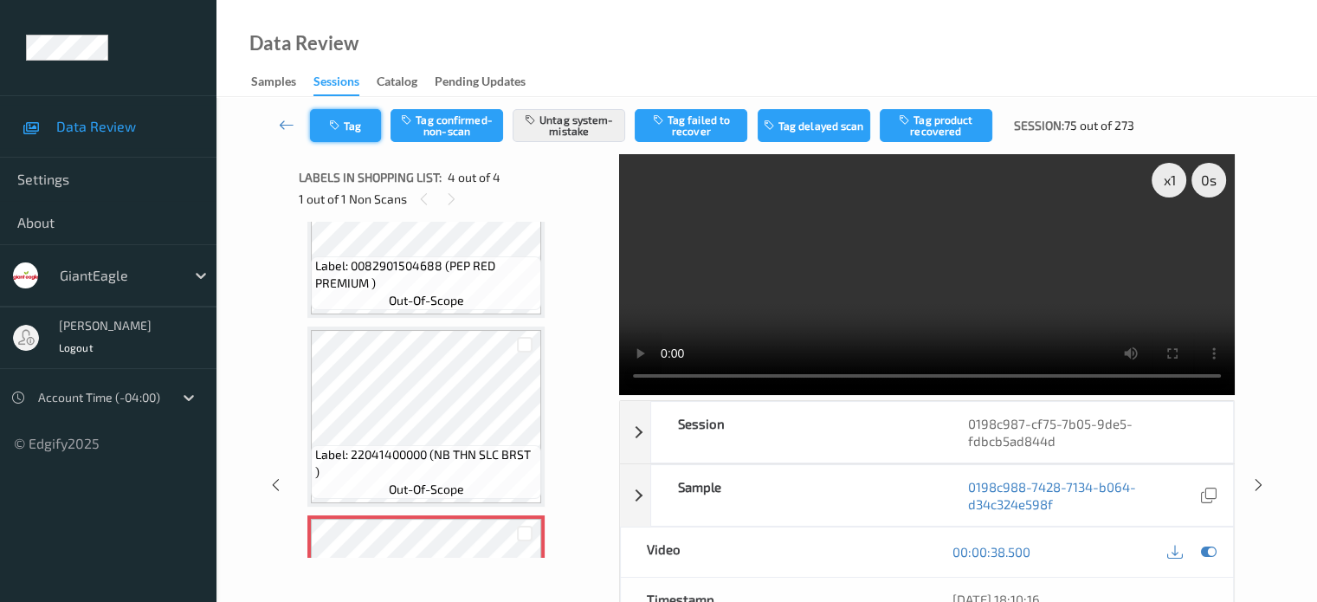
click at [345, 122] on button "Tag" at bounding box center [345, 125] width 71 height 33
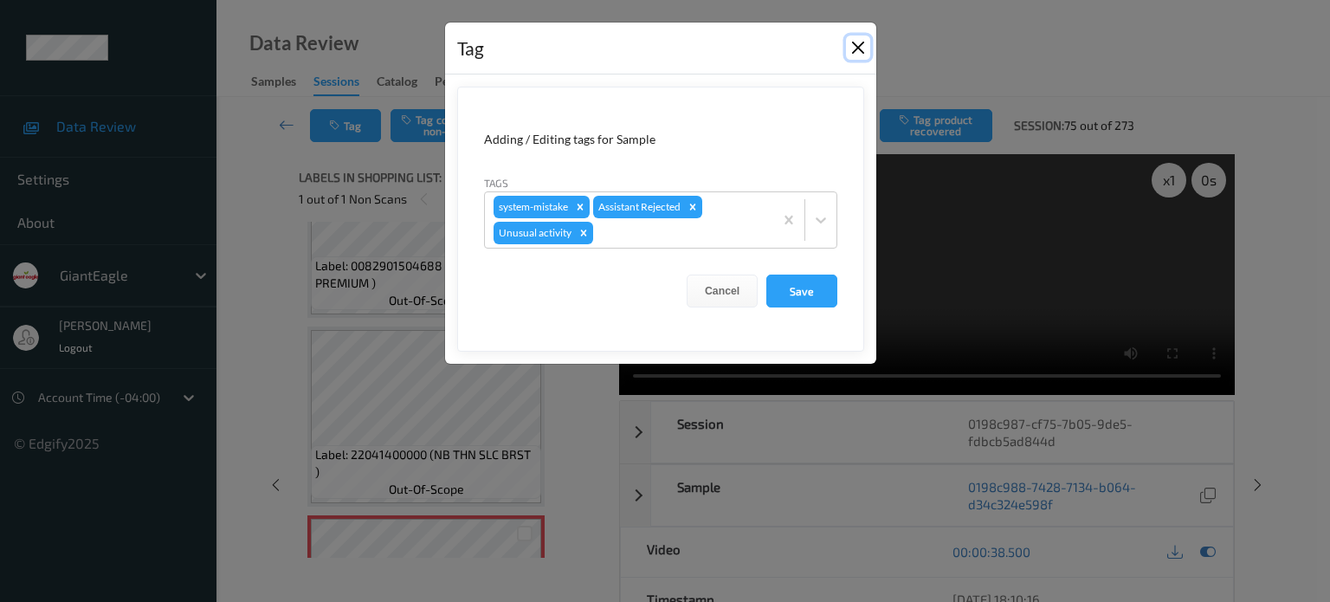
click at [867, 44] on button "Close" at bounding box center [858, 47] width 24 height 24
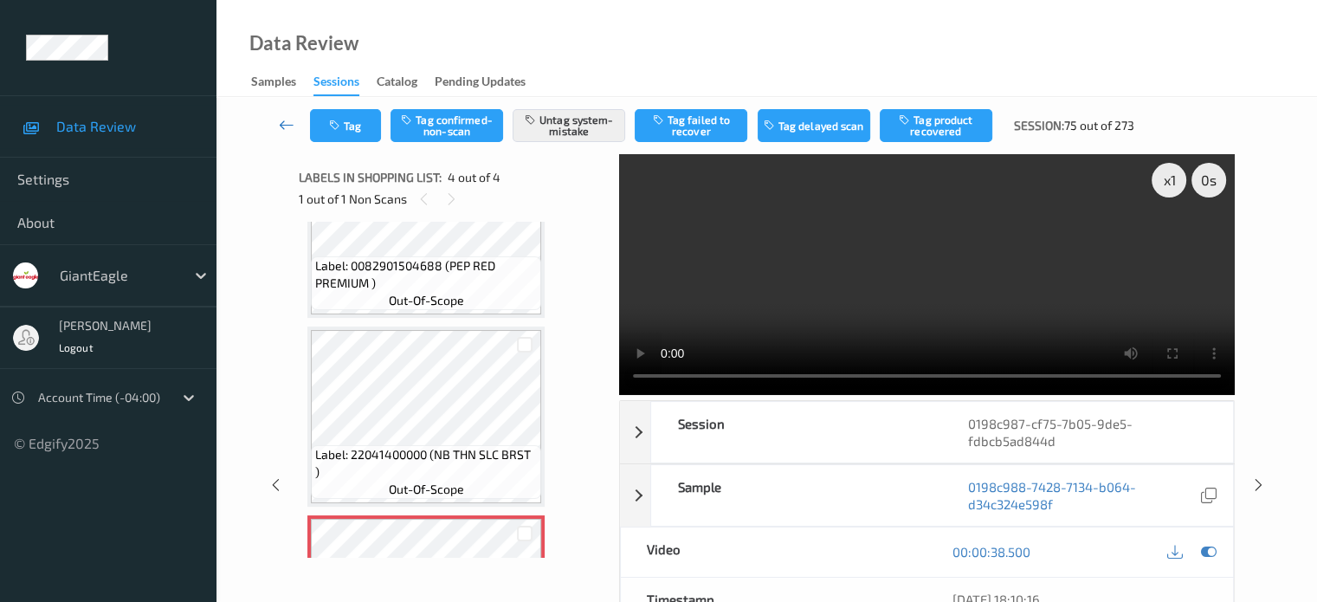
click at [290, 122] on icon at bounding box center [287, 124] width 16 height 17
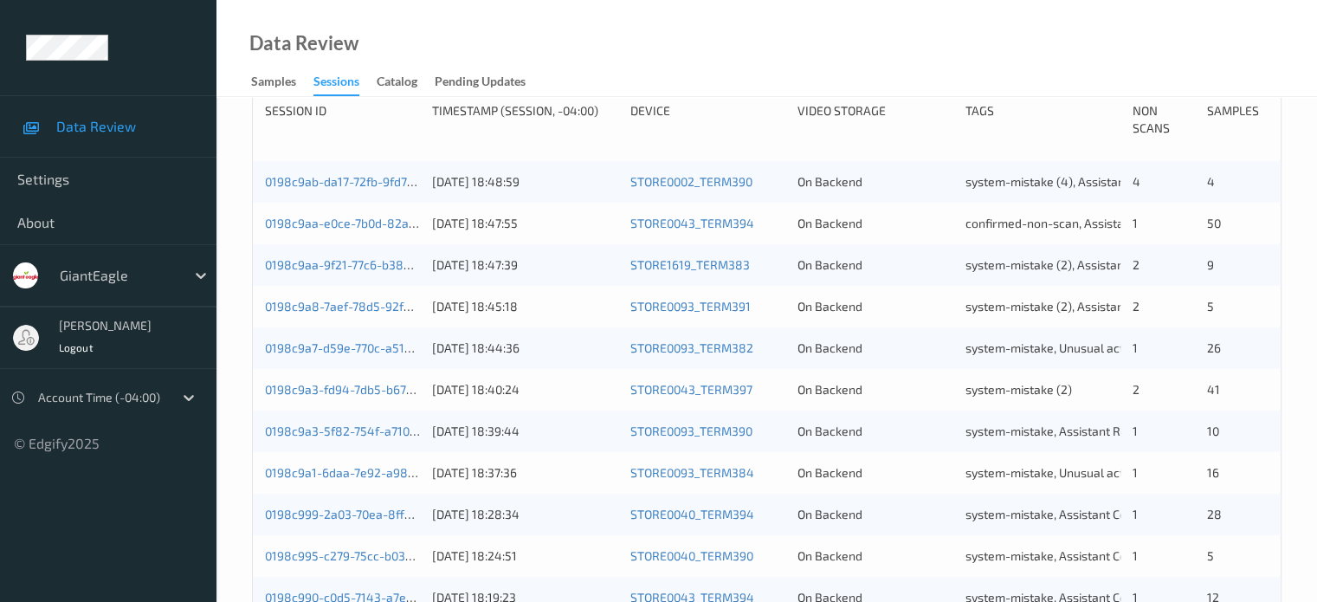
scroll to position [836, 0]
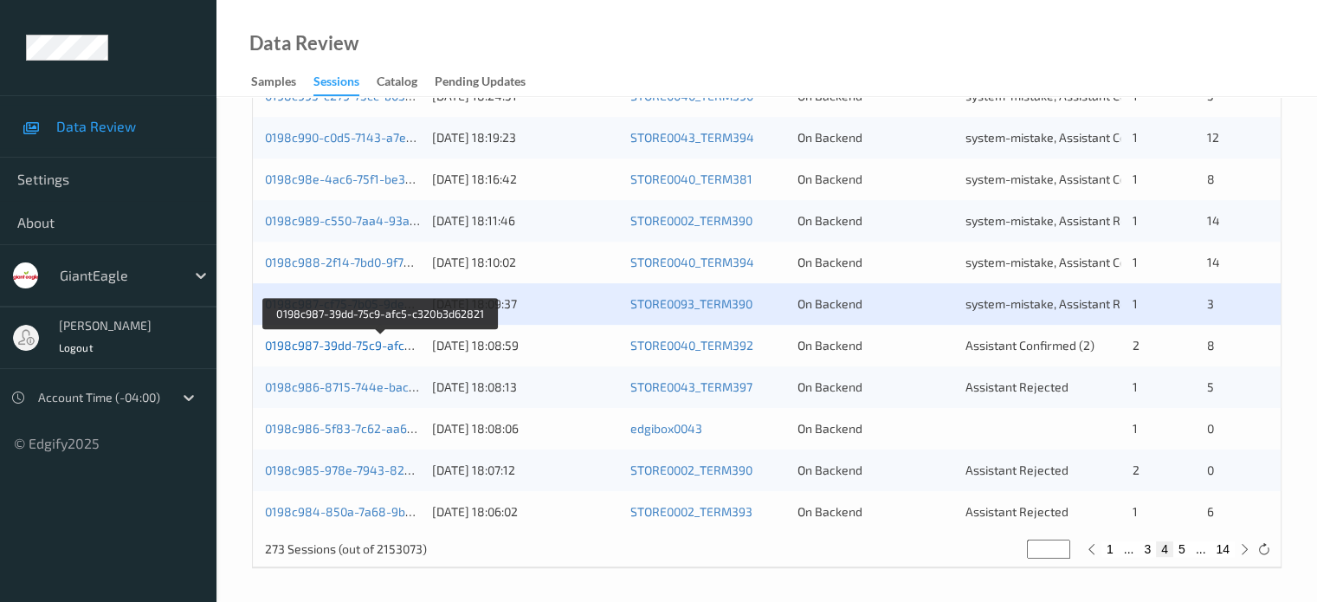
click at [319, 344] on link "0198c987-39dd-75c9-afc5-c320b3d62821" at bounding box center [381, 345] width 233 height 15
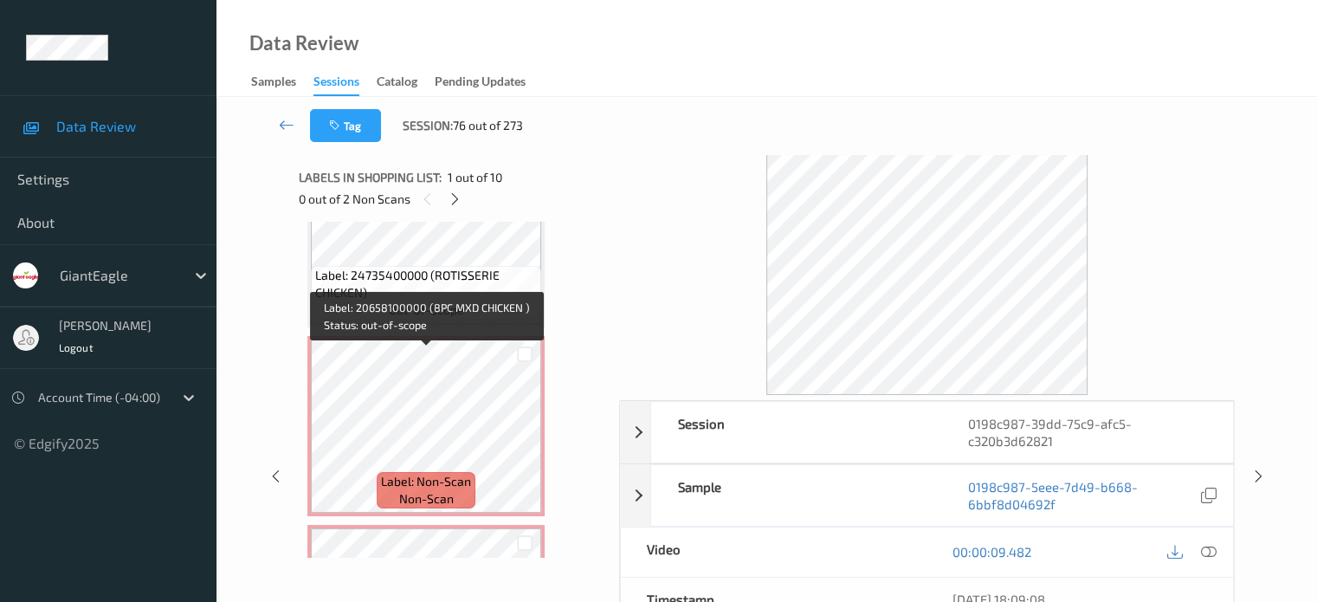
scroll to position [1101, 0]
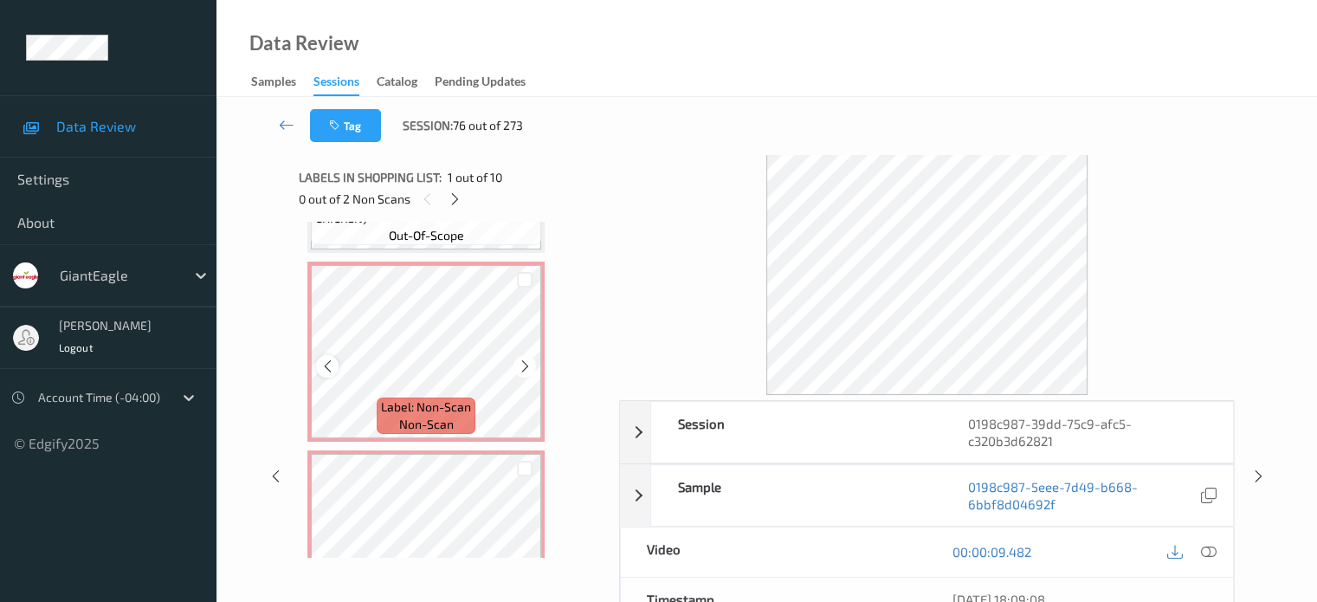
click at [326, 369] on icon at bounding box center [327, 366] width 15 height 16
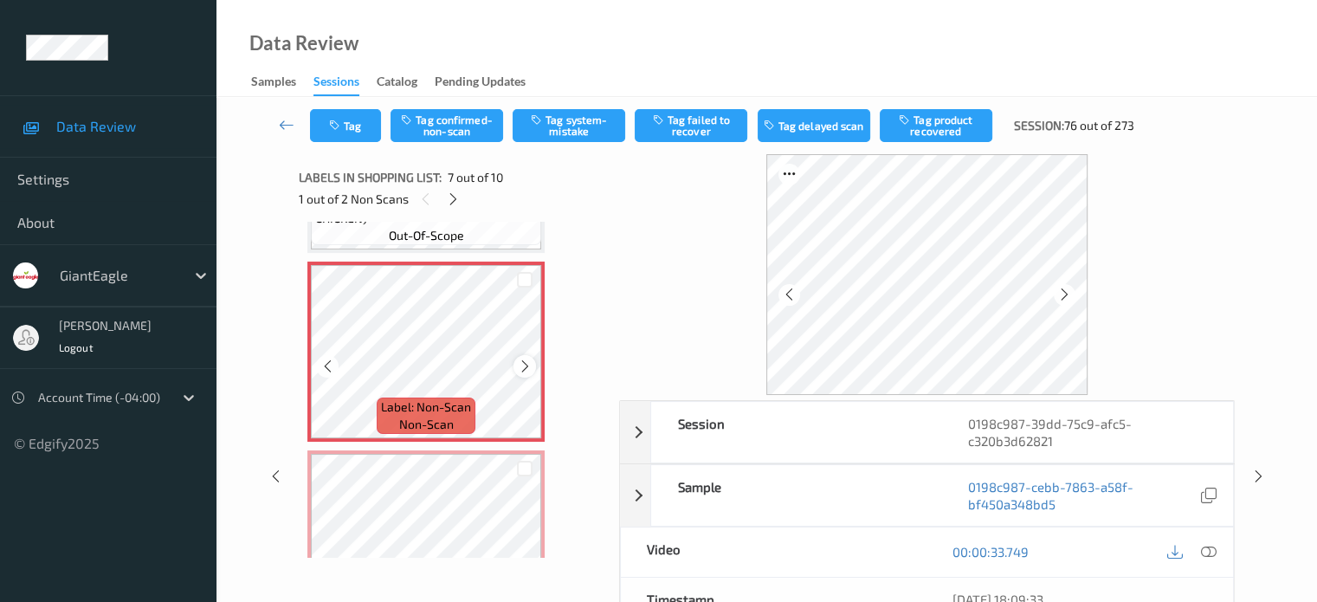
click at [516, 366] on div at bounding box center [524, 366] width 22 height 22
click at [399, 415] on span "Label: Non-Scan" at bounding box center [426, 406] width 90 height 17
click at [1214, 550] on icon at bounding box center [1208, 552] width 16 height 16
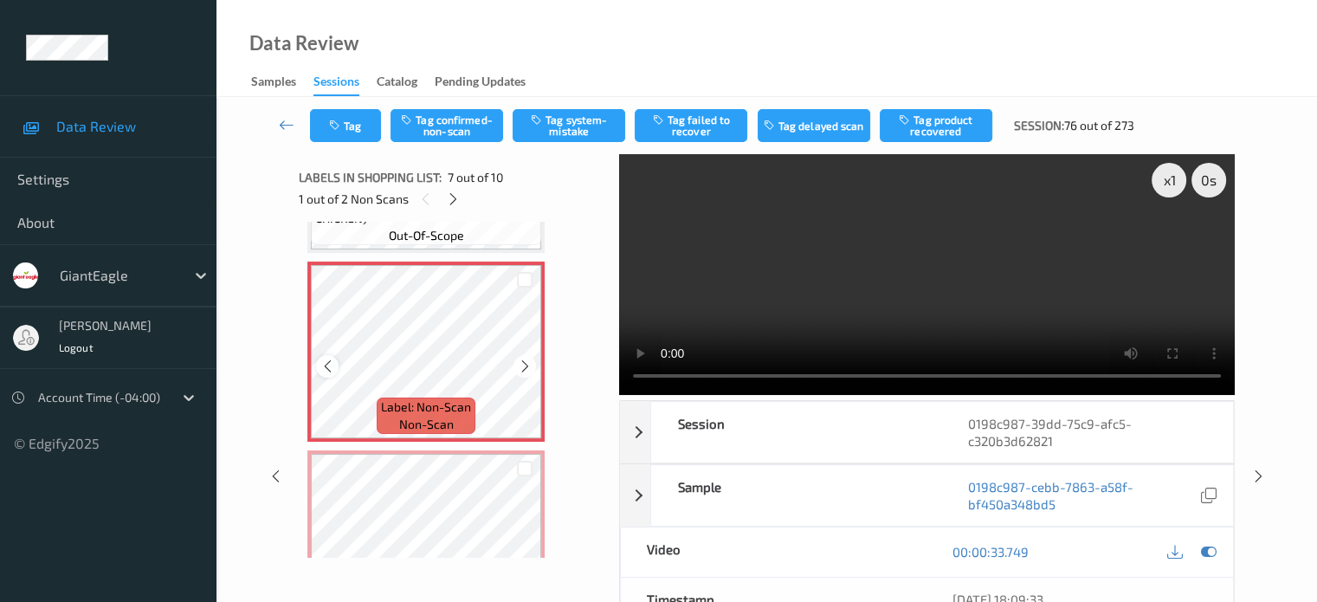
click at [330, 360] on icon at bounding box center [327, 366] width 15 height 16
click at [332, 371] on icon at bounding box center [327, 366] width 15 height 16
click at [428, 411] on span "Label: Non-Scan" at bounding box center [426, 406] width 90 height 17
click at [558, 121] on button "Tag system-mistake" at bounding box center [569, 125] width 113 height 33
click at [360, 115] on button "Tag" at bounding box center [345, 125] width 71 height 33
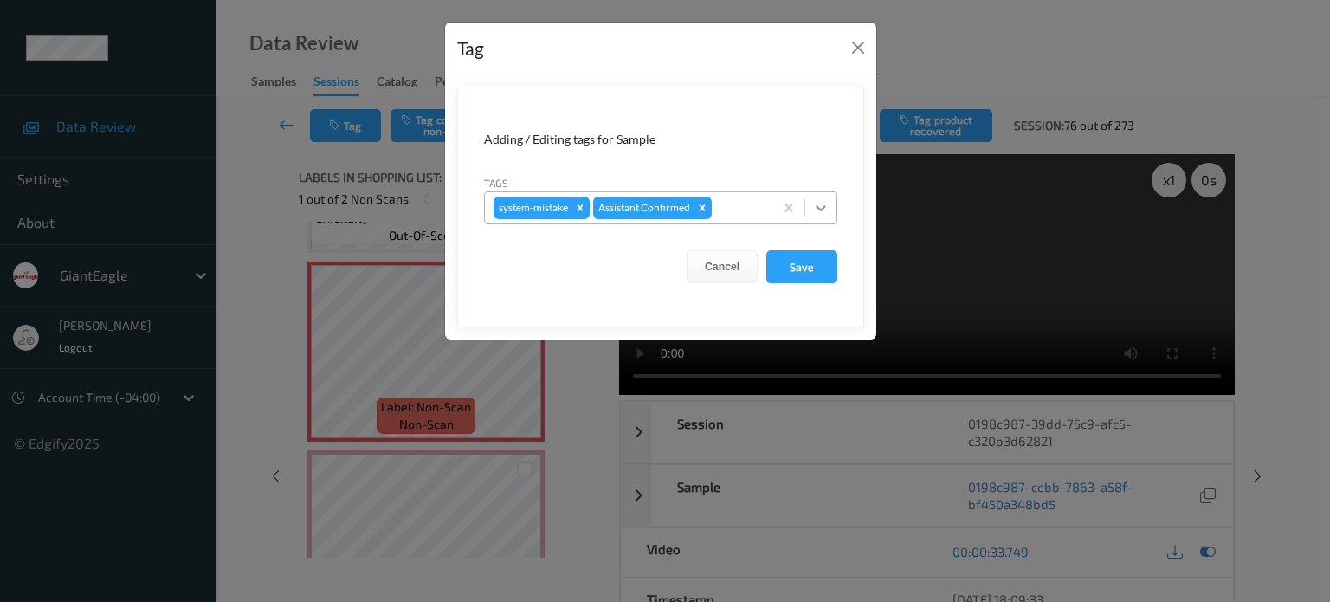
click at [824, 206] on icon at bounding box center [821, 208] width 10 height 6
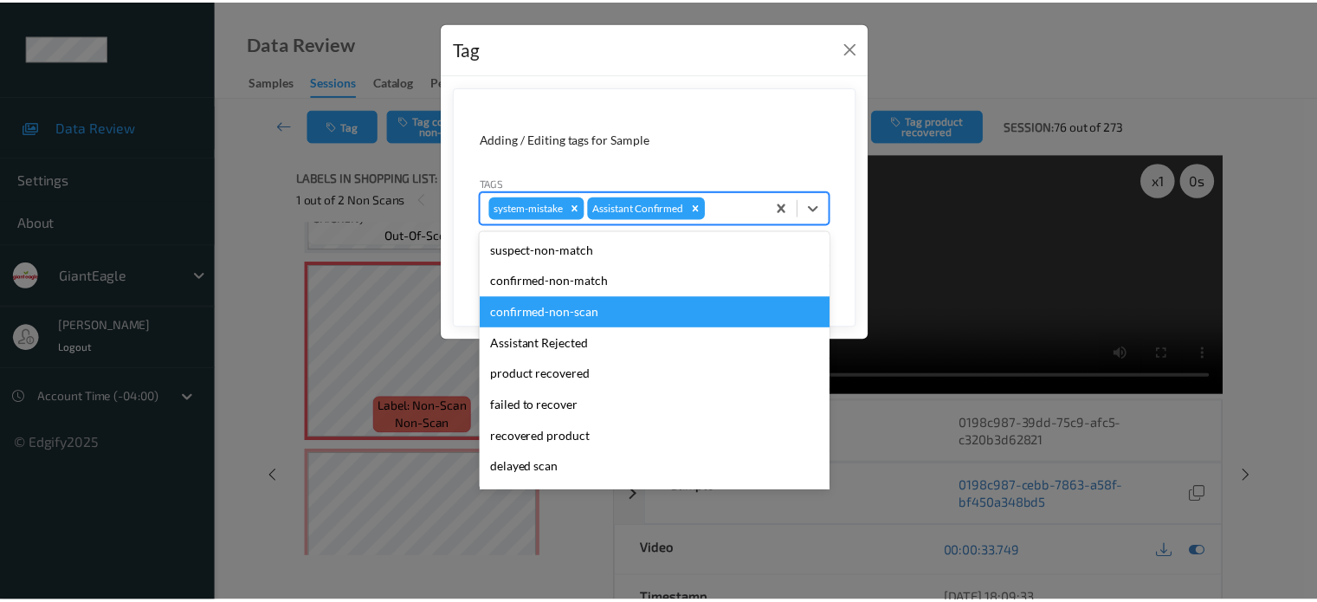
scroll to position [144, 0]
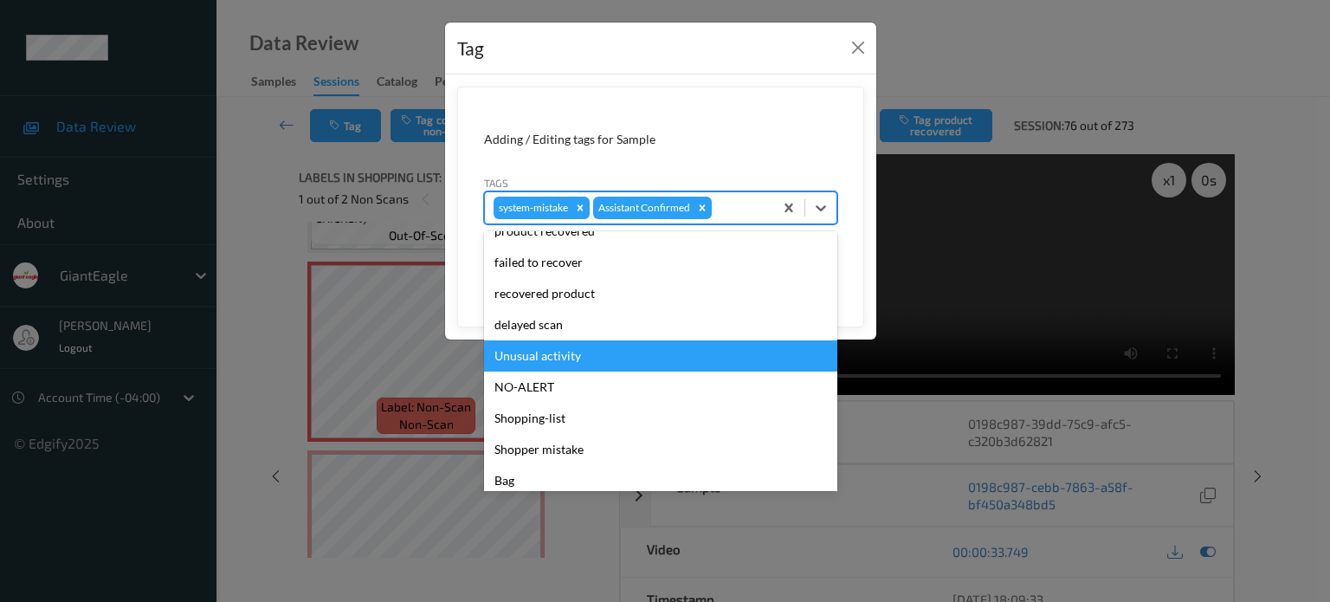
click at [518, 358] on div "Unusual activity" at bounding box center [660, 355] width 353 height 31
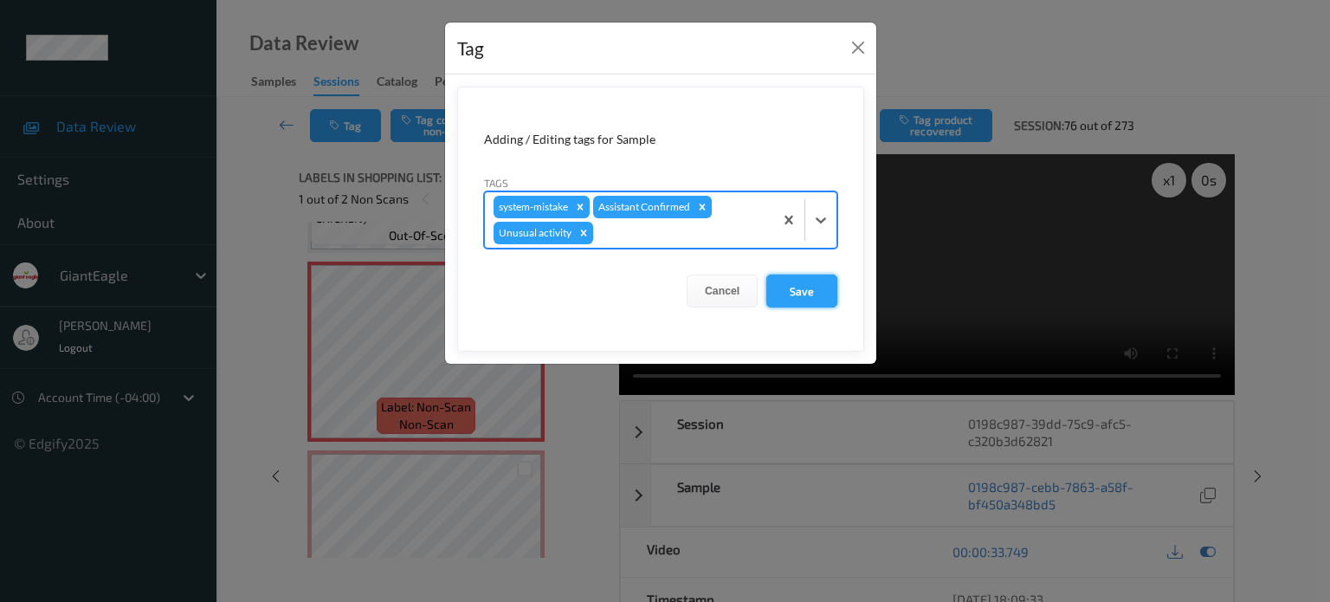
click at [804, 287] on button "Save" at bounding box center [801, 290] width 71 height 33
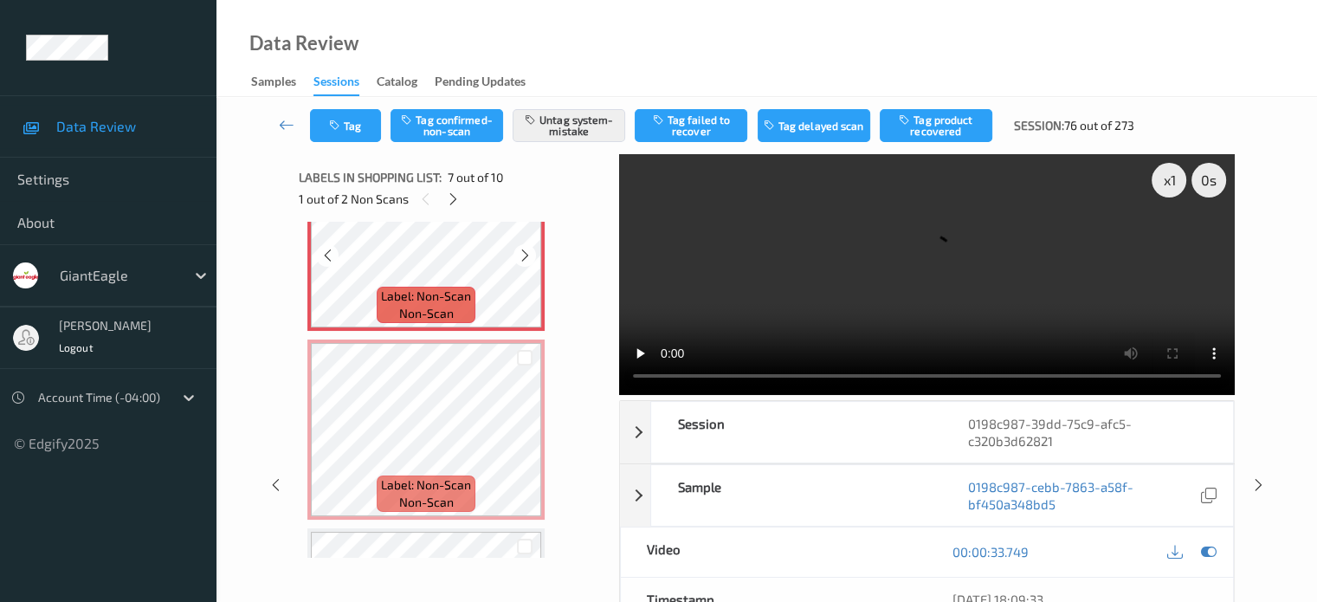
scroll to position [1245, 0]
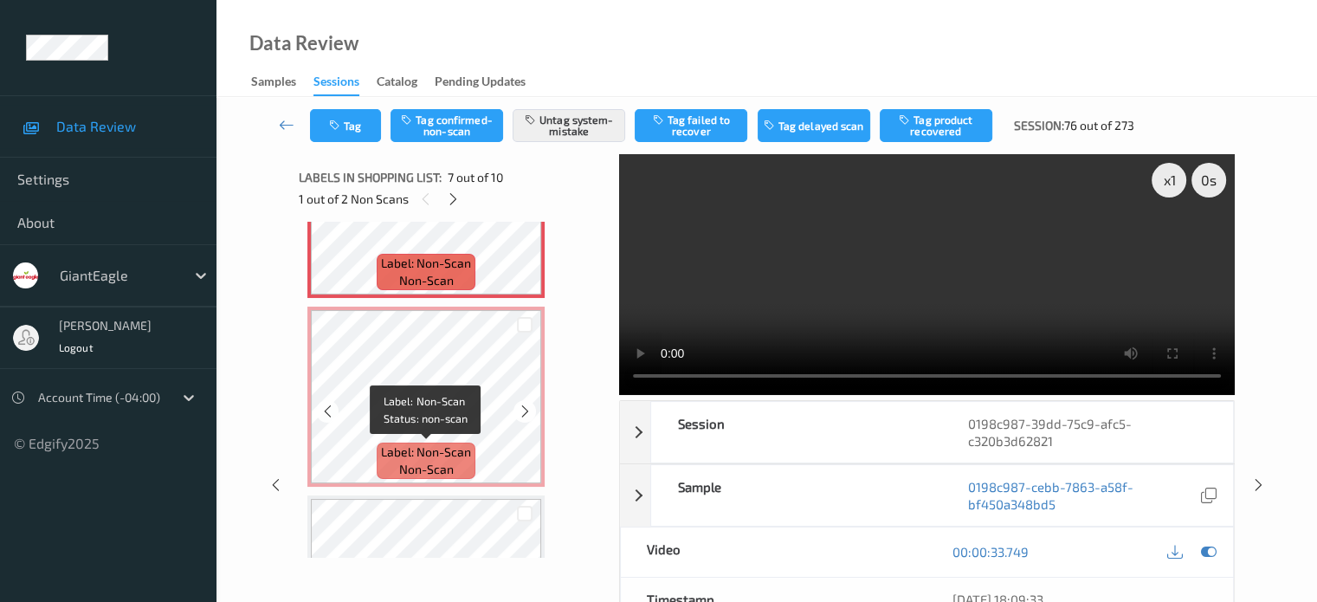
click at [409, 453] on span "Label: Non-Scan" at bounding box center [426, 451] width 90 height 17
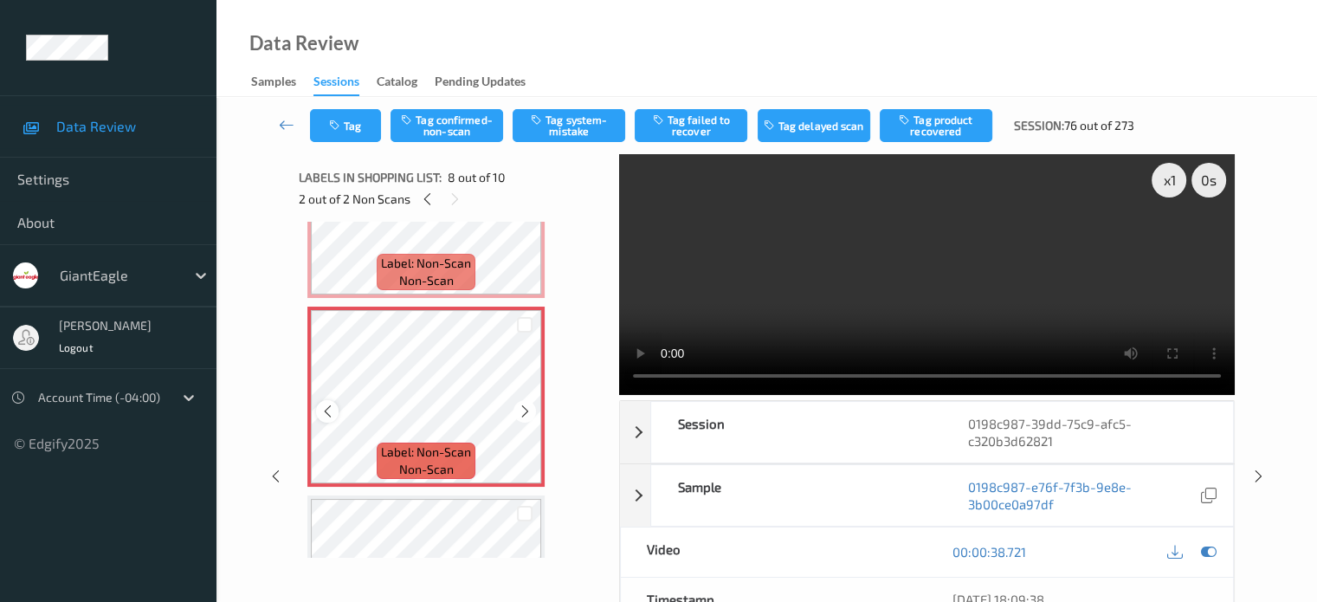
click at [330, 411] on icon at bounding box center [327, 411] width 15 height 16
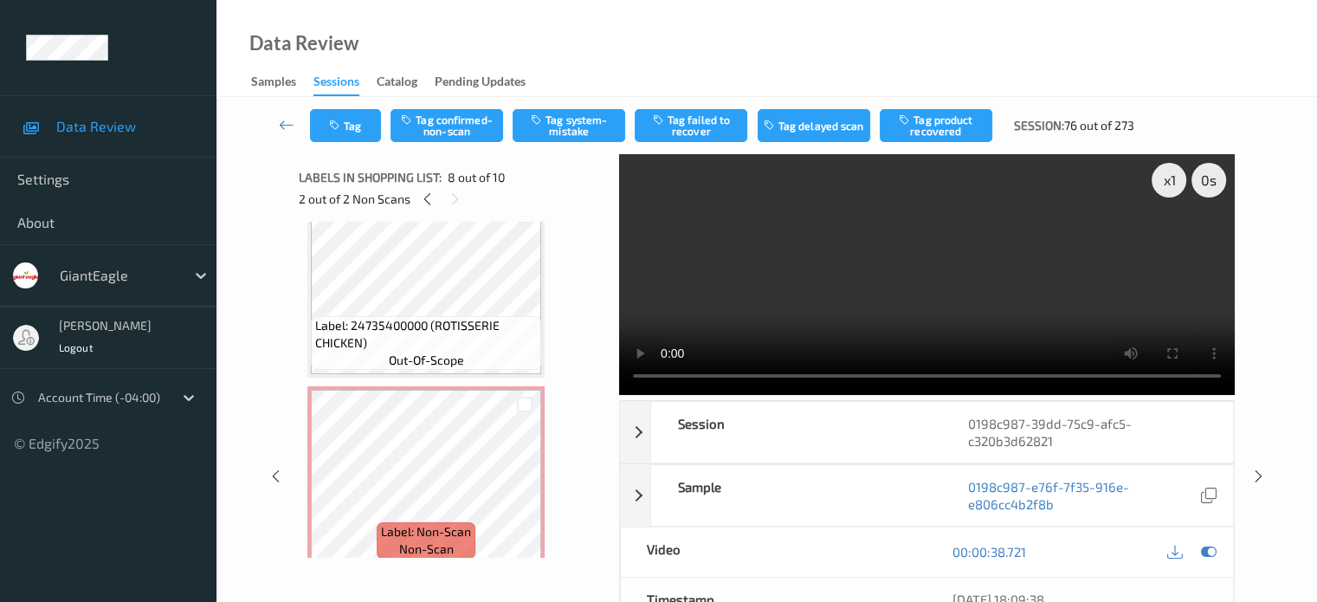
scroll to position [1009, 0]
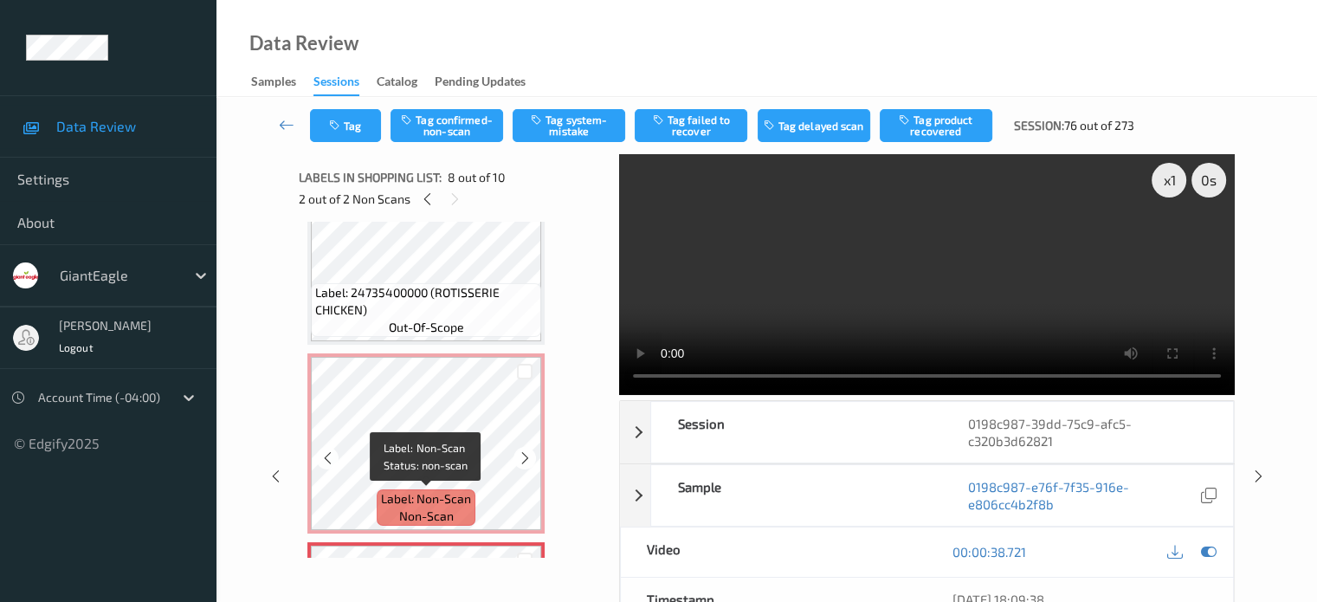
click at [406, 495] on span "Label: Non-Scan" at bounding box center [426, 498] width 90 height 17
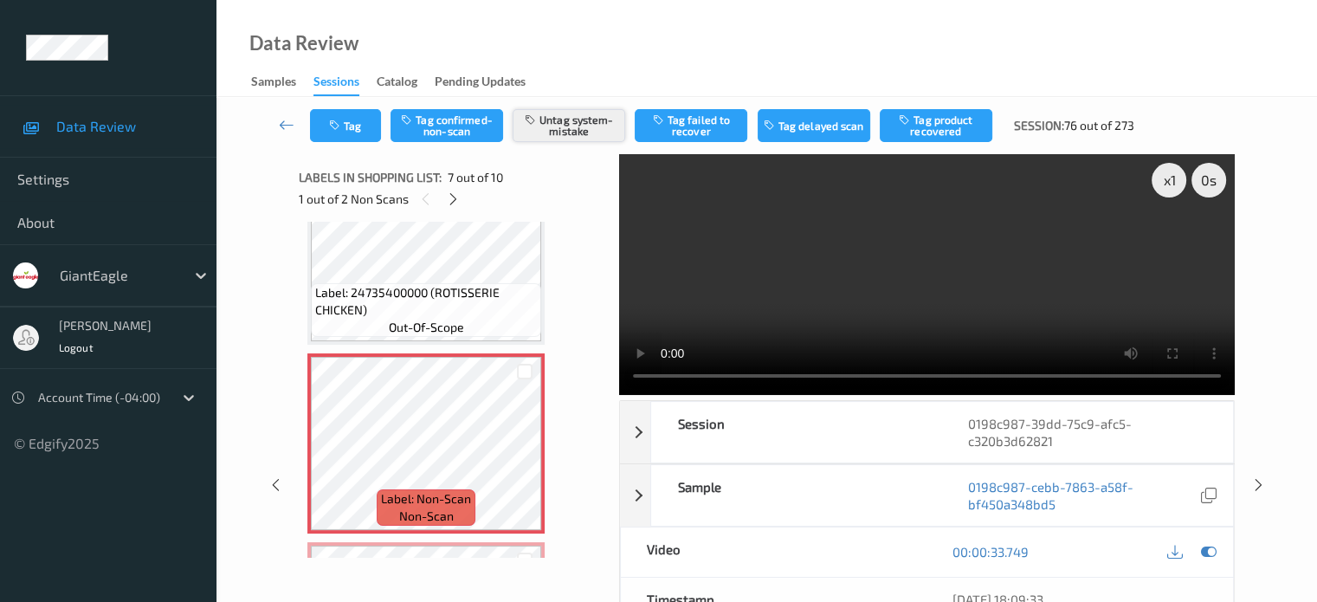
click at [561, 131] on button "Untag system-mistake" at bounding box center [569, 125] width 113 height 33
click at [346, 129] on button "Tag" at bounding box center [345, 125] width 71 height 33
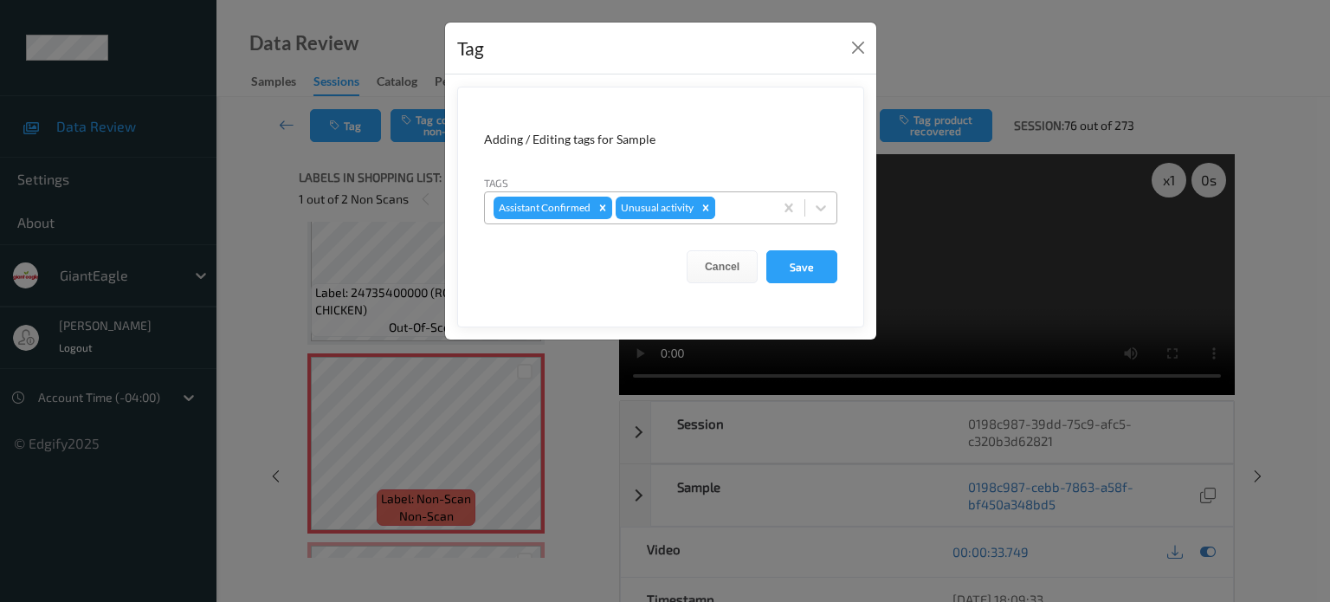
click at [703, 206] on icon "Remove Unusual activity" at bounding box center [706, 207] width 6 height 6
click at [859, 51] on button "Close" at bounding box center [858, 47] width 24 height 24
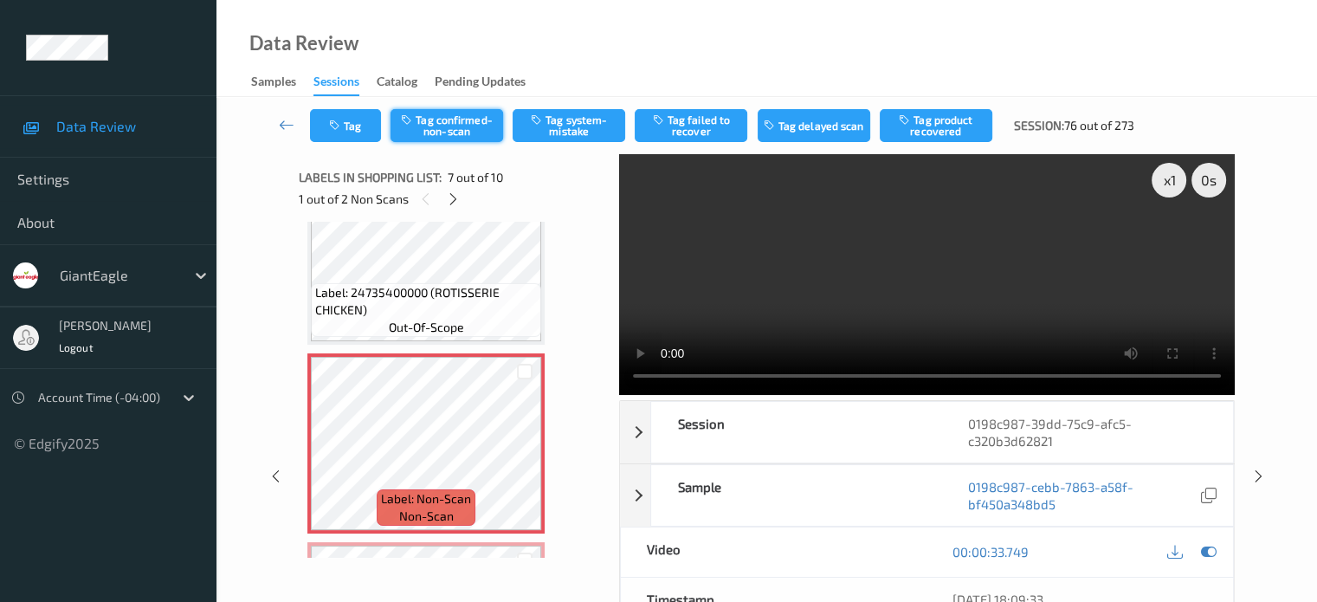
click at [450, 127] on button "Tag confirmed-non-scan" at bounding box center [446, 125] width 113 height 33
click at [942, 131] on button "Tag product recovered" at bounding box center [936, 125] width 113 height 33
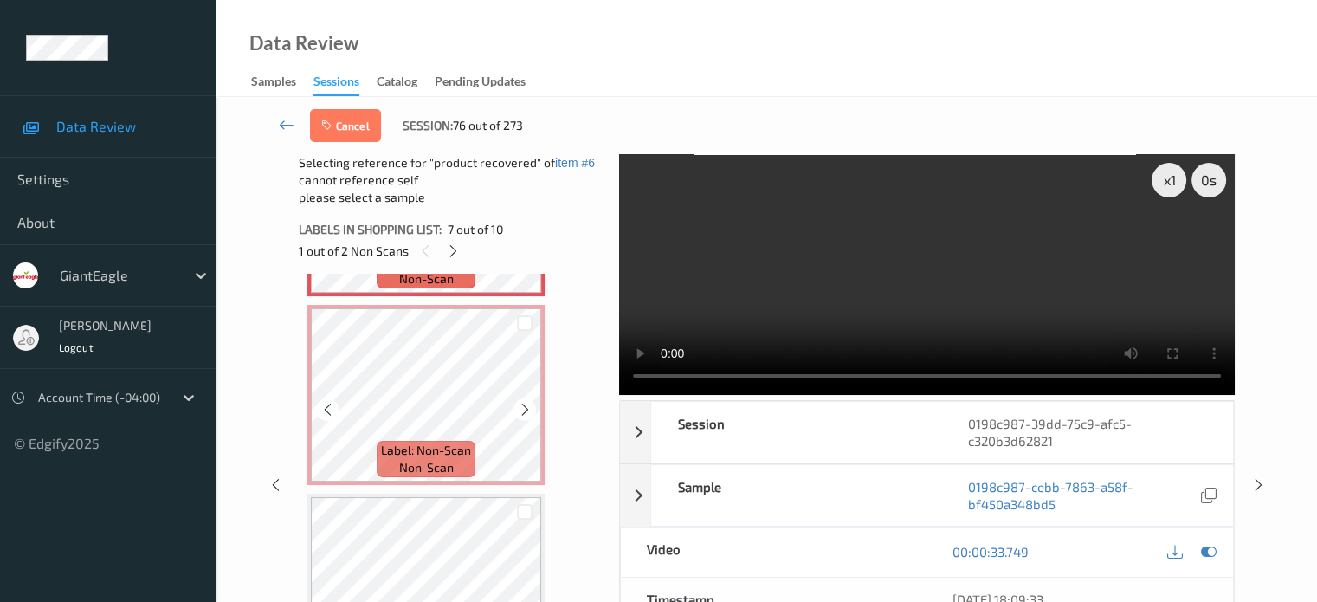
scroll to position [1442, 0]
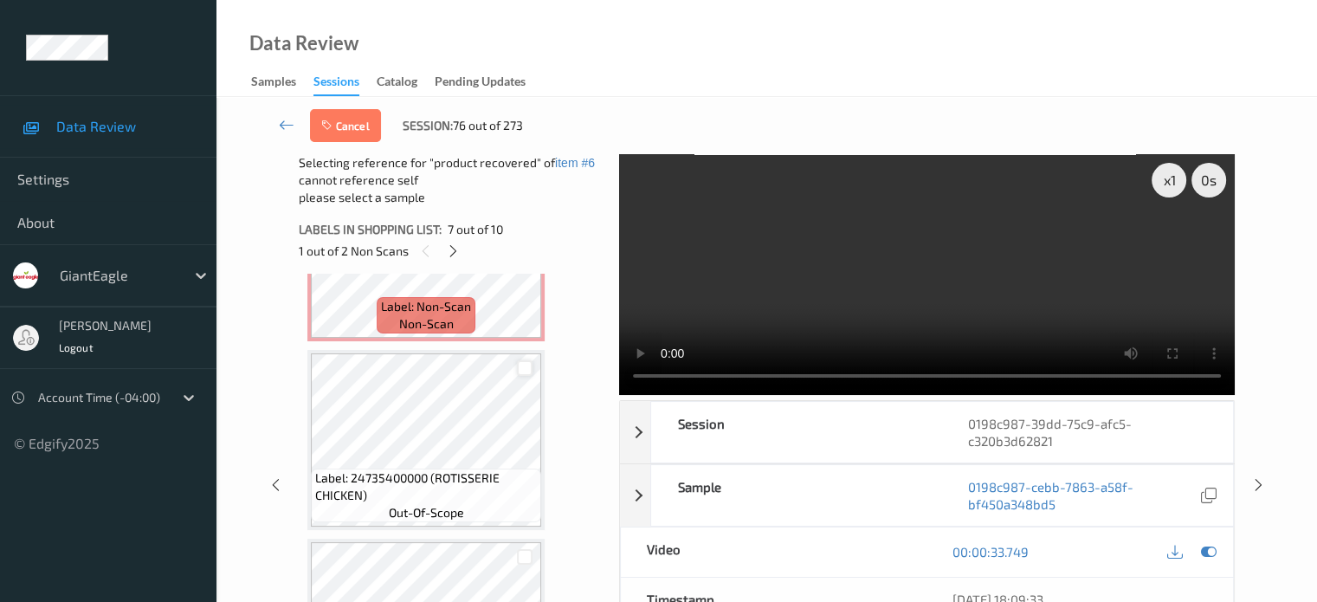
click at [524, 371] on div at bounding box center [525, 368] width 16 height 16
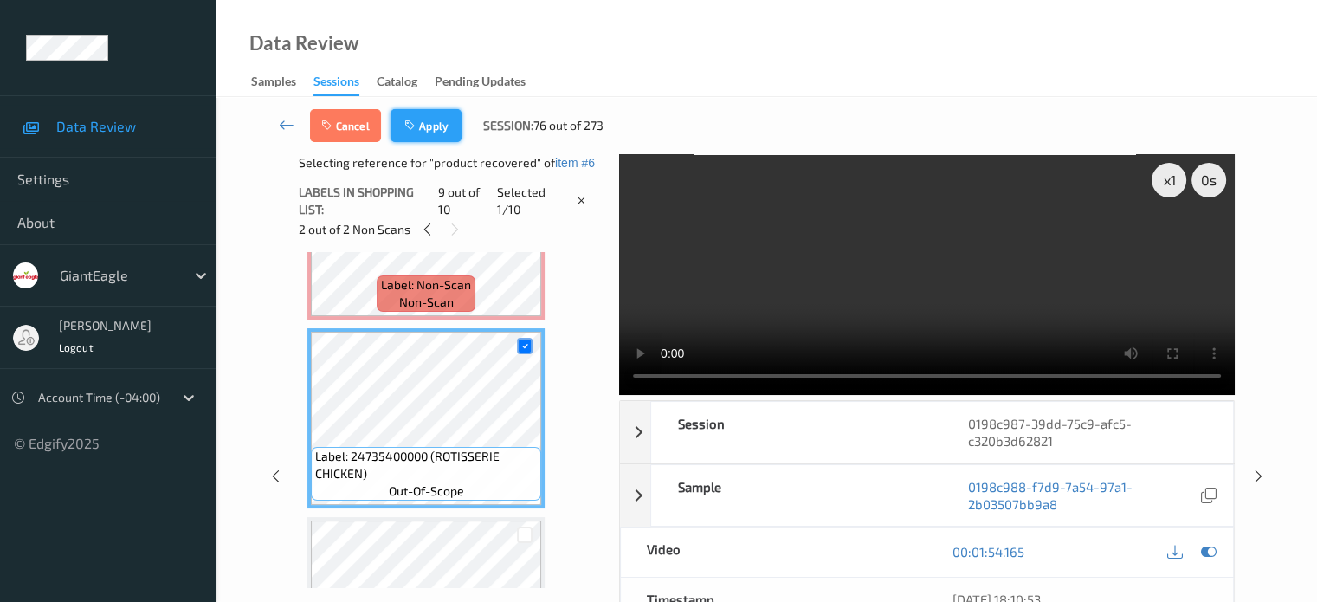
click at [423, 134] on button "Apply" at bounding box center [425, 125] width 71 height 33
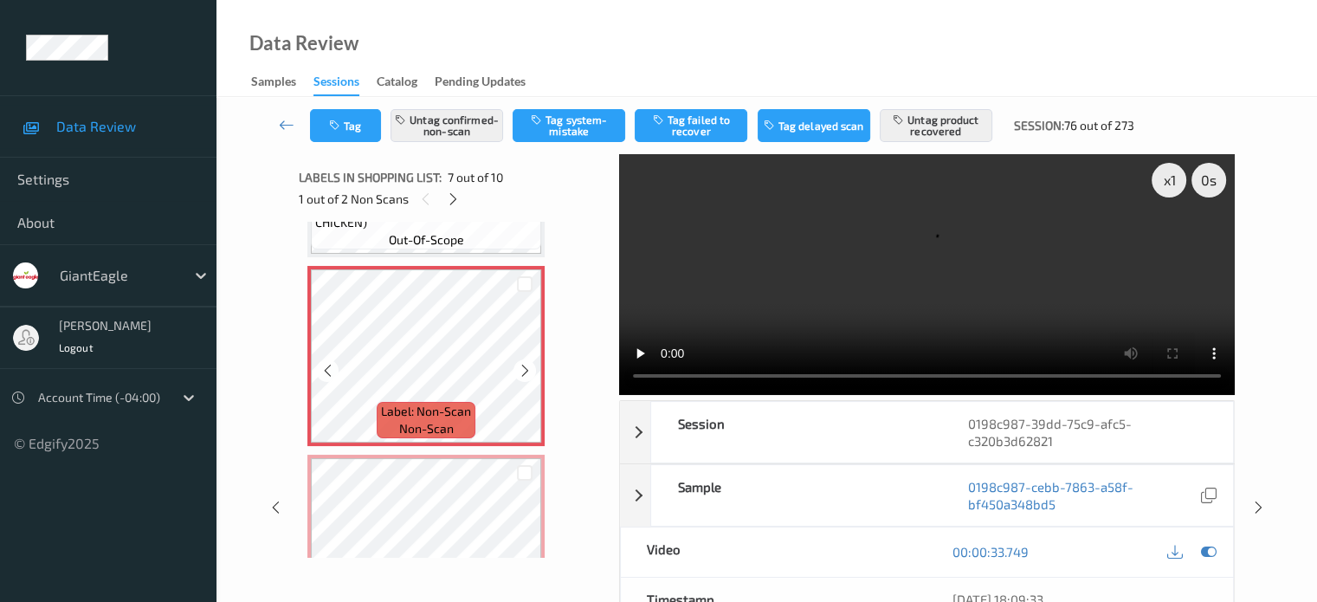
scroll to position [1241, 0]
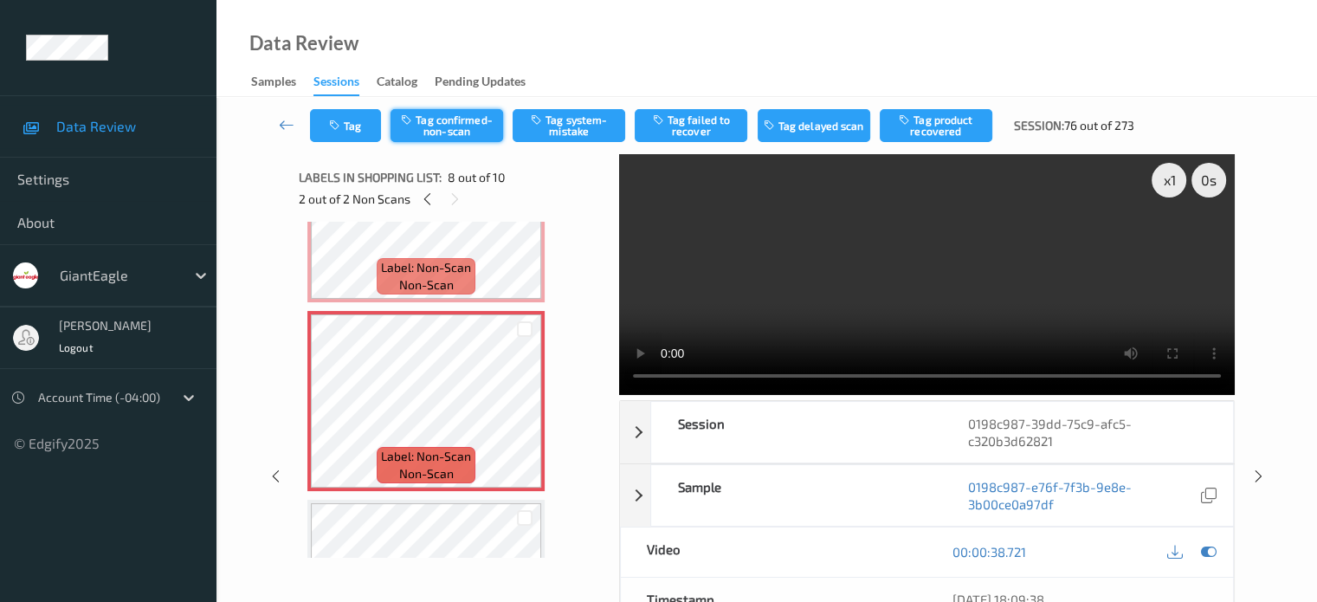
click at [445, 131] on button "Tag confirmed-non-scan" at bounding box center [446, 125] width 113 height 33
click at [945, 127] on button "Tag product recovered" at bounding box center [936, 125] width 113 height 33
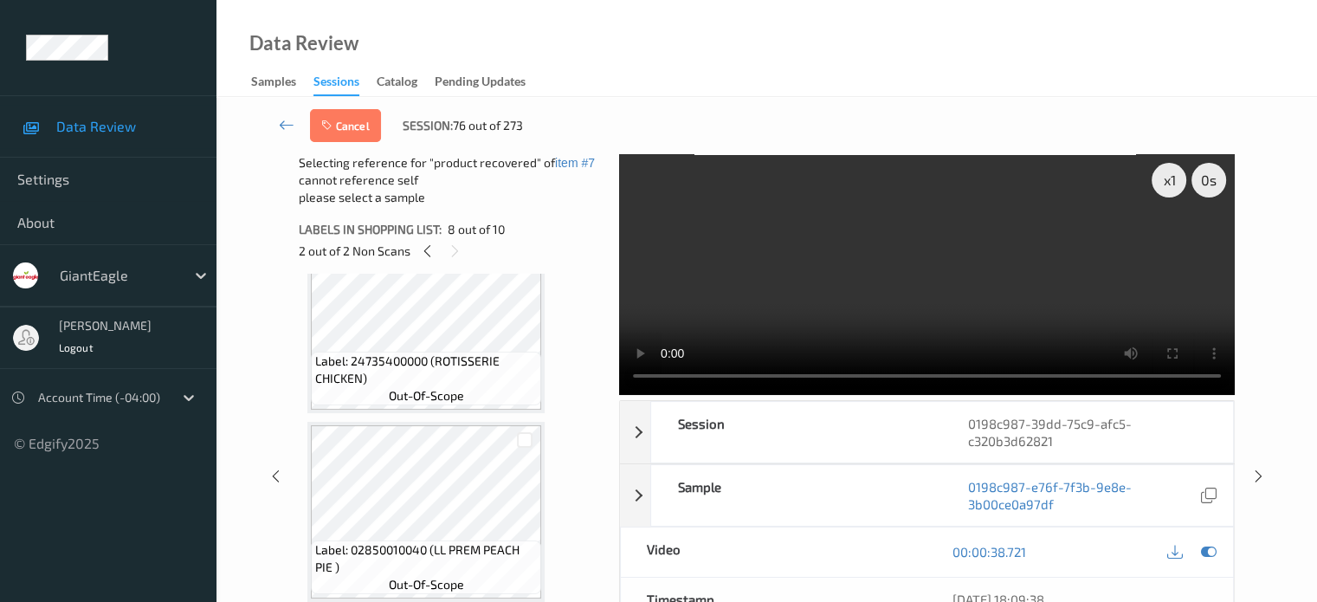
scroll to position [229, 0]
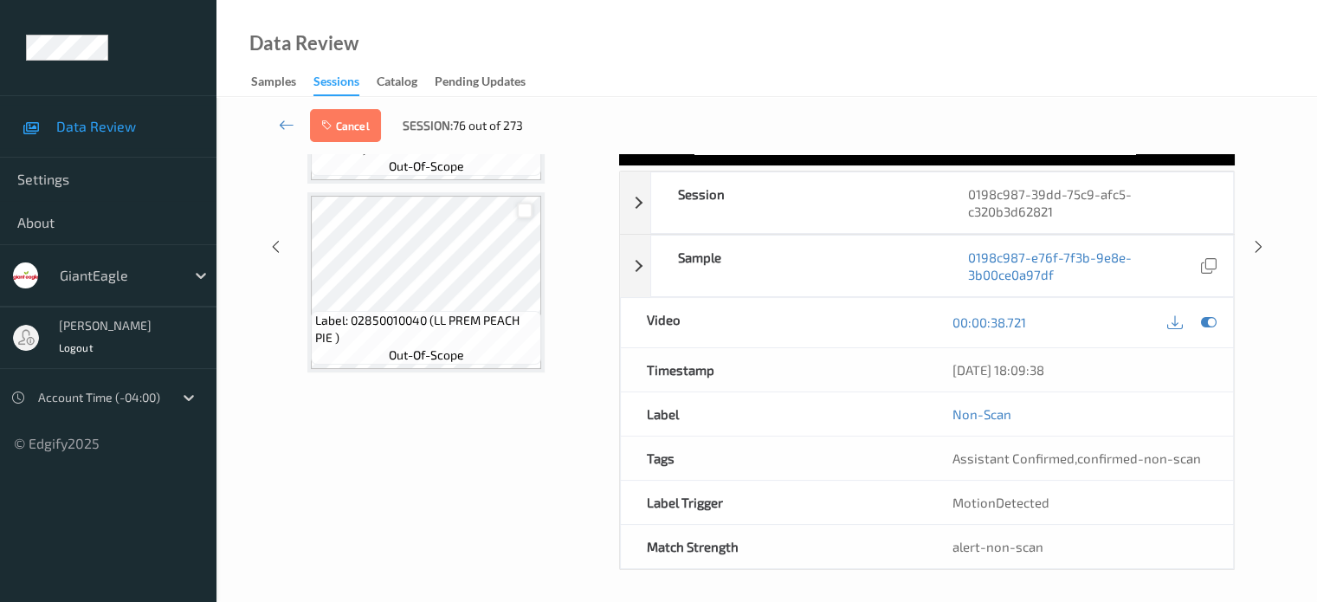
click at [525, 209] on div at bounding box center [525, 211] width 16 height 16
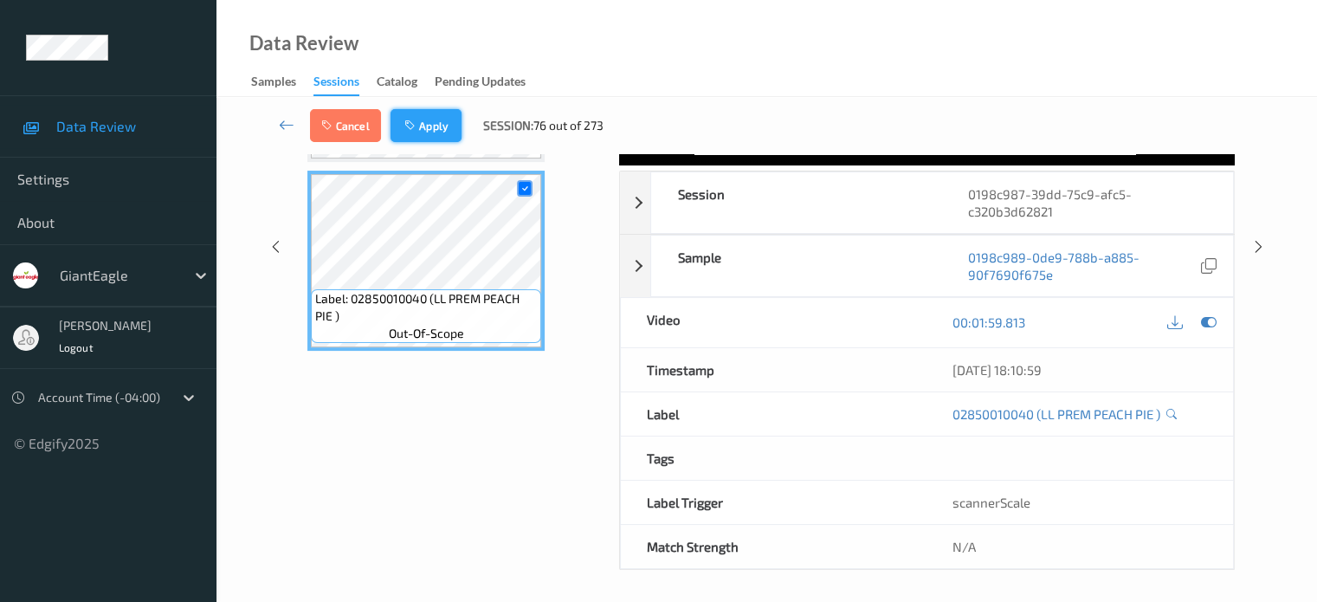
click at [440, 130] on button "Apply" at bounding box center [425, 125] width 71 height 33
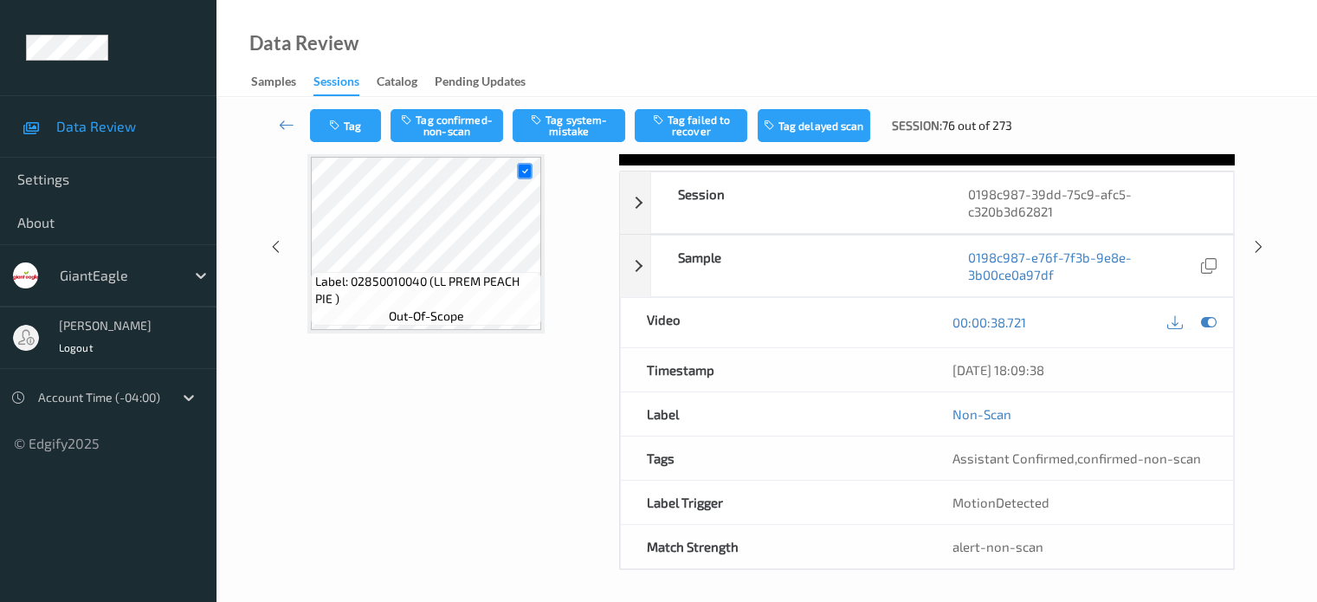
scroll to position [1141, 0]
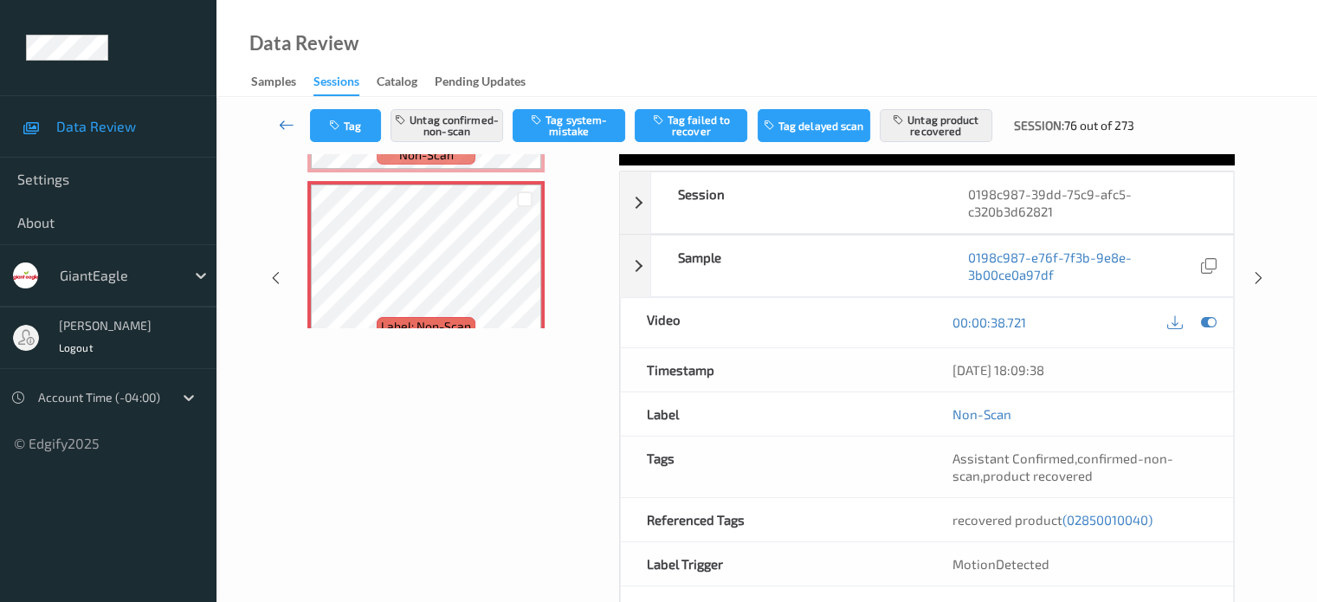
click at [288, 127] on icon at bounding box center [287, 124] width 16 height 17
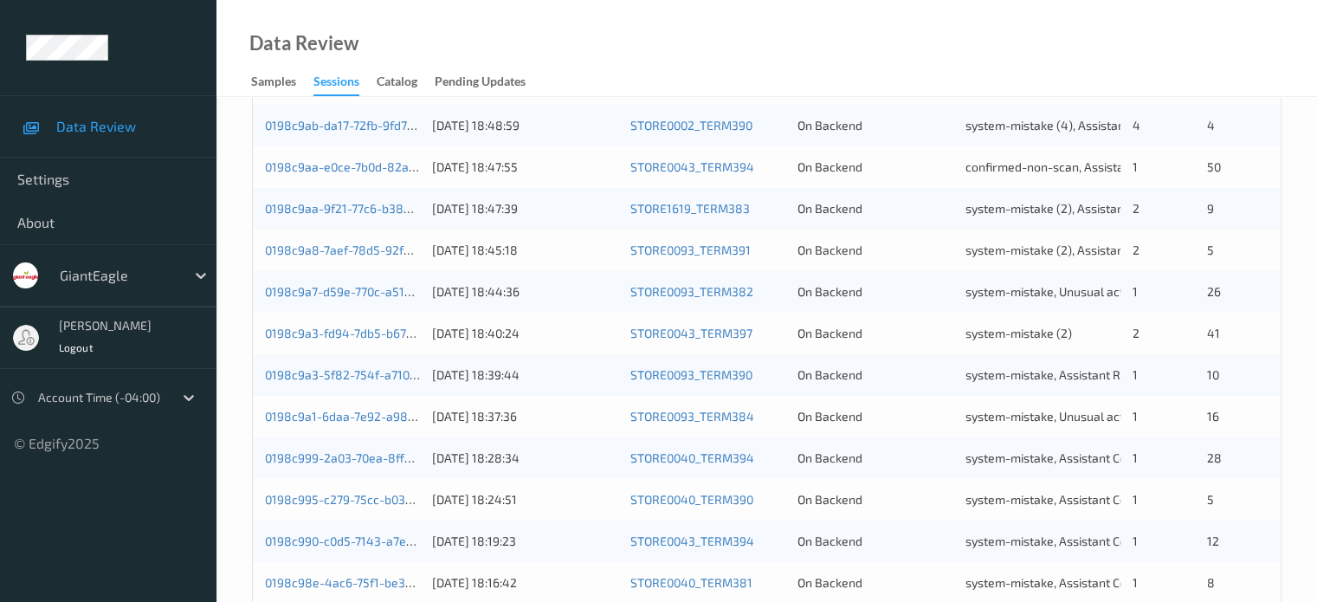
scroll to position [836, 0]
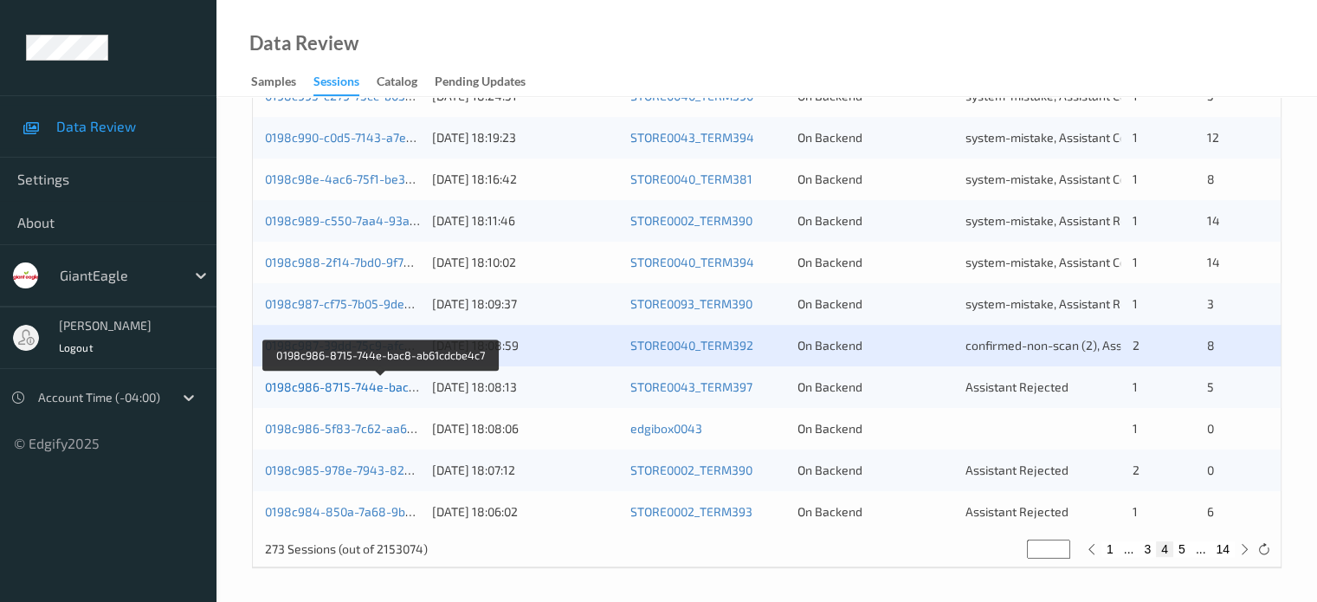
click at [391, 393] on link "0198c986-8715-744e-bac8-ab61cdcbe4c7" at bounding box center [382, 386] width 235 height 15
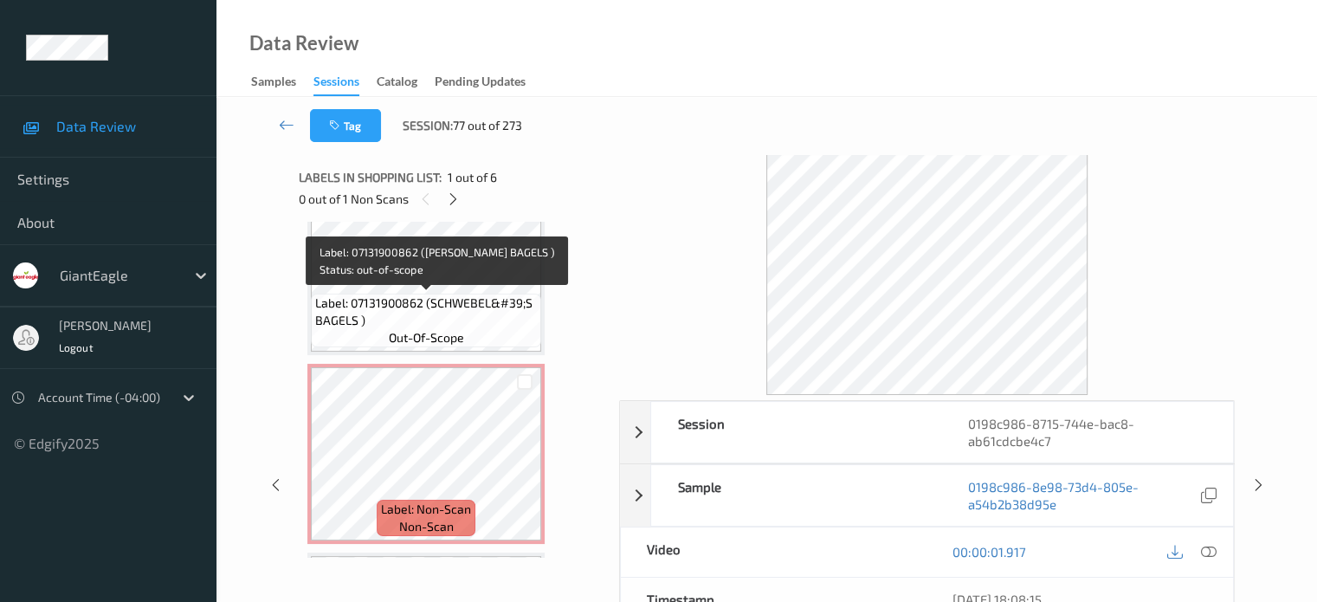
scroll to position [577, 0]
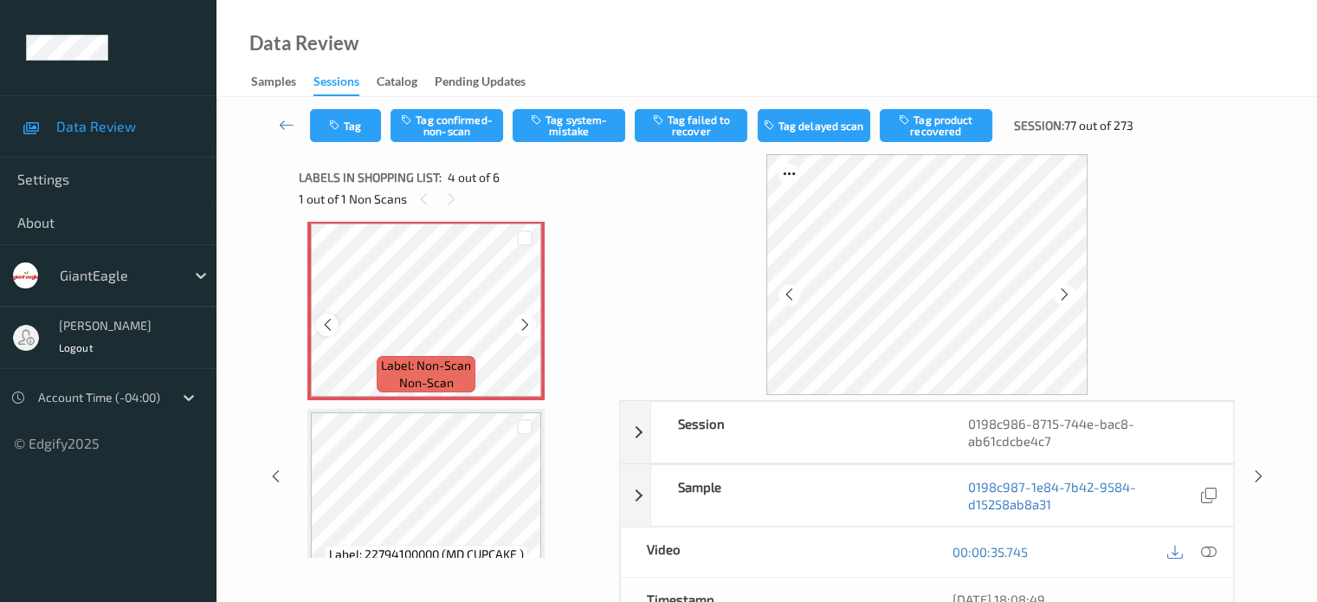
click at [329, 324] on icon at bounding box center [327, 325] width 15 height 16
click at [1212, 545] on icon at bounding box center [1208, 552] width 16 height 16
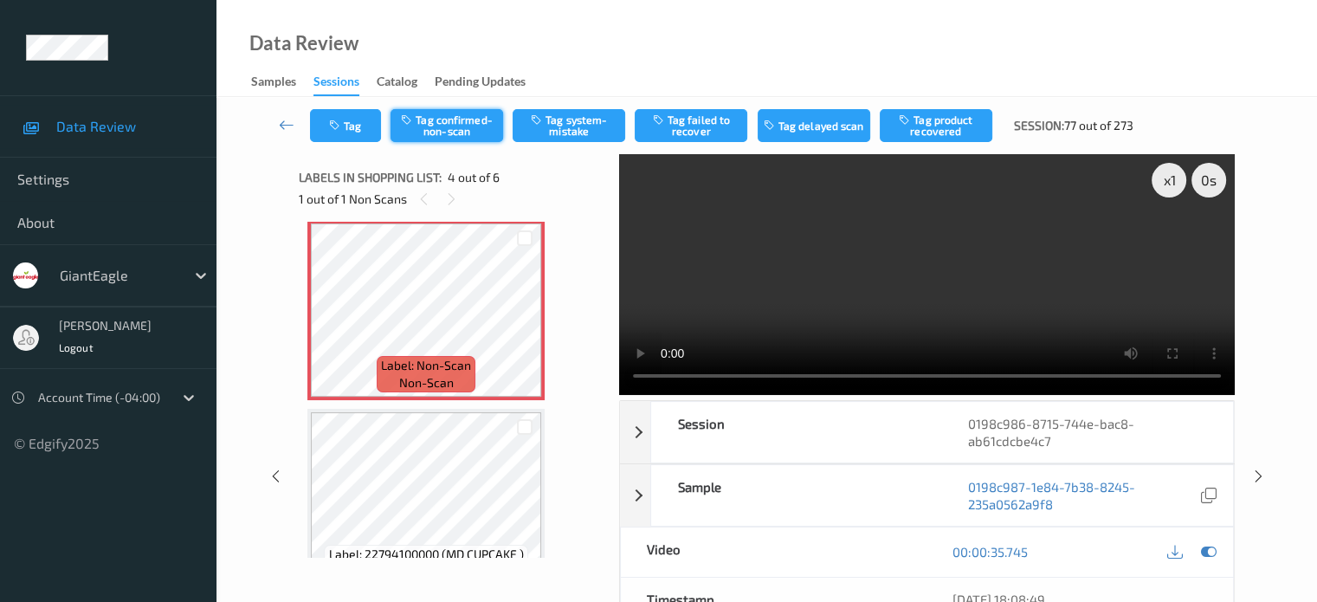
click at [441, 127] on button "Tag confirmed-non-scan" at bounding box center [446, 125] width 113 height 33
click at [952, 123] on button "Tag product recovered" at bounding box center [936, 125] width 113 height 33
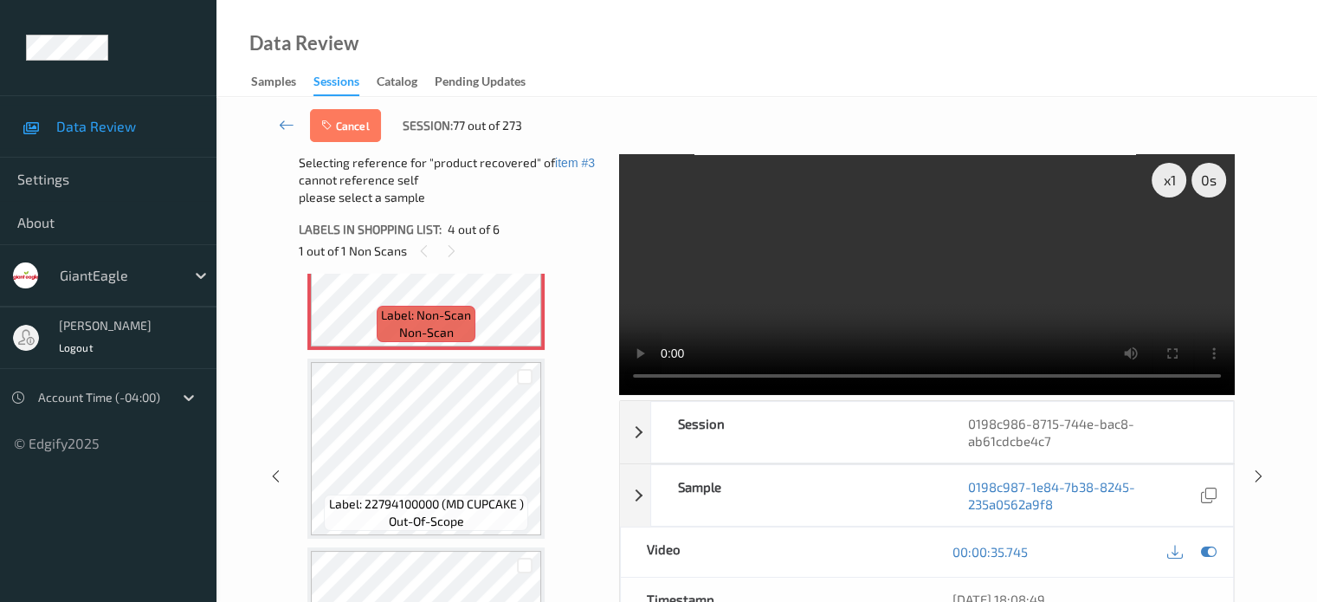
scroll to position [659, 0]
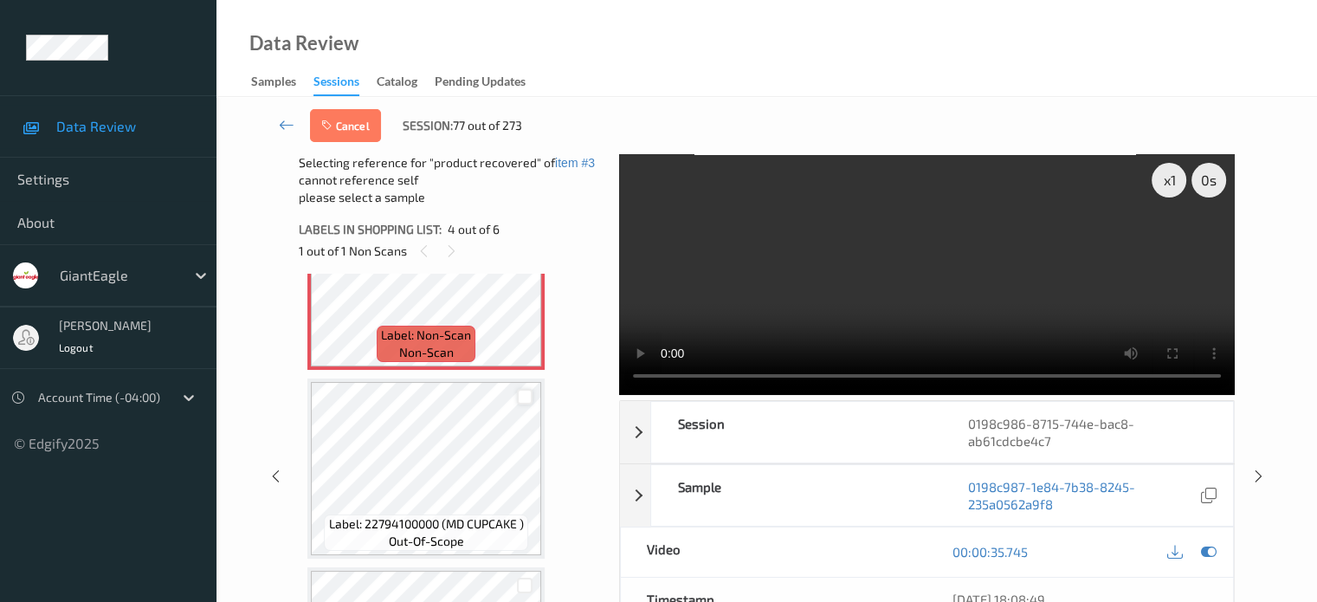
click at [525, 393] on div at bounding box center [525, 397] width 16 height 16
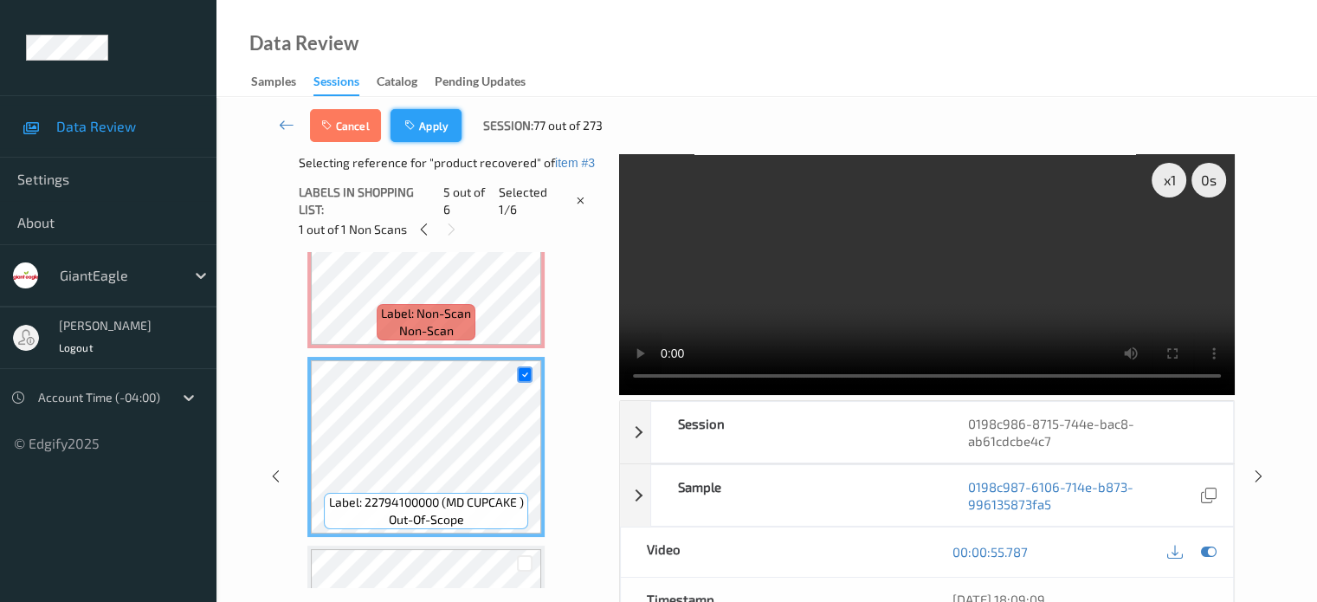
click at [438, 123] on button "Apply" at bounding box center [425, 125] width 71 height 33
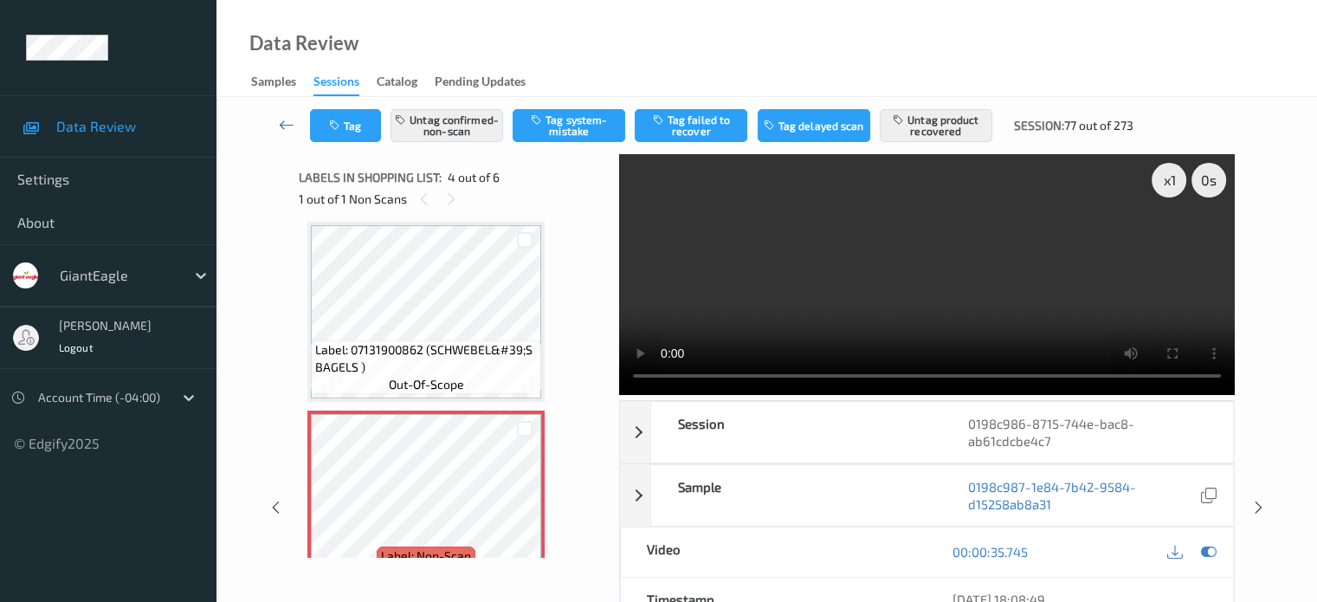
click at [279, 127] on icon at bounding box center [287, 124] width 16 height 17
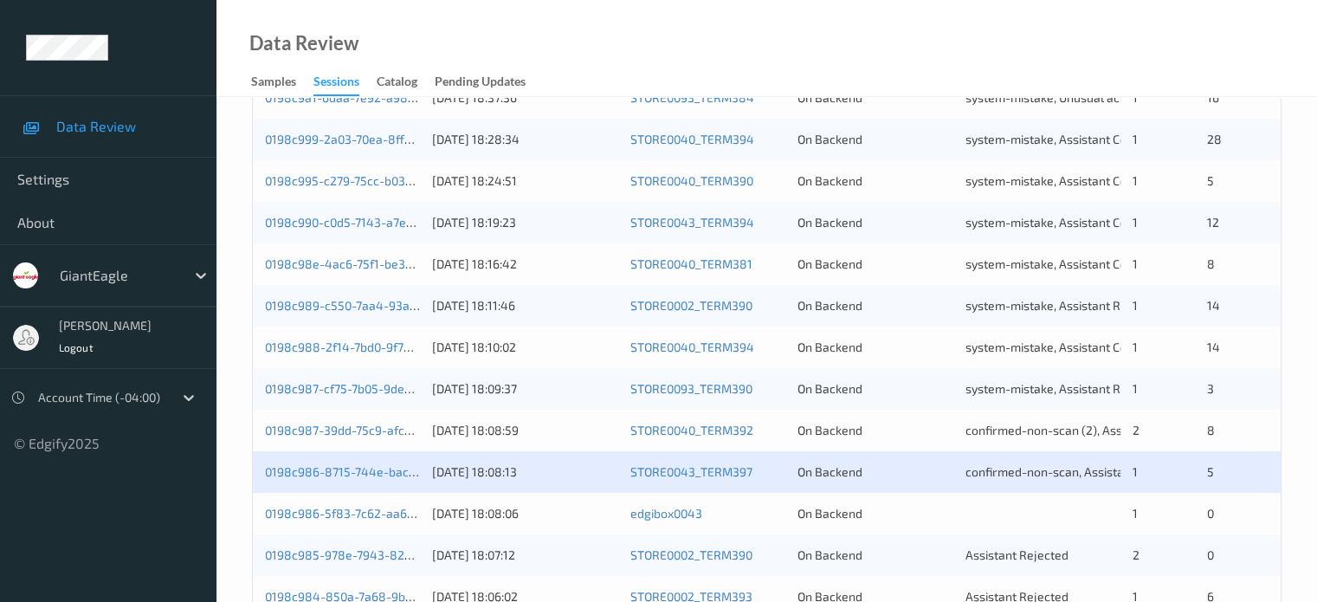
scroll to position [836, 0]
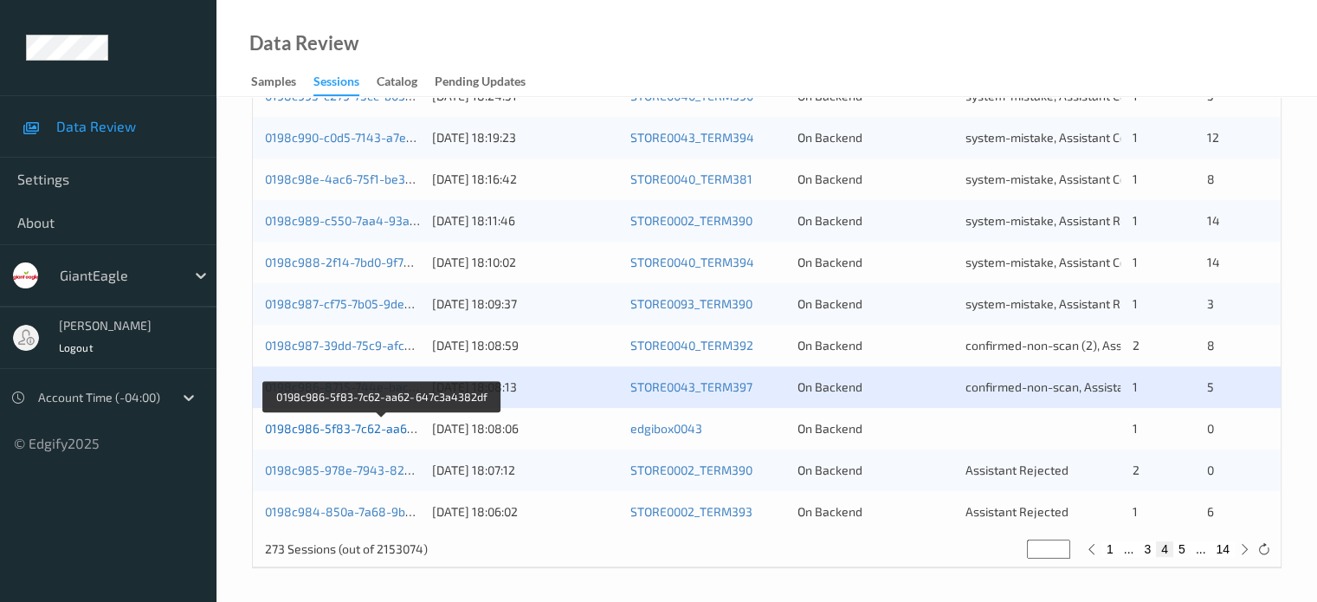
click at [323, 432] on link "0198c986-5f83-7c62-aa62-647c3a4382df" at bounding box center [382, 428] width 235 height 15
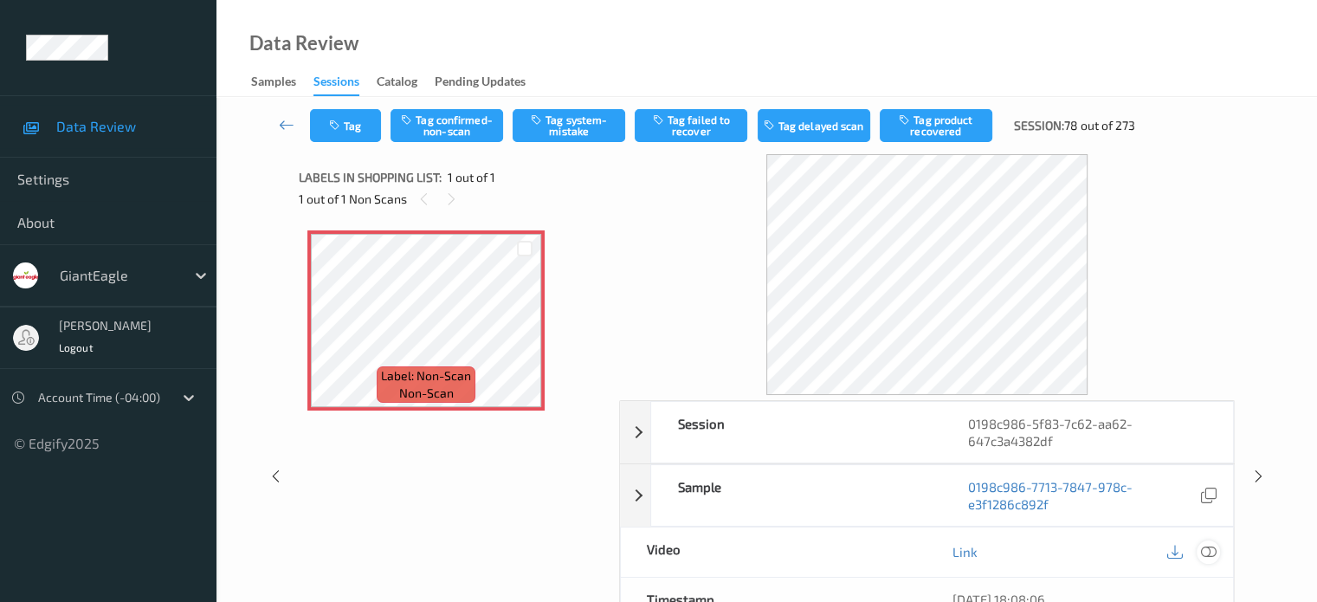
click at [1212, 554] on icon at bounding box center [1208, 552] width 16 height 16
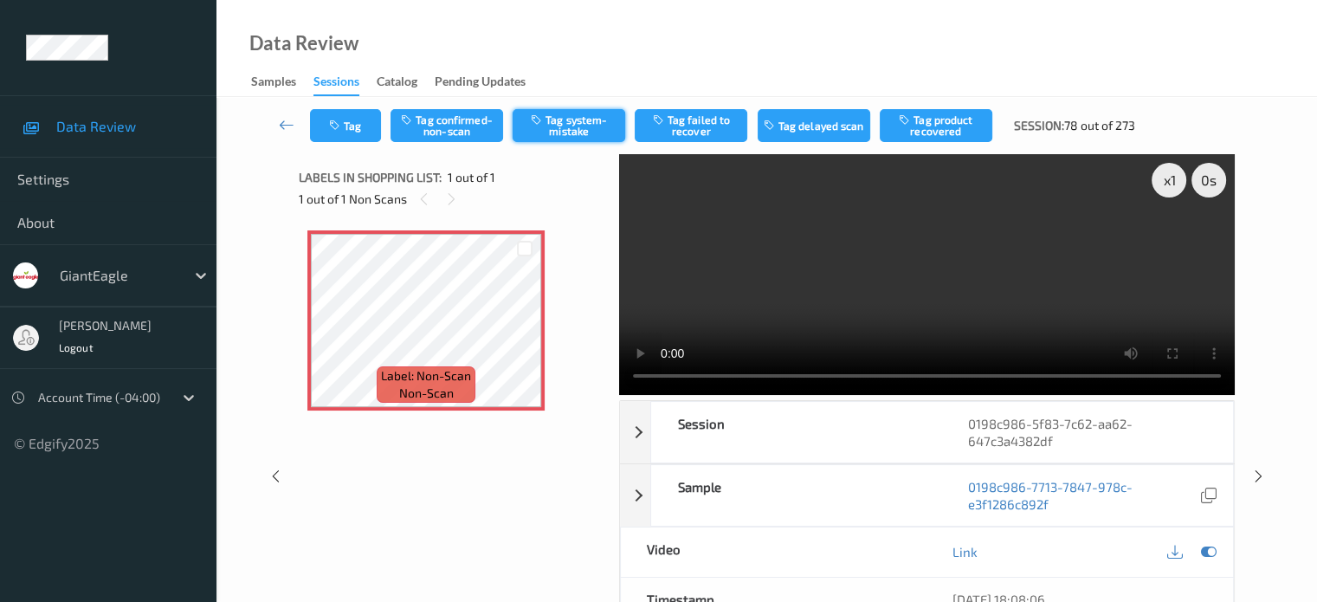
click at [569, 127] on button "Tag system-mistake" at bounding box center [569, 125] width 113 height 33
click at [360, 130] on button "Tag" at bounding box center [345, 125] width 71 height 33
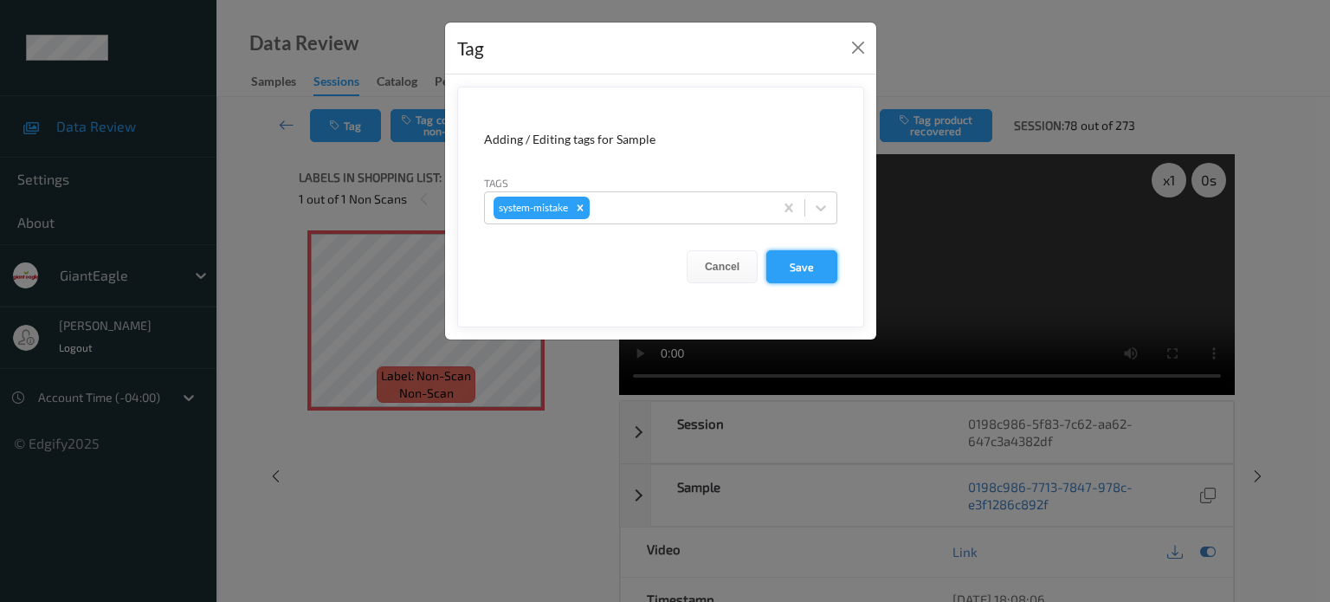
click at [790, 268] on button "Save" at bounding box center [801, 266] width 71 height 33
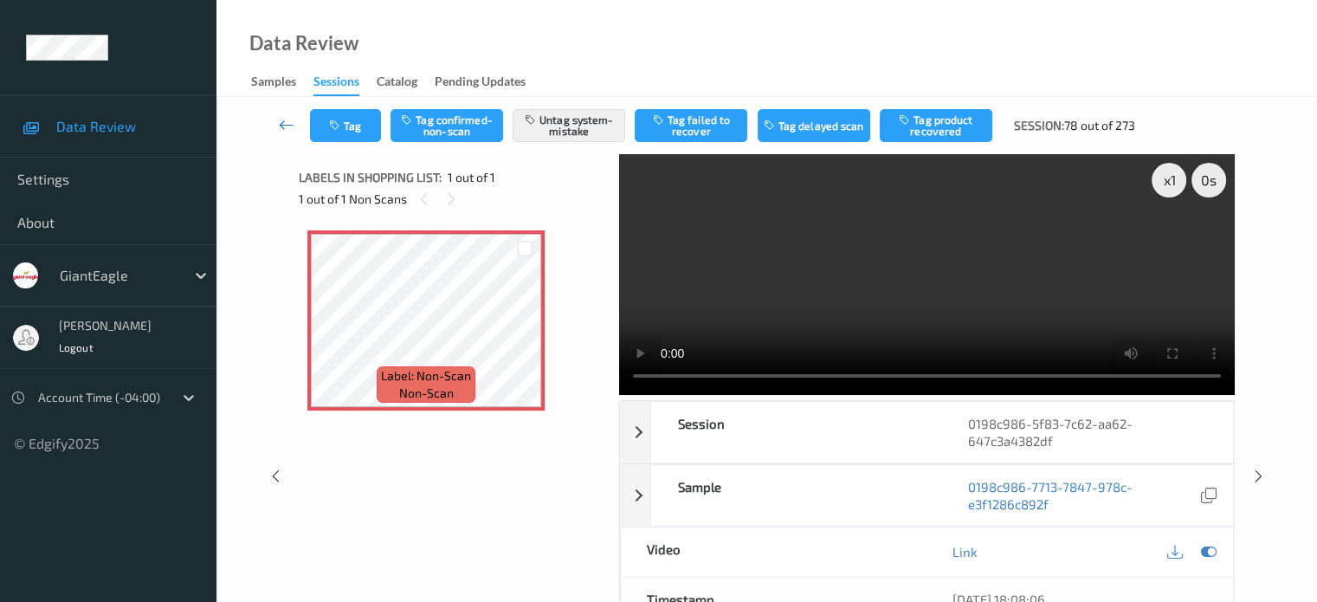
click at [293, 127] on icon at bounding box center [287, 124] width 16 height 17
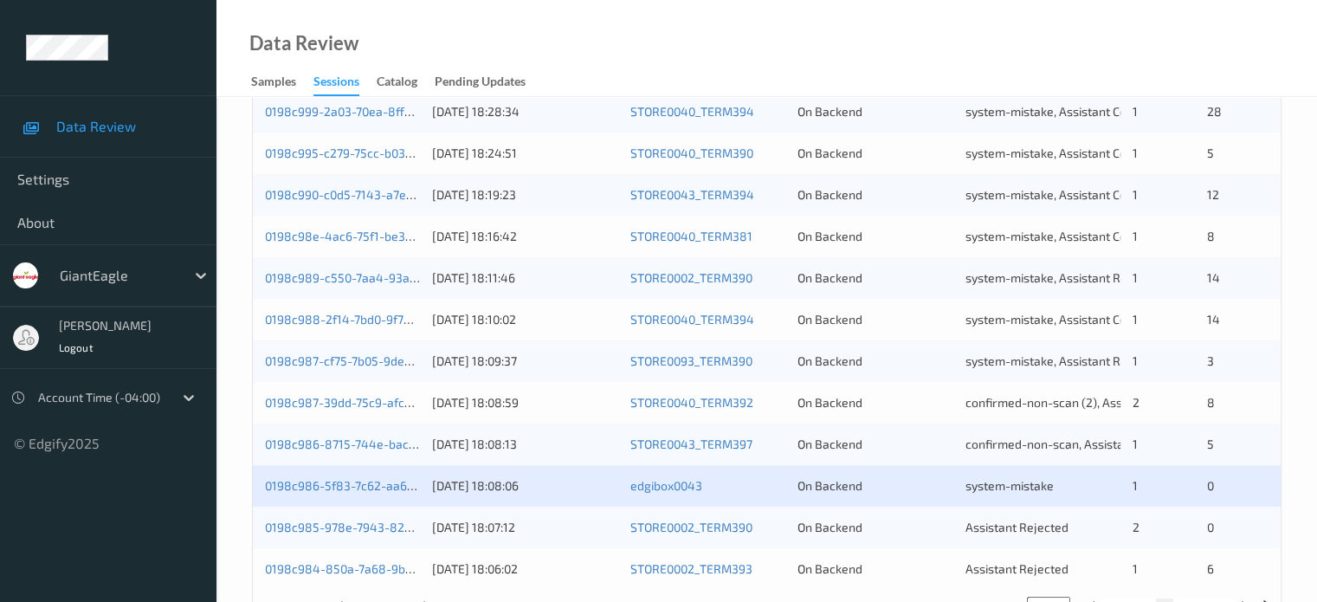
scroll to position [836, 0]
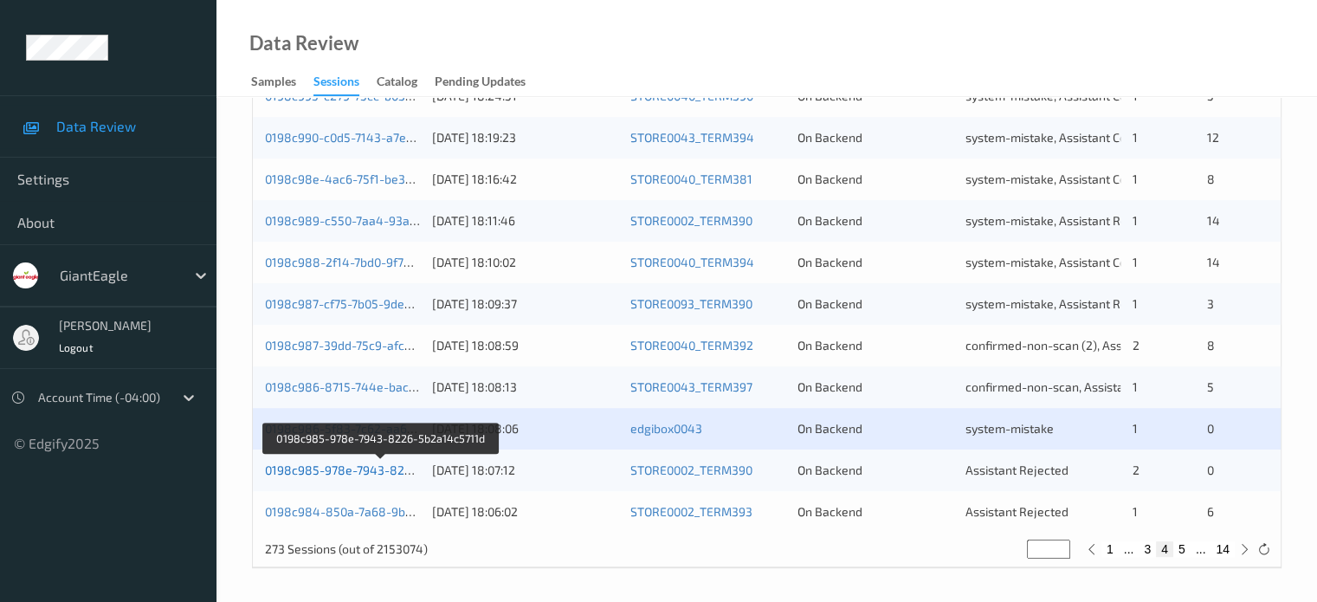
click at [348, 470] on link "0198c985-978e-7943-8226-5b2a14c5711d" at bounding box center [382, 469] width 235 height 15
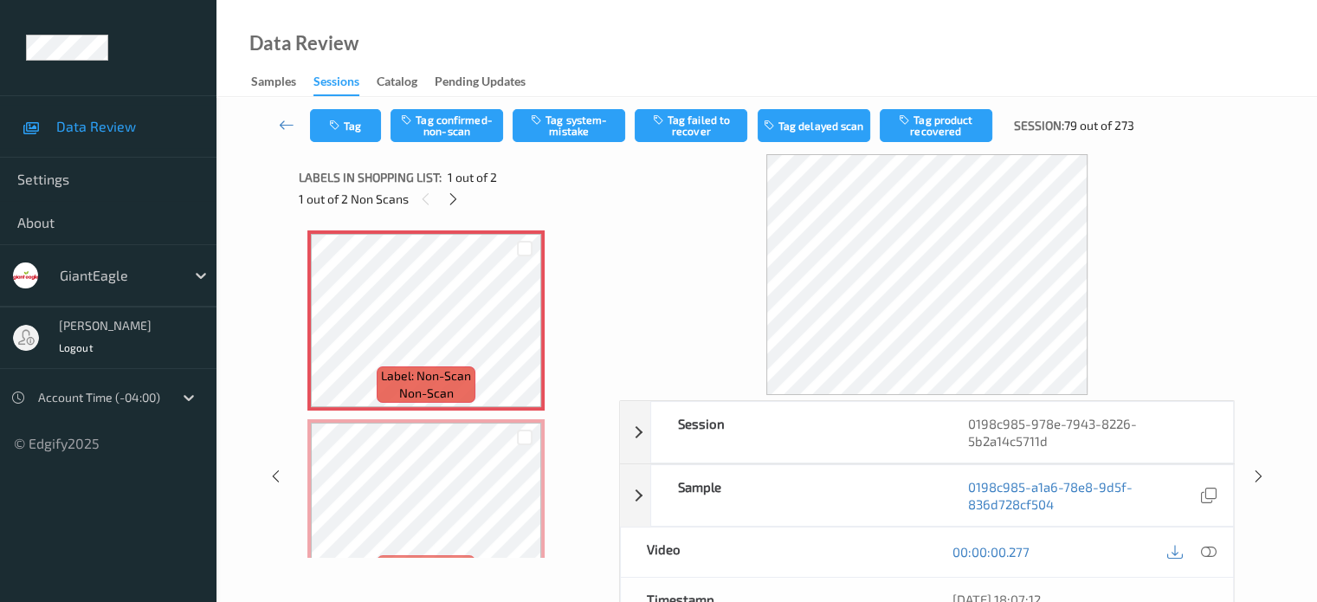
drag, startPoint x: 1170, startPoint y: 482, endPoint x: 1299, endPoint y: 285, distance: 235.8
click at [1299, 280] on div "Tag Tag confirmed-non-scan Tag system-mistake Tag failed to recover Tag delayed…" at bounding box center [766, 466] width 1100 height 738
click at [1207, 550] on icon at bounding box center [1208, 552] width 16 height 16
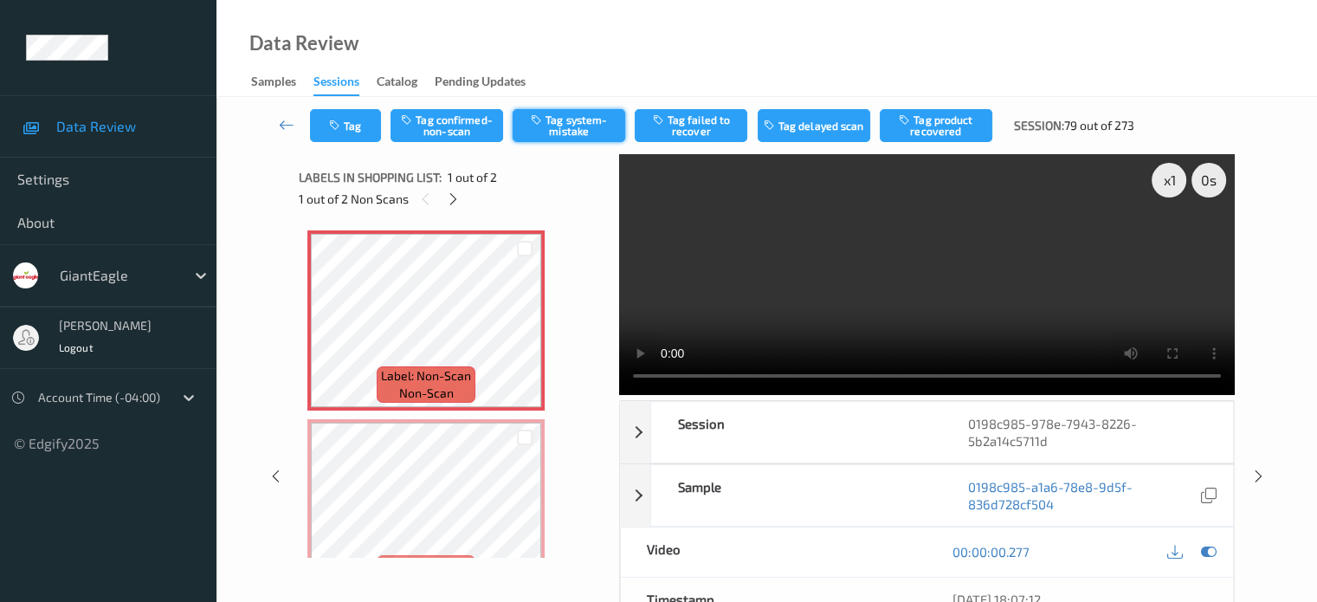
click at [577, 127] on button "Tag system-mistake" at bounding box center [569, 125] width 113 height 33
click at [343, 122] on icon "button" at bounding box center [336, 125] width 15 height 12
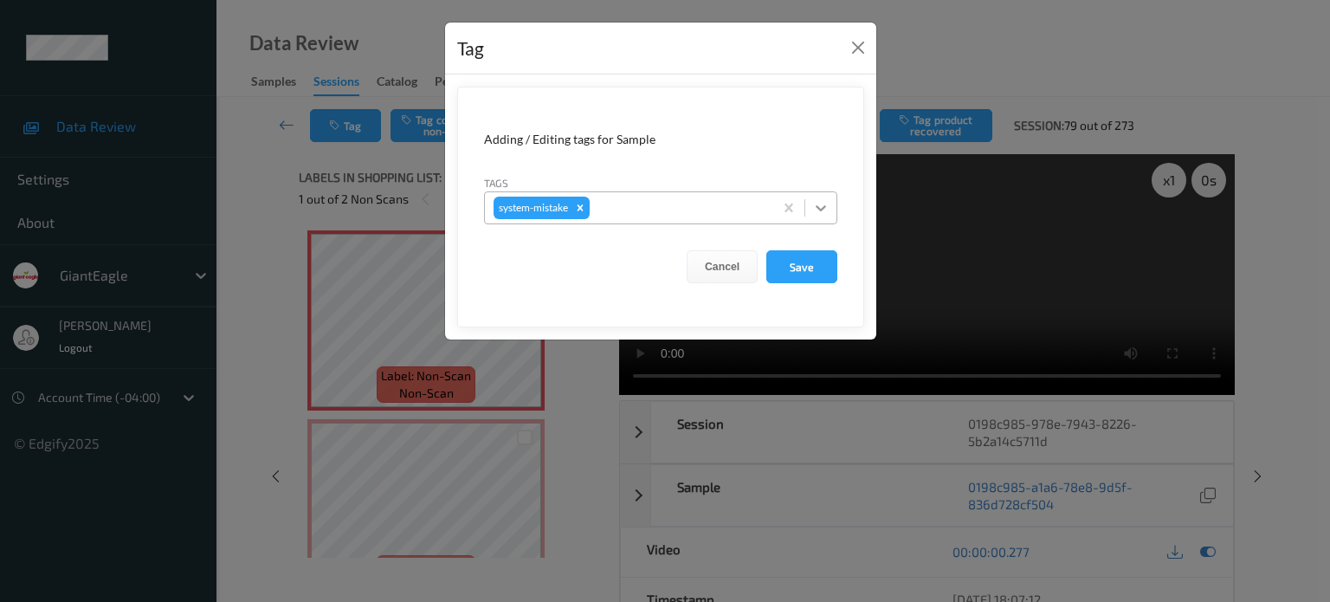
click at [812, 207] on icon at bounding box center [820, 207] width 17 height 17
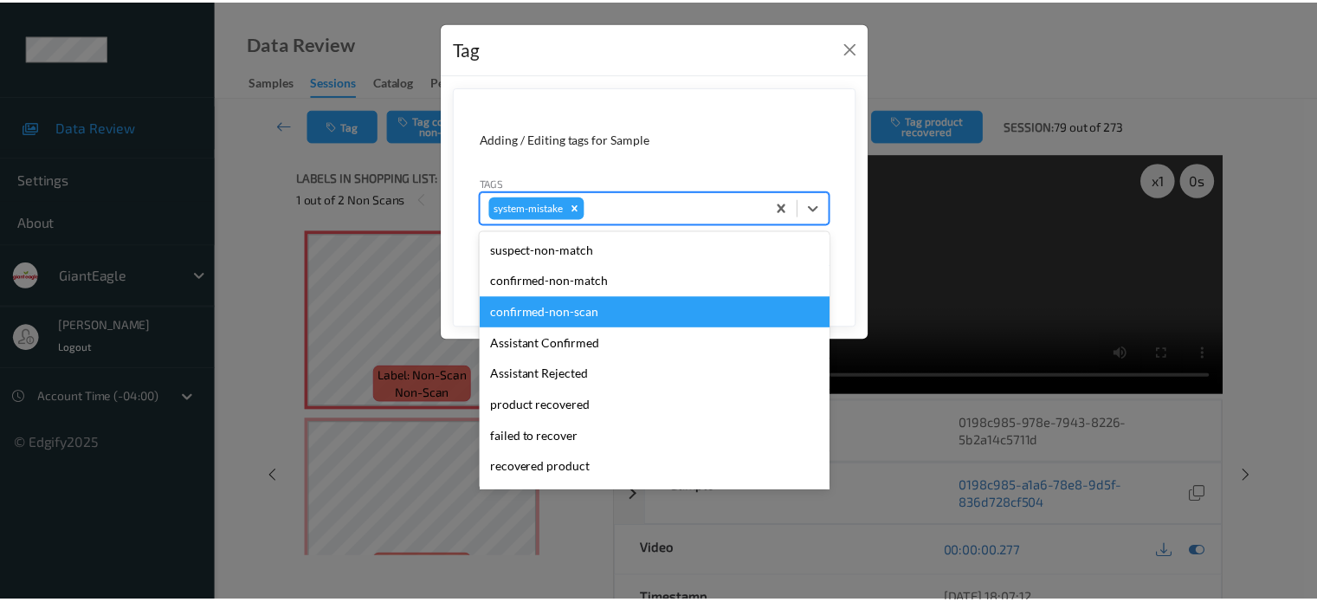
scroll to position [184, 0]
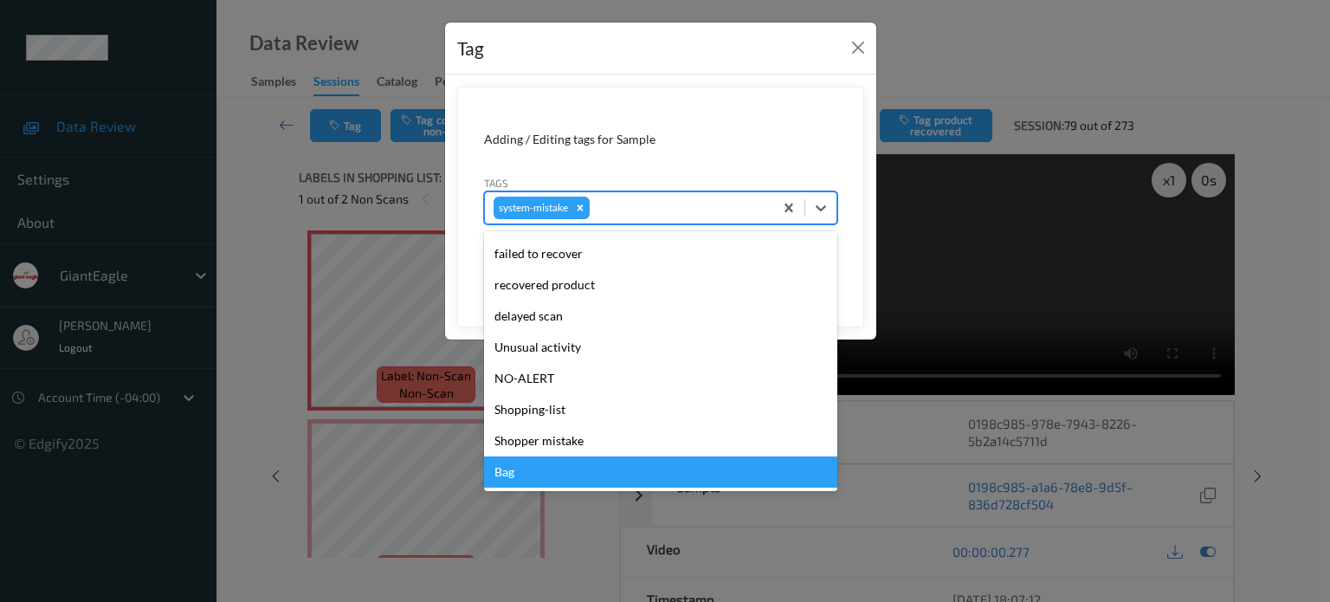
click at [506, 476] on div "Bag" at bounding box center [660, 471] width 353 height 31
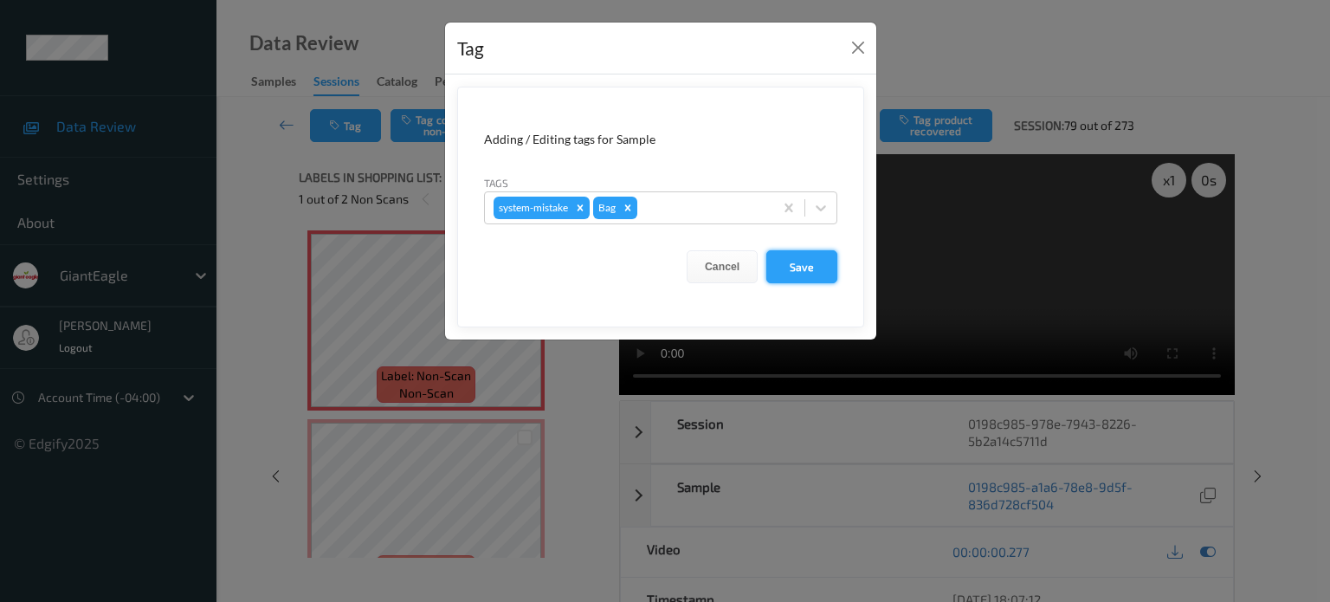
click at [802, 273] on button "Save" at bounding box center [801, 266] width 71 height 33
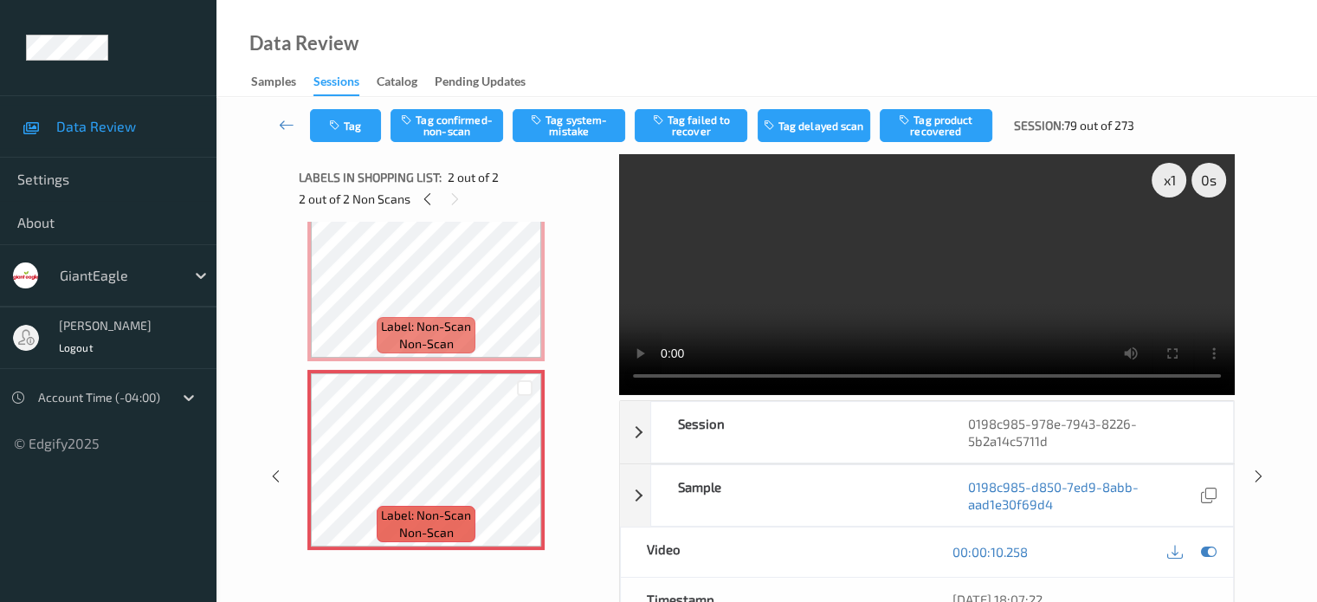
scroll to position [0, 0]
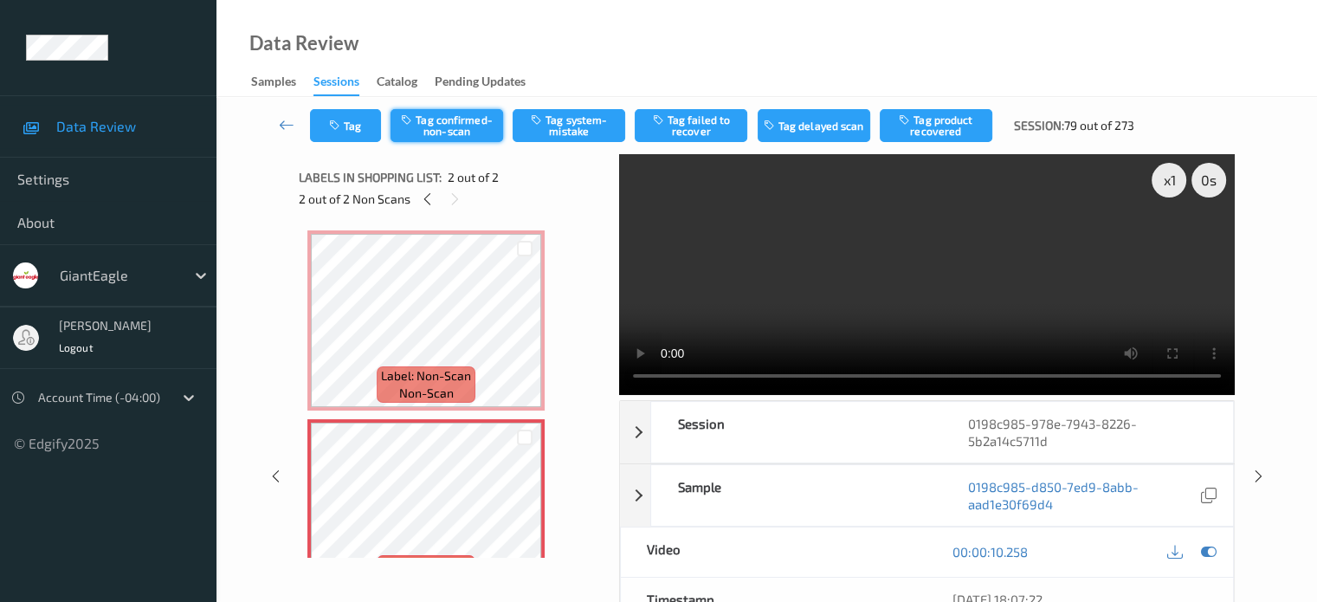
click at [438, 125] on button "Tag confirmed-non-scan" at bounding box center [446, 125] width 113 height 33
click at [347, 127] on button "Tag" at bounding box center [345, 125] width 71 height 33
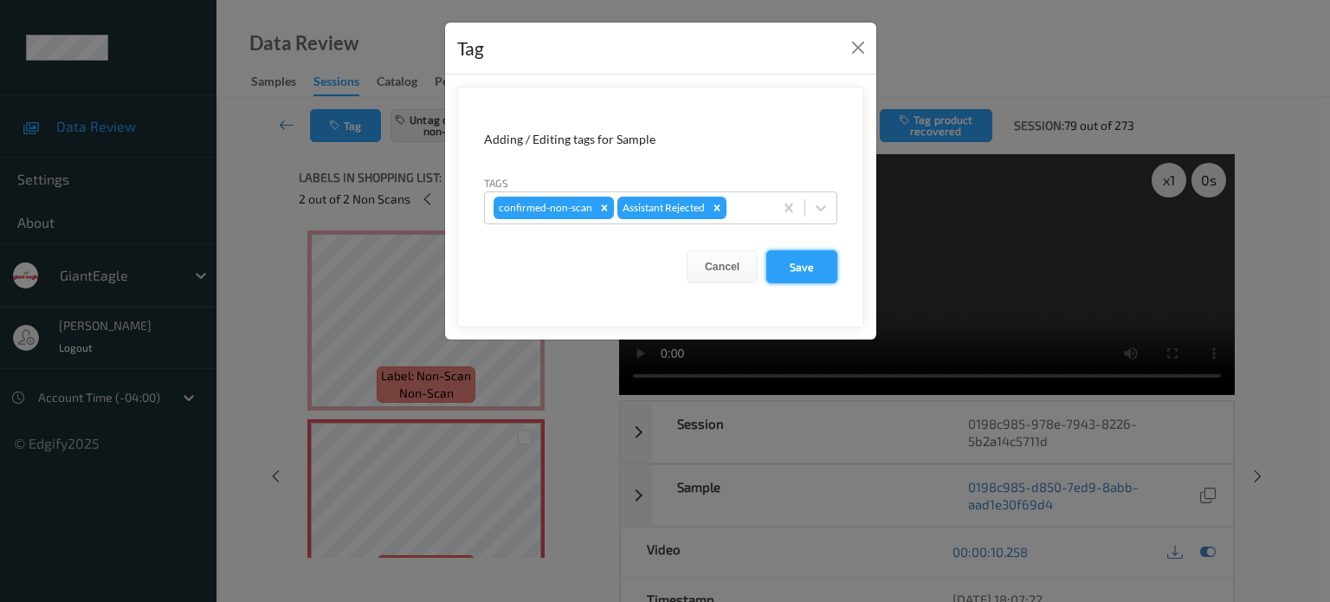
click at [803, 269] on button "Save" at bounding box center [801, 266] width 71 height 33
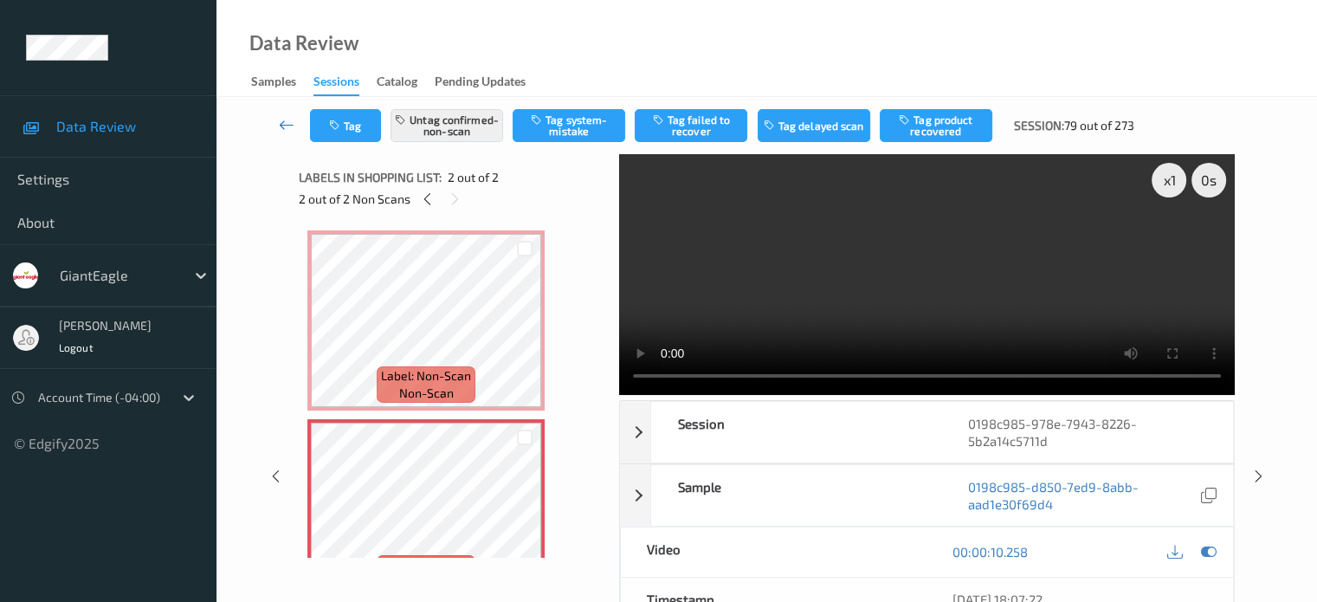
click at [286, 120] on icon at bounding box center [287, 124] width 16 height 17
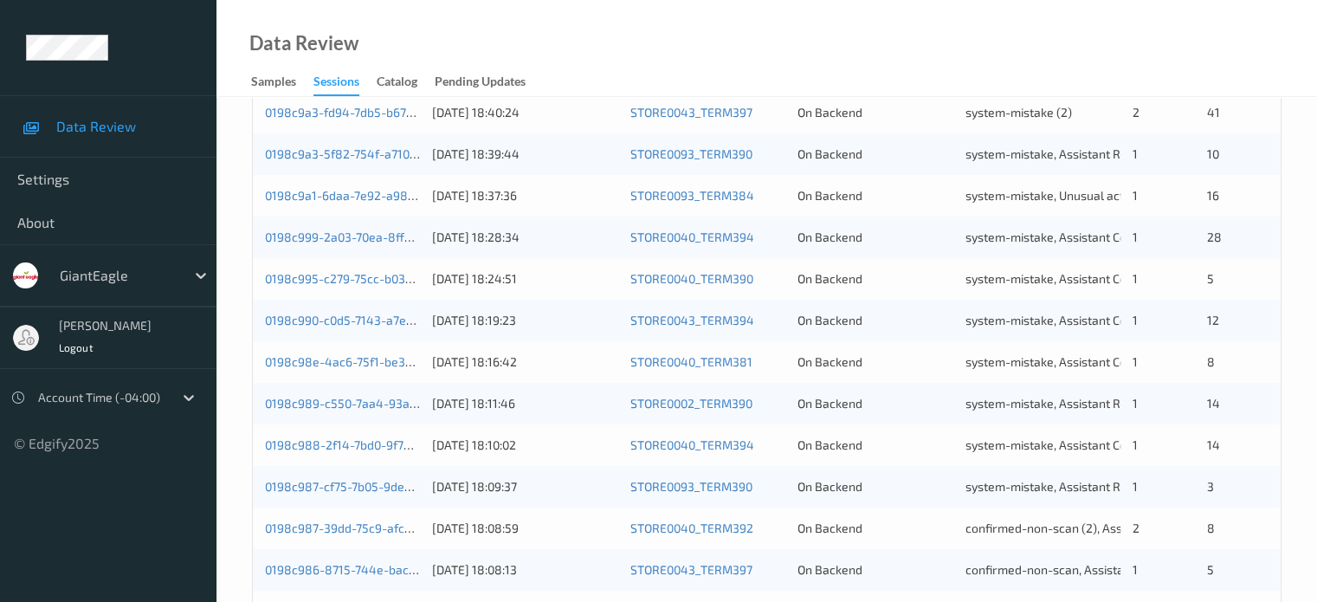
scroll to position [836, 0]
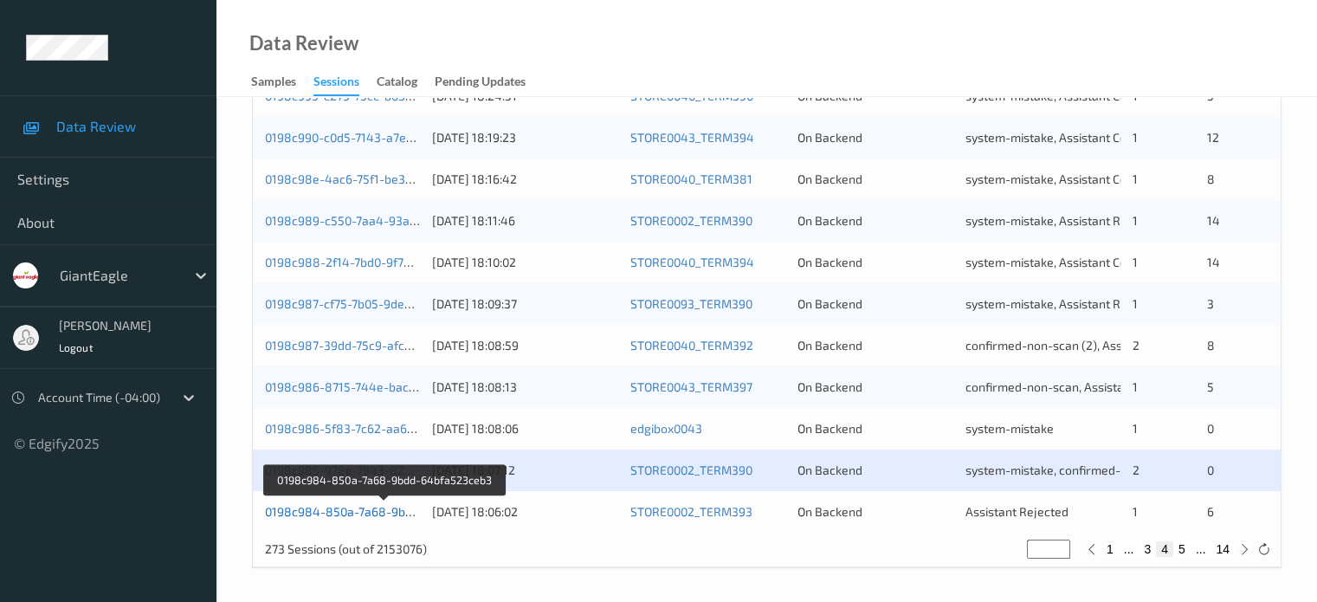
click at [377, 515] on link "0198c984-850a-7a68-9bdd-64bfa523ceb3" at bounding box center [385, 511] width 240 height 15
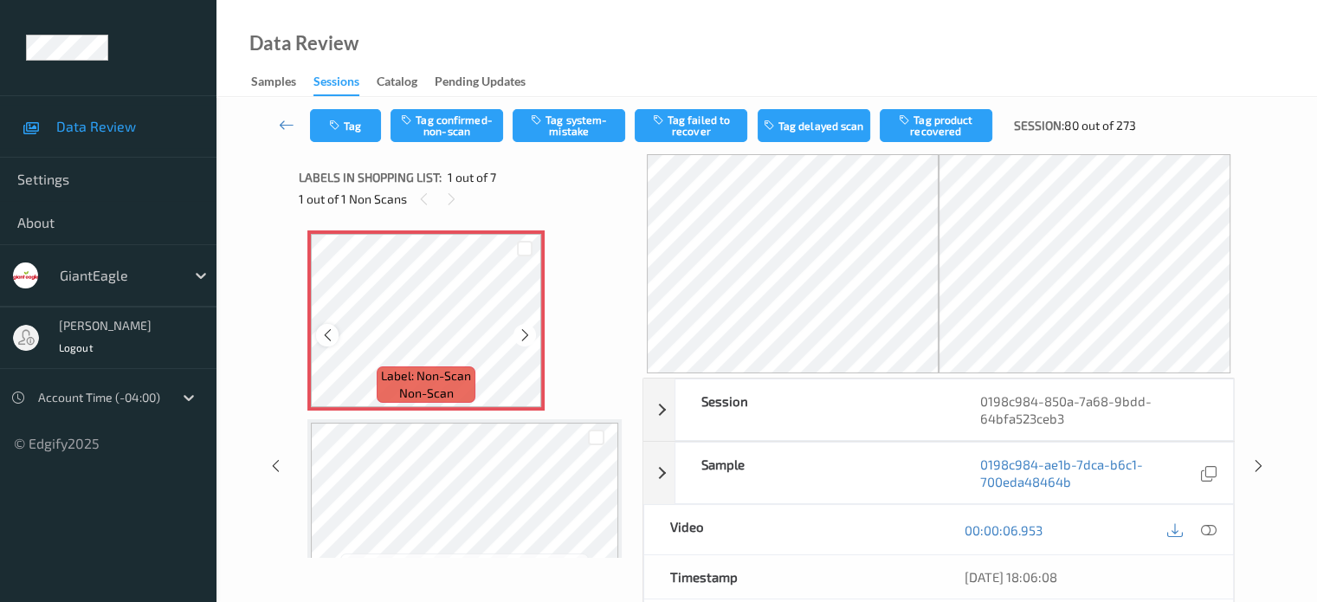
click at [326, 333] on icon at bounding box center [327, 335] width 15 height 16
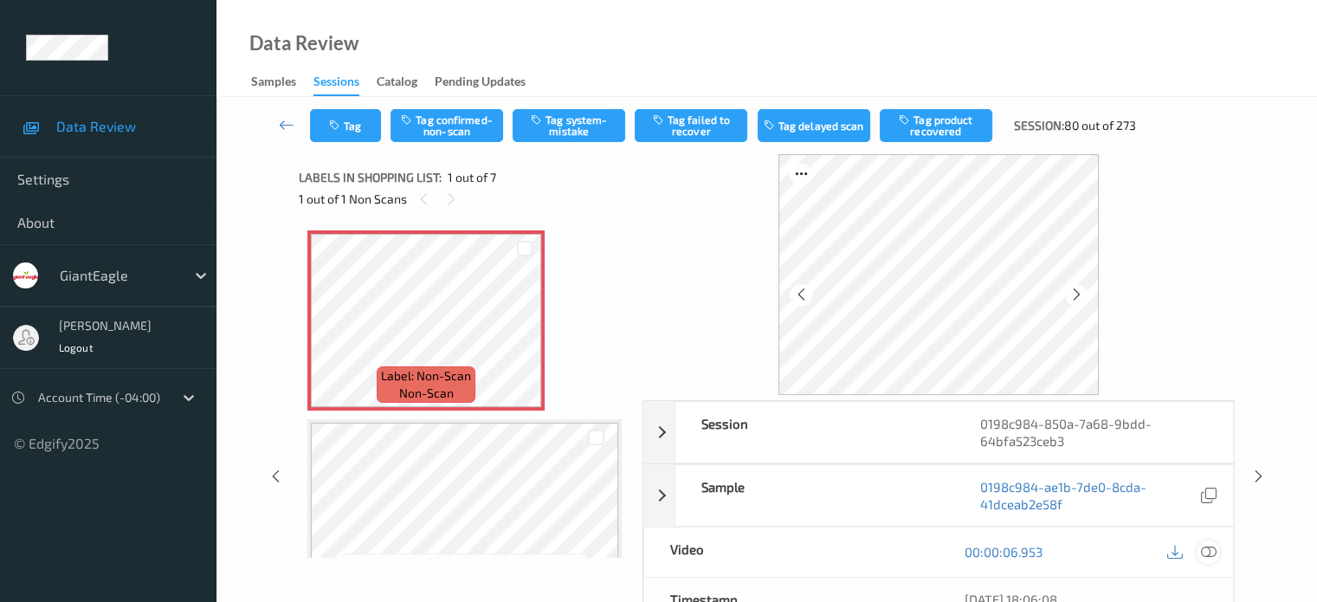
click at [1202, 554] on icon at bounding box center [1208, 552] width 16 height 16
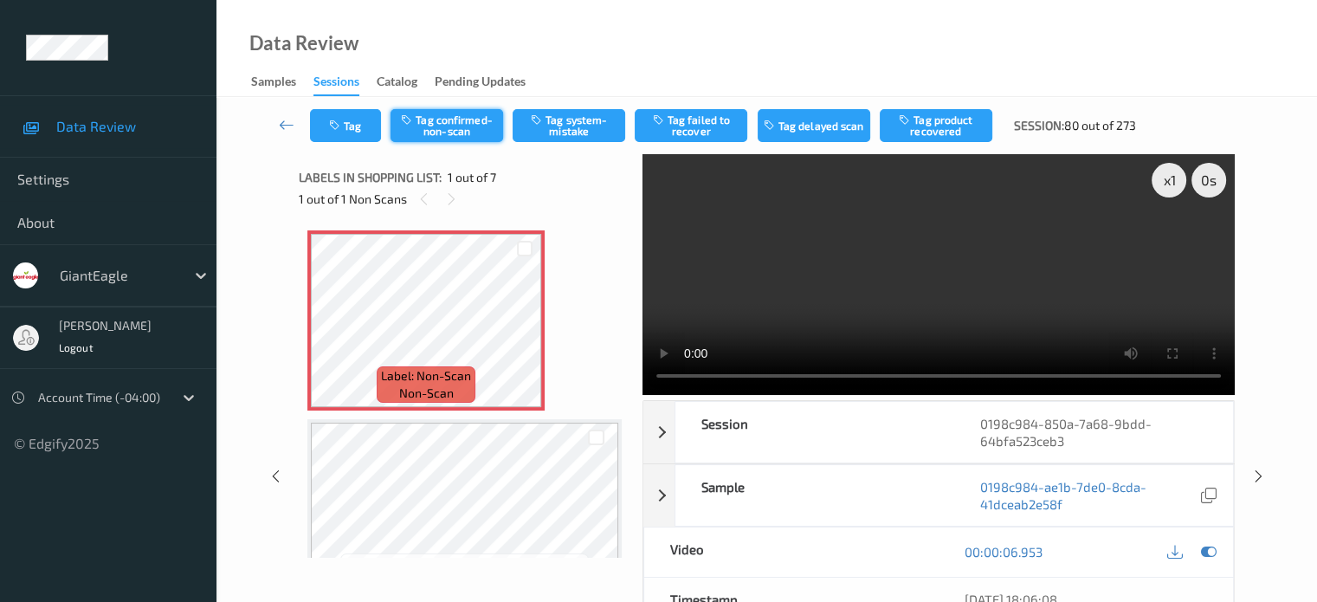
click at [439, 122] on button "Tag confirmed-non-scan" at bounding box center [446, 125] width 113 height 33
click at [946, 133] on button "Tag product recovered" at bounding box center [936, 125] width 113 height 33
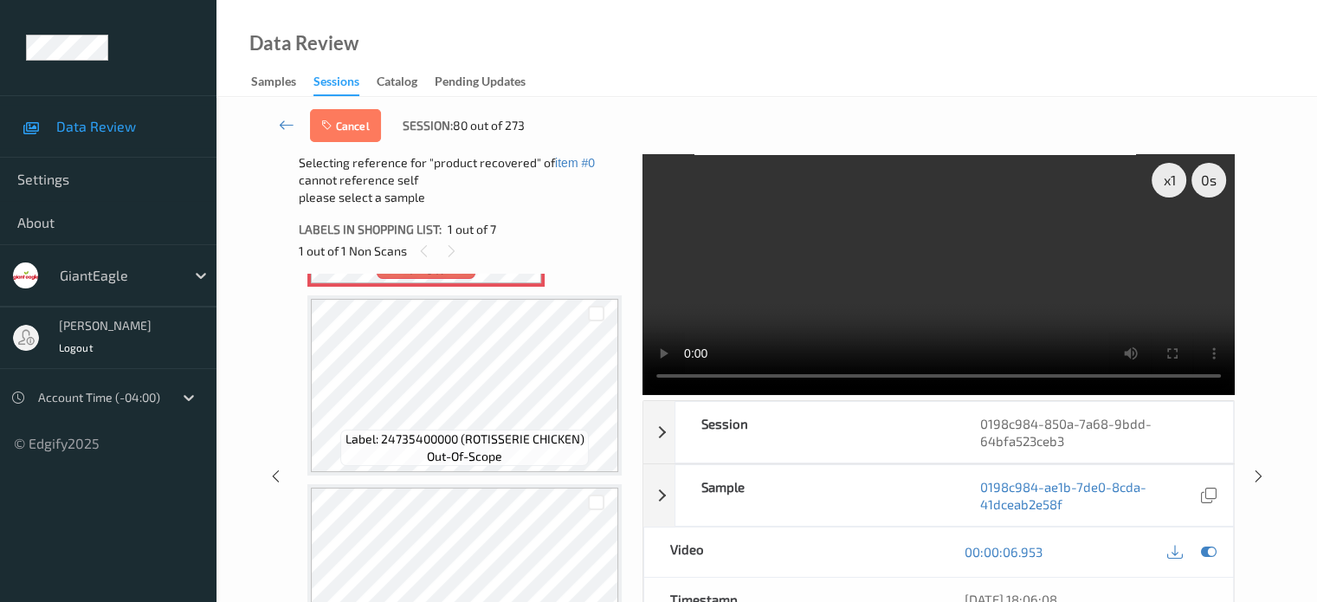
scroll to position [144, 0]
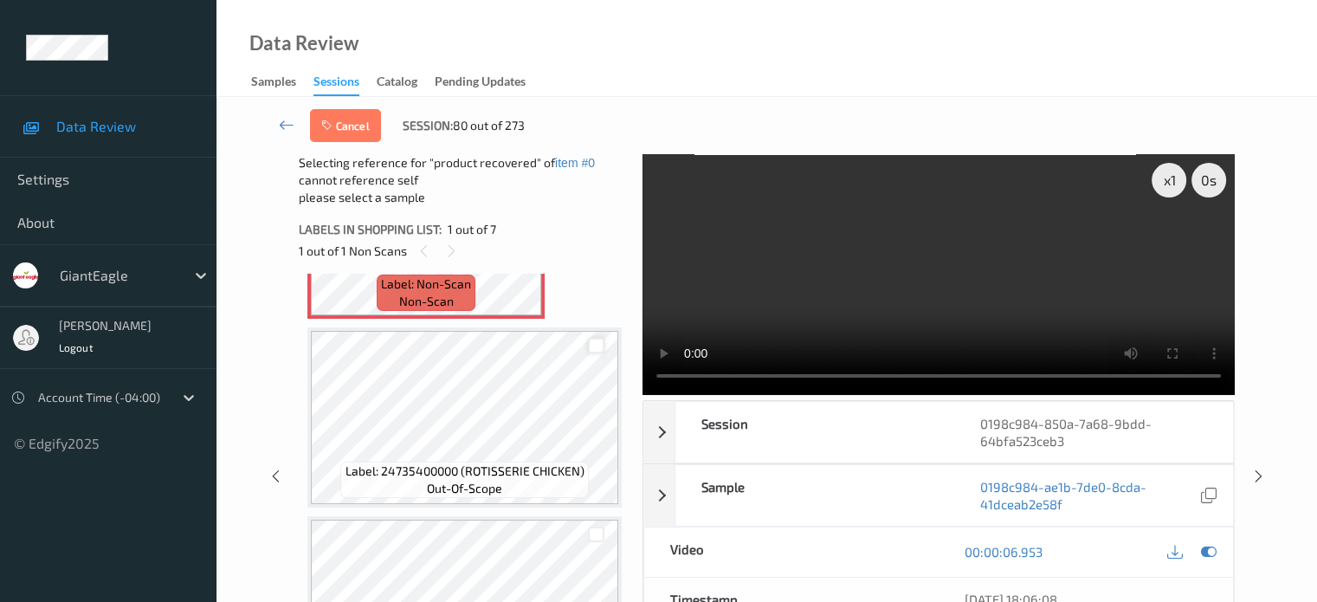
click at [596, 338] on div at bounding box center [596, 346] width 16 height 16
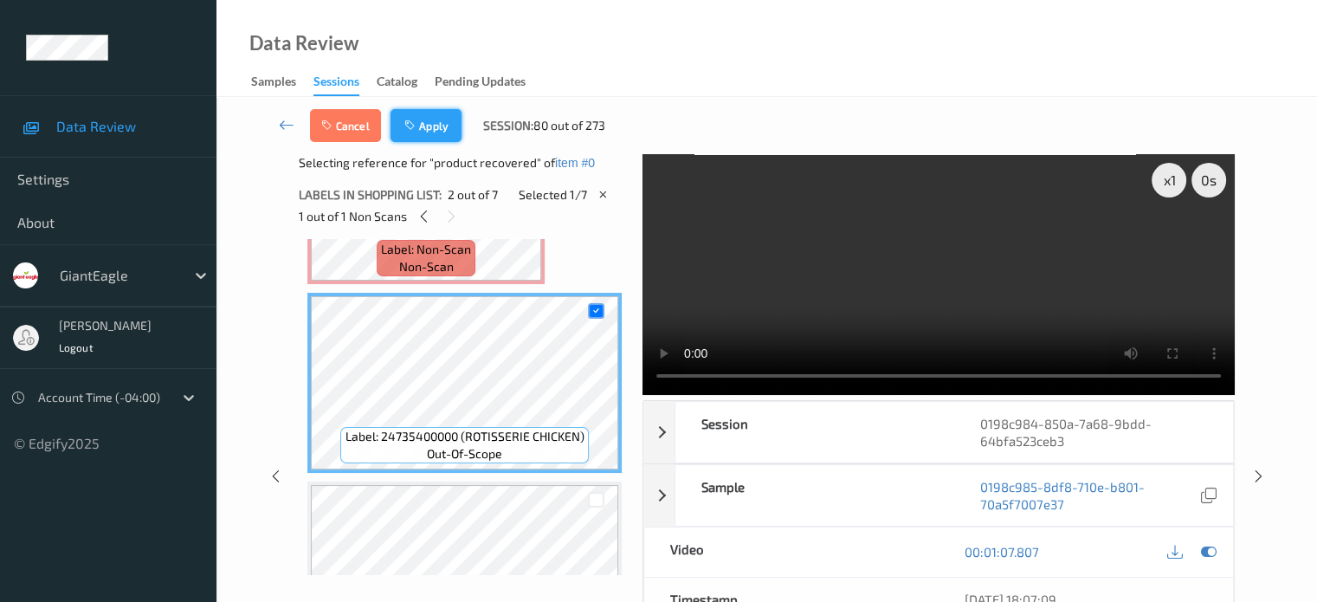
click at [426, 126] on button "Apply" at bounding box center [425, 125] width 71 height 33
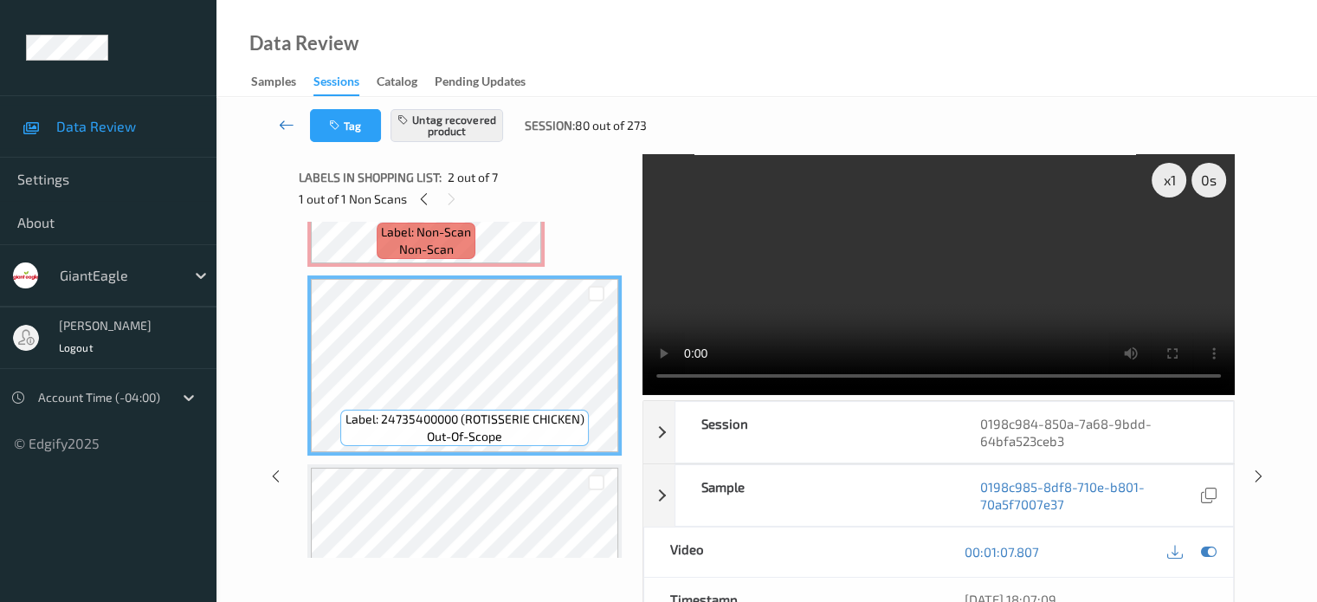
click at [280, 119] on icon at bounding box center [287, 124] width 16 height 17
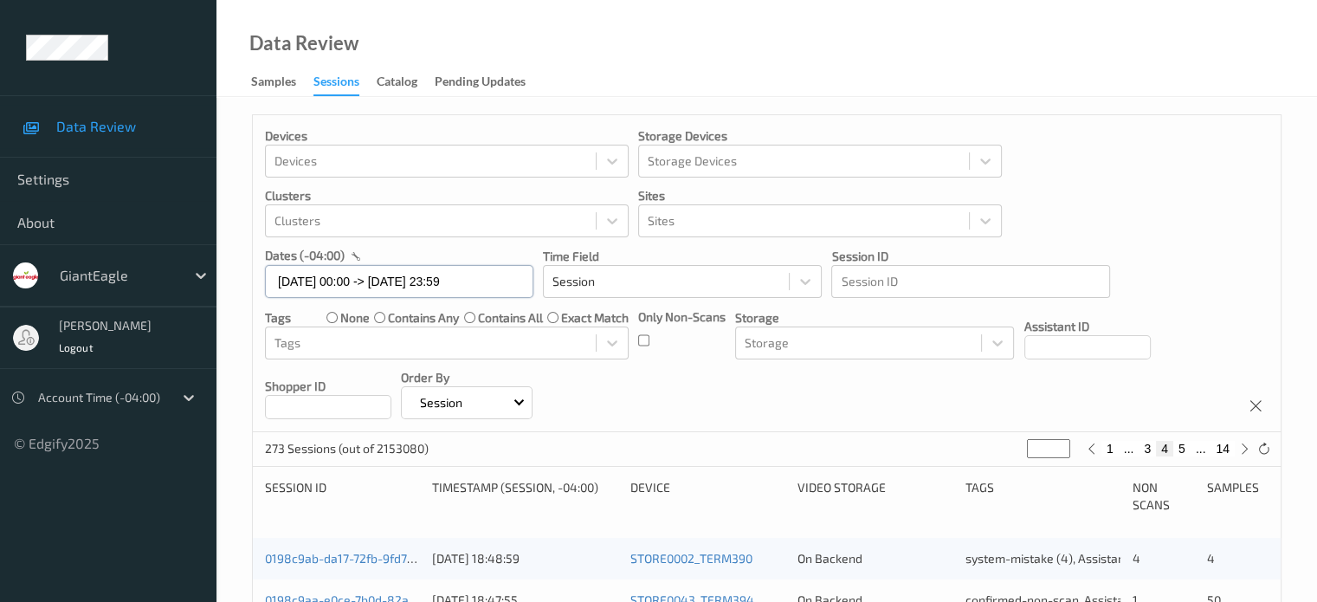
click at [339, 283] on input "[DATE] 00:00 -> [DATE] 23:59" at bounding box center [399, 281] width 268 height 33
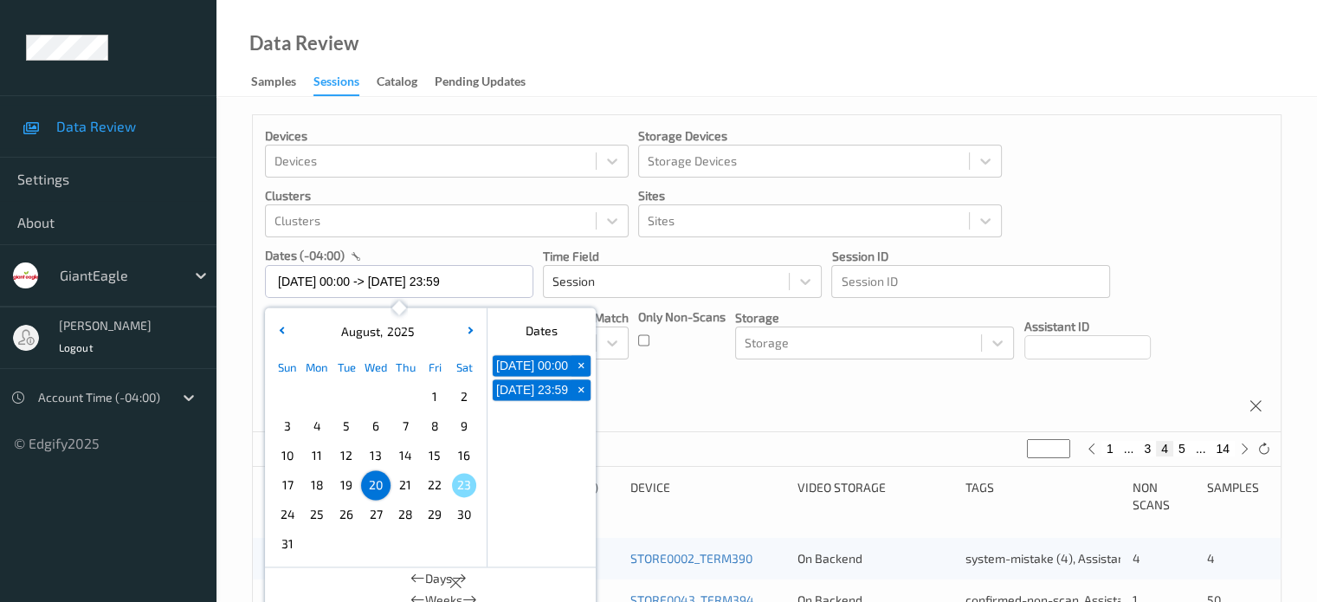
click at [405, 491] on span "21" at bounding box center [405, 485] width 24 height 24
type input "[DATE] 00:00"
type input "*"
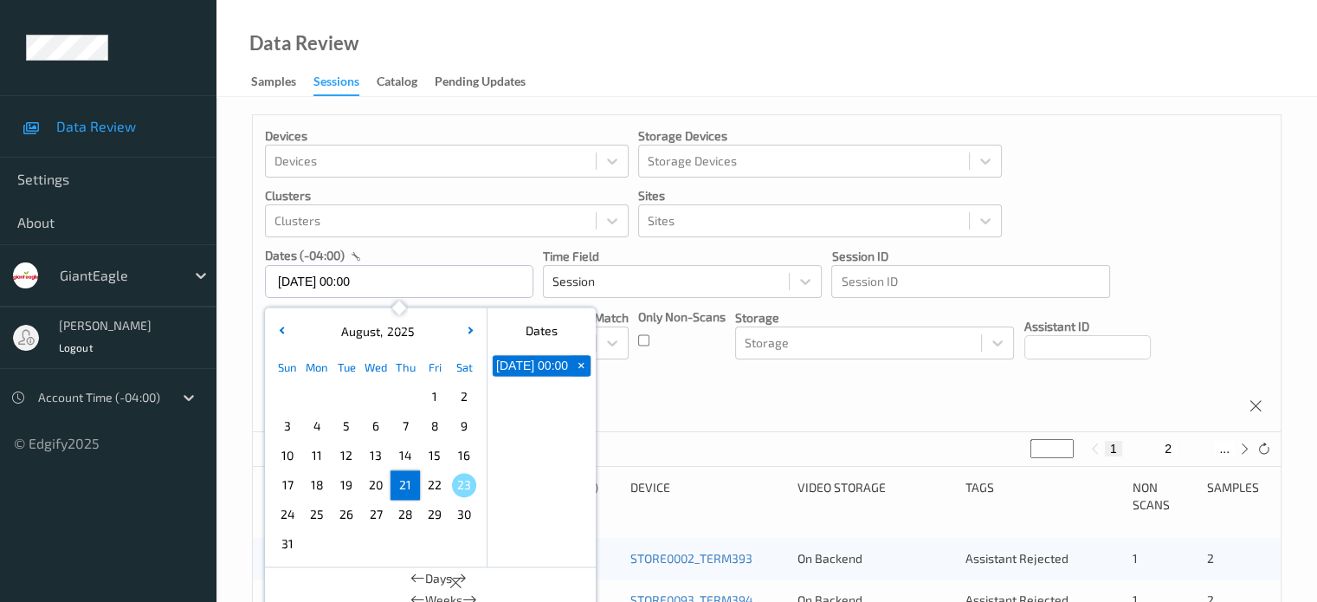
click at [405, 491] on span "21" at bounding box center [405, 485] width 24 height 24
type input "[DATE] 00:00 -> [DATE] 23:59"
click at [1248, 453] on icon at bounding box center [1244, 448] width 13 height 13
type input "*"
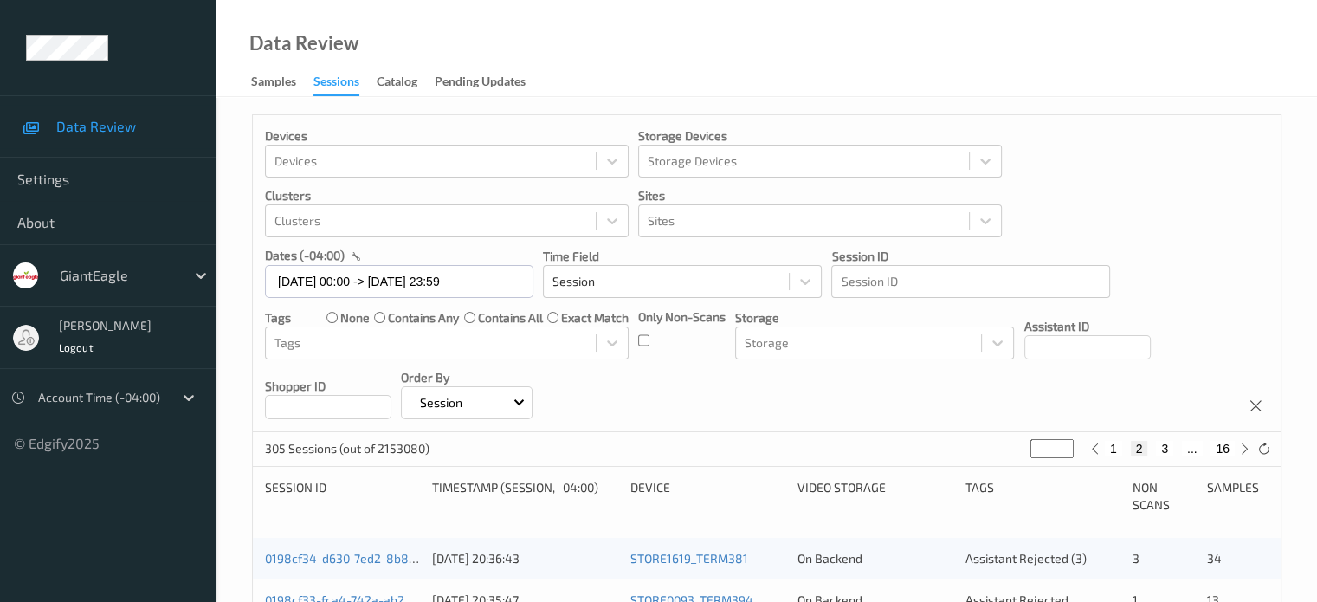
scroll to position [134, 0]
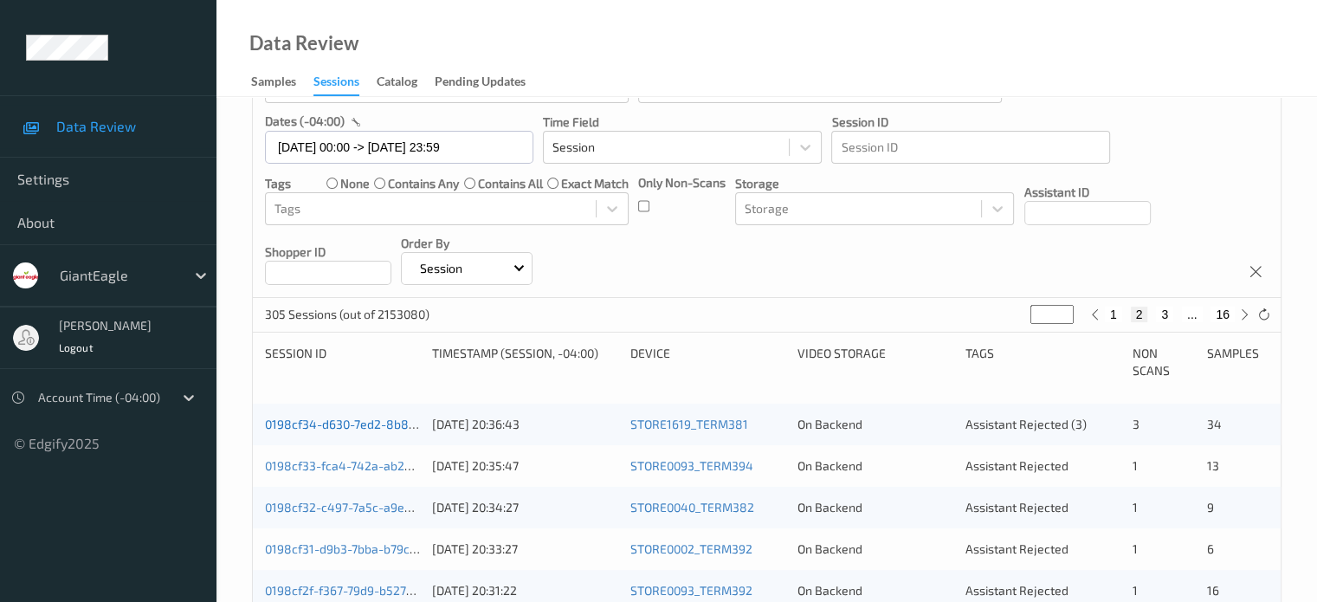
click at [351, 427] on link "0198cf34-d630-7ed2-8b8e-5e13223f022e" at bounding box center [382, 423] width 235 height 15
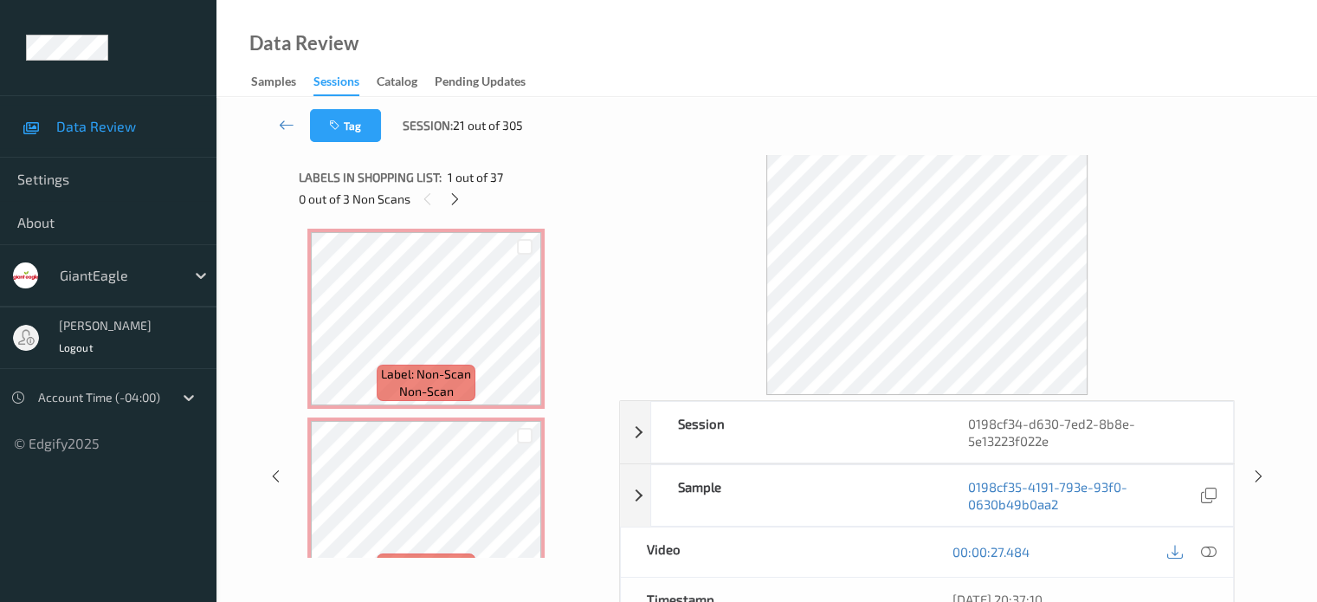
scroll to position [374, 0]
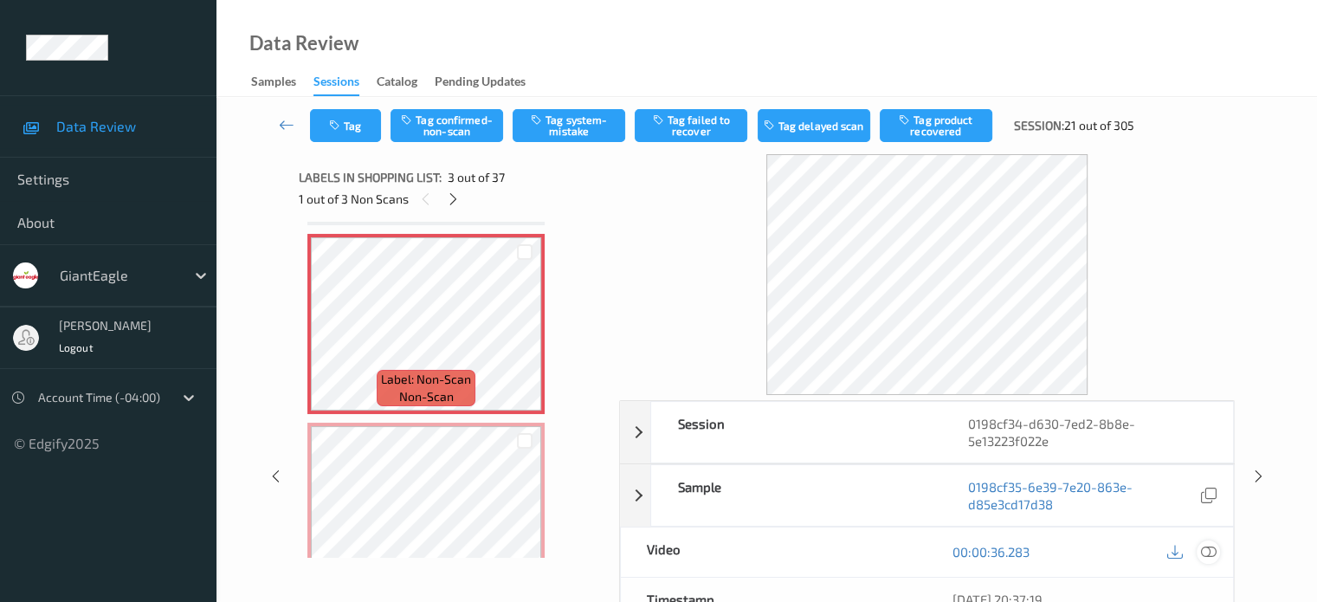
click at [1215, 547] on icon at bounding box center [1208, 552] width 16 height 16
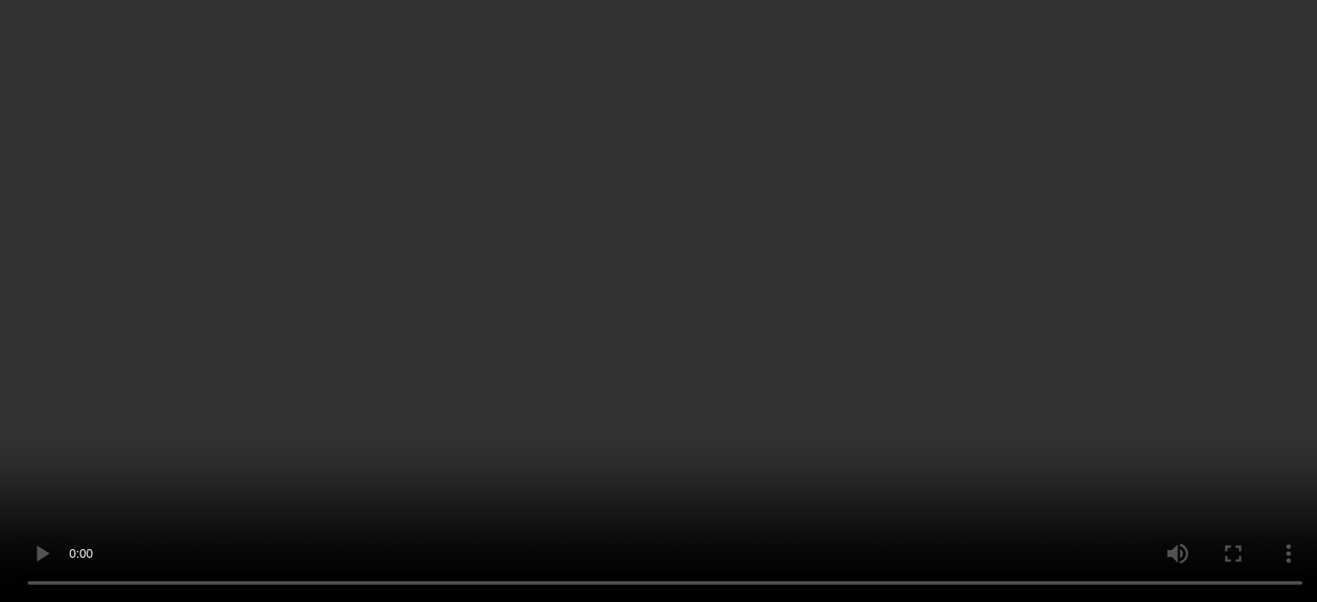
scroll to position [359, 0]
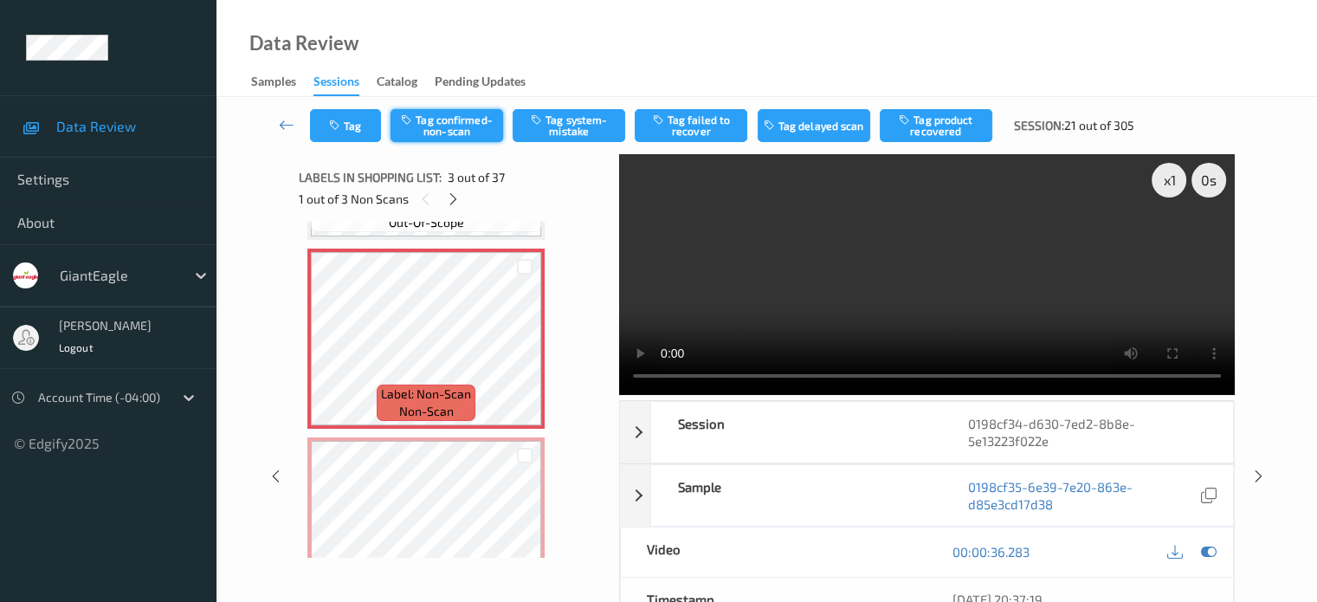
click at [450, 132] on button "Tag confirmed-non-scan" at bounding box center [446, 125] width 113 height 33
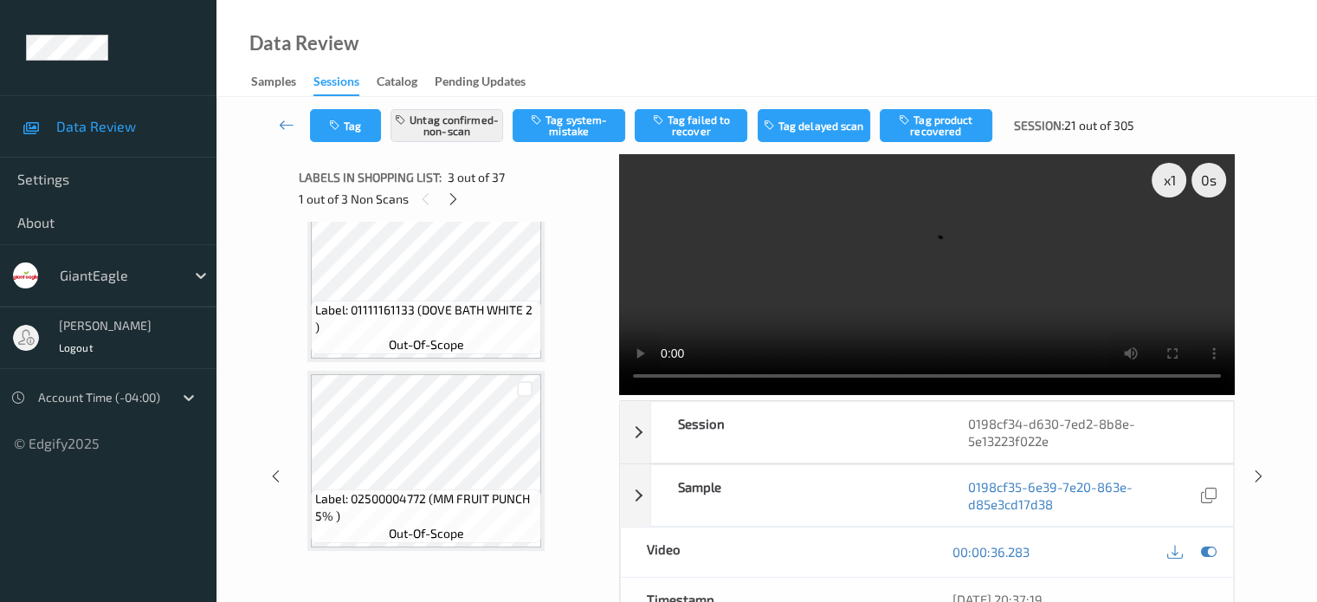
scroll to position [4577, 0]
click at [947, 115] on button "Tag product recovered" at bounding box center [936, 125] width 113 height 33
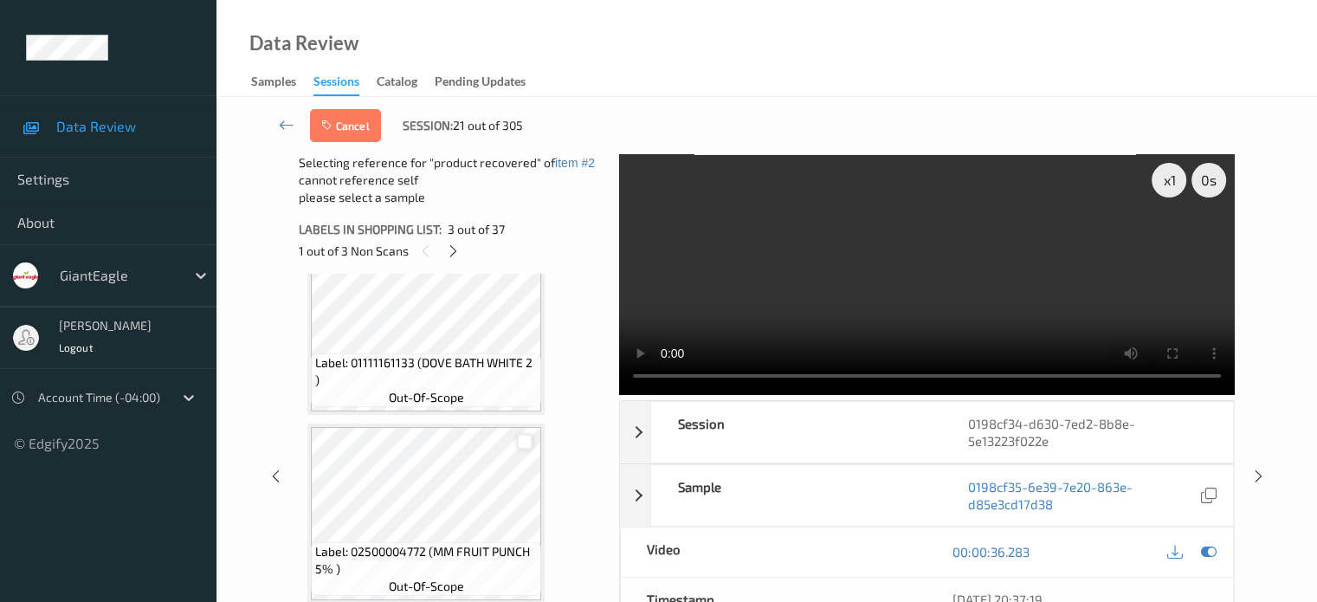
click at [525, 444] on div at bounding box center [525, 442] width 16 height 16
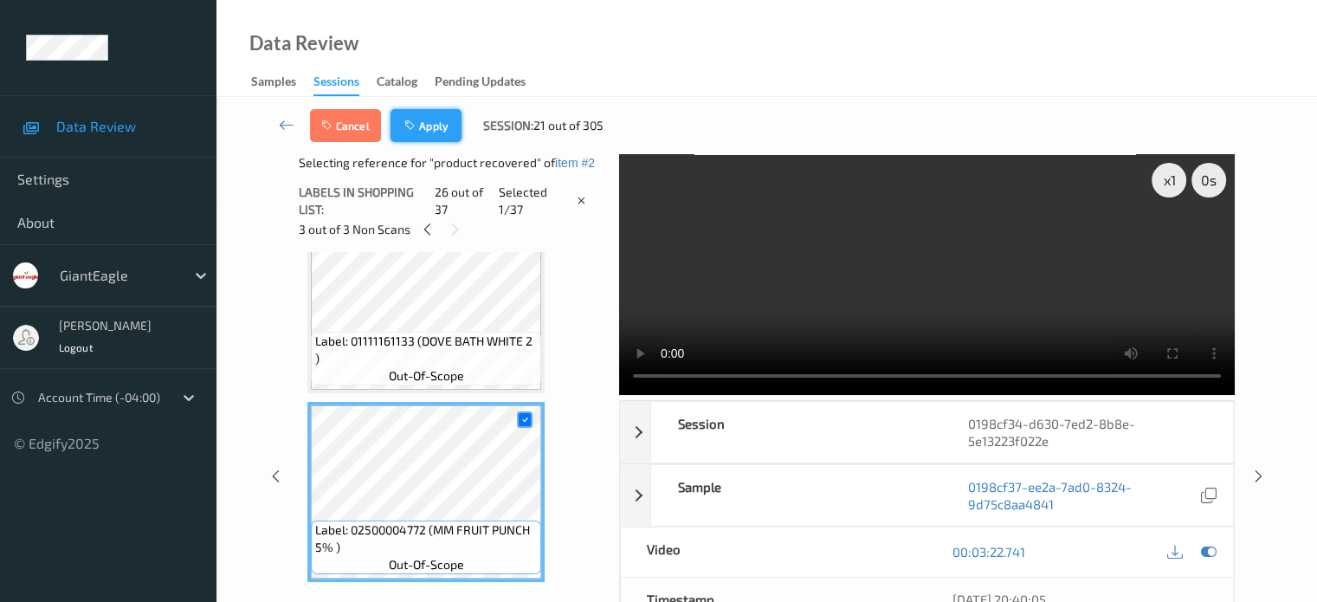
click at [429, 133] on button "Apply" at bounding box center [425, 125] width 71 height 33
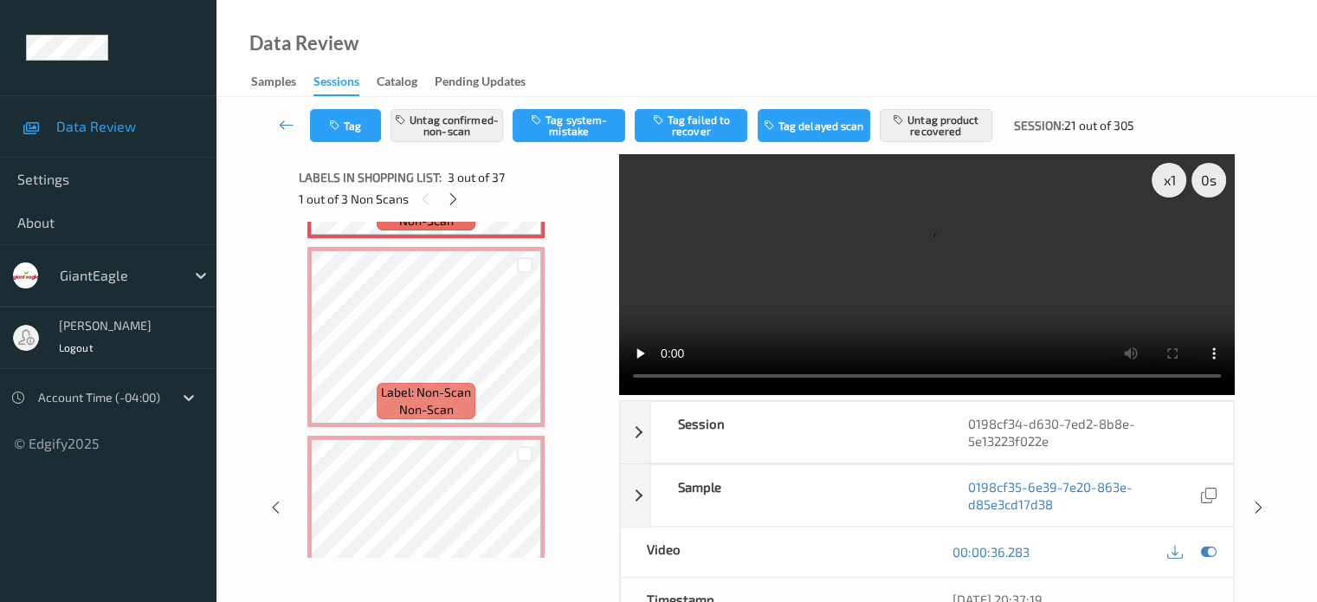
scroll to position [549, 0]
click at [419, 394] on span "Label: Non-Scan" at bounding box center [426, 392] width 90 height 17
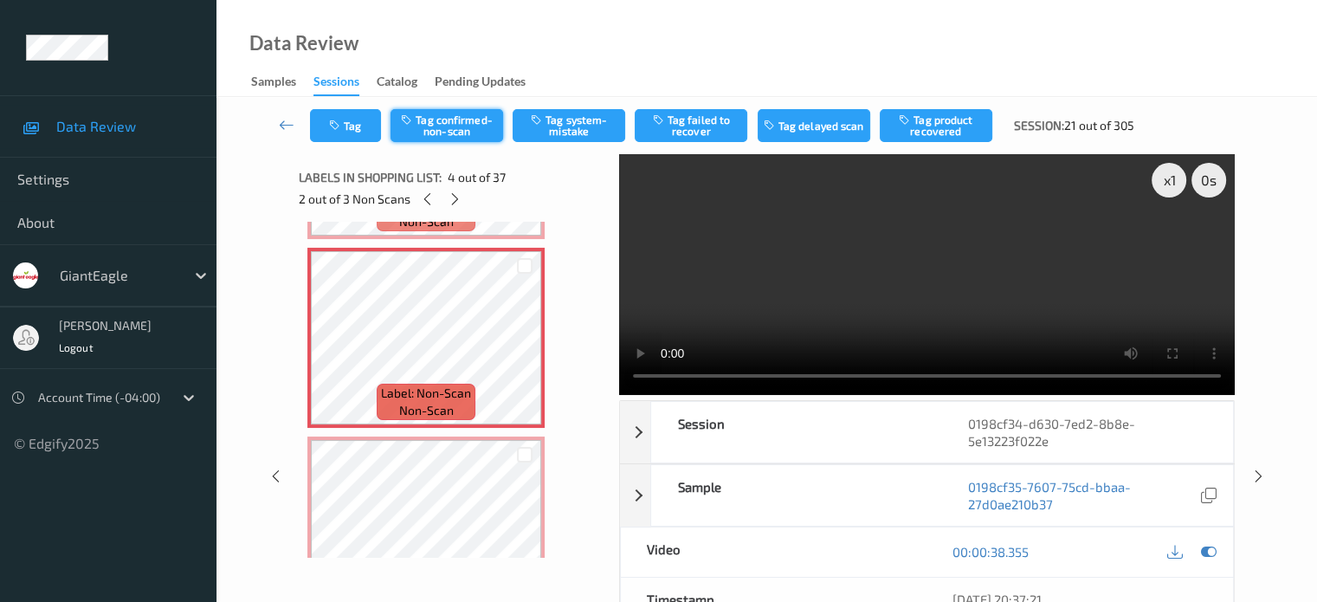
click at [450, 126] on button "Tag confirmed-non-scan" at bounding box center [446, 125] width 113 height 33
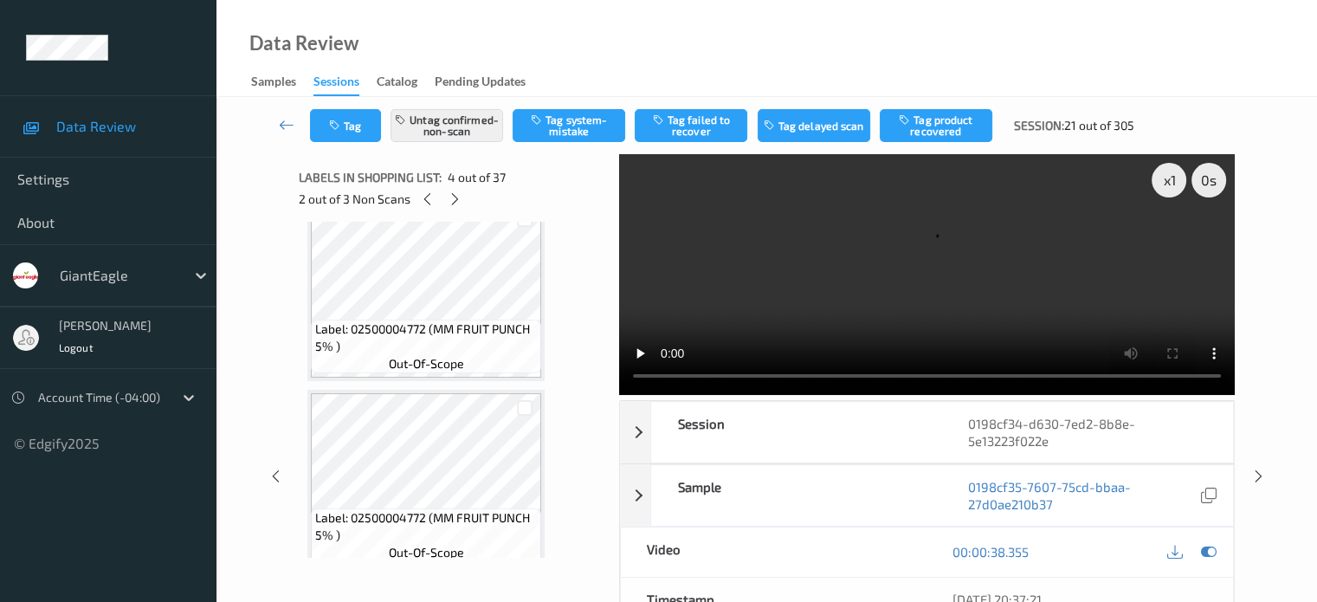
scroll to position [4748, 0]
click at [523, 409] on div at bounding box center [525, 408] width 16 height 16
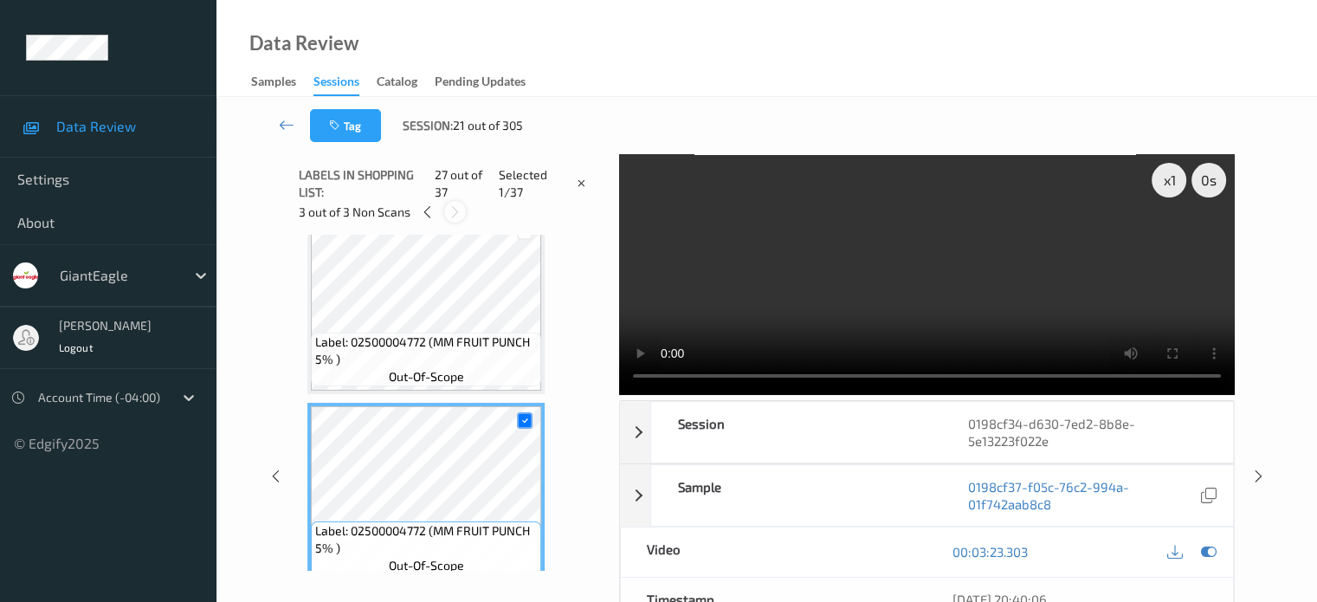
click at [455, 220] on div at bounding box center [455, 212] width 22 height 22
click at [429, 209] on icon at bounding box center [427, 212] width 15 height 16
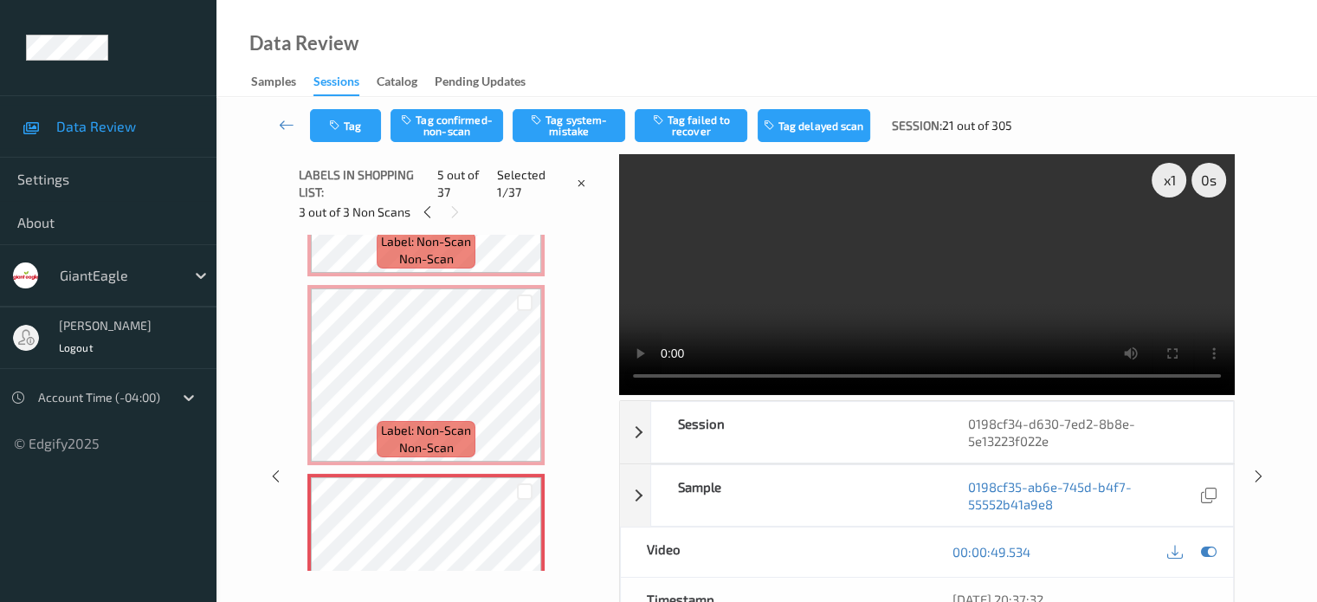
scroll to position [526, 0]
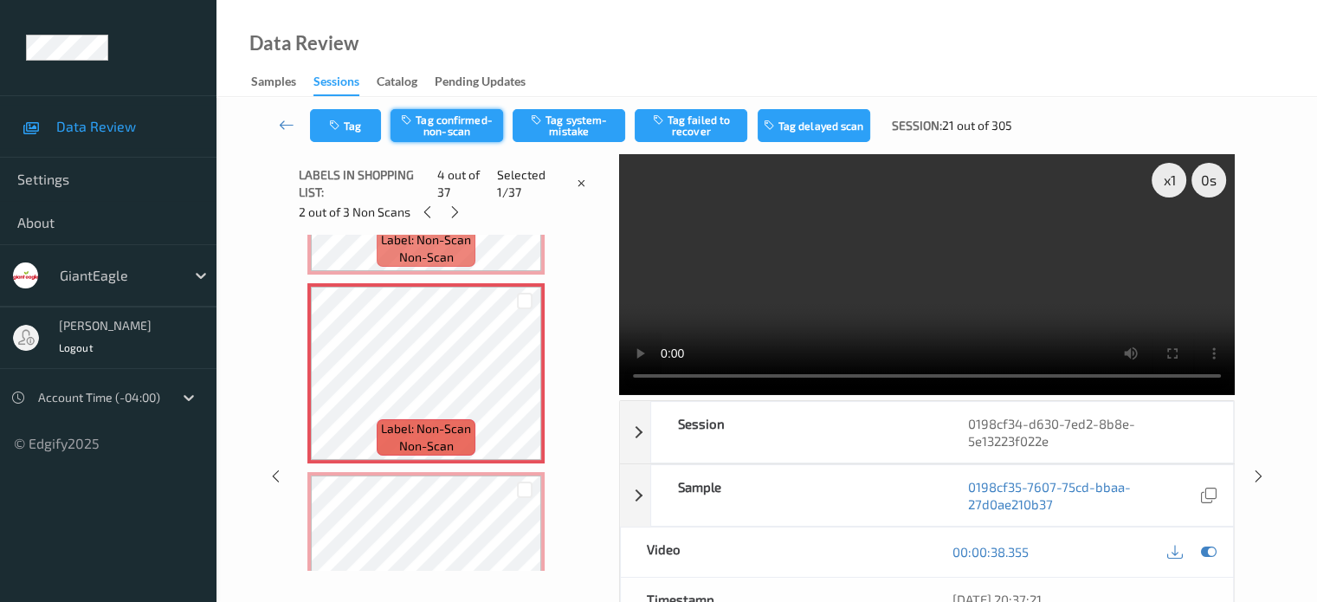
click at [446, 124] on button "Tag confirmed-non-scan" at bounding box center [446, 125] width 113 height 33
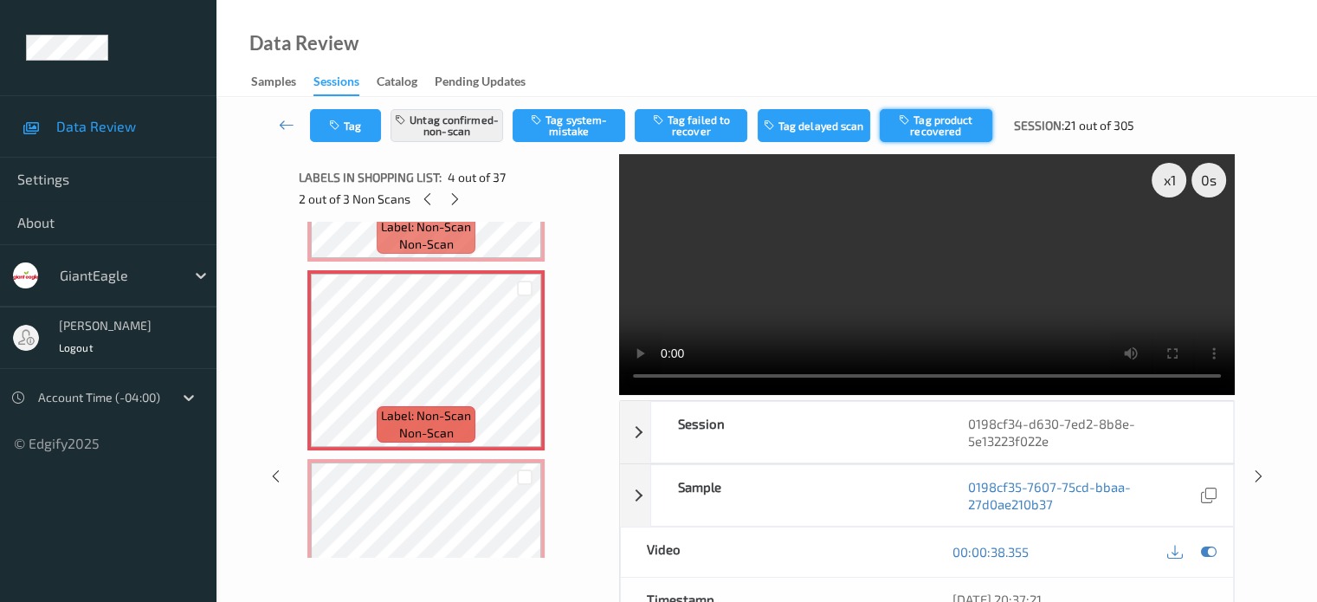
click at [938, 126] on button "Tag product recovered" at bounding box center [936, 125] width 113 height 33
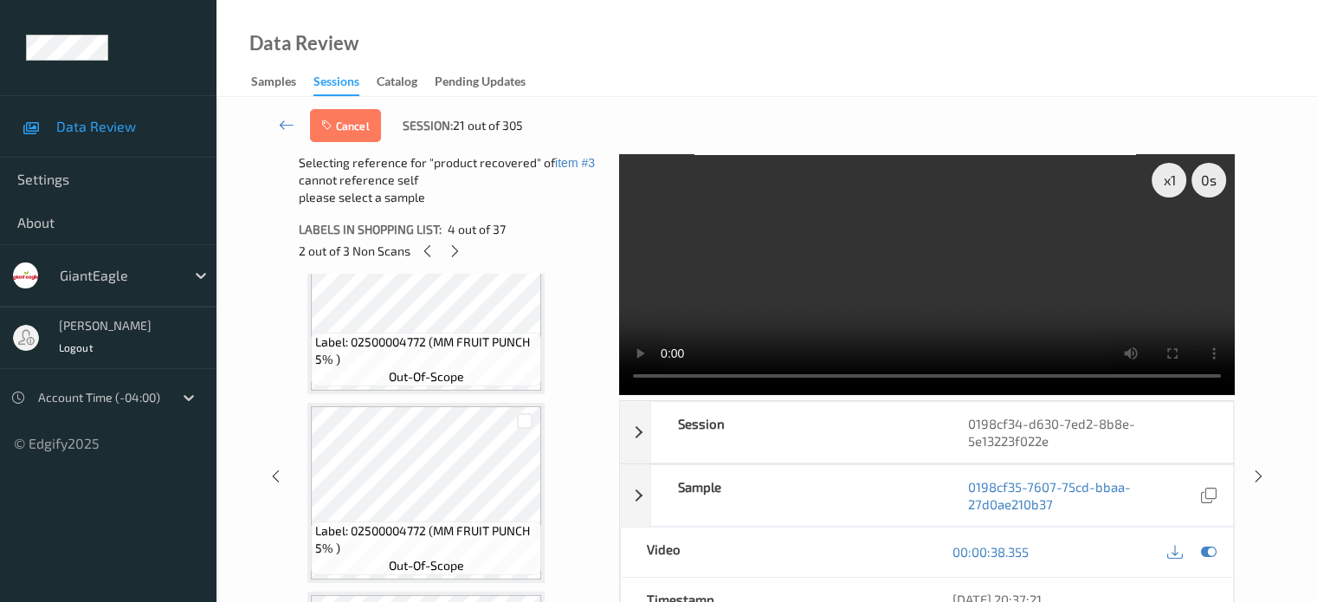
scroll to position [4789, 0]
click at [529, 422] on div at bounding box center [525, 418] width 16 height 16
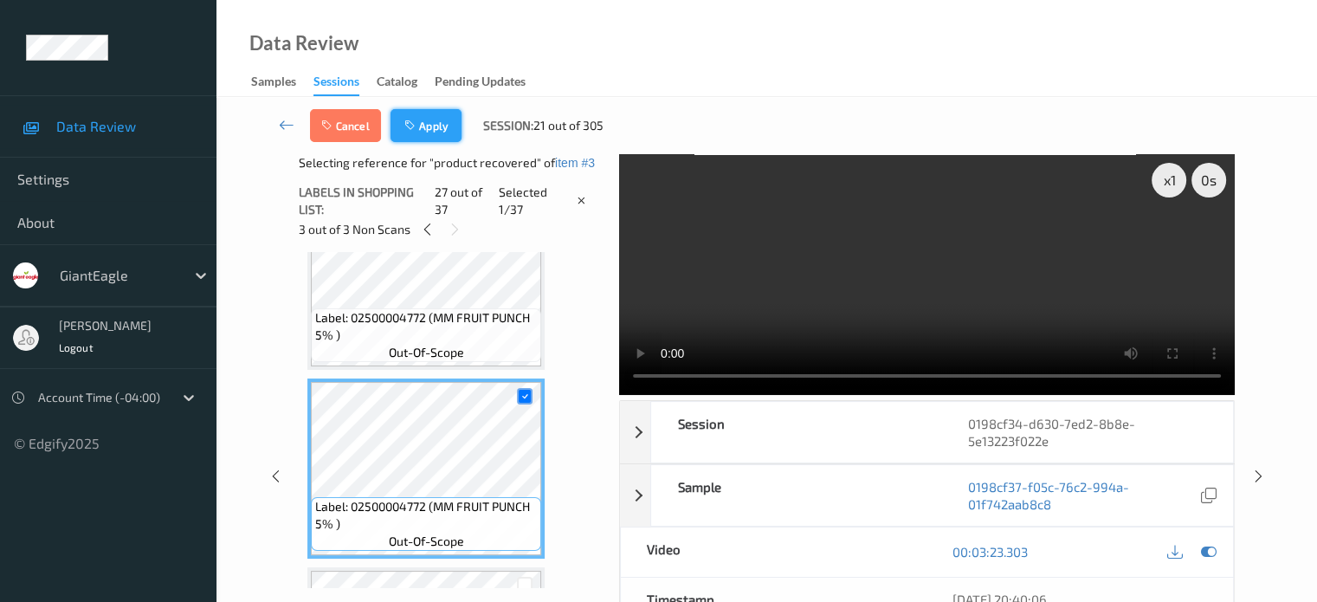
click at [422, 119] on button "Apply" at bounding box center [425, 125] width 71 height 33
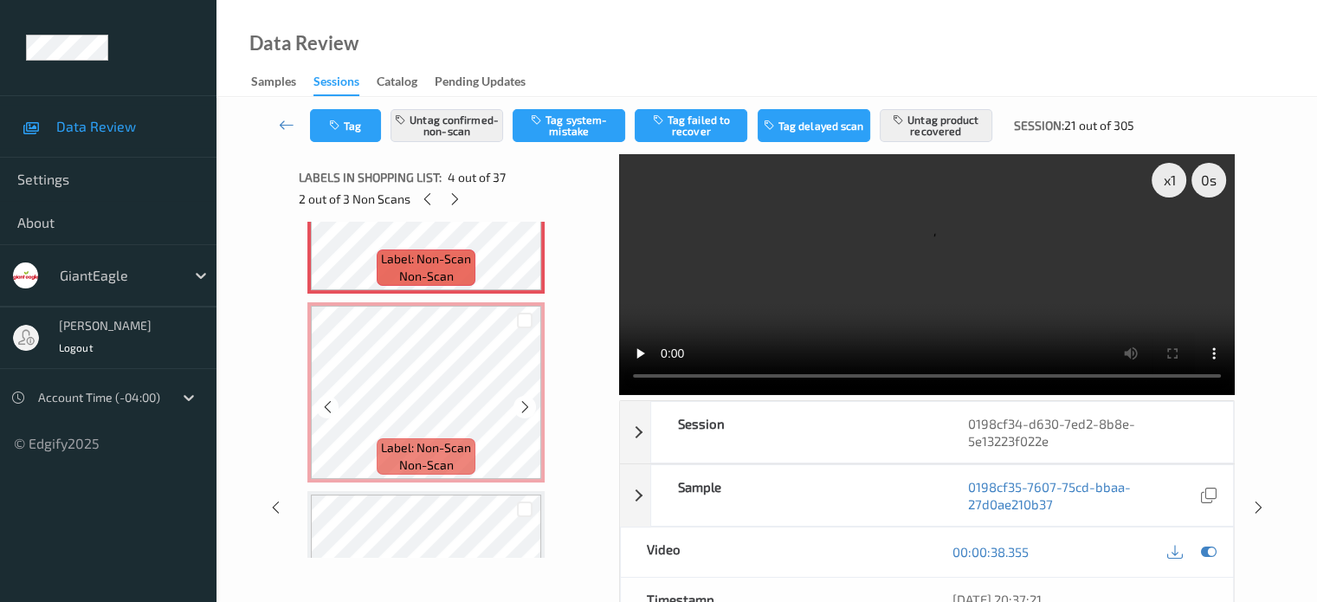
scroll to position [682, 0]
click at [419, 466] on span "non-scan" at bounding box center [426, 465] width 55 height 17
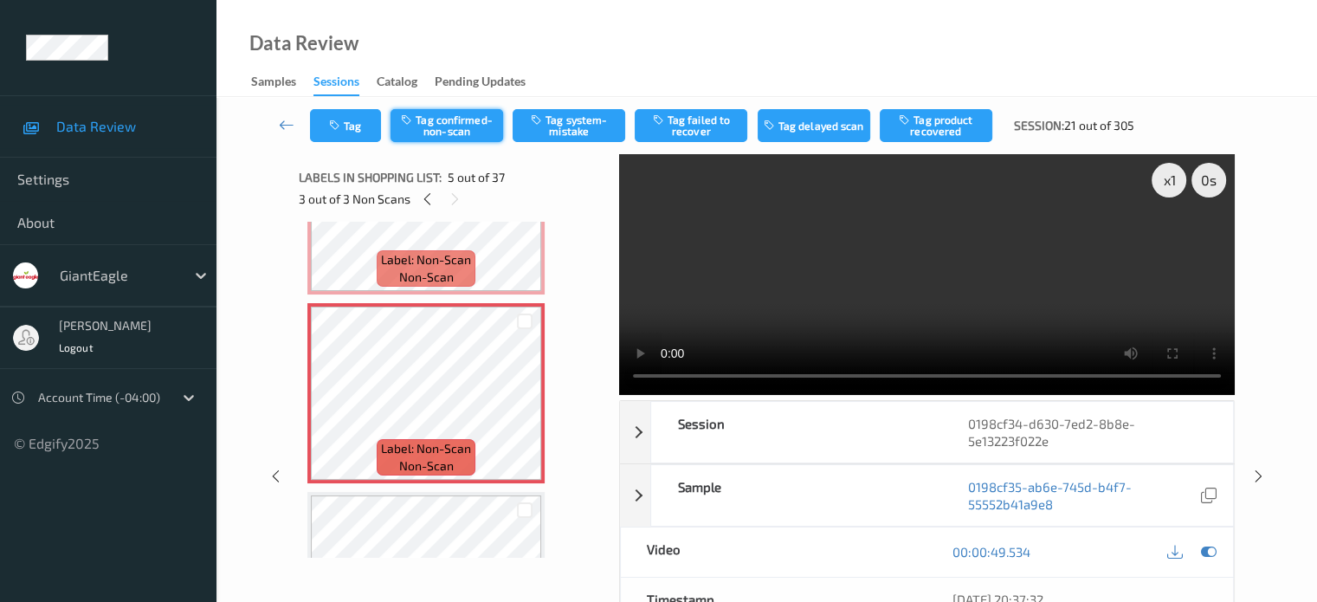
click at [443, 124] on button "Tag confirmed-non-scan" at bounding box center [446, 125] width 113 height 33
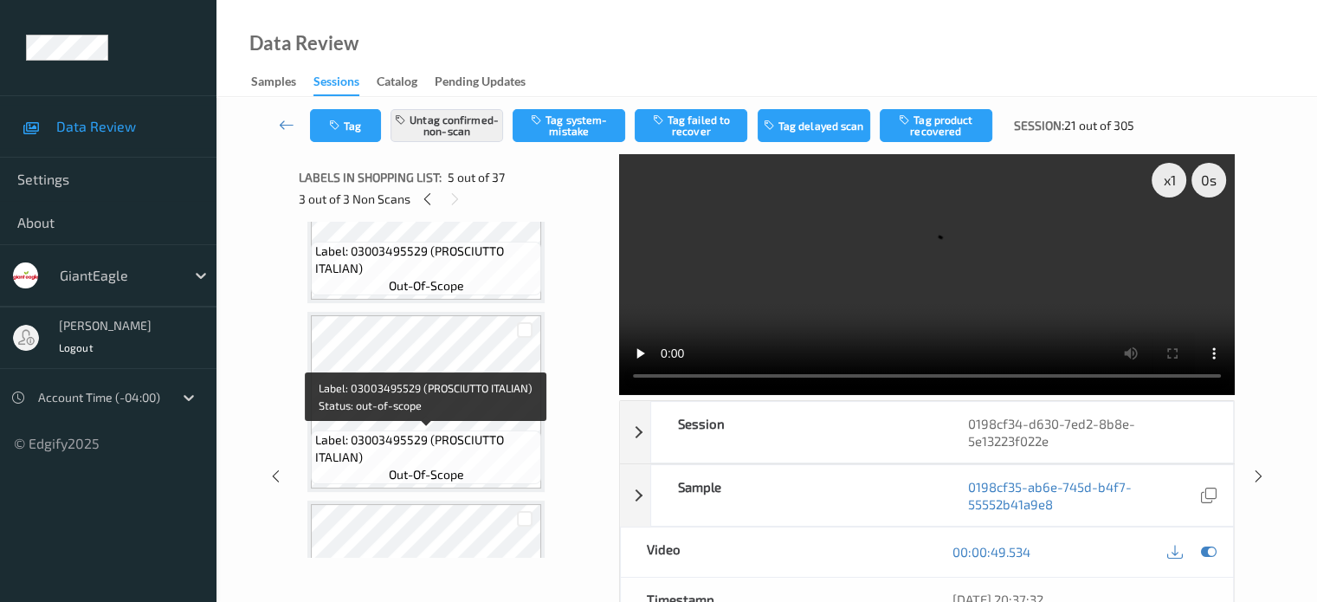
scroll to position [2950, 0]
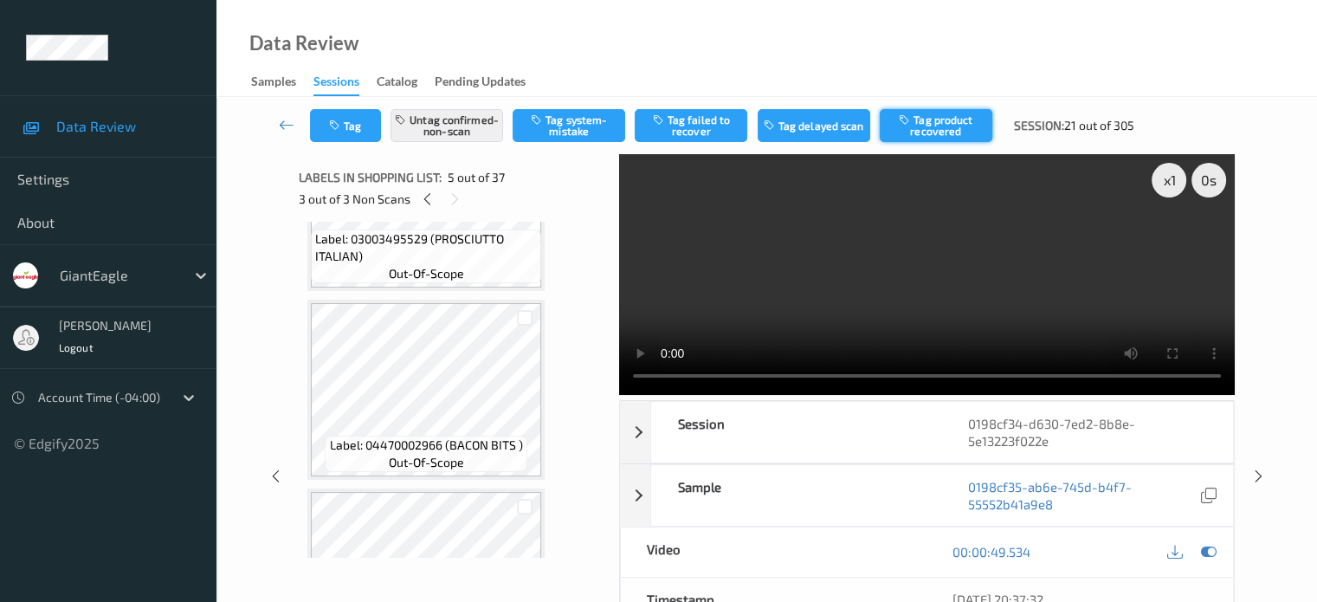
click at [925, 124] on button "Tag product recovered" at bounding box center [936, 125] width 113 height 33
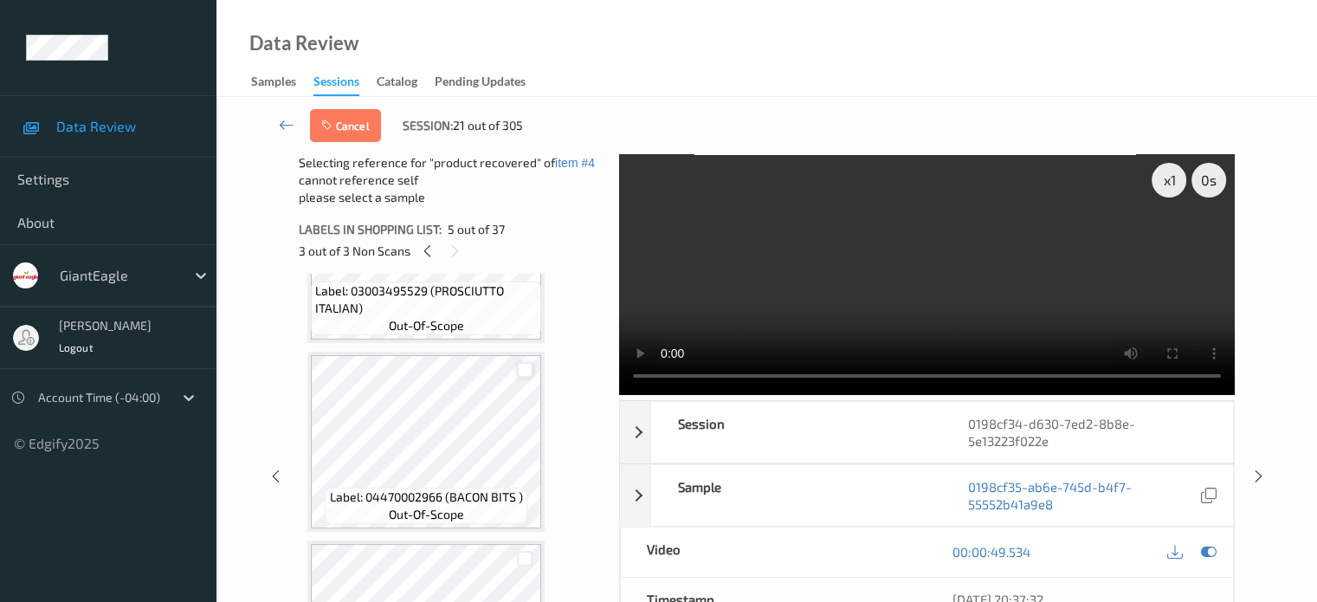
click at [523, 374] on div at bounding box center [525, 370] width 16 height 16
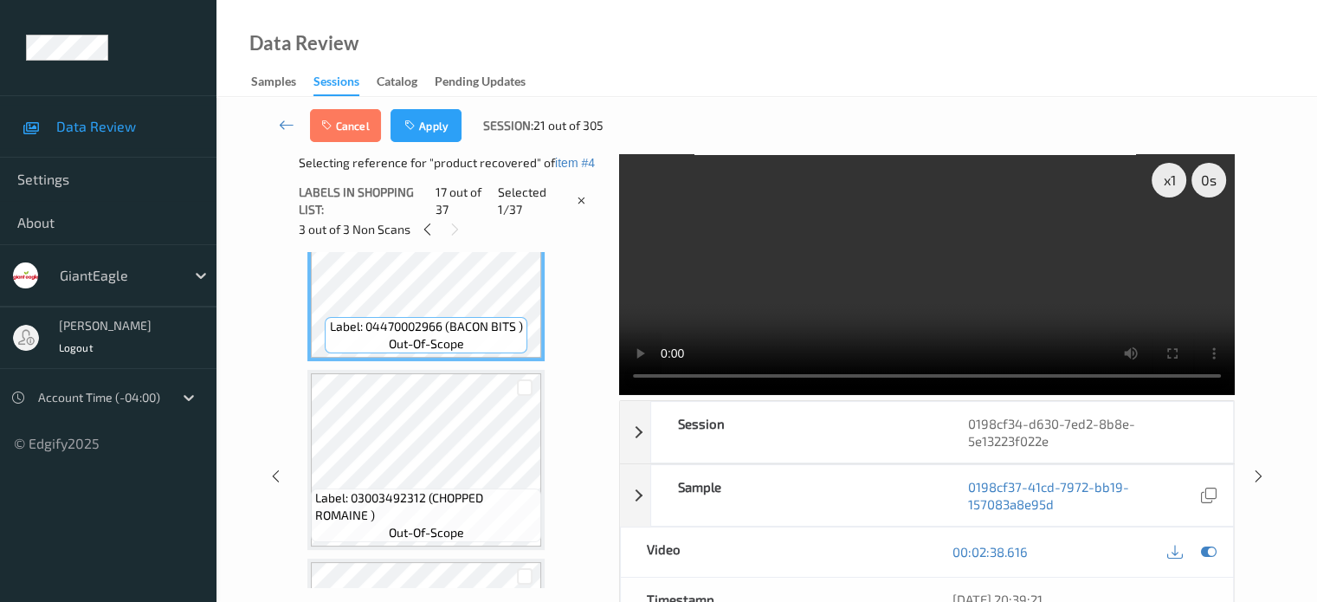
scroll to position [3224, 0]
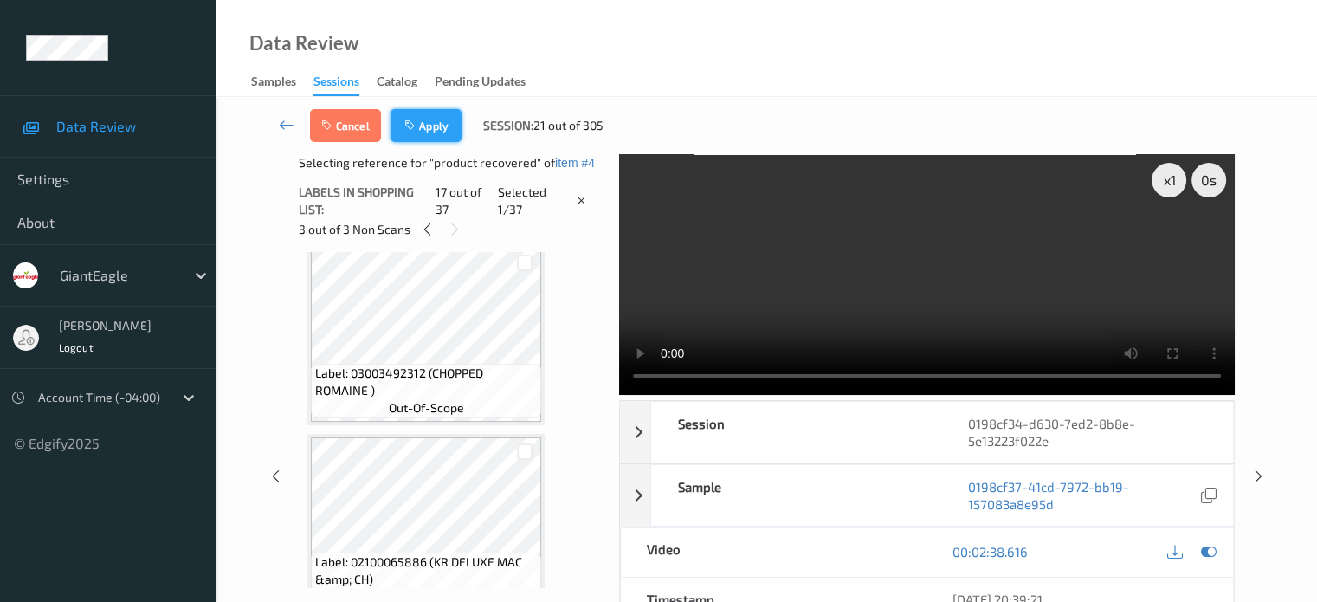
click at [430, 133] on button "Apply" at bounding box center [425, 125] width 71 height 33
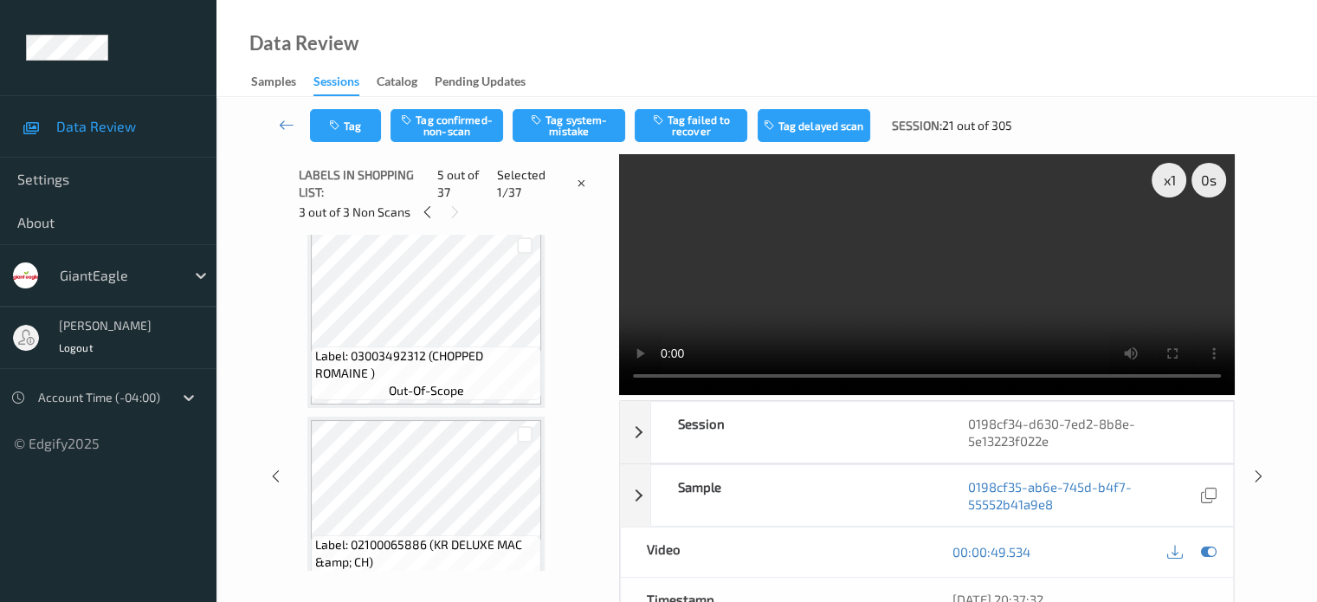
scroll to position [575, 0]
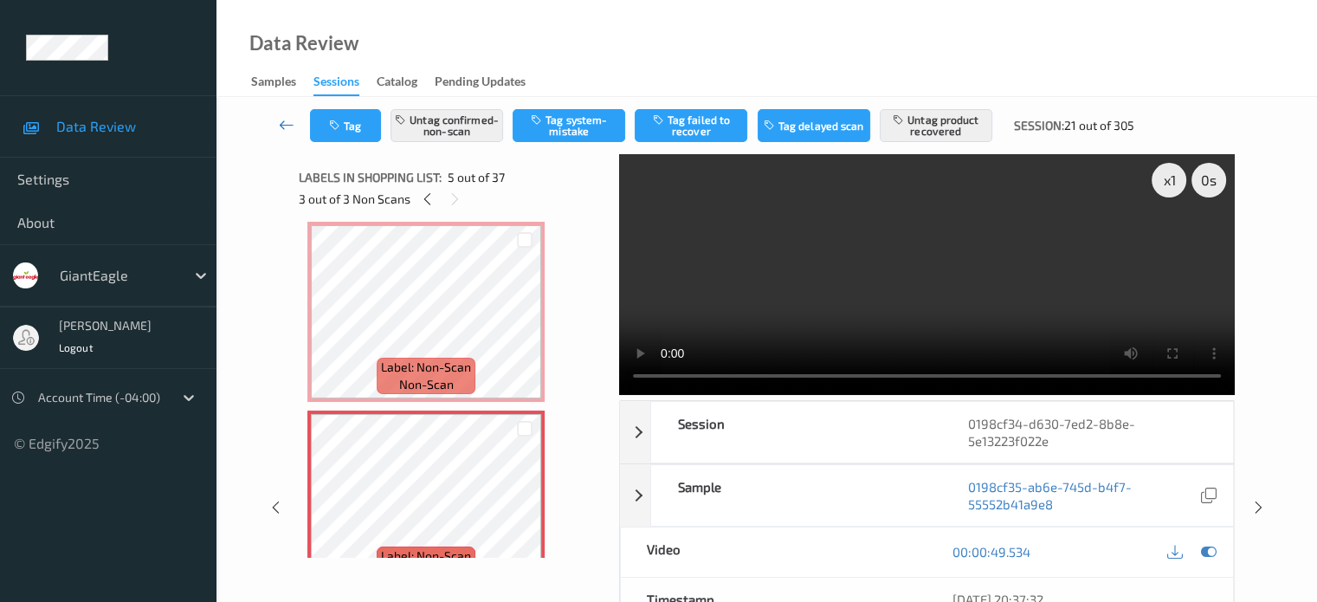
click at [287, 127] on icon at bounding box center [287, 124] width 16 height 17
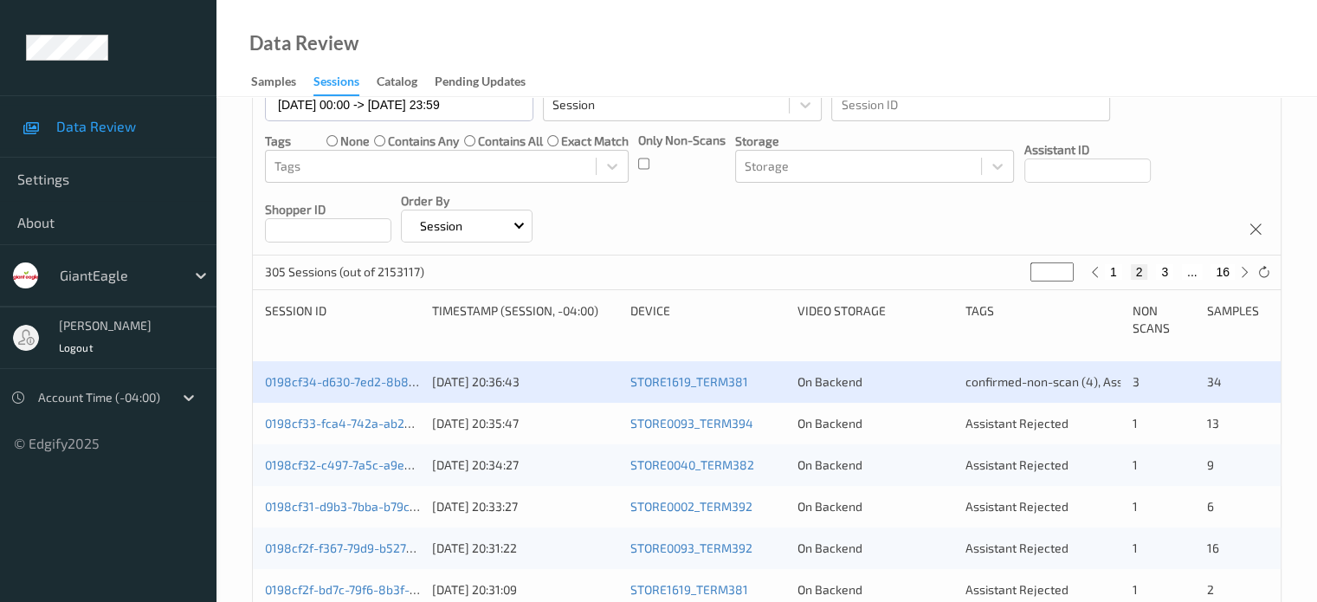
scroll to position [144, 0]
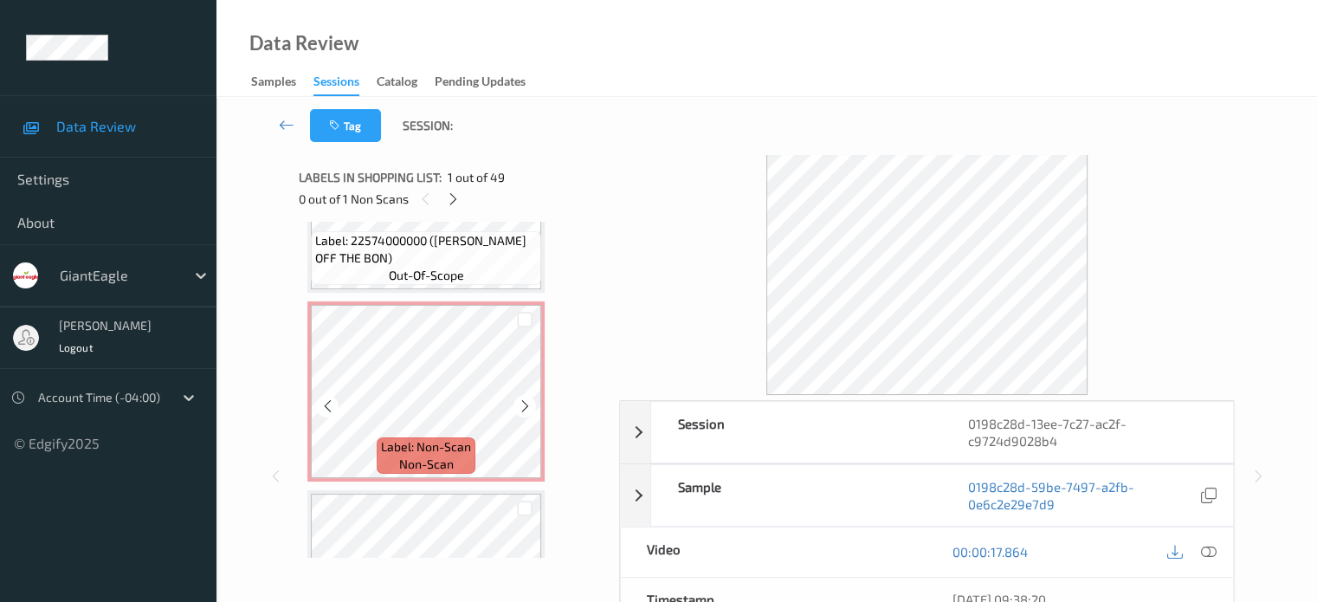
scroll to position [6534, 0]
click at [328, 405] on icon at bounding box center [327, 406] width 15 height 16
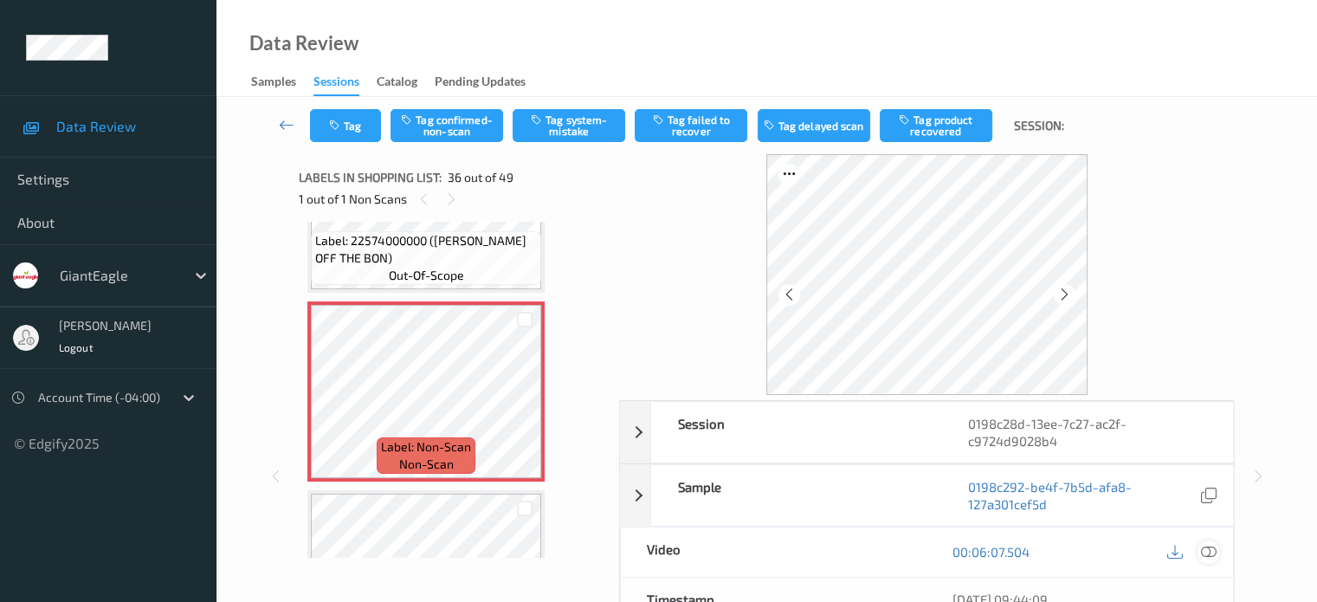
click at [1210, 552] on icon at bounding box center [1208, 552] width 16 height 16
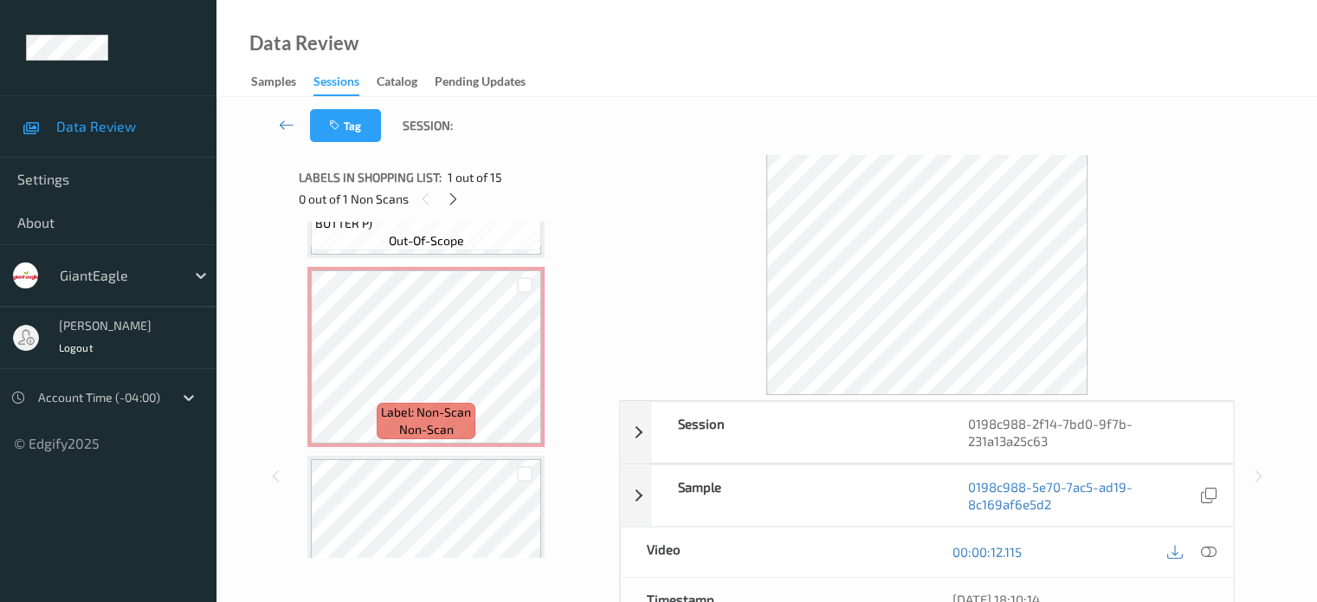
scroll to position [2039, 0]
click at [455, 198] on icon at bounding box center [453, 199] width 15 height 16
